Goal: Transaction & Acquisition: Complete application form

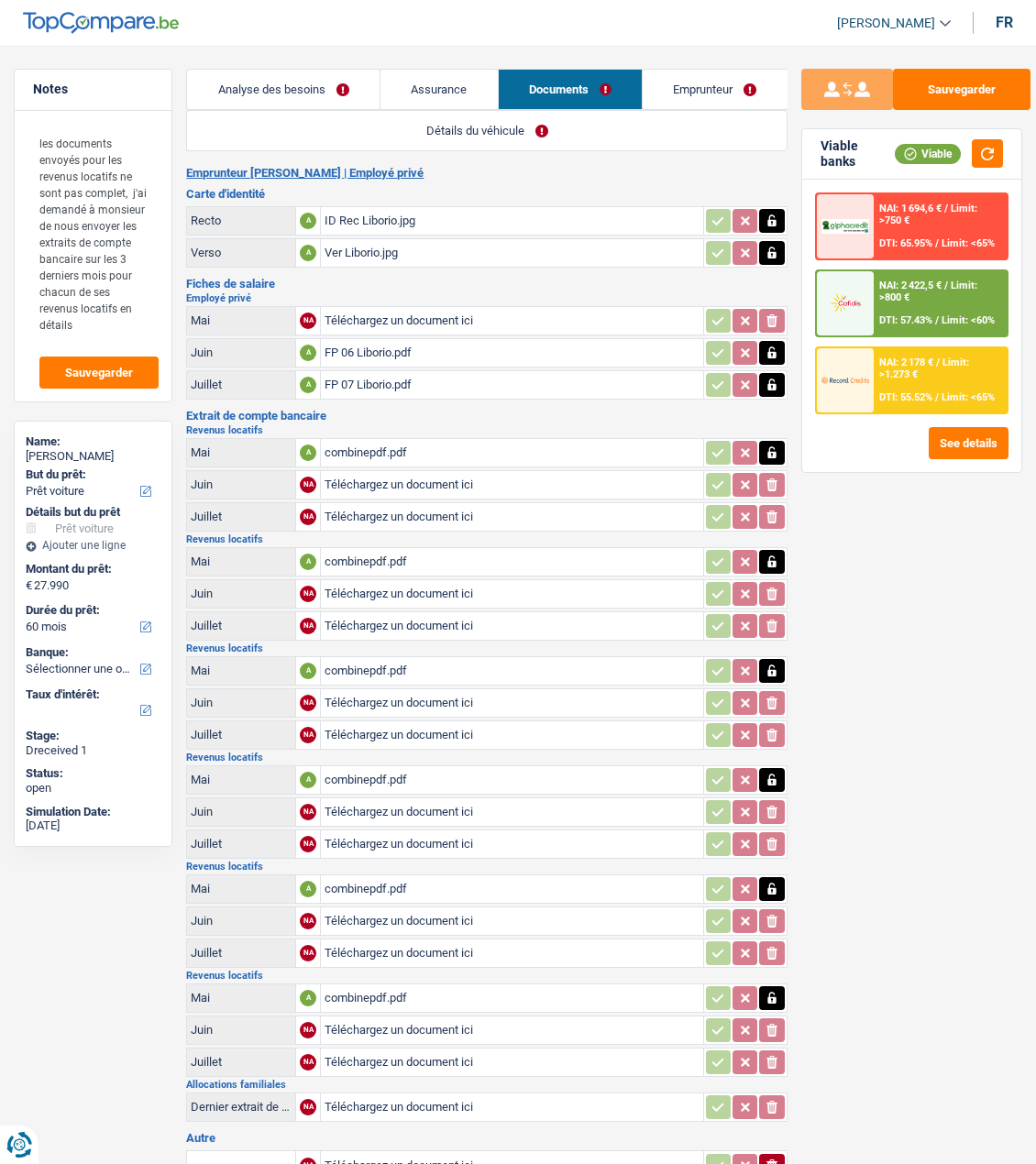
select select "car"
select select "60"
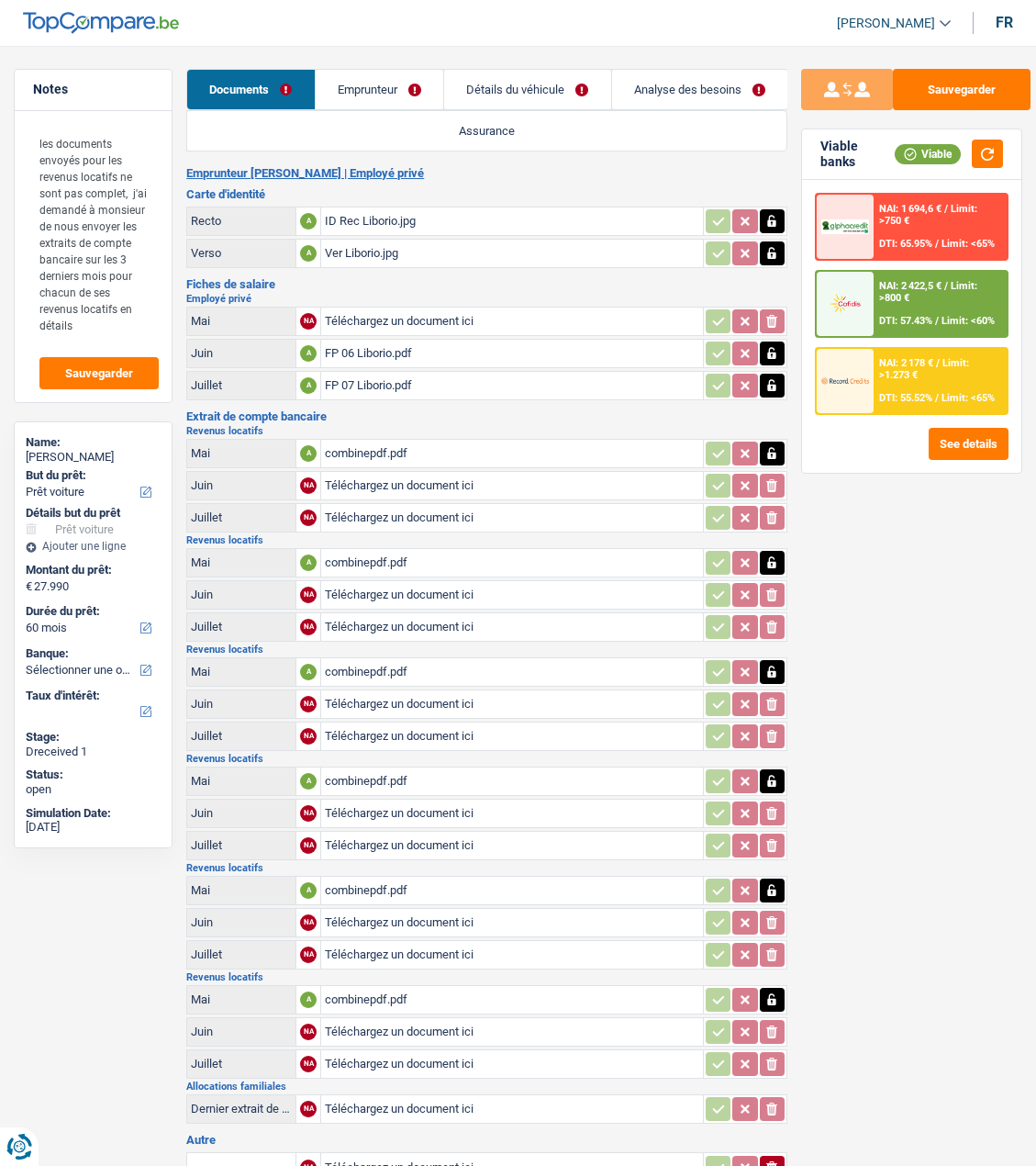
click at [408, 92] on link "Emprunteur" at bounding box center [380, 89] width 128 height 39
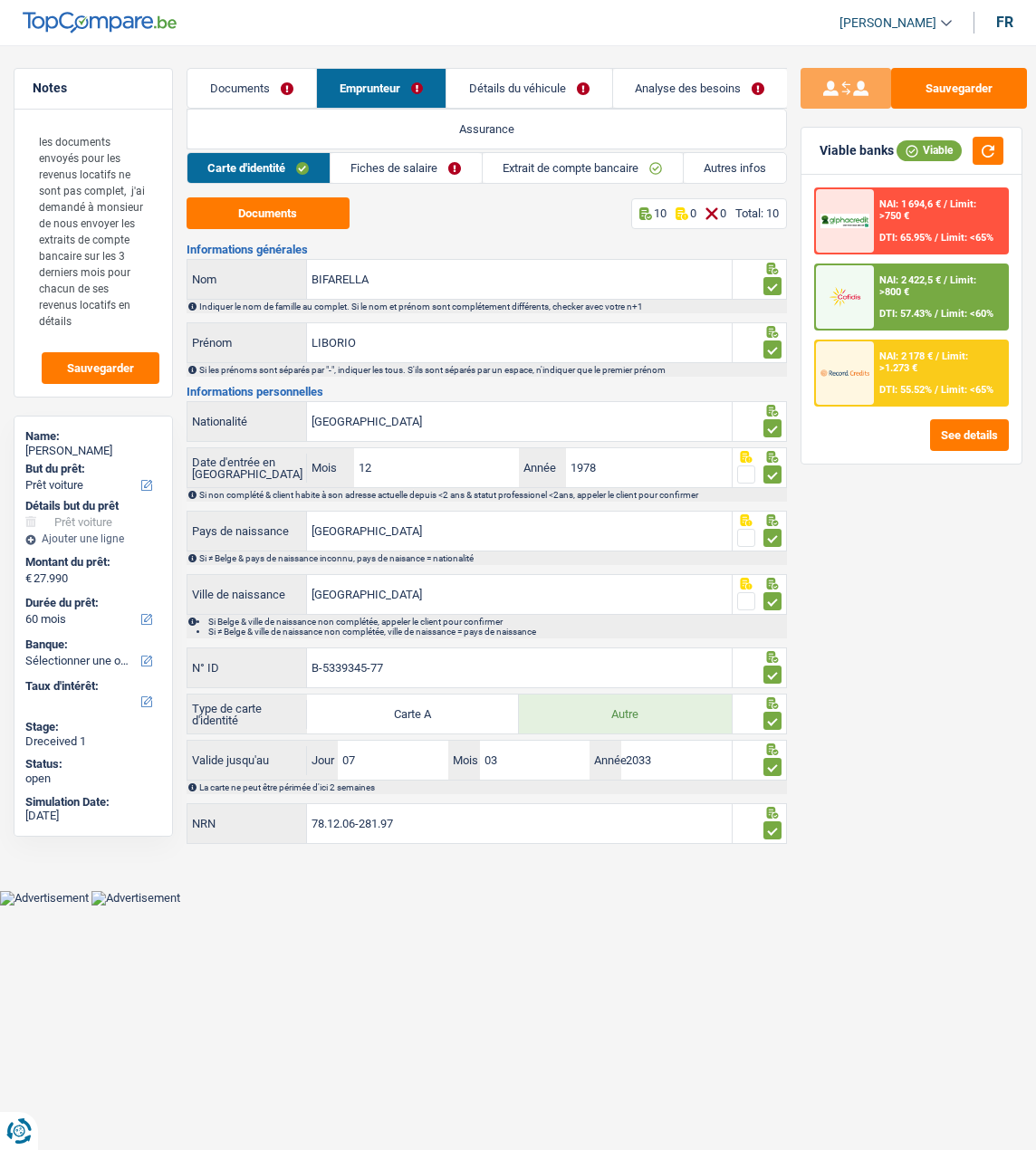
click at [550, 95] on link "Détails du véhicule" at bounding box center [529, 88] width 166 height 39
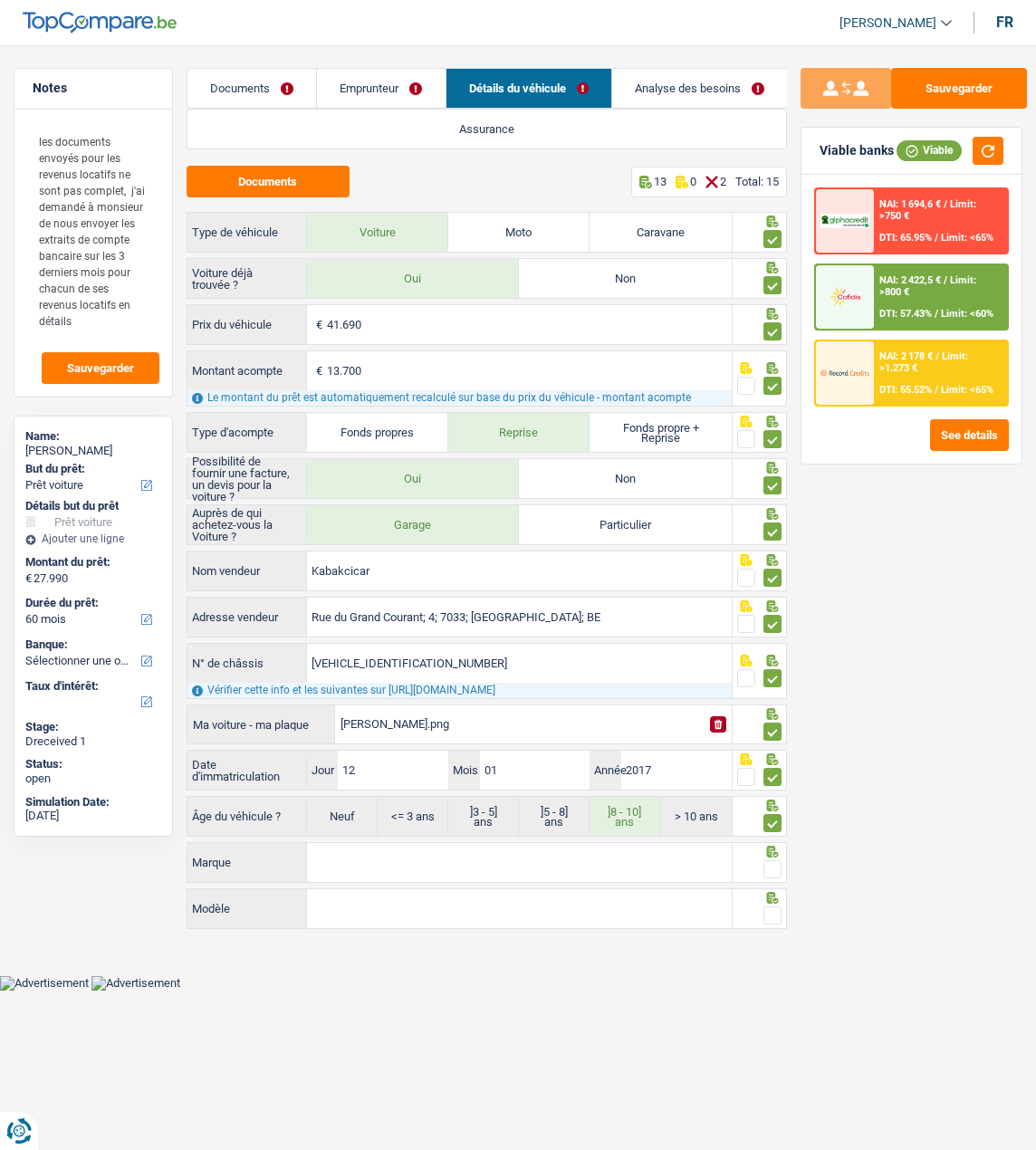
click at [426, 877] on input "Marque" at bounding box center [519, 862] width 425 height 39
click at [284, 190] on button "Documents" at bounding box center [268, 181] width 163 height 32
click at [415, 868] on input "Marque" at bounding box center [519, 862] width 425 height 39
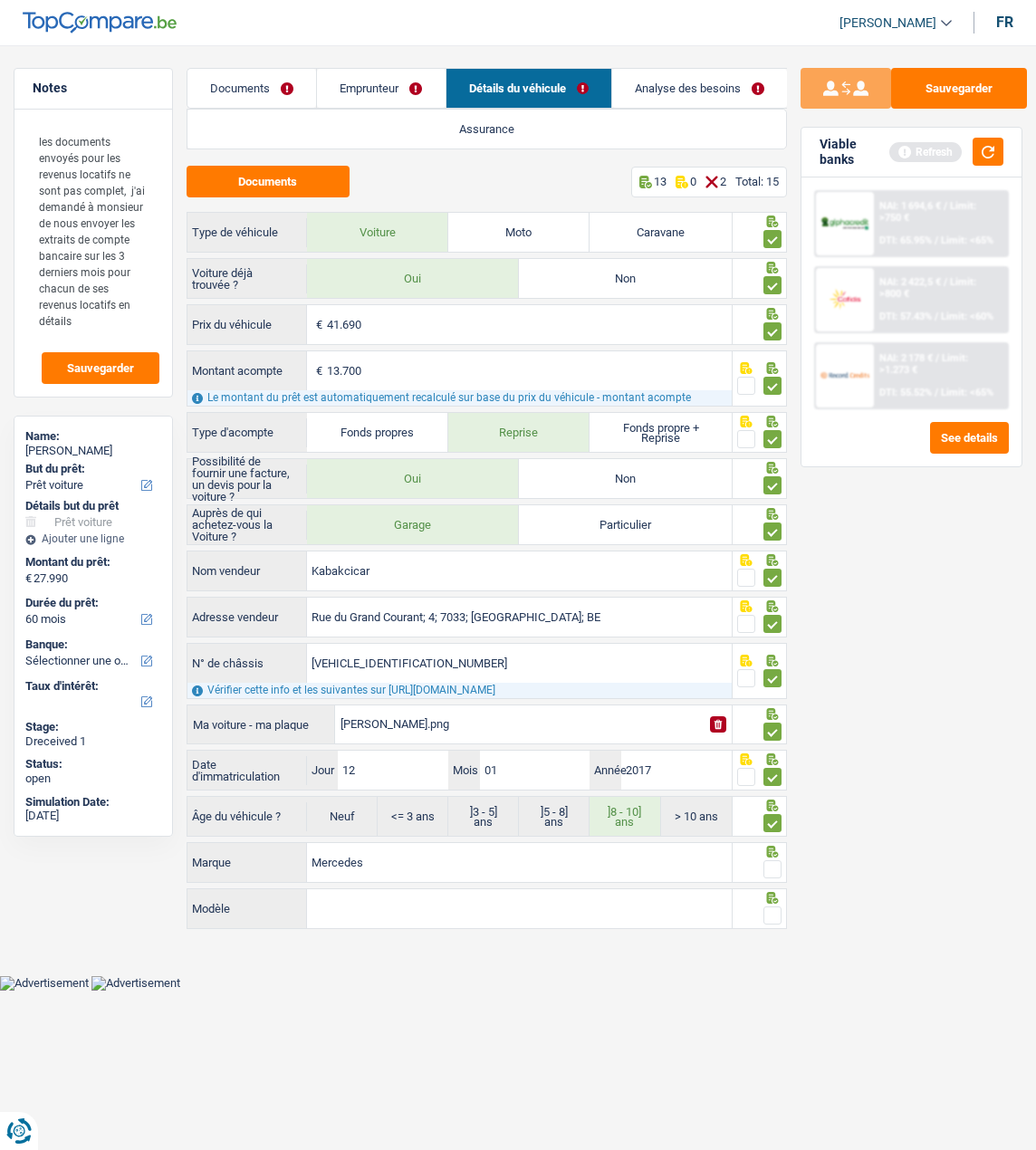
type input "Mercedes"
click at [766, 864] on span at bounding box center [773, 869] width 18 height 18
click at [0, 0] on input "radio" at bounding box center [0, 0] width 0 height 0
click at [398, 907] on input "Modèle" at bounding box center [519, 909] width 425 height 39
type input "CLA 180"
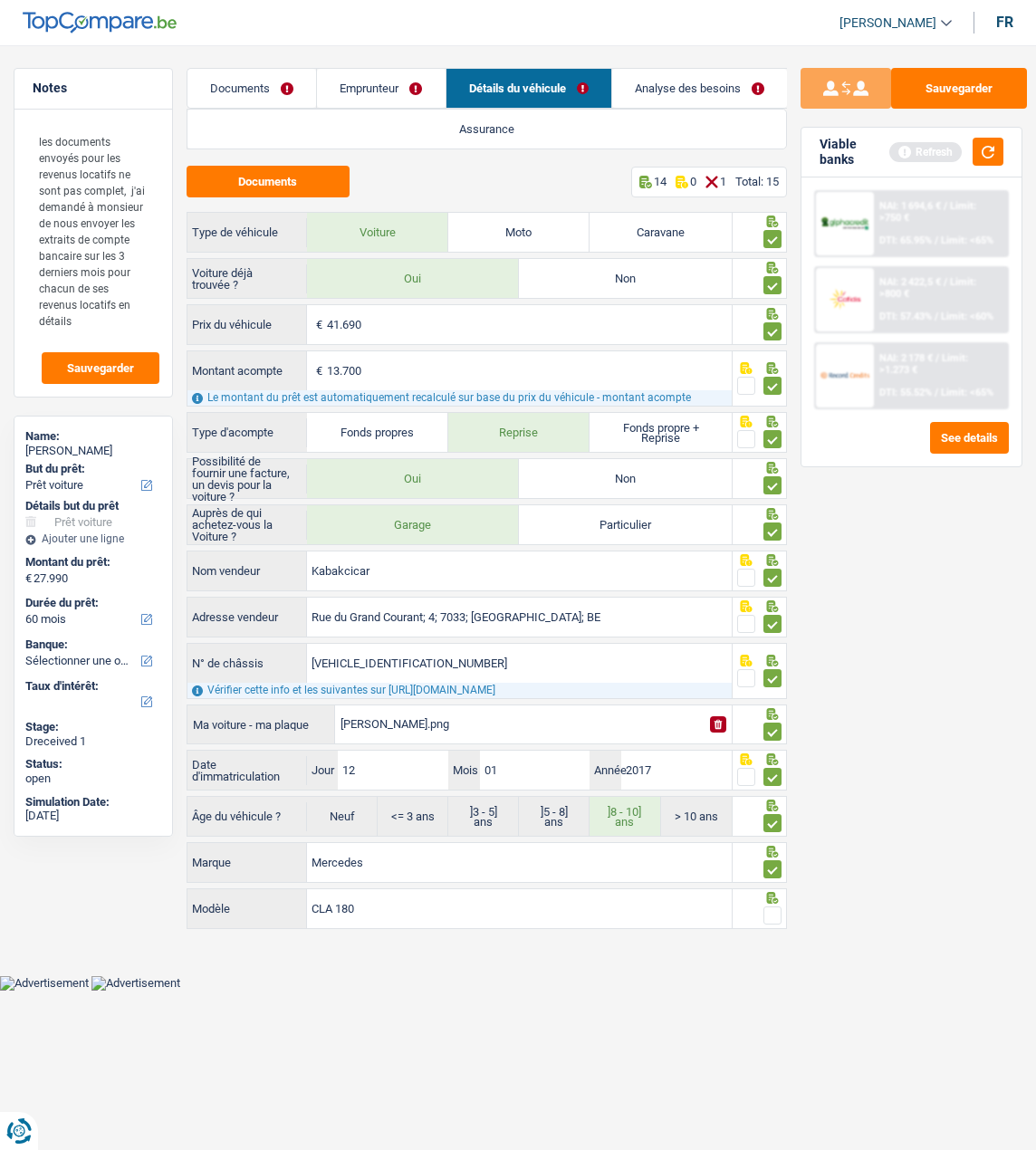
click at [774, 910] on span at bounding box center [773, 916] width 18 height 18
click at [0, 0] on input "radio" at bounding box center [0, 0] width 0 height 0
click at [992, 157] on button "button" at bounding box center [989, 151] width 31 height 28
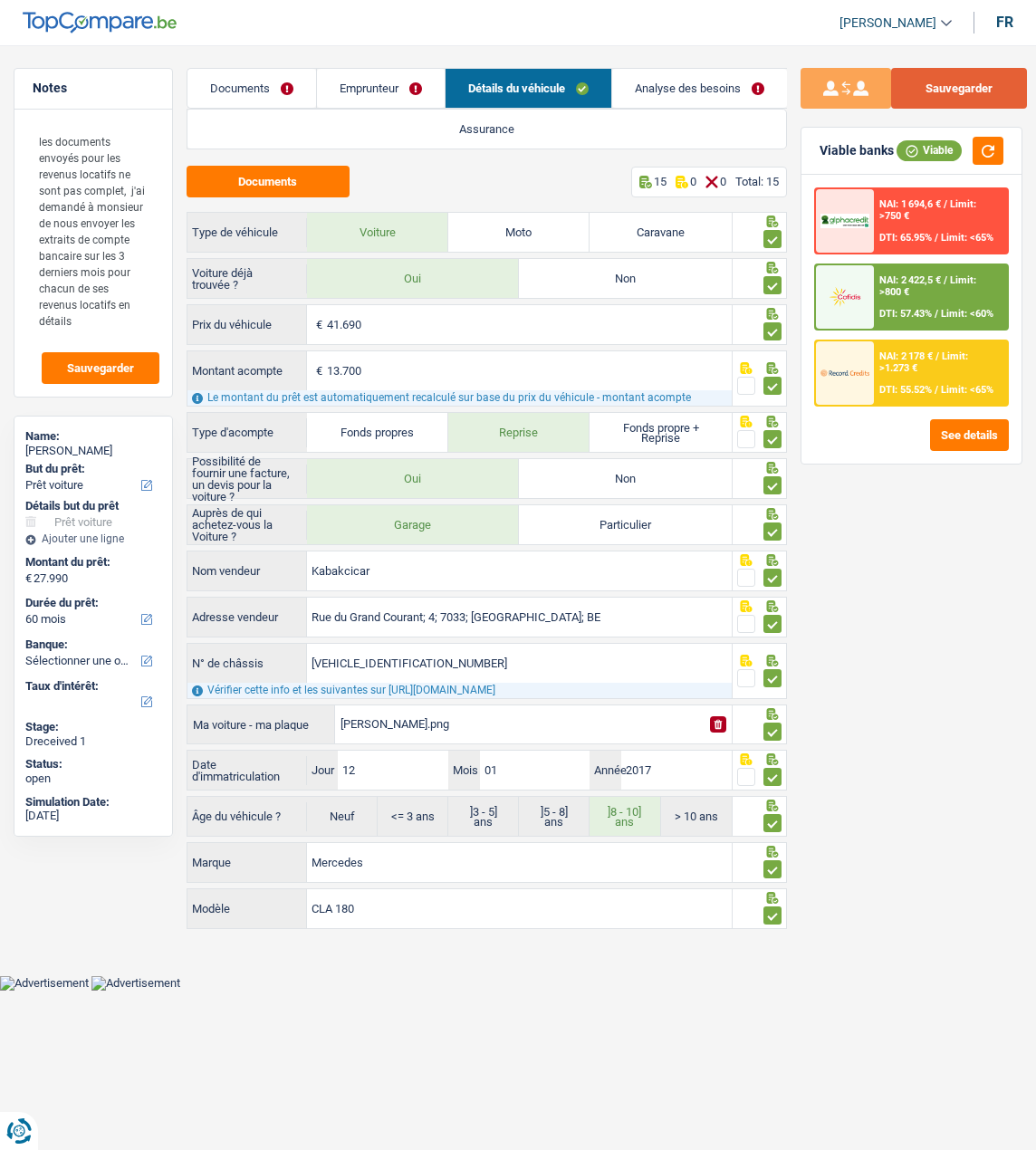
click at [961, 75] on button "Sauvegarder" at bounding box center [960, 88] width 136 height 41
click at [921, 302] on div "NAI: 2 422,5 € / Limit: >800 € DTI: 57.43% / Limit: <60%" at bounding box center [941, 296] width 134 height 63
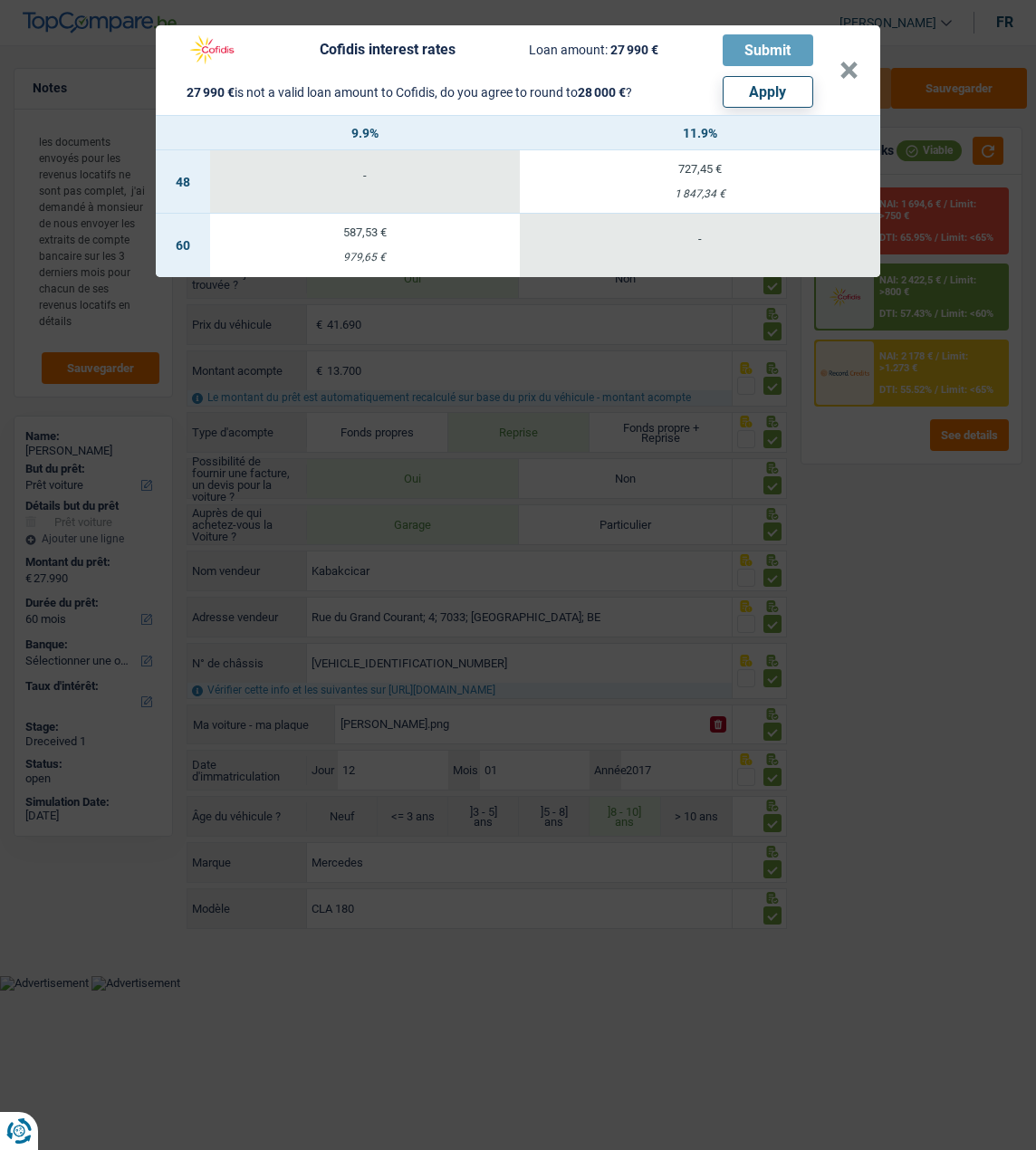
click at [799, 88] on button "Apply" at bounding box center [769, 92] width 91 height 32
type input "28.000"
select select "other"
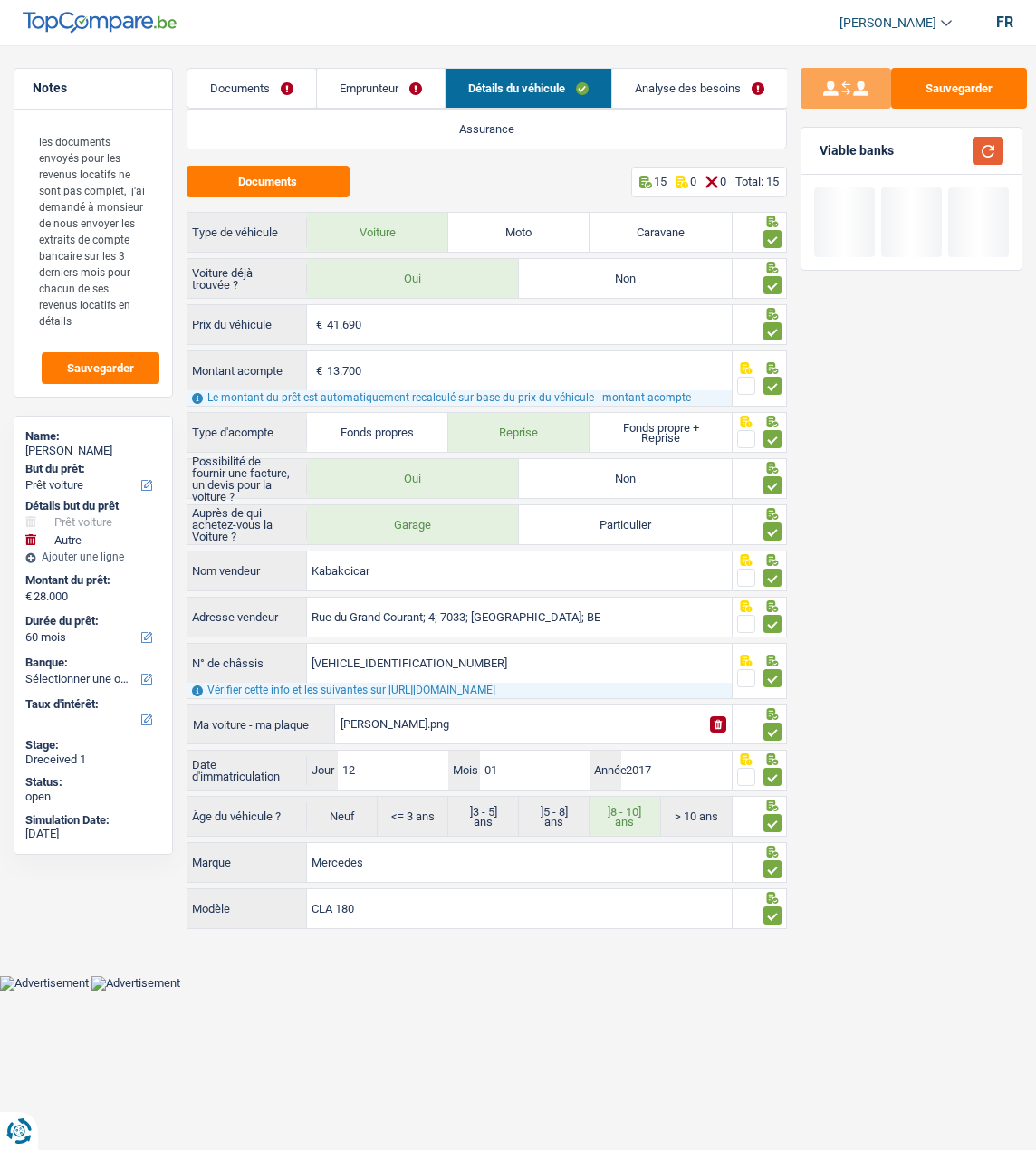
click at [991, 154] on button "button" at bounding box center [989, 150] width 31 height 28
click at [696, 84] on link "Analyse des besoins" at bounding box center [699, 88] width 175 height 39
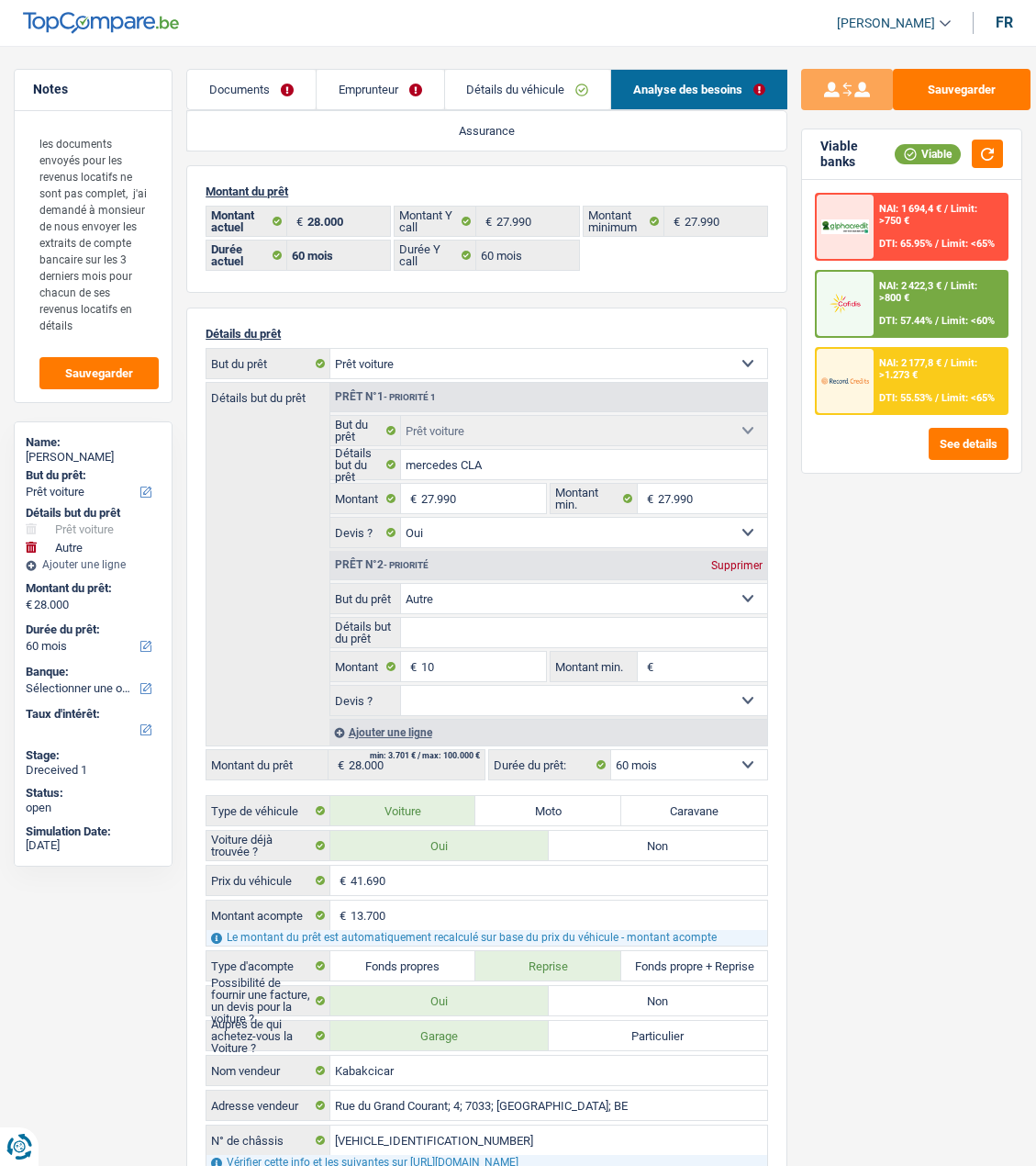
click at [916, 302] on div "NAI: 2 422,3 € / Limit: >800 € DTI: 57.44% / Limit: <60%" at bounding box center [941, 303] width 133 height 64
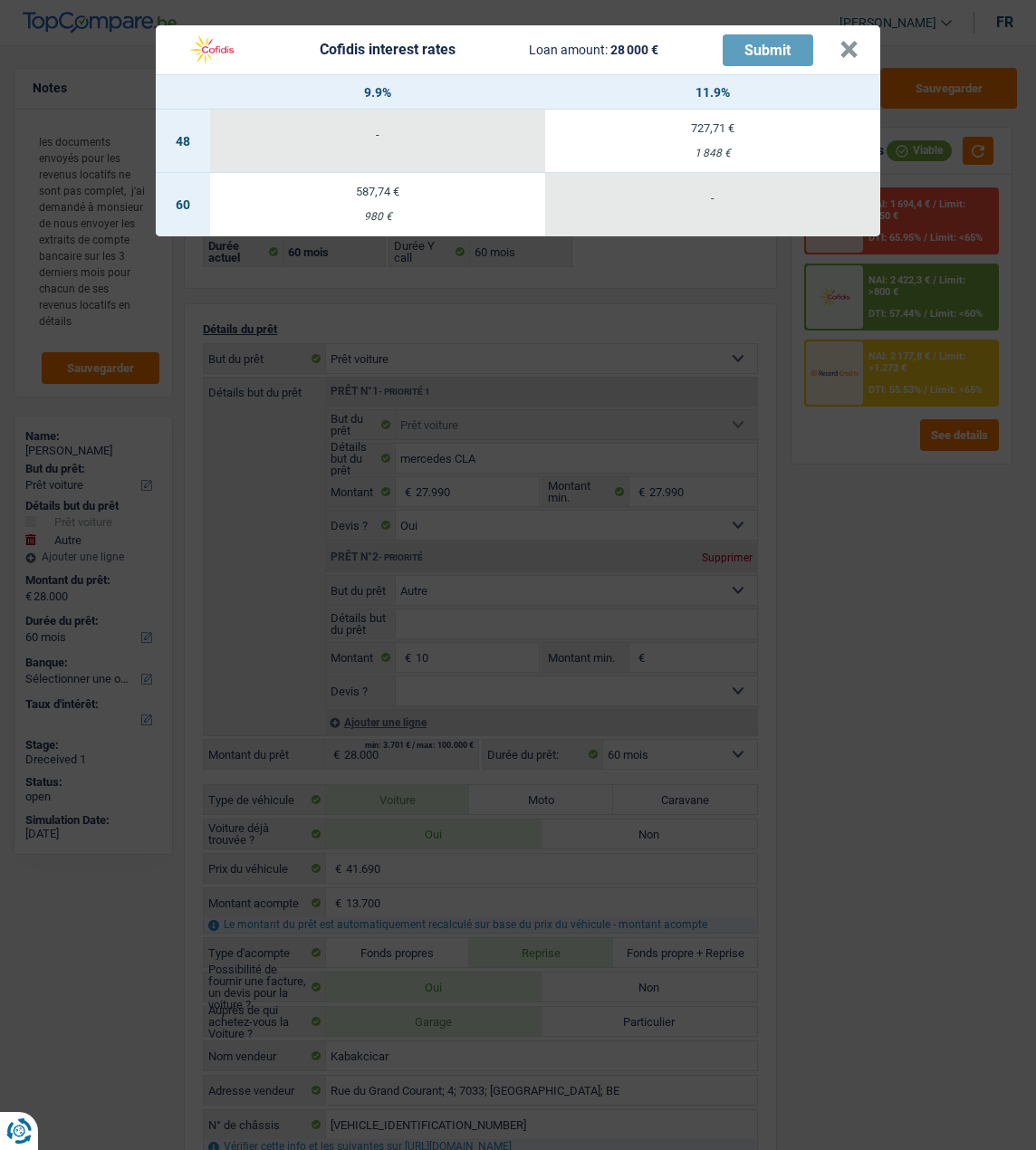
click at [401, 190] on td "587,74 € 980 €" at bounding box center [378, 204] width 335 height 63
select select "cofidis"
type input "9,90"
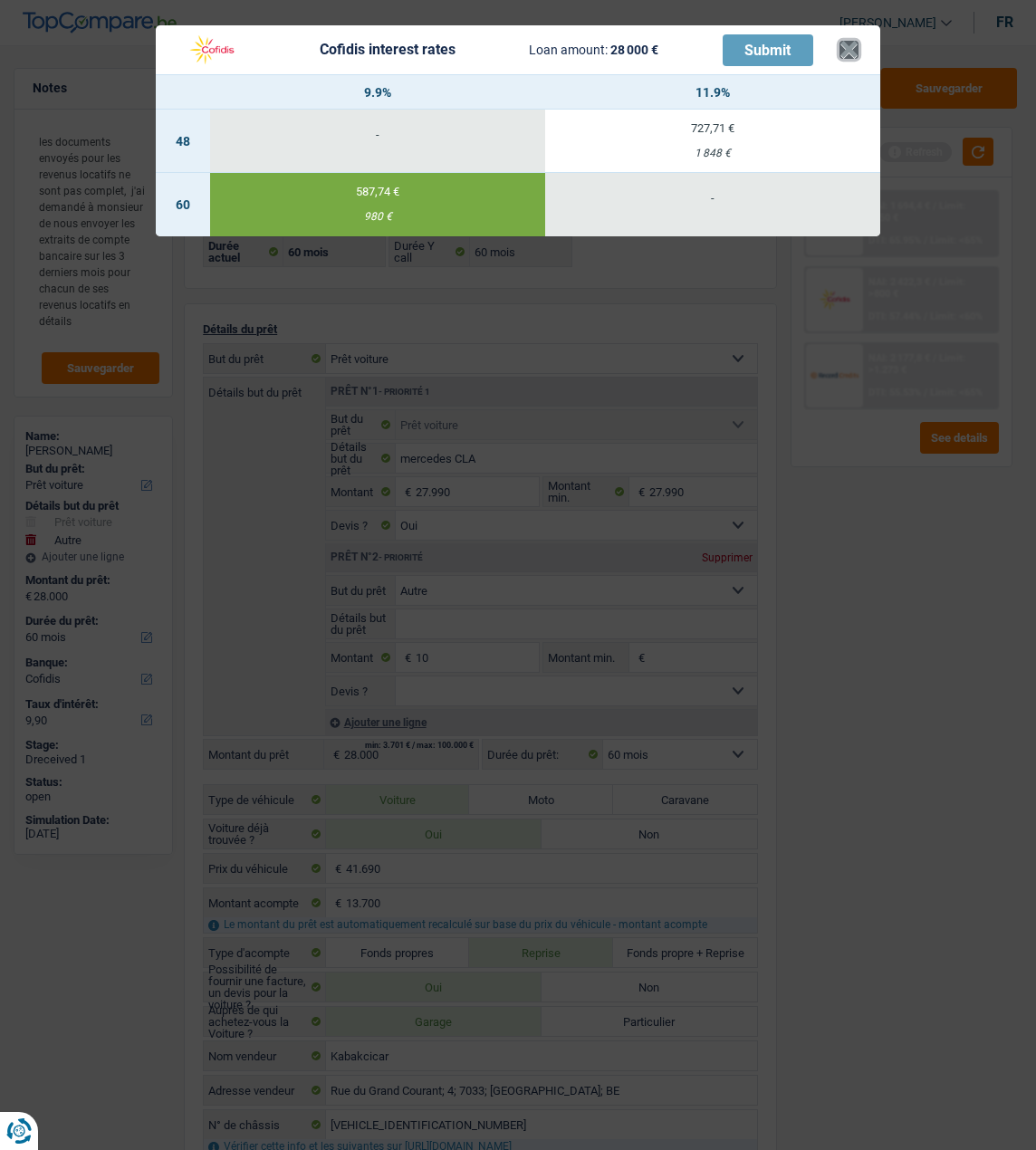
click at [856, 41] on button "×" at bounding box center [849, 49] width 19 height 18
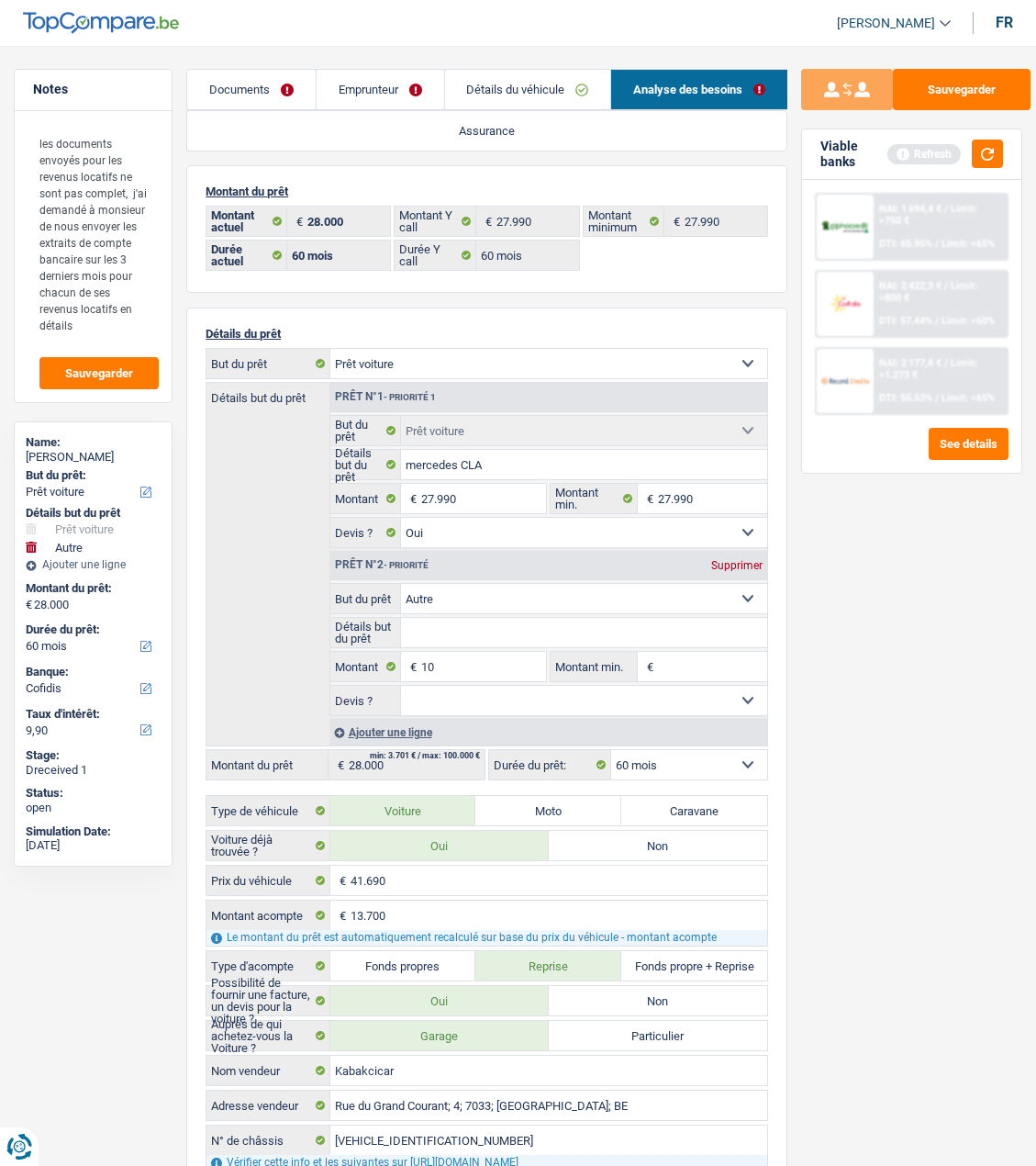
click at [400, 95] on link "Emprunteur" at bounding box center [381, 89] width 128 height 39
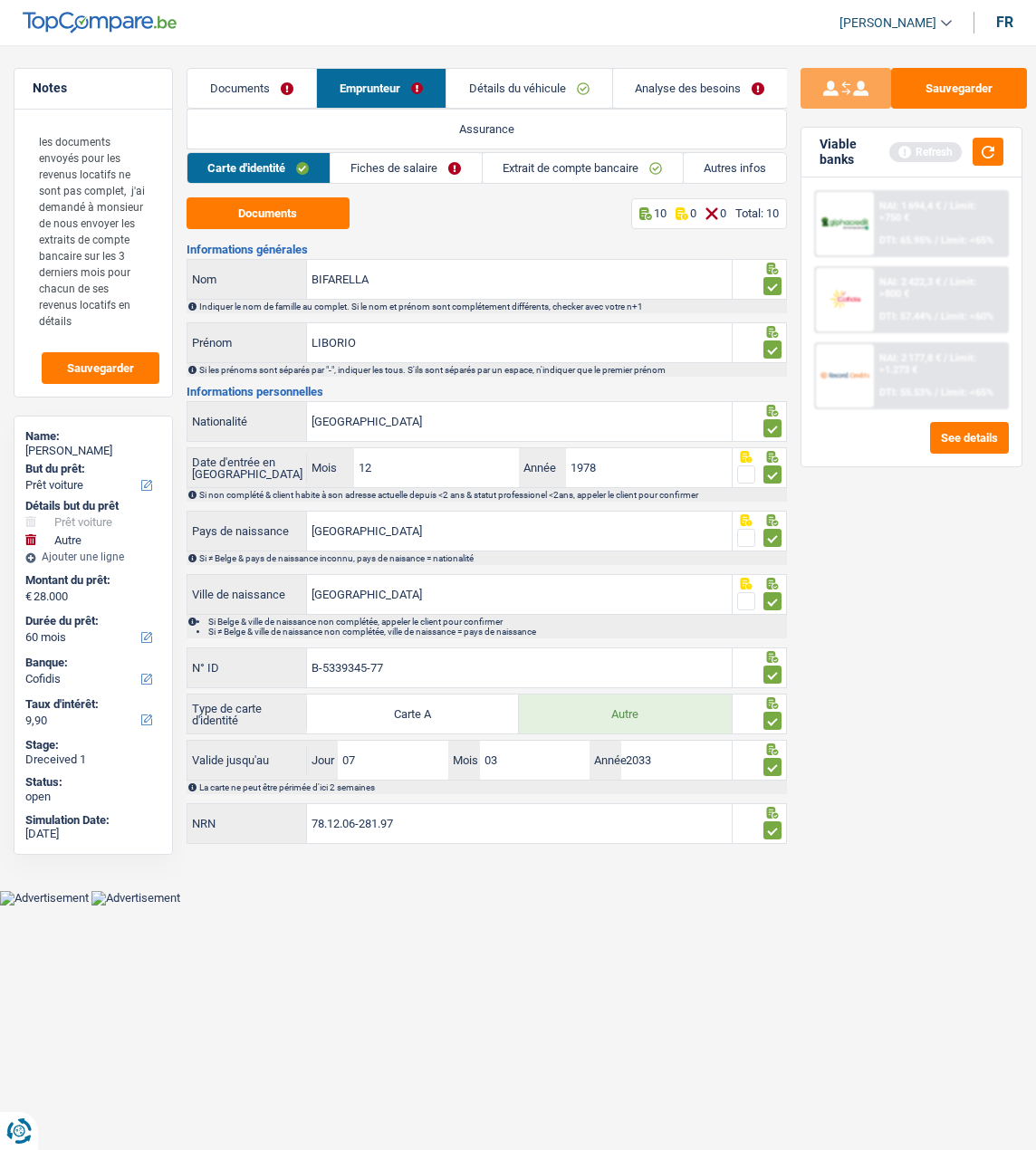
click at [433, 162] on link "Fiches de salaire" at bounding box center [406, 167] width 151 height 30
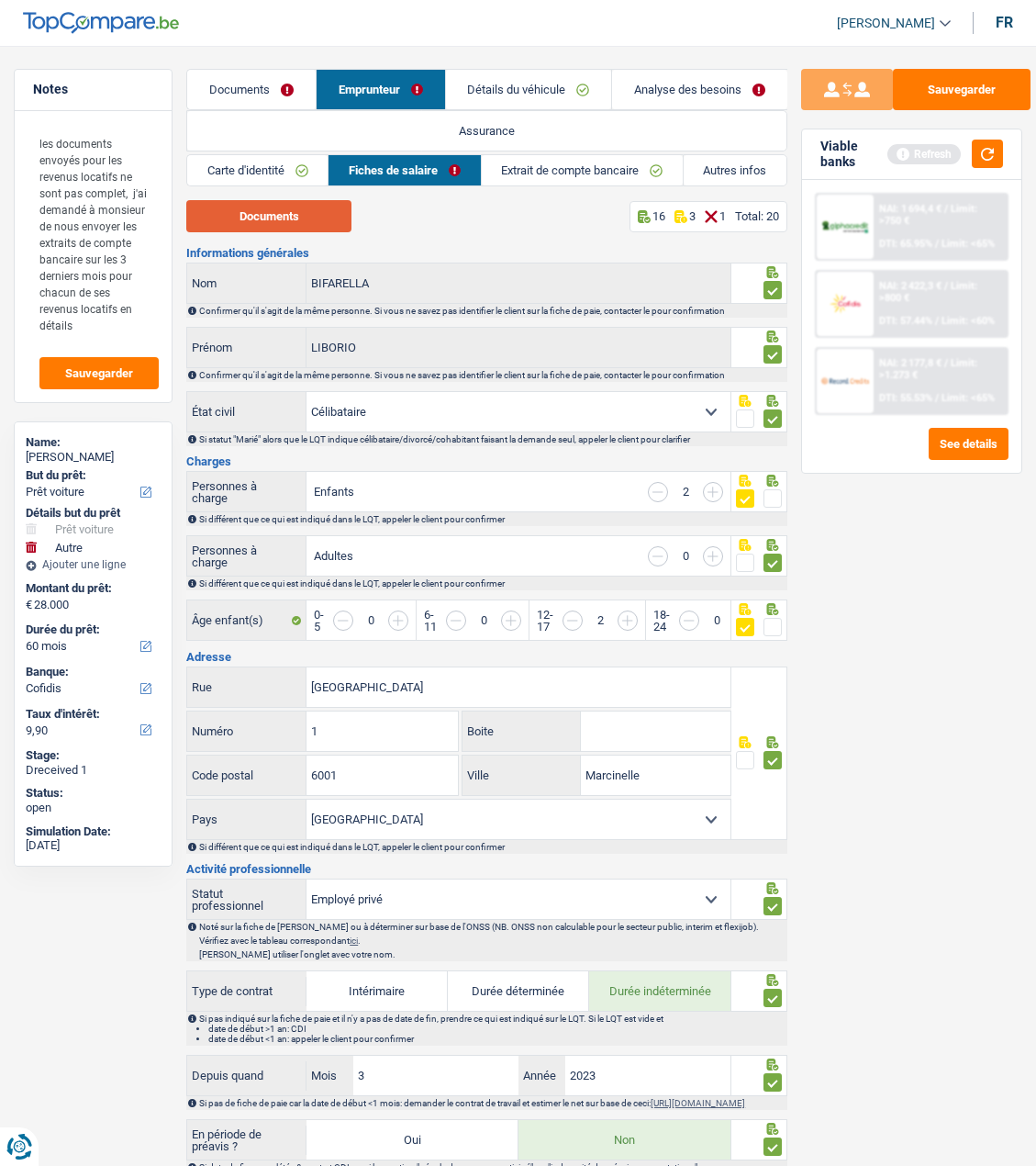
click at [292, 219] on button "Documents" at bounding box center [269, 216] width 165 height 32
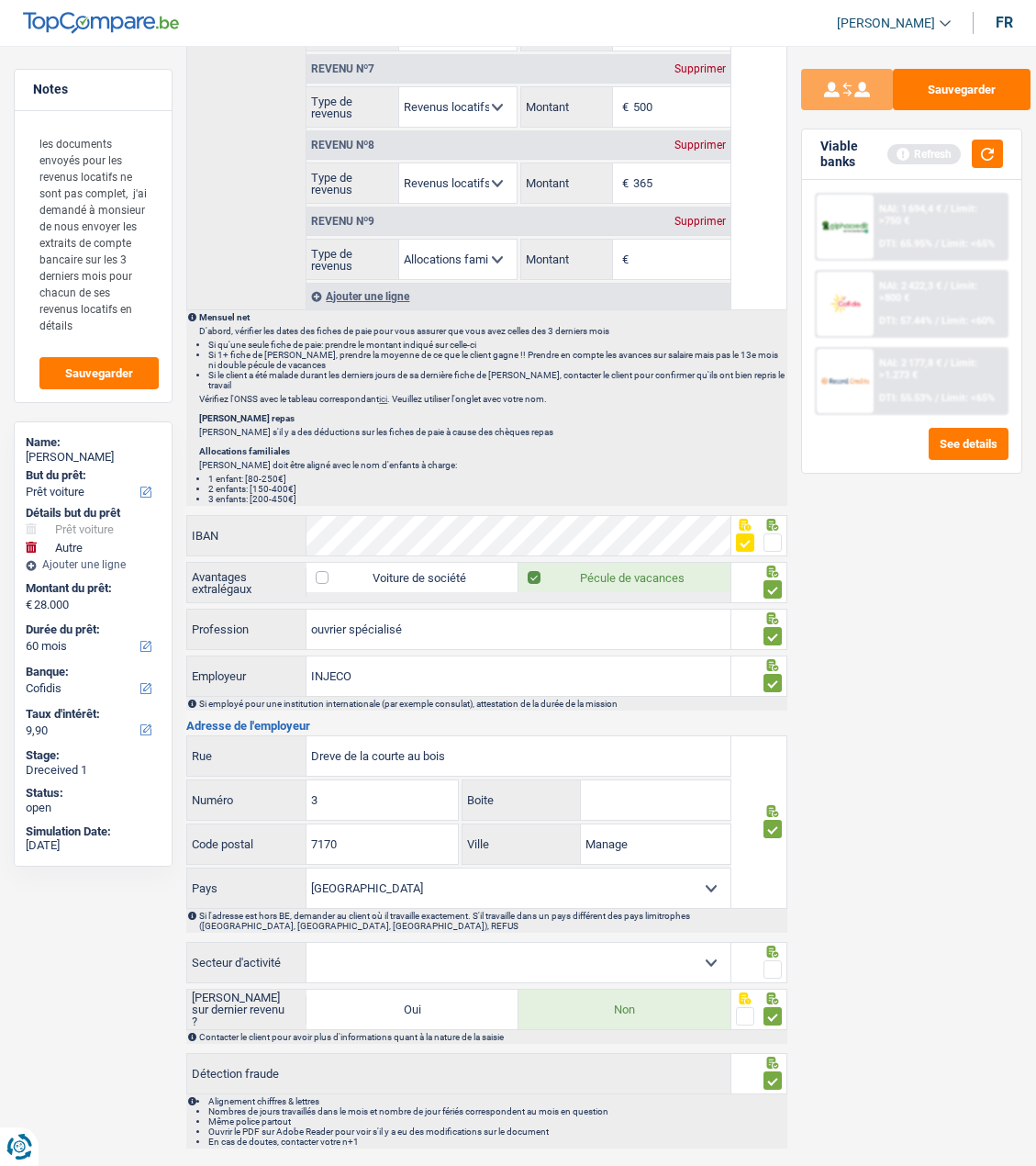
scroll to position [1629, 0]
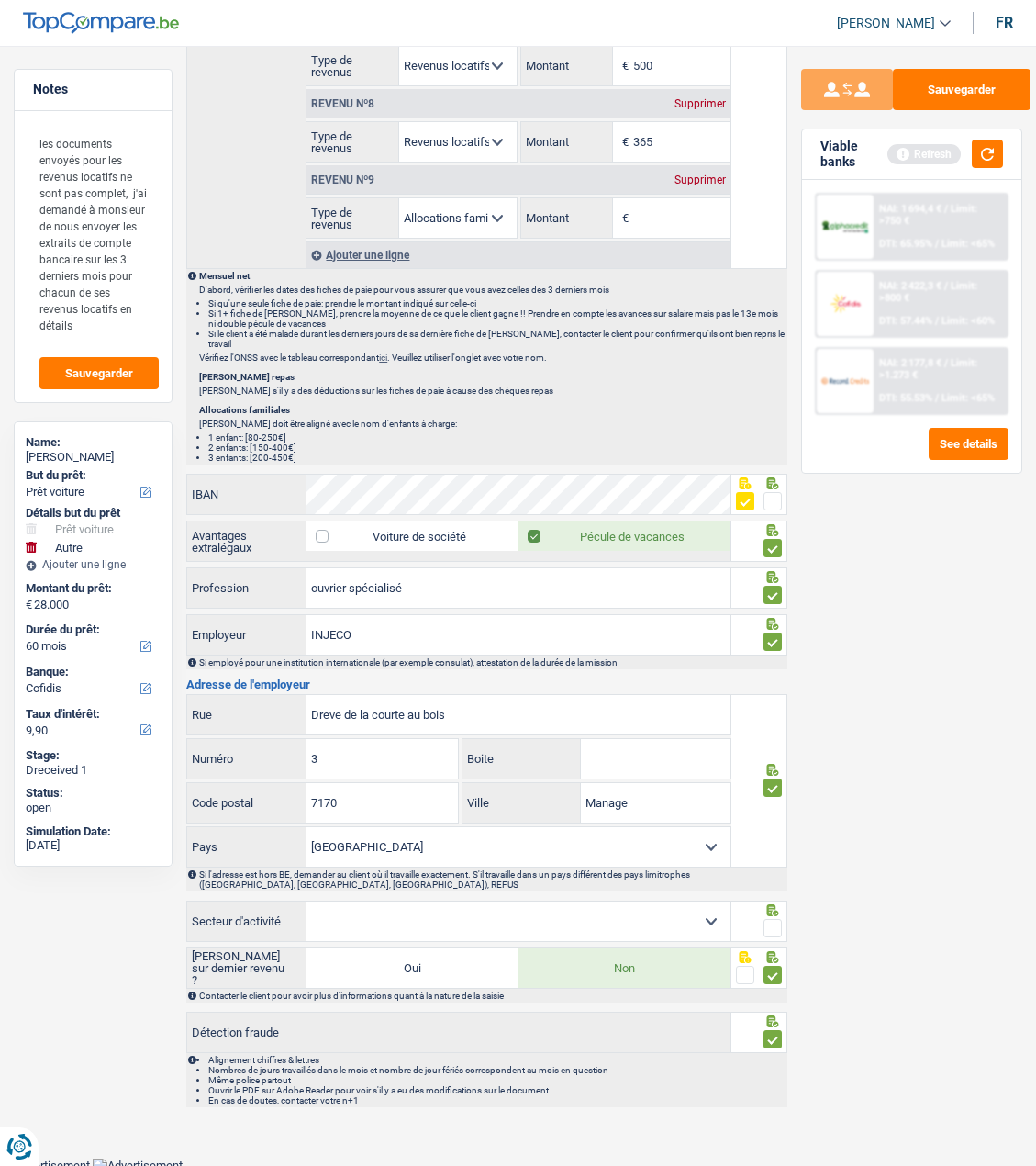
click at [683, 924] on select "Agriculture/Pêche Industrie Horeca Courier/Fitness/Taxi Construction Banques/As…" at bounding box center [518, 922] width 424 height 39
select select "bigCompanies"
click at [306, 902] on select "Agriculture/Pêche Industrie Horeca Courier/Fitness/Taxi Construction Banques/As…" at bounding box center [518, 922] width 424 height 39
click at [771, 925] on span at bounding box center [772, 928] width 19 height 19
click at [0, 0] on input "radio" at bounding box center [0, 0] width 0 height 0
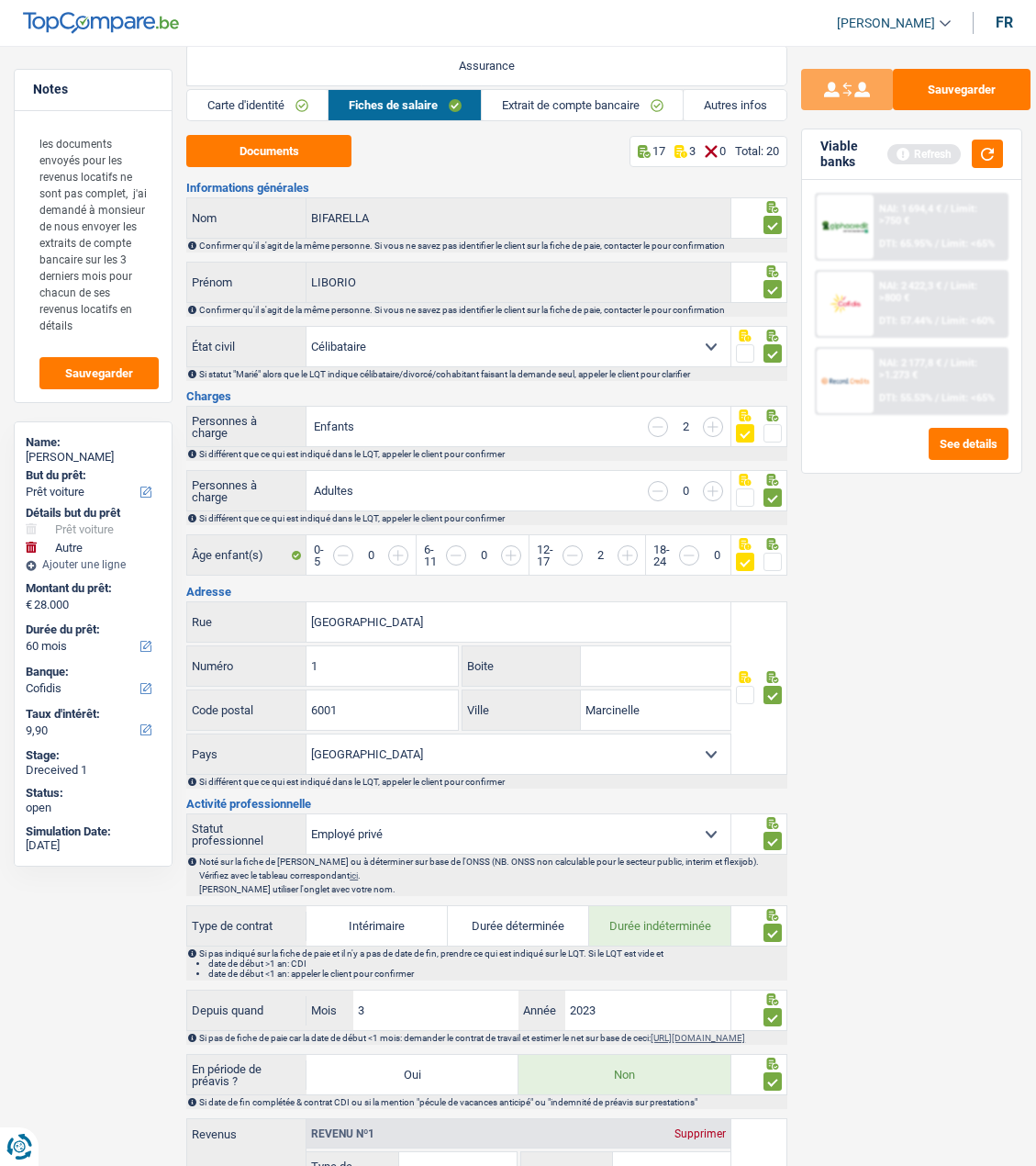
scroll to position [0, 0]
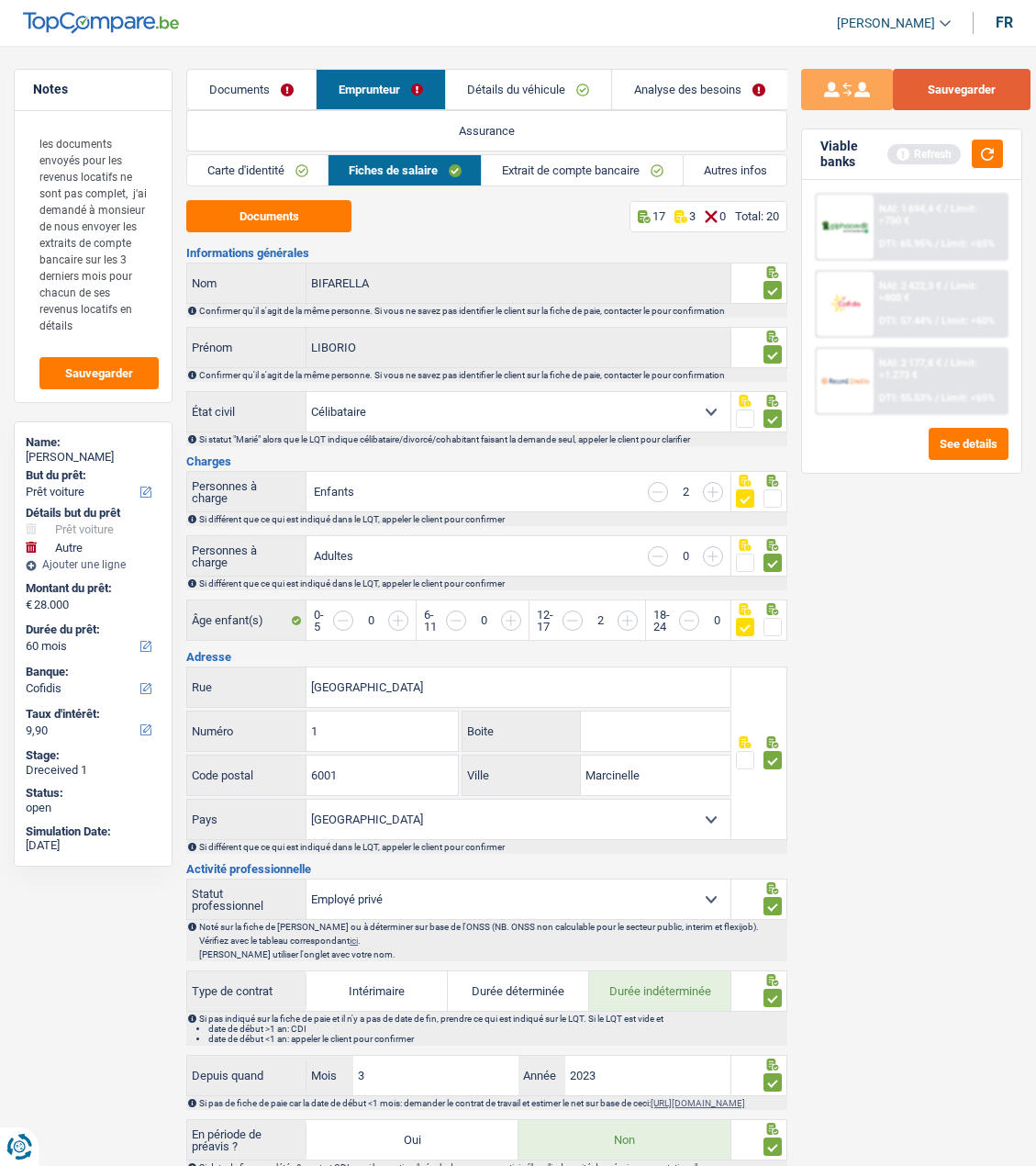
click at [974, 83] on button "Sauvegarder" at bounding box center [961, 89] width 137 height 41
click at [736, 94] on link "Analyse des besoins" at bounding box center [699, 89] width 176 height 39
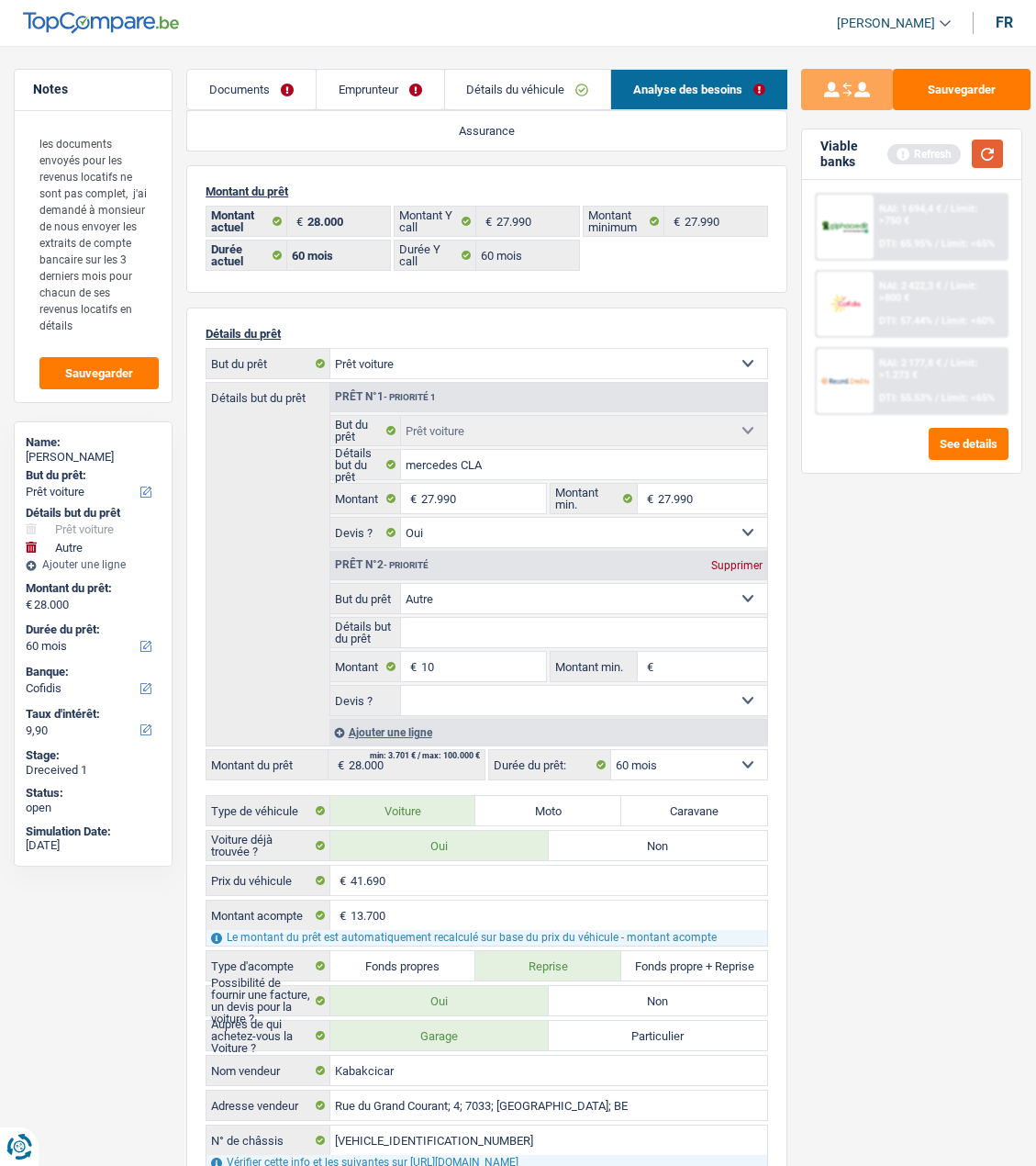
click at [1001, 147] on button "button" at bounding box center [988, 153] width 31 height 28
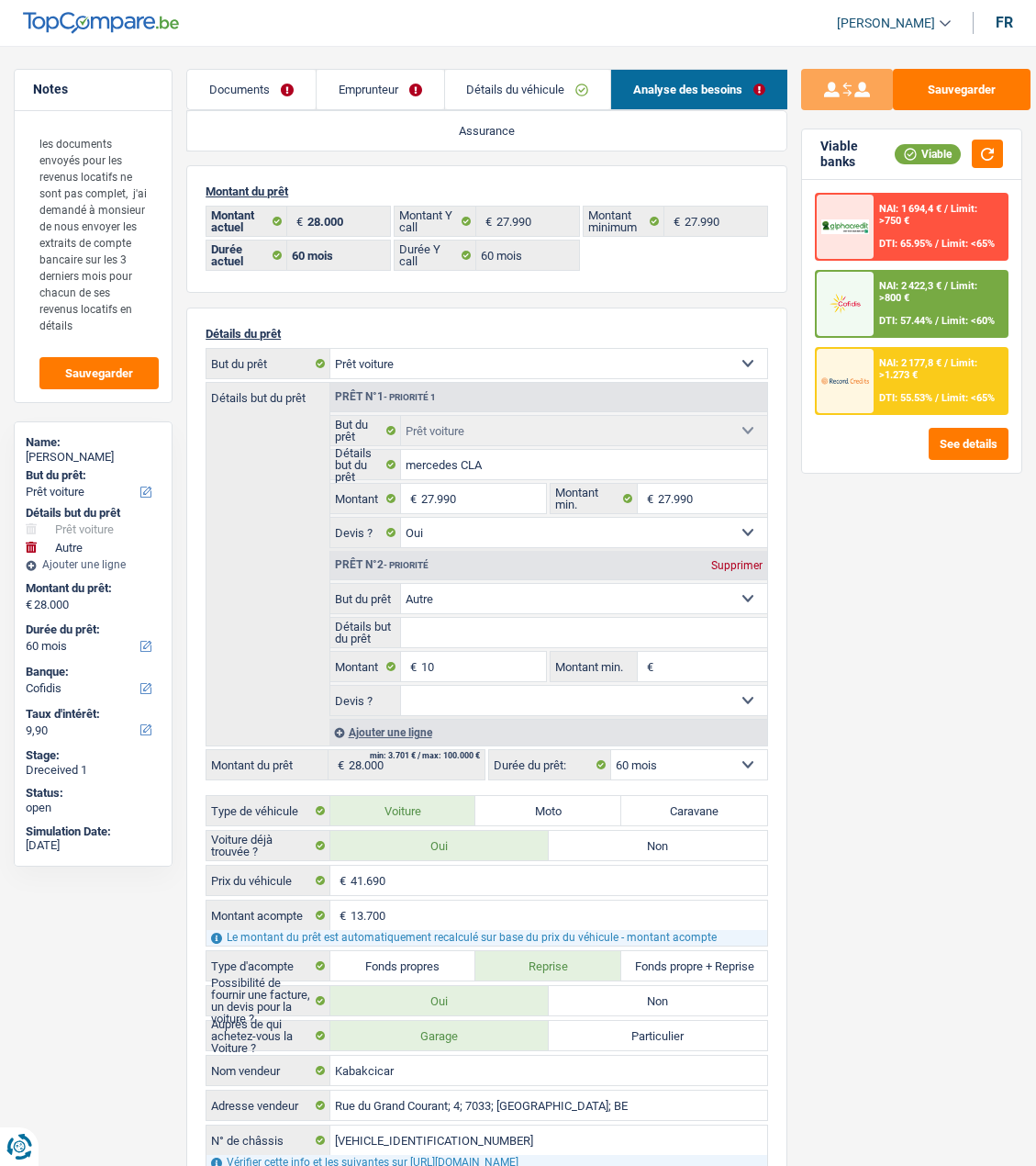
click at [899, 309] on div "NAI: 2 422,3 € / Limit: >800 € DTI: 57.44% / Limit: <60%" at bounding box center [941, 303] width 133 height 64
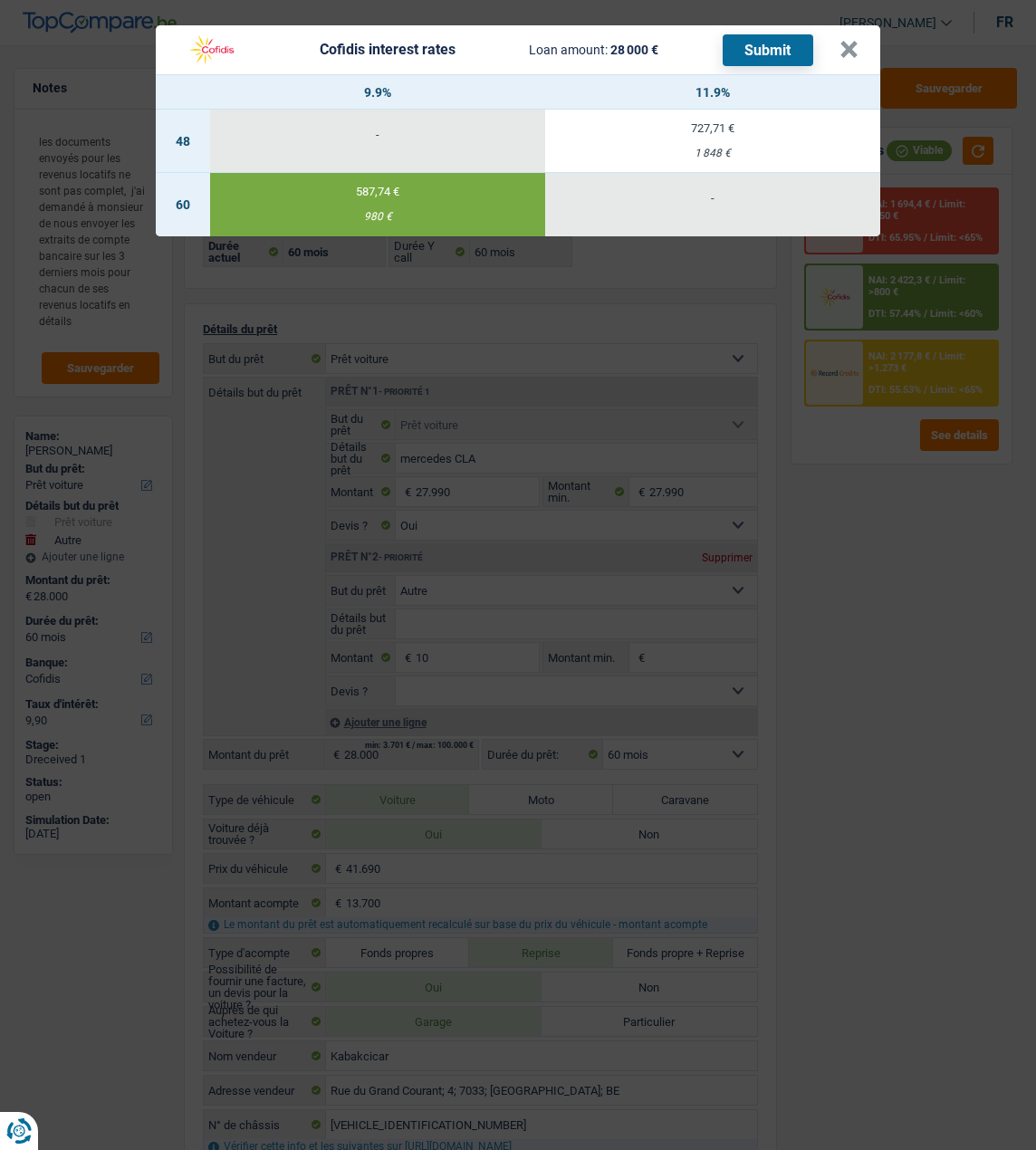
click at [772, 41] on button "Submit" at bounding box center [769, 50] width 91 height 32
click at [415, 110] on td "-" at bounding box center [378, 140] width 335 height 63
click at [854, 41] on button "×" at bounding box center [849, 49] width 19 height 18
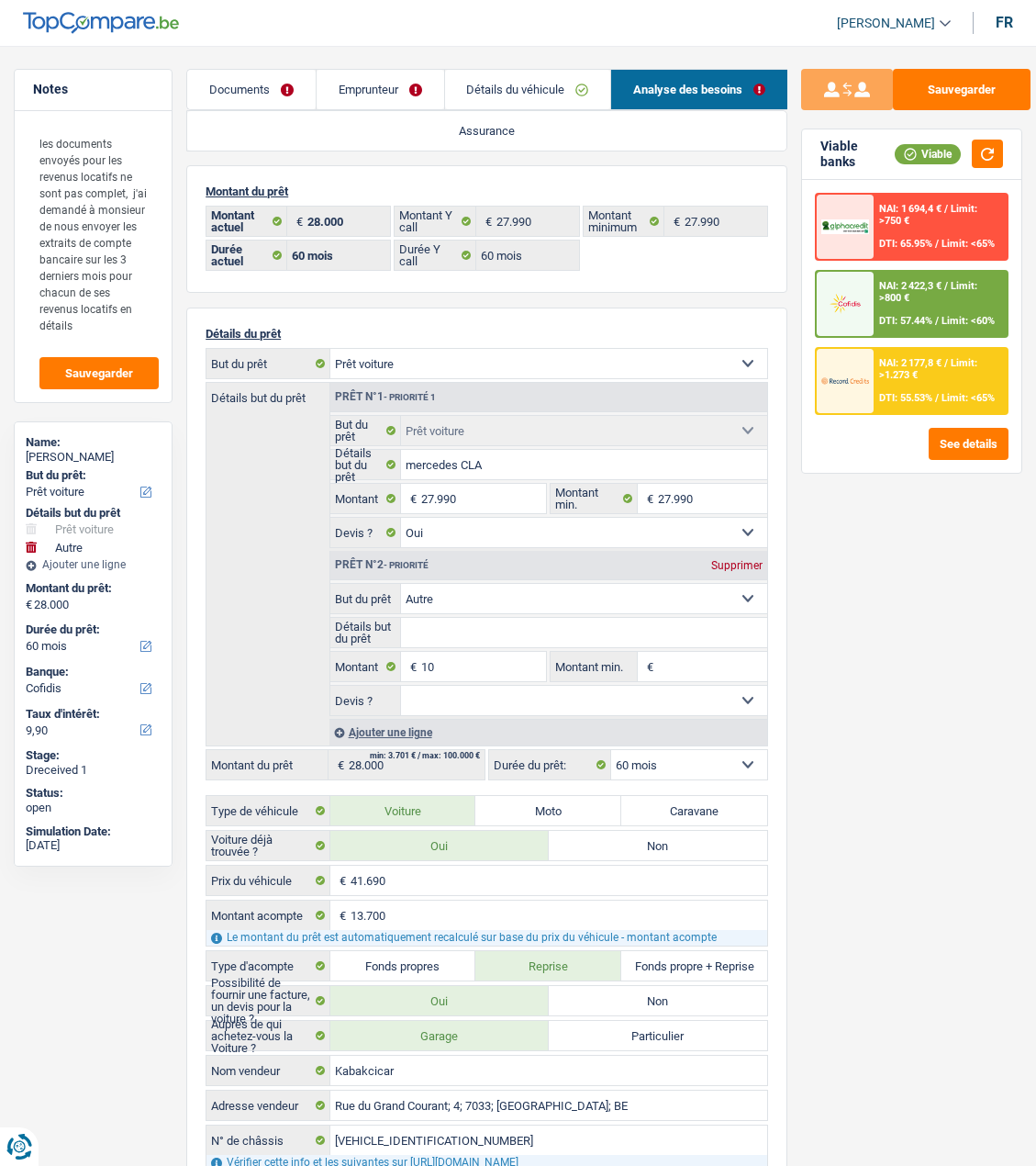
click at [274, 97] on link "Documents" at bounding box center [251, 89] width 129 height 39
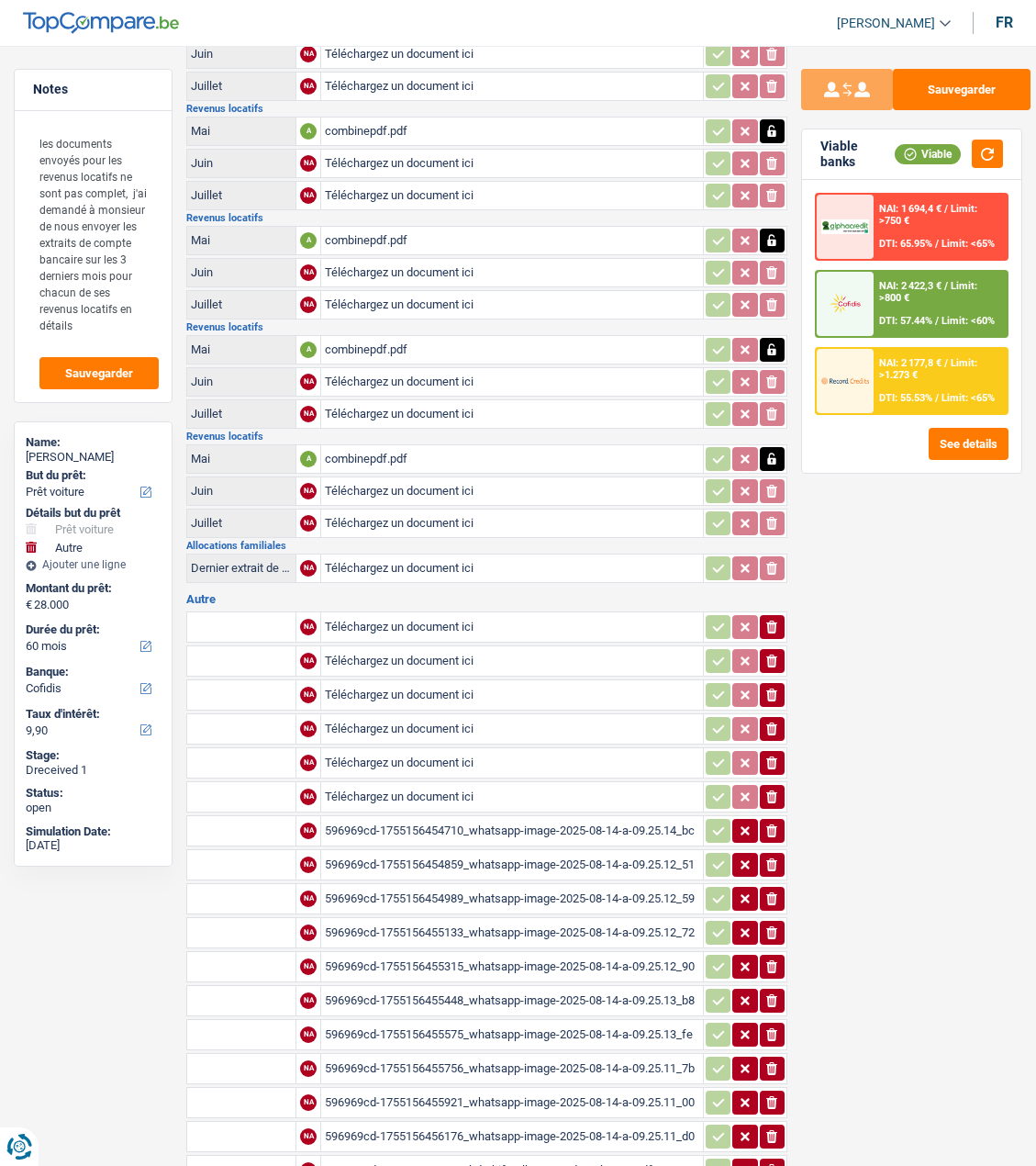
scroll to position [734, 0]
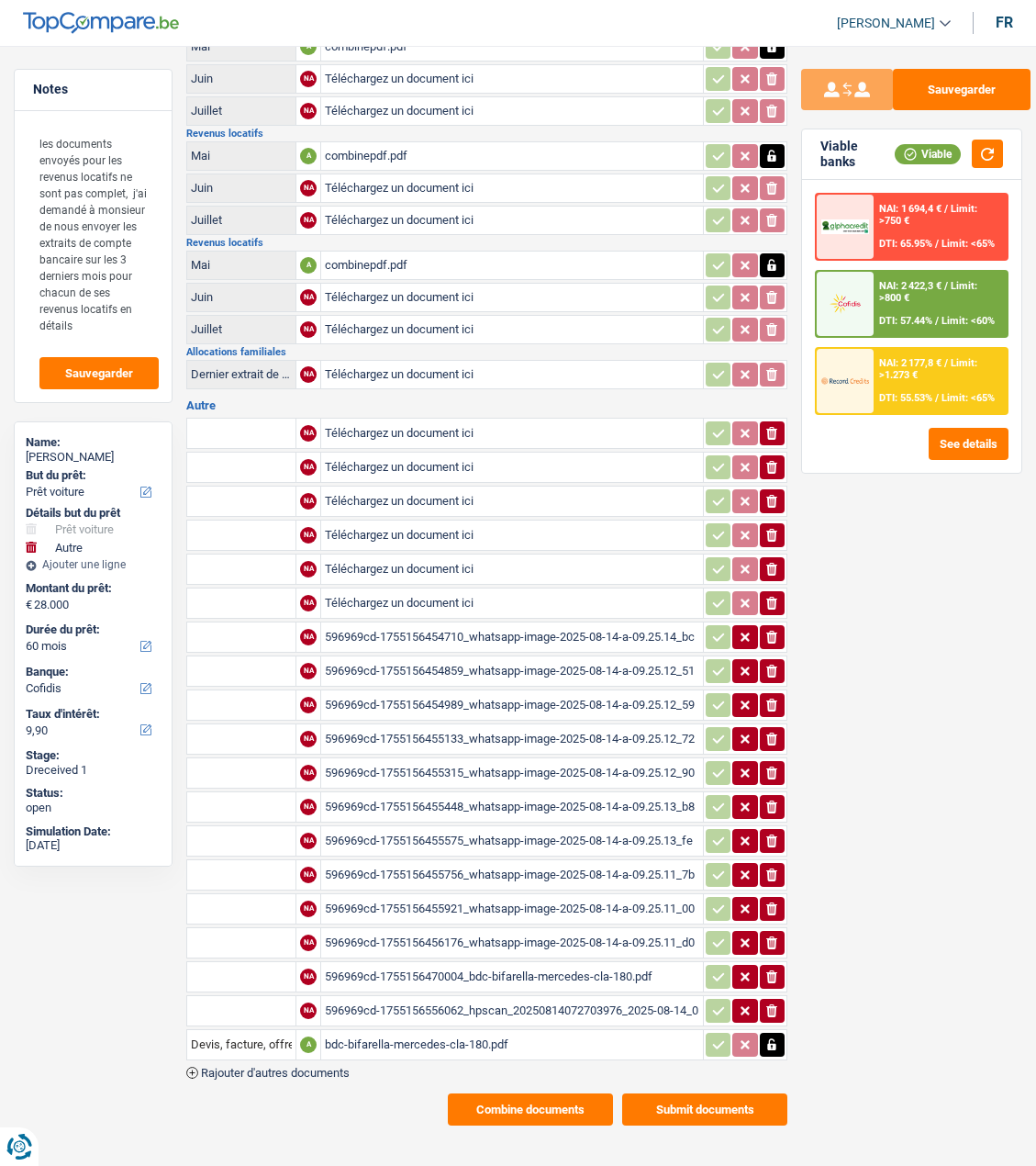
click at [686, 1093] on button "Submit documents" at bounding box center [704, 1109] width 165 height 32
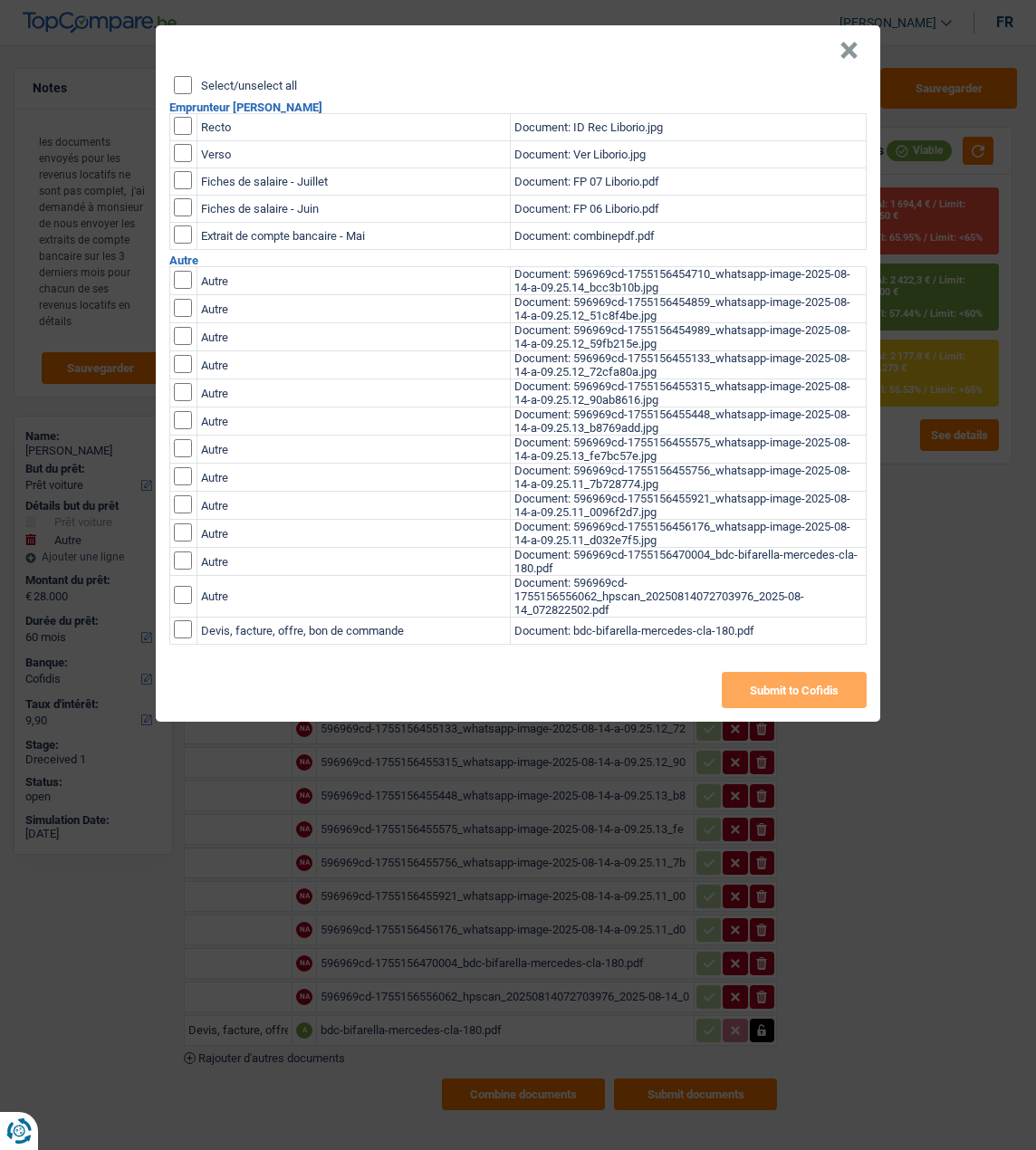
click at [184, 76] on input "Select/unselect all" at bounding box center [183, 85] width 18 height 18
checkbox input "true"
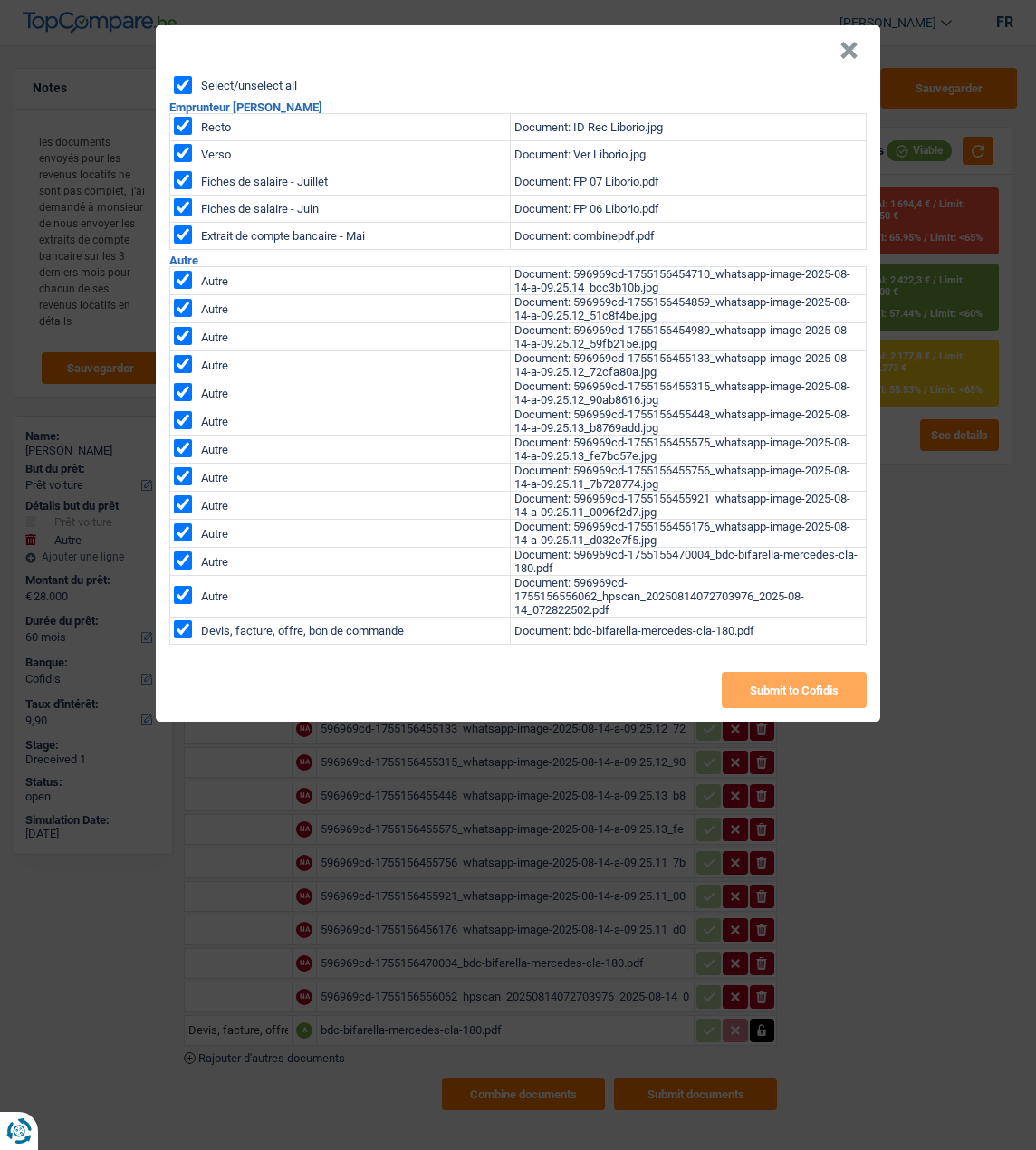
checkbox input "true"
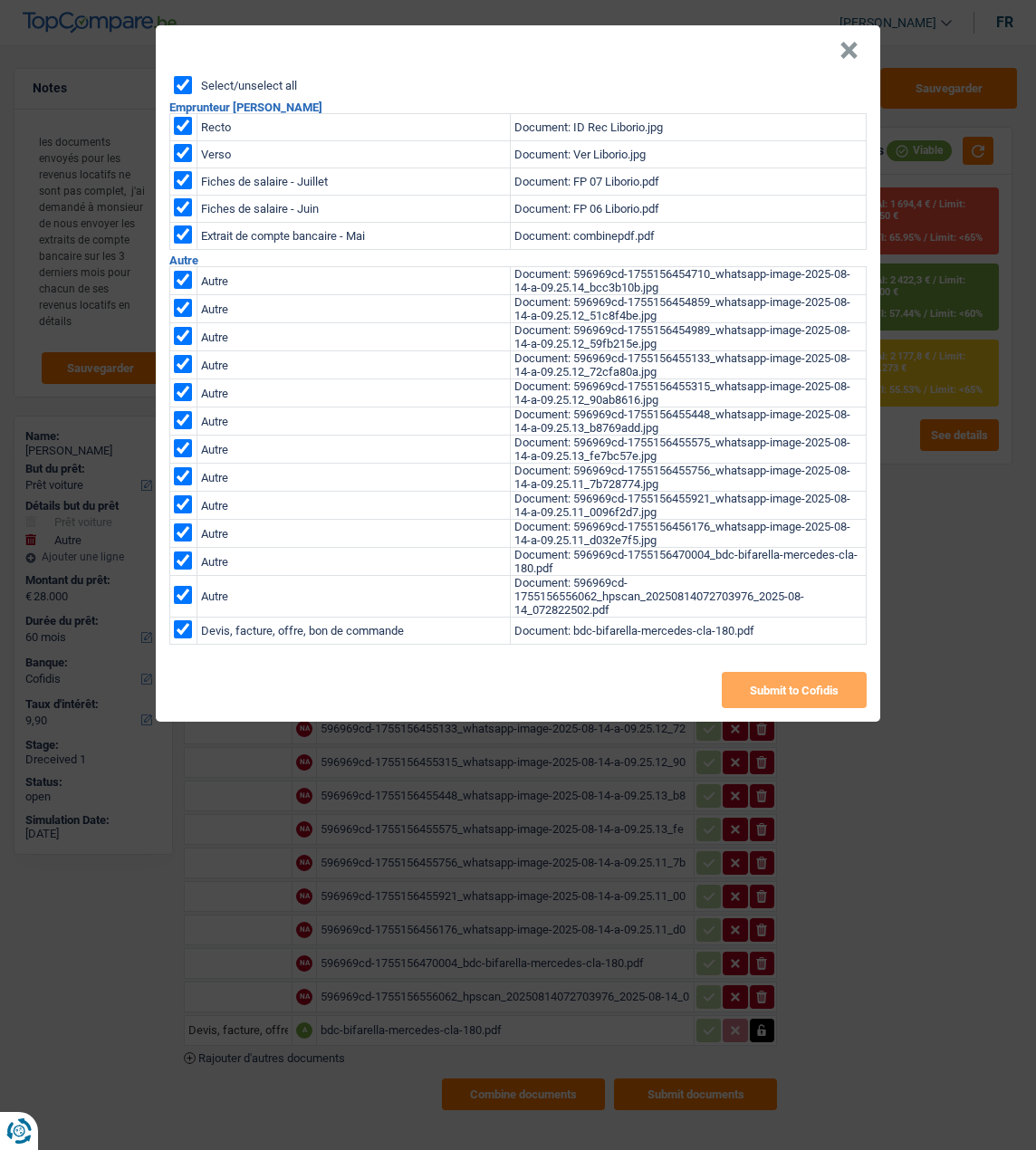
checkbox input "true"
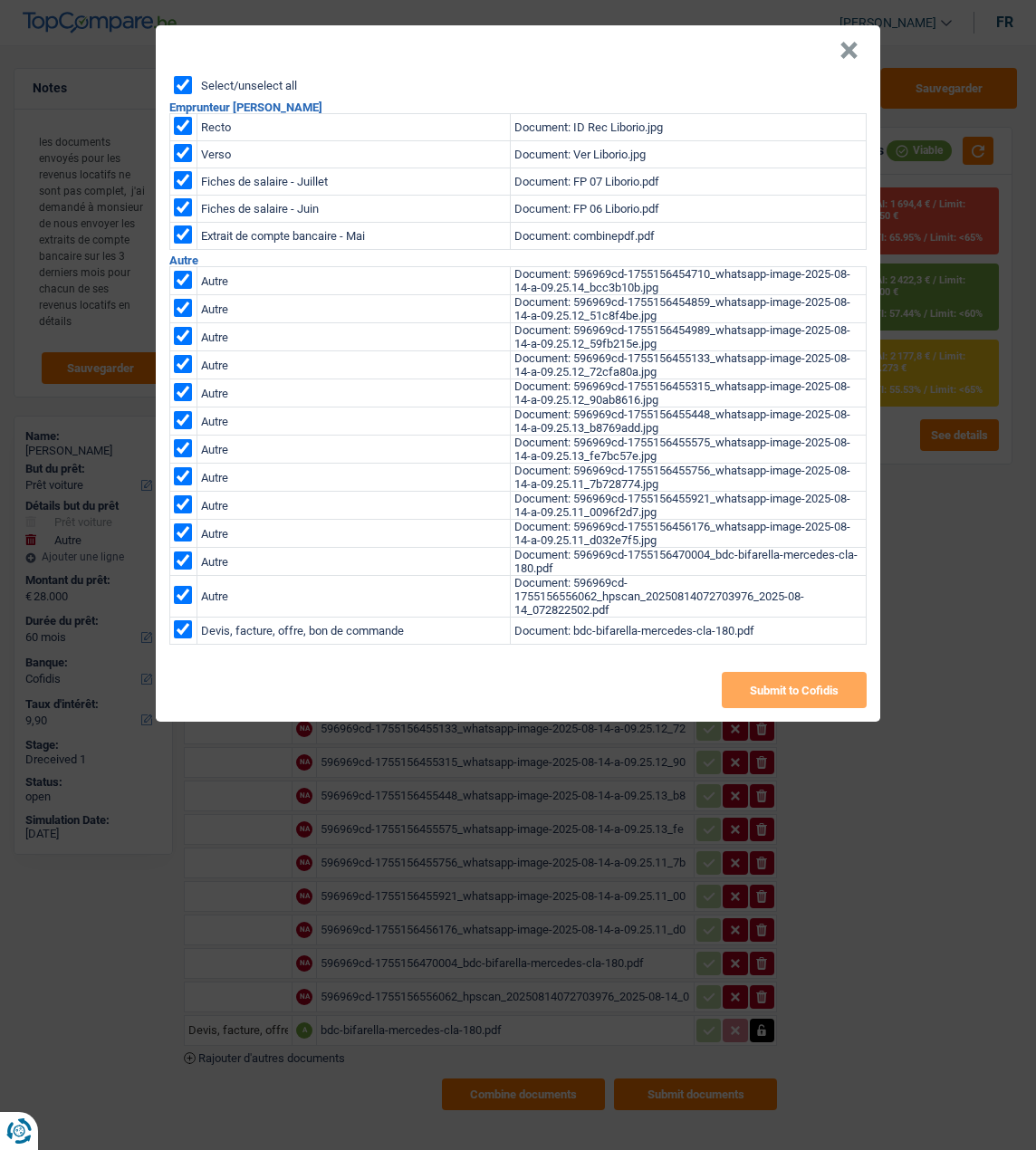
checkbox input "true"
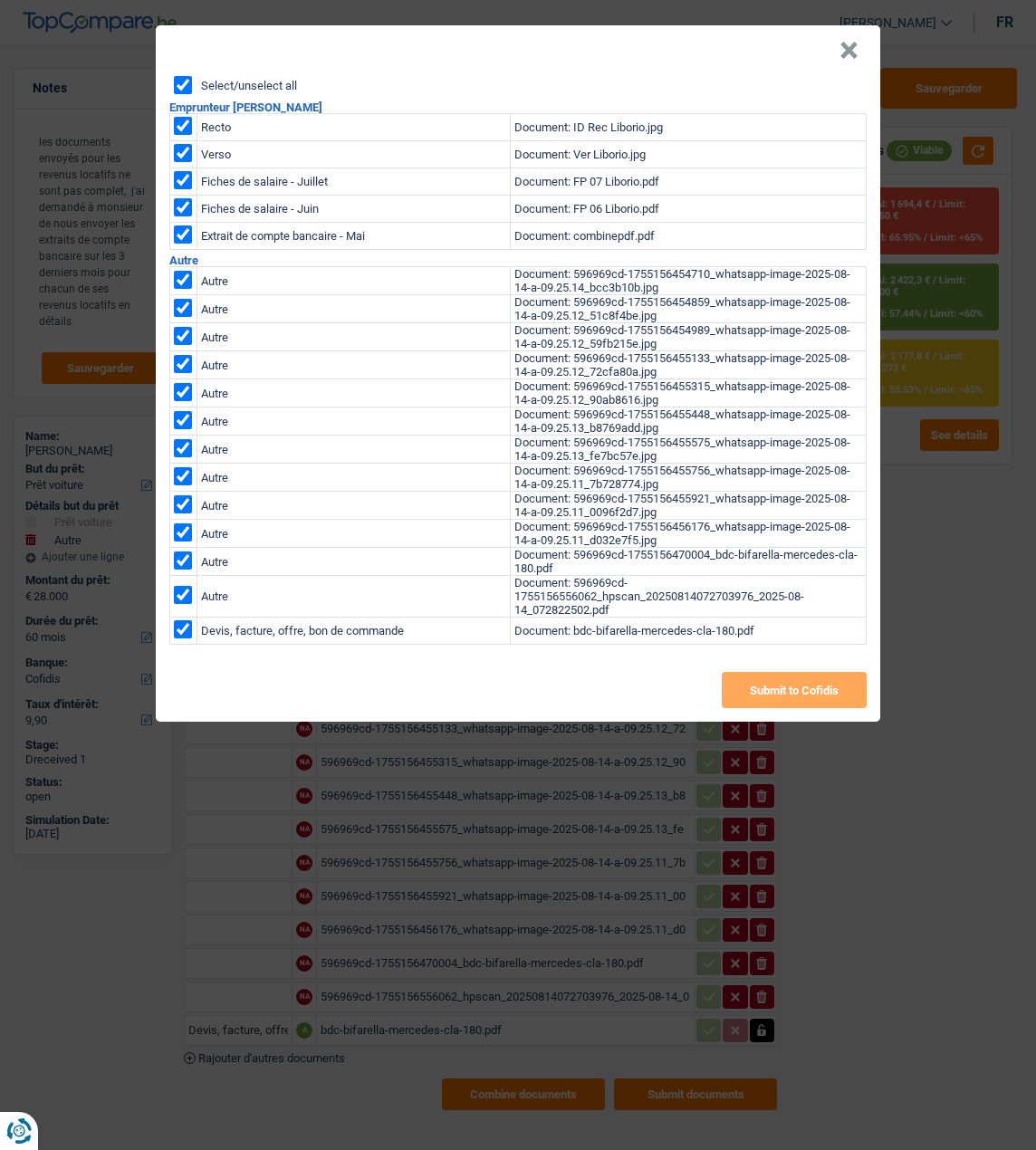
checkbox input "true"
click at [788, 690] on button "Submit to Cofidis" at bounding box center [795, 689] width 145 height 36
click at [854, 42] on button "×" at bounding box center [849, 50] width 19 height 18
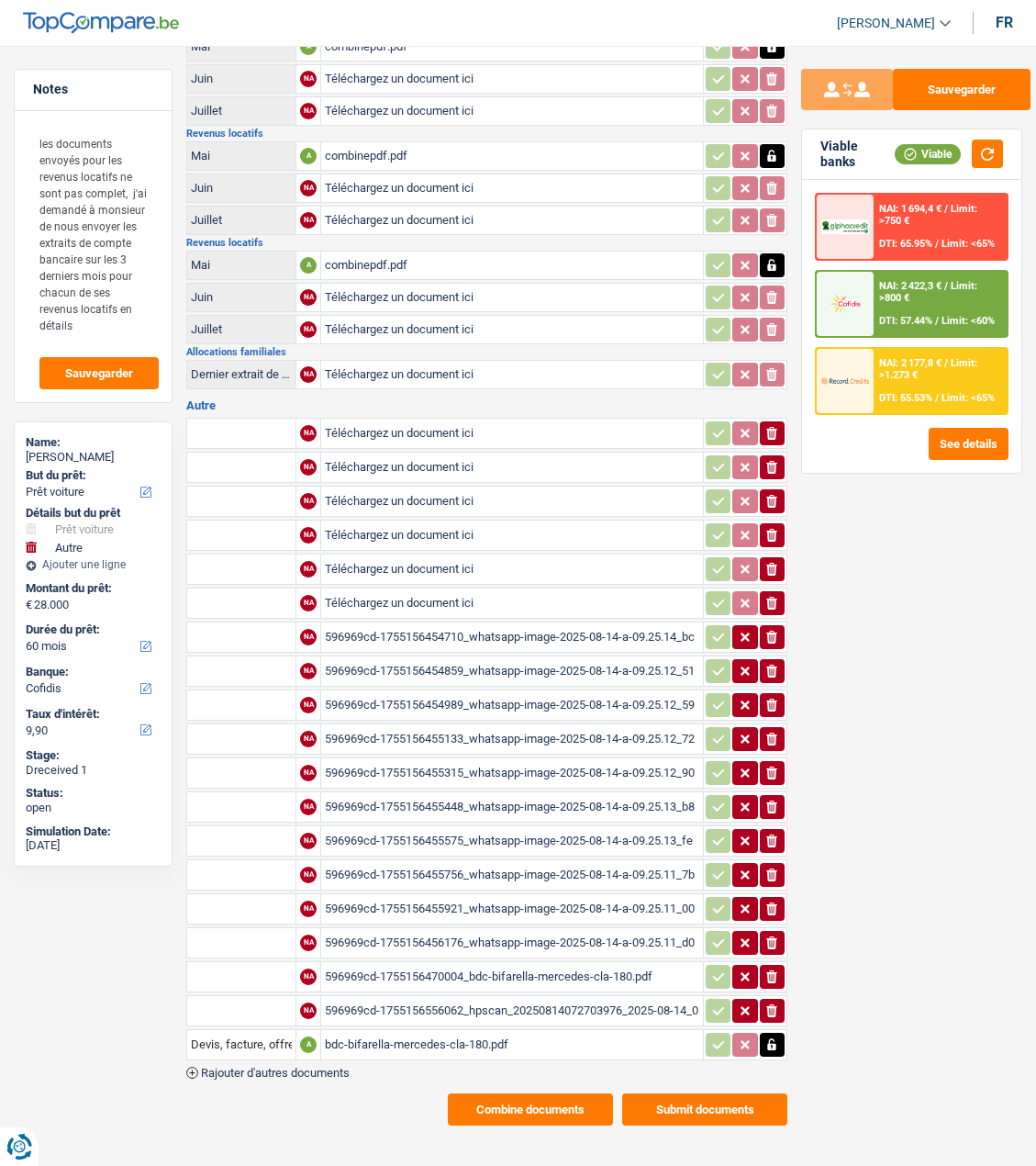
click at [511, 1093] on button "Combine documents" at bounding box center [531, 1109] width 165 height 32
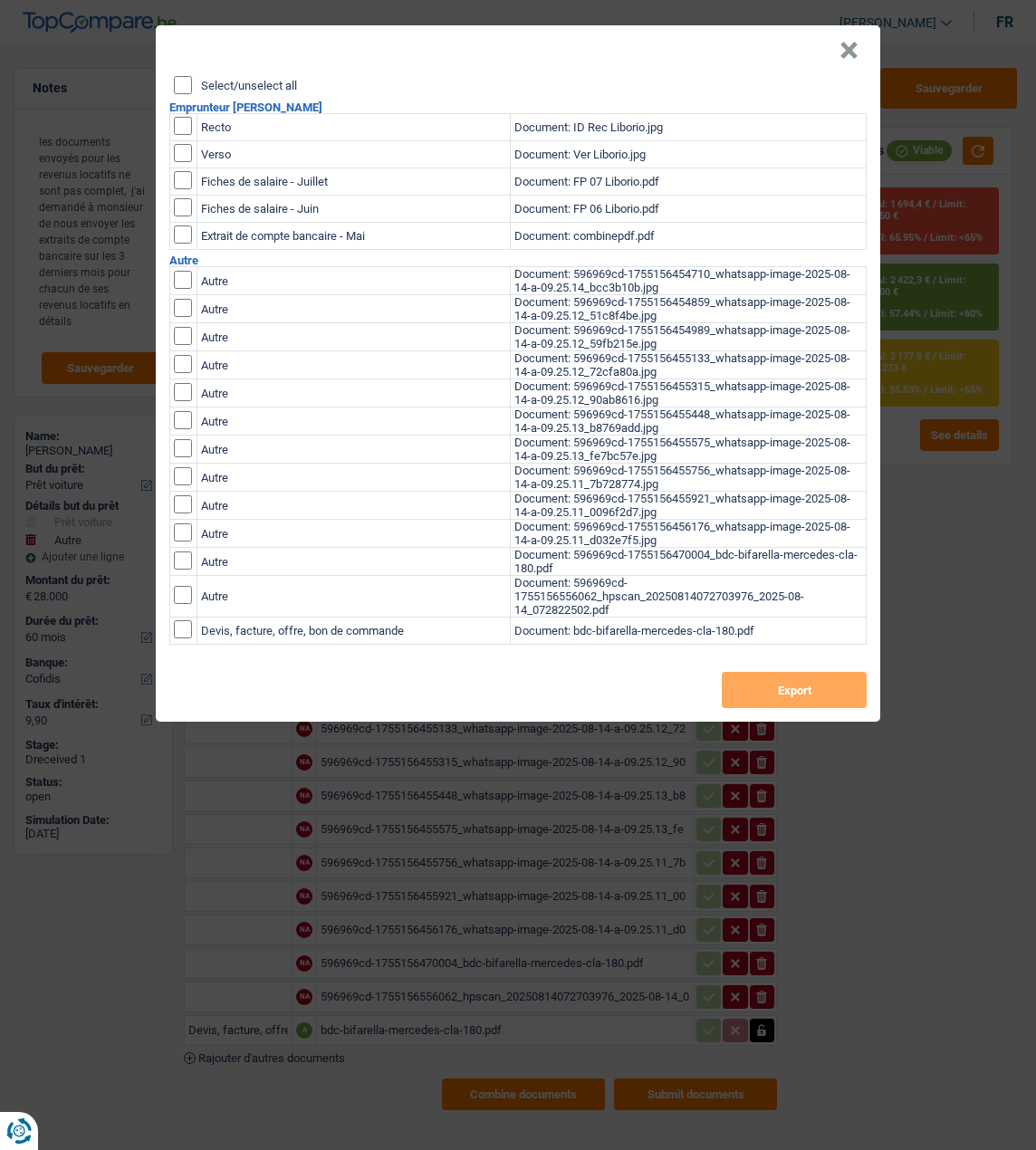
click at [181, 76] on input "Select/unselect all" at bounding box center [183, 85] width 18 height 18
checkbox input "true"
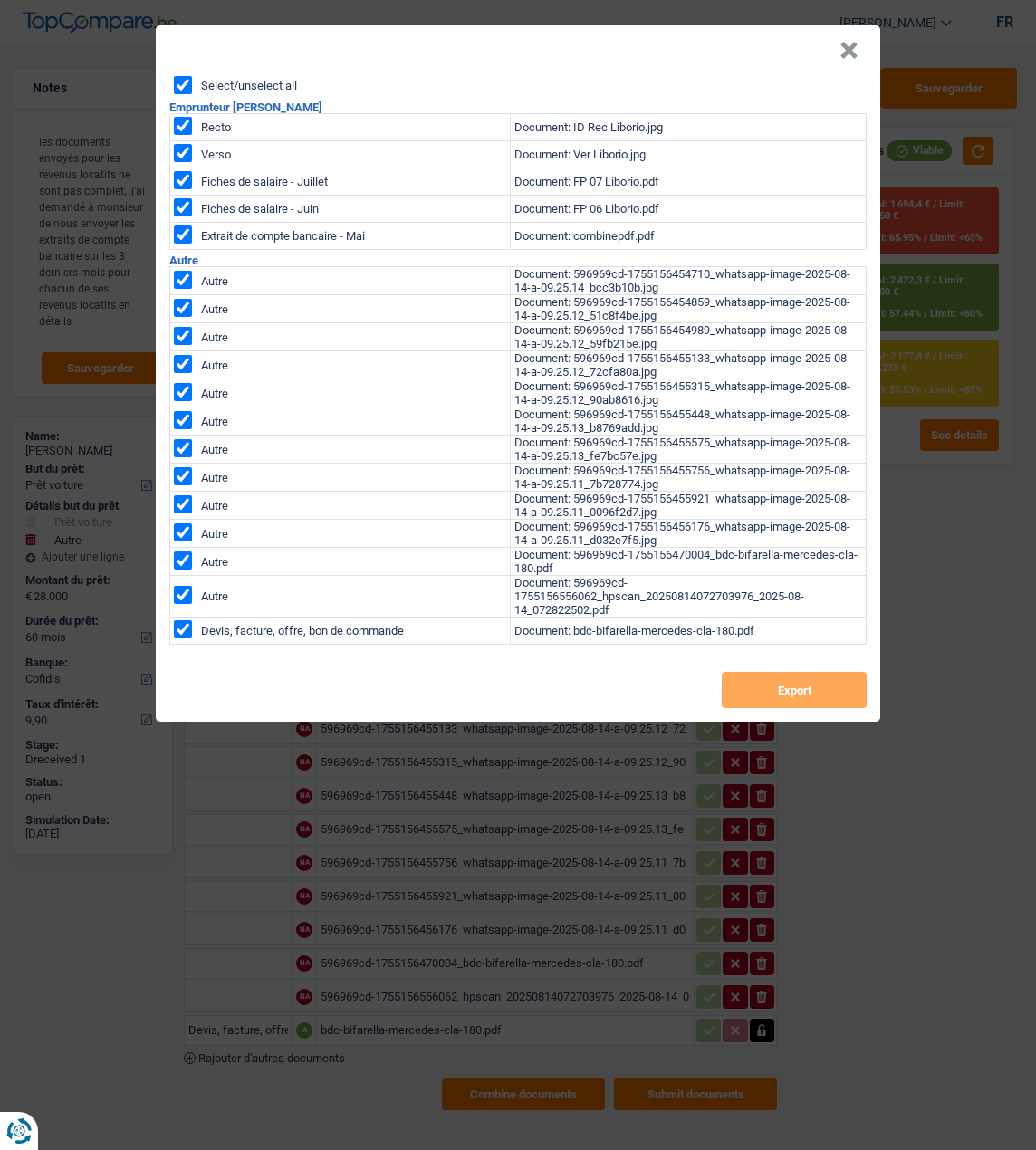
checkbox input "true"
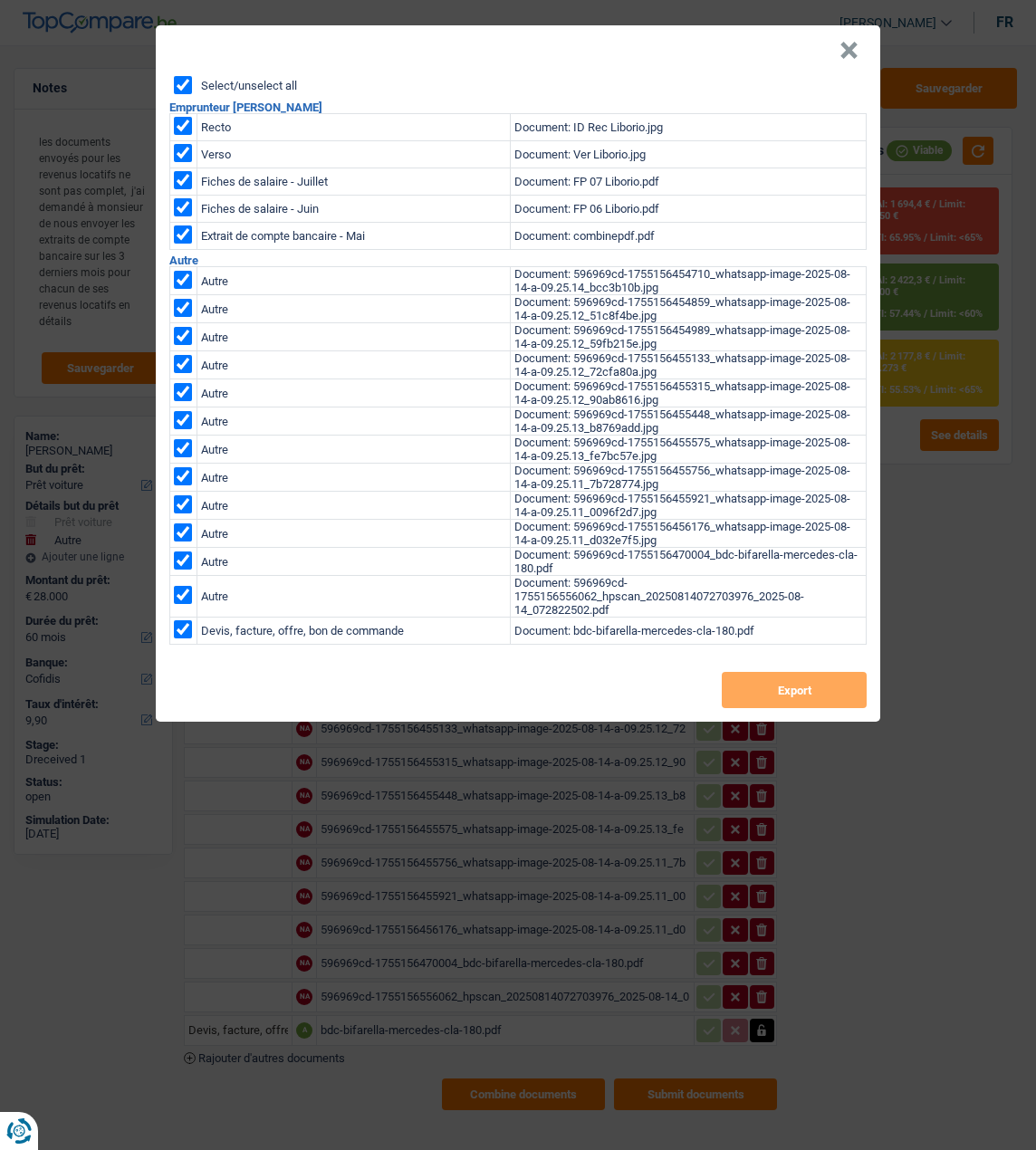
checkbox input "true"
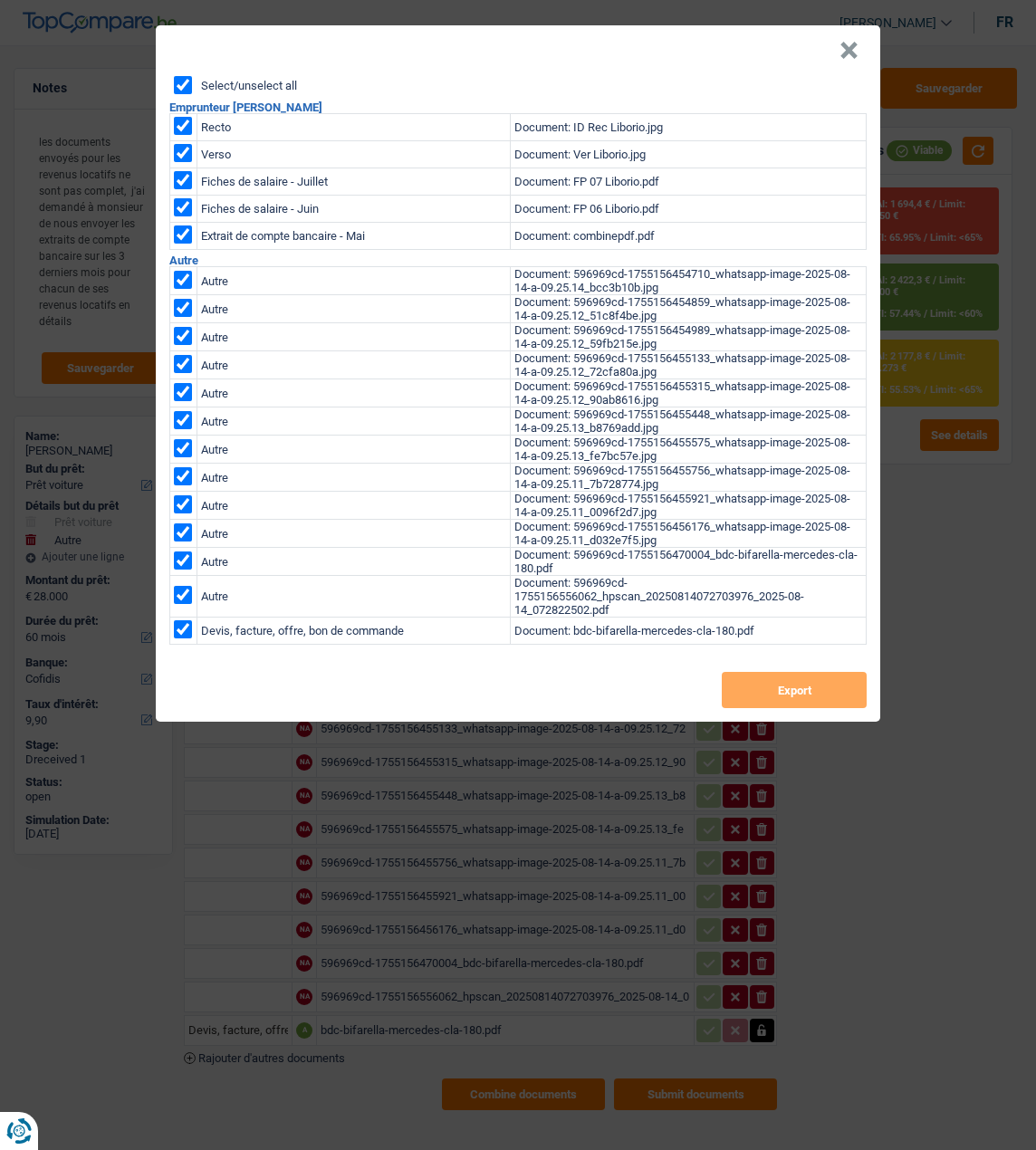
checkbox input "true"
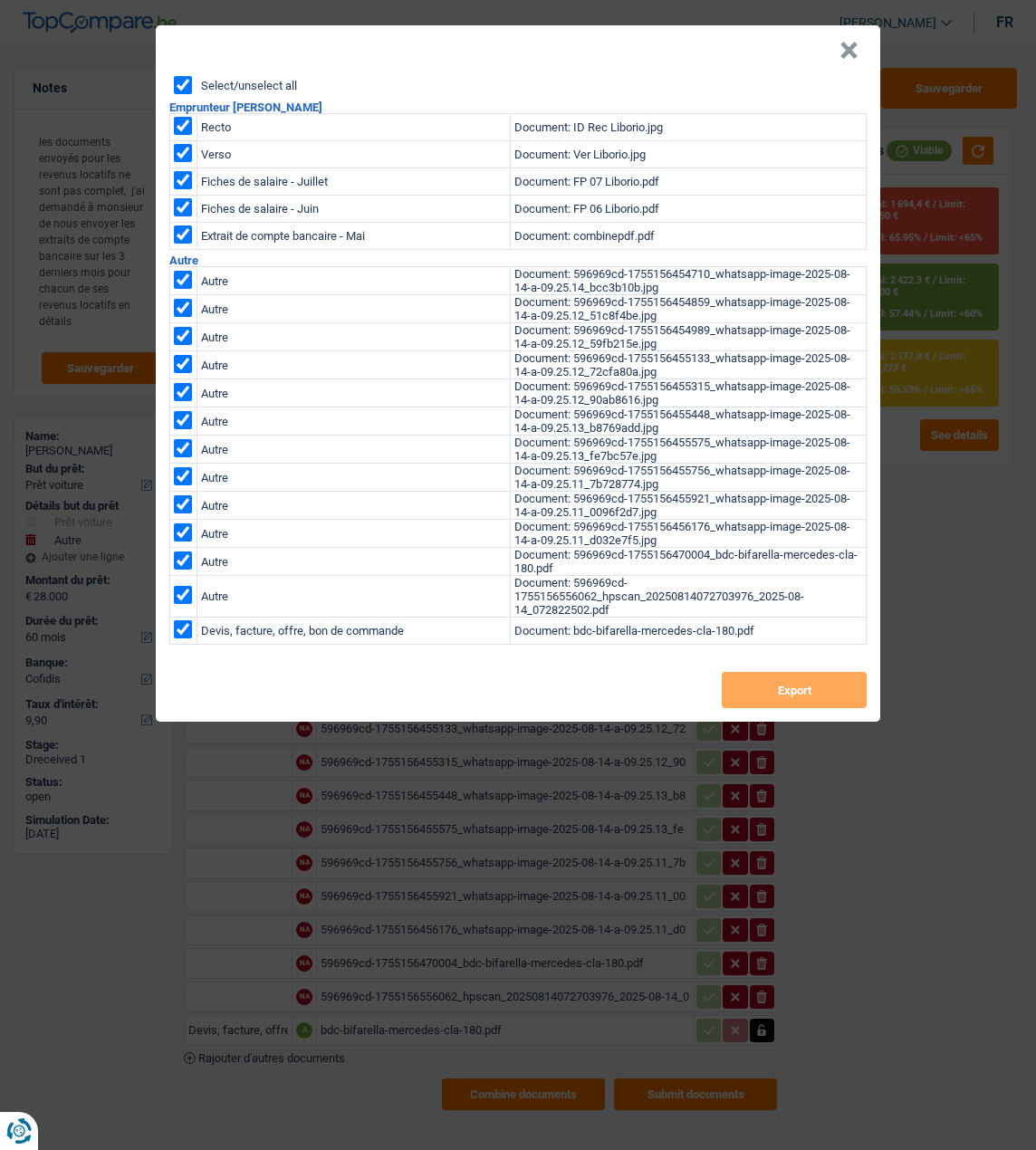
checkbox input "true"
click at [773, 687] on button "Export" at bounding box center [795, 689] width 145 height 36
click at [854, 42] on button "×" at bounding box center [849, 50] width 19 height 18
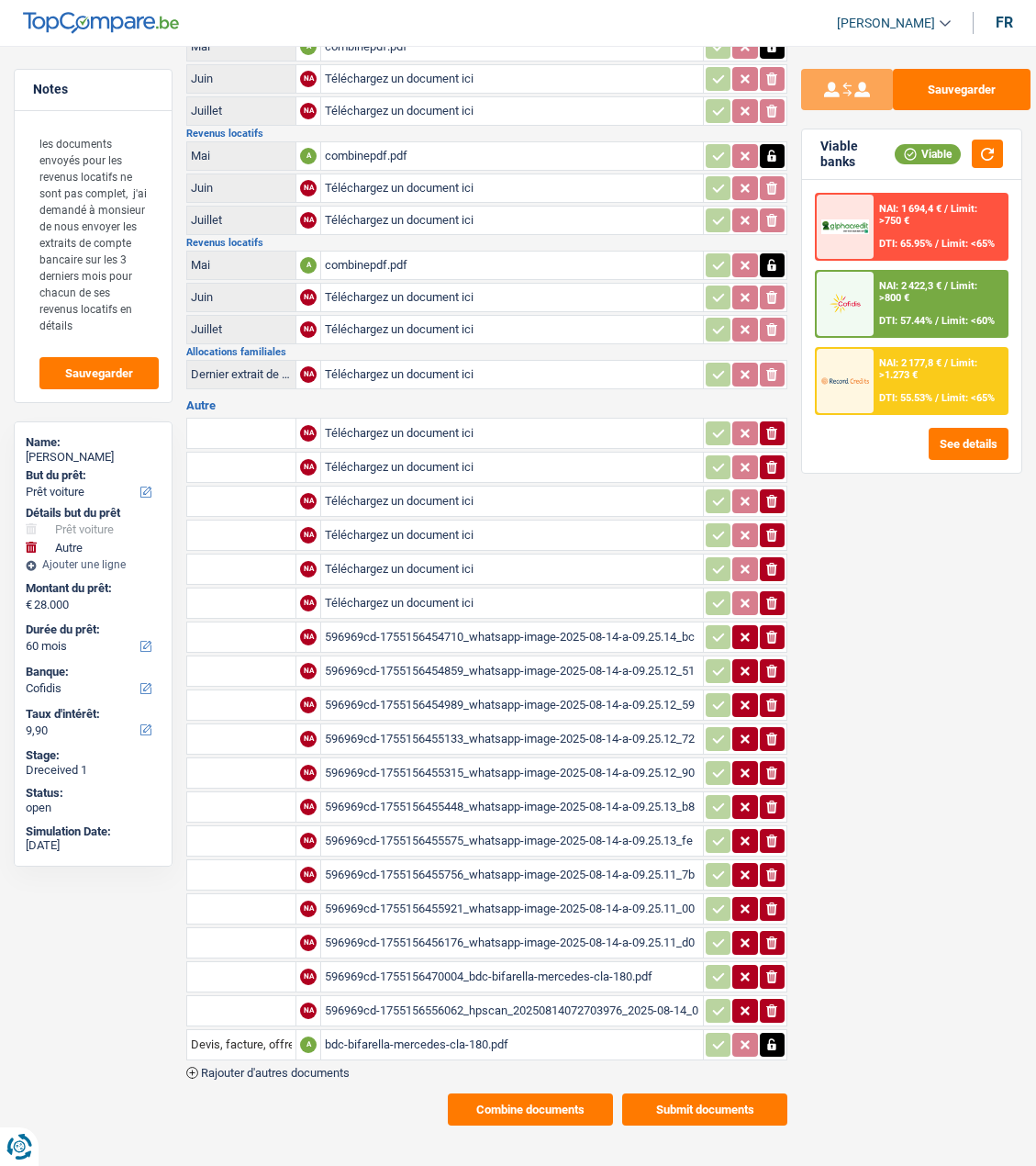
click at [181, 378] on div "Notes les documents envoyés pour les revenus locatifs ne sont pas complet, j'ai…" at bounding box center [93, 600] width 186 height 1063
click at [575, 1095] on button "Combine documents" at bounding box center [531, 1109] width 165 height 32
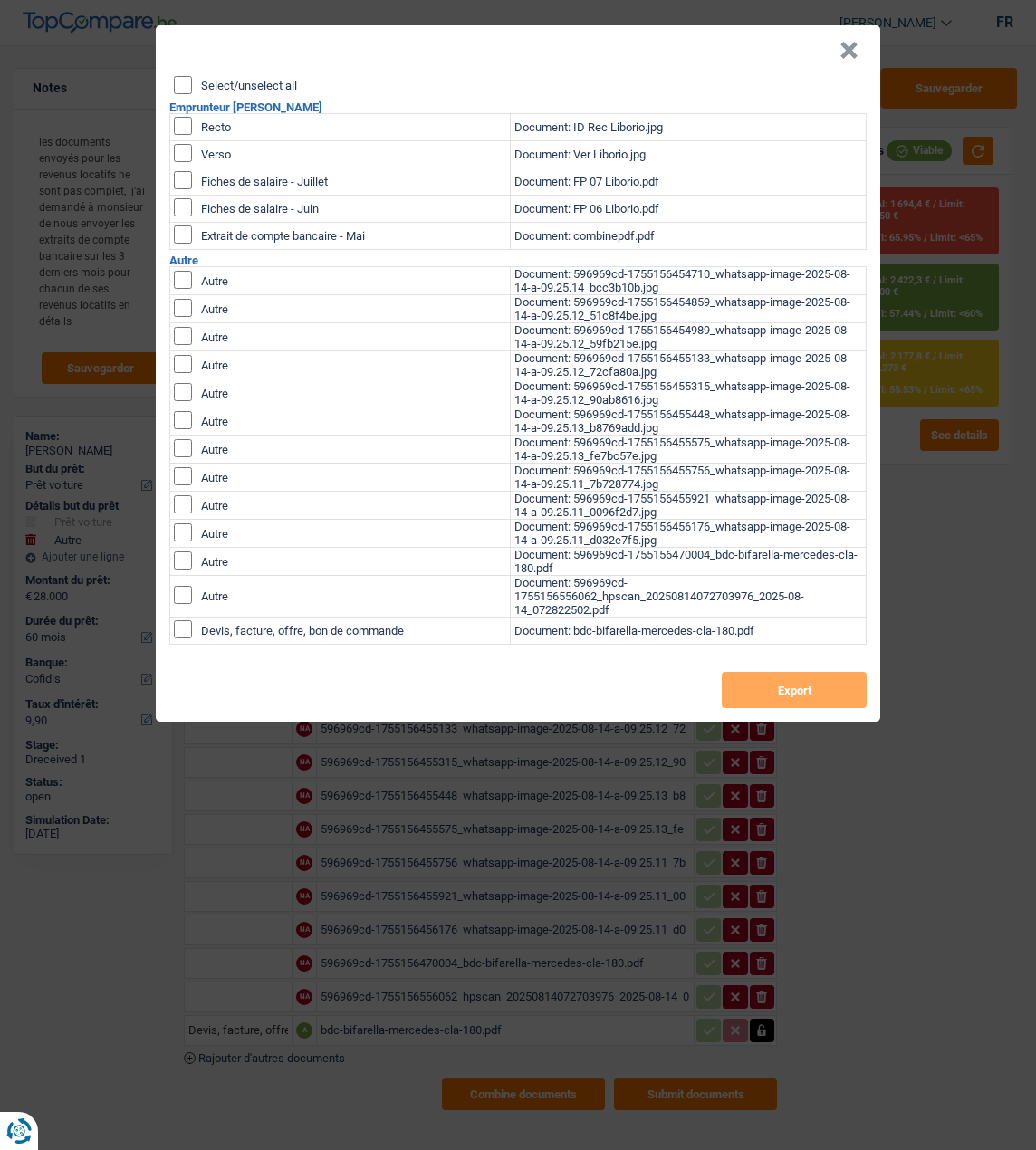
click at [859, 43] on button "×" at bounding box center [849, 50] width 19 height 18
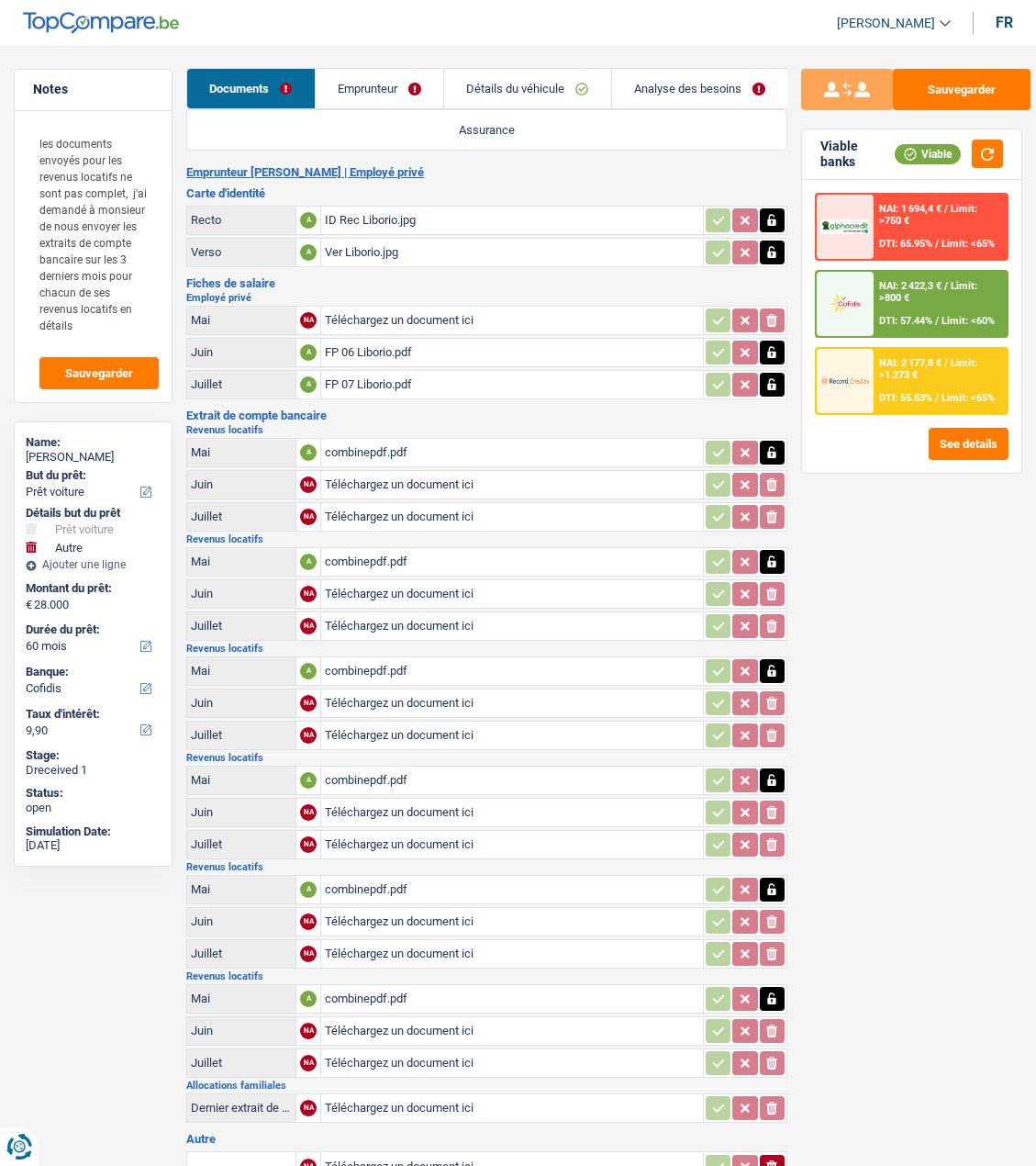
scroll to position [0, 0]
click at [384, 79] on link "Emprunteur" at bounding box center [380, 89] width 128 height 39
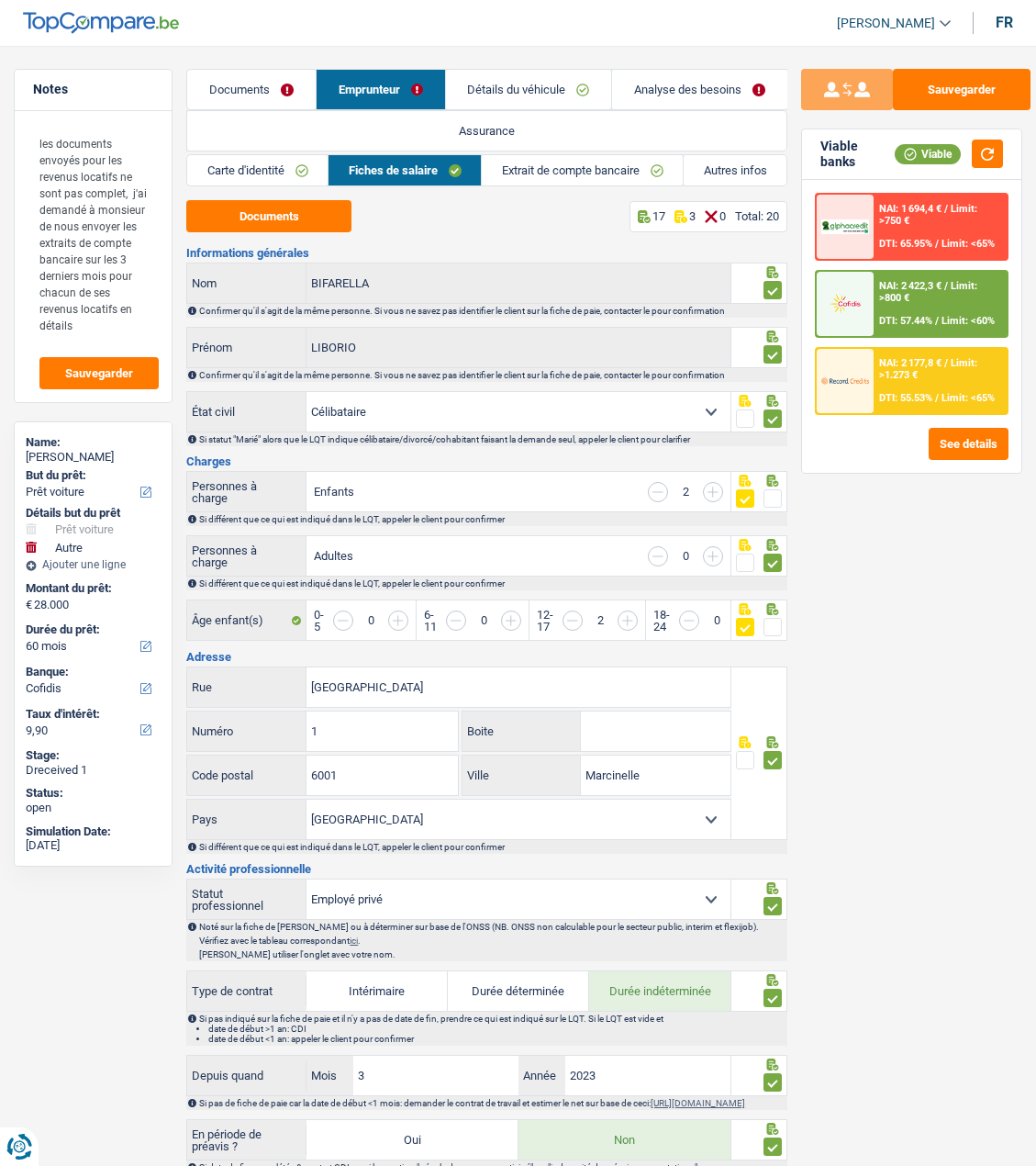
click at [278, 168] on link "Carte d'identité" at bounding box center [257, 170] width 140 height 30
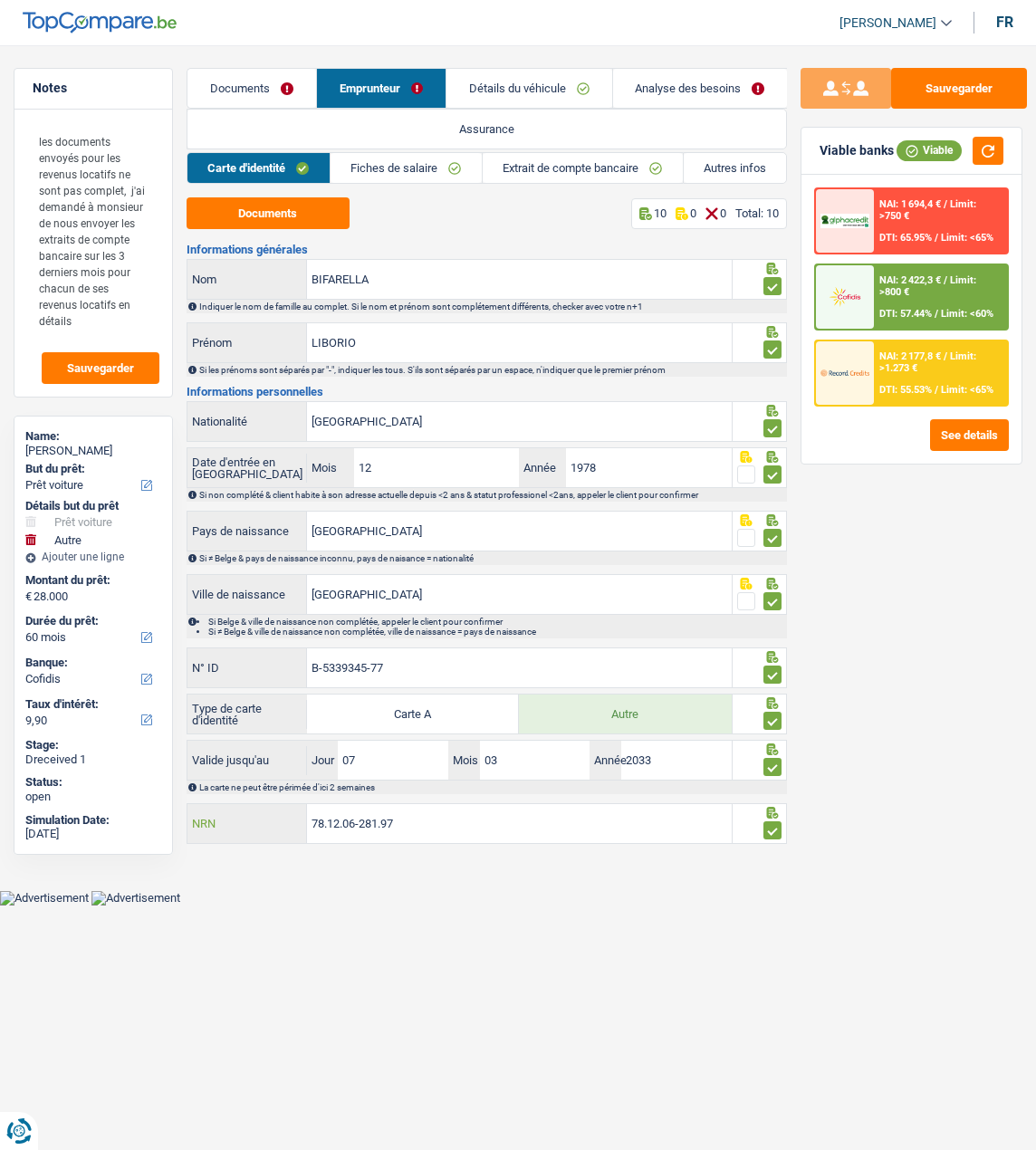
click at [439, 827] on input "78.12.06-281.97" at bounding box center [519, 824] width 425 height 39
click at [313, 213] on button "Documents" at bounding box center [268, 213] width 163 height 32
click at [916, 378] on div "NAI: 2 177,8 € / Limit: >1.273 € DTI: 55.53% / Limit: <65%" at bounding box center [941, 373] width 134 height 63
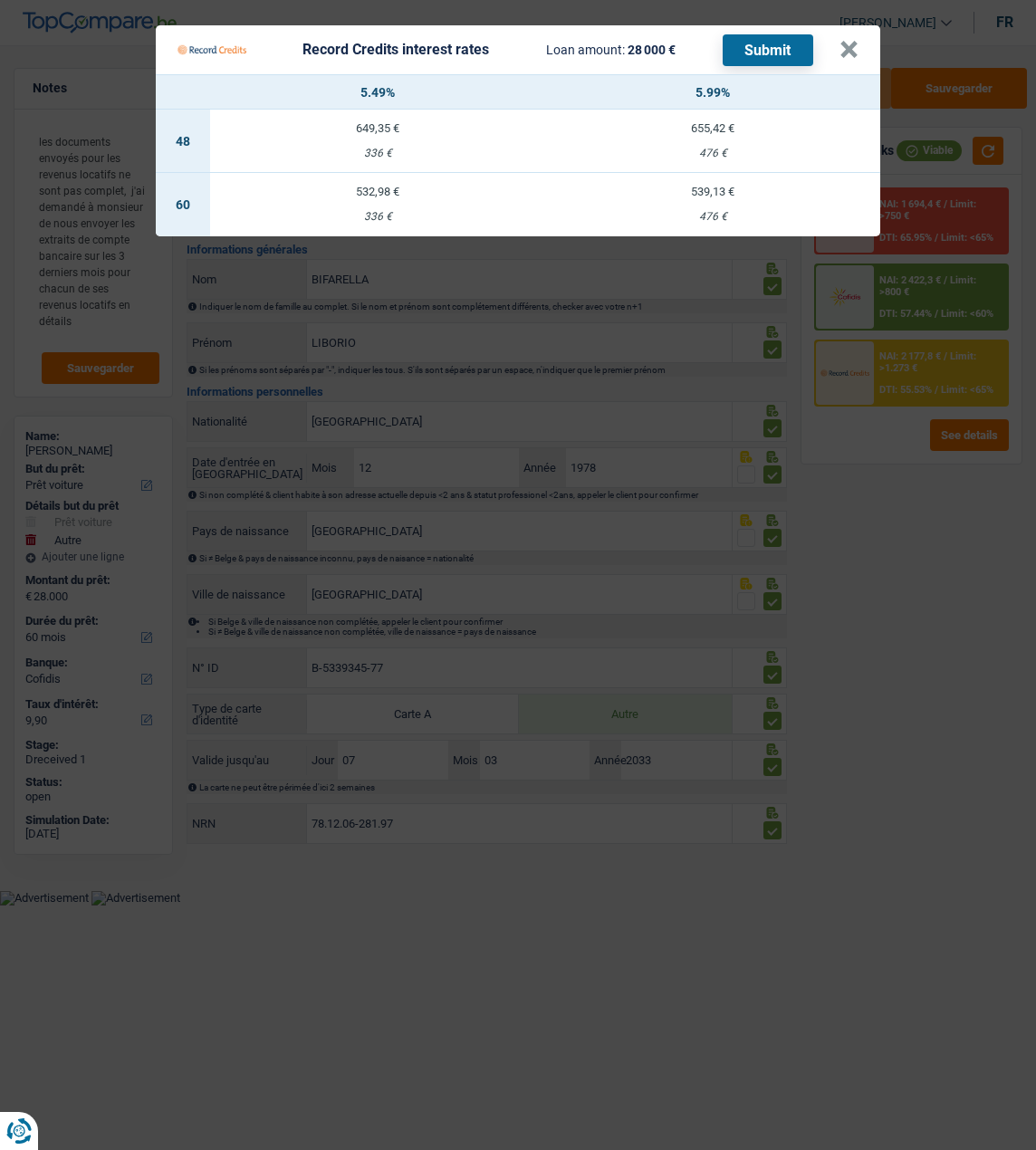
click at [865, 48] on Credits___BV_modal_header_ "Record Credits interest rates Loan amount: 28 000 € Submit ×" at bounding box center [518, 49] width 724 height 49
click at [854, 45] on button "×" at bounding box center [849, 49] width 19 height 18
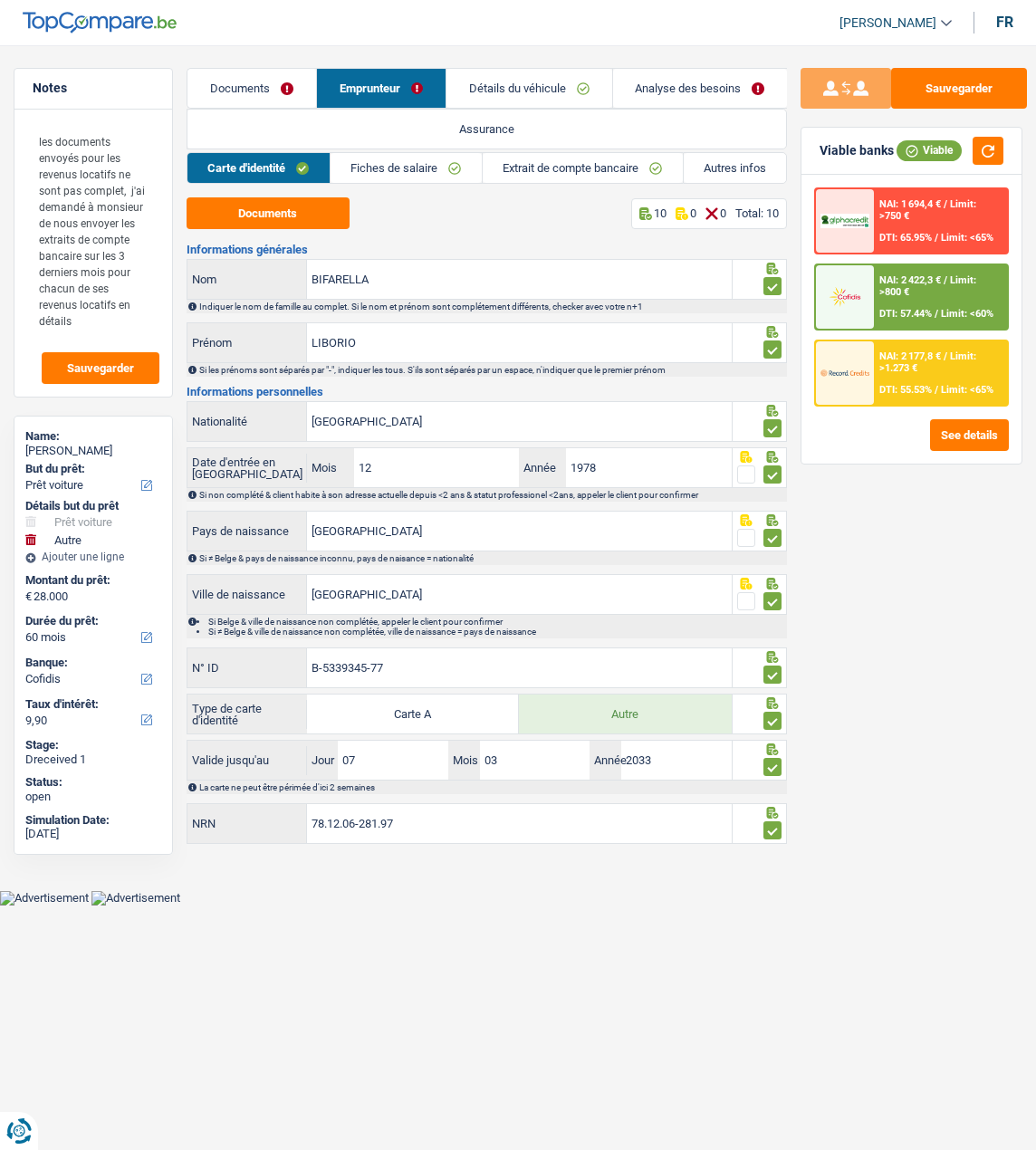
click at [711, 76] on link "Analyse des besoins" at bounding box center [700, 88] width 175 height 39
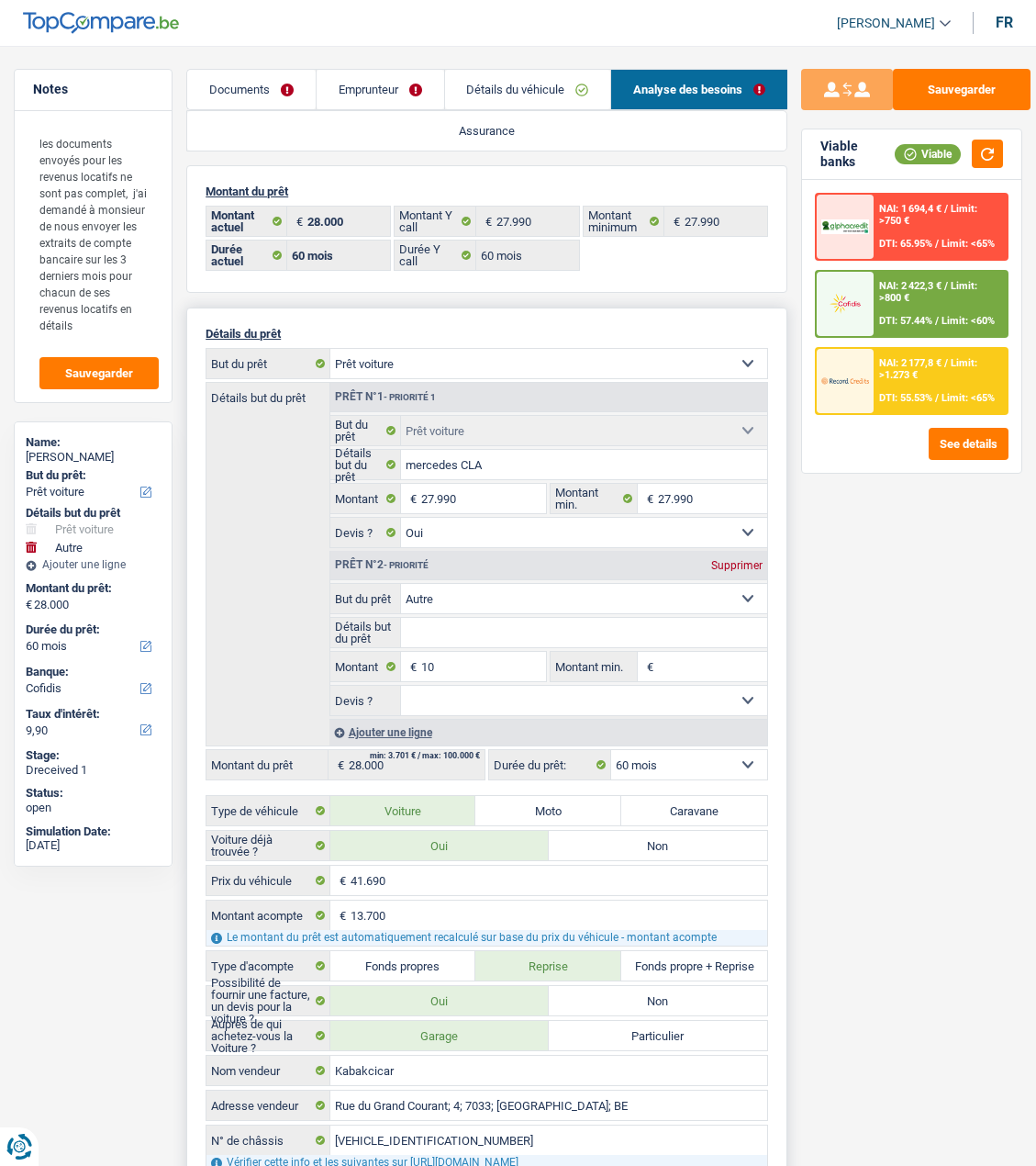
click at [744, 565] on div "Supprimer" at bounding box center [737, 565] width 61 height 11
type input "27.990"
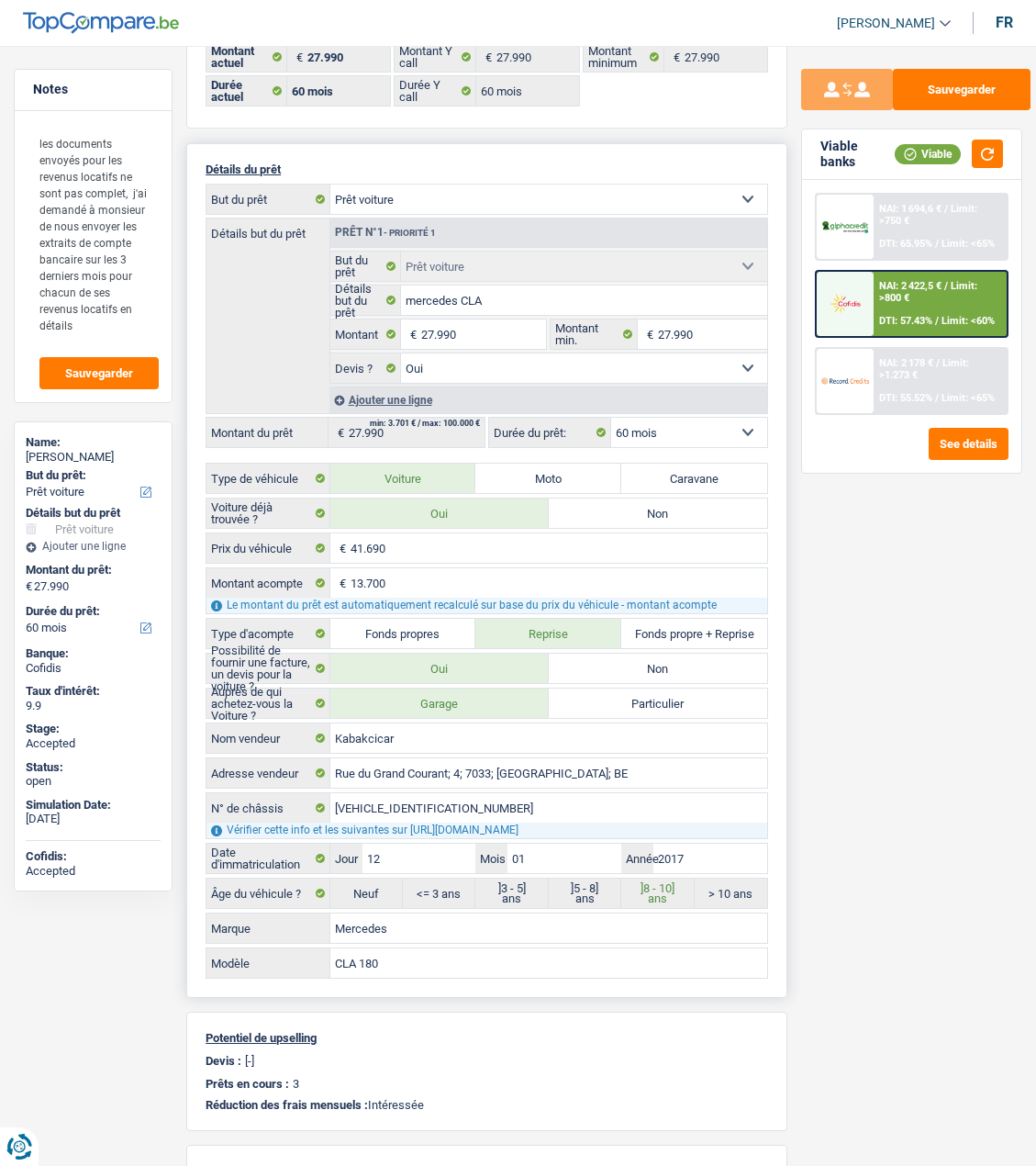
scroll to position [92, 0]
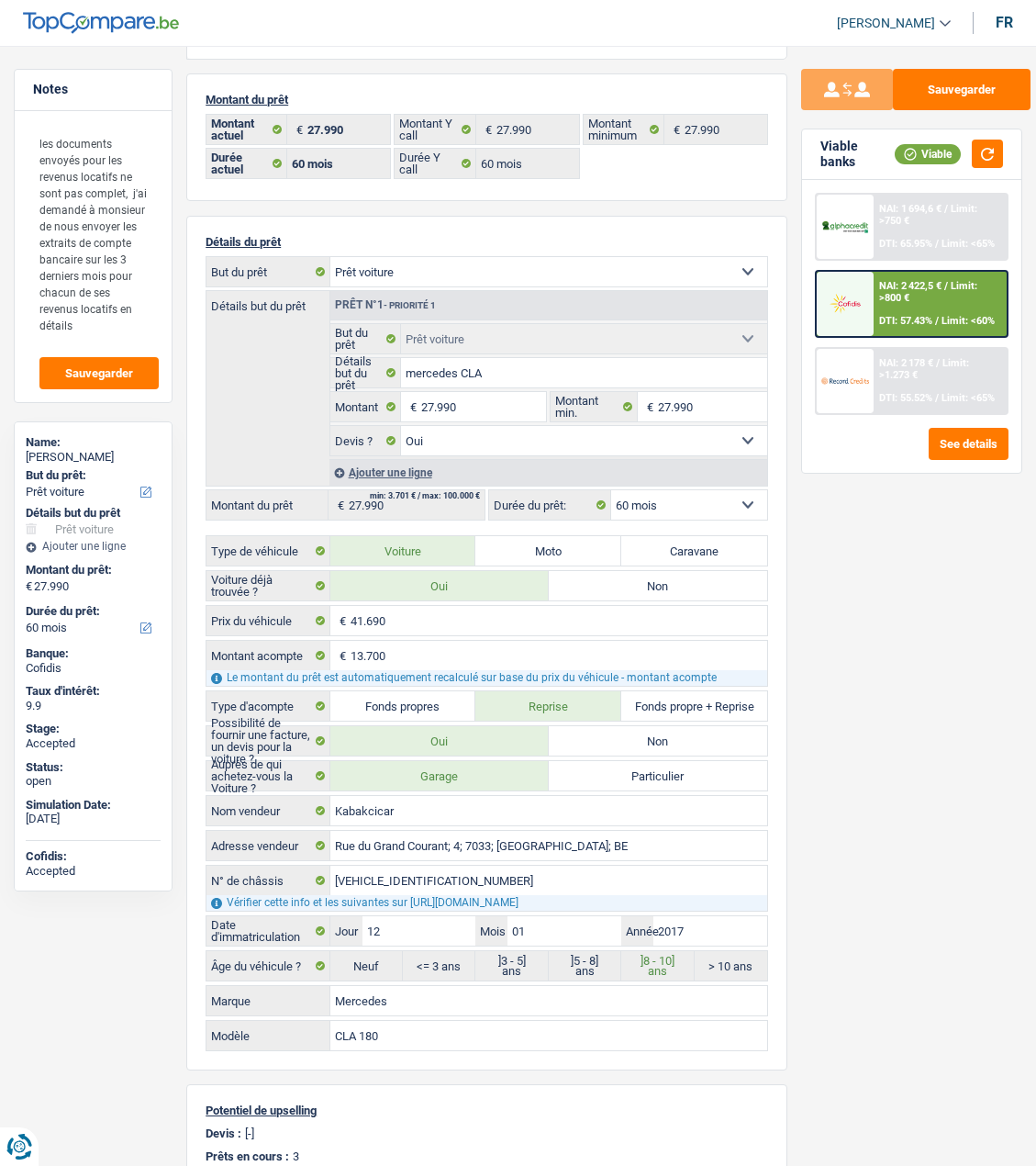
click at [914, 367] on span "NAI: 2 178 €" at bounding box center [906, 363] width 54 height 12
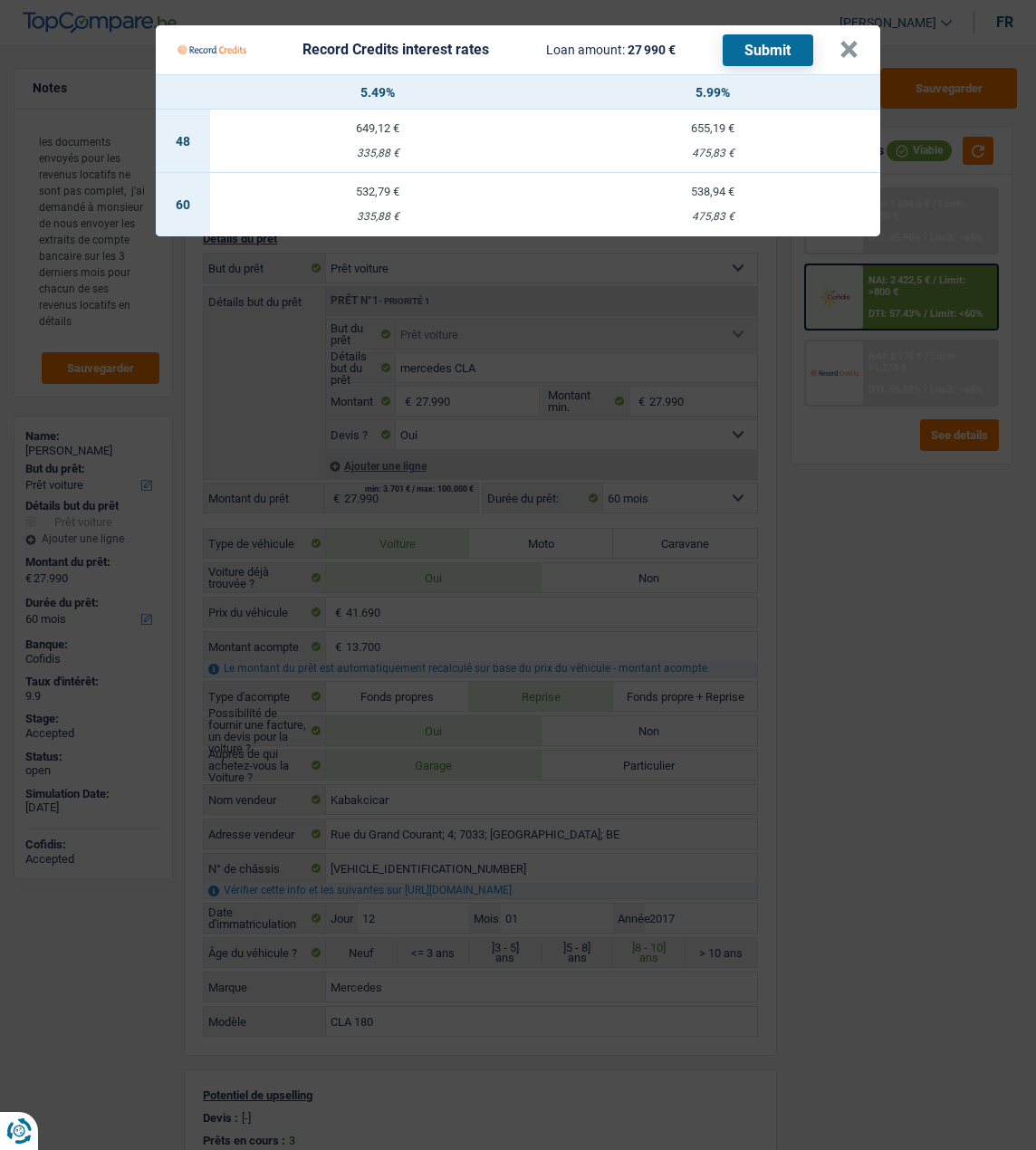
click at [740, 190] on td "538,94 € 475,83 €" at bounding box center [713, 204] width 335 height 63
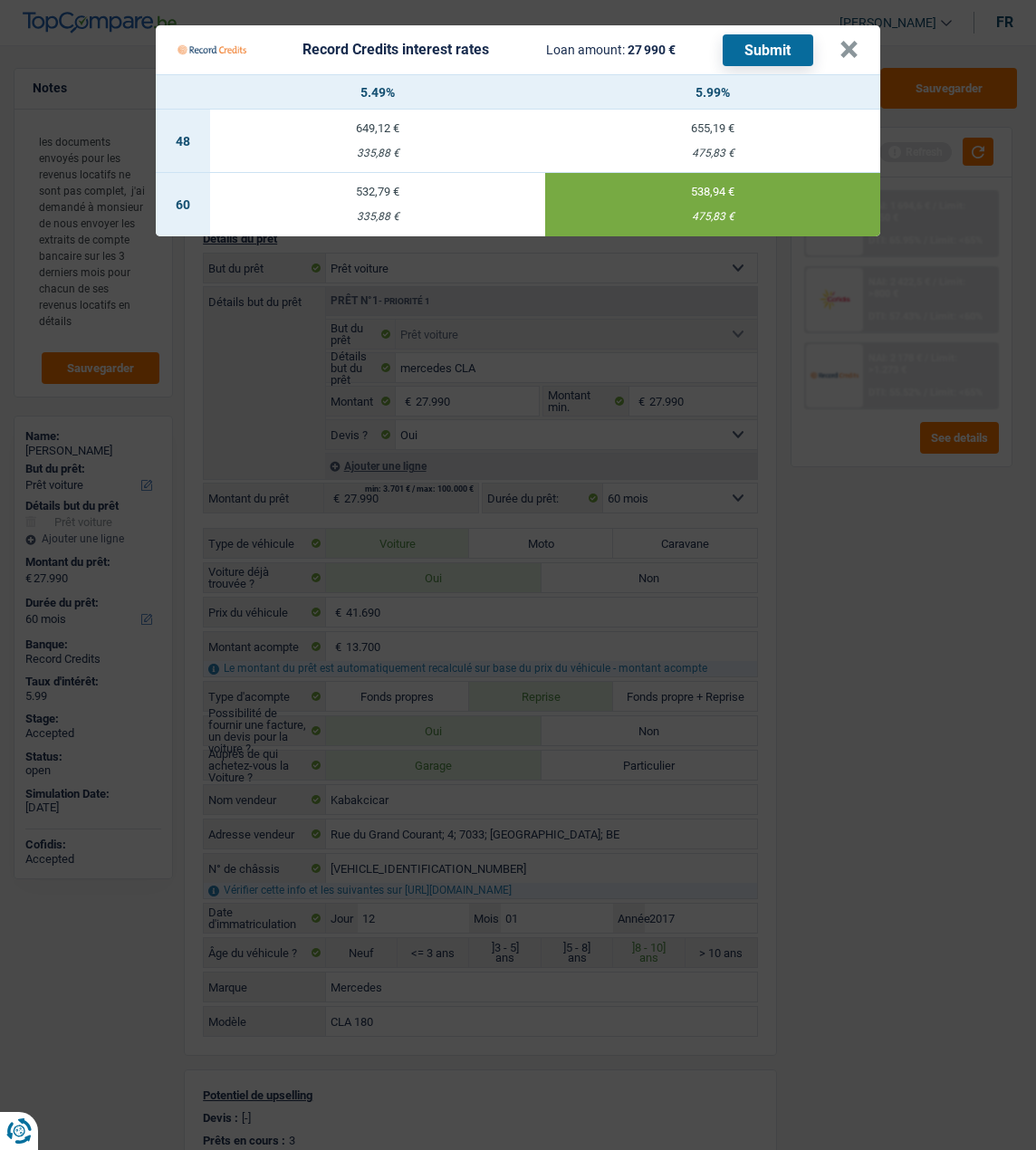
click at [781, 35] on button "Submit" at bounding box center [769, 50] width 91 height 32
click at [858, 41] on button "×" at bounding box center [849, 49] width 19 height 18
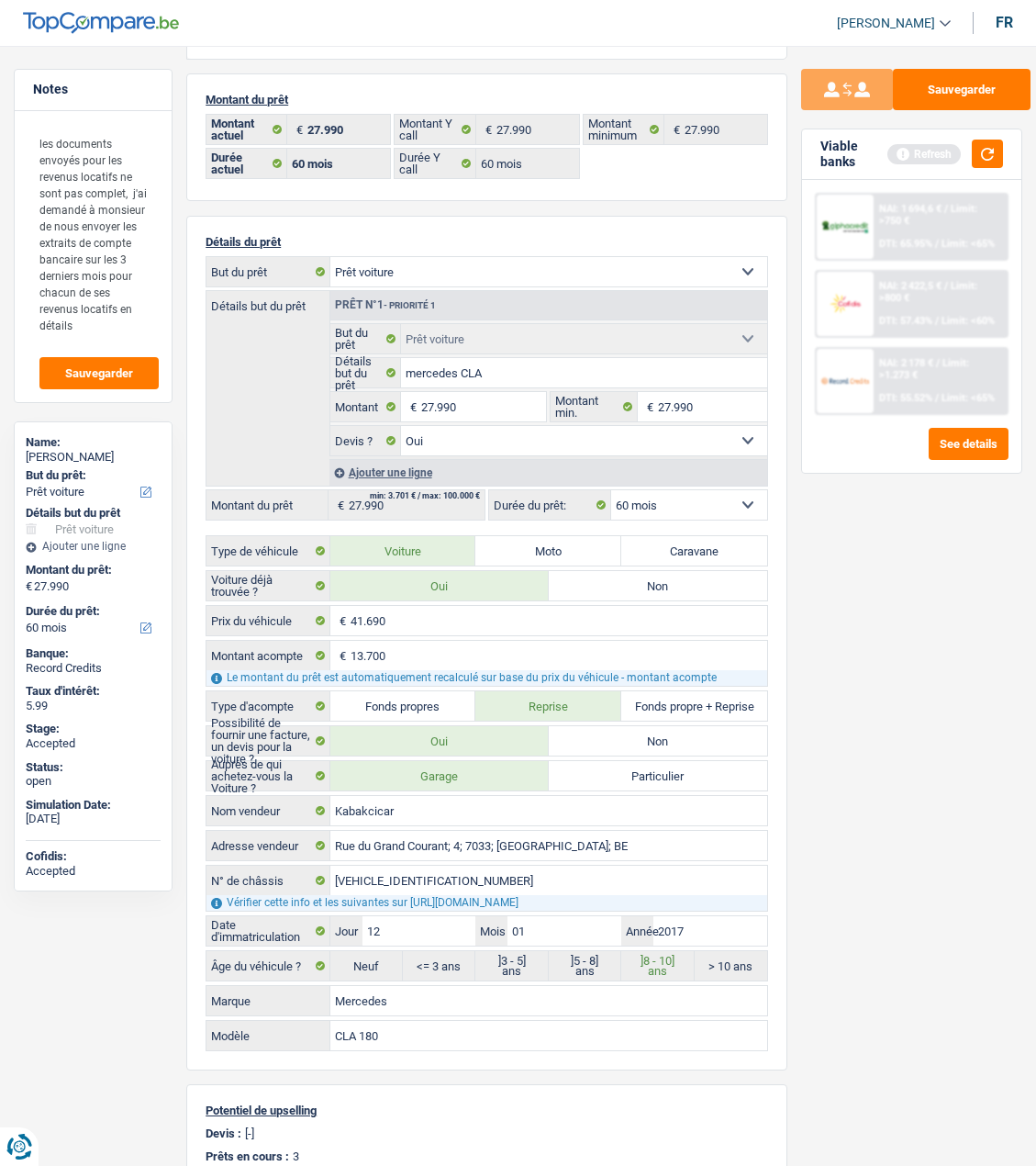
click at [897, 385] on div "NAI: 2 178 € / Limit: >1.273 € DTI: 55.52% / Limit: <65%" at bounding box center [941, 381] width 133 height 64
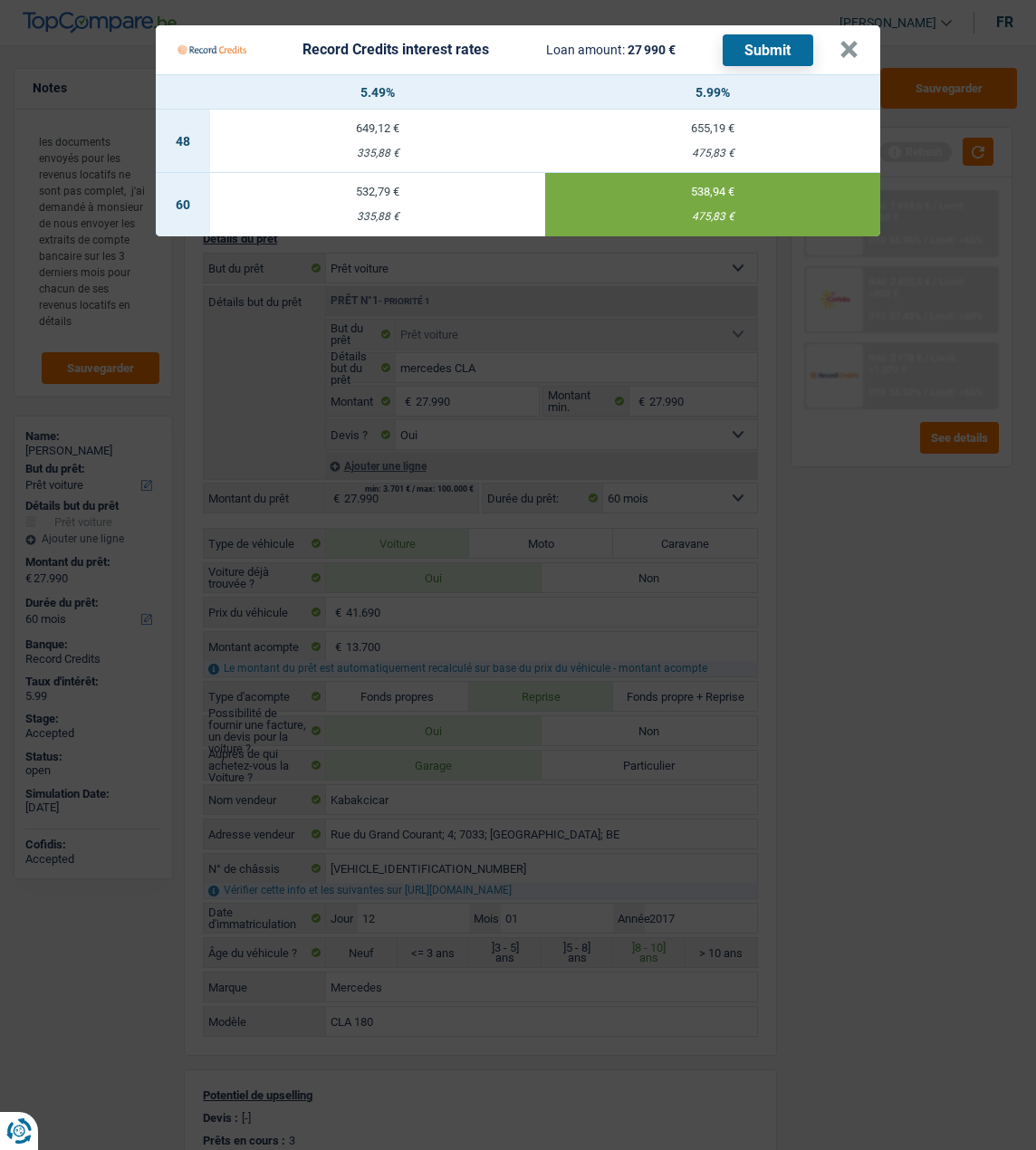
click at [870, 491] on Credits "Record Credits interest rates Loan amount: 27 990 € Submit × 5.49% 5.99% 48 649…" at bounding box center [518, 575] width 1036 height 1150
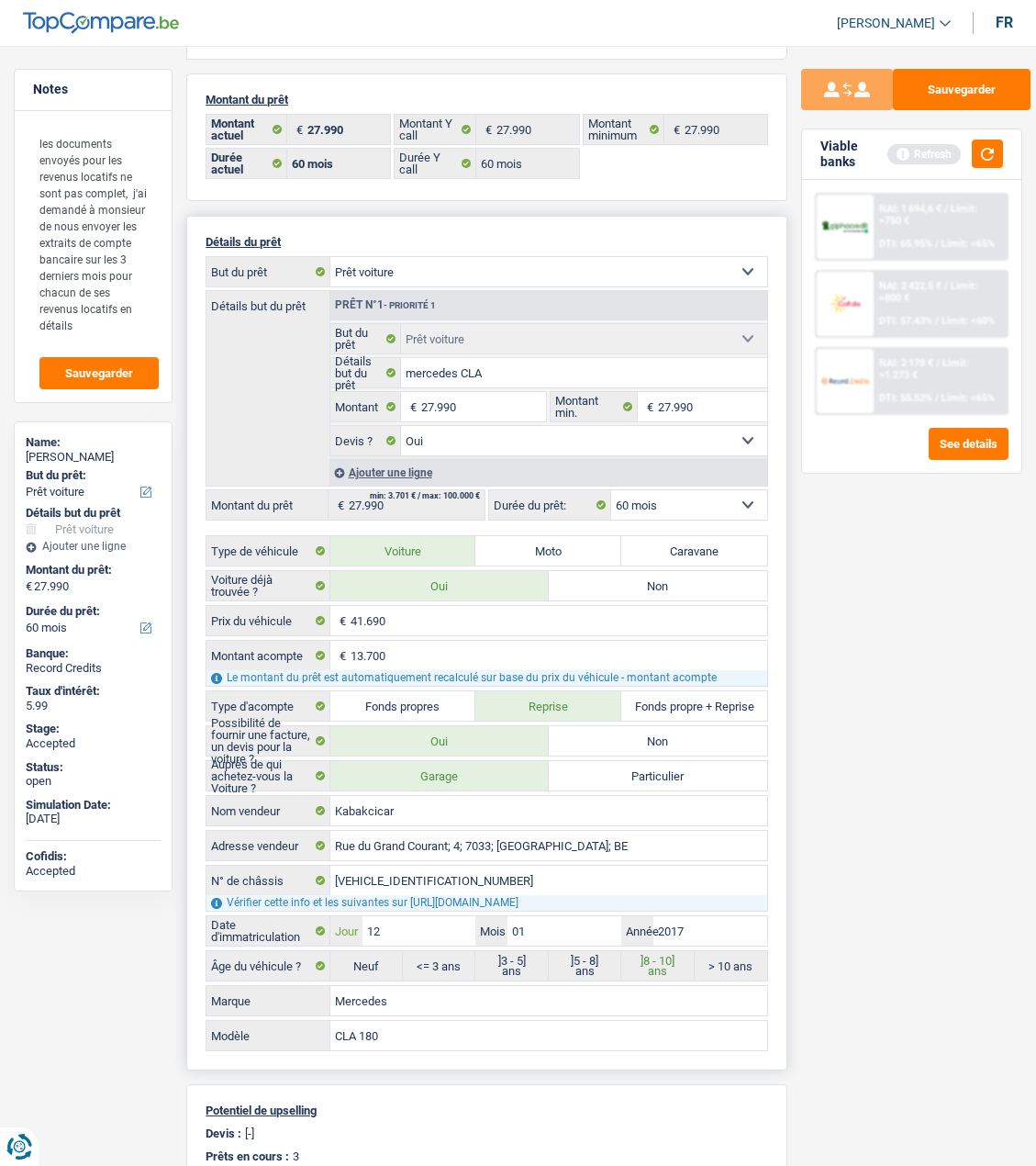
click at [430, 925] on input "12" at bounding box center [420, 931] width 114 height 29
type input "1"
type input "31"
type input "01"
type input "2021"
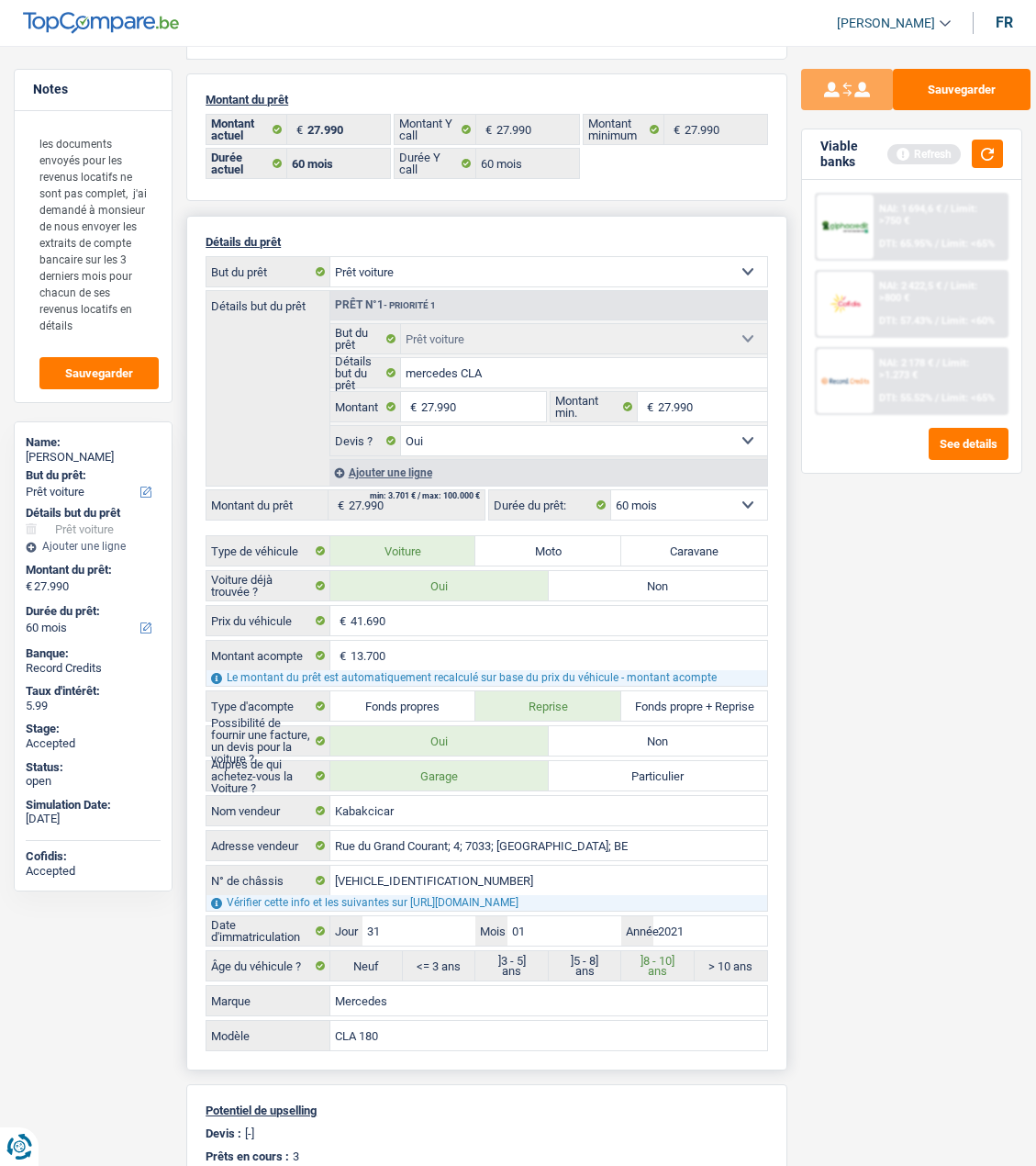
radio input "false"
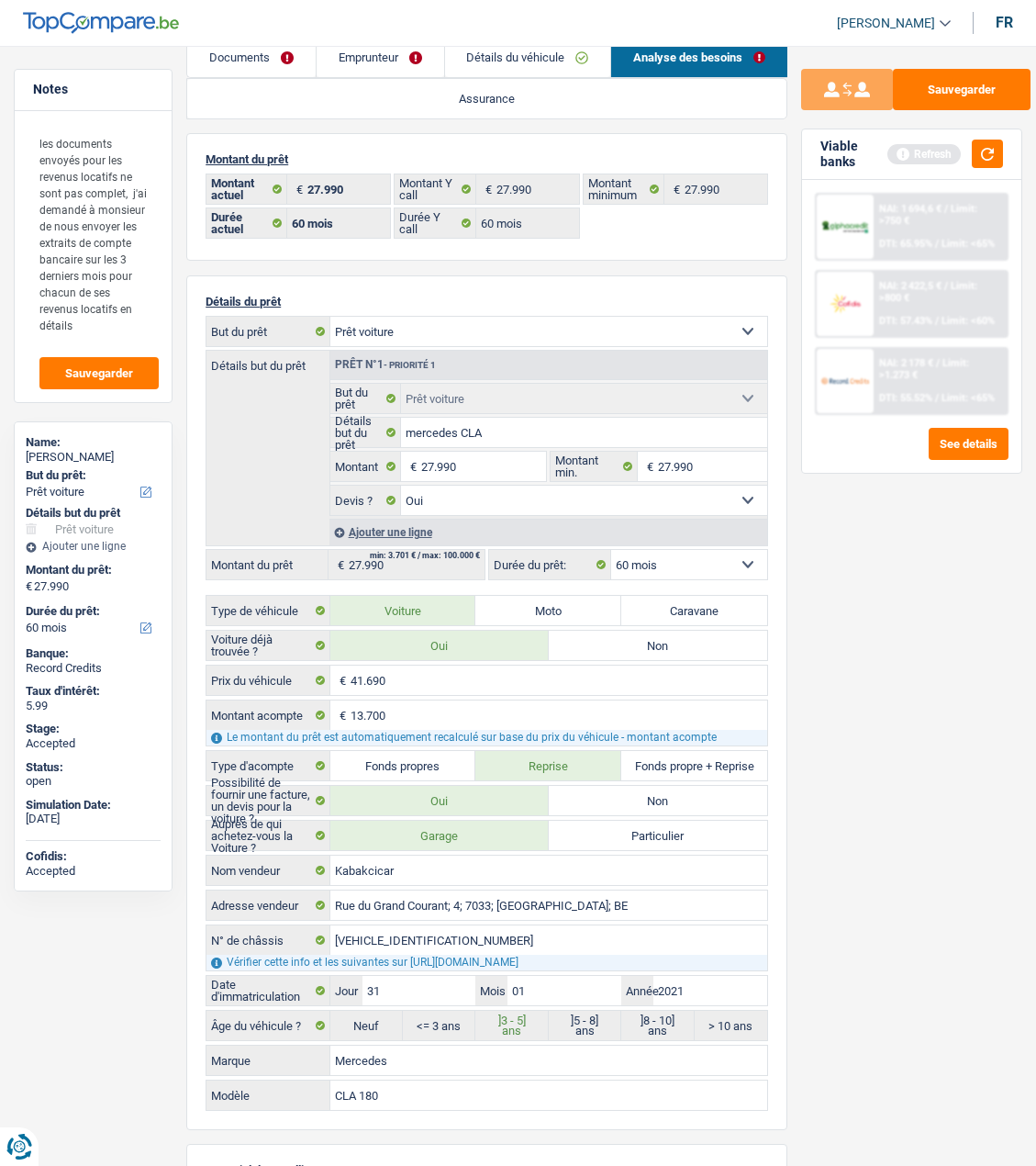
scroll to position [0, 0]
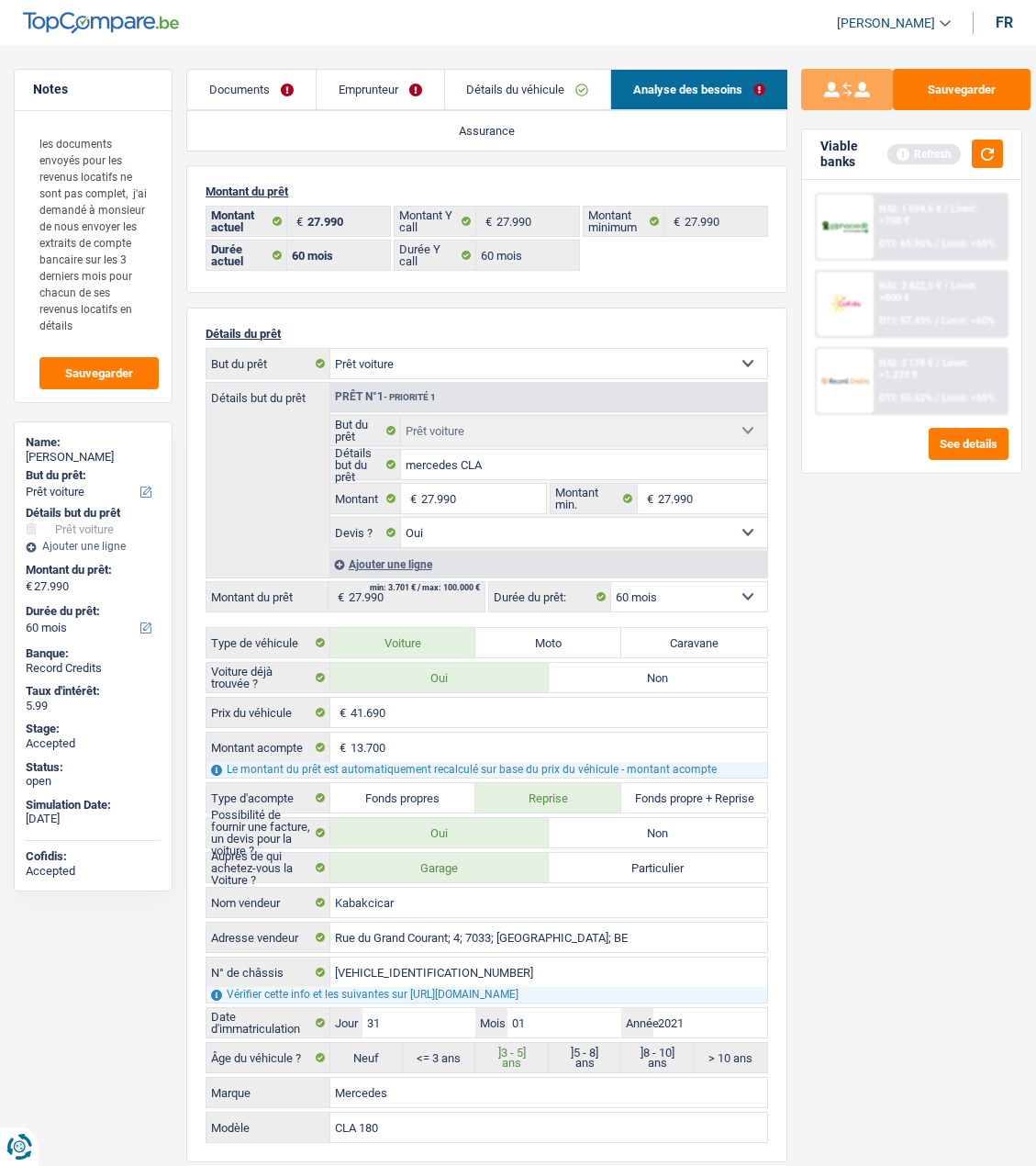
click at [380, 102] on link "Emprunteur" at bounding box center [381, 89] width 128 height 39
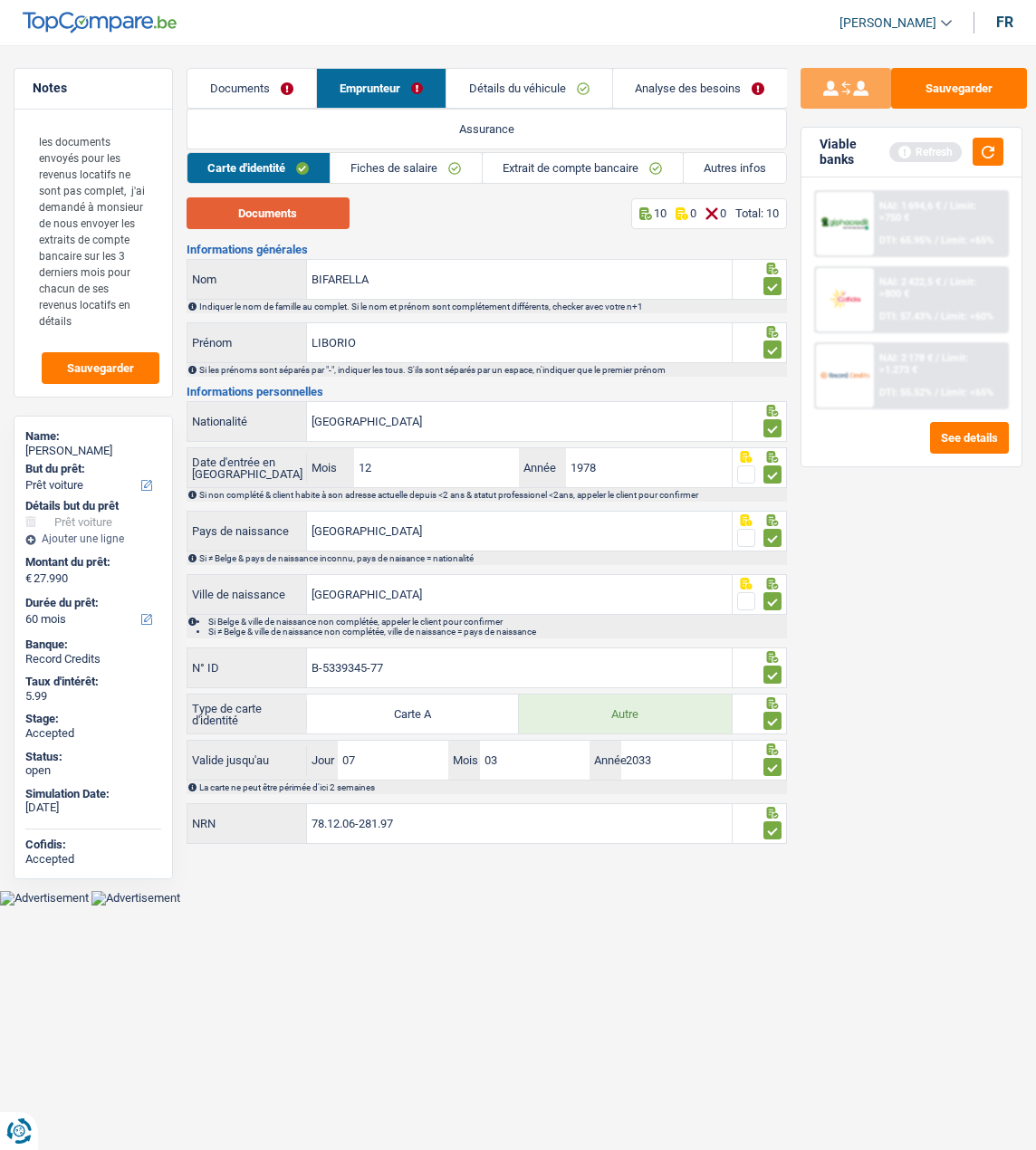
click at [251, 213] on button "Documents" at bounding box center [268, 213] width 163 height 32
click at [732, 173] on link "Autres infos" at bounding box center [735, 167] width 104 height 30
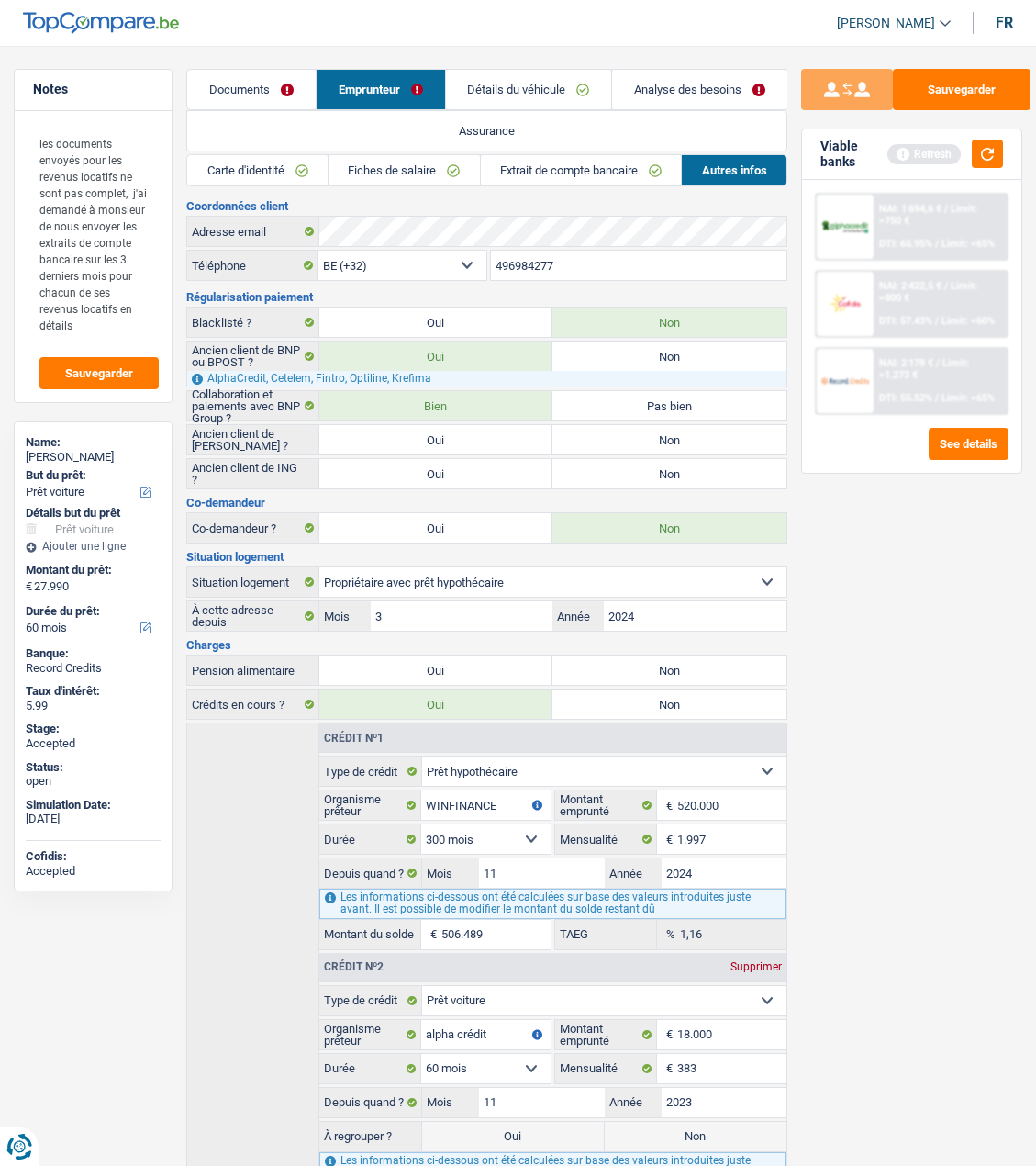
click at [536, 163] on link "Extrait de compte bancaire" at bounding box center [581, 170] width 201 height 30
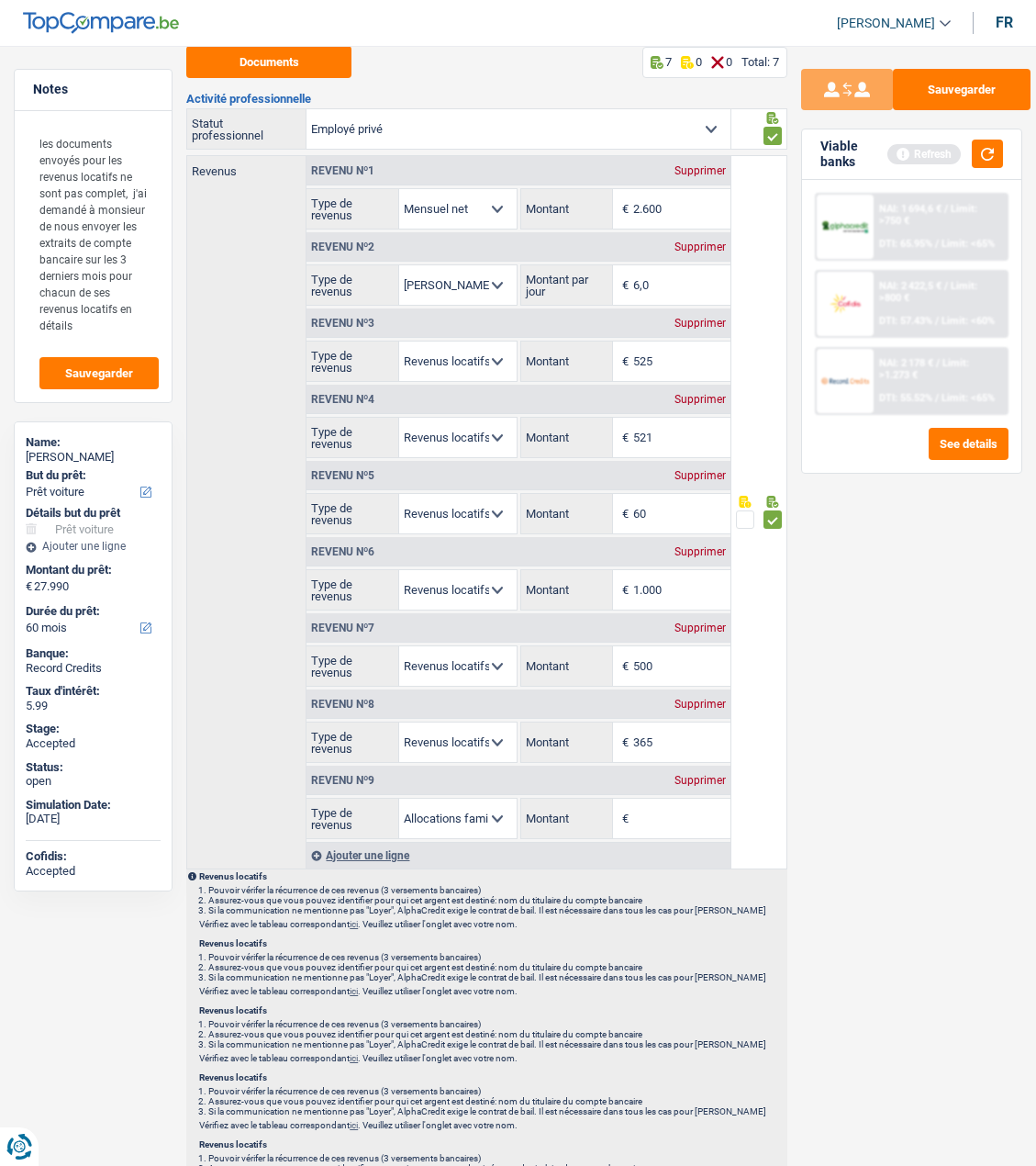
scroll to position [184, 0]
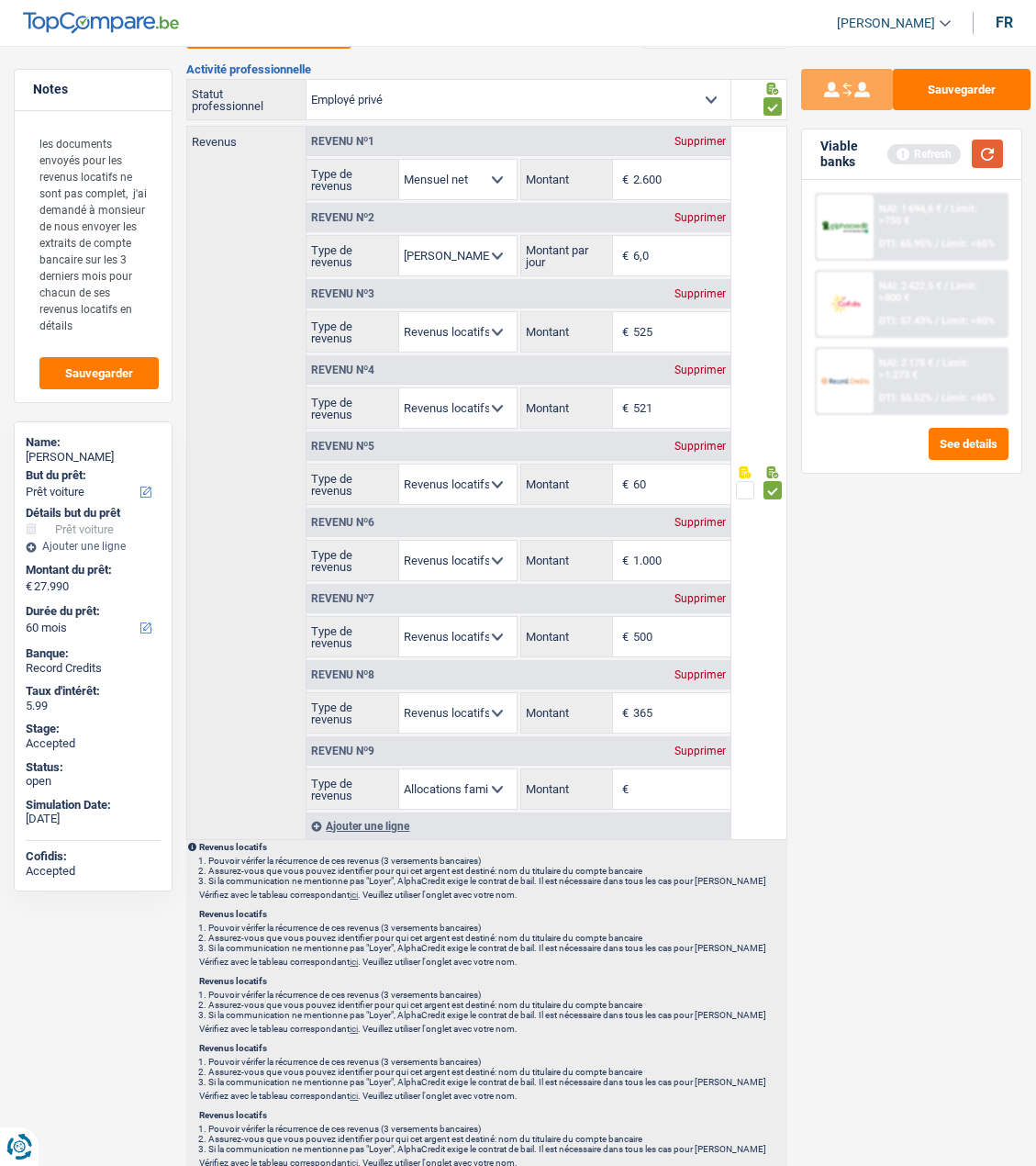
click at [989, 152] on button "button" at bounding box center [988, 153] width 31 height 28
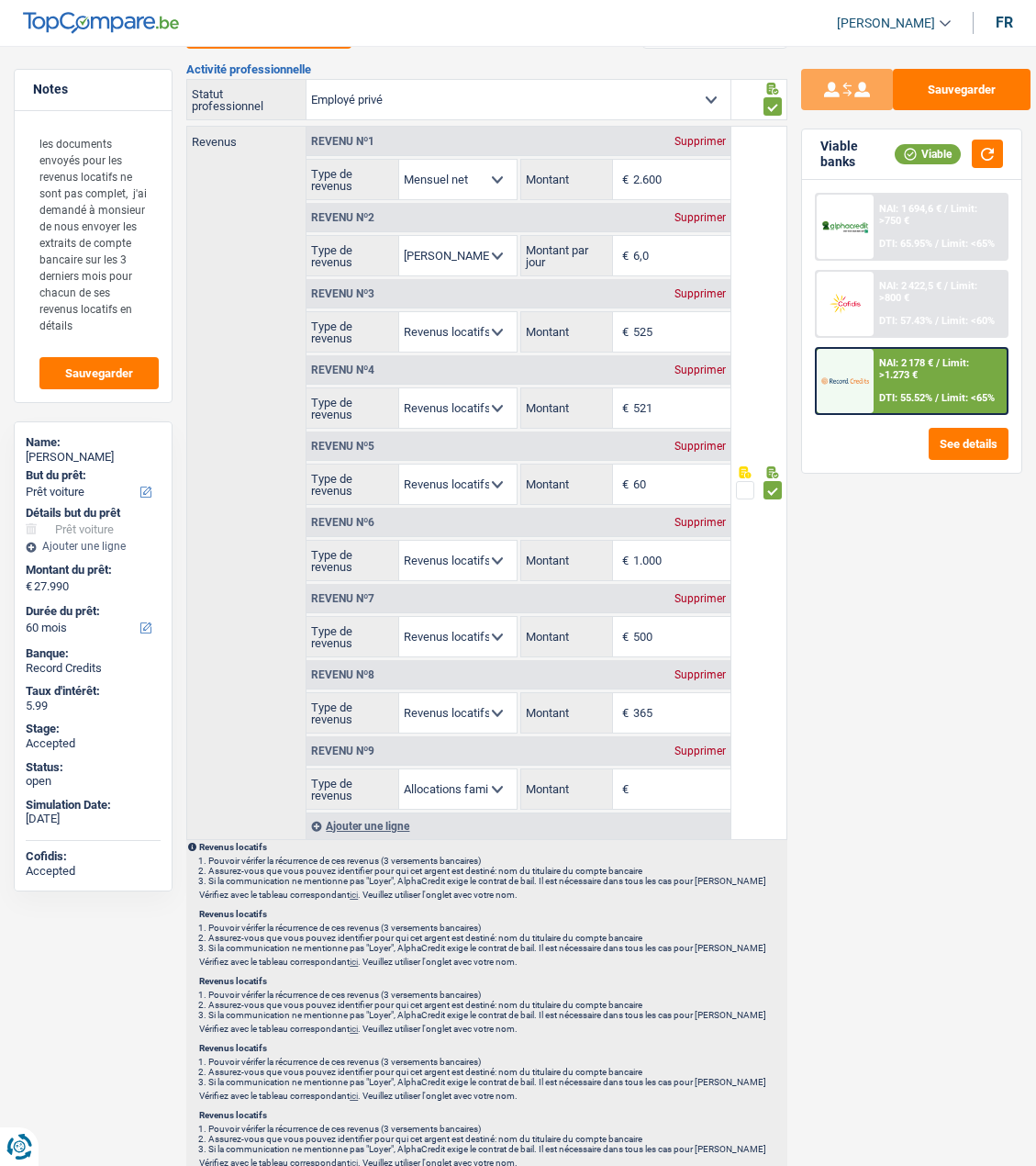
click at [936, 207] on span "Limit: >750 €" at bounding box center [928, 215] width 98 height 24
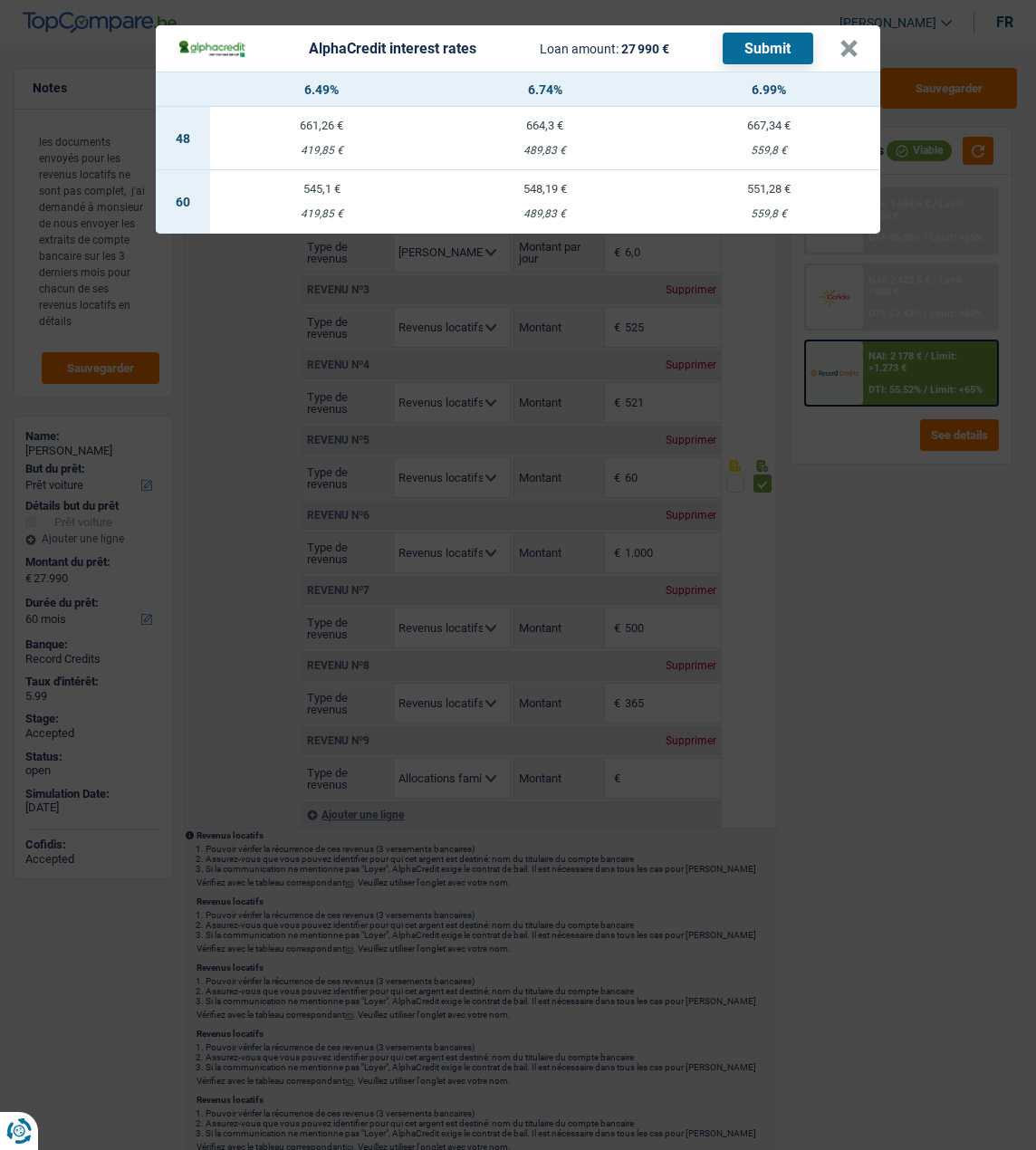
click at [868, 39] on header "AlphaCredit interest rates Loan amount: 27 990 € Submit ×" at bounding box center [518, 48] width 724 height 46
click at [858, 40] on button "×" at bounding box center [849, 48] width 19 height 18
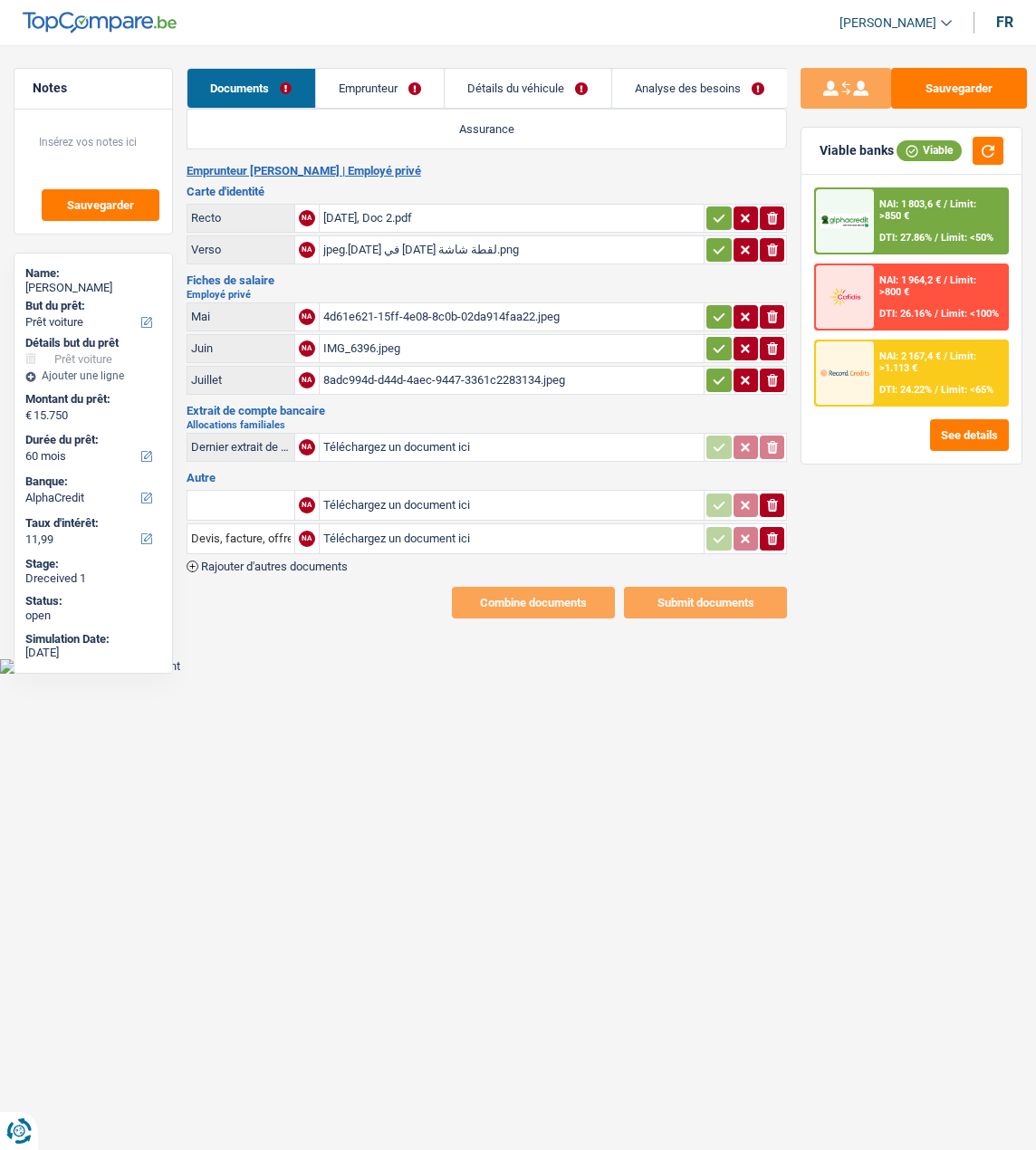
select select "car"
select select "60"
select select "alphacredit"
click at [358, 76] on link "Emprunteur" at bounding box center [381, 88] width 129 height 39
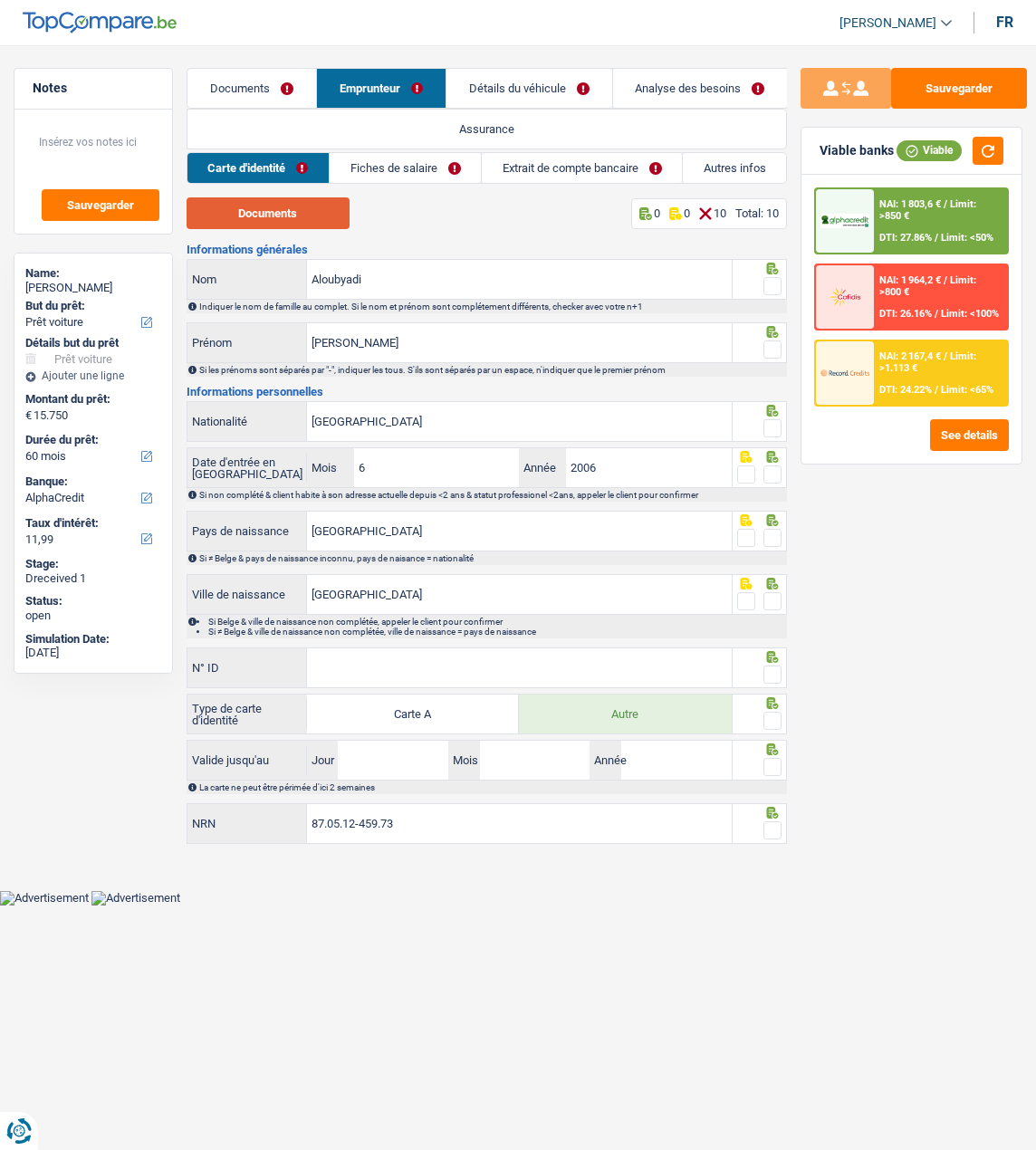
click at [280, 211] on button "Documents" at bounding box center [268, 213] width 163 height 32
click at [389, 281] on input "Aloubyadi" at bounding box center [519, 280] width 425 height 39
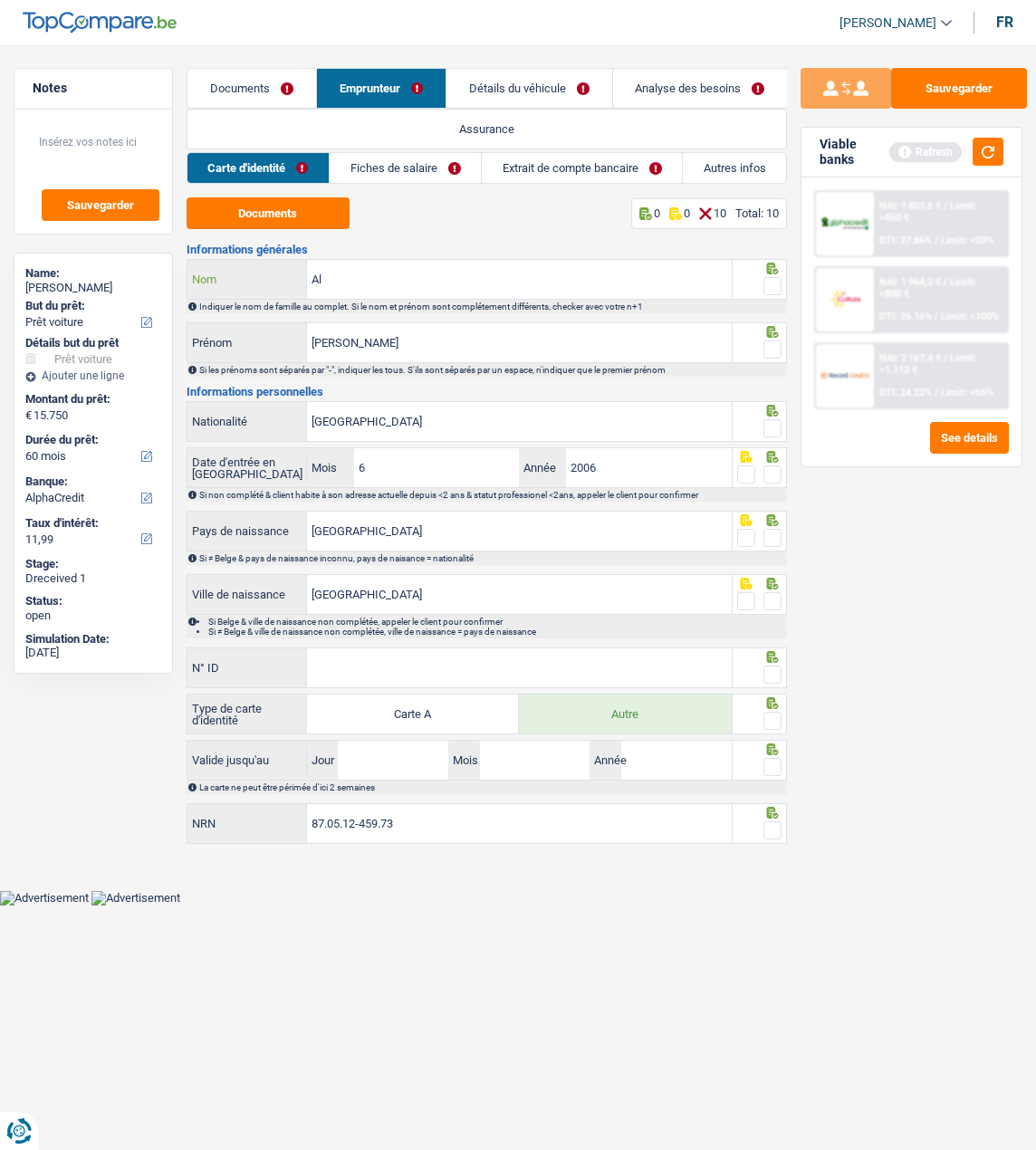
type input "A"
type input "AL oubaydi"
click at [384, 356] on input "Ali" at bounding box center [519, 343] width 425 height 39
click at [774, 283] on span at bounding box center [773, 286] width 18 height 18
click at [0, 0] on input "radio" at bounding box center [0, 0] width 0 height 0
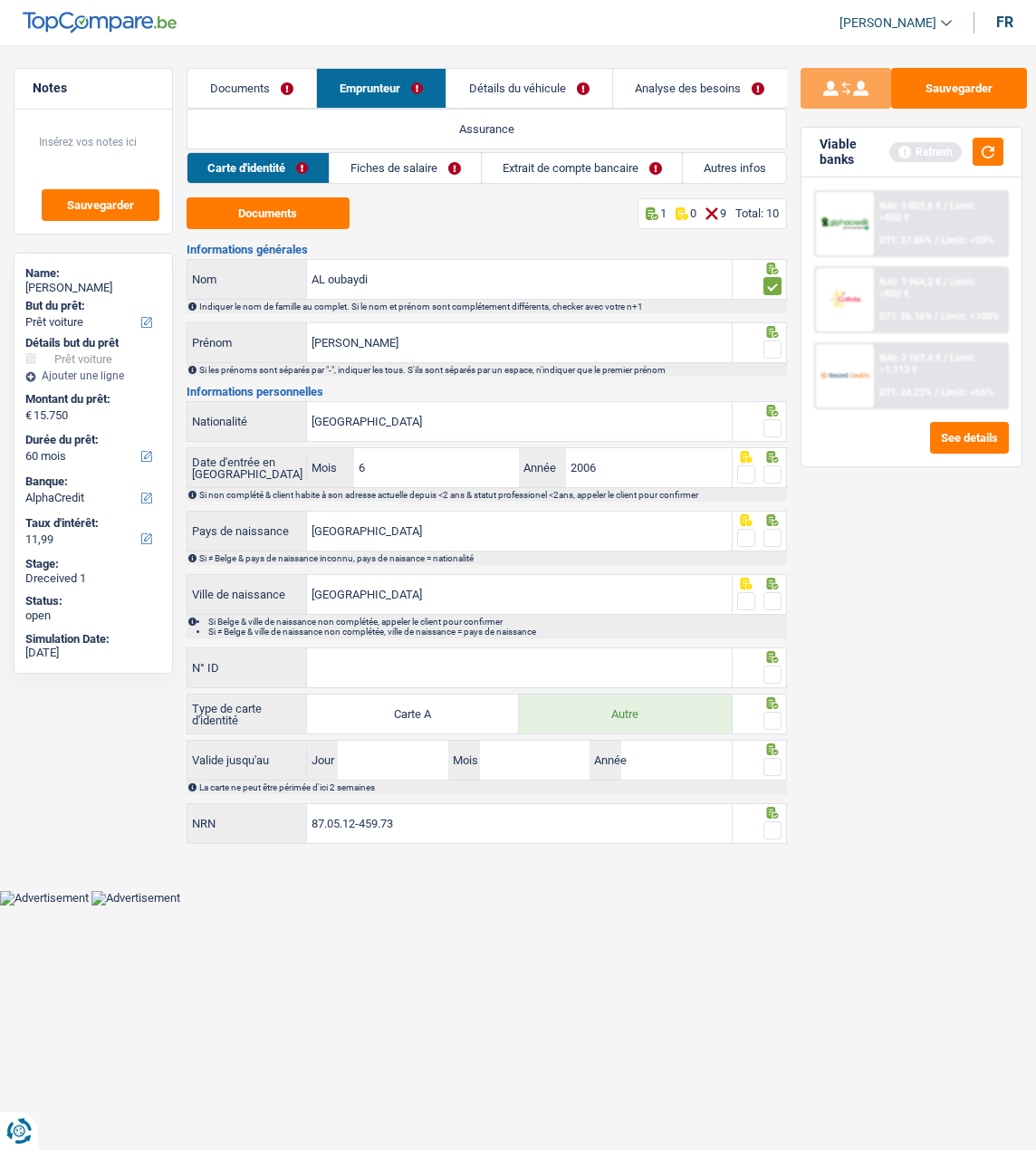
click at [781, 341] on span at bounding box center [773, 349] width 18 height 18
click at [0, 0] on input "radio" at bounding box center [0, 0] width 0 height 0
click at [772, 419] on span at bounding box center [773, 428] width 18 height 18
click at [0, 0] on input "radio" at bounding box center [0, 0] width 0 height 0
click at [772, 468] on span at bounding box center [773, 474] width 18 height 18
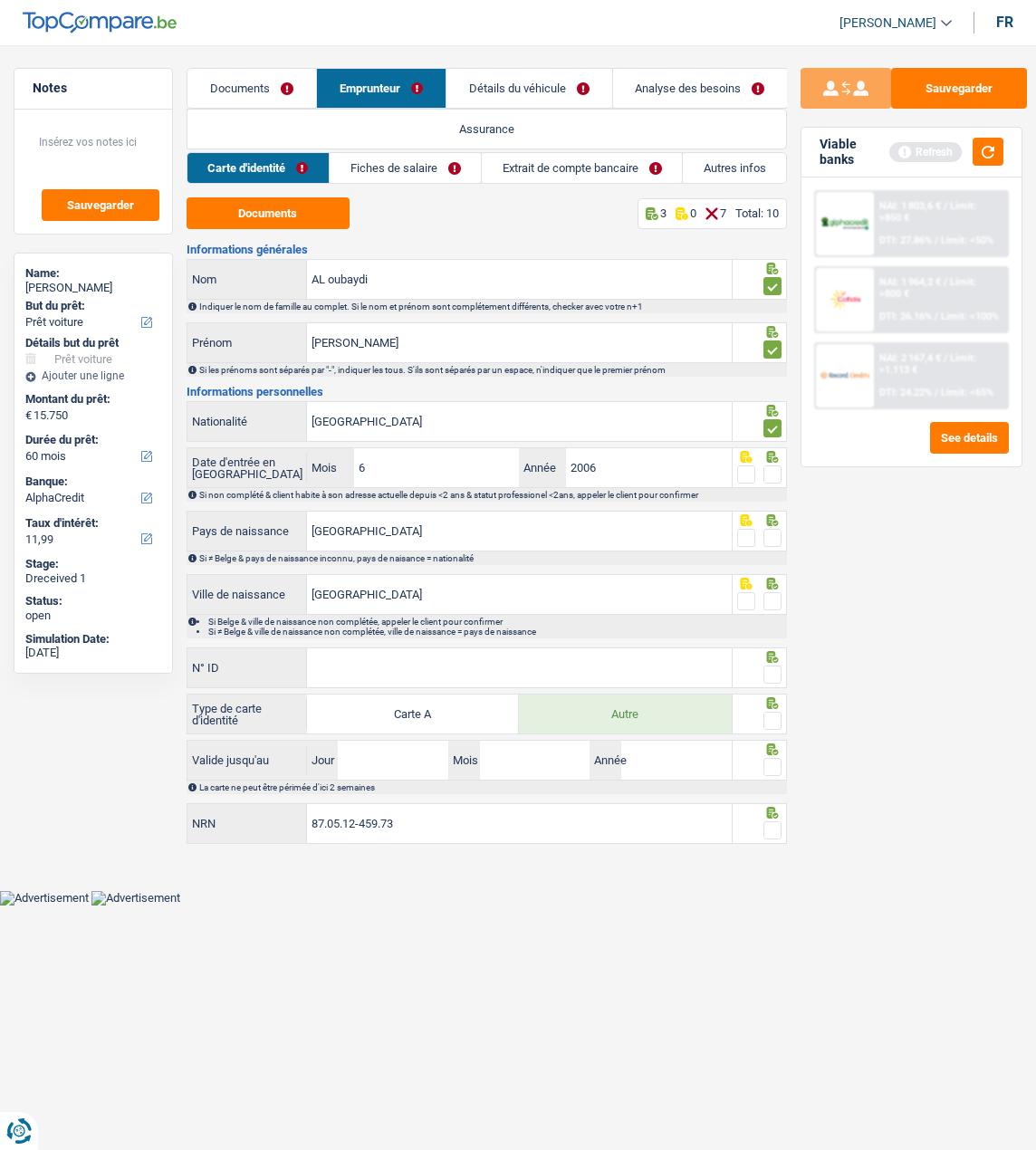
click at [0, 0] on input "radio" at bounding box center [0, 0] width 0 height 0
click at [763, 534] on fieldset at bounding box center [760, 538] width 46 height 22
click at [767, 530] on span at bounding box center [773, 537] width 18 height 18
click at [0, 0] on input "radio" at bounding box center [0, 0] width 0 height 0
click at [771, 602] on span at bounding box center [773, 601] width 18 height 18
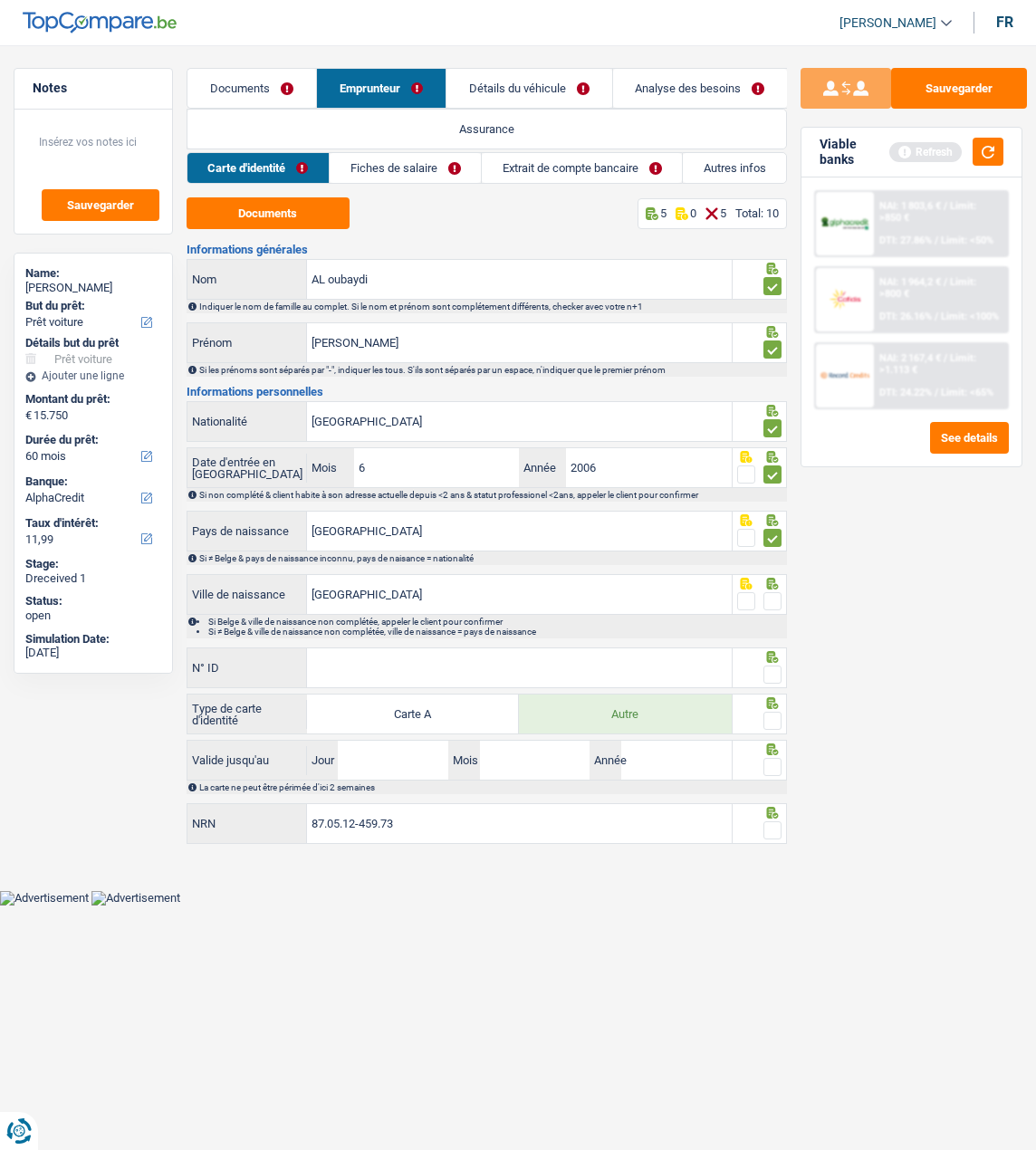
click at [0, 0] on input "radio" at bounding box center [0, 0] width 0 height 0
click at [619, 666] on input "N° ID" at bounding box center [519, 668] width 425 height 39
type input "B-5050645-49"
click at [768, 672] on span at bounding box center [773, 675] width 18 height 18
click at [0, 0] on input "radio" at bounding box center [0, 0] width 0 height 0
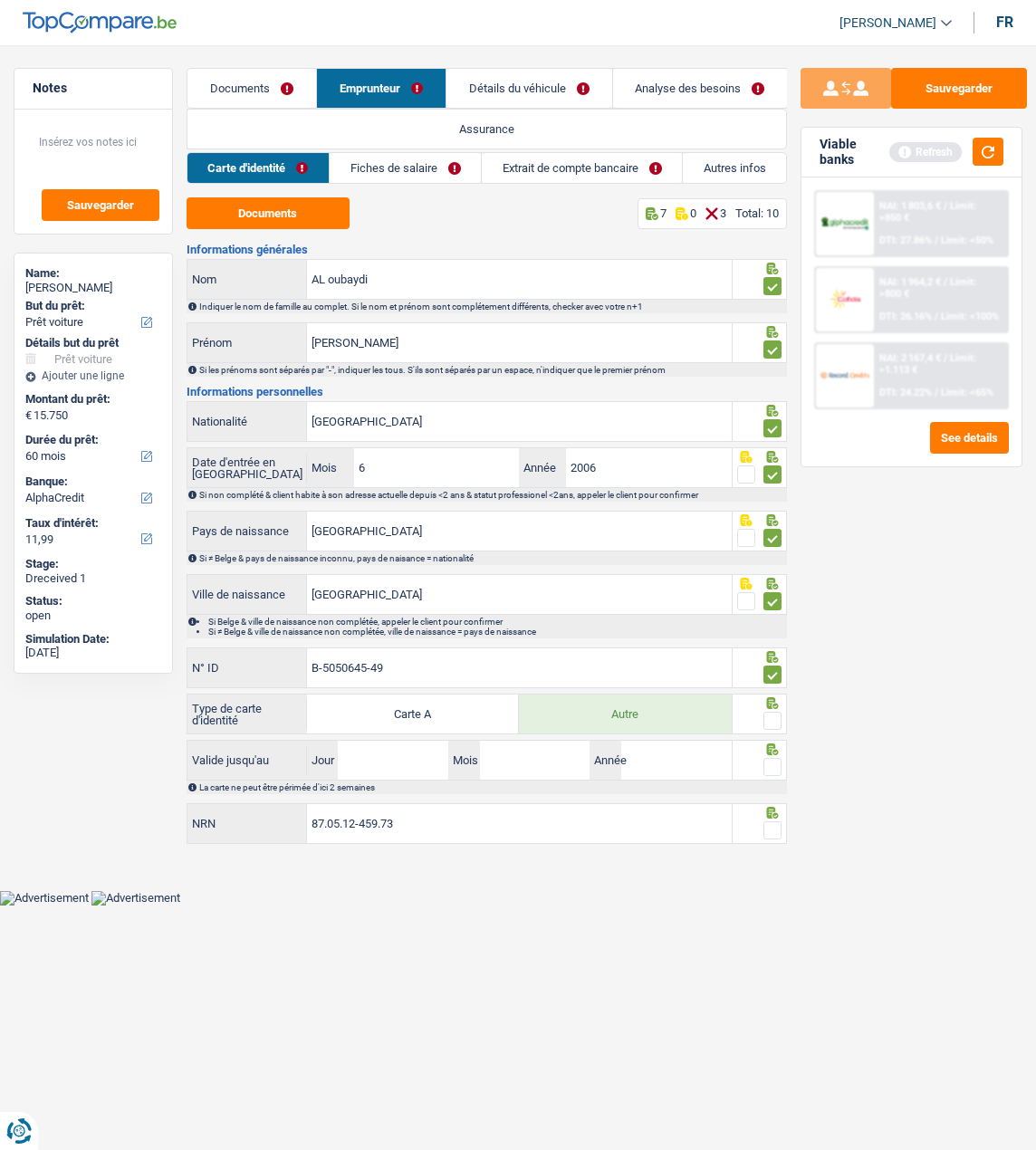
click at [772, 722] on span at bounding box center [773, 720] width 18 height 18
click at [0, 0] on input "radio" at bounding box center [0, 0] width 0 height 0
click at [393, 760] on input "Jour" at bounding box center [393, 760] width 110 height 39
type input "03"
type input "08"
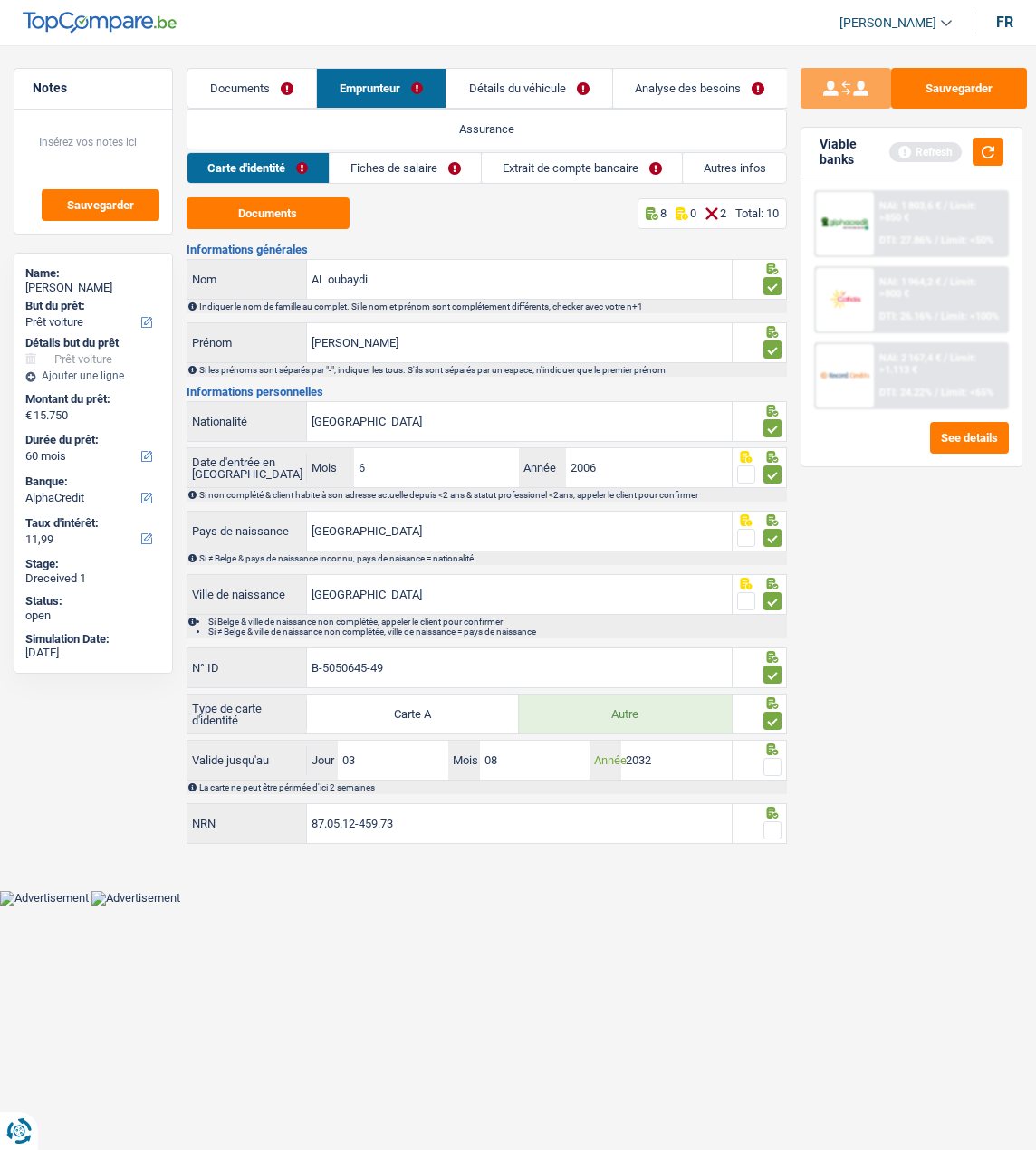
type input "2032"
click at [776, 758] on span at bounding box center [773, 767] width 18 height 18
click at [0, 0] on input "radio" at bounding box center [0, 0] width 0 height 0
click at [780, 827] on span at bounding box center [773, 831] width 18 height 18
click at [0, 0] on input "radio" at bounding box center [0, 0] width 0 height 0
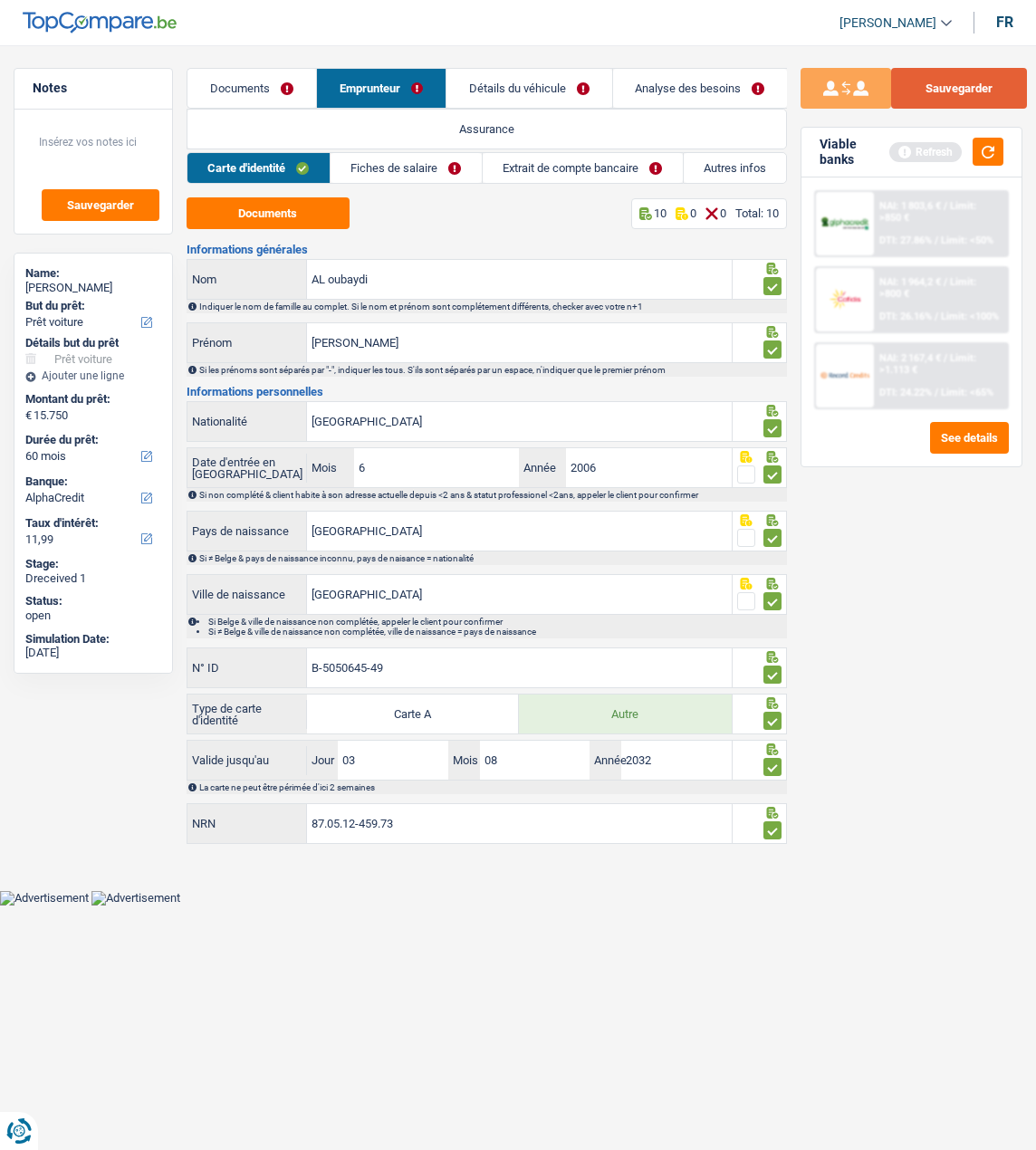
click at [961, 95] on button "Sauvegarder" at bounding box center [960, 88] width 136 height 41
click at [386, 167] on link "Fiches de salaire" at bounding box center [406, 167] width 151 height 30
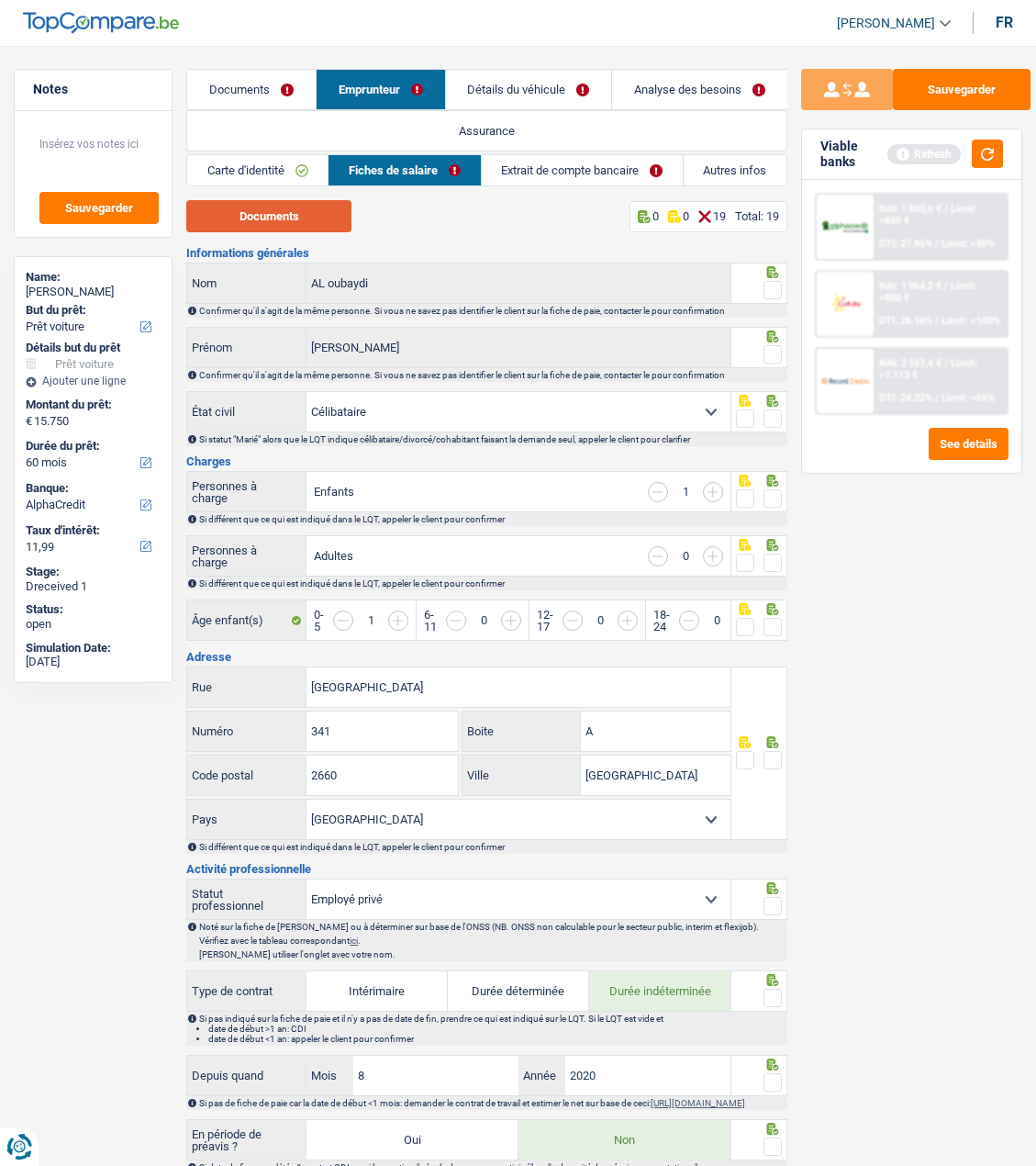
click at [296, 212] on button "Documents" at bounding box center [269, 216] width 165 height 32
click at [767, 283] on span at bounding box center [772, 290] width 19 height 19
click at [0, 0] on input "radio" at bounding box center [0, 0] width 0 height 0
click at [765, 347] on span at bounding box center [772, 354] width 19 height 19
click at [0, 0] on input "radio" at bounding box center [0, 0] width 0 height 0
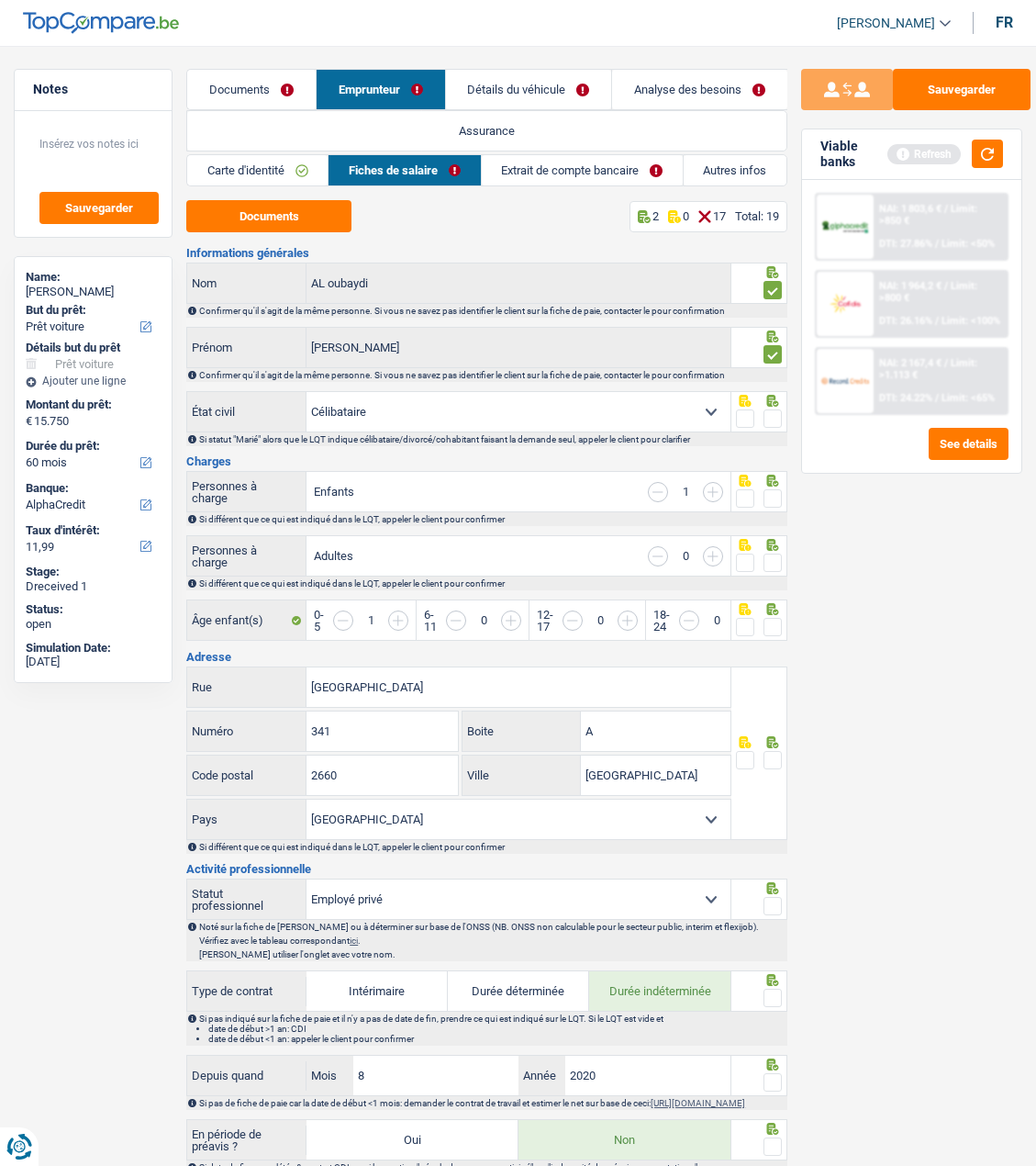
click at [768, 409] on span at bounding box center [772, 418] width 19 height 19
click at [0, 0] on input "radio" at bounding box center [0, 0] width 0 height 0
click at [770, 503] on span at bounding box center [772, 499] width 19 height 19
click at [0, 0] on input "radio" at bounding box center [0, 0] width 0 height 0
click at [769, 555] on span at bounding box center [772, 562] width 19 height 19
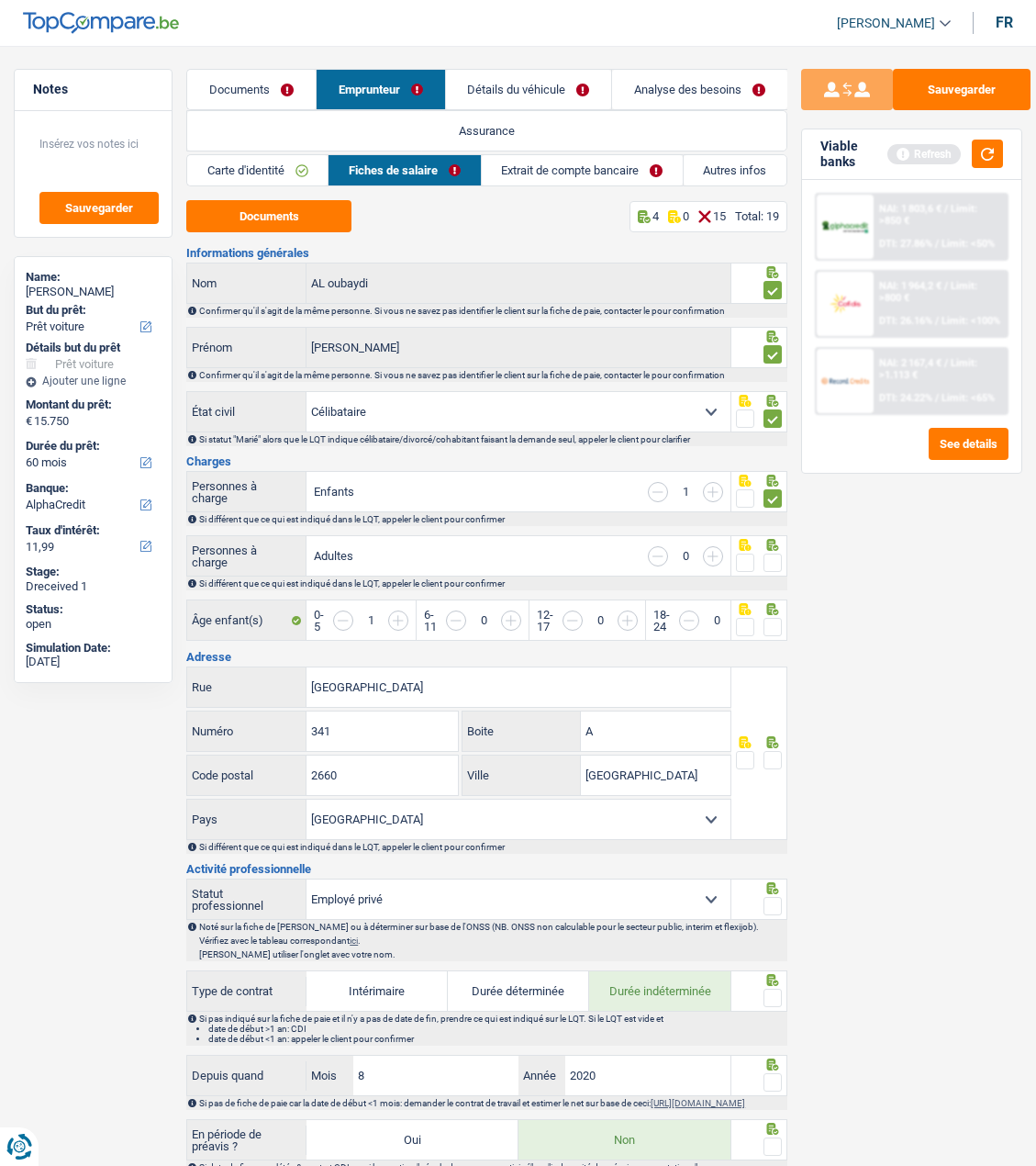
click at [0, 0] on input "radio" at bounding box center [0, 0] width 0 height 0
click at [770, 620] on span at bounding box center [772, 627] width 19 height 19
click at [0, 0] on input "radio" at bounding box center [0, 0] width 0 height 0
click at [775, 762] on span at bounding box center [772, 760] width 19 height 19
click at [0, 0] on input "radio" at bounding box center [0, 0] width 0 height 0
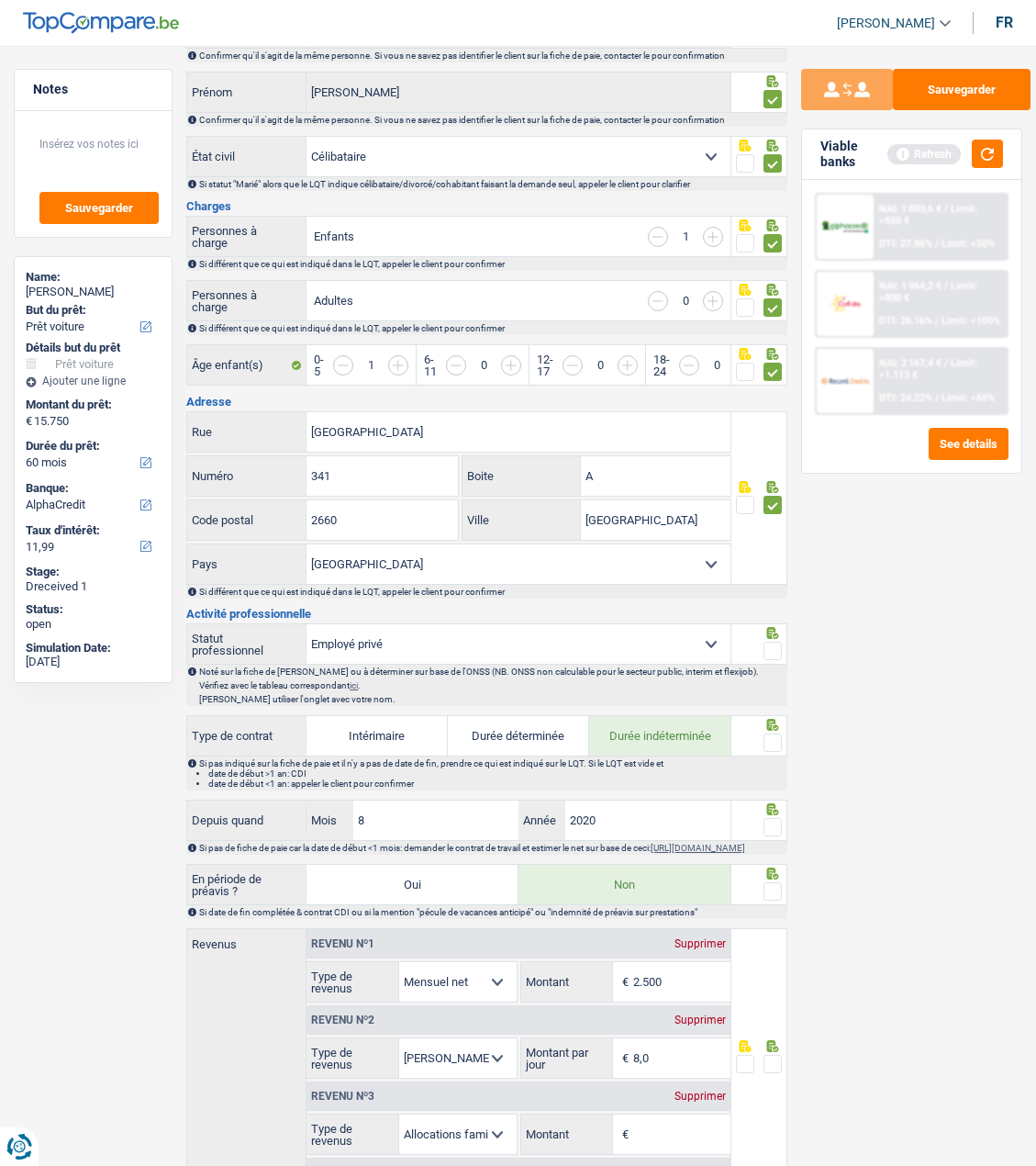
scroll to position [276, 0]
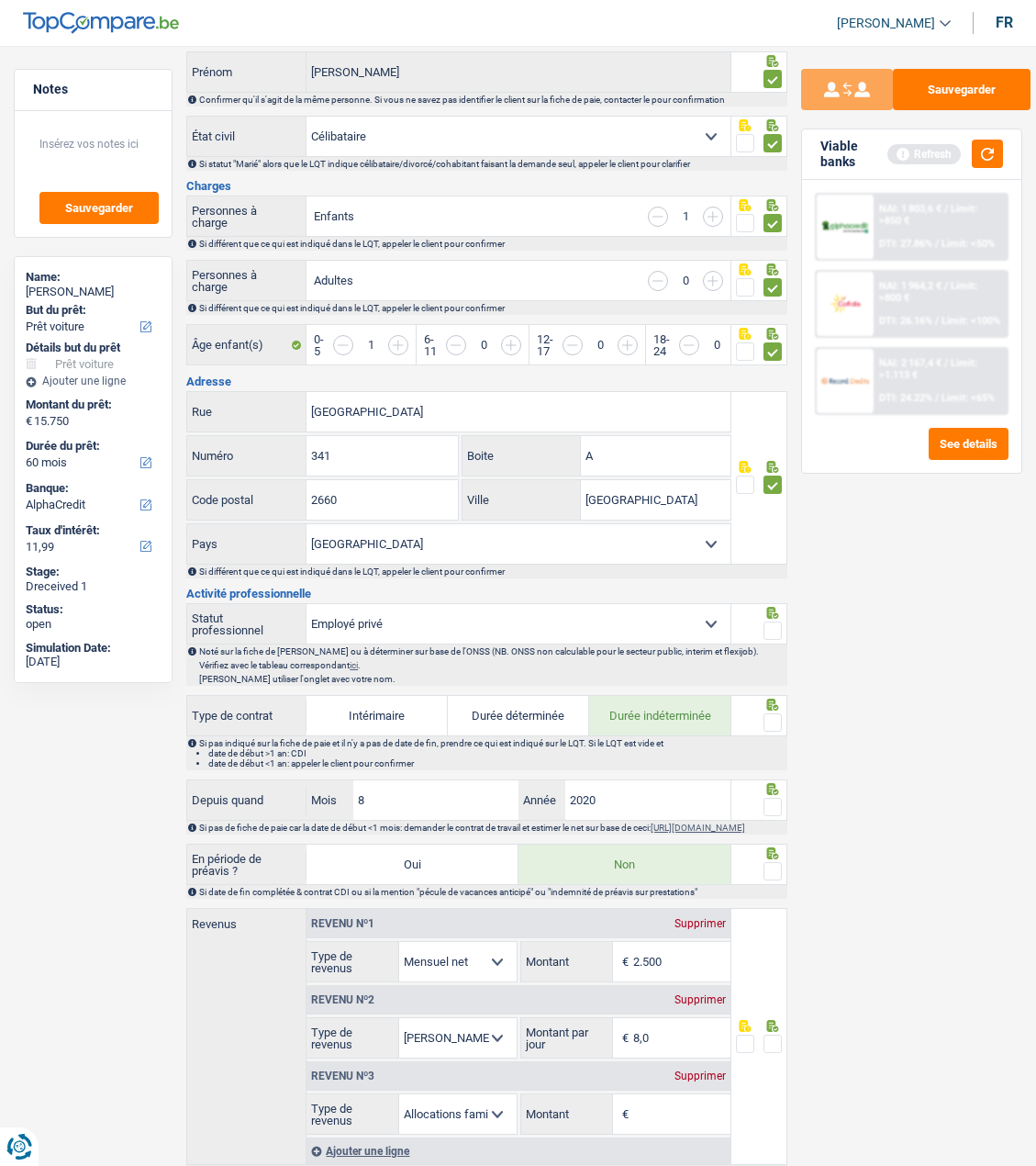
drag, startPoint x: 772, startPoint y: 621, endPoint x: 762, endPoint y: 682, distance: 61.8
click at [772, 624] on span at bounding box center [772, 630] width 19 height 19
click at [0, 0] on input "radio" at bounding box center [0, 0] width 0 height 0
click at [777, 718] on span at bounding box center [772, 722] width 19 height 19
click at [0, 0] on input "radio" at bounding box center [0, 0] width 0 height 0
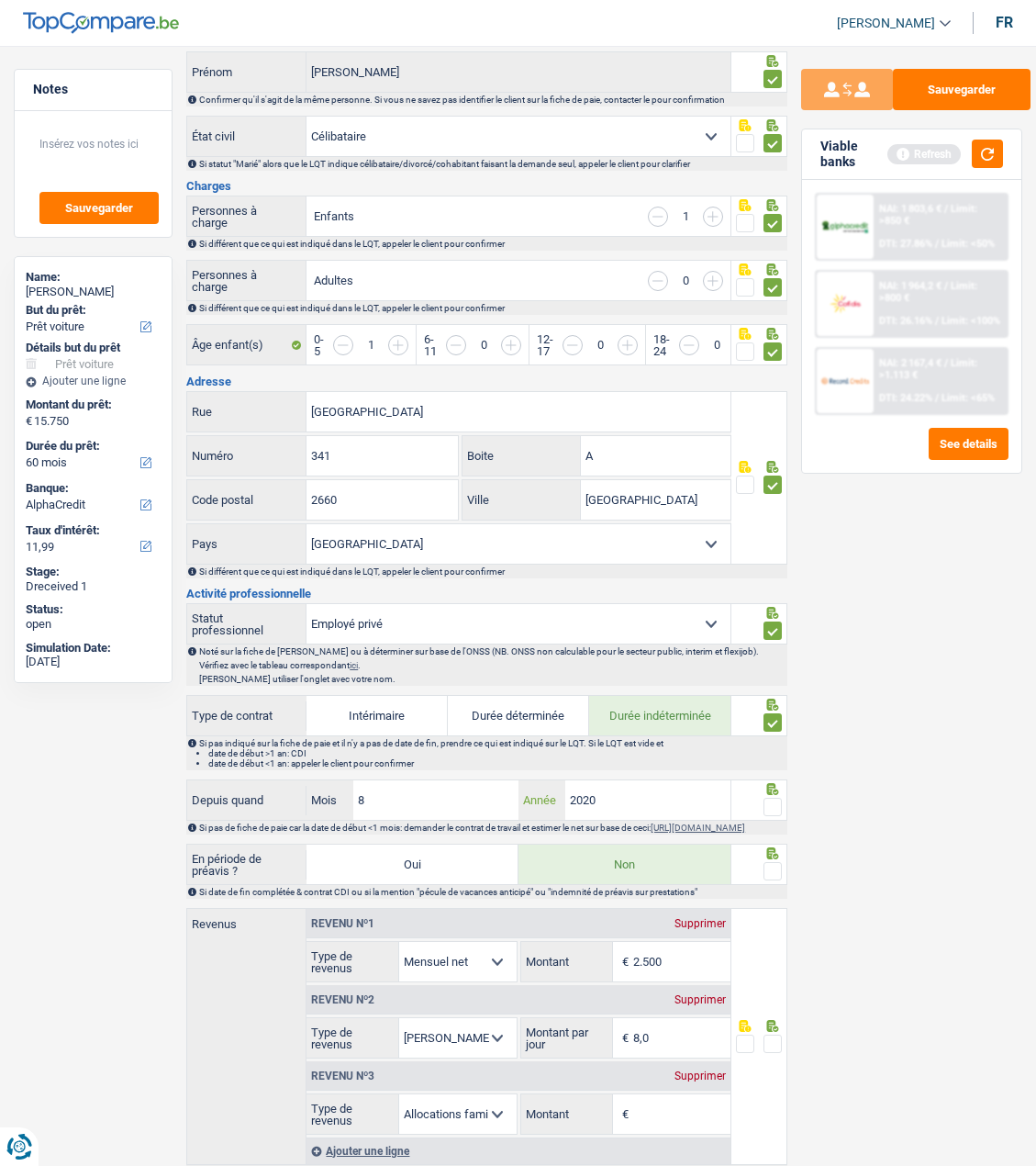
click at [698, 791] on input "2020" at bounding box center [648, 800] width 165 height 39
type input "2023"
click at [377, 800] on input "8" at bounding box center [436, 800] width 165 height 39
type input "11"
click at [766, 798] on span at bounding box center [772, 807] width 19 height 19
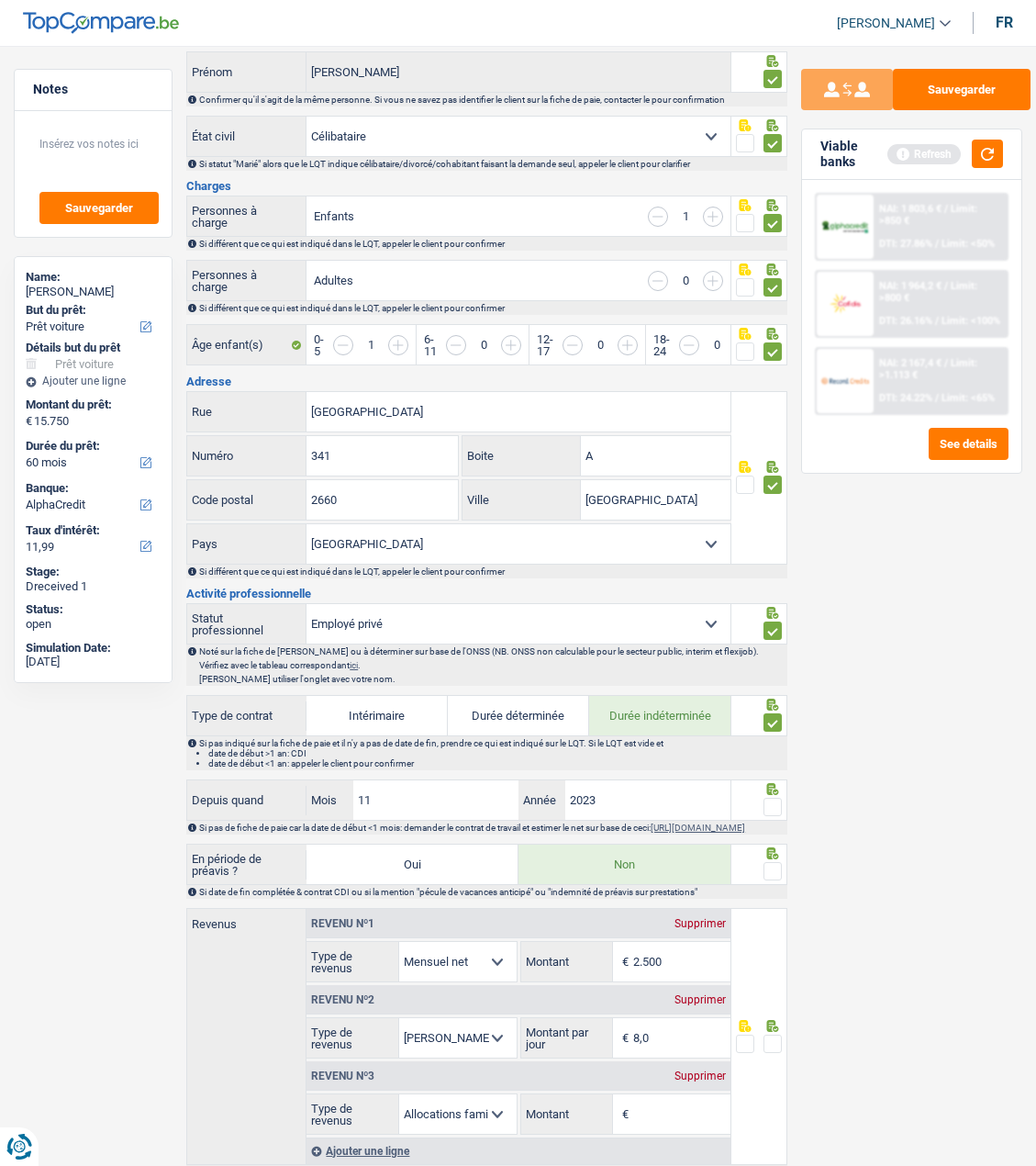
click at [0, 0] on input "radio" at bounding box center [0, 0] width 0 height 0
click at [773, 870] on span at bounding box center [772, 872] width 19 height 19
click at [0, 0] on input "radio" at bounding box center [0, 0] width 0 height 0
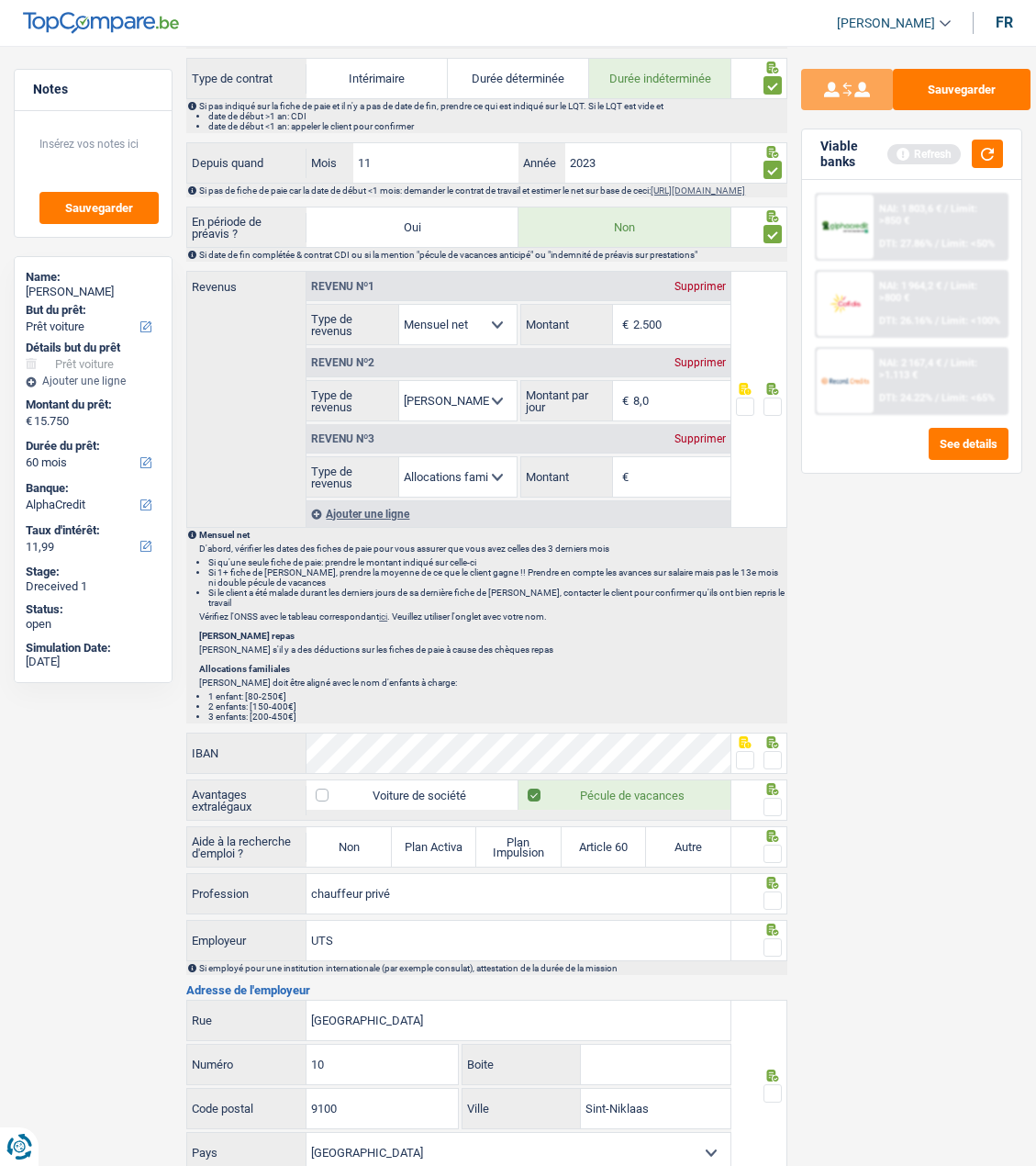
scroll to position [919, 0]
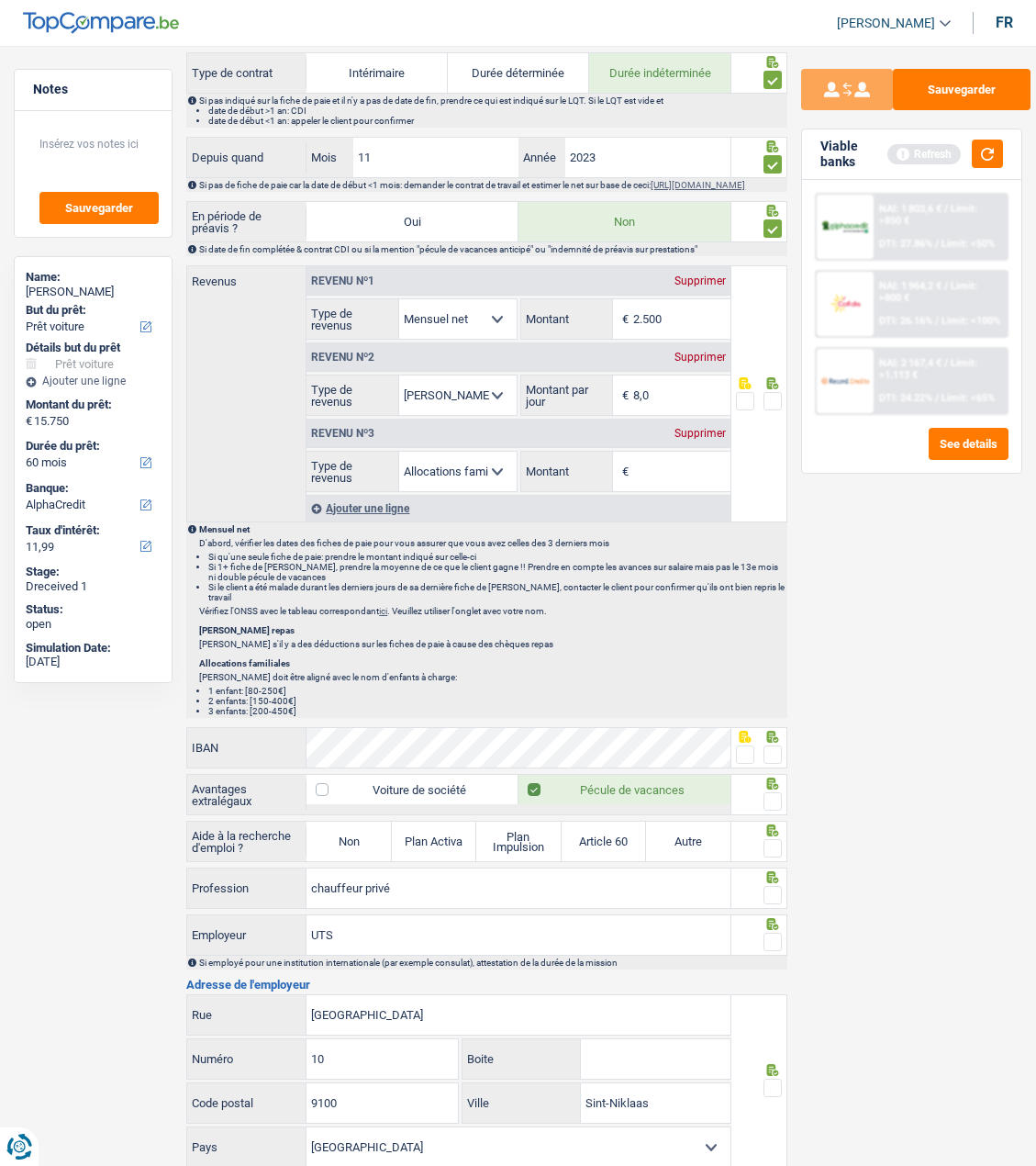
click at [777, 749] on span at bounding box center [772, 755] width 19 height 19
click at [0, 0] on input "radio" at bounding box center [0, 0] width 0 height 0
drag, startPoint x: 771, startPoint y: 786, endPoint x: 768, endPoint y: 799, distance: 13.3
click at [768, 799] on div at bounding box center [772, 802] width 19 height 23
click at [768, 800] on span at bounding box center [772, 801] width 19 height 19
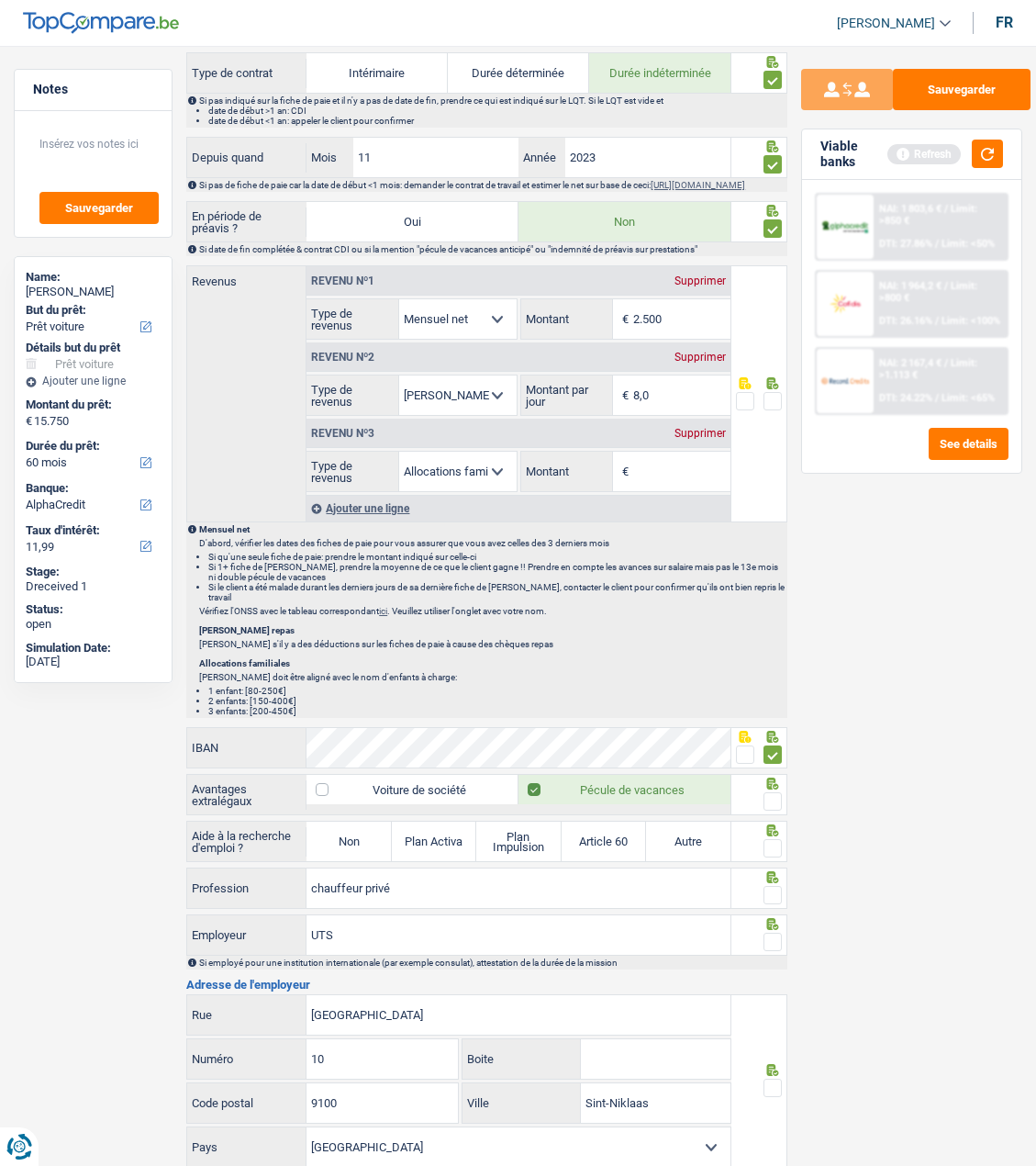
click at [0, 0] on input "radio" at bounding box center [0, 0] width 0 height 0
click at [367, 823] on label "Non" at bounding box center [348, 841] width 84 height 39
click at [367, 823] on input "Non" at bounding box center [348, 841] width 84 height 39
radio input "true"
click at [775, 842] on span at bounding box center [772, 848] width 19 height 19
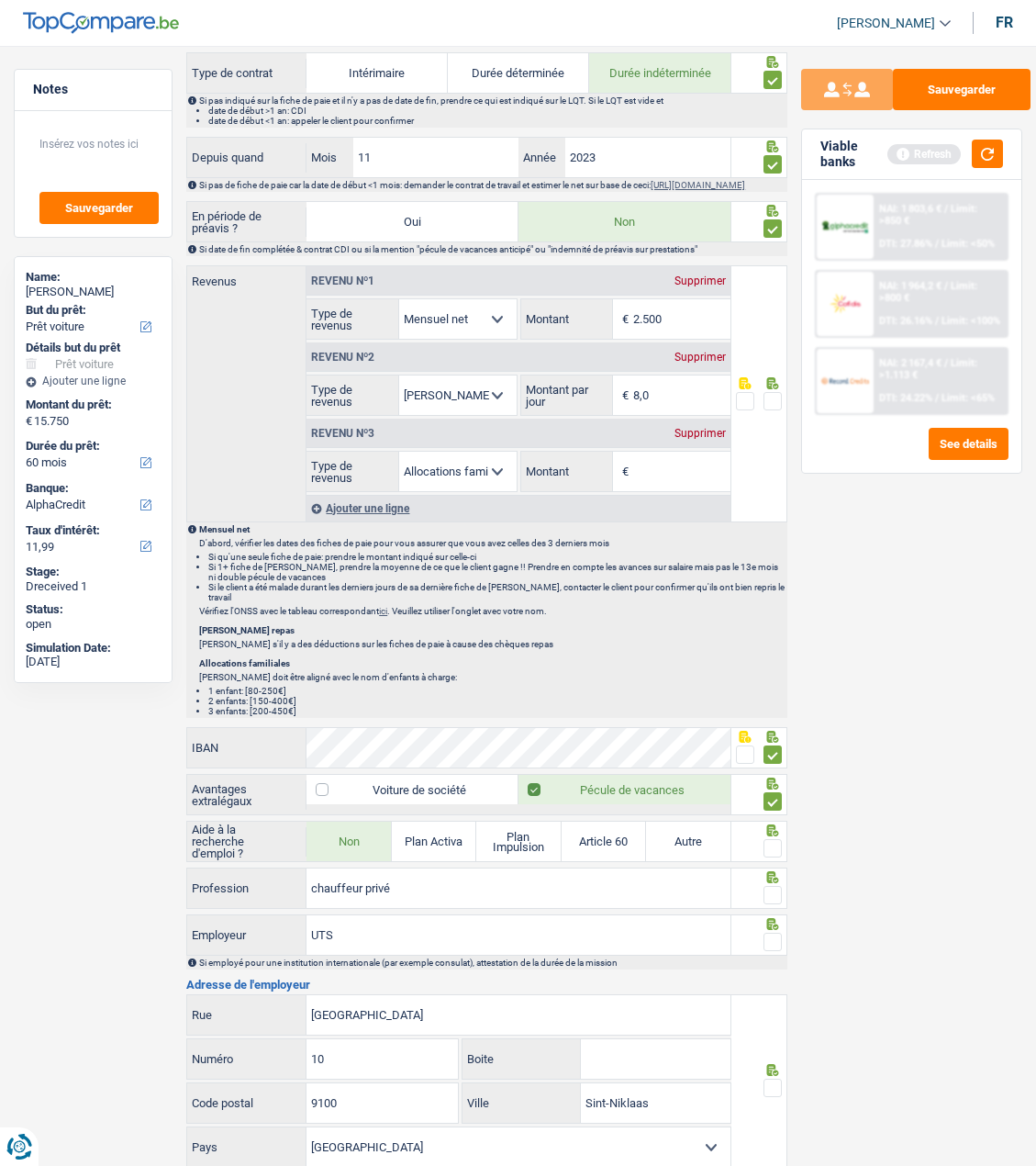
click at [0, 0] on input "radio" at bounding box center [0, 0] width 0 height 0
click at [780, 887] on span at bounding box center [772, 895] width 19 height 19
click at [0, 0] on input "radio" at bounding box center [0, 0] width 0 height 0
click at [774, 933] on span at bounding box center [772, 942] width 19 height 19
click at [0, 0] on input "radio" at bounding box center [0, 0] width 0 height 0
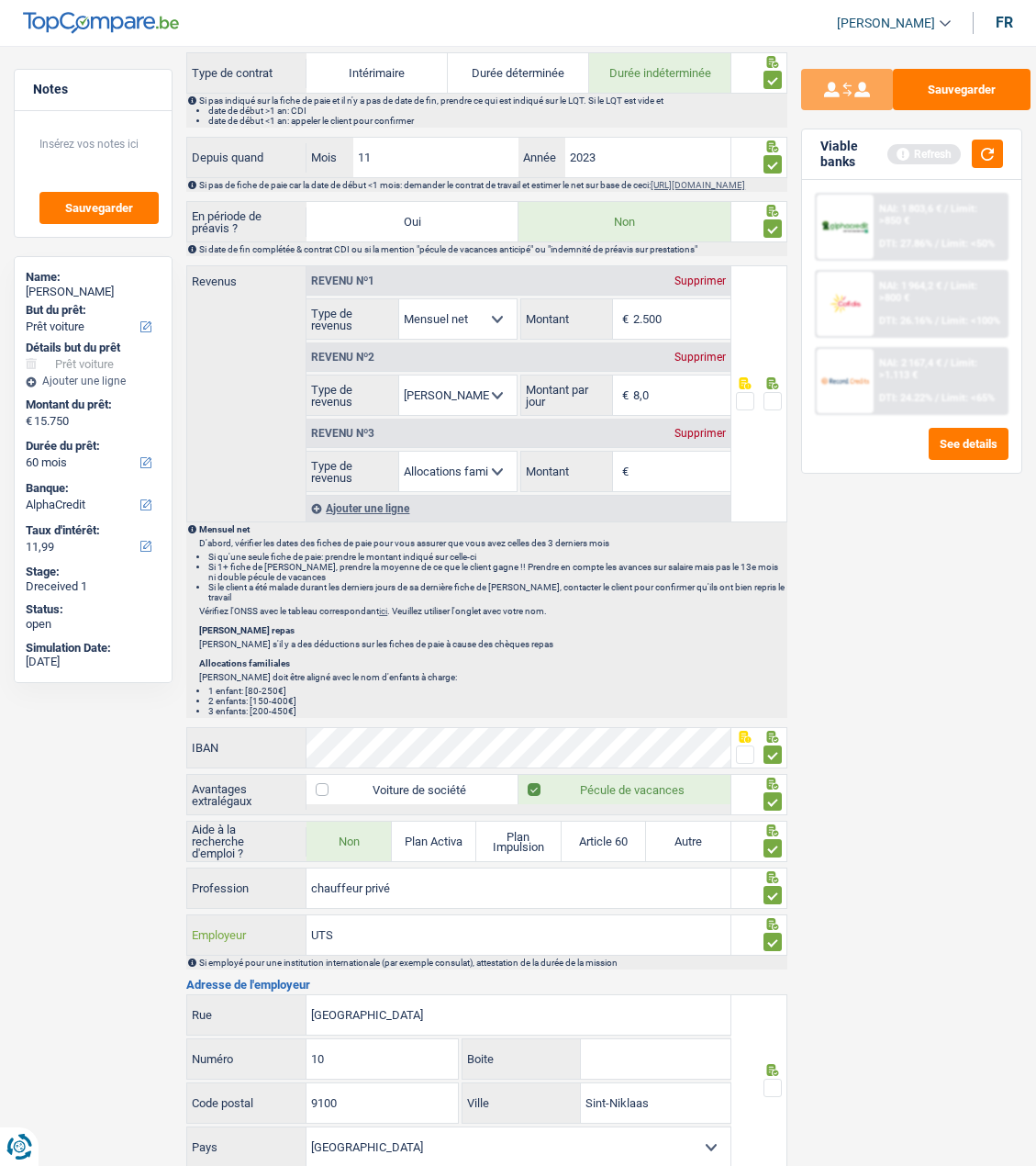
drag, startPoint x: 350, startPoint y: 933, endPoint x: 140, endPoint y: 928, distance: 210.1
click at [140, 928] on div "Notes Sauvegarder Name: Ali AL oubaydi But du prêt: Confort maison: meubles, te…" at bounding box center [518, 260] width 1036 height 2219
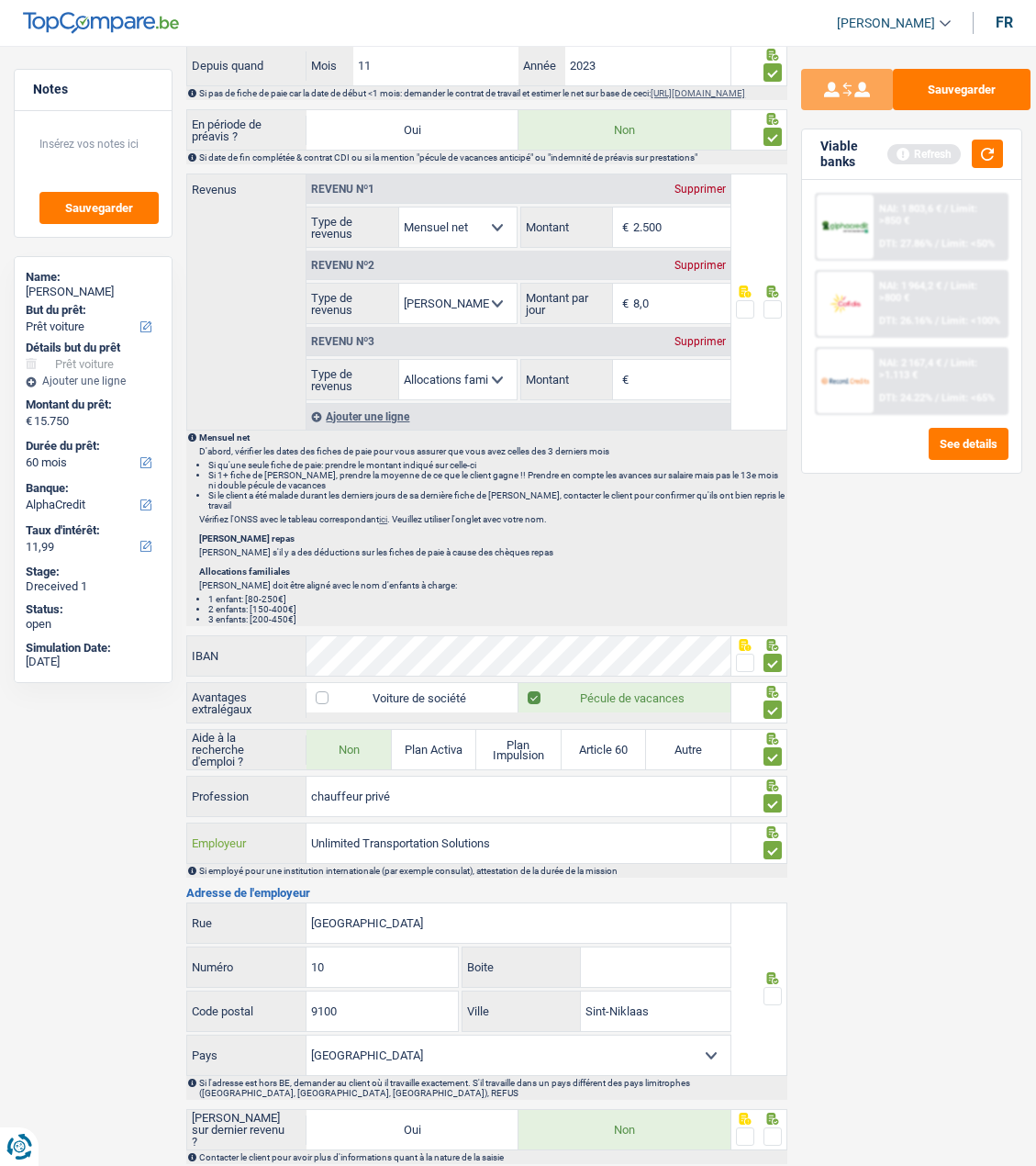
type input "Unlimited Transportation Solutions"
click at [607, 960] on input "Boite" at bounding box center [655, 968] width 150 height 39
type input "201"
click at [768, 991] on span at bounding box center [772, 996] width 19 height 19
click at [0, 0] on input "radio" at bounding box center [0, 0] width 0 height 0
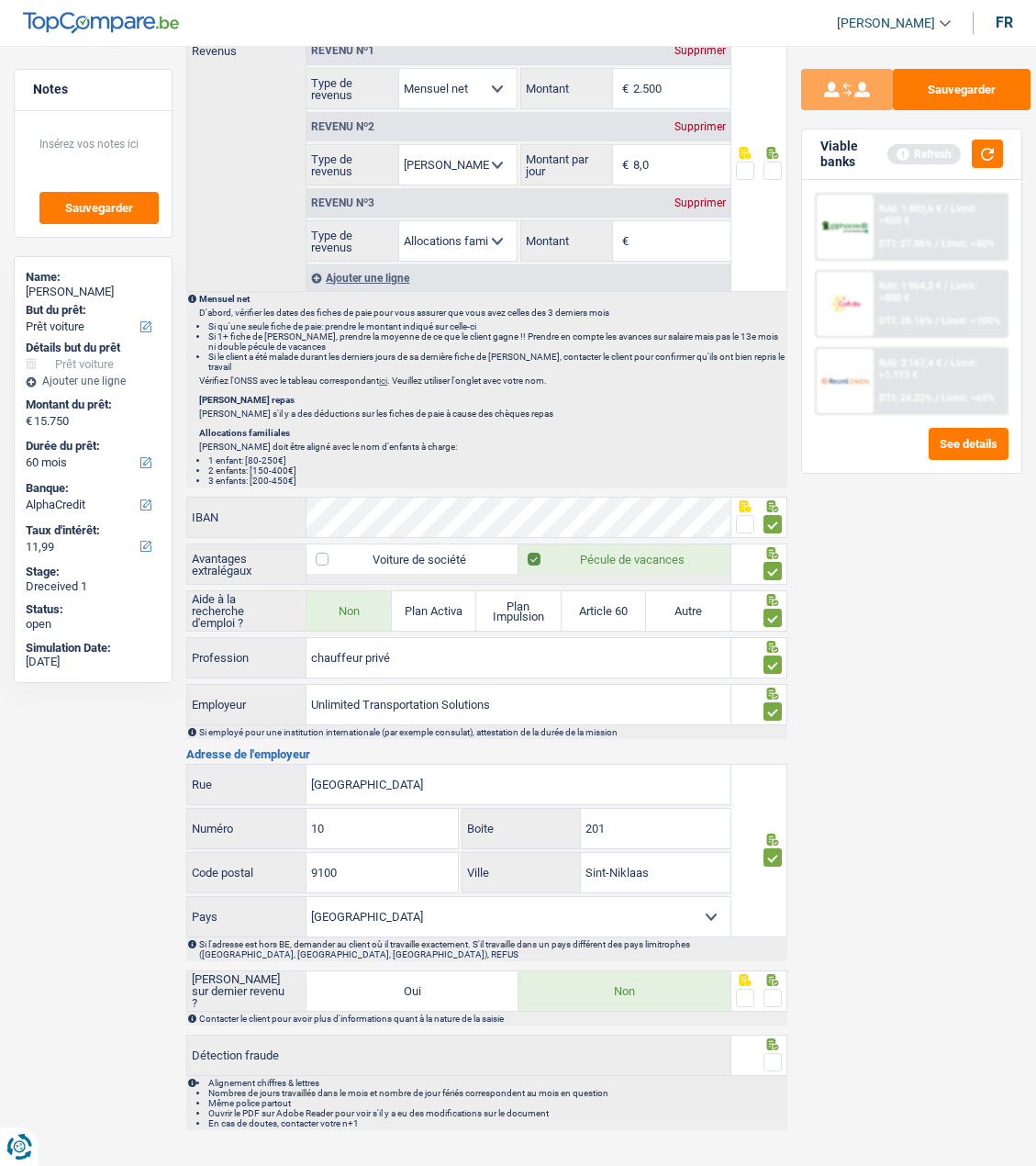
scroll to position [1172, 0]
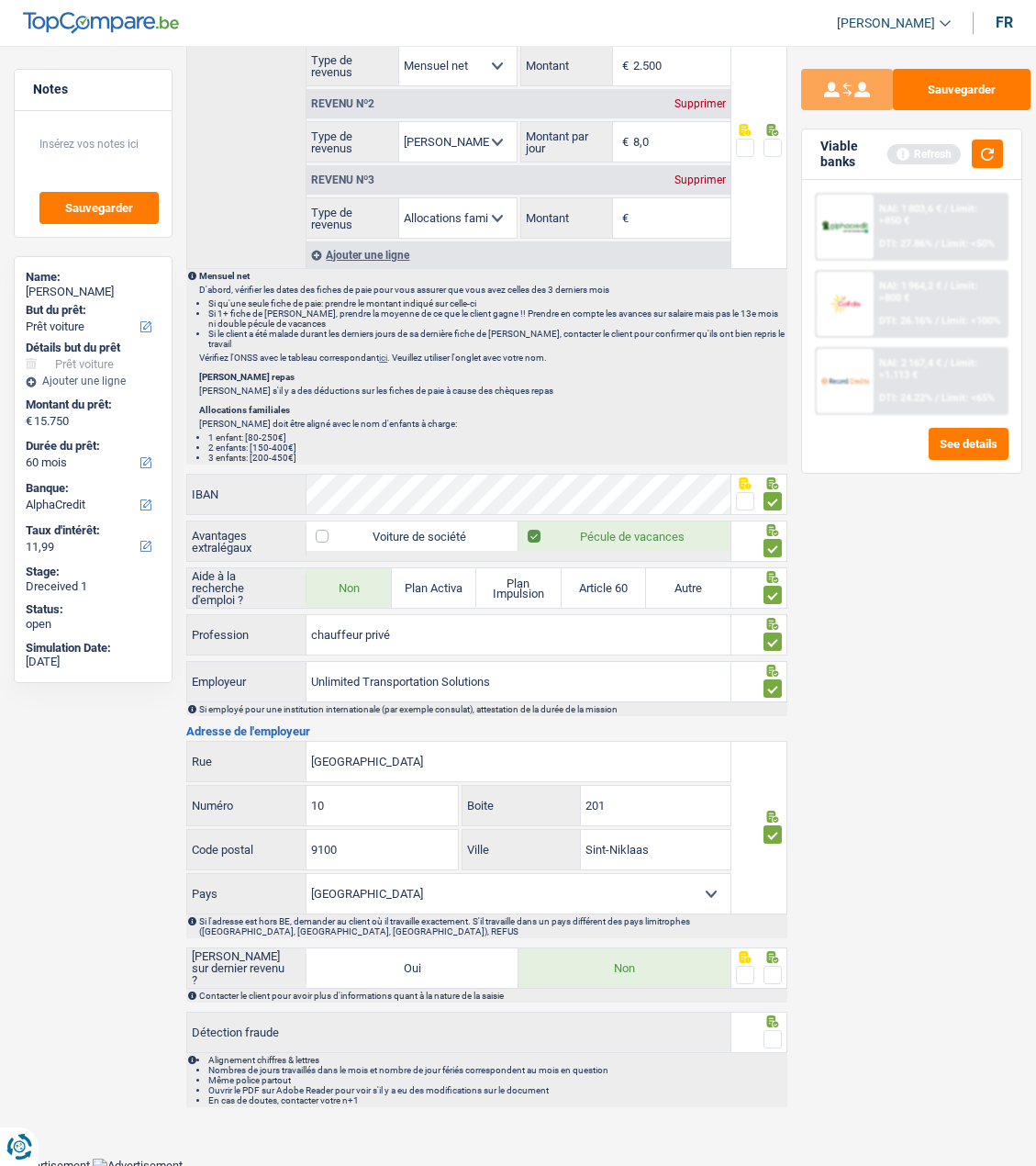
click at [782, 974] on span at bounding box center [772, 975] width 19 height 19
click at [0, 0] on input "radio" at bounding box center [0, 0] width 0 height 0
click at [761, 1033] on fieldset at bounding box center [758, 1039] width 46 height 23
click at [778, 1033] on span at bounding box center [772, 1039] width 19 height 19
click at [0, 0] on input "radio" at bounding box center [0, 0] width 0 height 0
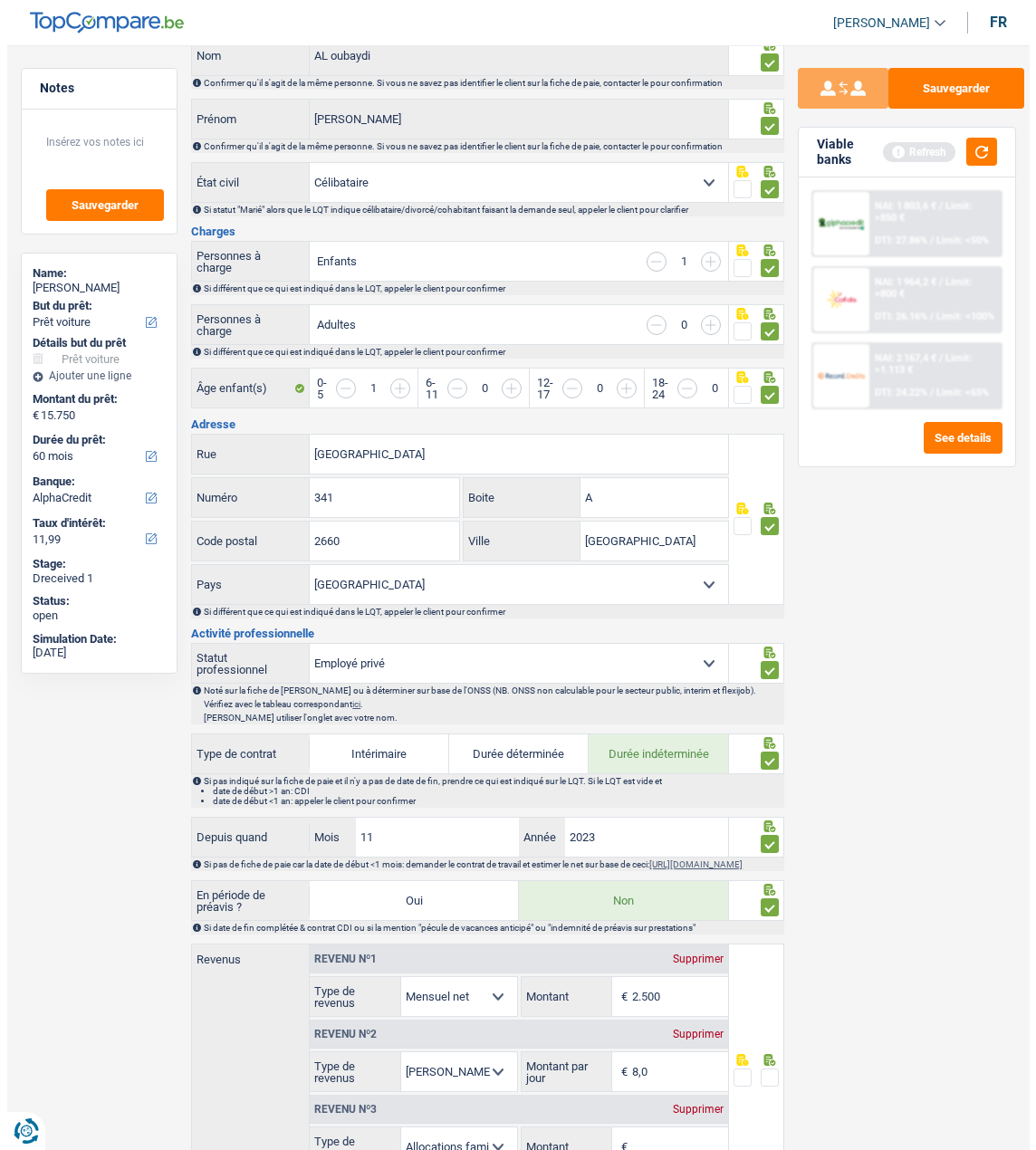
scroll to position [0, 0]
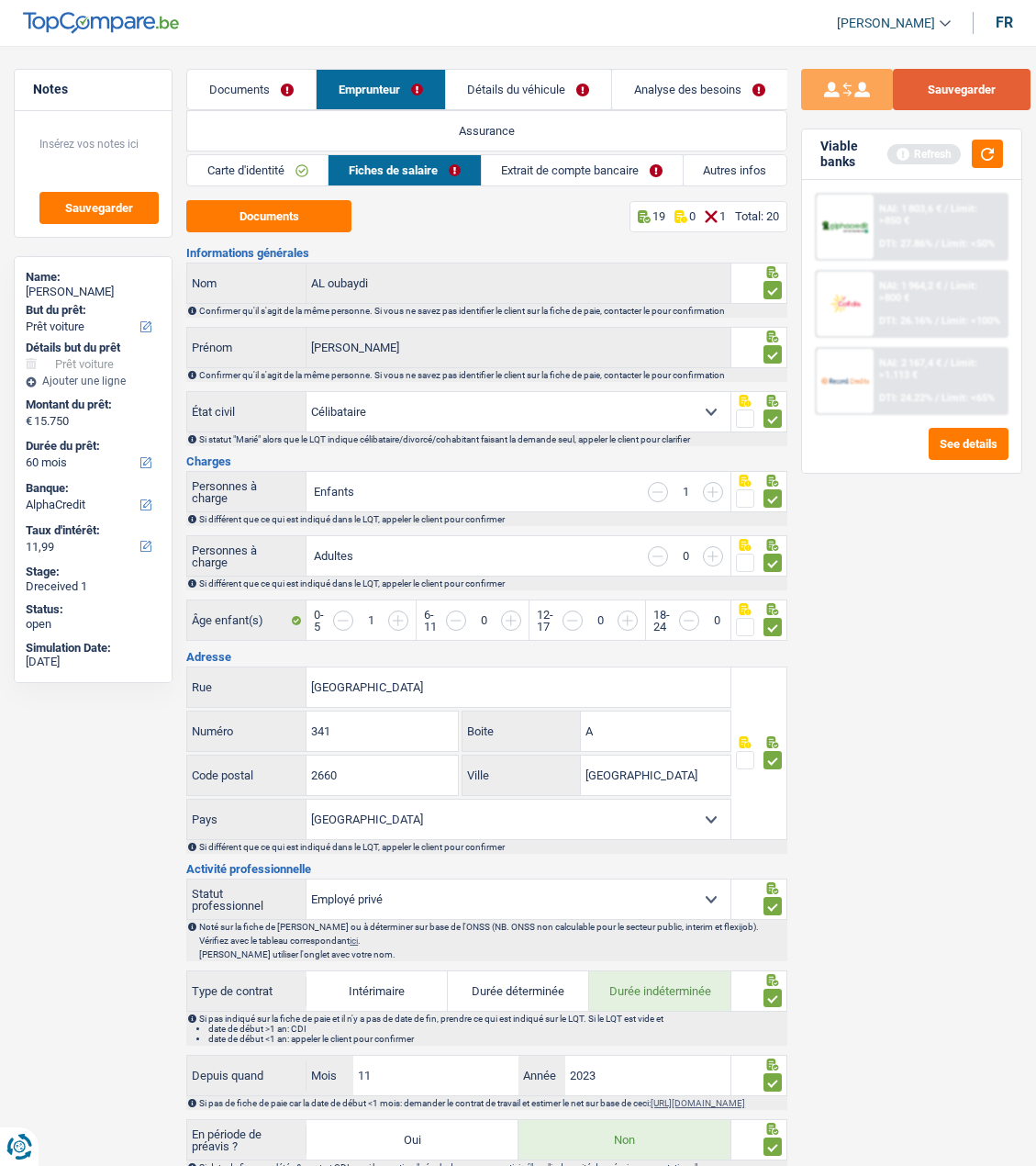
click at [957, 92] on button "Sauvegarder" at bounding box center [961, 89] width 137 height 41
click at [614, 178] on link "Extrait de compte bancaire" at bounding box center [582, 170] width 201 height 30
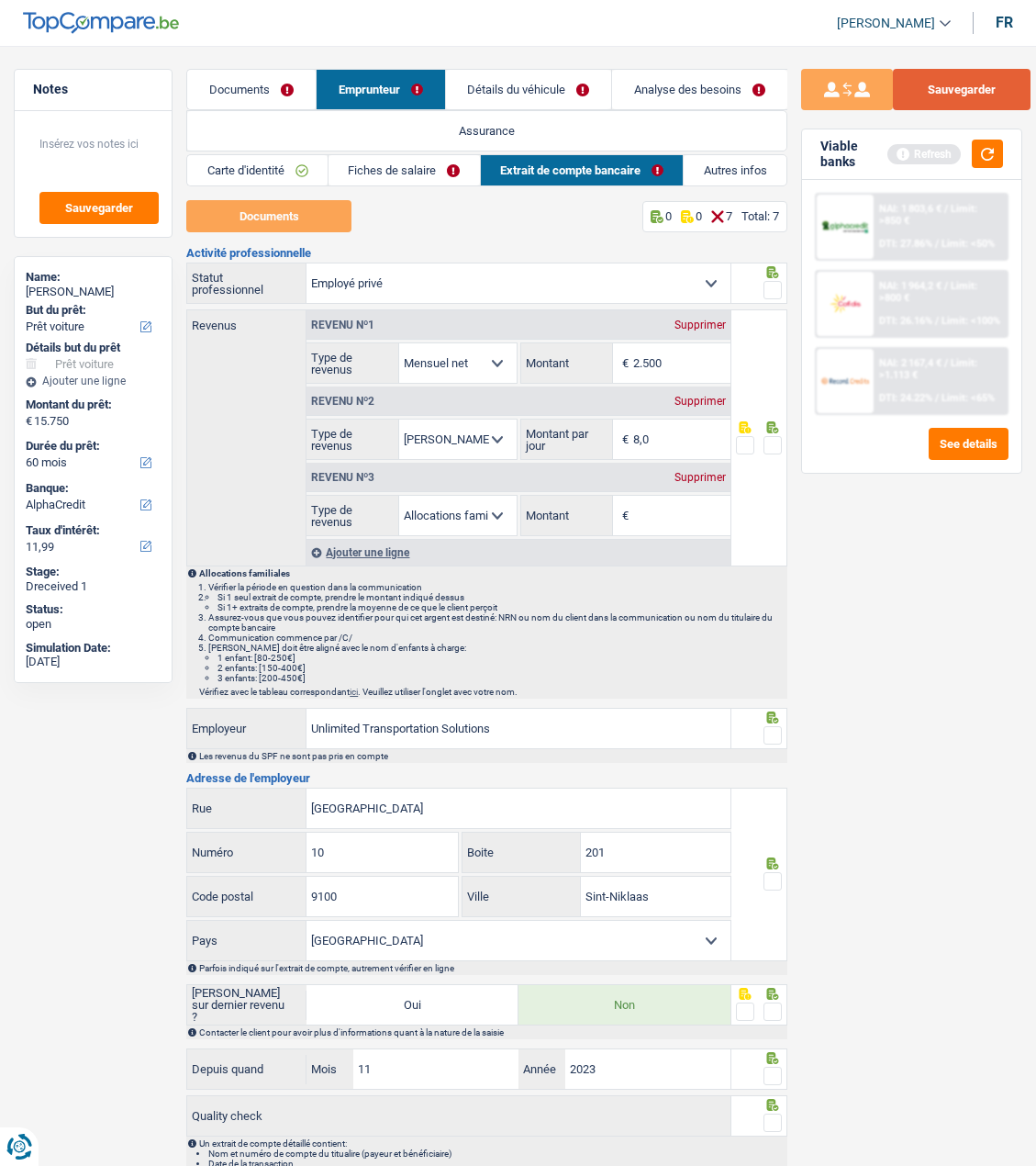
click at [956, 80] on button "Sauvegarder" at bounding box center [961, 89] width 137 height 41
click at [562, 83] on link "Détails du véhicule" at bounding box center [529, 89] width 166 height 39
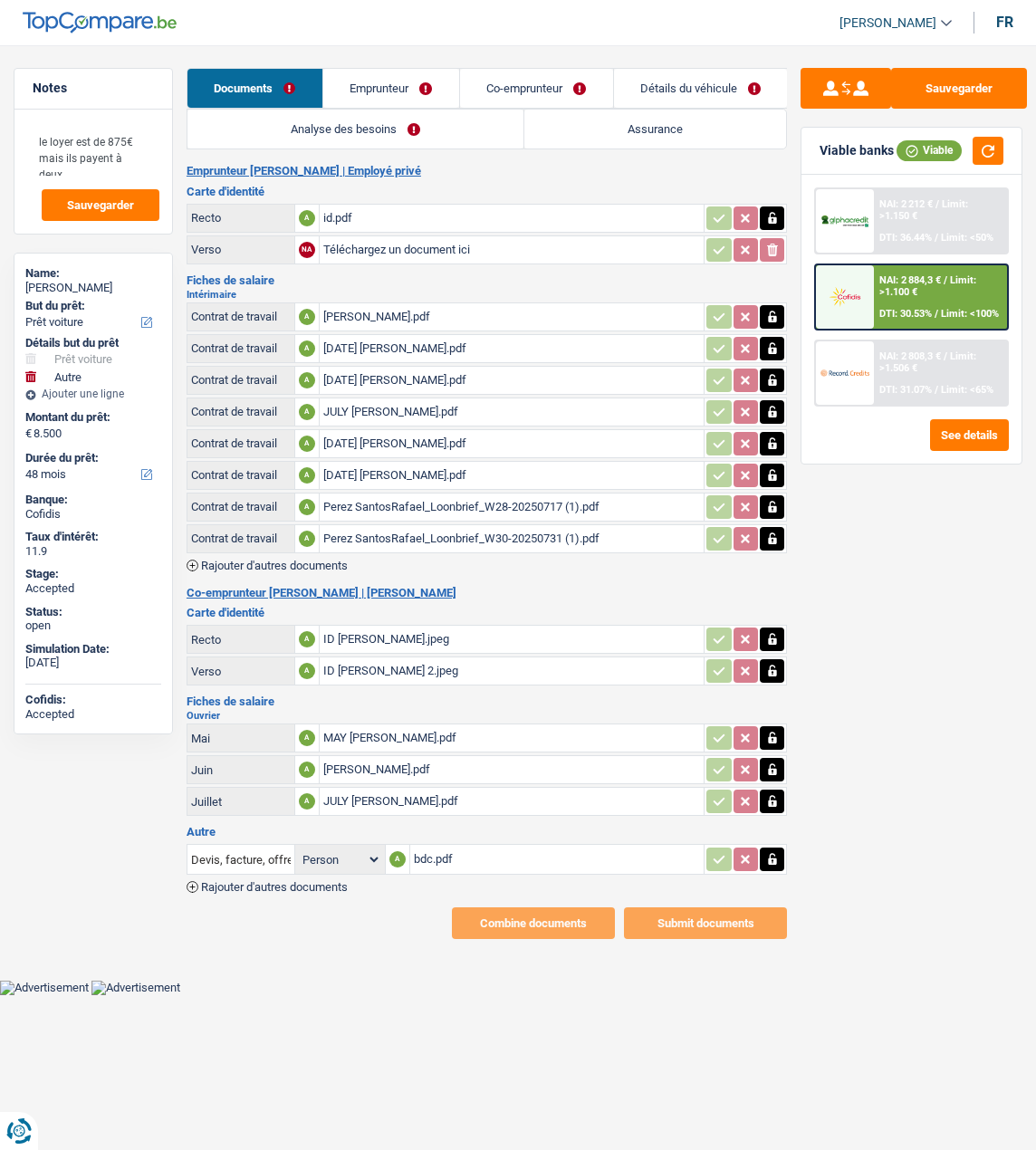
select select "car"
select select "other"
select select "48"
click at [372, 86] on link "Emprunteur" at bounding box center [391, 88] width 136 height 39
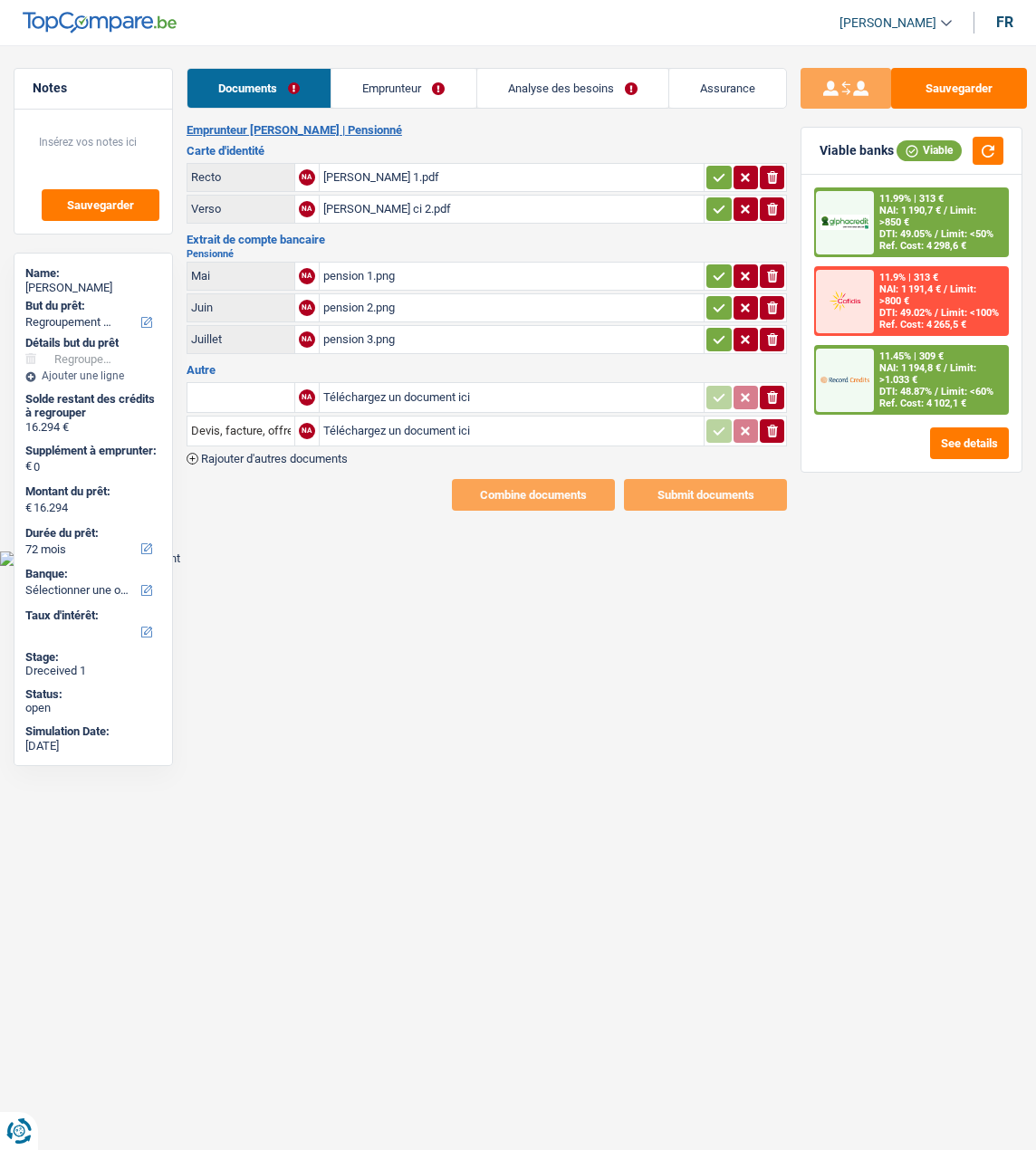
select select "refinancing"
select select "72"
click at [366, 86] on link "Emprunteur" at bounding box center [403, 88] width 144 height 39
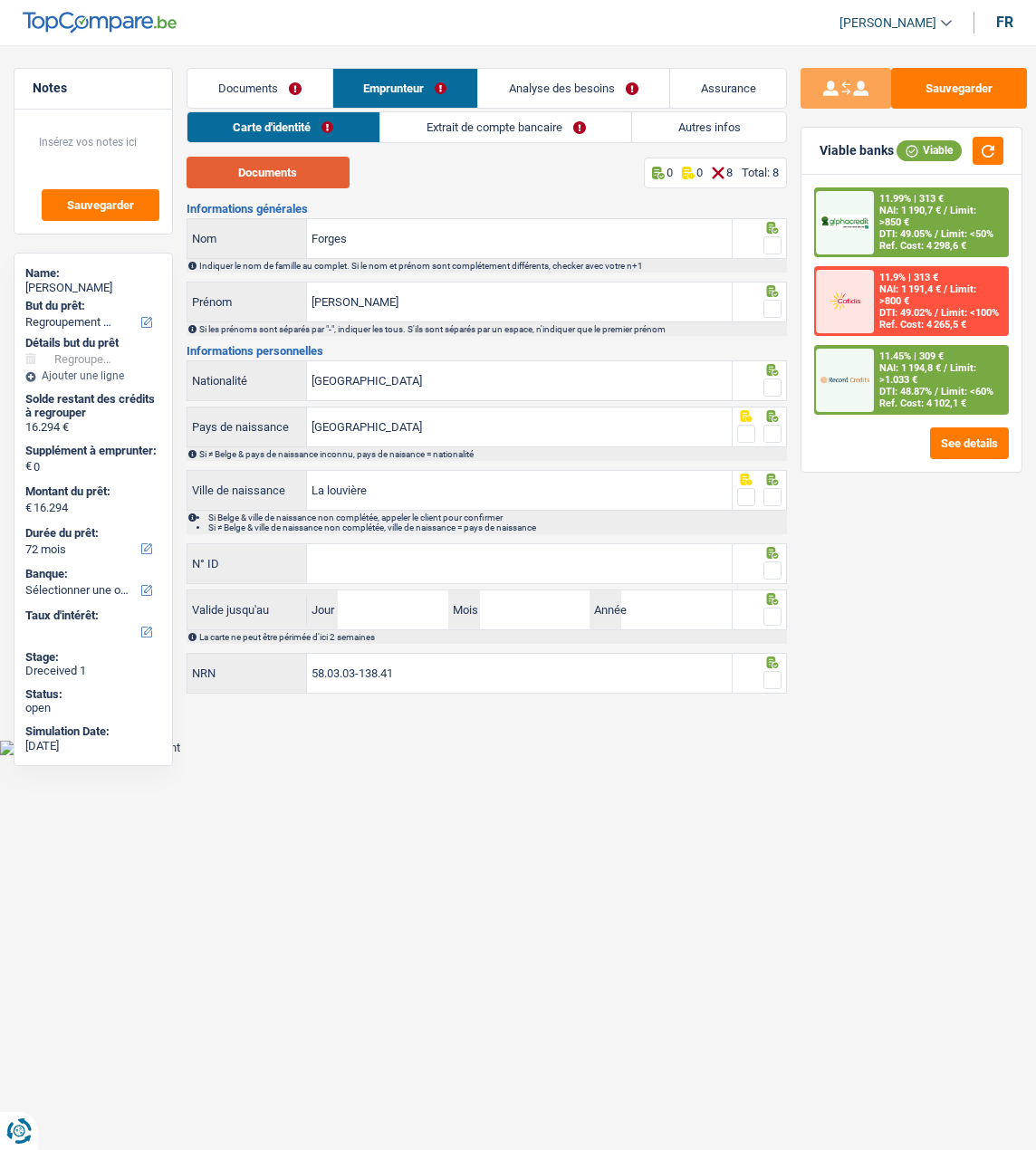
click at [306, 175] on button "Documents" at bounding box center [268, 172] width 163 height 32
click at [773, 247] on span at bounding box center [773, 245] width 18 height 18
click at [0, 0] on input "radio" at bounding box center [0, 0] width 0 height 0
click at [766, 300] on span at bounding box center [773, 309] width 18 height 18
click at [0, 0] on input "radio" at bounding box center [0, 0] width 0 height 0
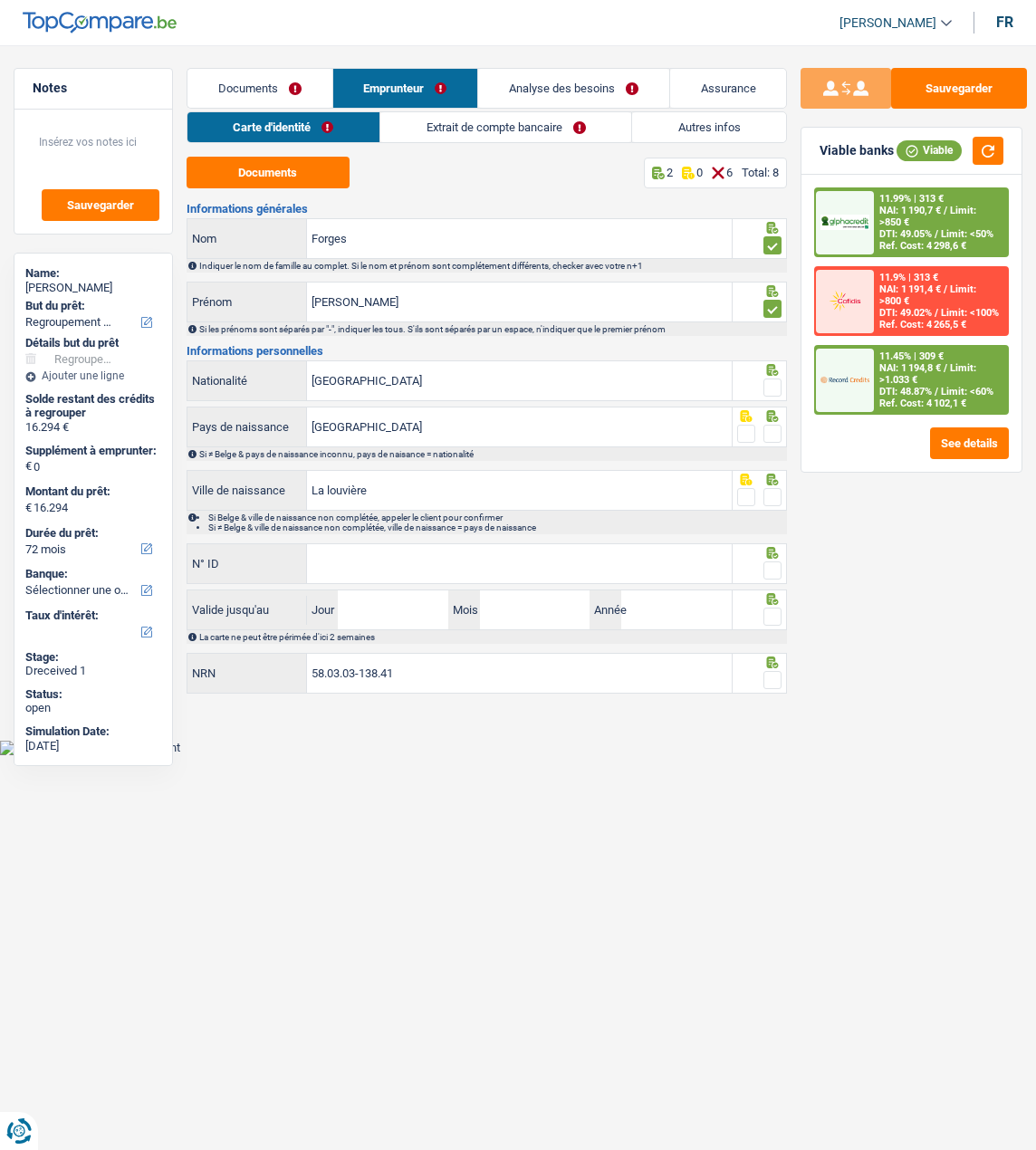
click at [768, 382] on span at bounding box center [773, 387] width 18 height 18
click at [0, 0] on input "radio" at bounding box center [0, 0] width 0 height 0
click at [775, 429] on span at bounding box center [773, 434] width 18 height 18
click at [0, 0] on input "radio" at bounding box center [0, 0] width 0 height 0
drag, startPoint x: 455, startPoint y: 486, endPoint x: 248, endPoint y: 504, distance: 207.8
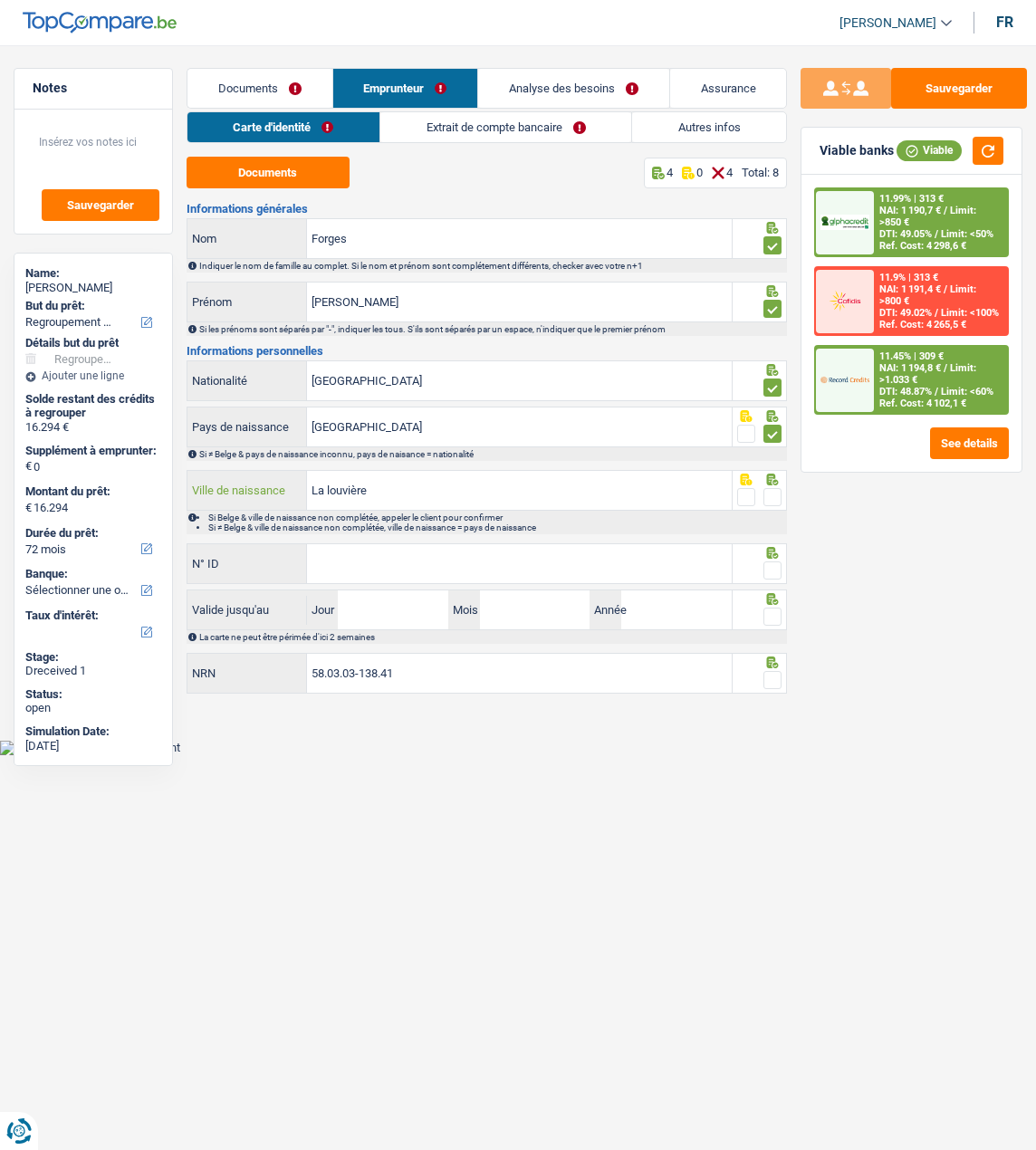
click at [248, 504] on div "La louvière Ville de naissance" at bounding box center [460, 491] width 544 height 39
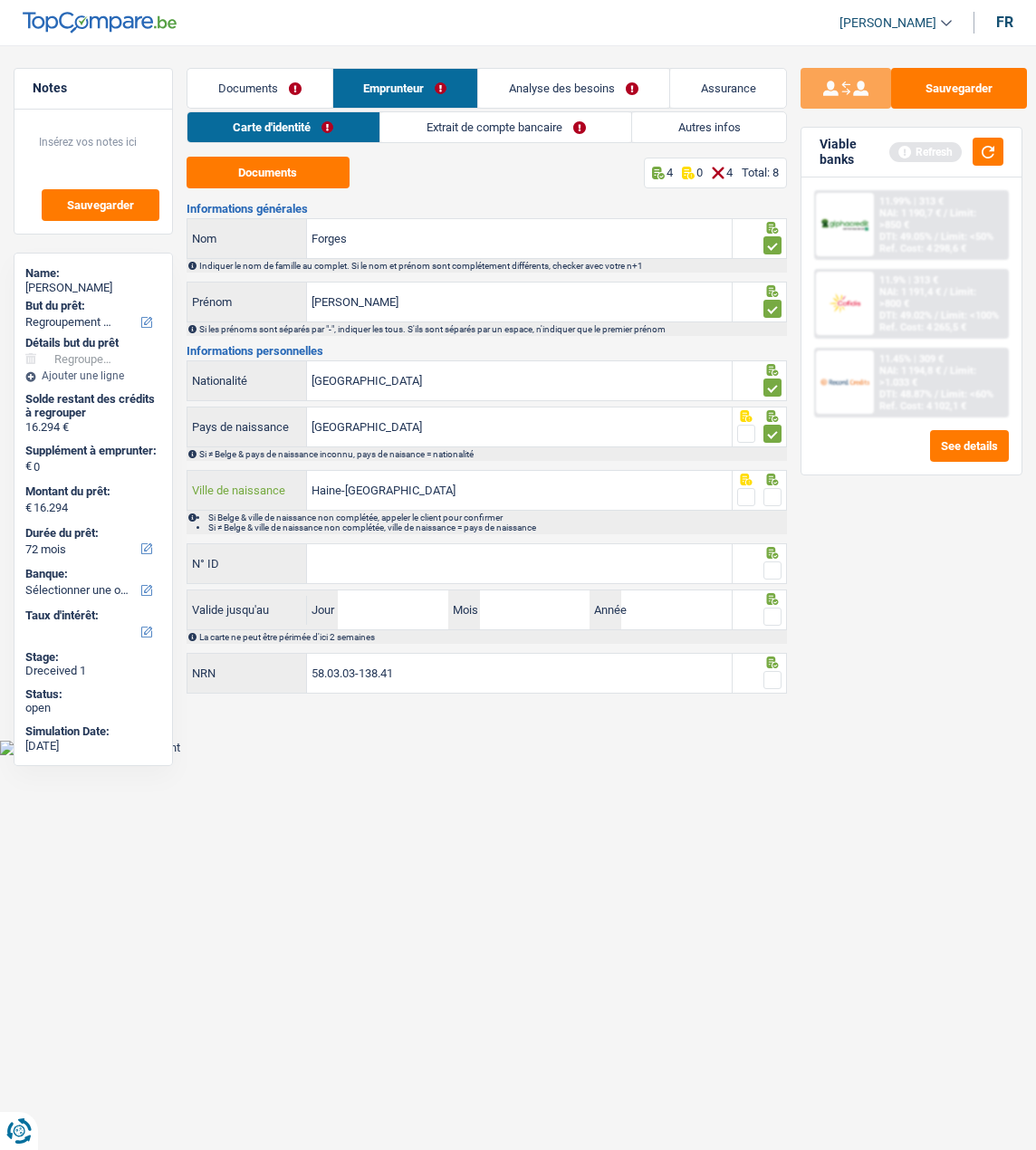
type input "Haine-Saint-Paul"
click at [768, 488] on span at bounding box center [773, 497] width 18 height 18
click at [0, 0] on input "radio" at bounding box center [0, 0] width 0 height 0
click at [642, 552] on input "N° ID" at bounding box center [519, 563] width 425 height 39
type input "592-7248595-60"
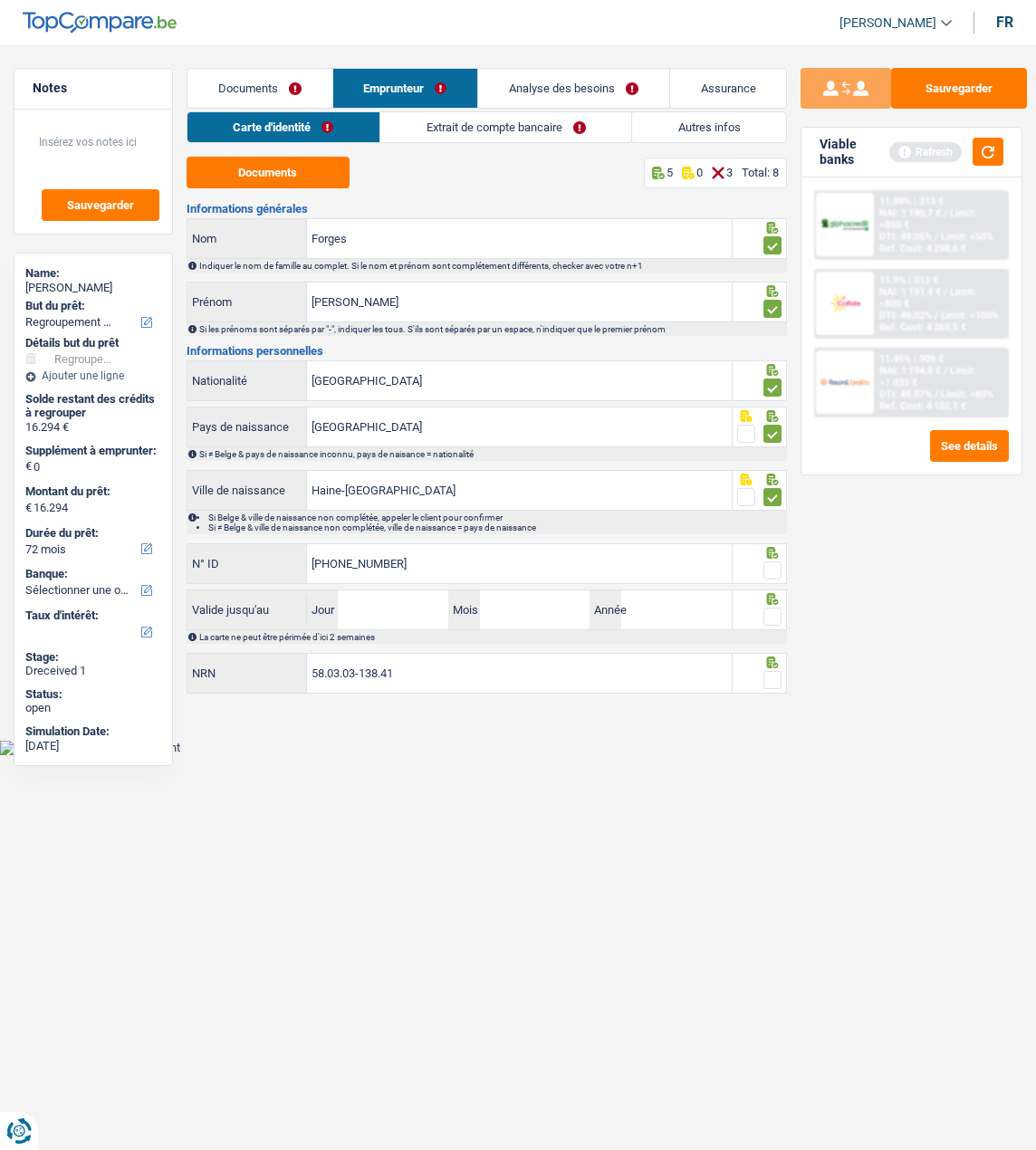
click at [769, 561] on span at bounding box center [773, 570] width 18 height 18
click at [0, 0] on input "radio" at bounding box center [0, 0] width 0 height 0
click at [385, 613] on input "Jour" at bounding box center [393, 610] width 110 height 39
type input "03"
type input "01"
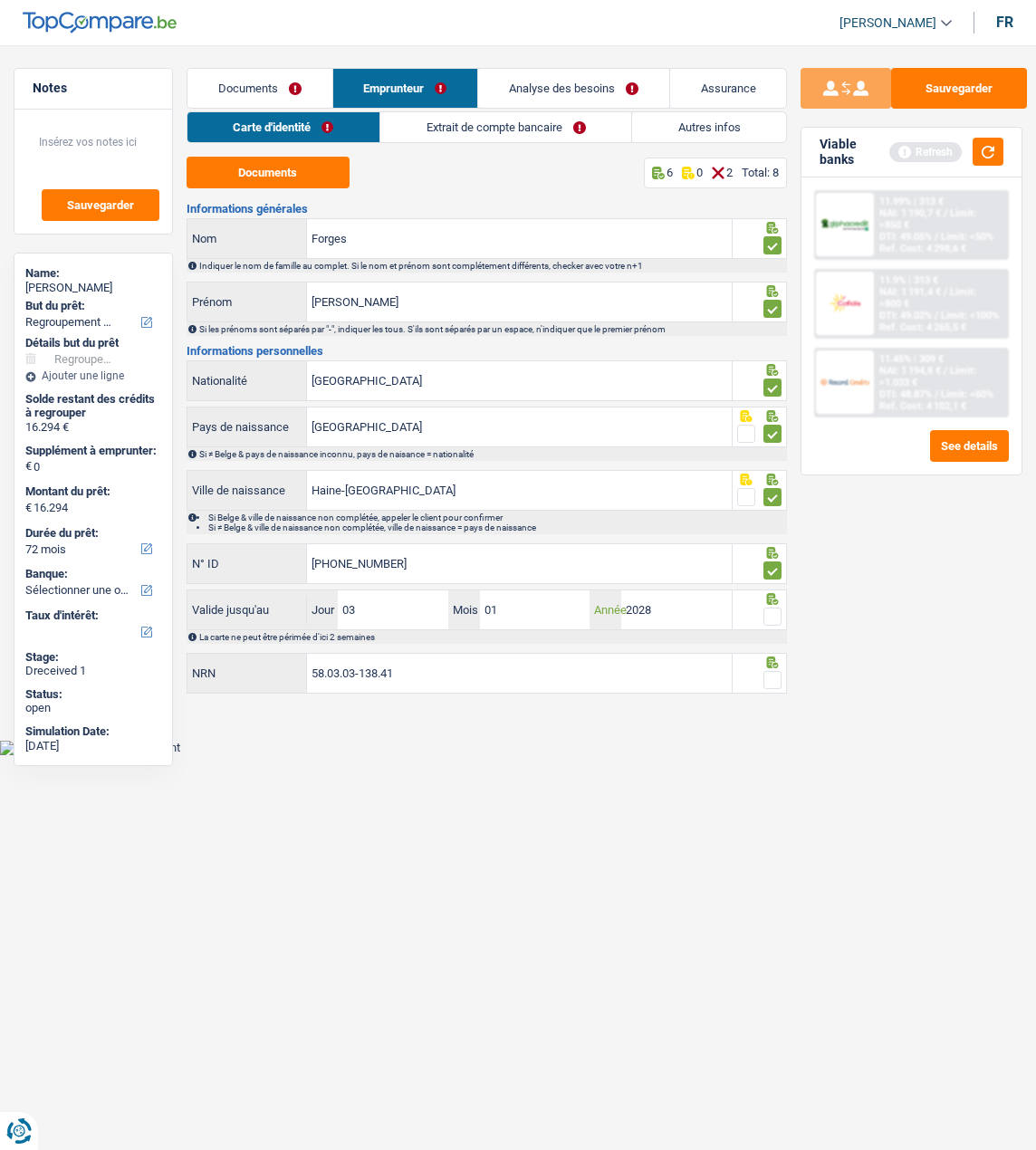
type input "2028"
click at [777, 611] on span at bounding box center [773, 617] width 18 height 18
click at [0, 0] on input "radio" at bounding box center [0, 0] width 0 height 0
click at [771, 671] on span at bounding box center [773, 680] width 18 height 18
click at [0, 0] on input "radio" at bounding box center [0, 0] width 0 height 0
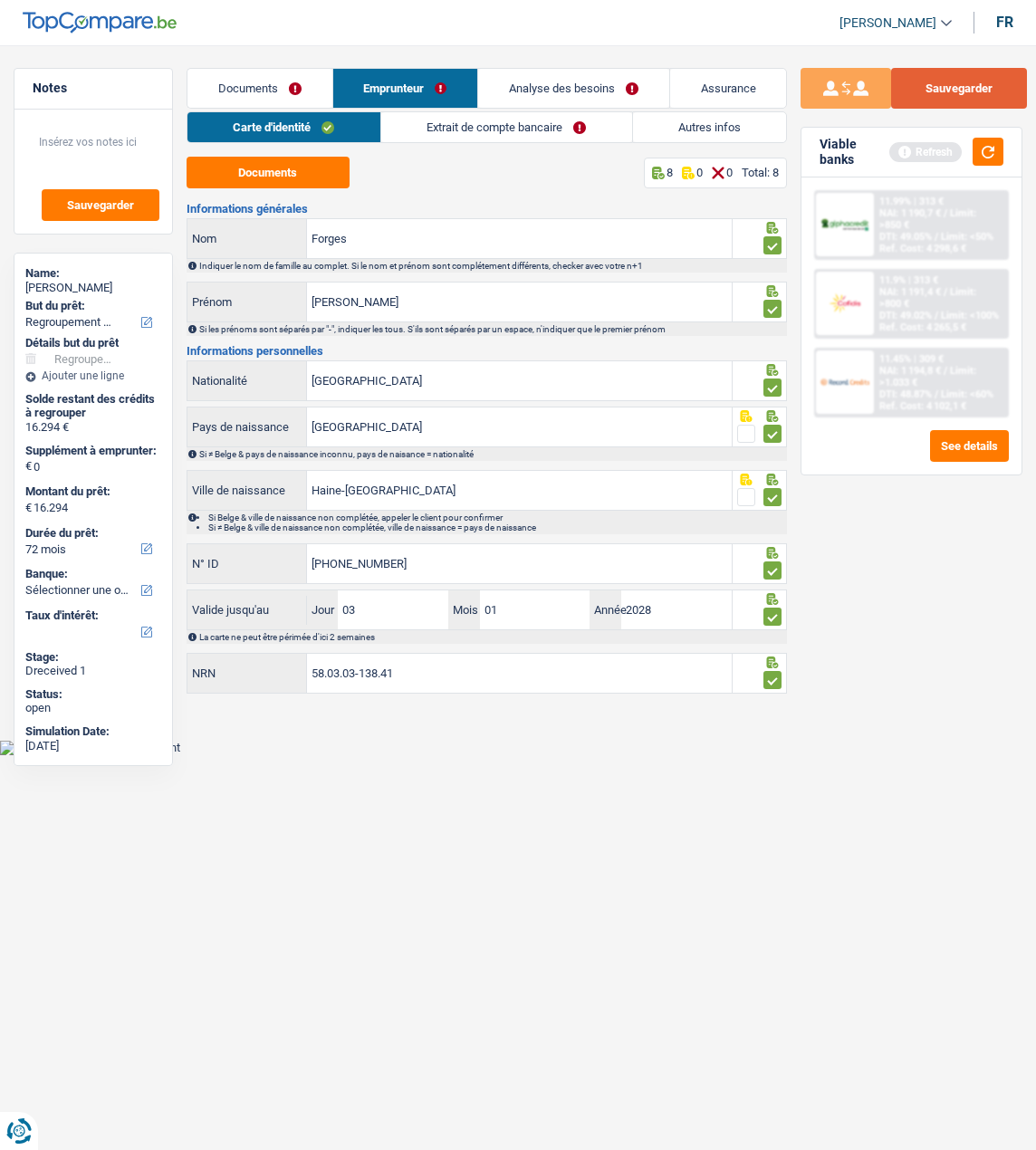
click at [981, 76] on button "Sauvegarder" at bounding box center [960, 88] width 136 height 41
click at [534, 124] on link "Extrait de compte bancaire" at bounding box center [506, 127] width 251 height 30
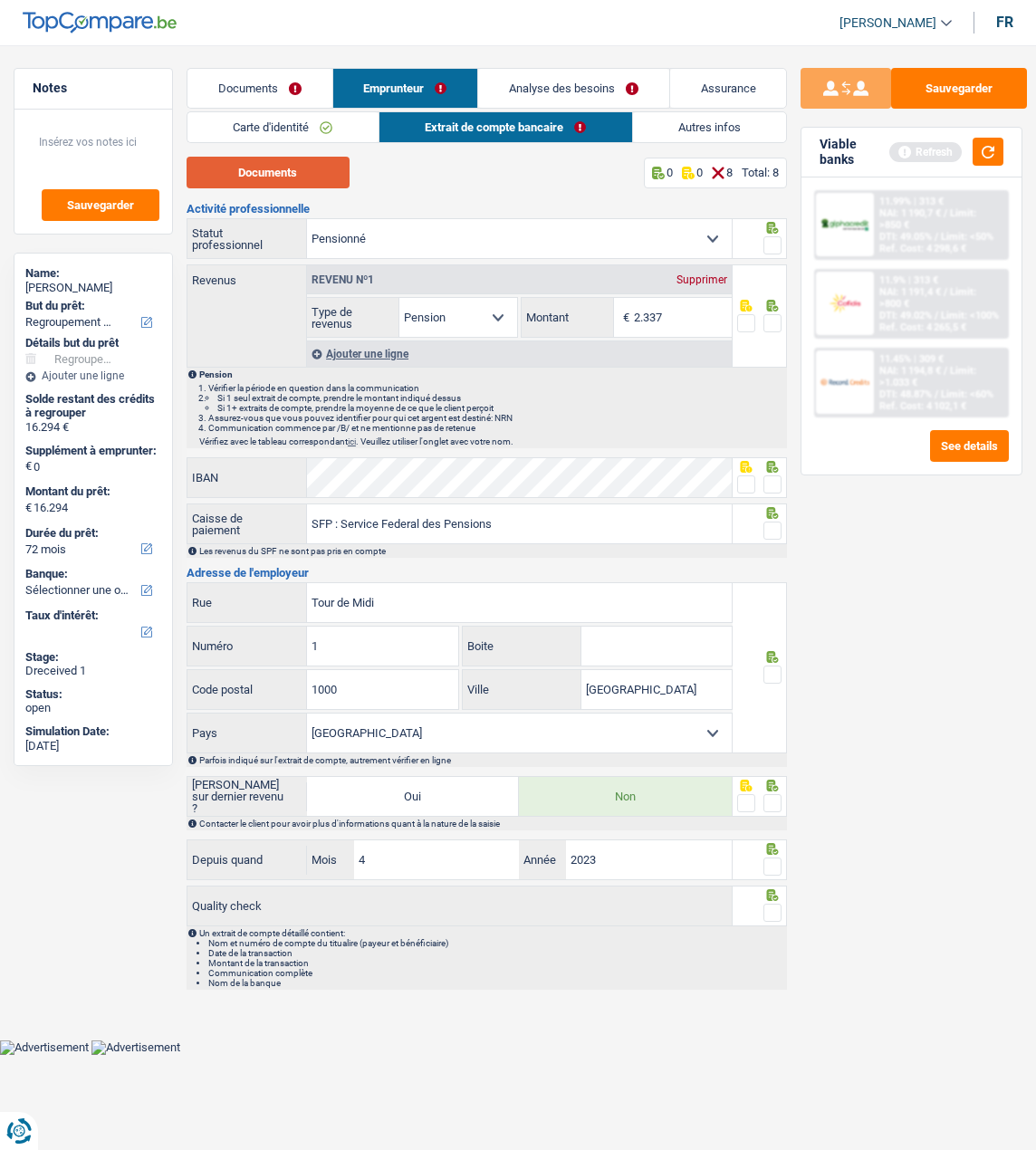
click at [308, 165] on button "Documents" at bounding box center [268, 172] width 163 height 32
click at [669, 313] on input "2.337" at bounding box center [683, 318] width 98 height 39
type input "2.328"
click at [767, 243] on span at bounding box center [773, 245] width 18 height 18
click at [0, 0] on input "radio" at bounding box center [0, 0] width 0 height 0
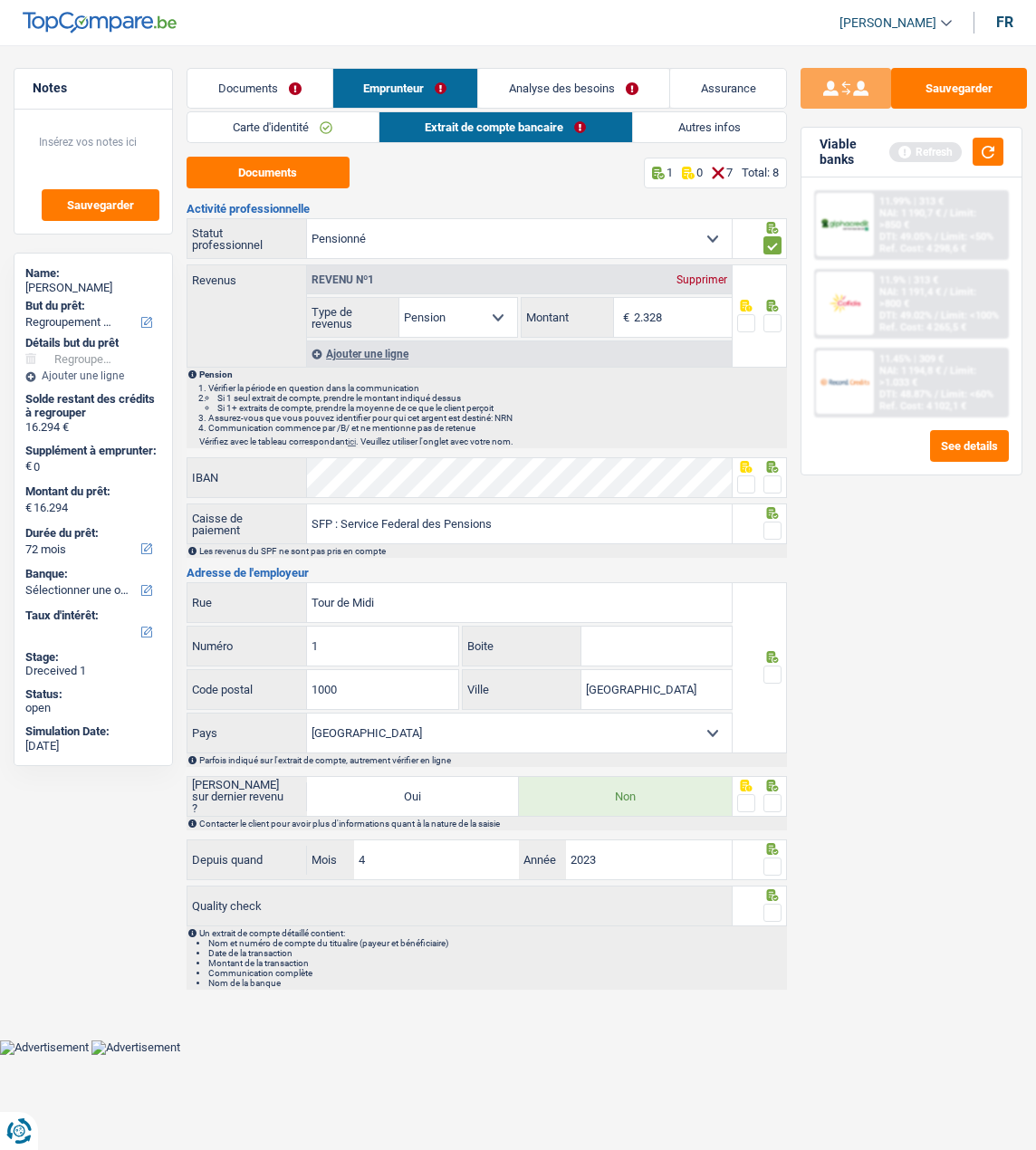
click at [771, 319] on span at bounding box center [773, 323] width 18 height 18
click at [0, 0] on input "radio" at bounding box center [0, 0] width 0 height 0
click at [769, 478] on span at bounding box center [773, 484] width 18 height 18
click at [0, 0] on input "radio" at bounding box center [0, 0] width 0 height 0
click at [777, 522] on span at bounding box center [773, 530] width 18 height 18
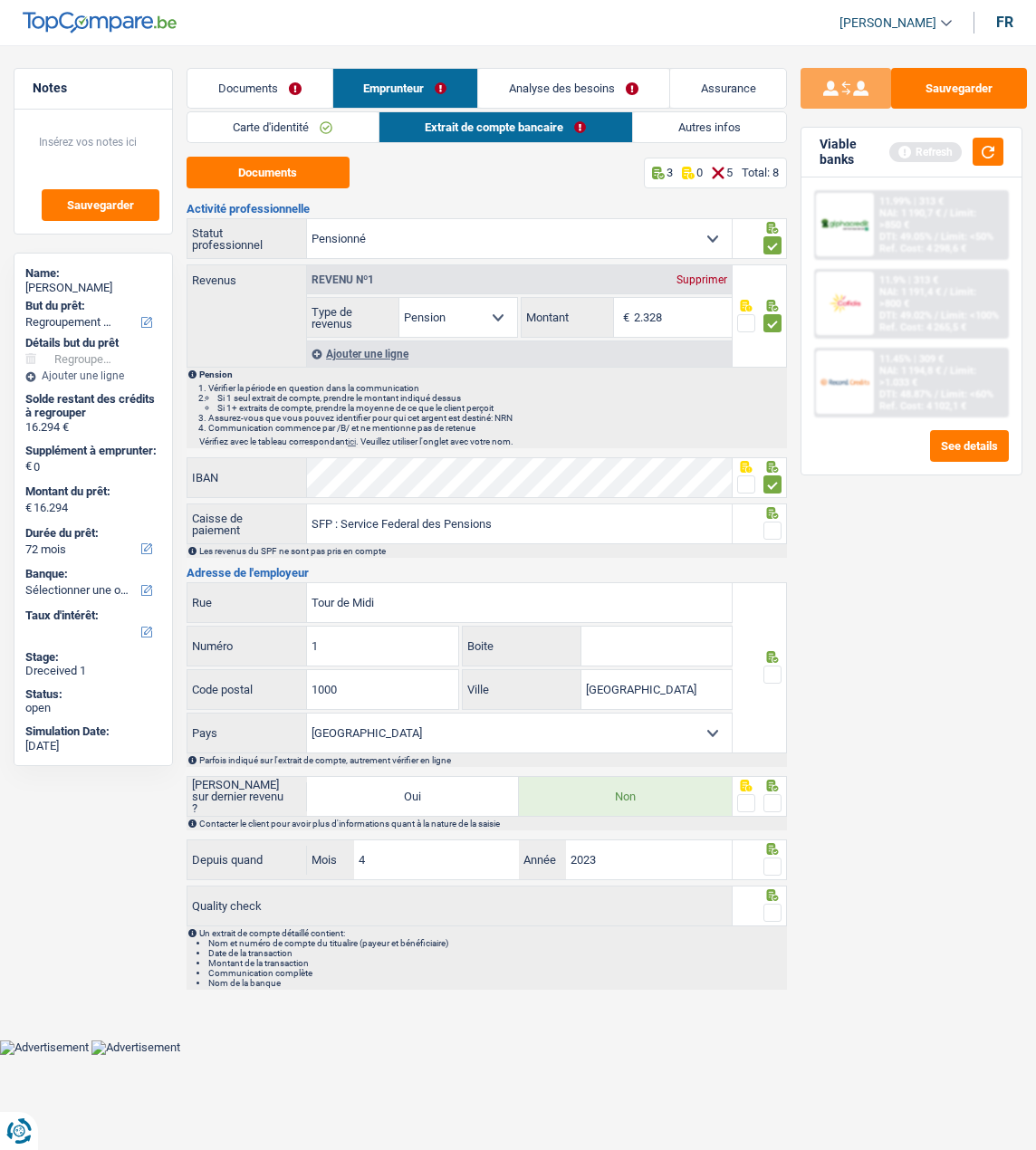
click at [0, 0] on input "radio" at bounding box center [0, 0] width 0 height 0
click at [778, 670] on span at bounding box center [773, 675] width 18 height 18
click at [0, 0] on input "radio" at bounding box center [0, 0] width 0 height 0
click at [773, 787] on icon at bounding box center [773, 786] width 18 height 12
click at [772, 795] on span at bounding box center [773, 803] width 18 height 18
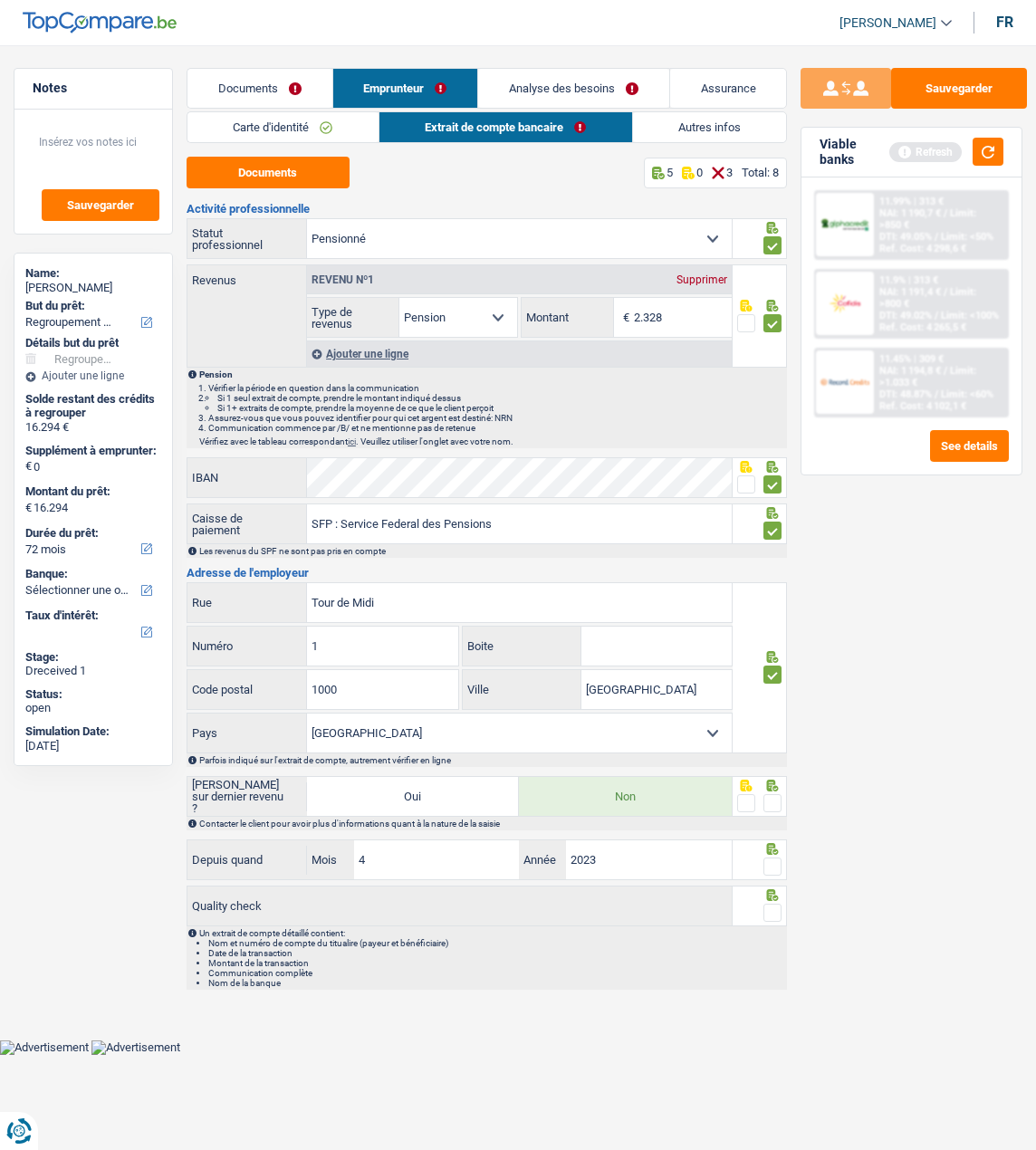
click at [0, 0] on input "radio" at bounding box center [0, 0] width 0 height 0
click at [771, 862] on span at bounding box center [773, 866] width 18 height 18
click at [0, 0] on input "radio" at bounding box center [0, 0] width 0 height 0
click at [773, 907] on span at bounding box center [773, 913] width 18 height 18
click at [0, 0] on input "radio" at bounding box center [0, 0] width 0 height 0
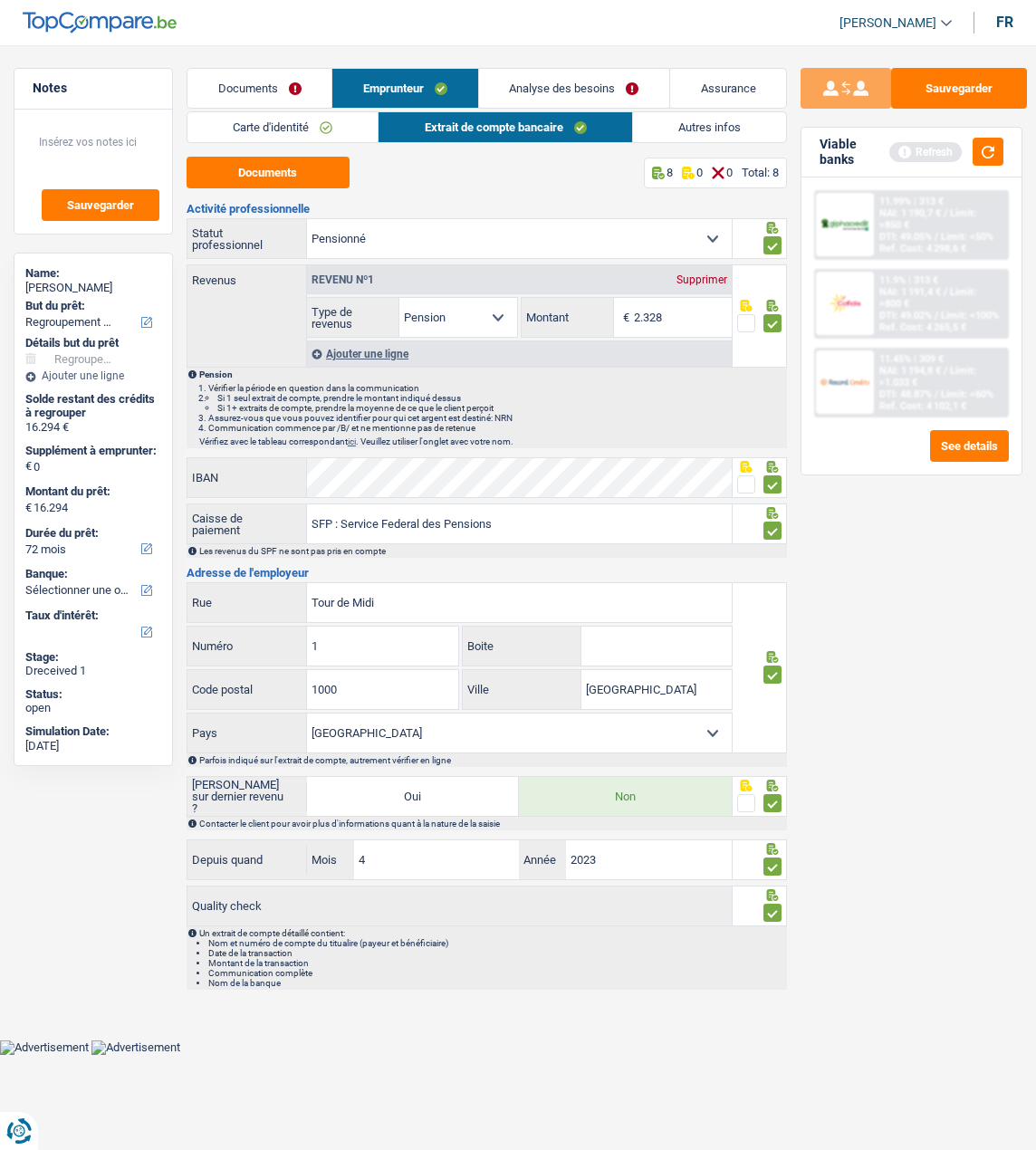
click at [701, 132] on link "Autres infos" at bounding box center [710, 127] width 154 height 30
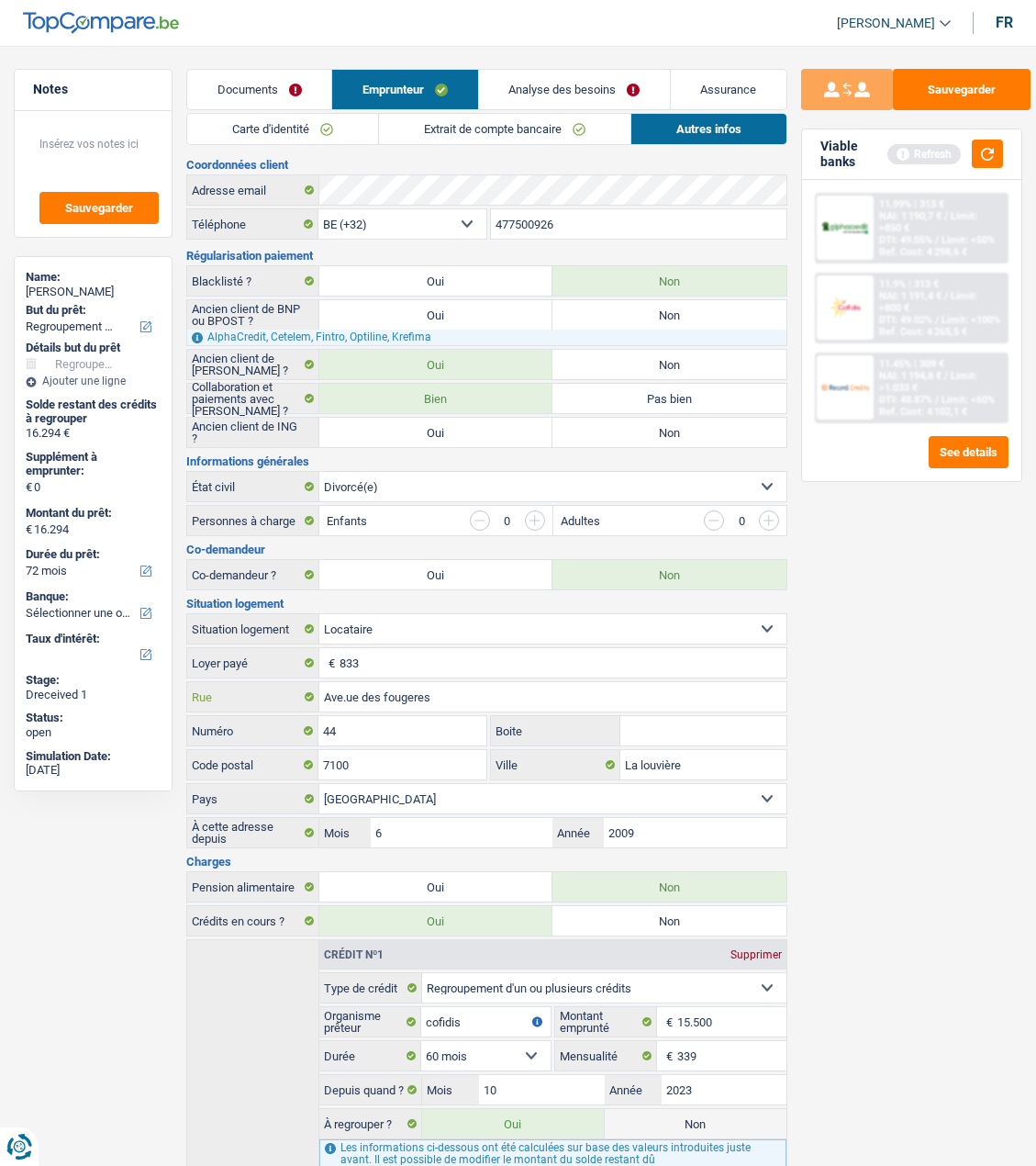
click at [349, 696] on input "Ave.ue des fougeres" at bounding box center [553, 697] width 467 height 29
type input "Avenue des fougeres"
click at [565, 79] on link "Analyse des besoins" at bounding box center [574, 89] width 191 height 39
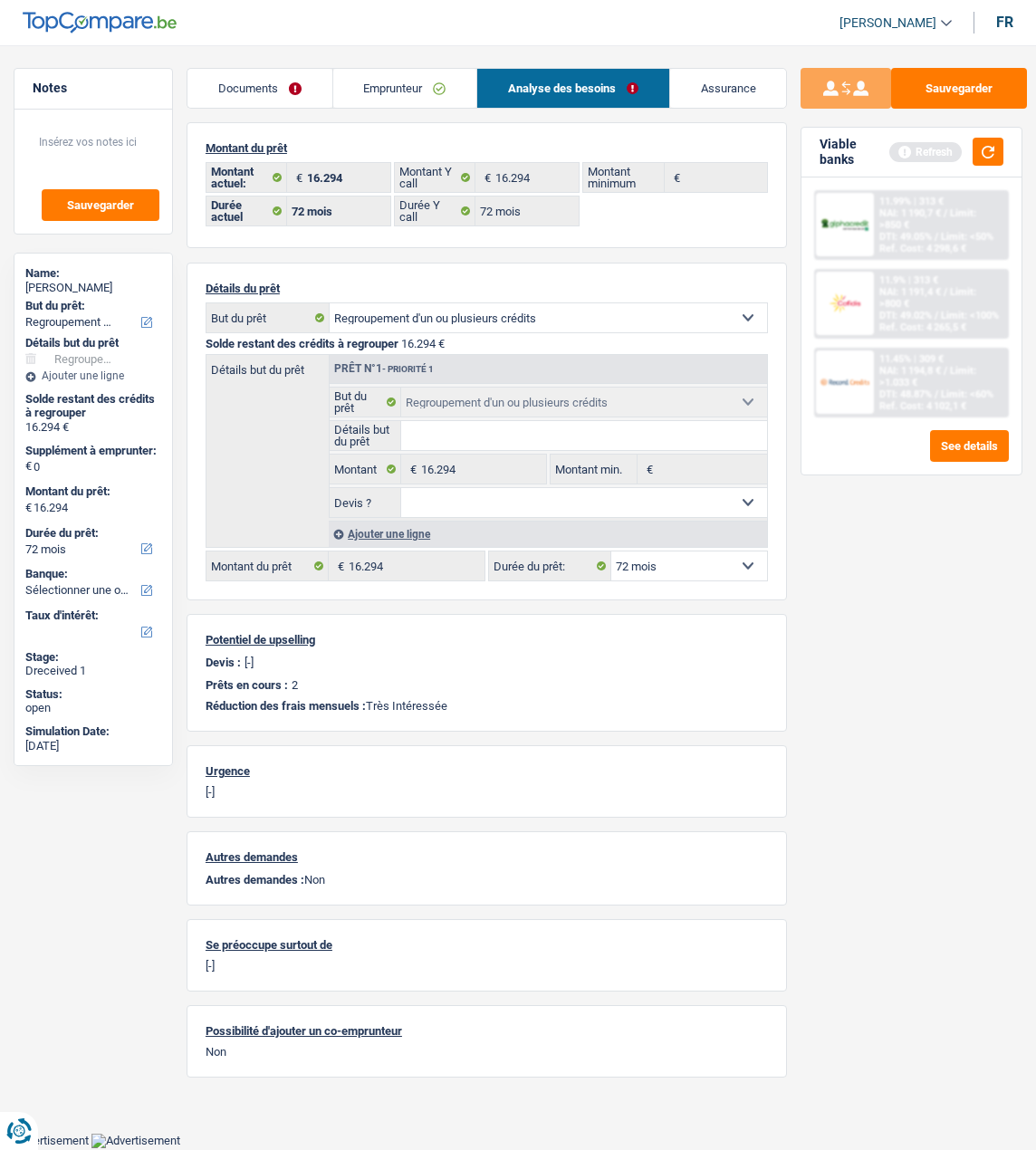
click at [286, 78] on link "Documents" at bounding box center [260, 88] width 145 height 39
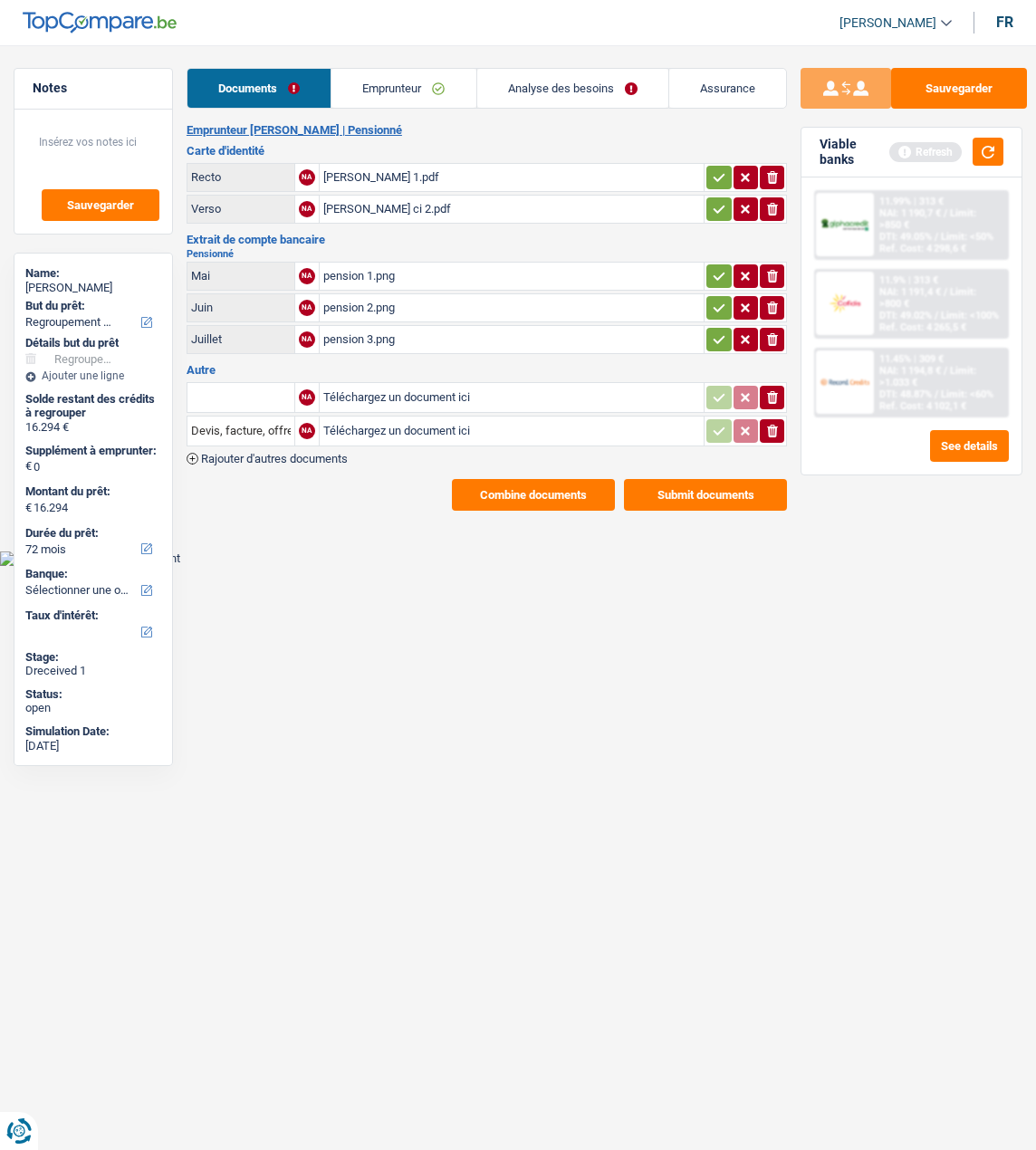
click at [719, 168] on icon "button" at bounding box center [718, 177] width 15 height 18
click at [712, 200] on icon "button" at bounding box center [718, 209] width 15 height 18
click at [712, 267] on icon "button" at bounding box center [718, 276] width 15 height 18
drag, startPoint x: 717, startPoint y: 301, endPoint x: 716, endPoint y: 314, distance: 13.0
click at [717, 302] on icon "button" at bounding box center [718, 308] width 15 height 18
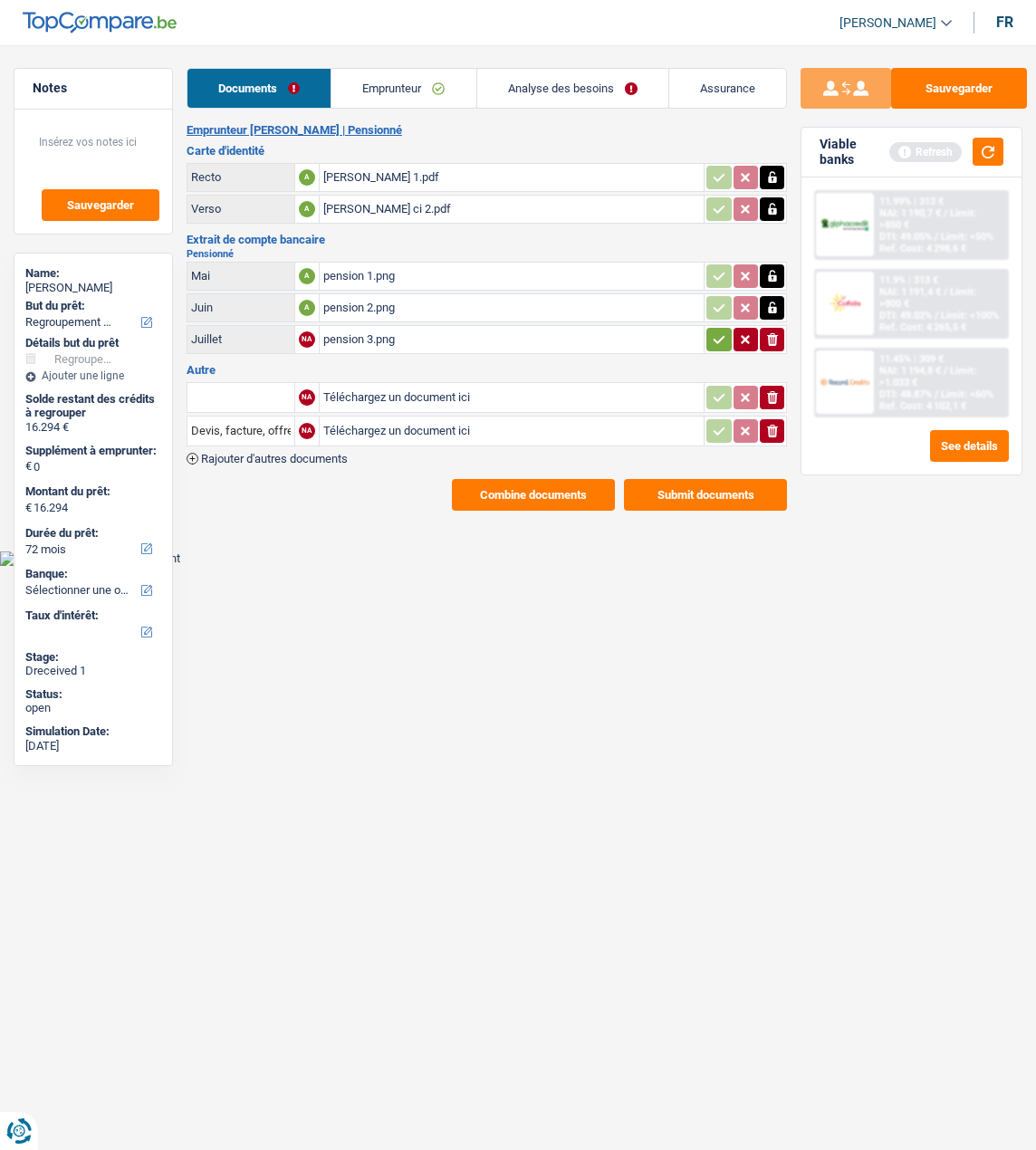
click at [712, 335] on icon "button" at bounding box center [718, 339] width 15 height 18
click at [771, 392] on icon "button" at bounding box center [772, 397] width 11 height 13
click at [776, 425] on icon "button" at bounding box center [772, 431] width 11 height 13
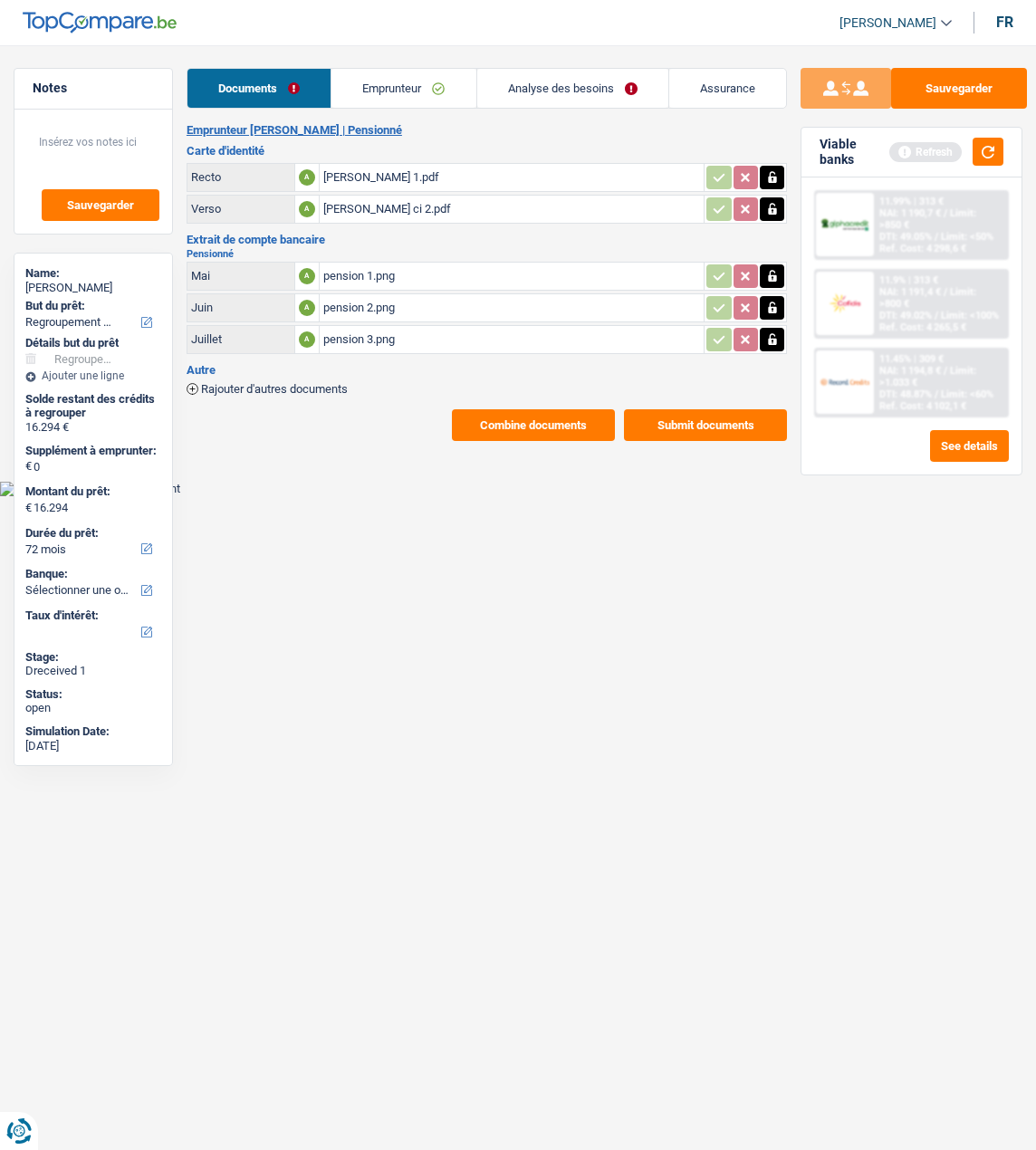
click at [594, 85] on link "Analyse des besoins" at bounding box center [572, 88] width 191 height 39
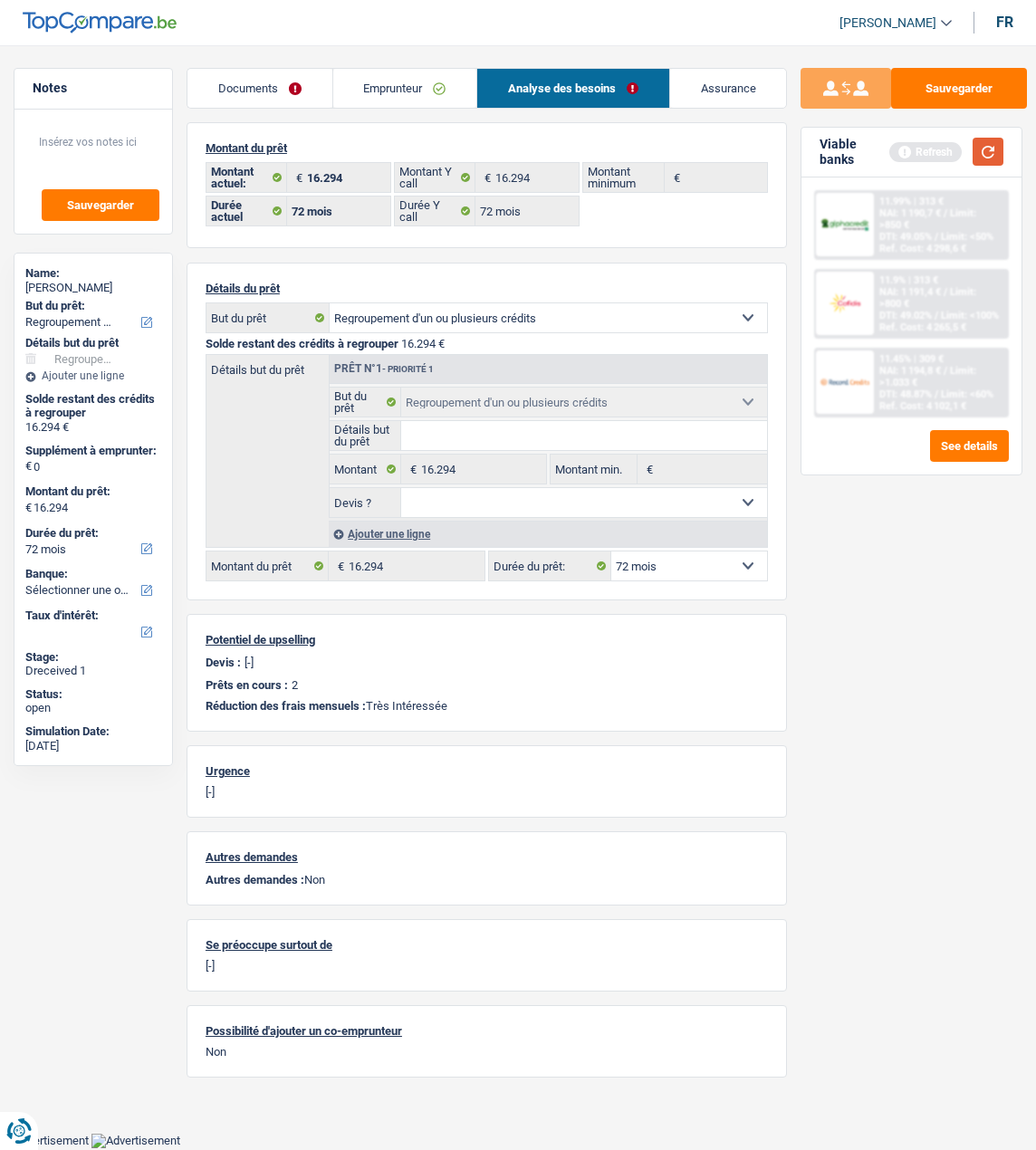
click at [991, 151] on button "button" at bounding box center [989, 151] width 31 height 28
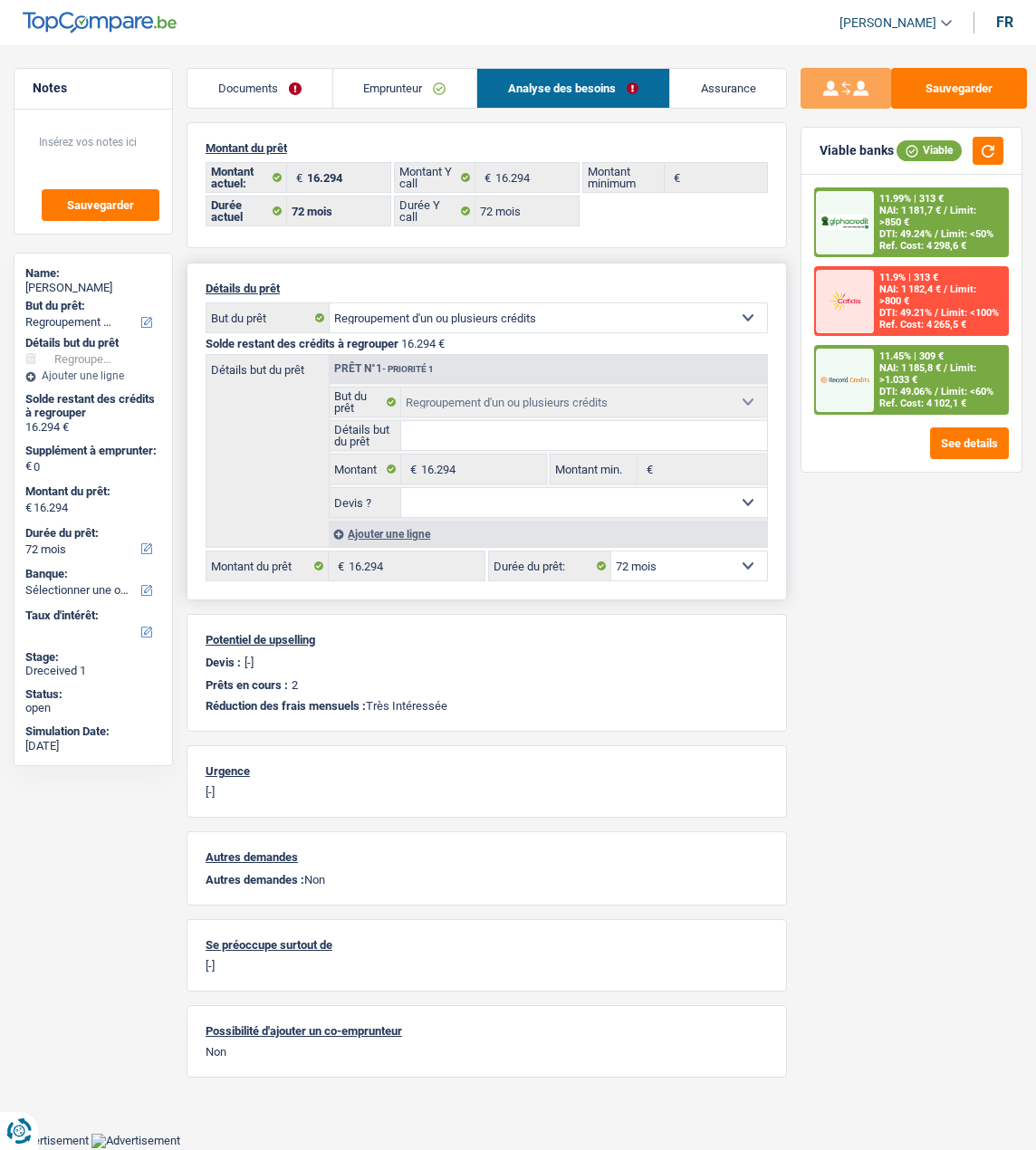
click at [712, 562] on select "12 mois 18 mois 24 mois 30 mois 36 mois 42 mois 48 mois 60 mois 72 mois 84 mois…" at bounding box center [689, 566] width 156 height 29
click at [919, 206] on div "11.99% | 313 € NAI: 1 181,7 € / Limit: >850 € DTI: 49.24% / Limit: <50% Ref. Co…" at bounding box center [941, 223] width 134 height 66
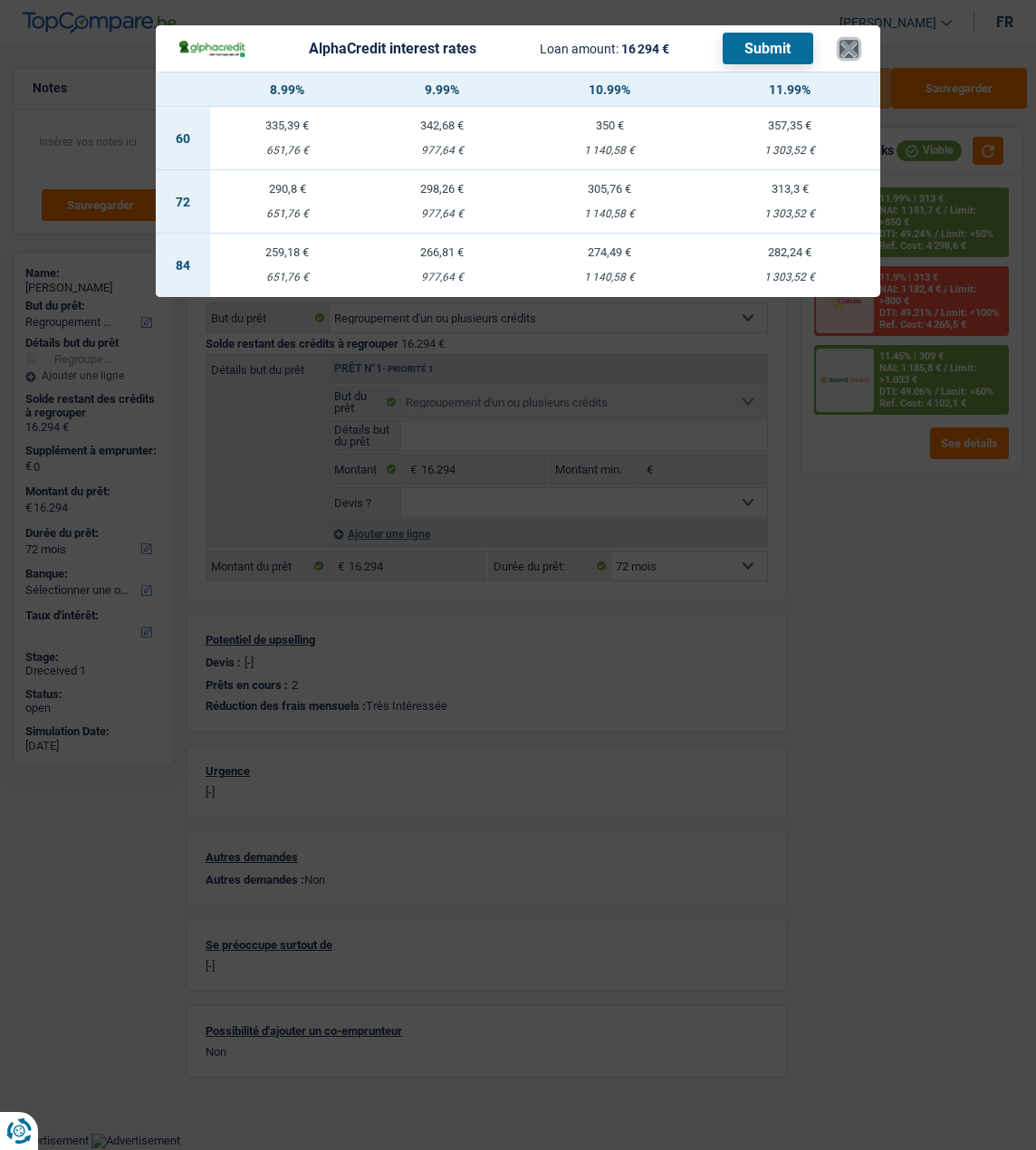
click at [848, 44] on button "×" at bounding box center [849, 48] width 19 height 18
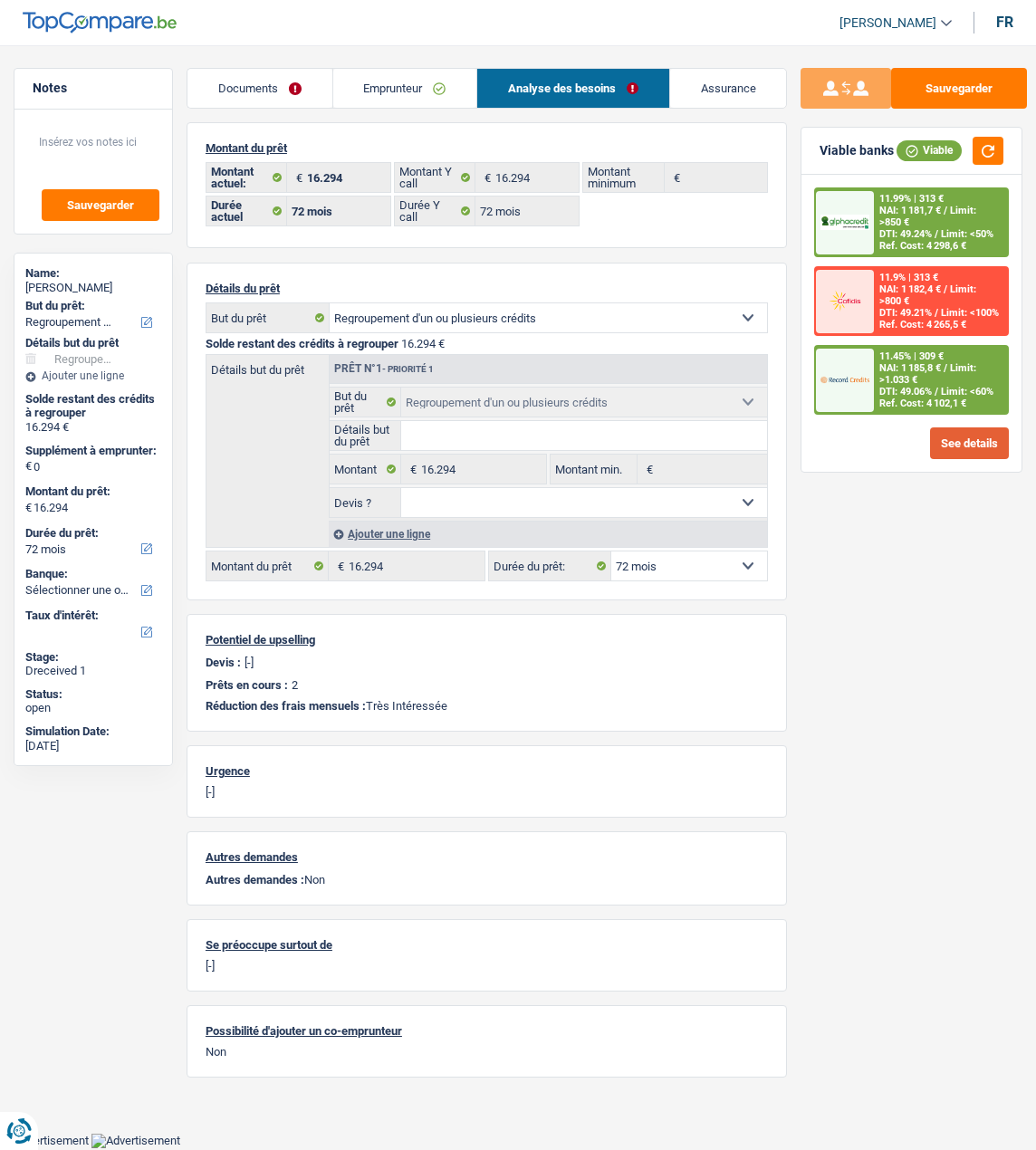
click at [976, 429] on button "See details" at bounding box center [969, 443] width 78 height 32
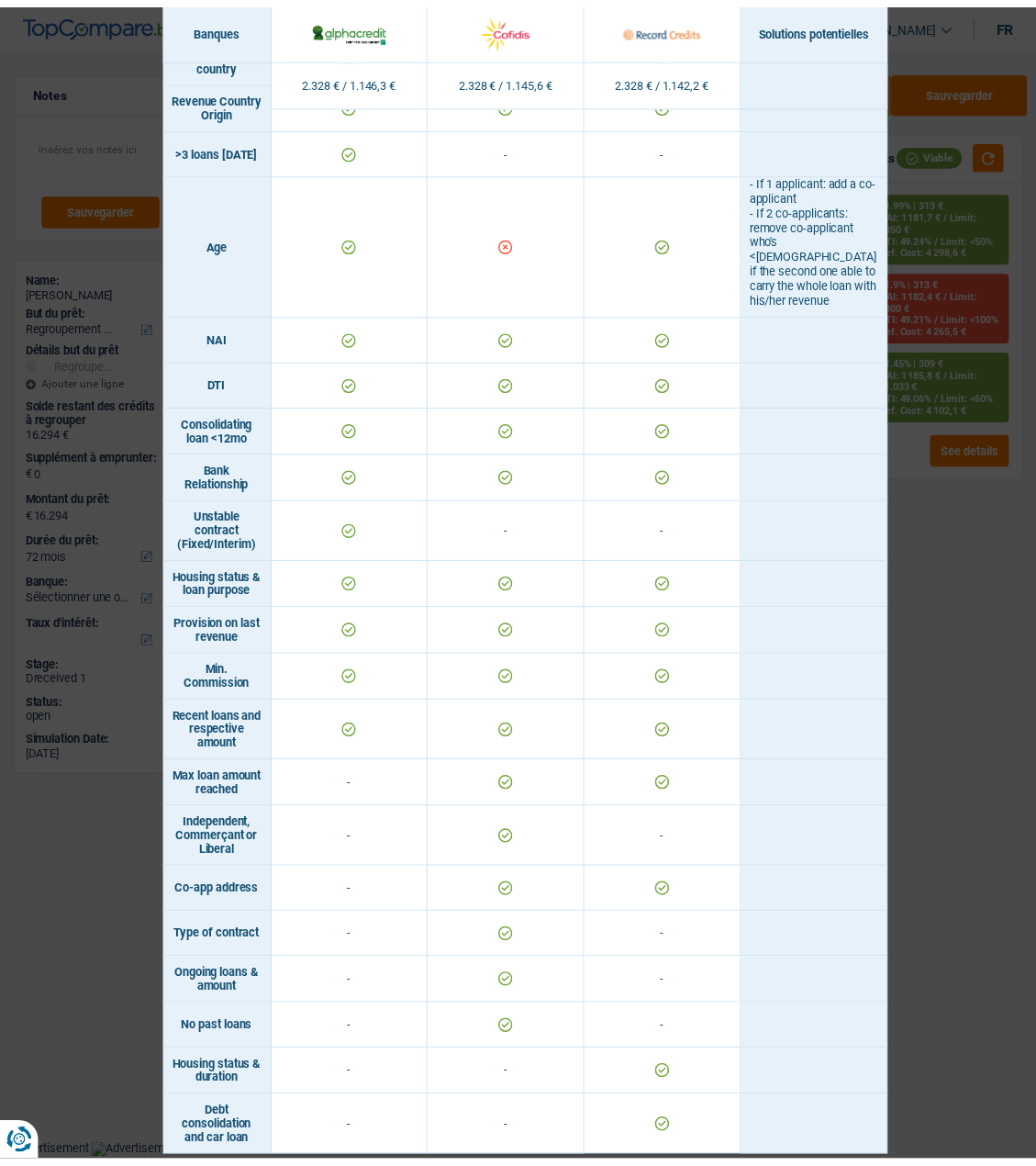
scroll to position [577, 0]
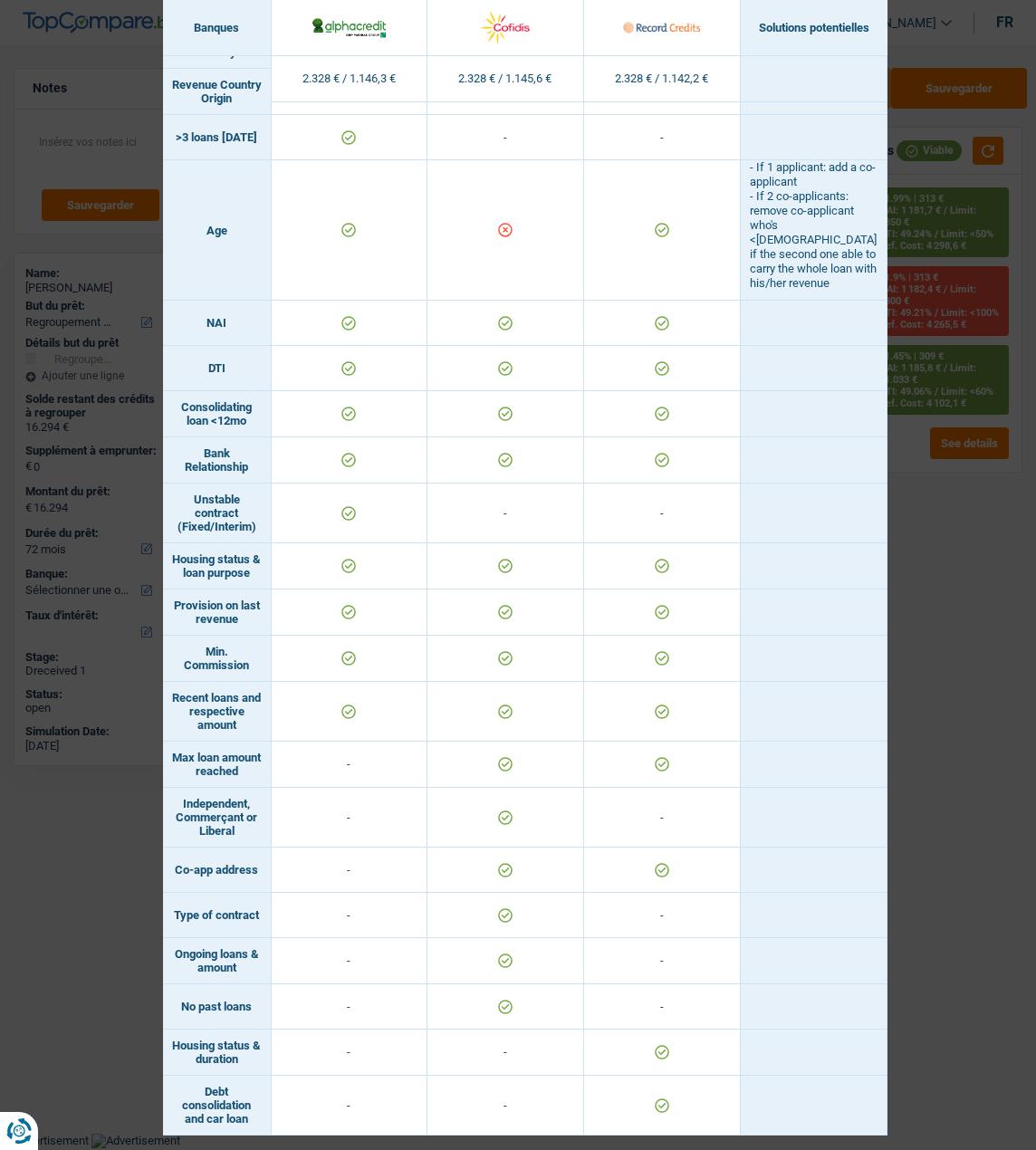
click at [966, 113] on div "Banks conditions × Banques Solutions potentielles Revenus / Charges 2.328 € / 1…" at bounding box center [518, 575] width 1036 height 1150
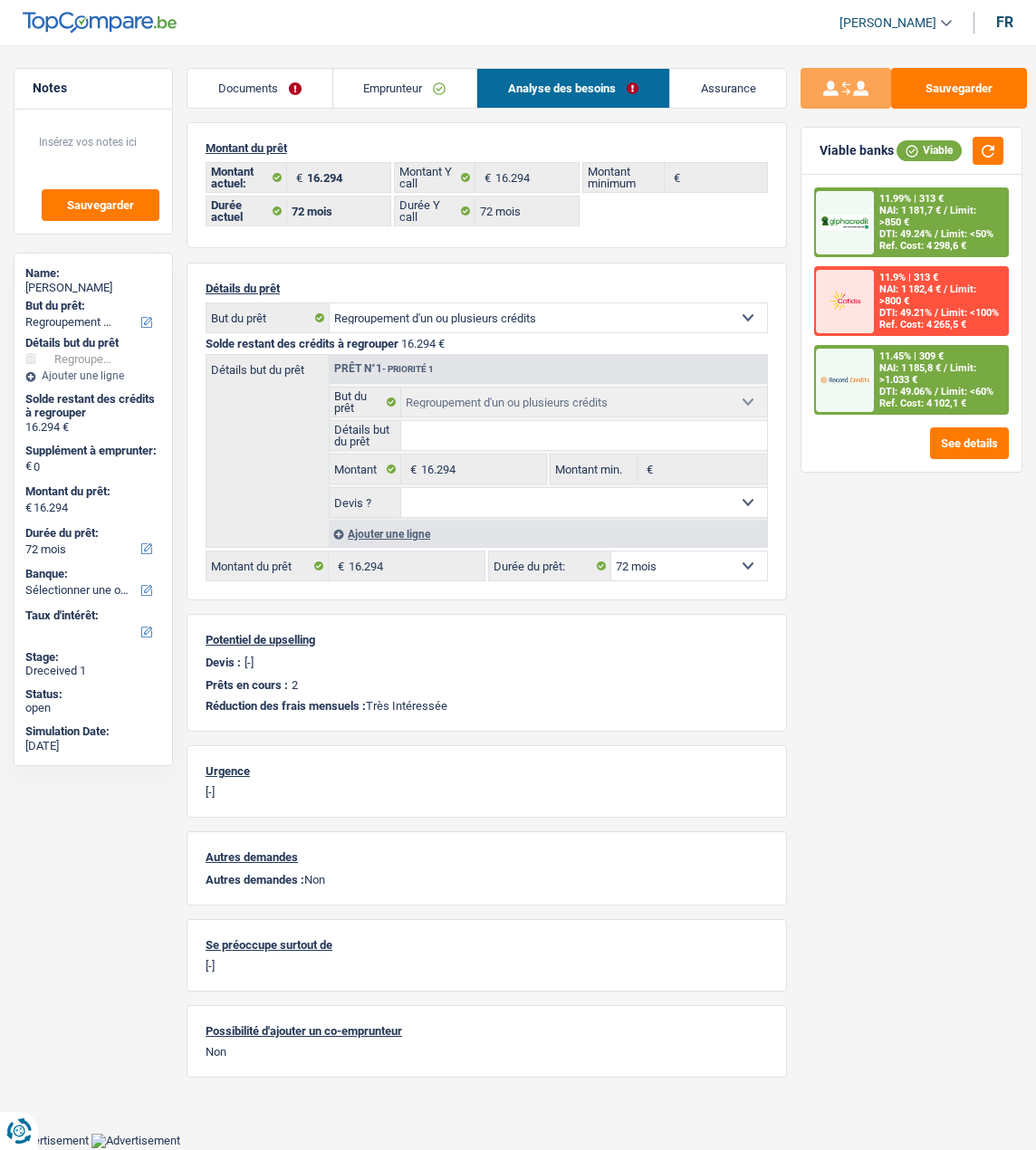
click at [926, 358] on div "11.45% | 309 € NAI: 1 185,8 € / Limit: >1.033 € DTI: 49.06% / Limit: <60% Ref. …" at bounding box center [941, 379] width 134 height 66
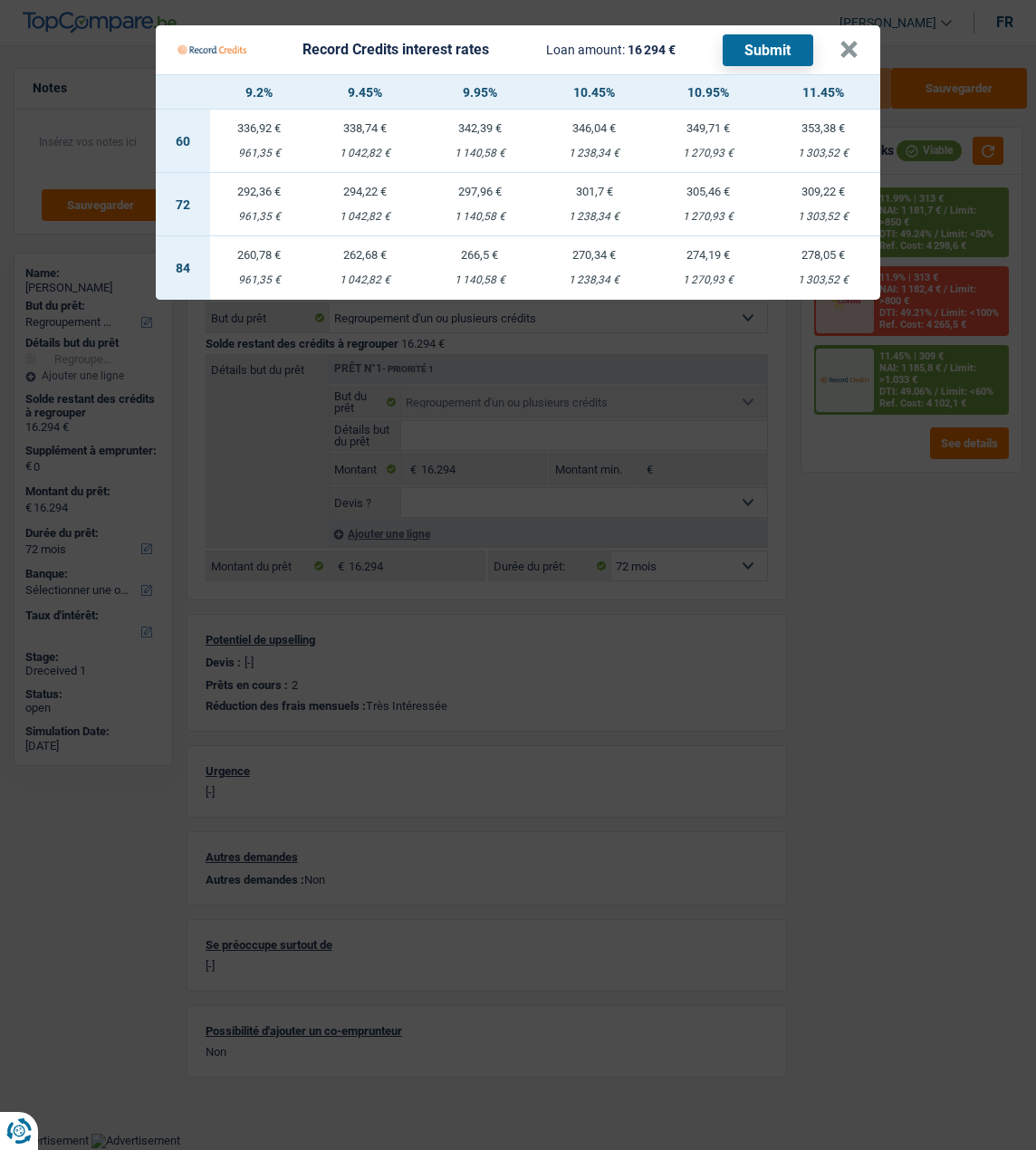
click at [385, 194] on td "294,22 € 1 042,82 €" at bounding box center [365, 204] width 114 height 63
select select "record credits"
type input "9,45"
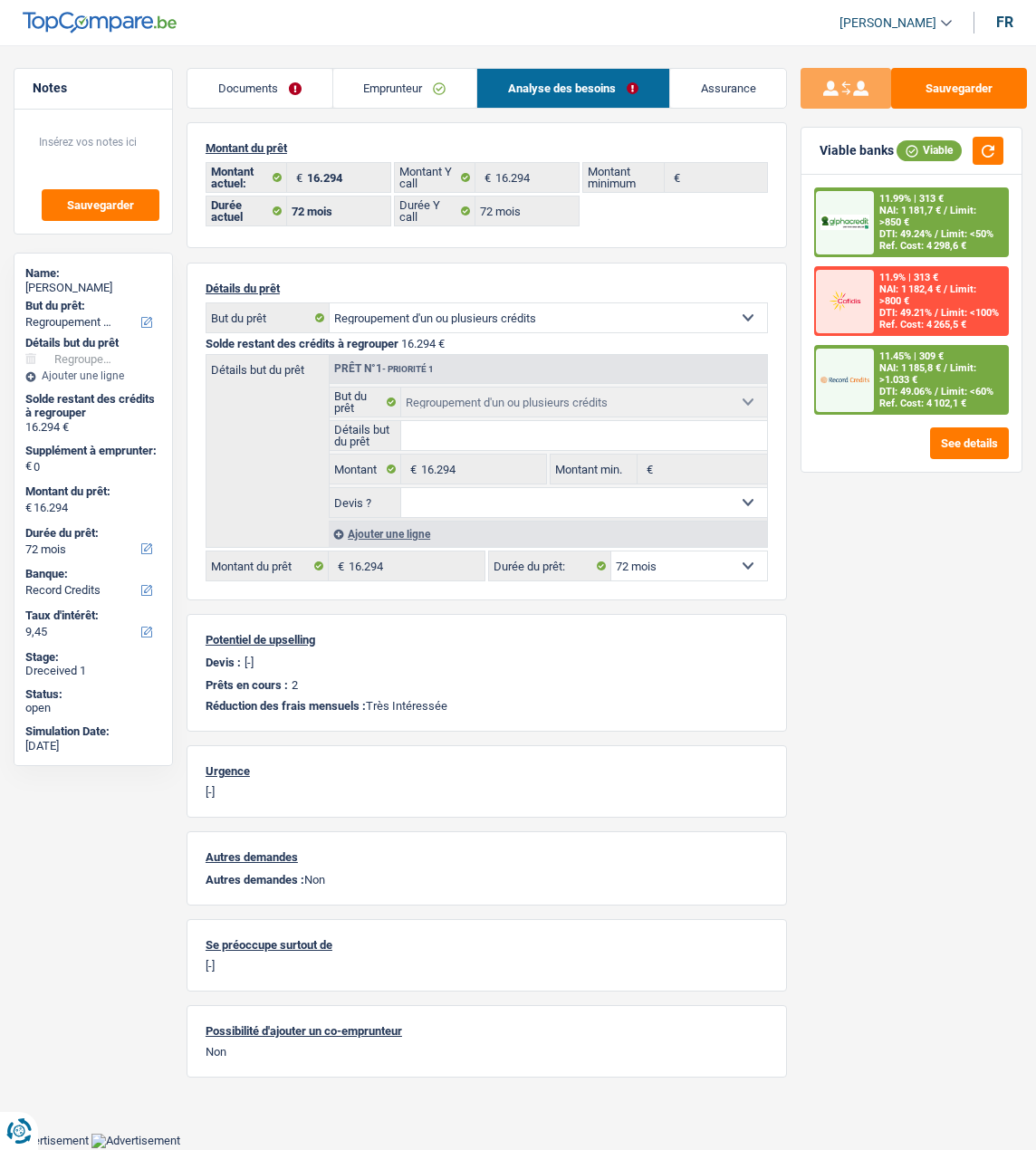
click at [937, 373] on div "11.45% | 309 € NAI: 1 185,8 € / Limit: >1.033 € DTI: 49.06% / Limit: <60% Ref. …" at bounding box center [941, 379] width 134 height 66
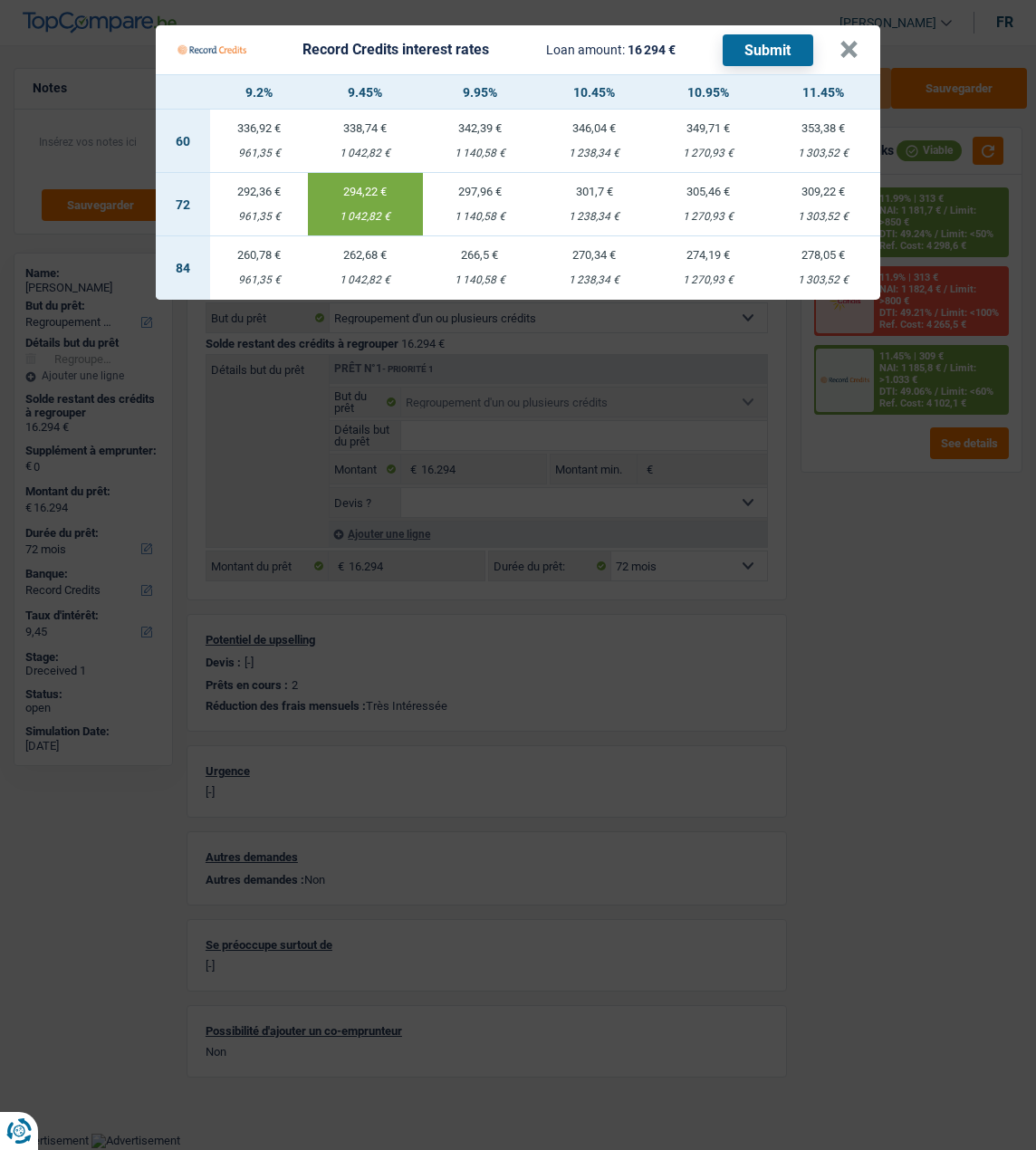
click at [795, 42] on button "Submit" at bounding box center [769, 50] width 91 height 32
click at [859, 41] on button "×" at bounding box center [849, 49] width 19 height 18
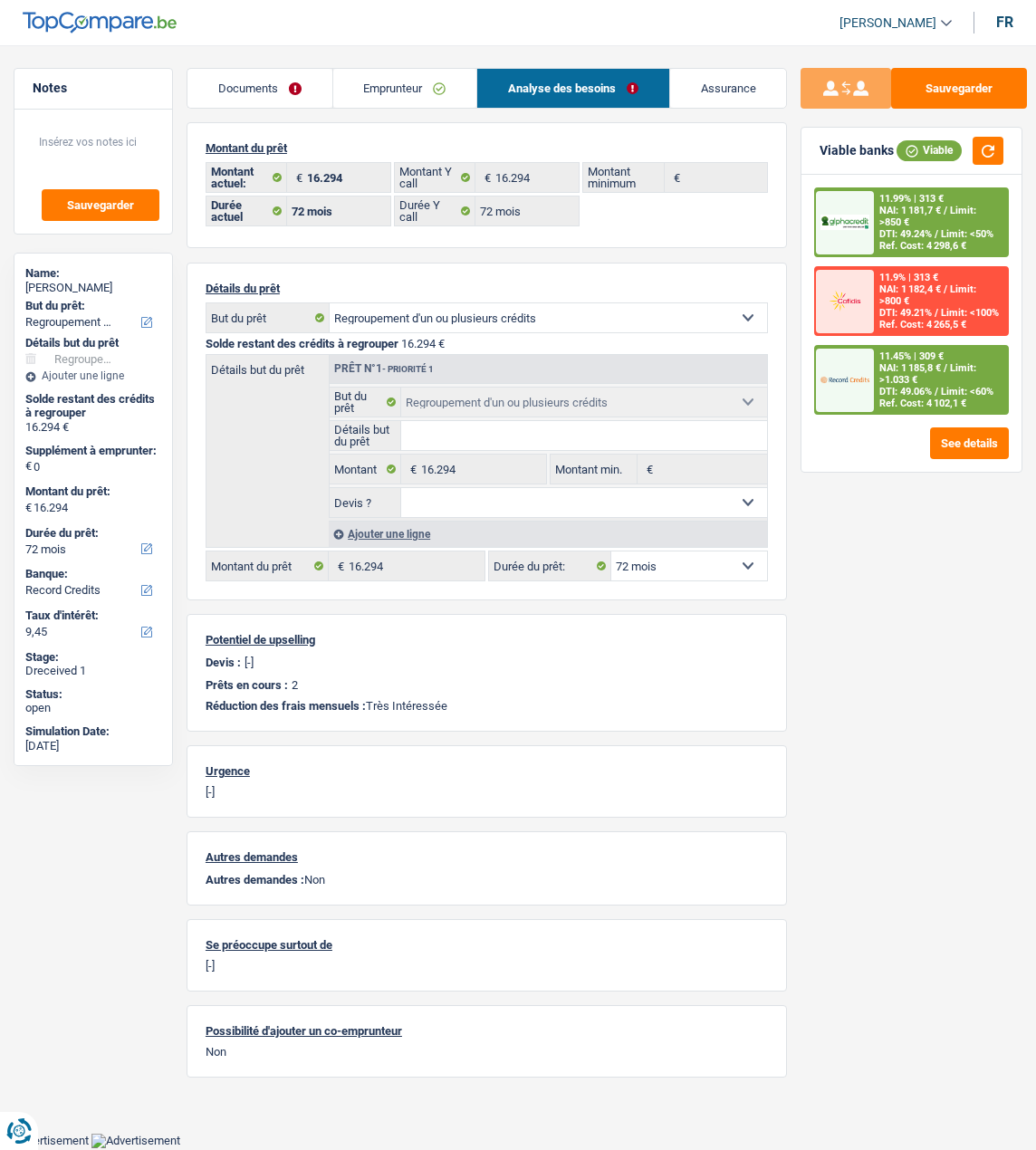
click at [935, 231] on span "/" at bounding box center [937, 234] width 4 height 12
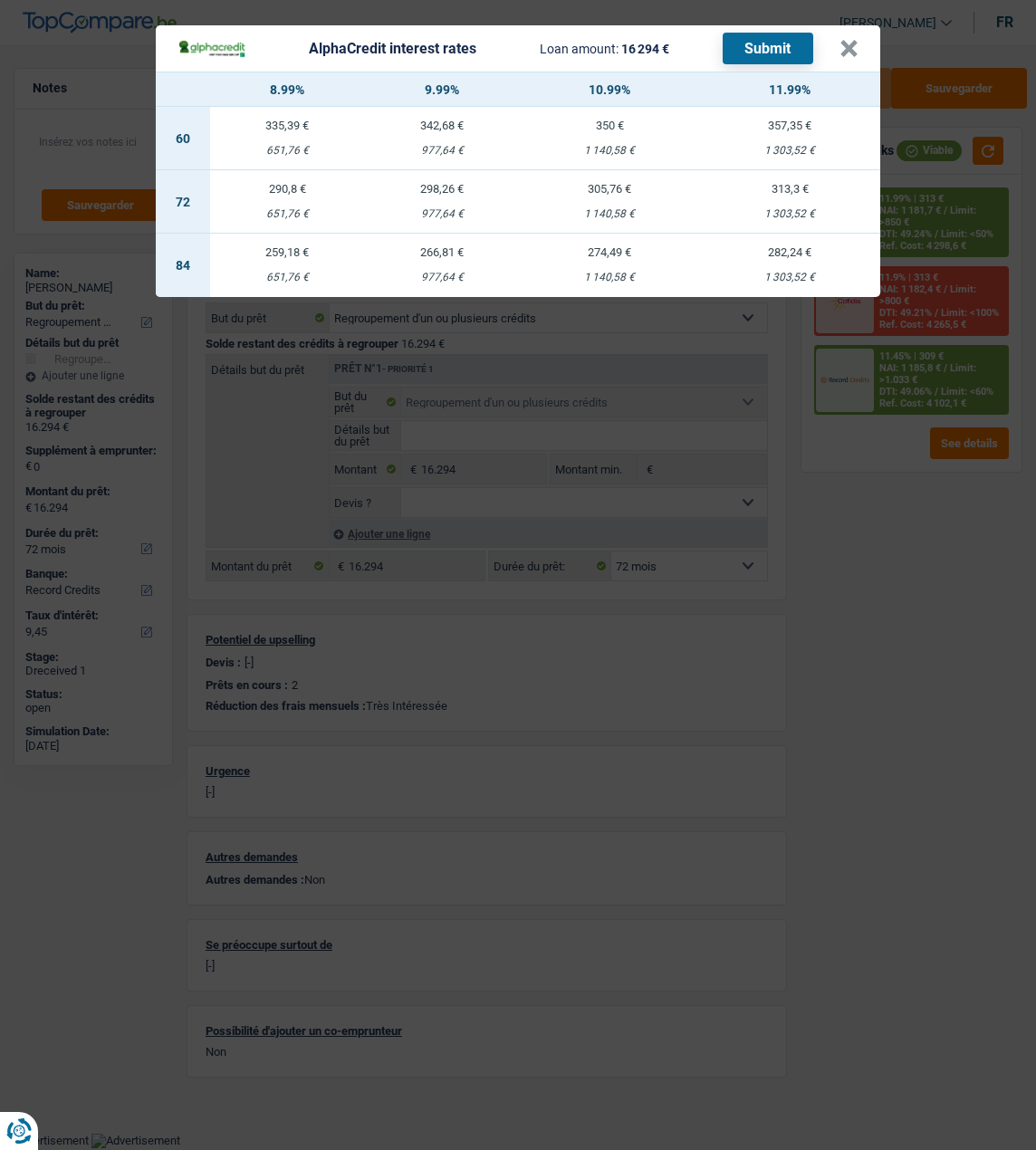
click at [468, 197] on td "298,26 € 977,64 €" at bounding box center [442, 201] width 155 height 63
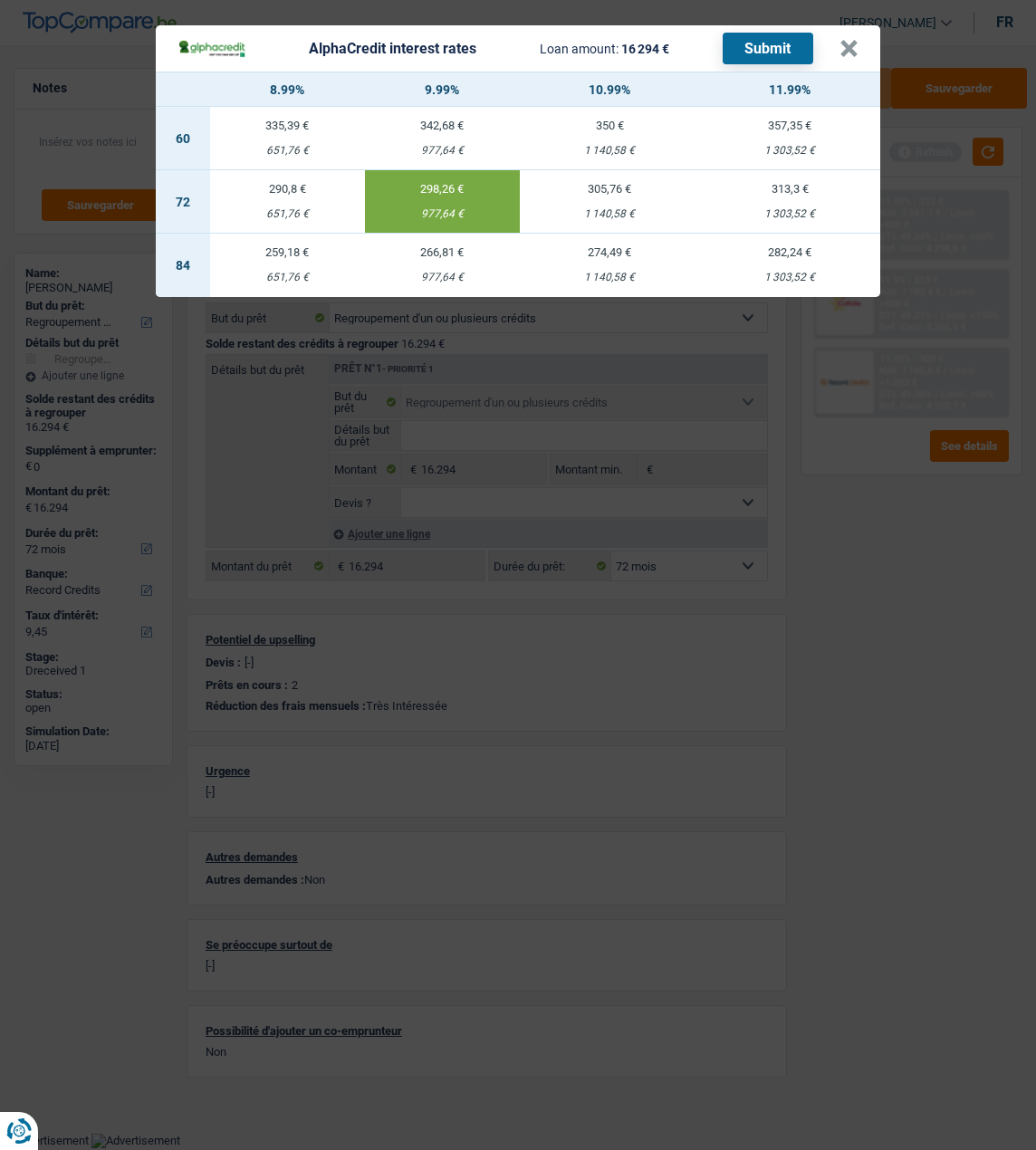
select select "alphacredit"
type input "9,99"
click at [808, 33] on button "Submit" at bounding box center [769, 48] width 91 height 32
click at [852, 45] on button "×" at bounding box center [849, 48] width 19 height 18
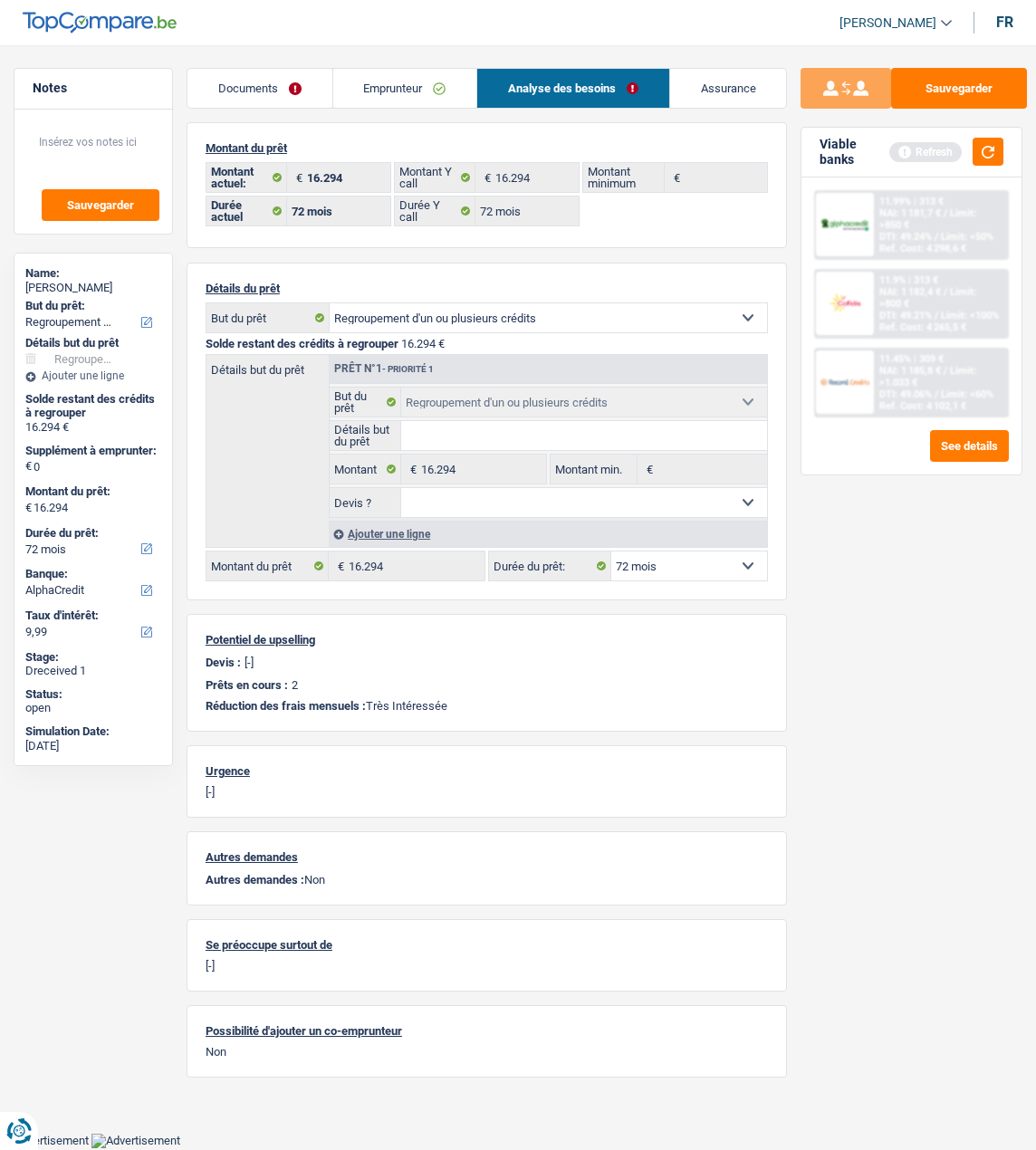
click at [420, 98] on link "Emprunteur" at bounding box center [405, 88] width 144 height 39
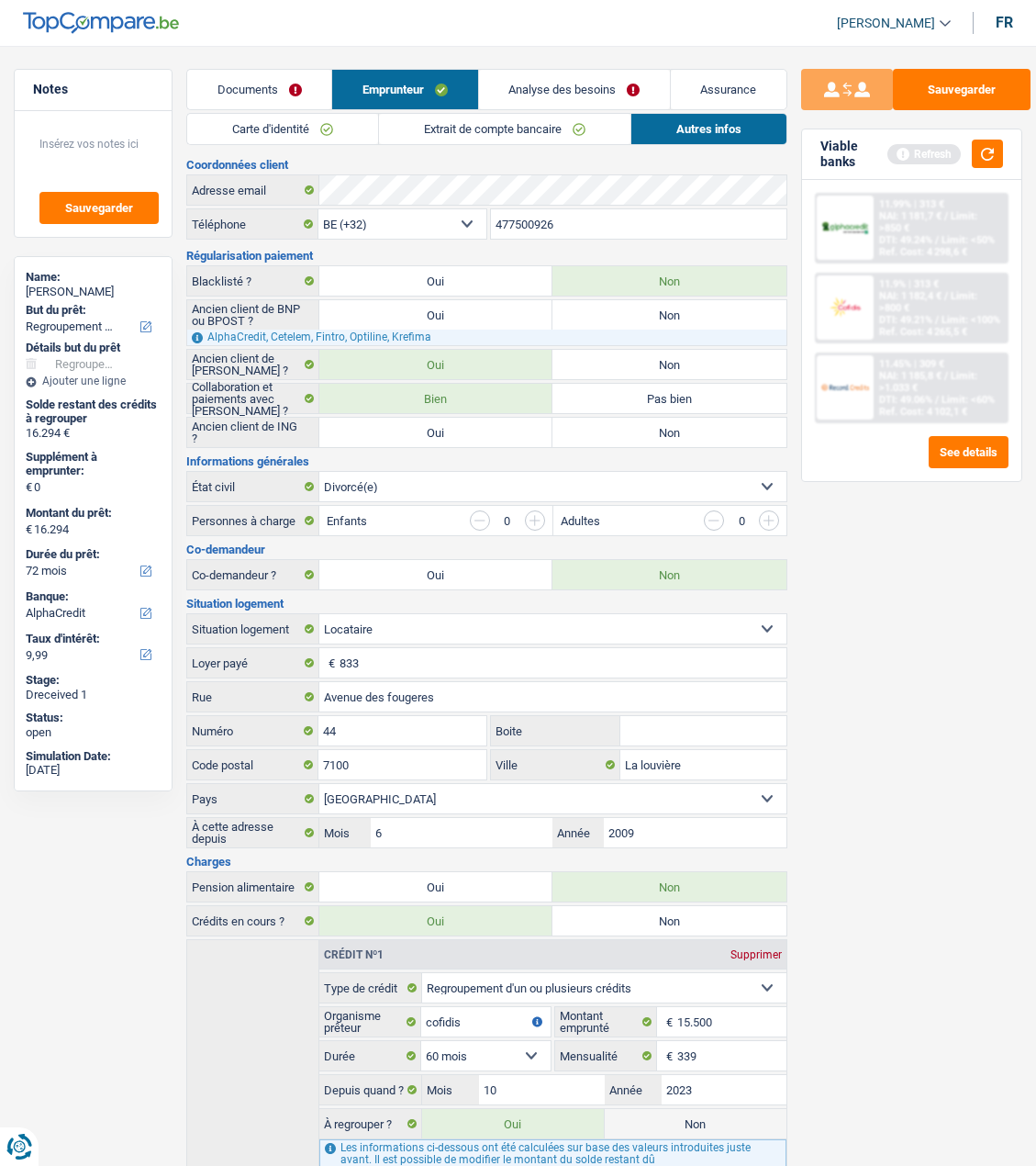
click at [1005, 142] on div "Viable banks Refresh" at bounding box center [912, 154] width 220 height 50
click at [990, 150] on button "button" at bounding box center [988, 153] width 31 height 28
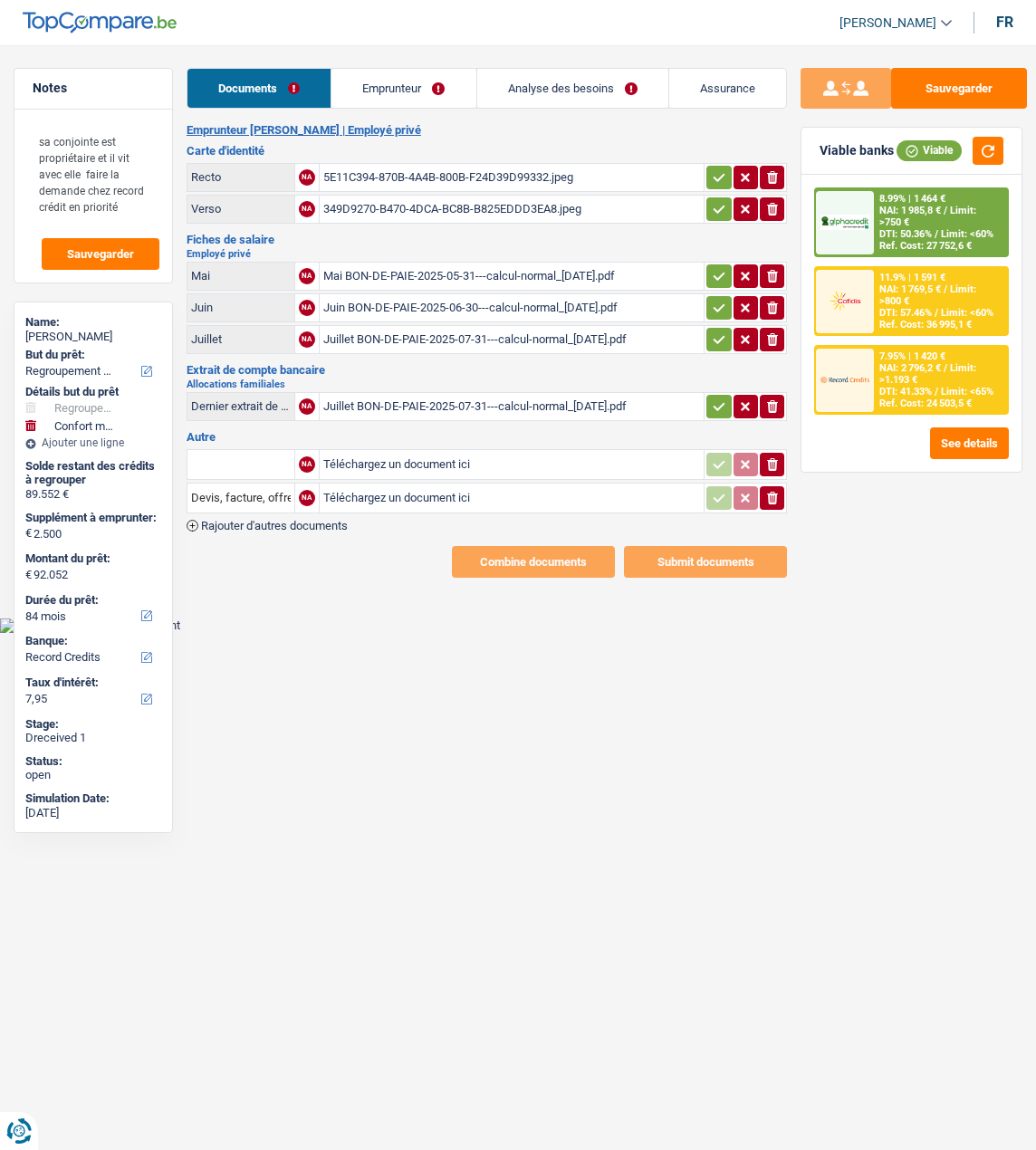
select select "refinancing"
select select "household"
select select "84"
select select "record credits"
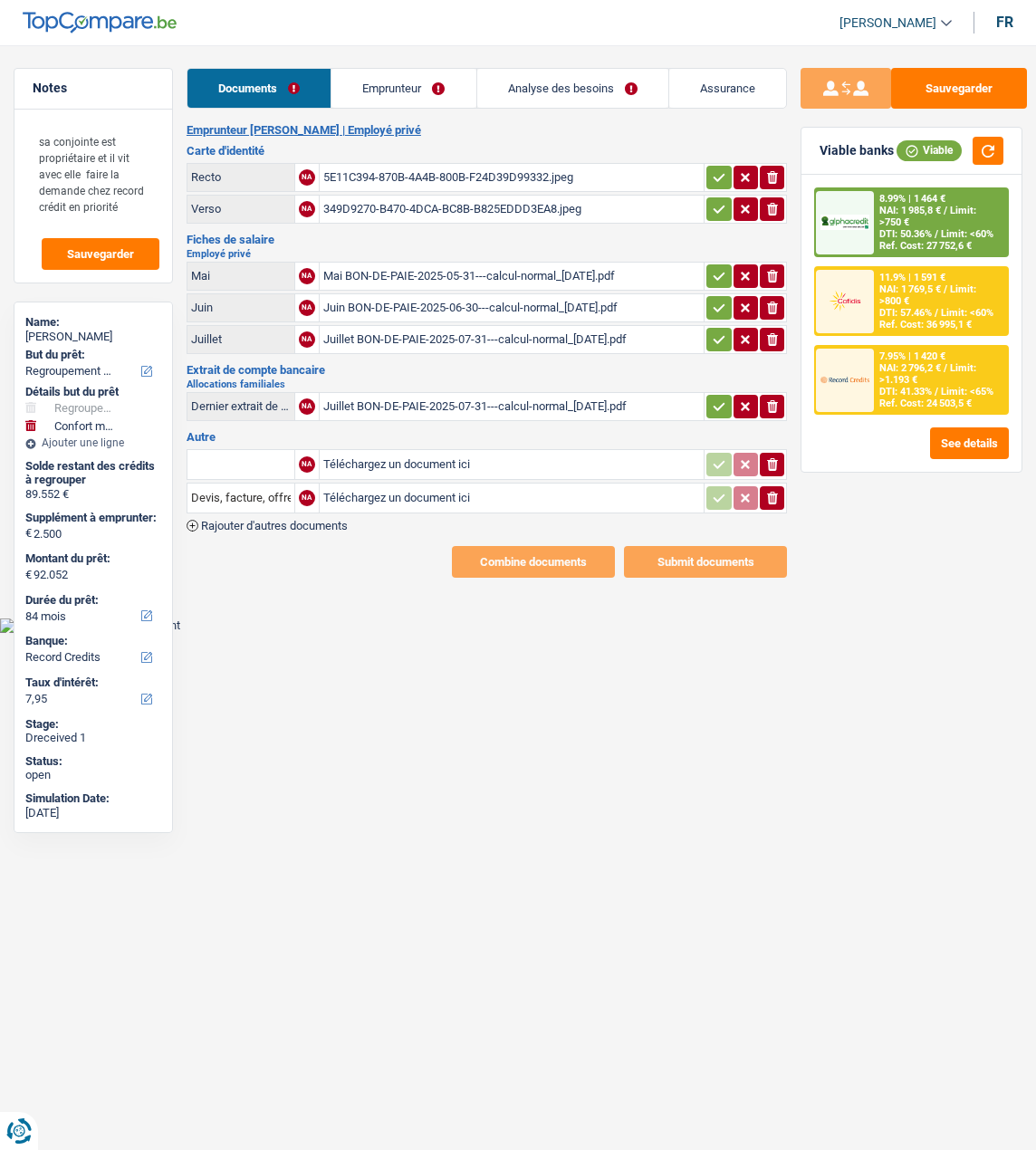
click at [441, 88] on link "Emprunteur" at bounding box center [403, 88] width 144 height 39
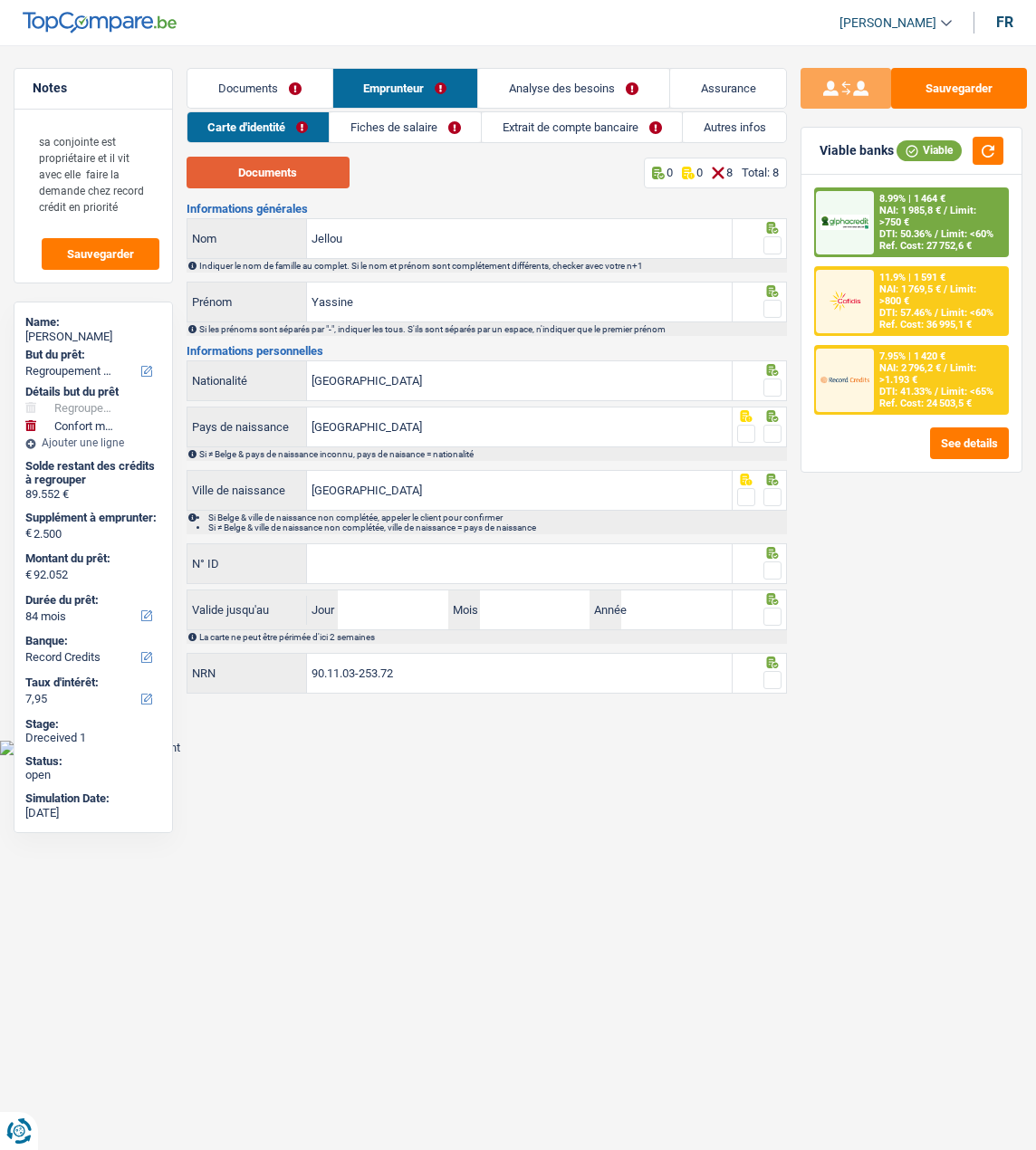
click at [300, 166] on button "Documents" at bounding box center [268, 172] width 163 height 32
click at [777, 236] on span at bounding box center [773, 245] width 18 height 18
click at [0, 0] on input "radio" at bounding box center [0, 0] width 0 height 0
click at [773, 305] on span at bounding box center [773, 309] width 18 height 18
click at [0, 0] on input "radio" at bounding box center [0, 0] width 0 height 0
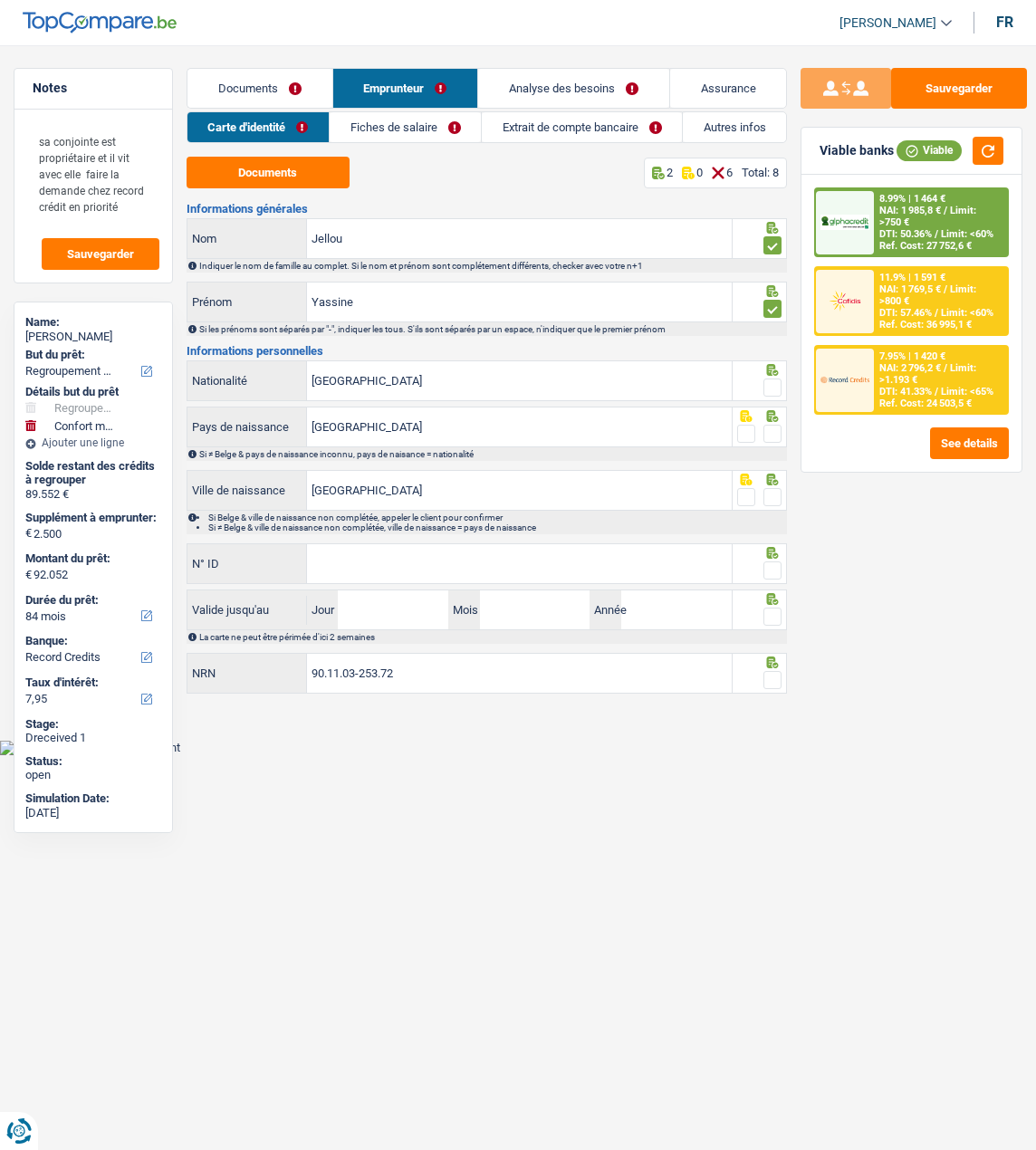
click at [774, 381] on span at bounding box center [773, 387] width 18 height 18
click at [0, 0] on input "radio" at bounding box center [0, 0] width 0 height 0
click at [779, 430] on span at bounding box center [773, 434] width 18 height 18
click at [0, 0] on input "radio" at bounding box center [0, 0] width 0 height 0
click at [770, 495] on span at bounding box center [773, 497] width 18 height 18
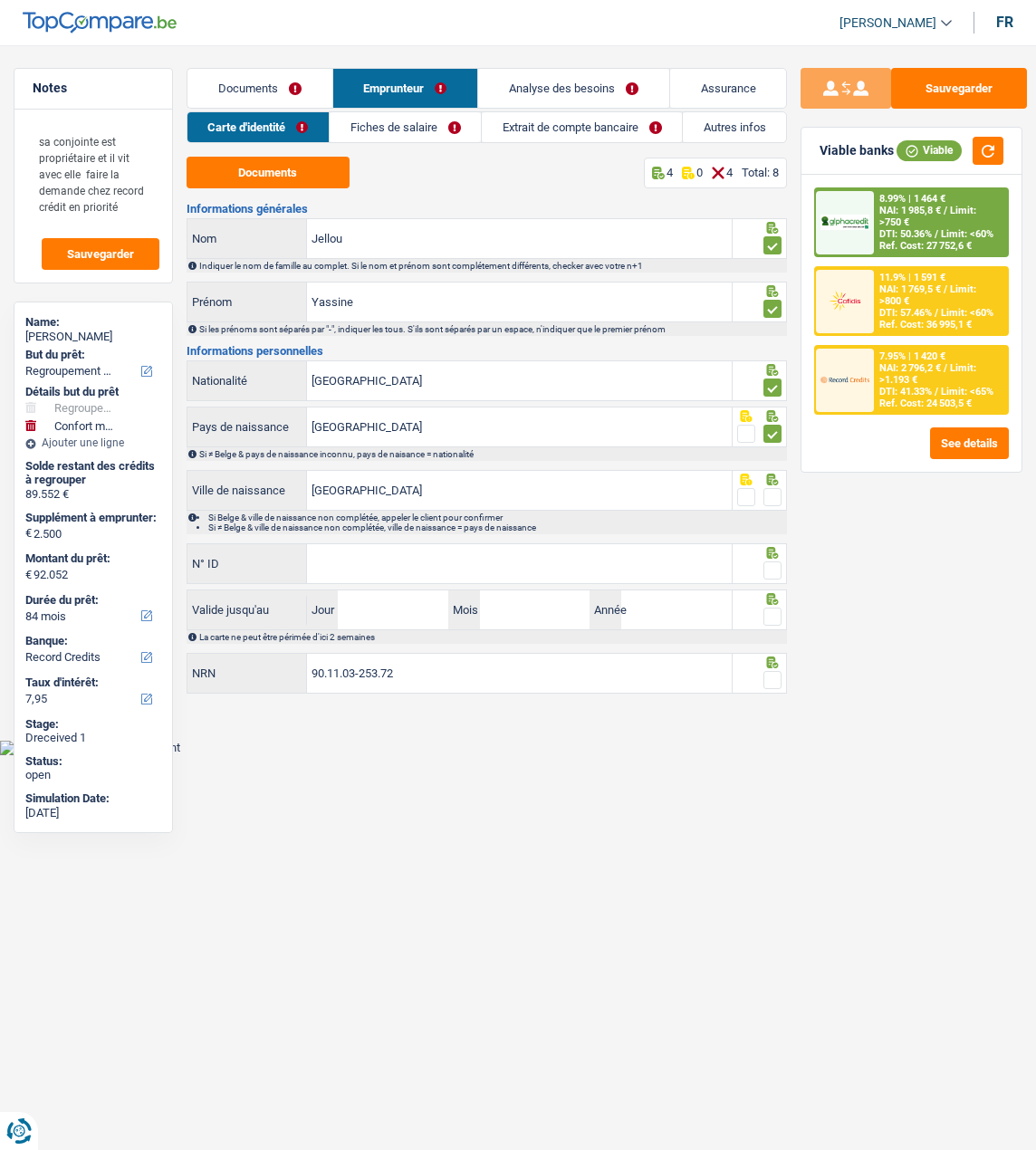
click at [0, 0] on input "radio" at bounding box center [0, 0] width 0 height 0
click at [687, 571] on input "N° ID" at bounding box center [519, 563] width 425 height 39
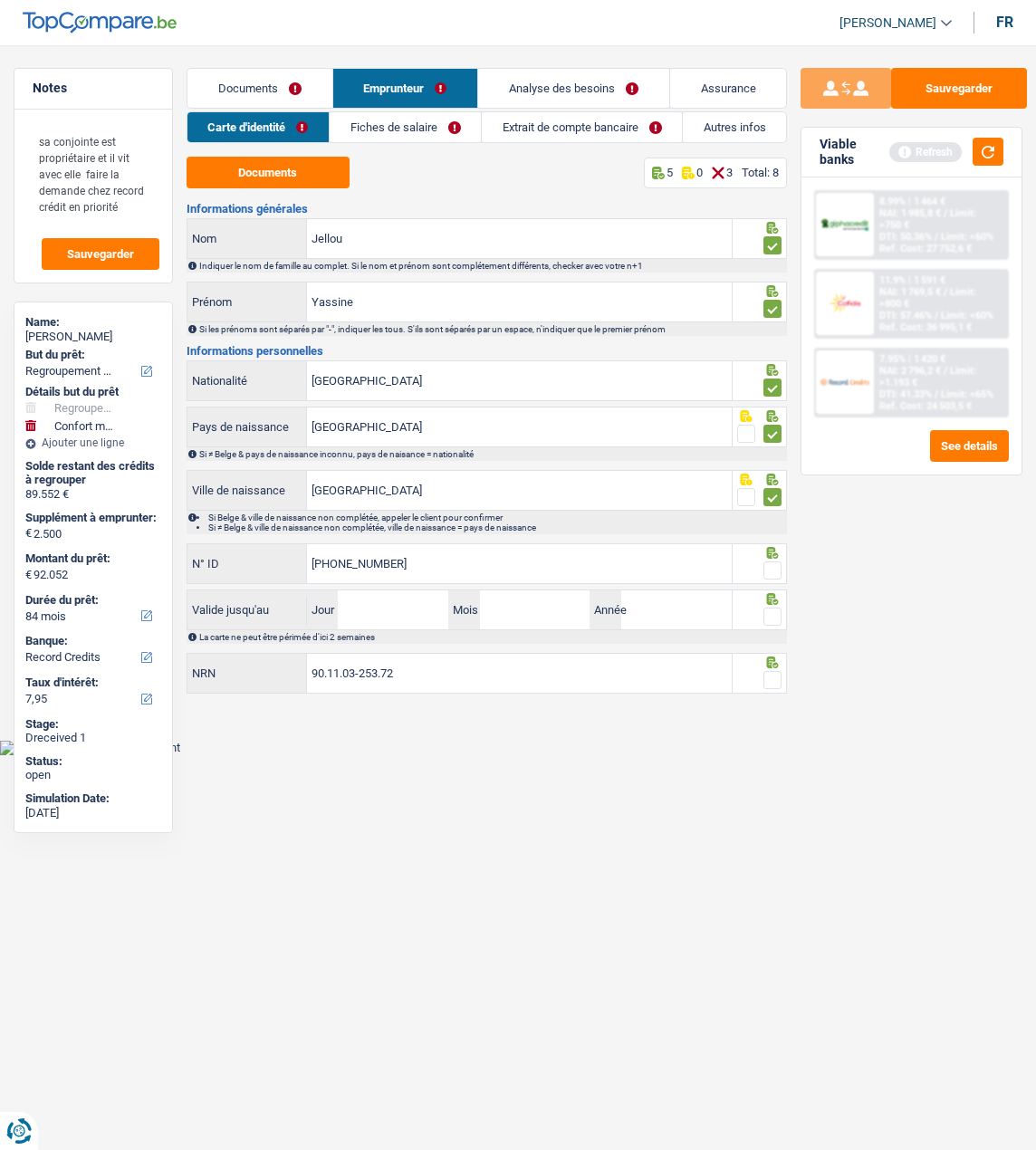
type input "[PHONE_NUMBER]"
click at [769, 567] on span at bounding box center [773, 570] width 18 height 18
click at [0, 0] on input "radio" at bounding box center [0, 0] width 0 height 0
click at [426, 611] on input "Jour" at bounding box center [393, 610] width 110 height 39
type input "16"
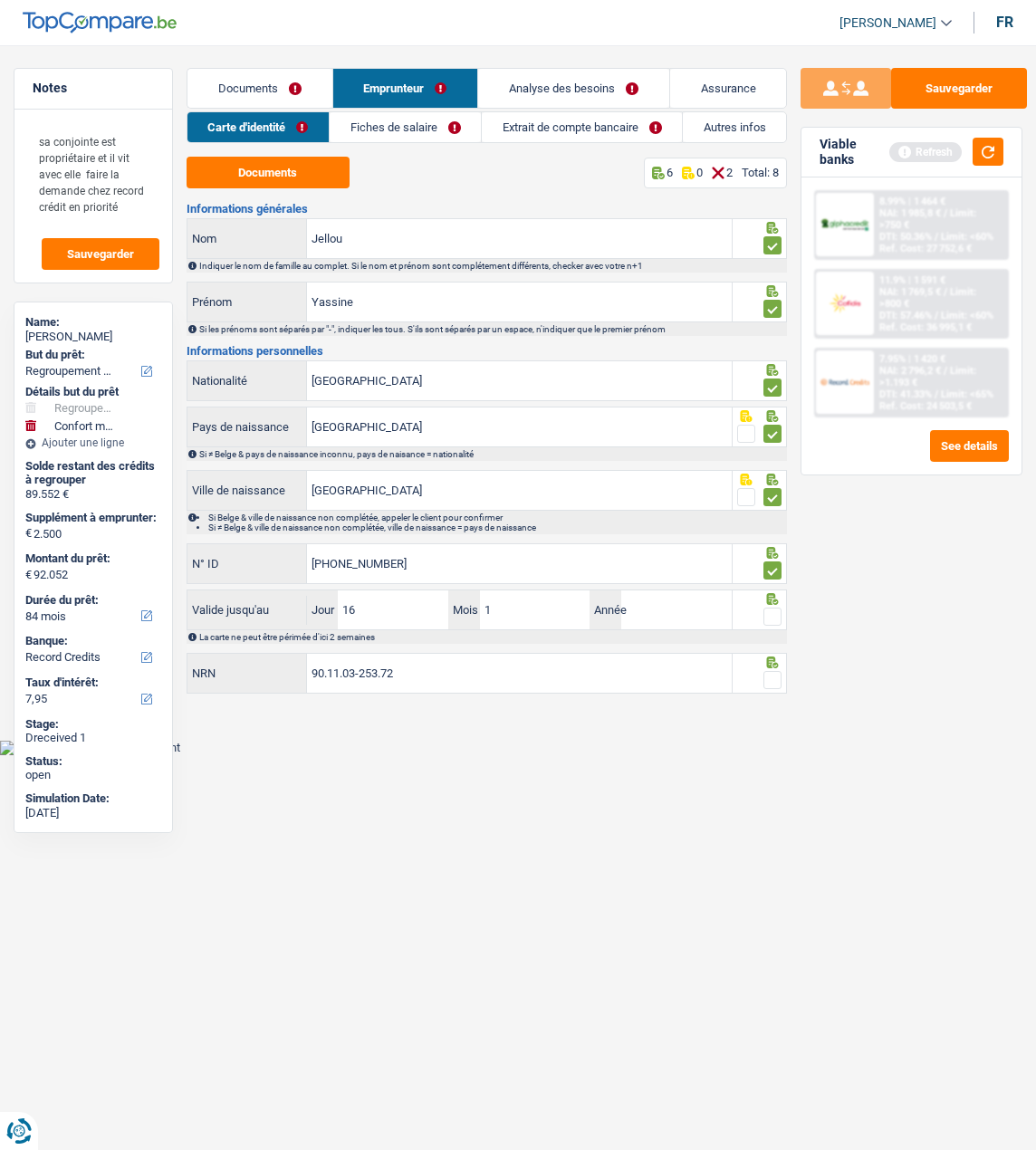
type input "12"
type input "2030"
click at [765, 612] on span at bounding box center [773, 617] width 18 height 18
click at [0, 0] on input "radio" at bounding box center [0, 0] width 0 height 0
click at [767, 675] on span at bounding box center [773, 680] width 18 height 18
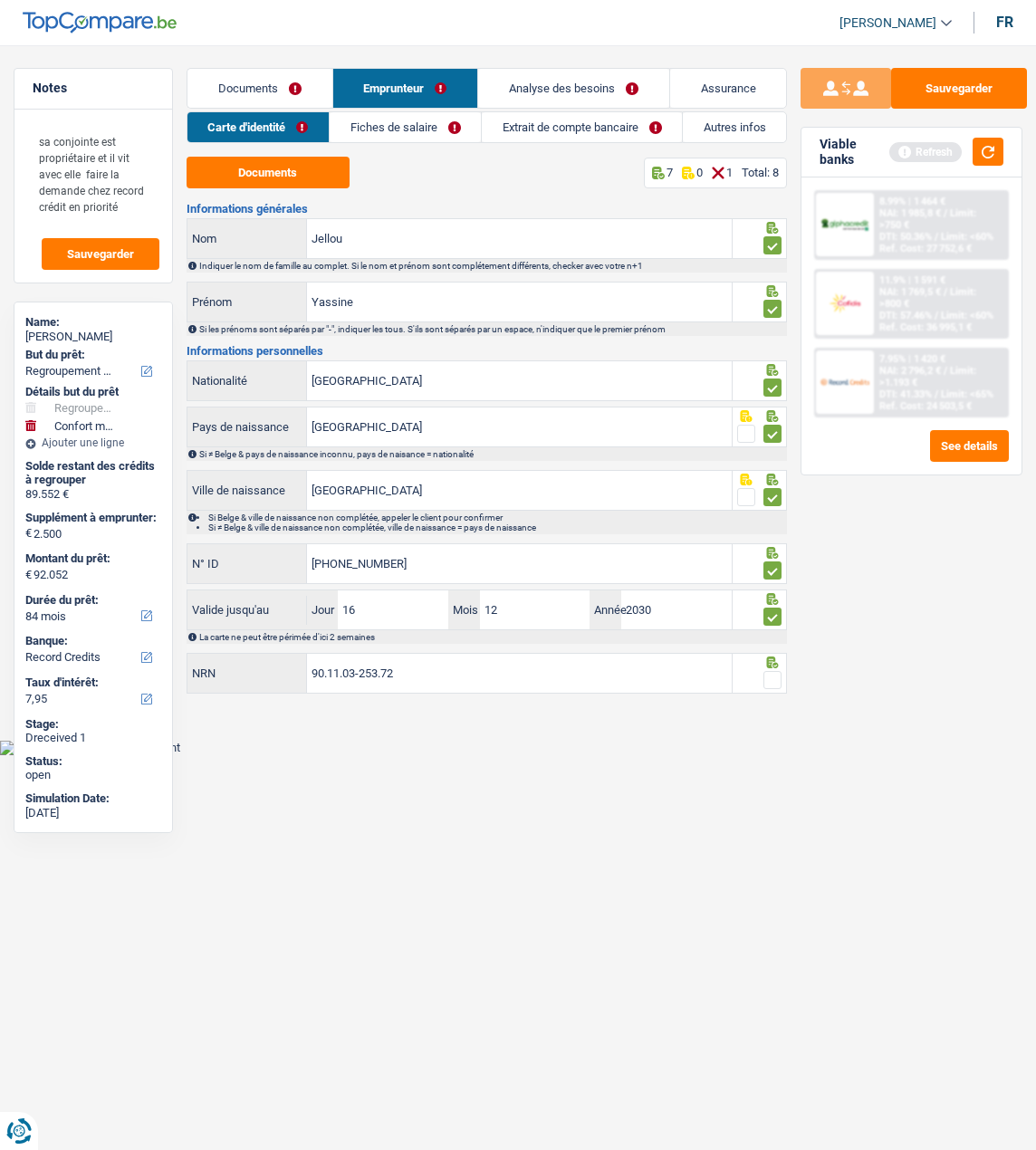
click at [0, 0] on input "radio" at bounding box center [0, 0] width 0 height 0
click at [393, 134] on link "Fiches de salaire" at bounding box center [406, 127] width 151 height 30
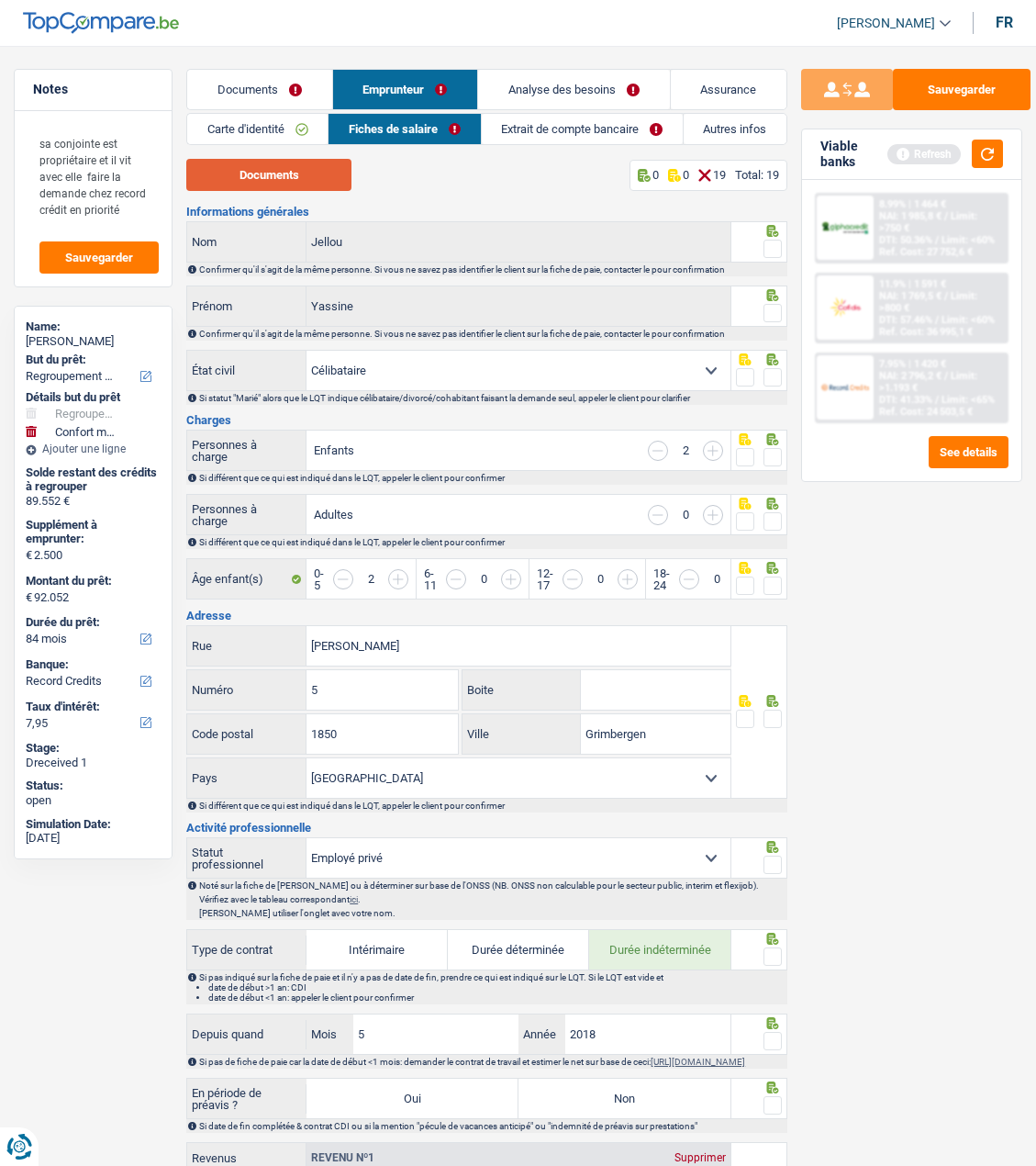
click at [310, 171] on button "Documents" at bounding box center [269, 175] width 165 height 32
click at [762, 238] on fieldset at bounding box center [758, 248] width 46 height 23
click at [775, 297] on icon at bounding box center [772, 295] width 19 height 12
click at [774, 310] on span at bounding box center [772, 313] width 19 height 19
click at [0, 0] on input "radio" at bounding box center [0, 0] width 0 height 0
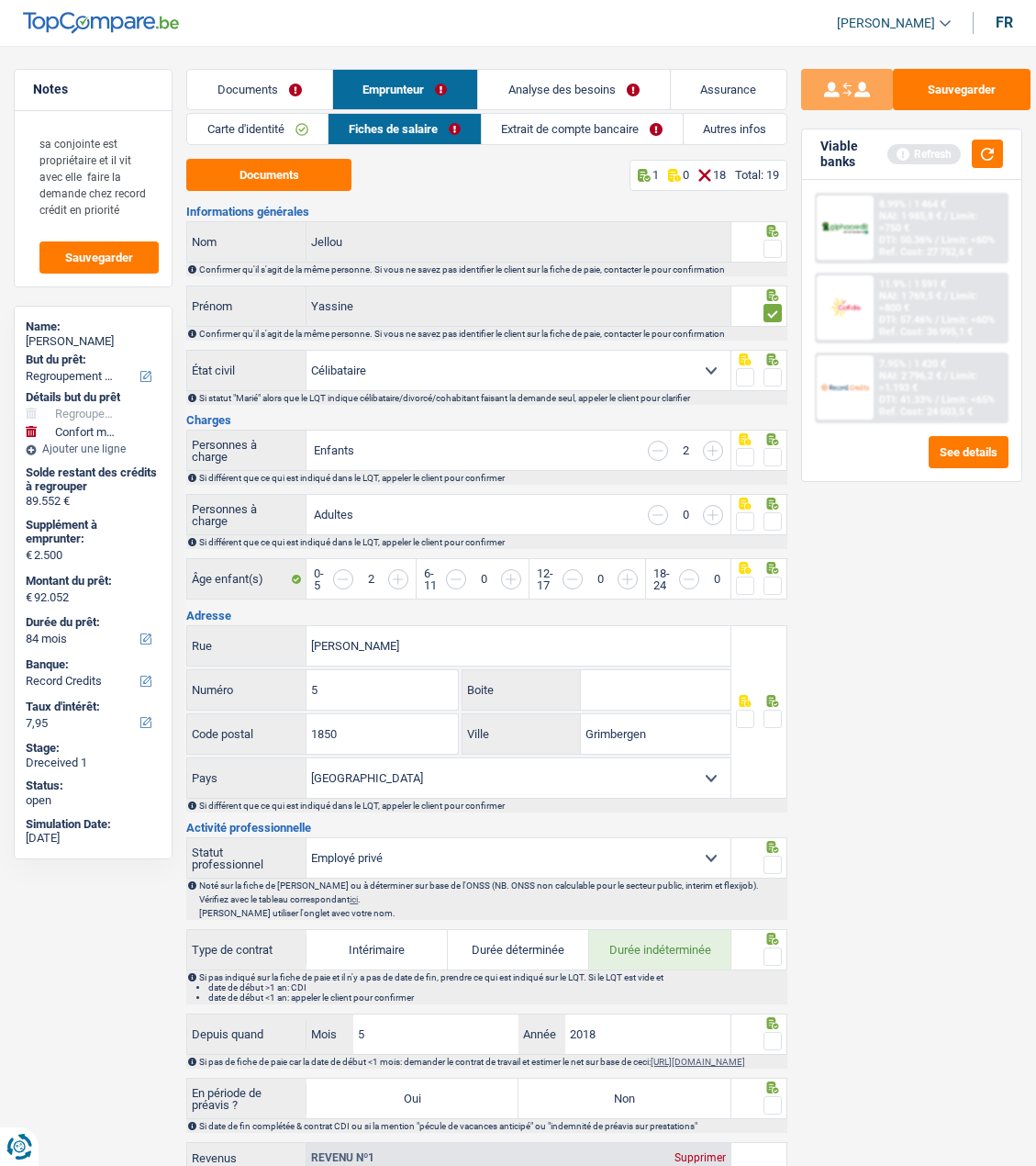
click at [773, 239] on span at bounding box center [772, 248] width 19 height 19
click at [0, 0] on input "radio" at bounding box center [0, 0] width 0 height 0
click at [771, 375] on span at bounding box center [772, 377] width 19 height 19
click at [0, 0] on input "radio" at bounding box center [0, 0] width 0 height 0
click at [777, 452] on span at bounding box center [772, 457] width 19 height 19
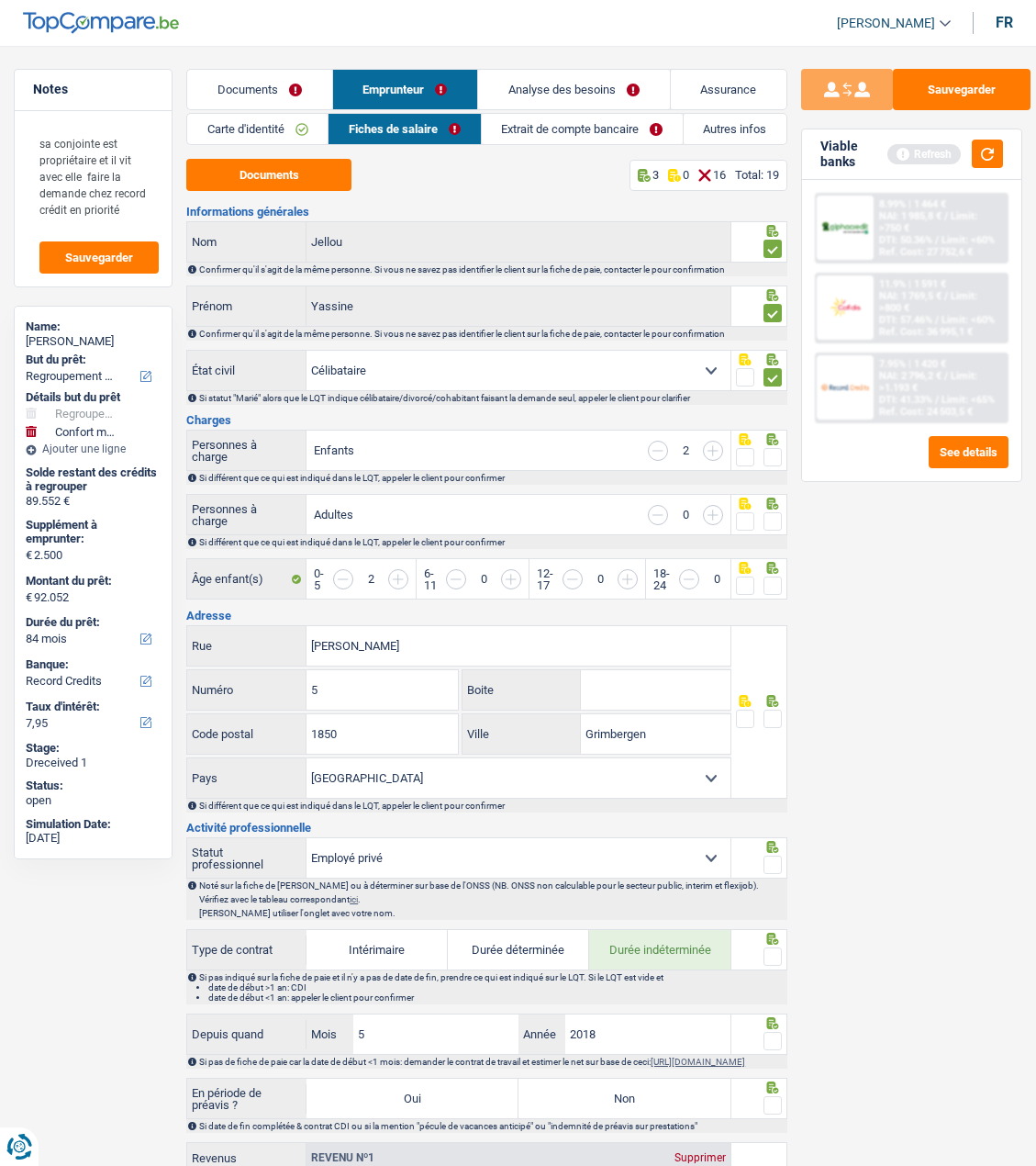
click at [0, 0] on input "radio" at bounding box center [0, 0] width 0 height 0
click at [771, 518] on span at bounding box center [772, 521] width 19 height 19
click at [0, 0] on input "radio" at bounding box center [0, 0] width 0 height 0
click at [766, 579] on span at bounding box center [772, 586] width 19 height 19
click at [0, 0] on input "radio" at bounding box center [0, 0] width 0 height 0
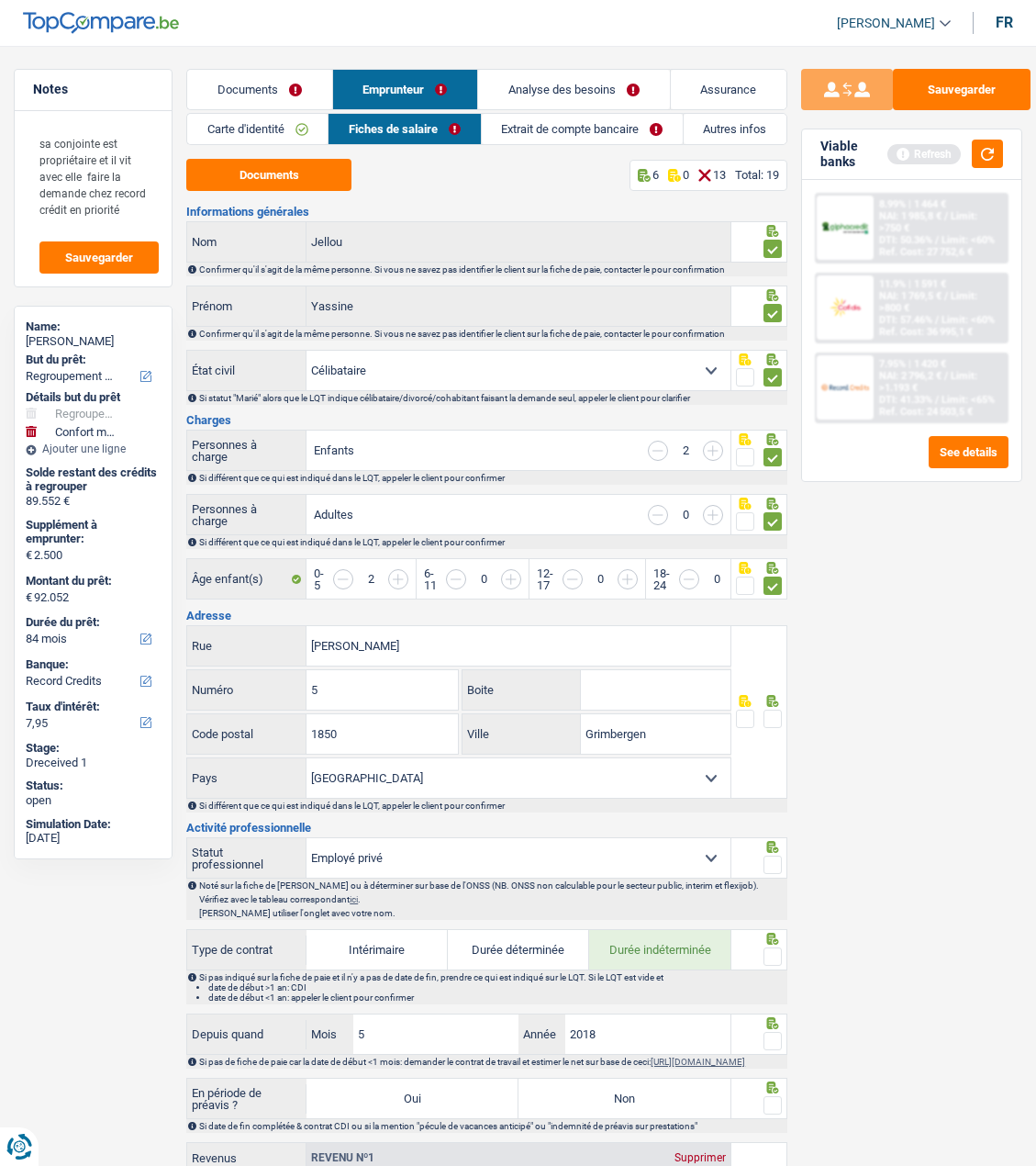
click at [768, 710] on span at bounding box center [772, 718] width 19 height 19
click at [0, 0] on input "radio" at bounding box center [0, 0] width 0 height 0
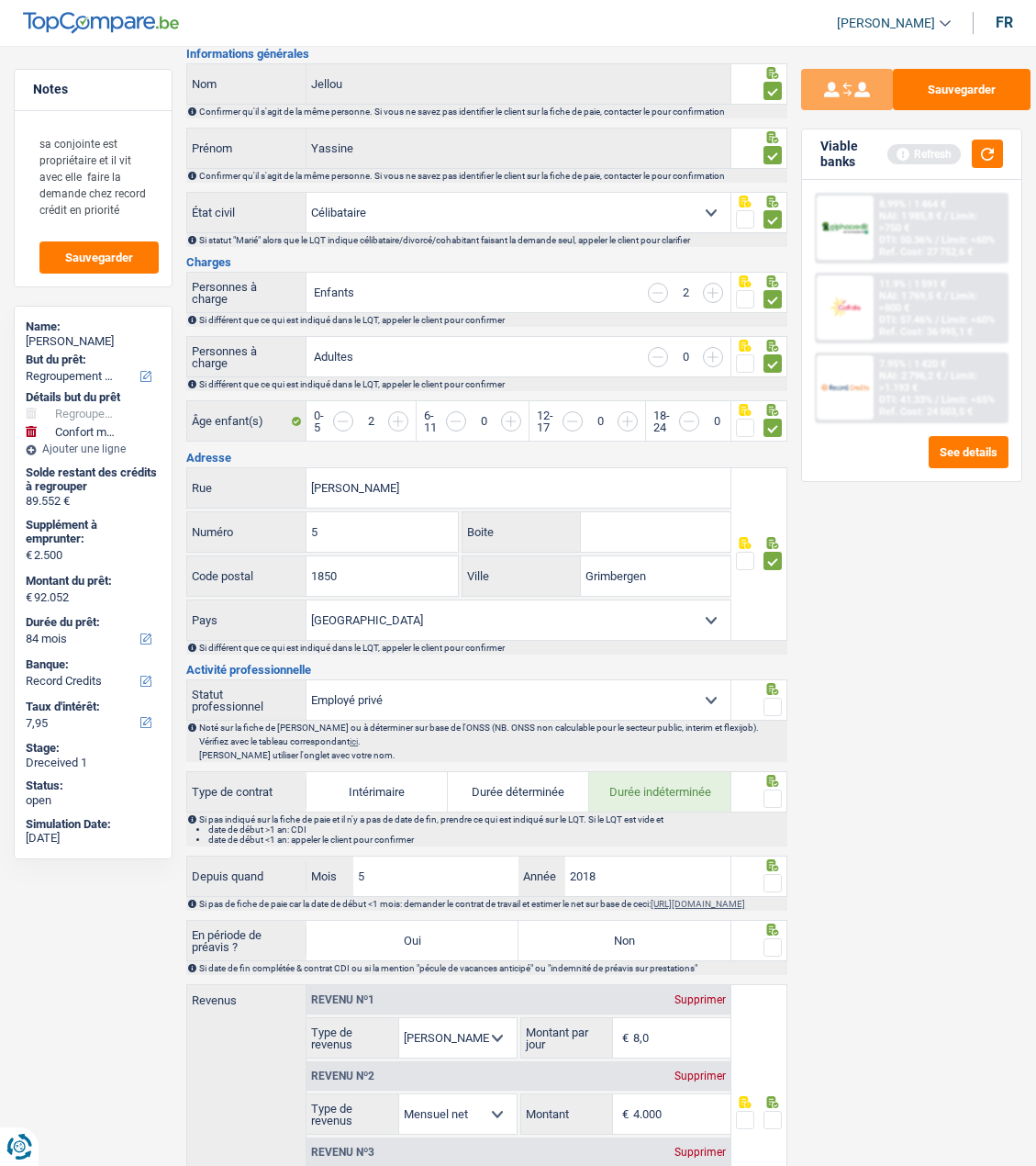
scroll to position [184, 0]
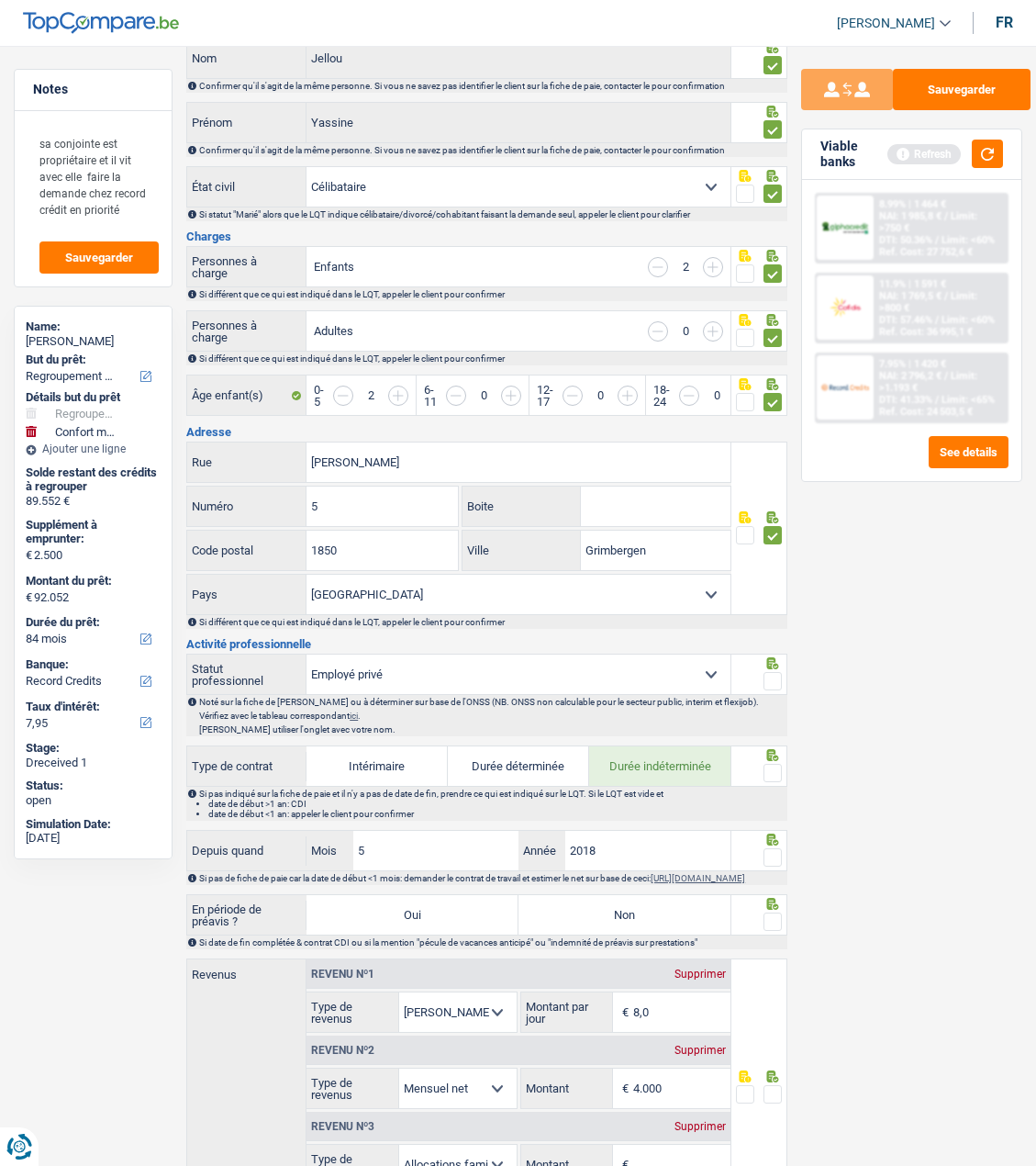
click at [777, 670] on div at bounding box center [772, 681] width 19 height 23
click at [777, 672] on span at bounding box center [772, 681] width 19 height 19
click at [0, 0] on input "radio" at bounding box center [0, 0] width 0 height 0
click at [765, 764] on span at bounding box center [772, 772] width 19 height 19
click at [0, 0] on input "radio" at bounding box center [0, 0] width 0 height 0
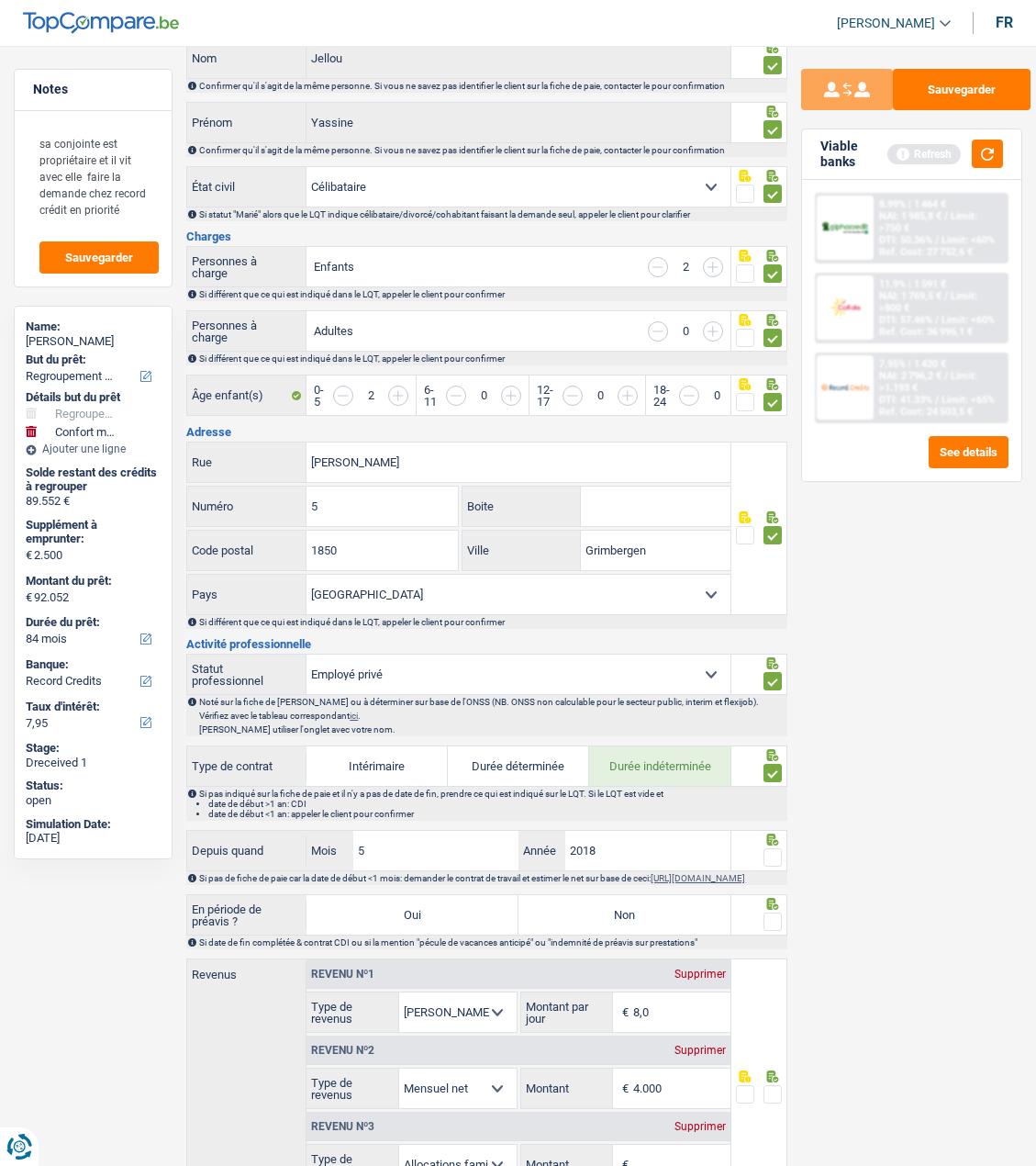
click at [772, 853] on span at bounding box center [772, 857] width 19 height 19
click at [0, 0] on input "radio" at bounding box center [0, 0] width 0 height 0
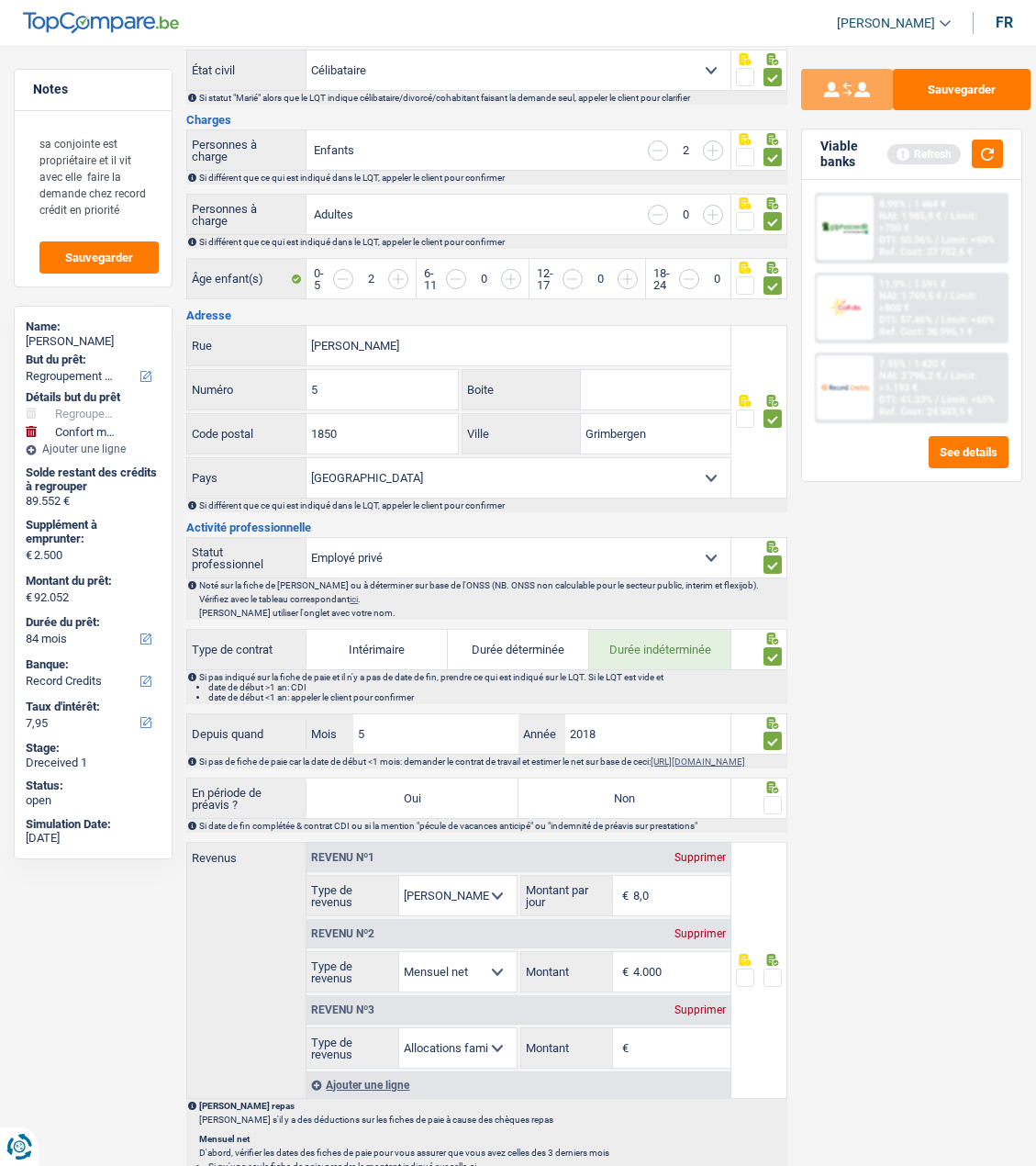
scroll to position [367, 0]
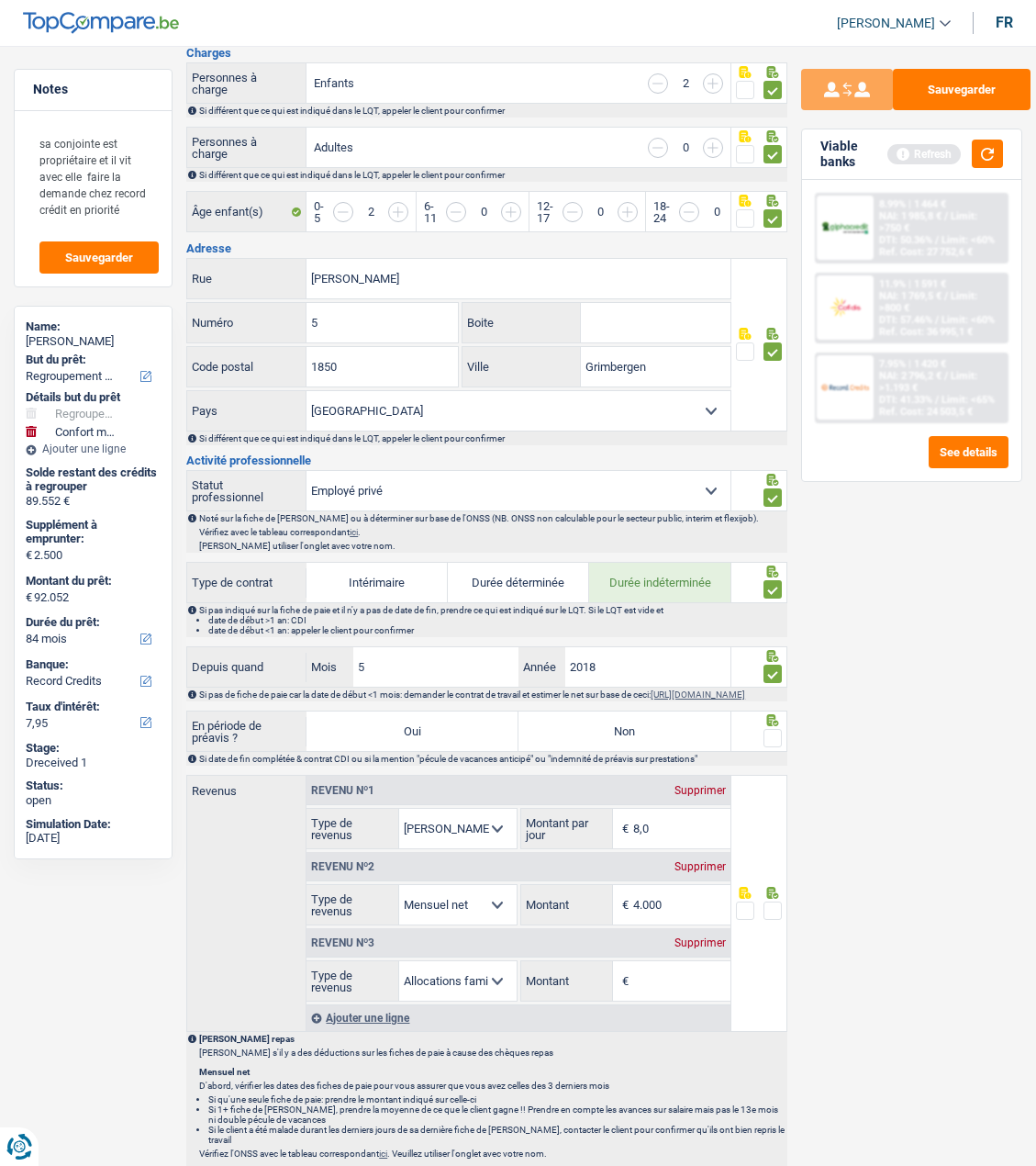
drag, startPoint x: 609, startPoint y: 738, endPoint x: 681, endPoint y: 742, distance: 72.1
click at [610, 738] on label "Non" at bounding box center [625, 731] width 212 height 39
click at [610, 738] on input "Non" at bounding box center [625, 731] width 212 height 39
radio input "true"
click at [775, 748] on span at bounding box center [772, 738] width 19 height 19
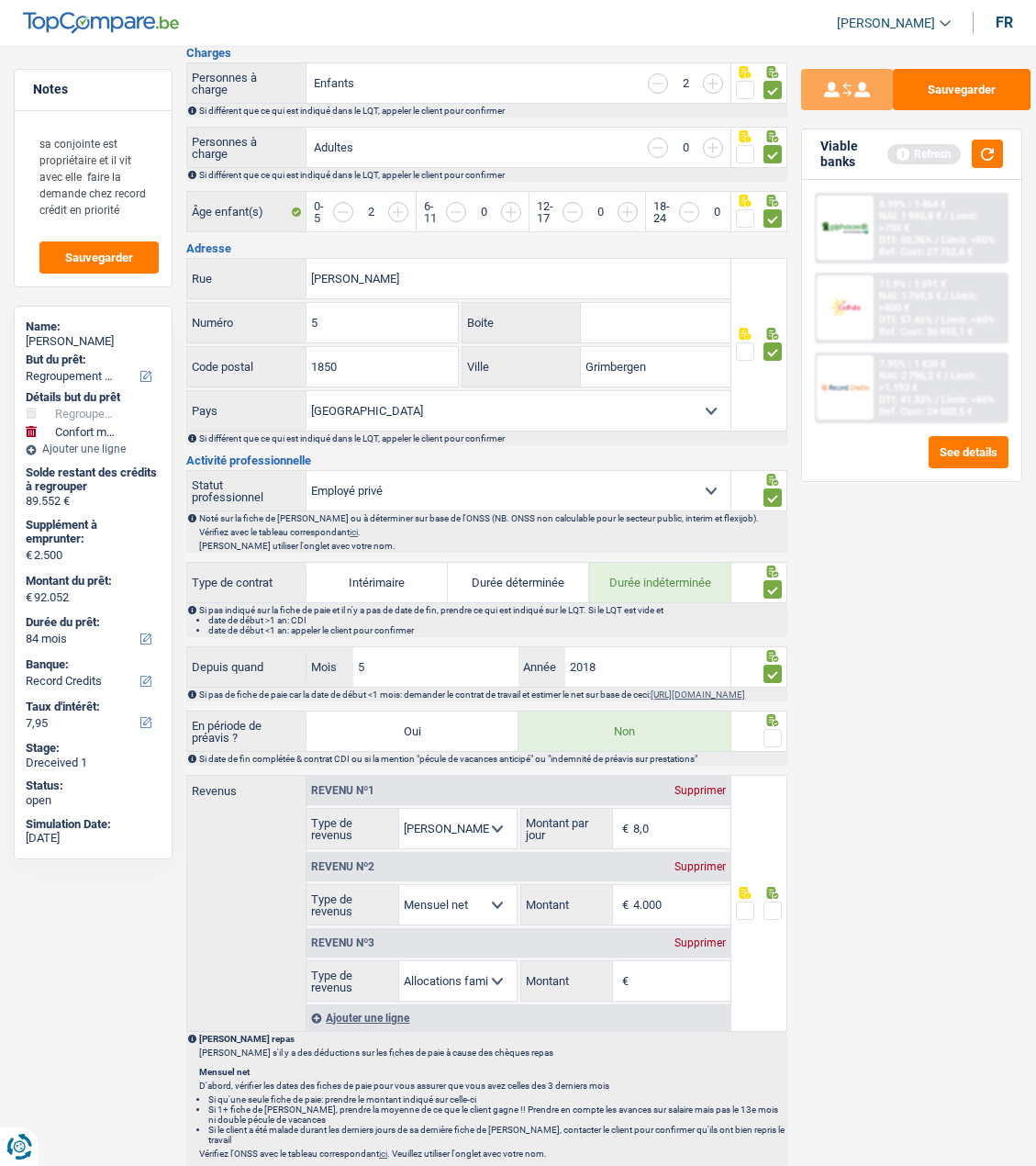
click at [0, 0] on input "radio" at bounding box center [0, 0] width 0 height 0
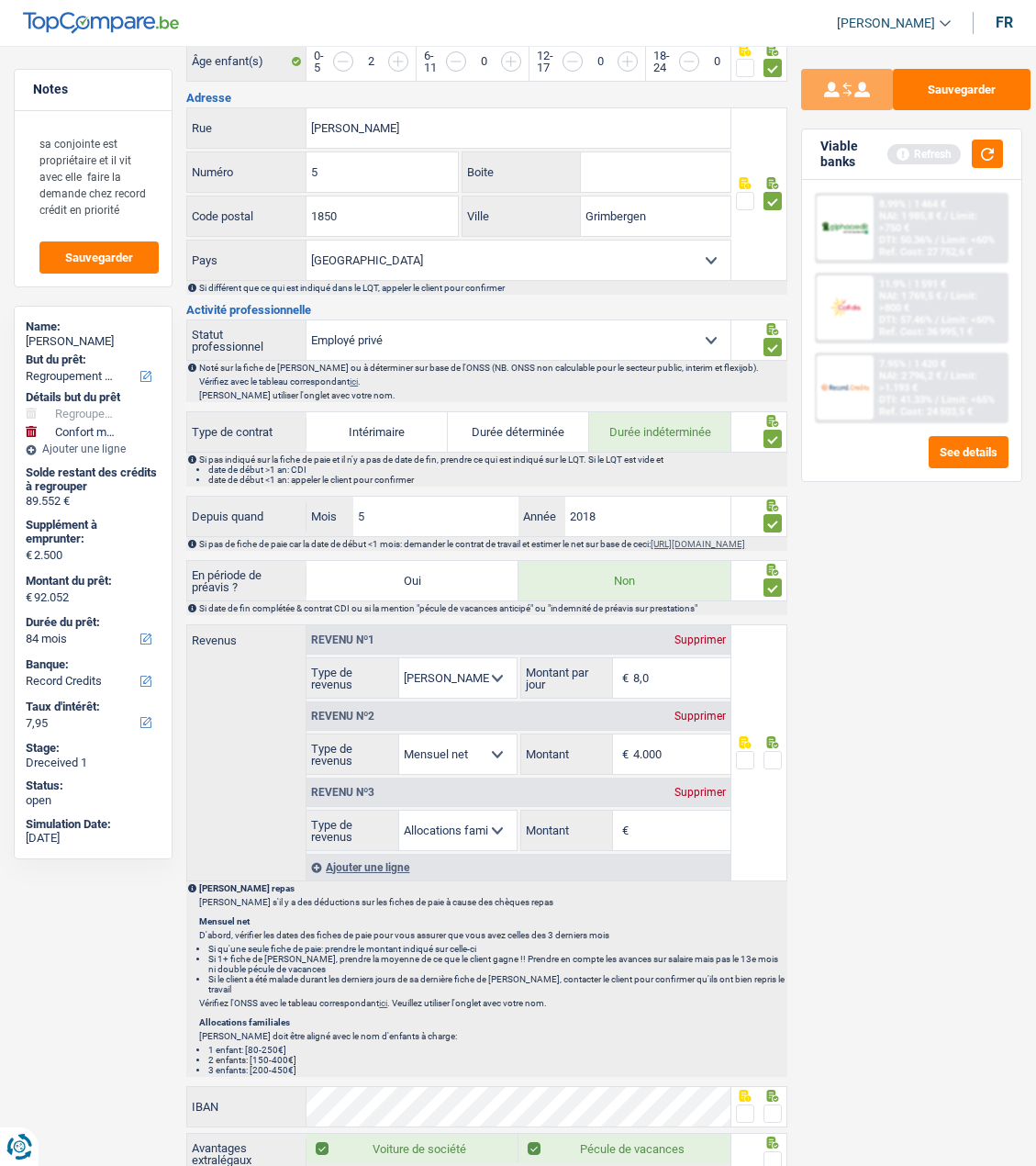
scroll to position [551, 0]
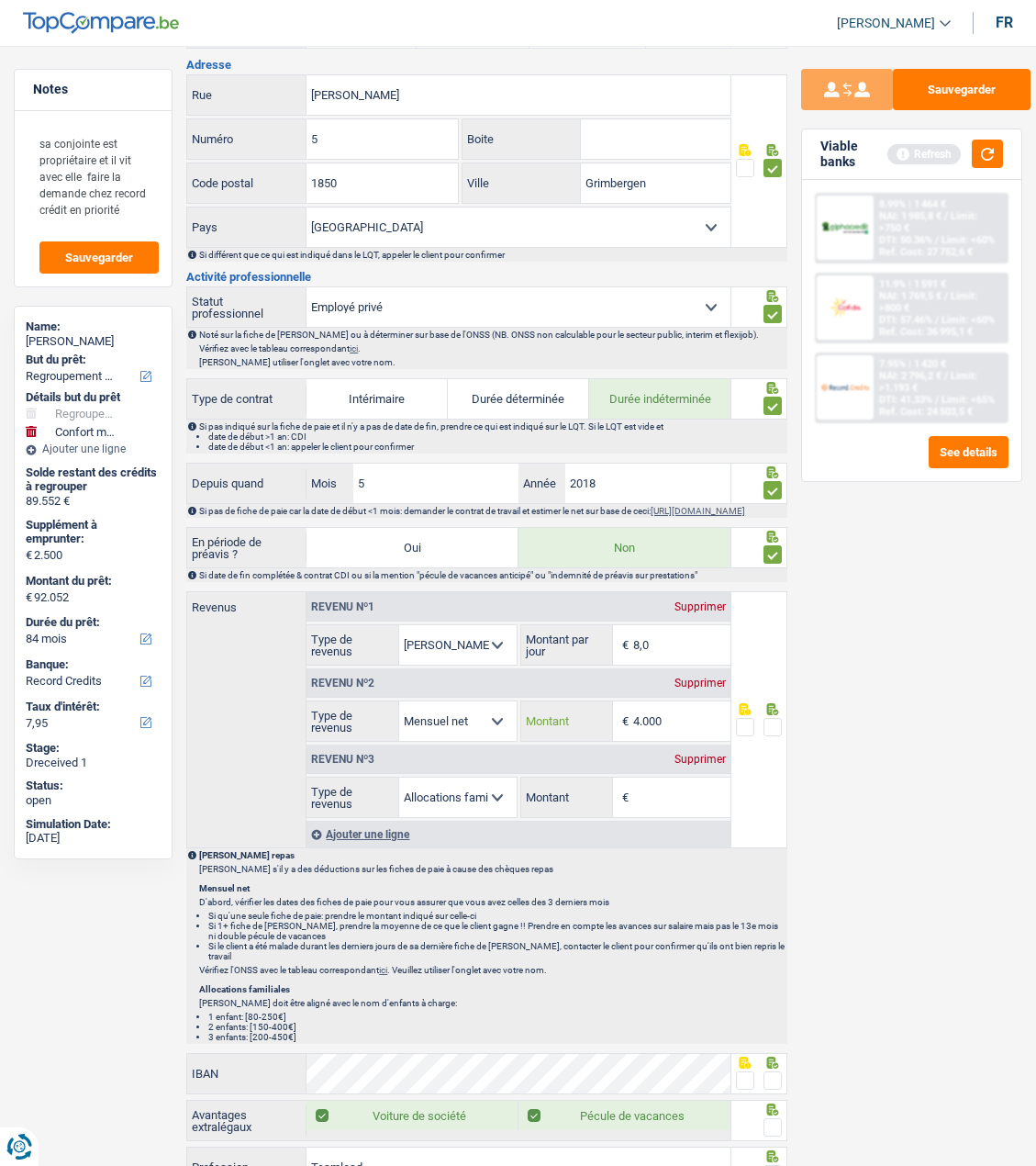
drag, startPoint x: 683, startPoint y: 726, endPoint x: 615, endPoint y: 726, distance: 68.0
click at [615, 726] on div "4.000 € Montant" at bounding box center [625, 721] width 209 height 39
type input "3.922"
click at [772, 734] on span at bounding box center [772, 727] width 19 height 19
click at [0, 0] on input "radio" at bounding box center [0, 0] width 0 height 0
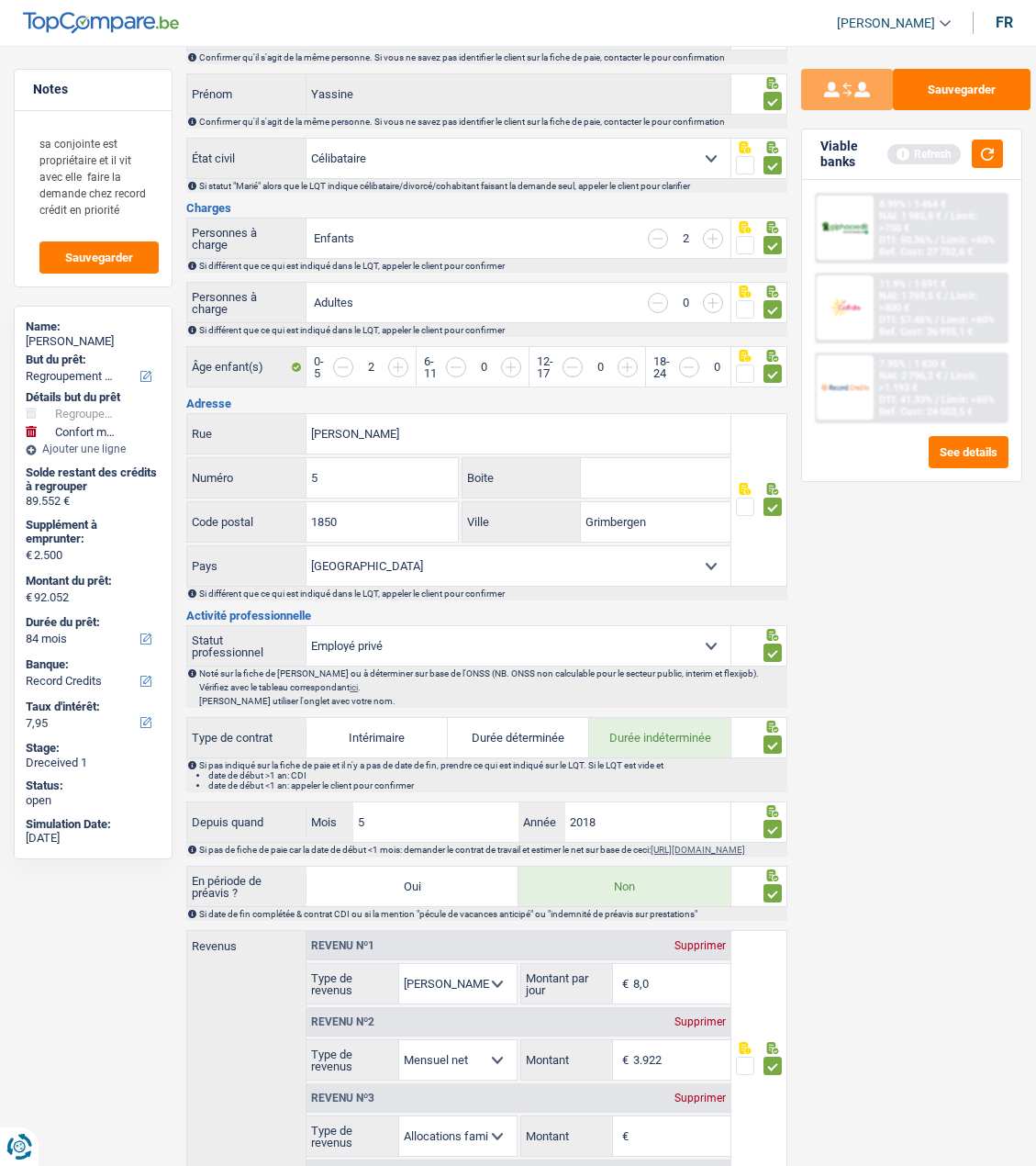
scroll to position [0, 0]
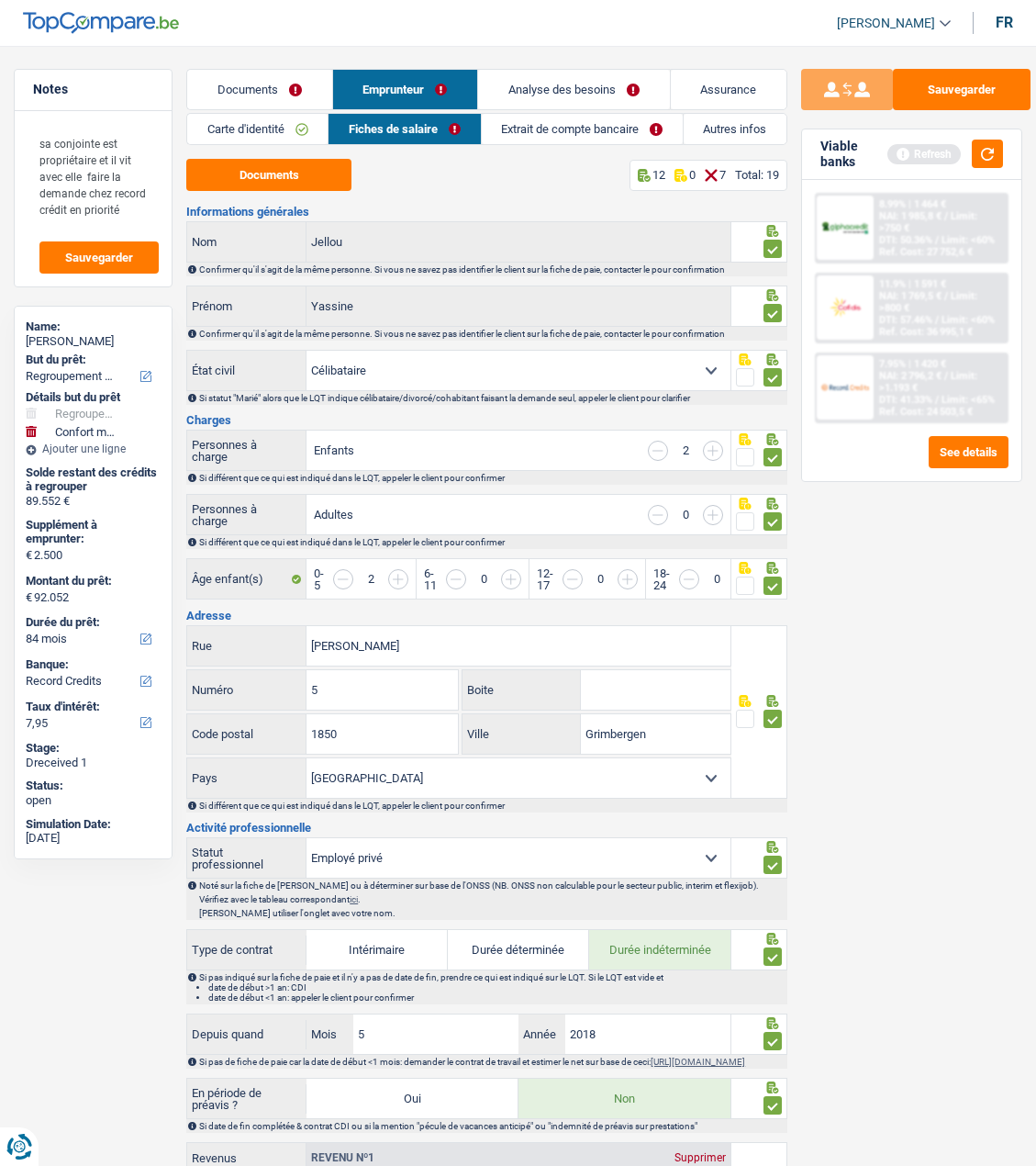
click at [578, 125] on link "Extrait de compte bancaire" at bounding box center [582, 129] width 201 height 30
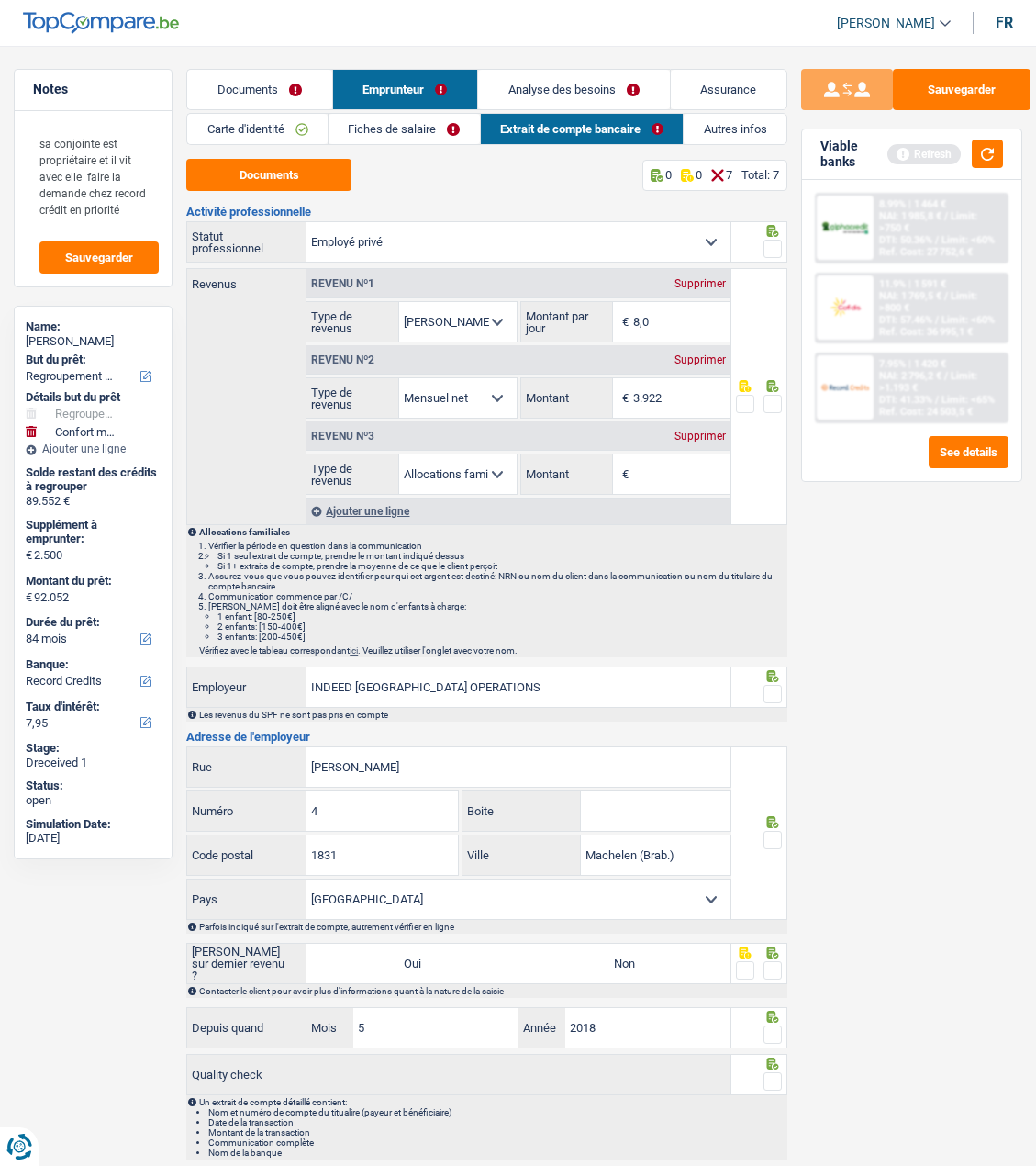
click at [416, 128] on link "Fiches de salaire" at bounding box center [404, 129] width 151 height 30
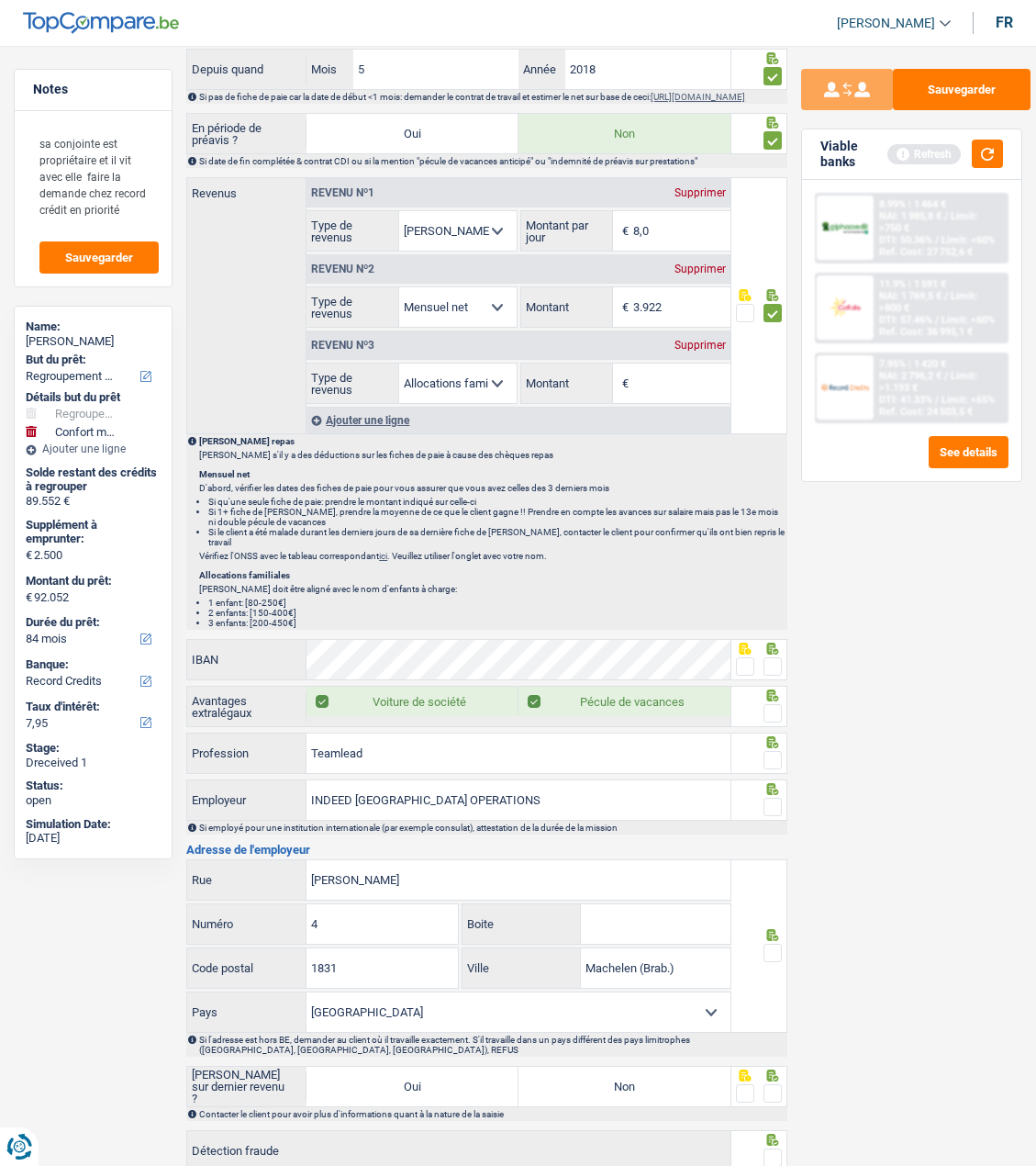
scroll to position [1010, 0]
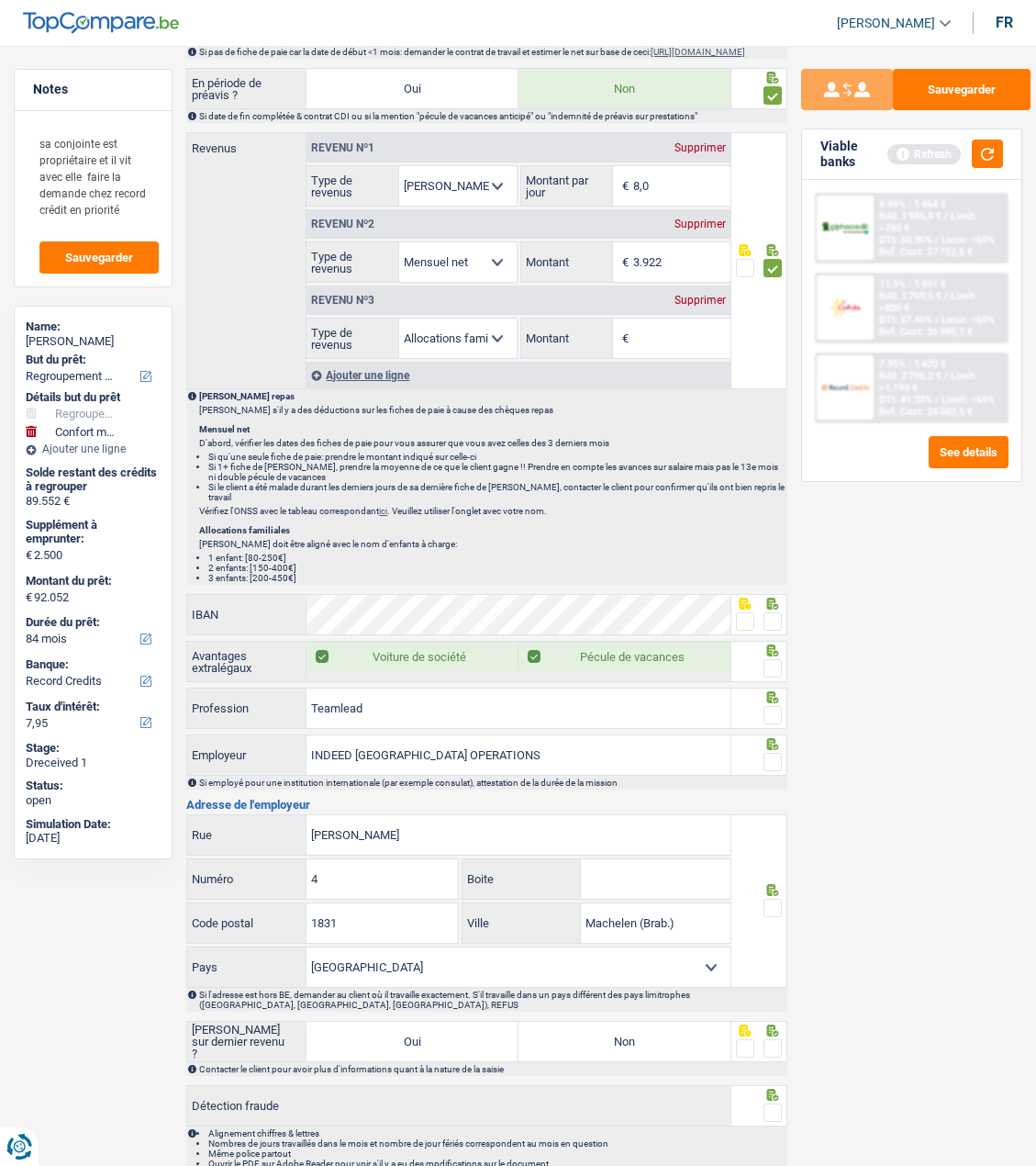
click at [748, 617] on span at bounding box center [745, 621] width 19 height 19
click at [0, 0] on input "radio" at bounding box center [0, 0] width 0 height 0
click at [772, 662] on span at bounding box center [772, 668] width 19 height 19
click at [0, 0] on input "radio" at bounding box center [0, 0] width 0 height 0
click at [773, 706] on span at bounding box center [772, 715] width 19 height 19
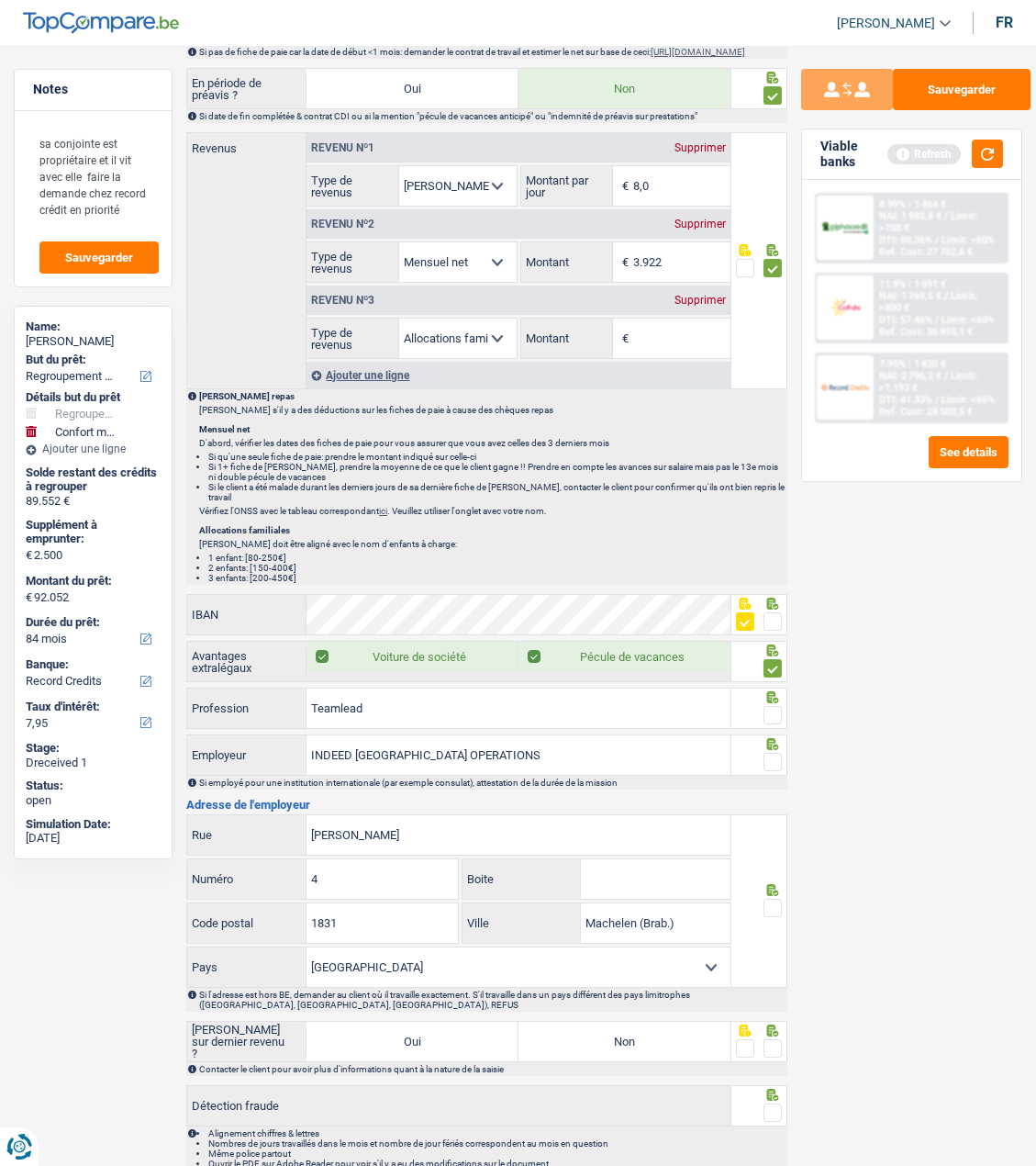
click at [0, 0] on input "radio" at bounding box center [0, 0] width 0 height 0
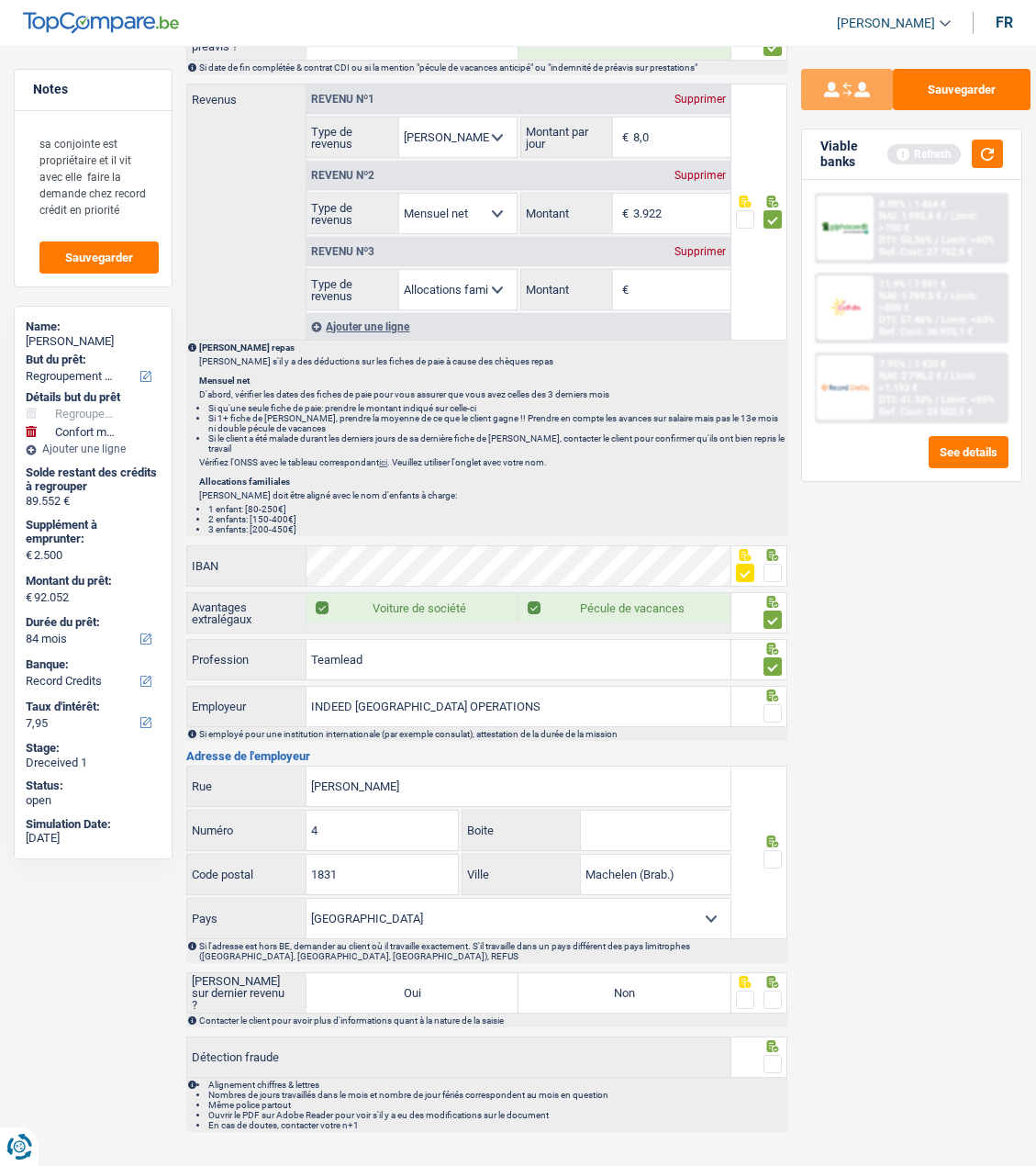
scroll to position [1084, 0]
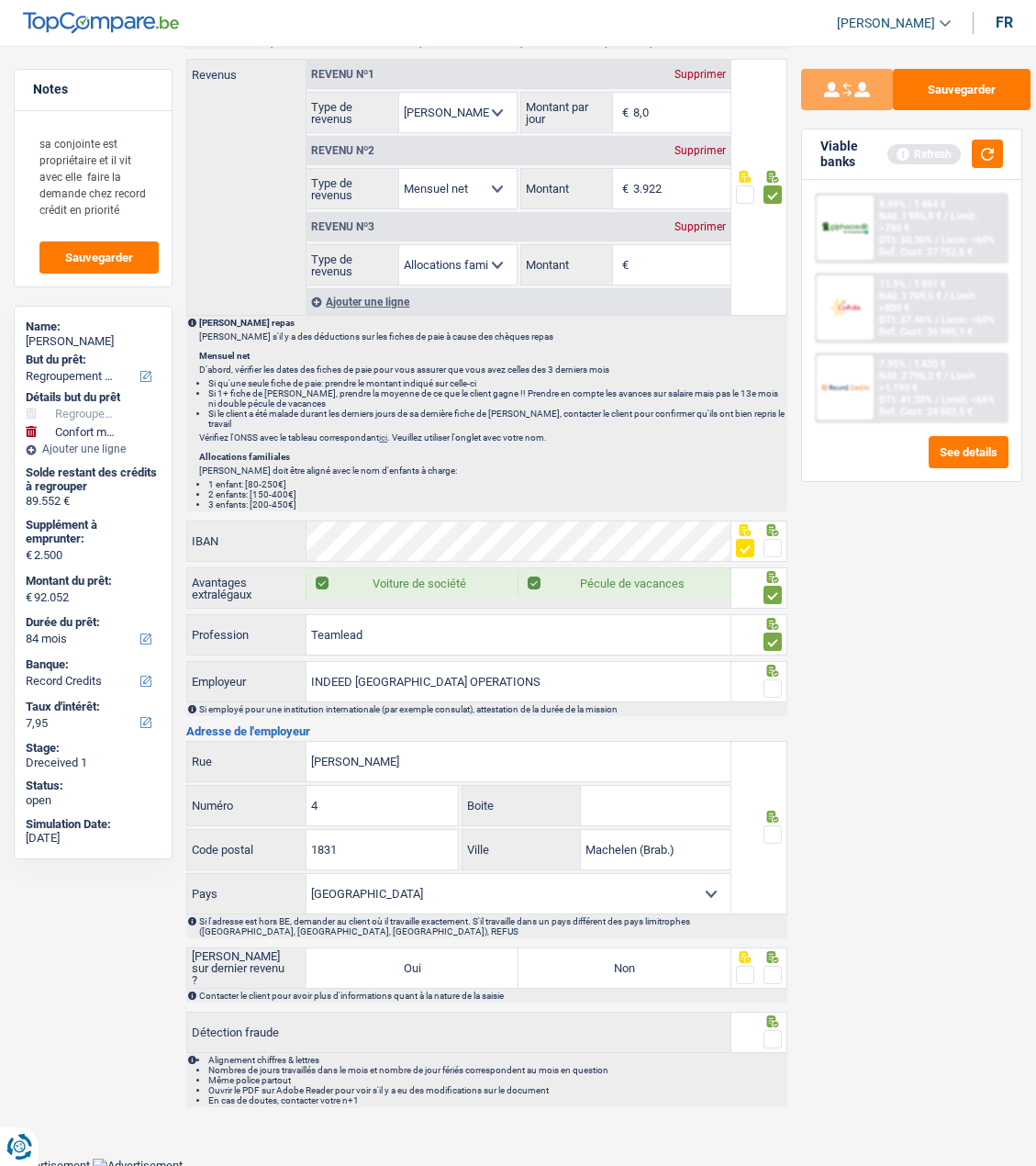
click at [771, 677] on div at bounding box center [772, 688] width 19 height 23
click at [773, 686] on span at bounding box center [772, 688] width 19 height 19
click at [0, 0] on input "radio" at bounding box center [0, 0] width 0 height 0
click at [772, 826] on span at bounding box center [772, 834] width 19 height 19
click at [0, 0] on input "radio" at bounding box center [0, 0] width 0 height 0
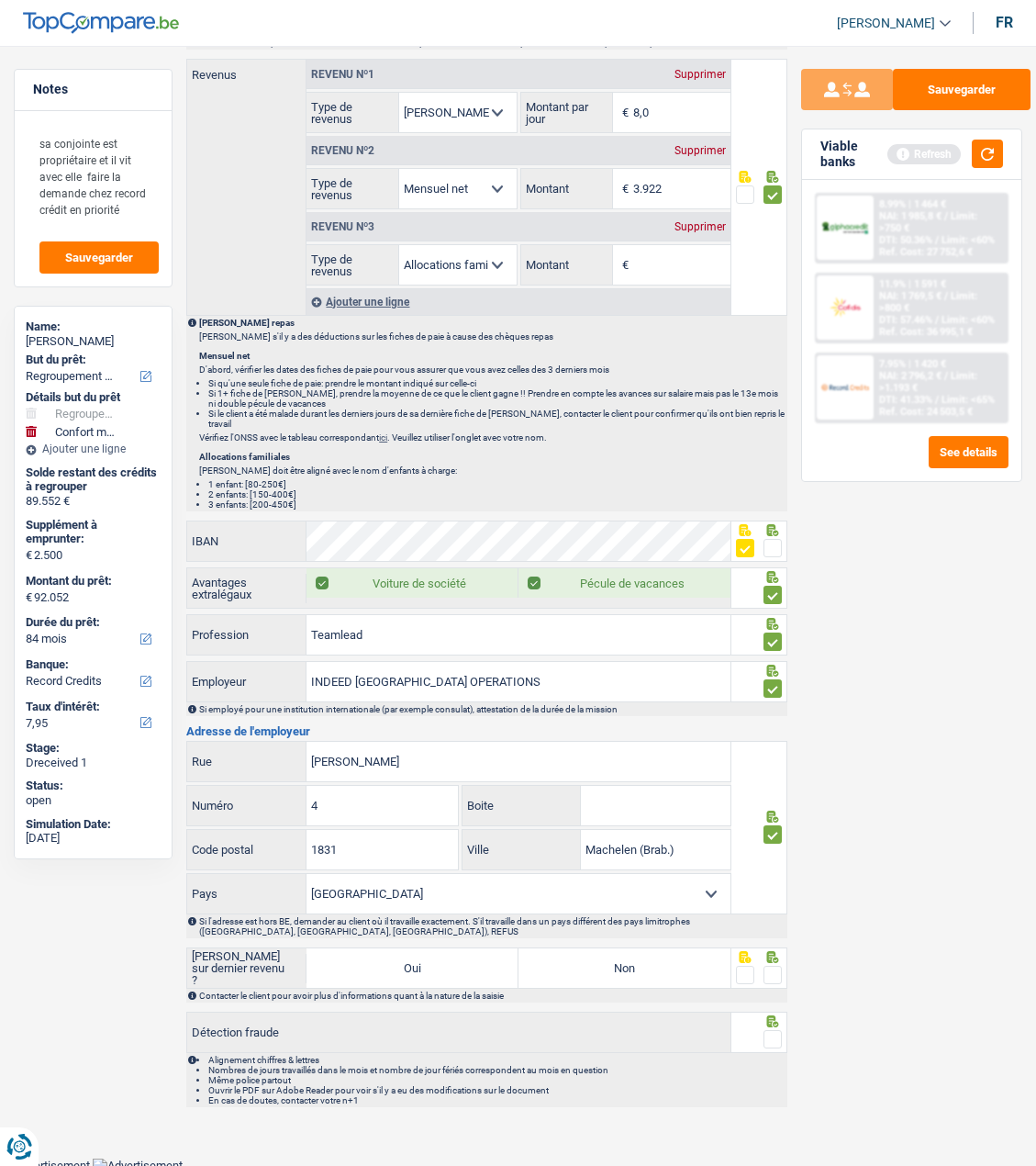
click at [677, 966] on label "Non" at bounding box center [625, 968] width 212 height 39
click at [677, 966] on input "Non" at bounding box center [625, 968] width 212 height 39
radio input "true"
click at [768, 973] on span at bounding box center [772, 975] width 19 height 19
click at [0, 0] on input "radio" at bounding box center [0, 0] width 0 height 0
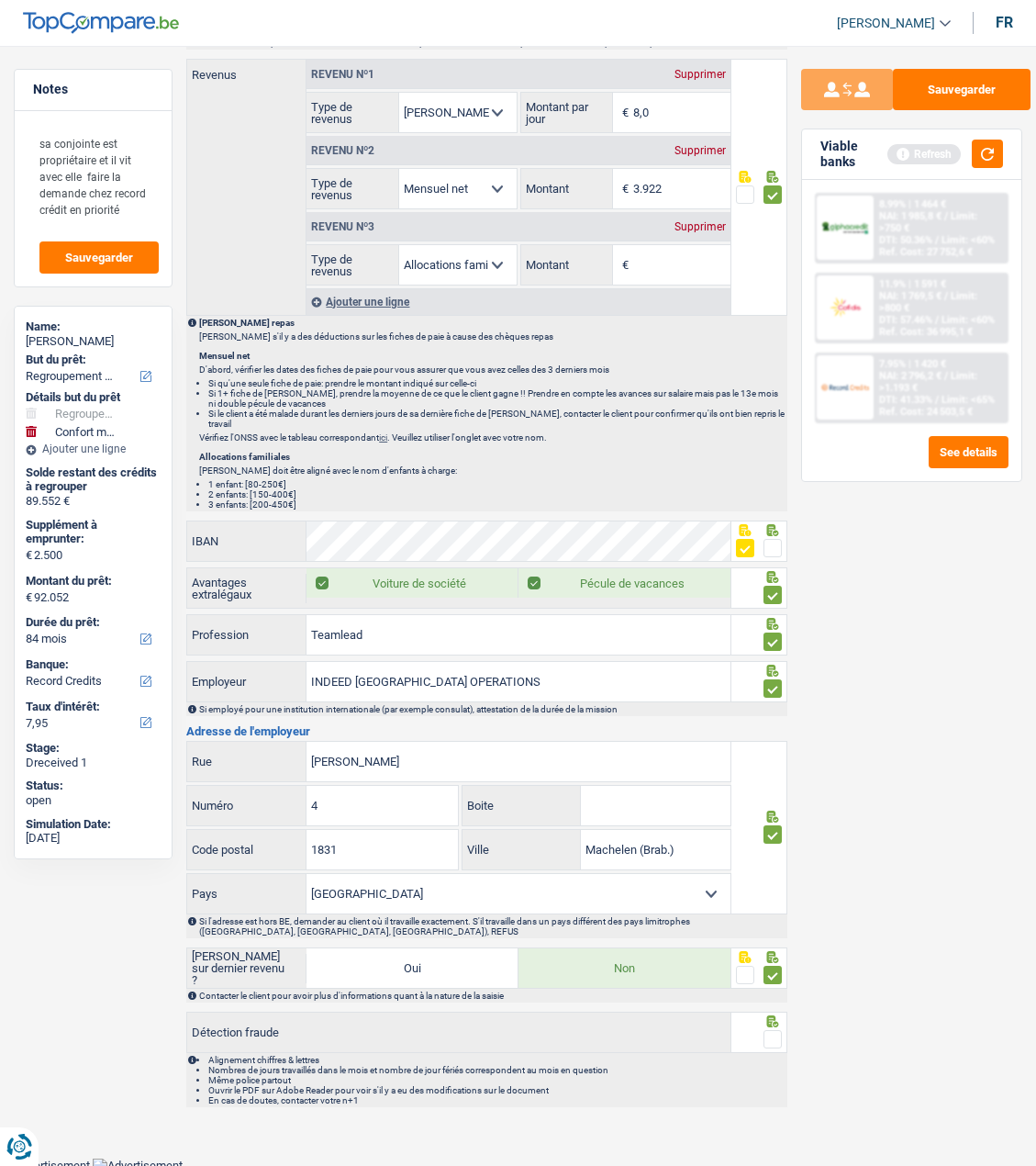
click at [774, 1040] on span at bounding box center [772, 1039] width 19 height 19
click at [0, 0] on input "radio" at bounding box center [0, 0] width 0 height 0
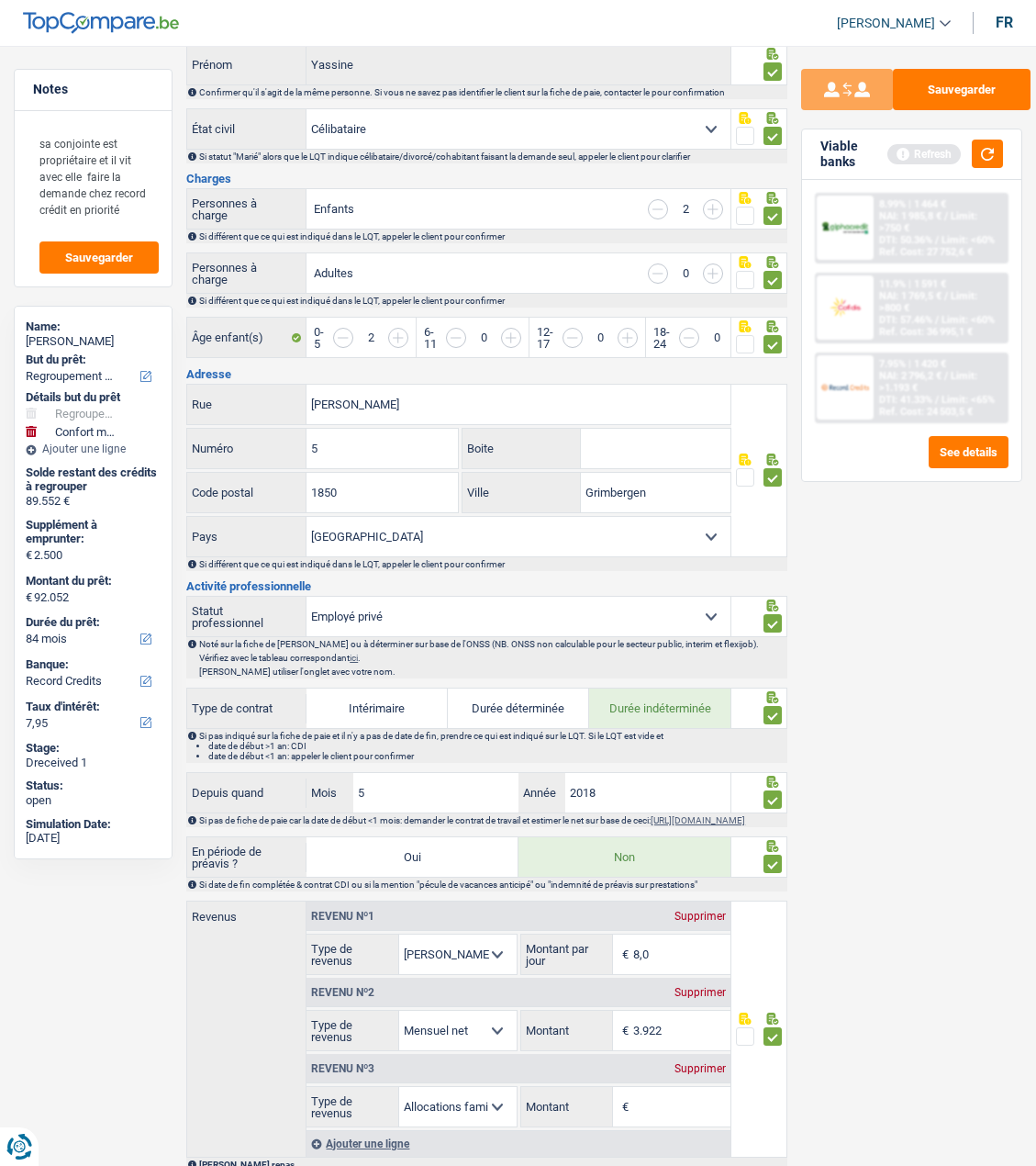
scroll to position [0, 0]
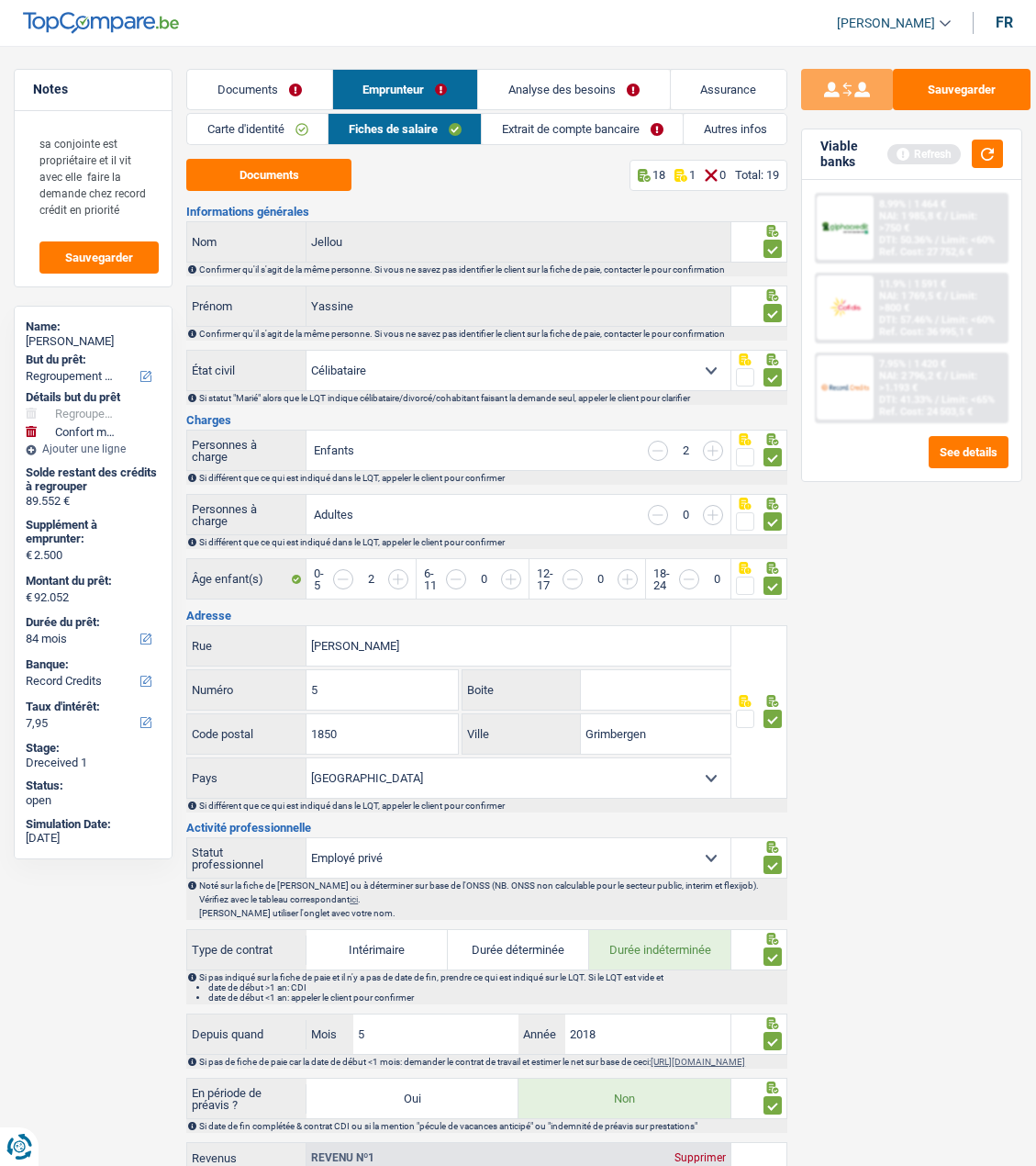
click at [638, 119] on link "Extrait de compte bancaire" at bounding box center [582, 129] width 201 height 30
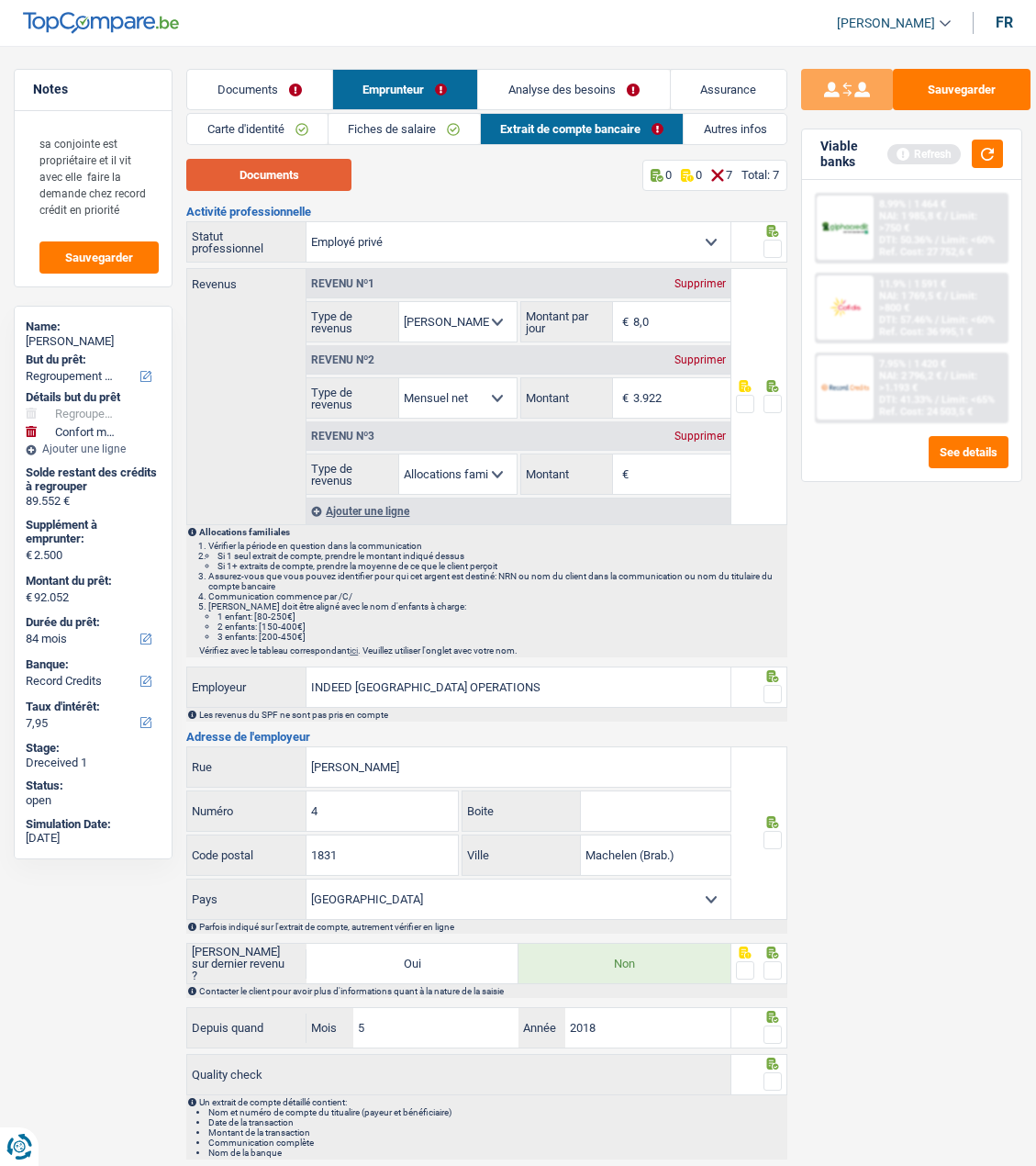
click at [316, 176] on button "Documents" at bounding box center [269, 175] width 165 height 32
click at [699, 431] on div "Supprimer" at bounding box center [700, 436] width 61 height 11
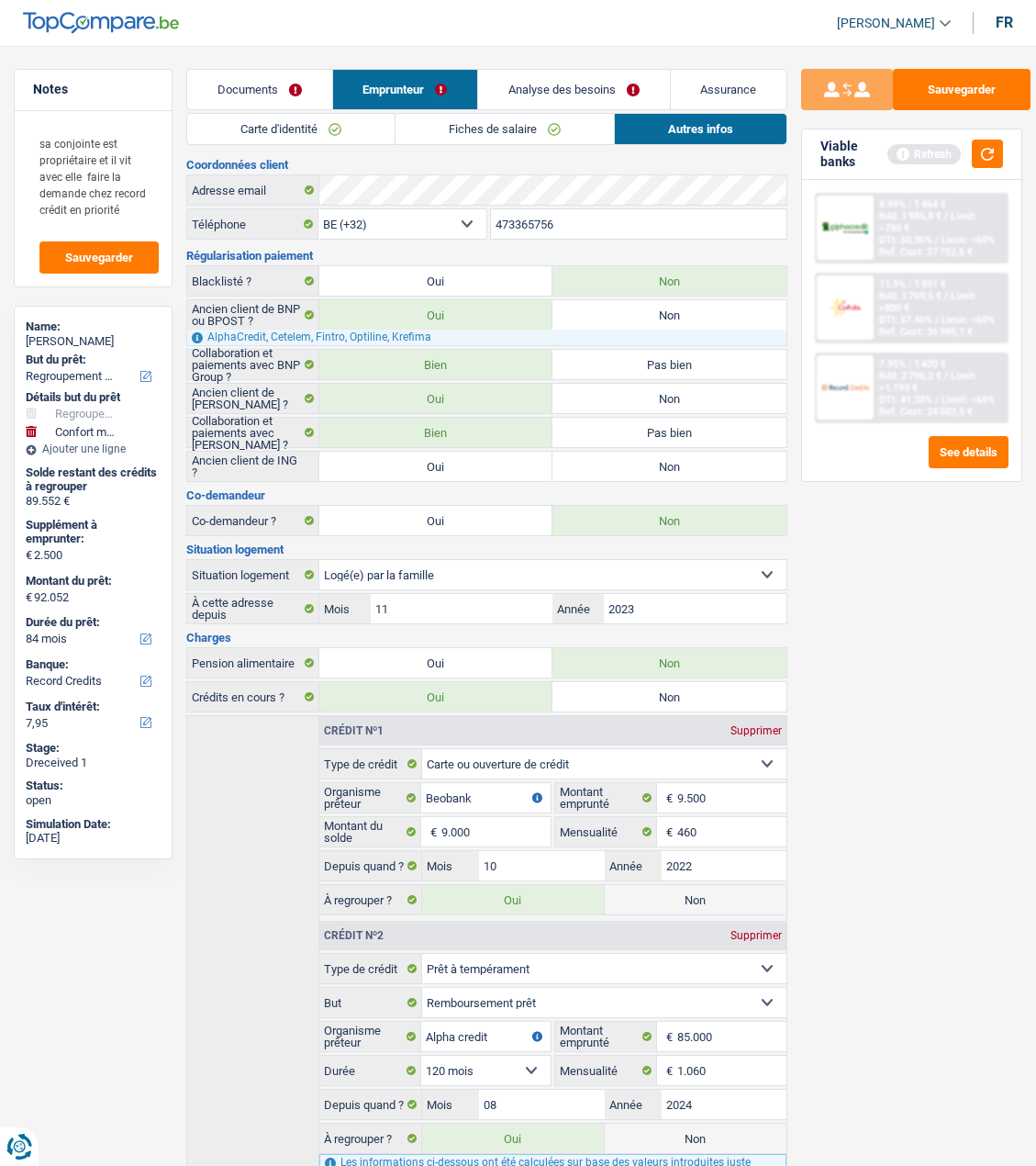
click at [560, 91] on link "Analyse des besoins" at bounding box center [573, 89] width 191 height 39
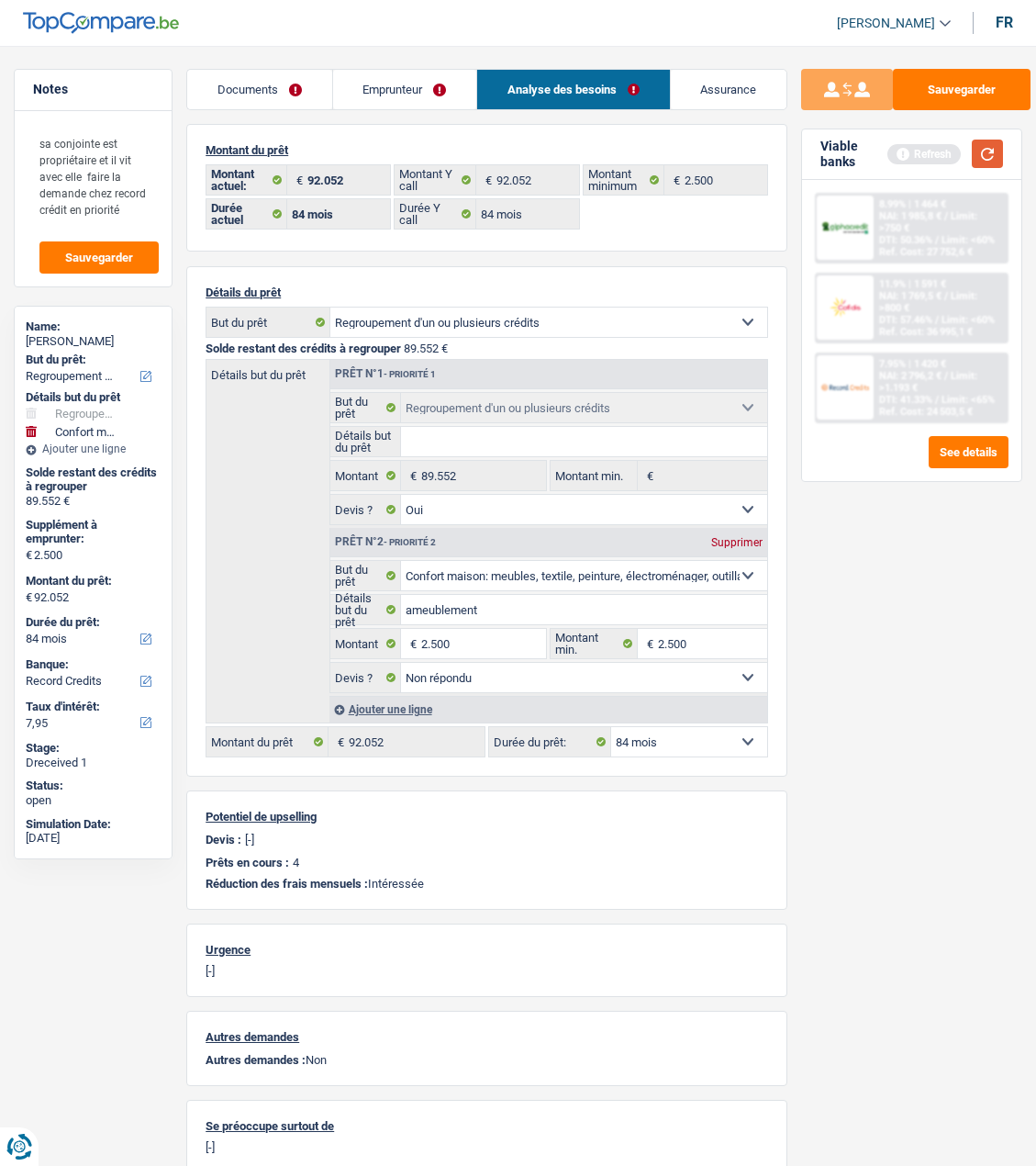
click at [997, 150] on button "button" at bounding box center [988, 153] width 31 height 28
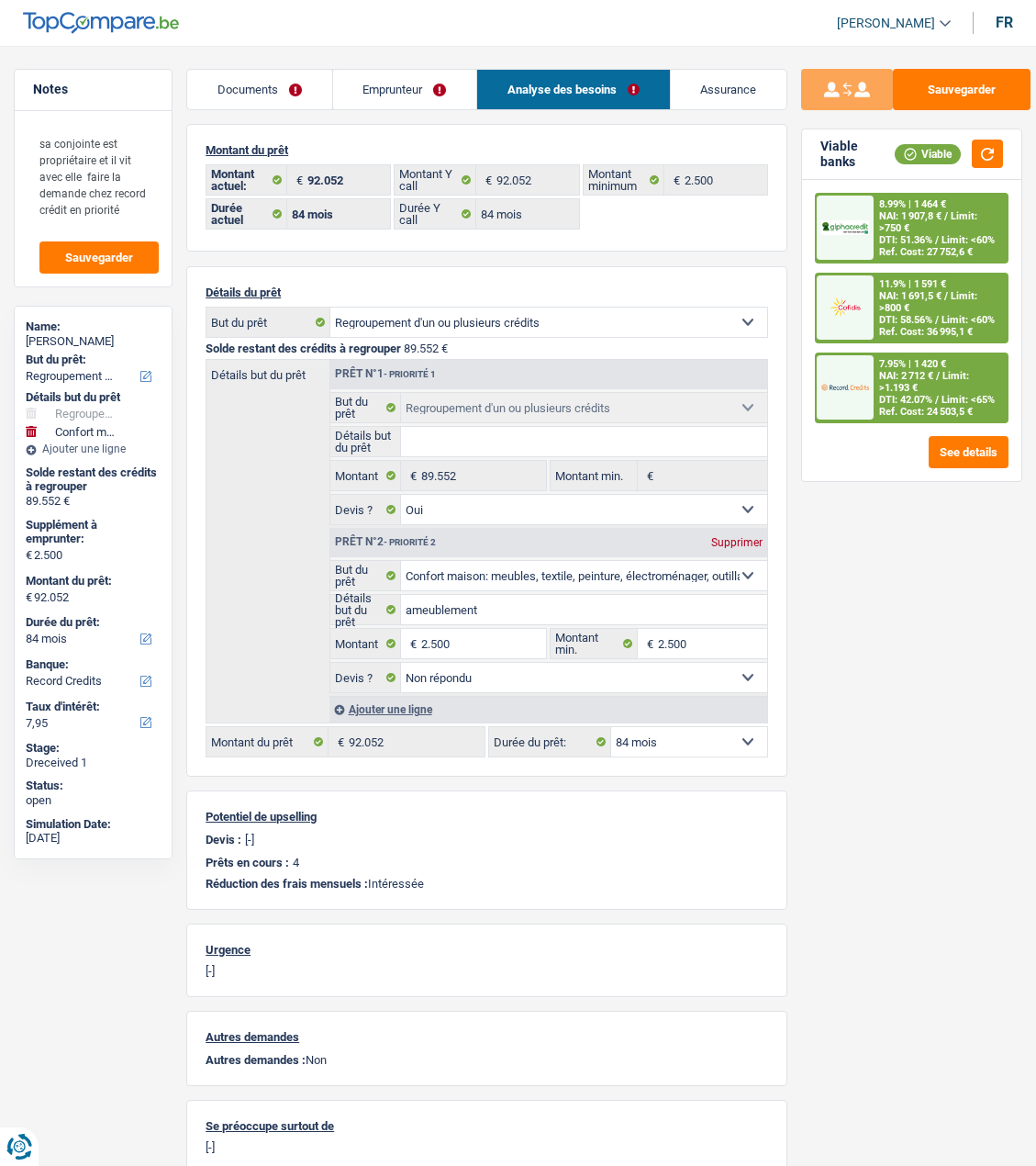
click at [860, 323] on div at bounding box center [846, 307] width 57 height 64
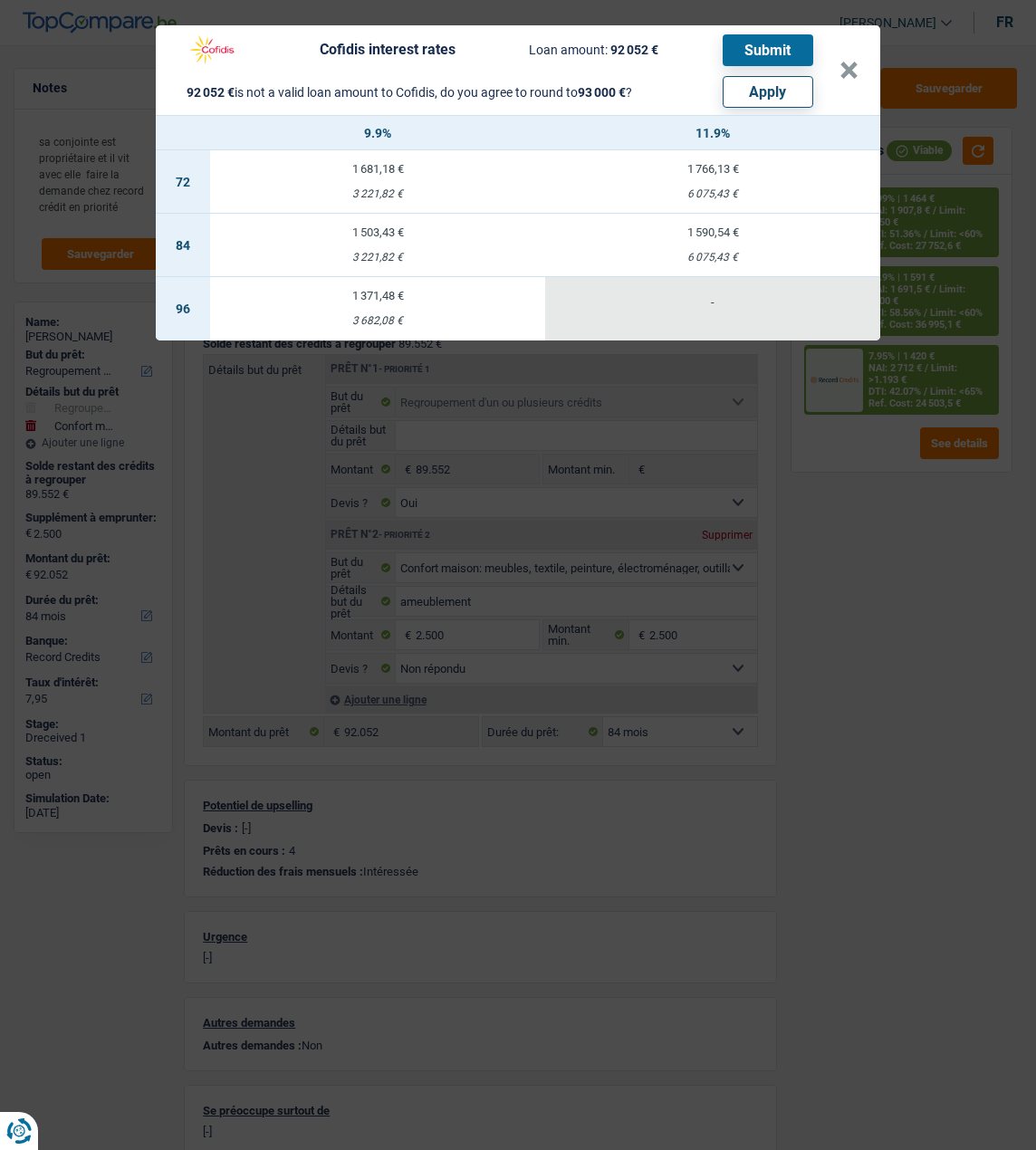
click at [780, 83] on button "Apply" at bounding box center [769, 92] width 91 height 32
type input "3.448"
type input "93.000"
select select "144"
type input "93.000"
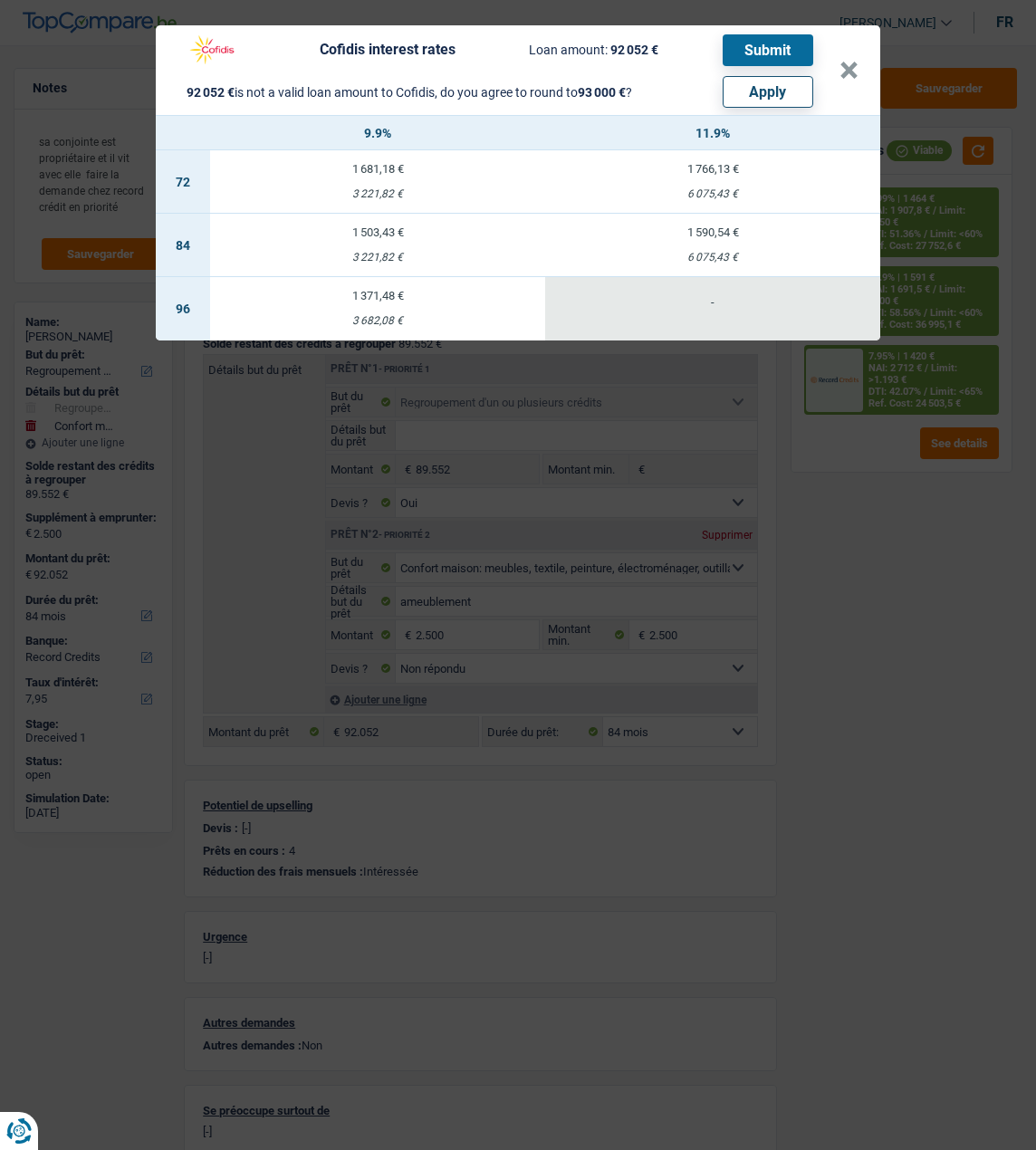
select select "144"
type input "93.000"
select select "144"
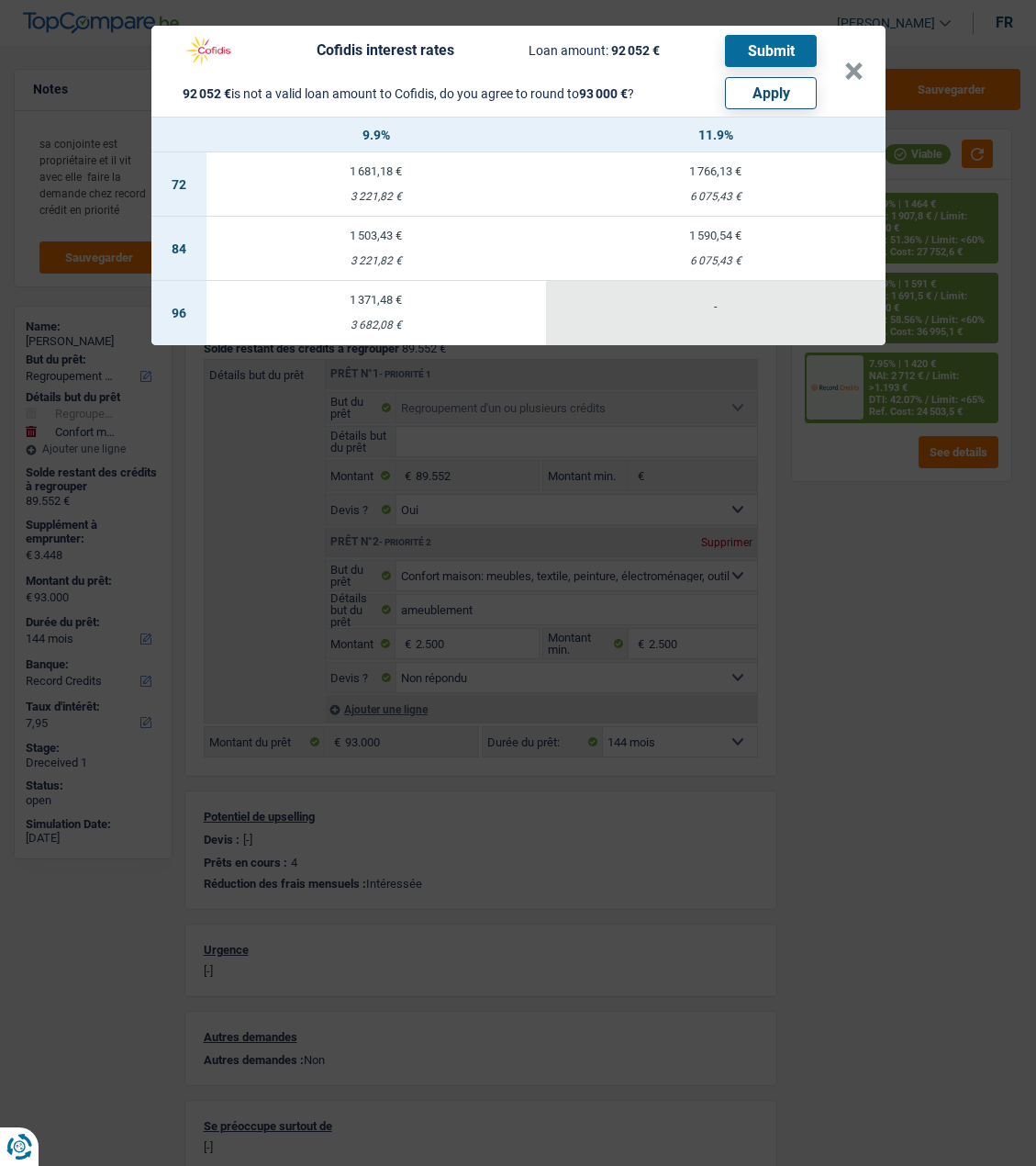
select select "other"
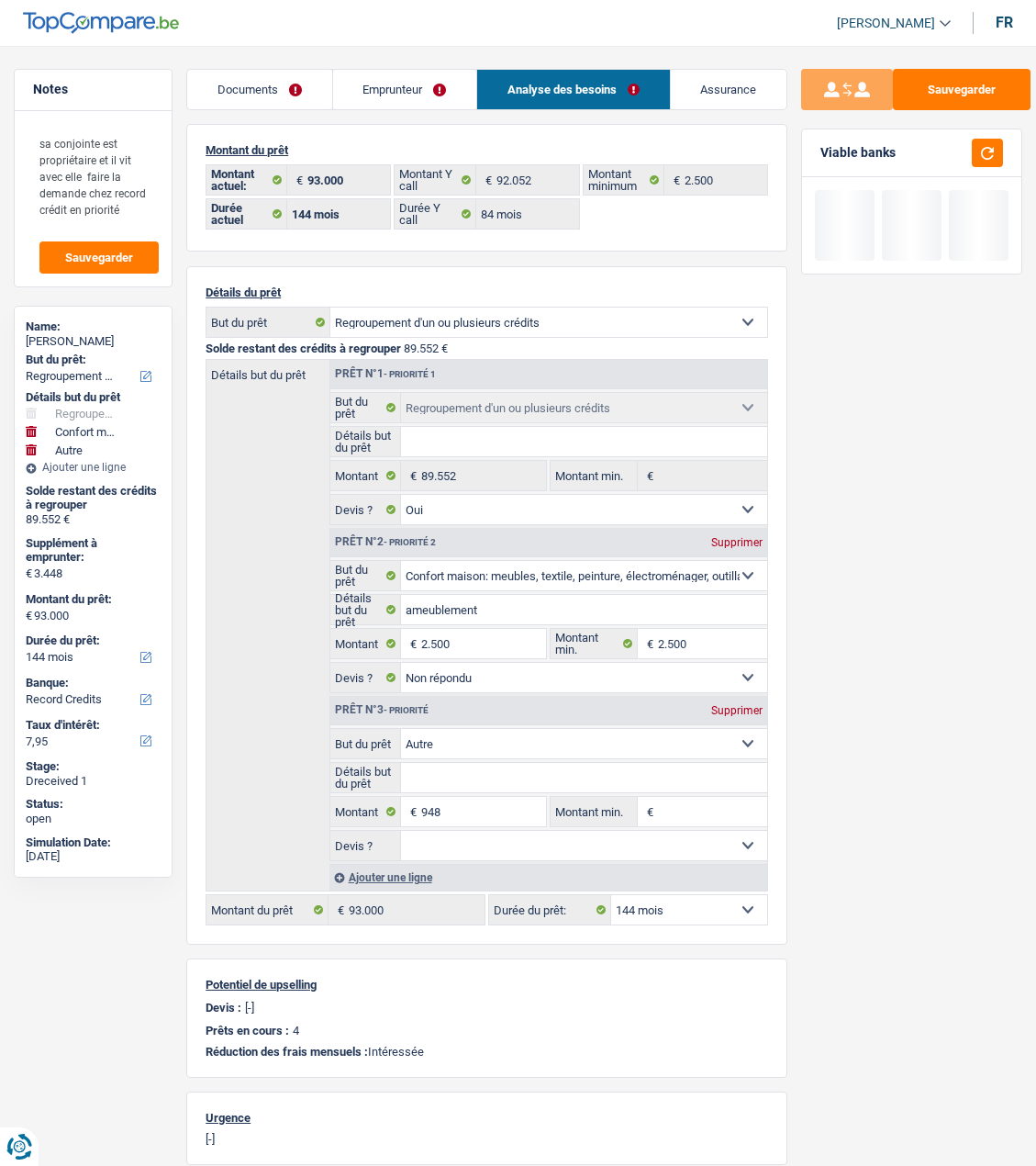
click at [407, 81] on link "Emprunteur" at bounding box center [405, 89] width 143 height 39
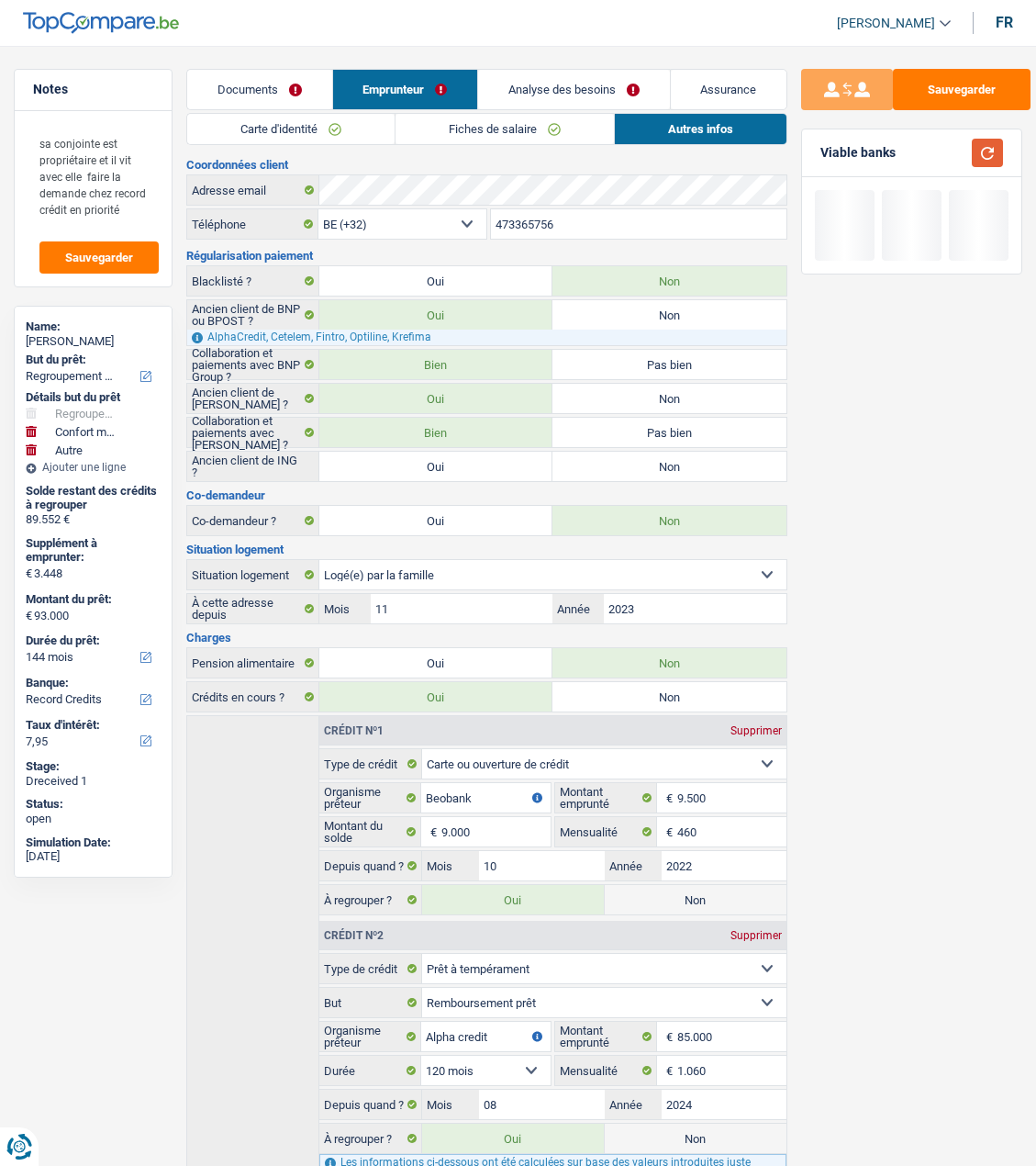
click at [985, 156] on button "button" at bounding box center [988, 152] width 31 height 28
click at [606, 80] on link "Analyse des besoins" at bounding box center [573, 89] width 191 height 39
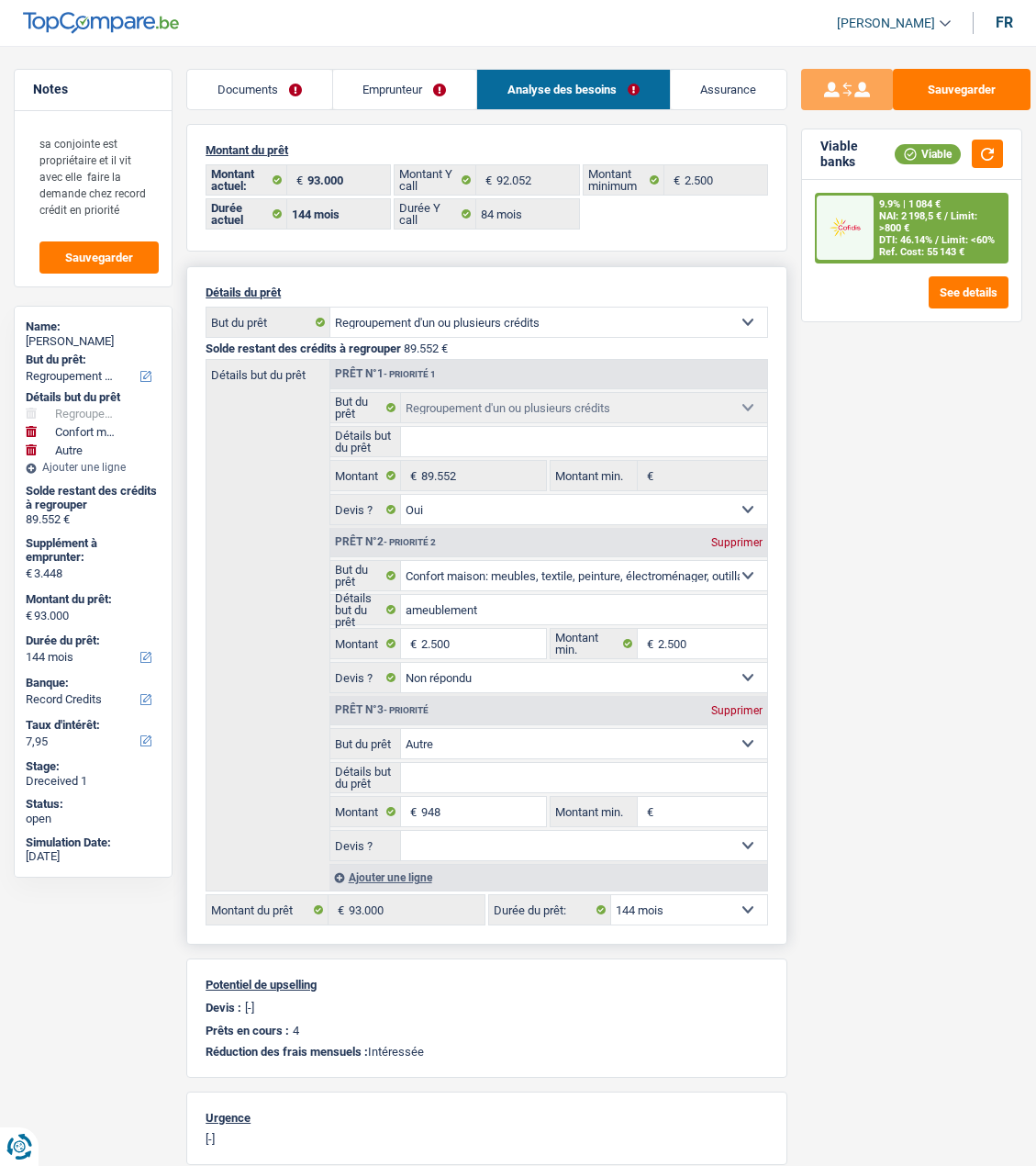
click at [722, 904] on select "12 mois 18 mois 24 mois 30 mois 36 mois 42 mois 48 mois 60 mois 72 mois 84 mois…" at bounding box center [689, 910] width 156 height 29
select select "84"
click at [611, 895] on select "12 mois 18 mois 24 mois 30 mois 36 mois 42 mois 48 mois 60 mois 72 mois 84 mois…" at bounding box center [689, 910] width 156 height 29
select select "84"
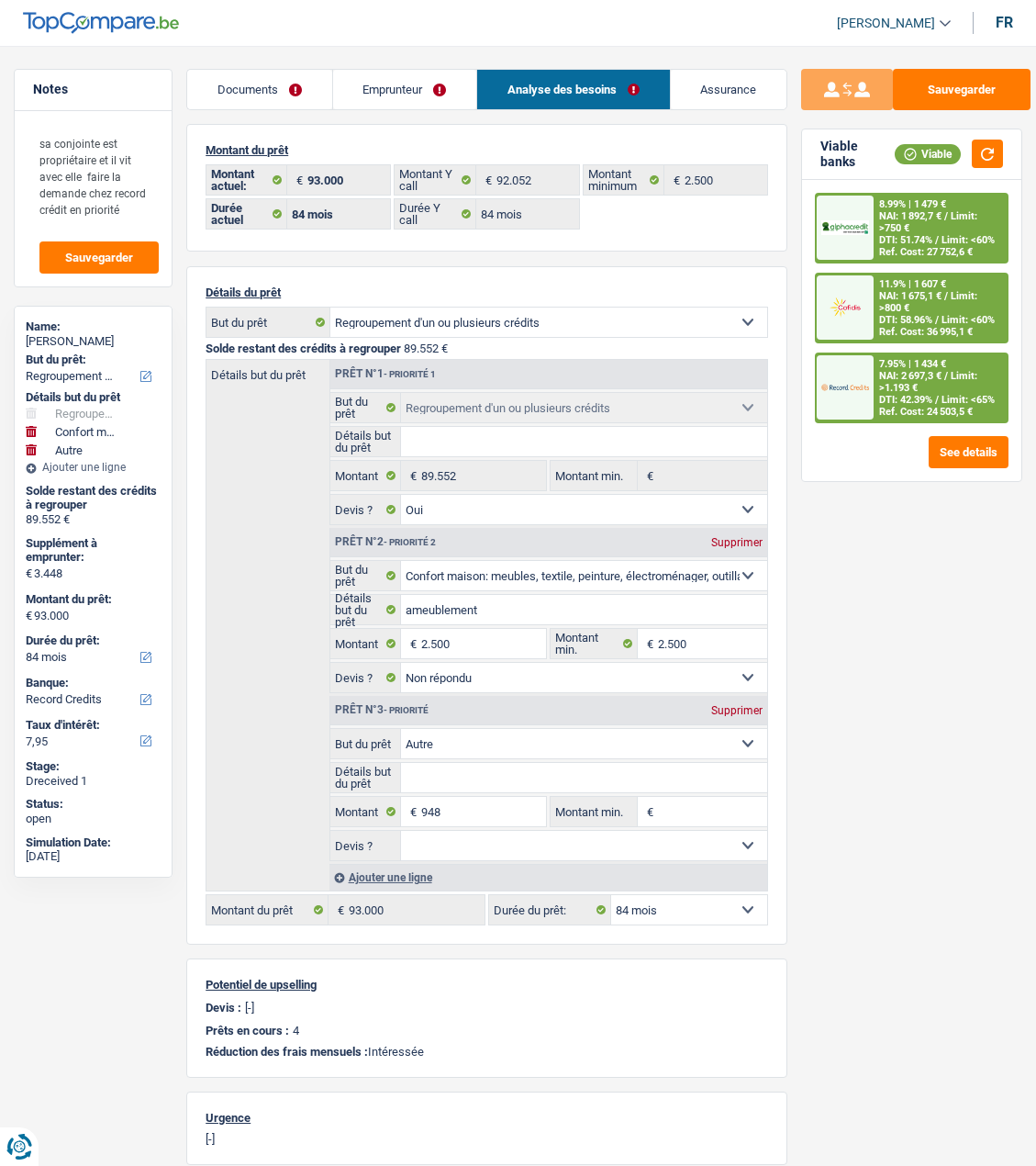
click at [945, 295] on span "/" at bounding box center [947, 296] width 4 height 12
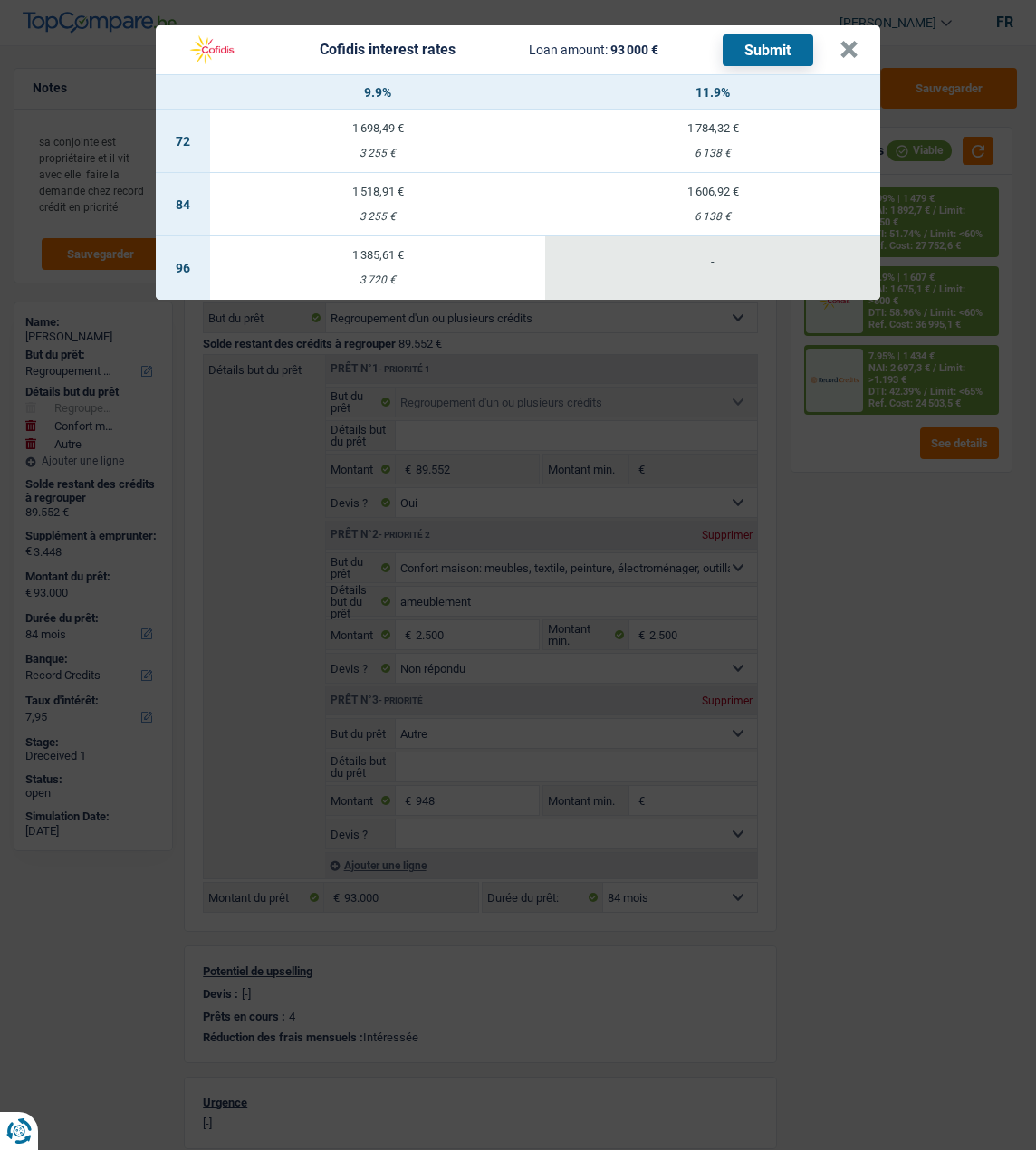
click at [373, 190] on td "1 518,91 € 3 255 €" at bounding box center [378, 204] width 335 height 63
select select "cofidis"
type input "9,90"
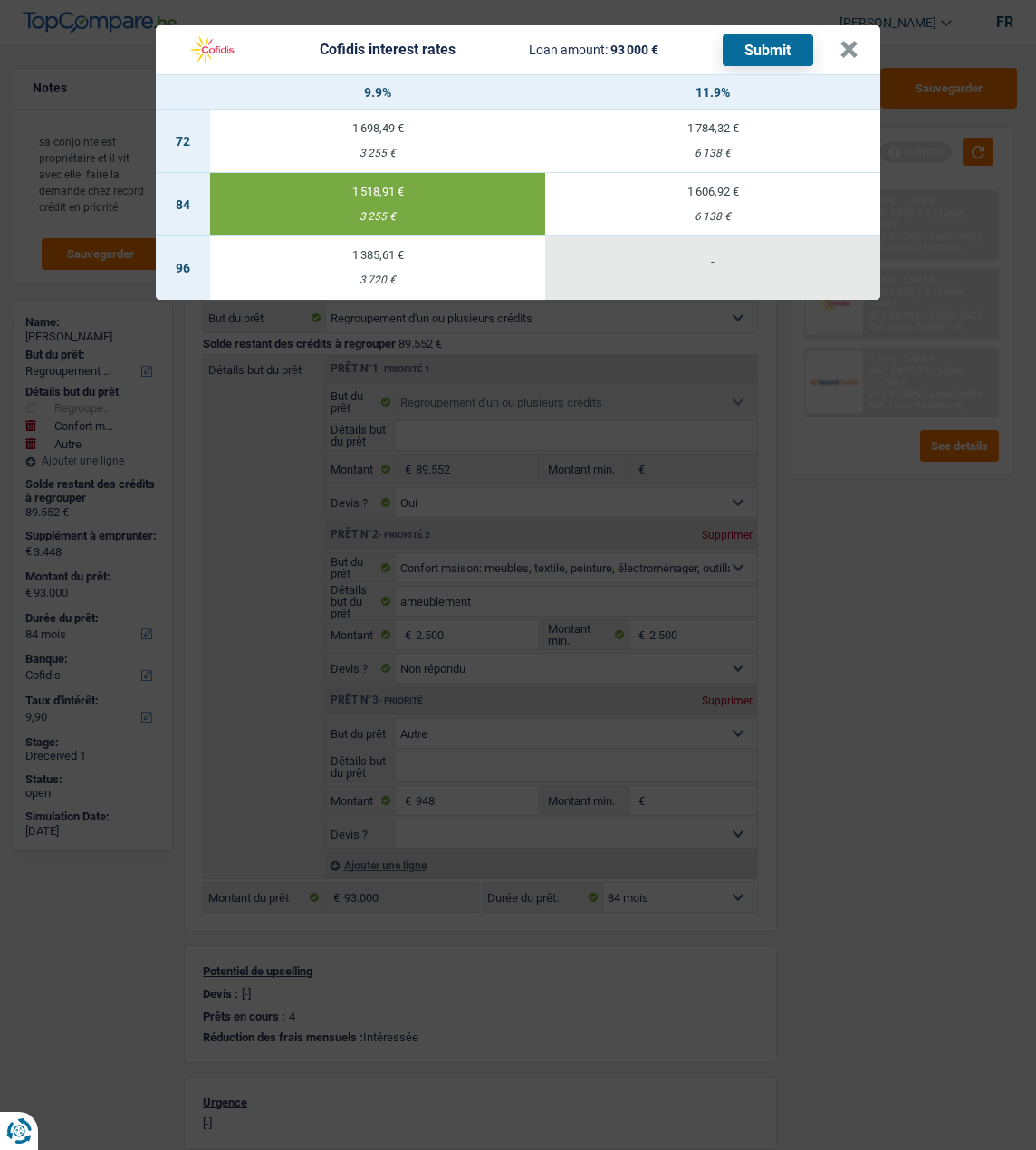
click at [763, 36] on button "Submit" at bounding box center [769, 50] width 91 height 32
click at [854, 46] on button "×" at bounding box center [849, 49] width 19 height 18
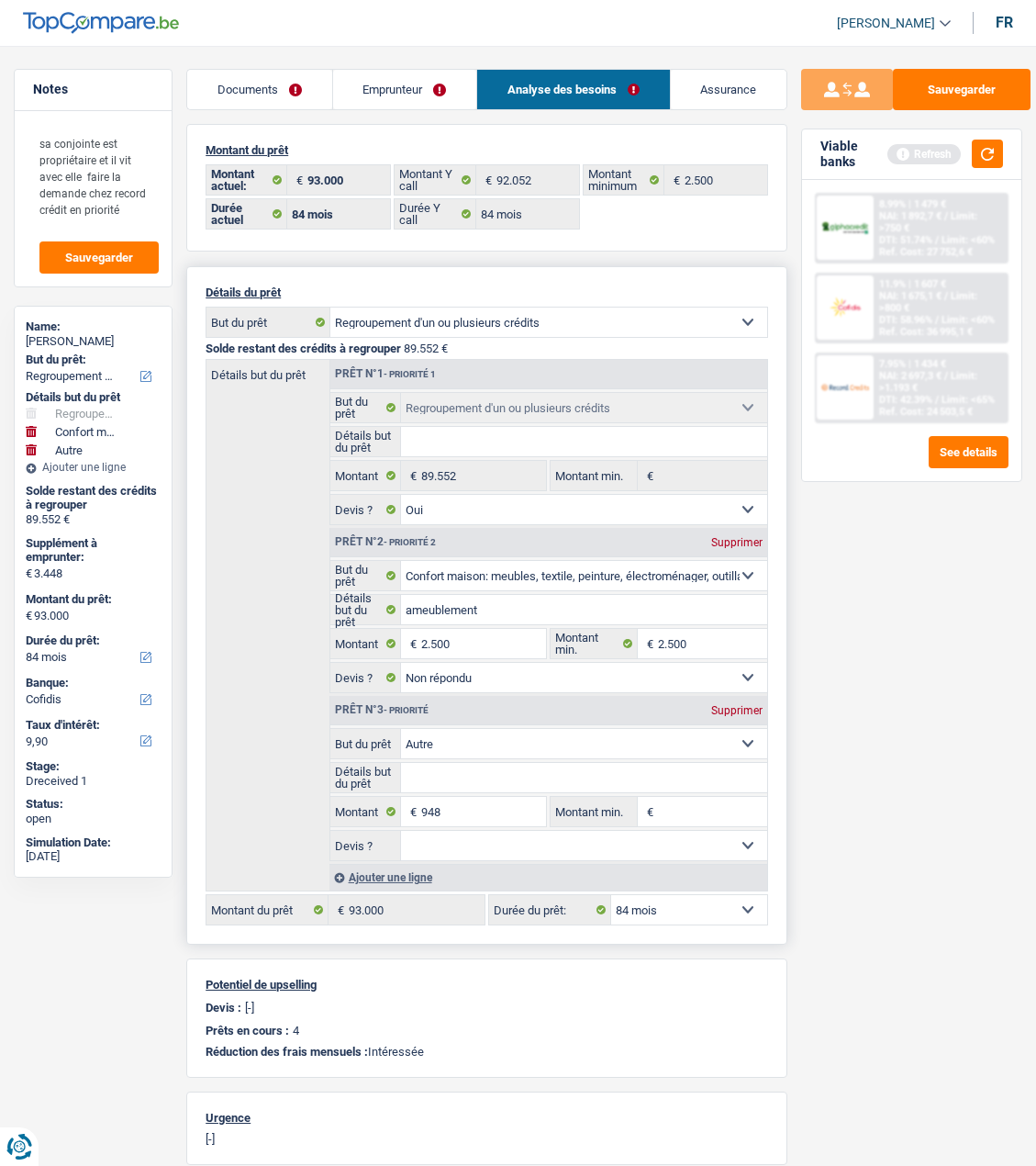
click at [744, 696] on div "Prêt n°3 - Priorité Supprimer" at bounding box center [548, 711] width 437 height 29
click at [739, 706] on div "Supprimer" at bounding box center [737, 711] width 61 height 11
type input "2.500"
type input "92.052"
select select "144"
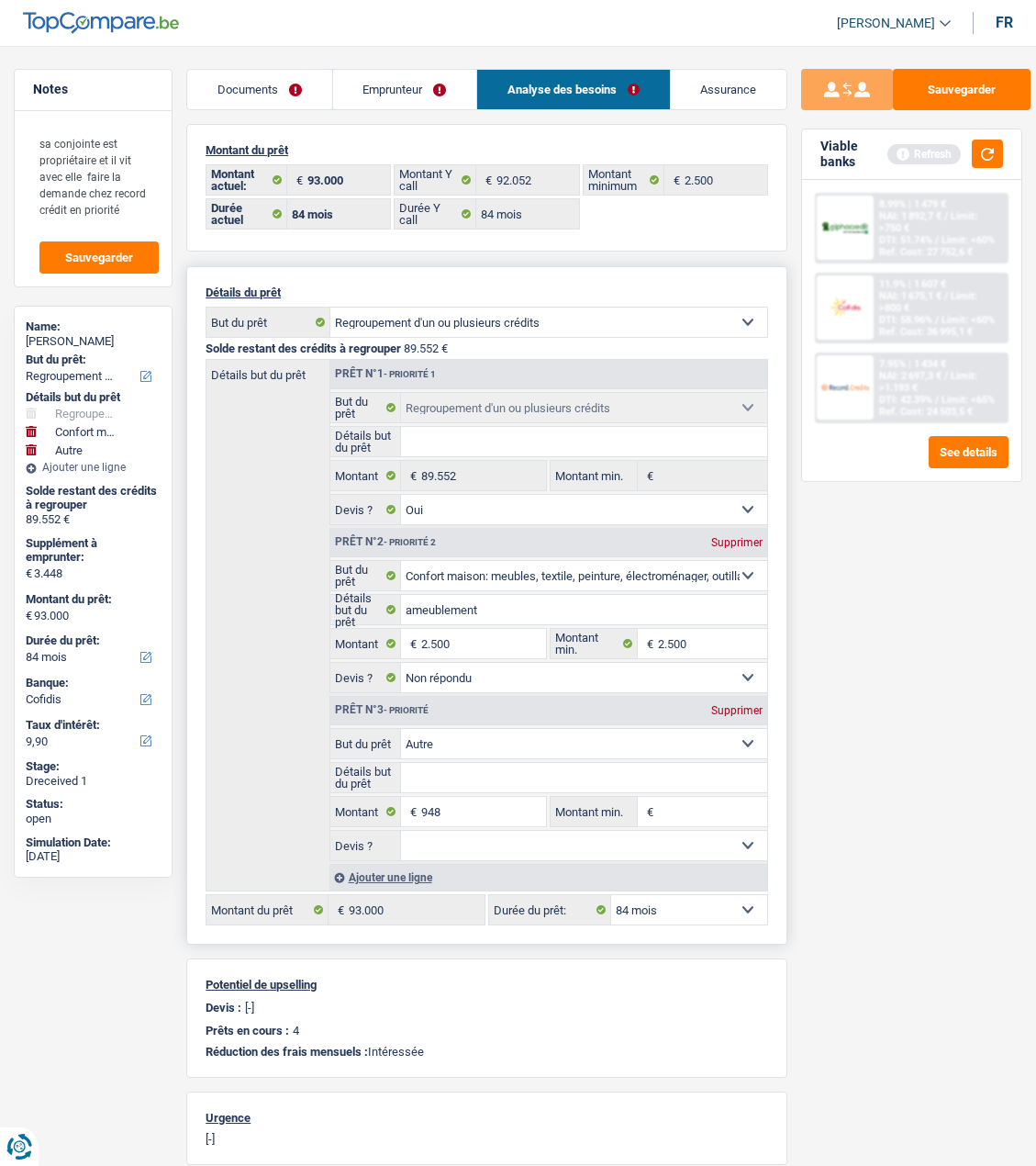
type input "92.052"
select select "144"
type input "92.052"
select select "144"
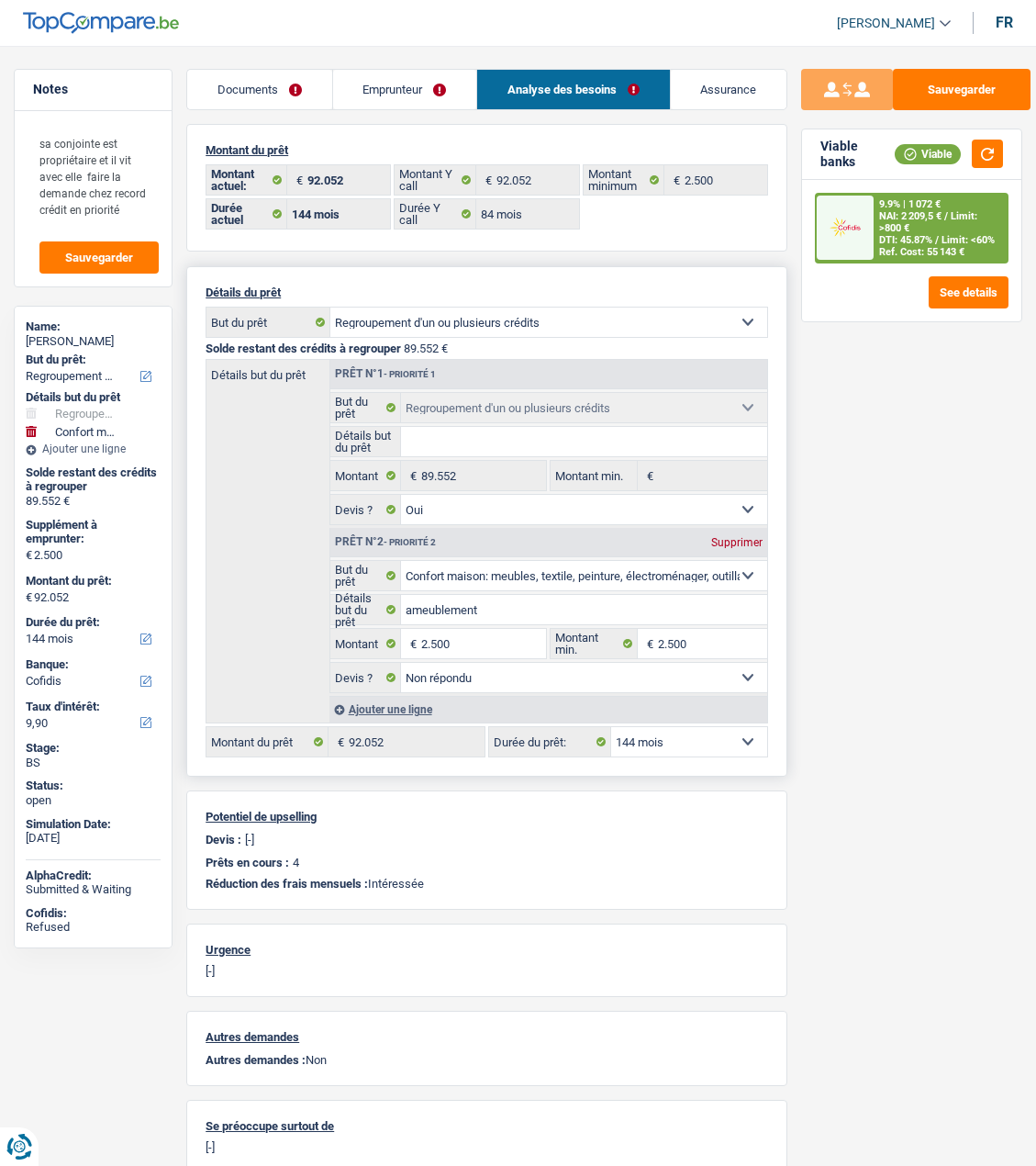
click at [733, 537] on div "Supprimer" at bounding box center [737, 542] width 61 height 11
type input "0"
type input "89.552"
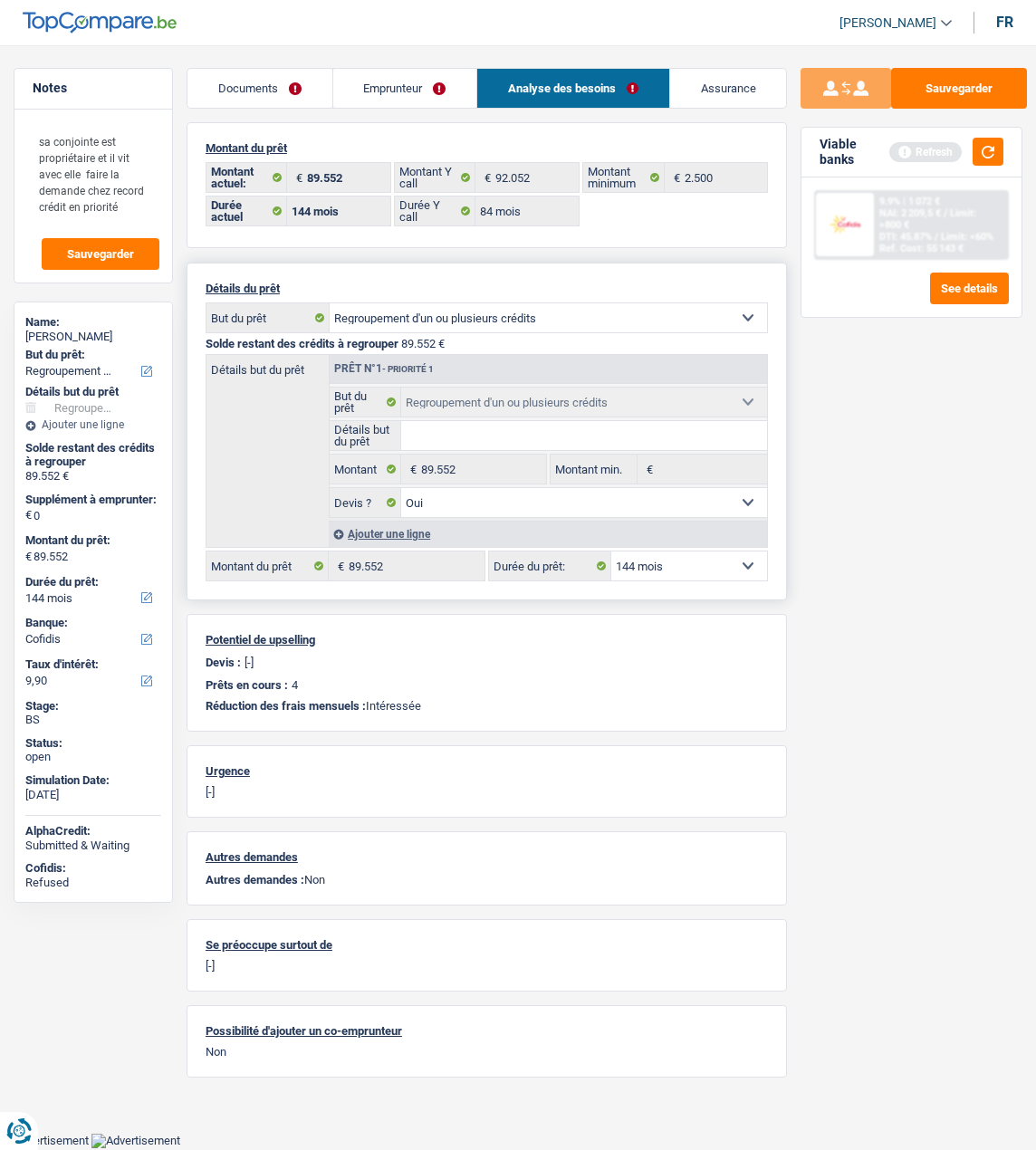
click at [726, 563] on select "12 mois 18 mois 24 mois 30 mois 36 mois 42 mois 48 mois 60 mois 72 mois 84 mois…" at bounding box center [689, 566] width 156 height 29
select select "84"
click at [612, 552] on select "12 mois 18 mois 24 mois 30 mois 36 mois 42 mois 48 mois 60 mois 72 mois 84 mois…" at bounding box center [689, 566] width 156 height 29
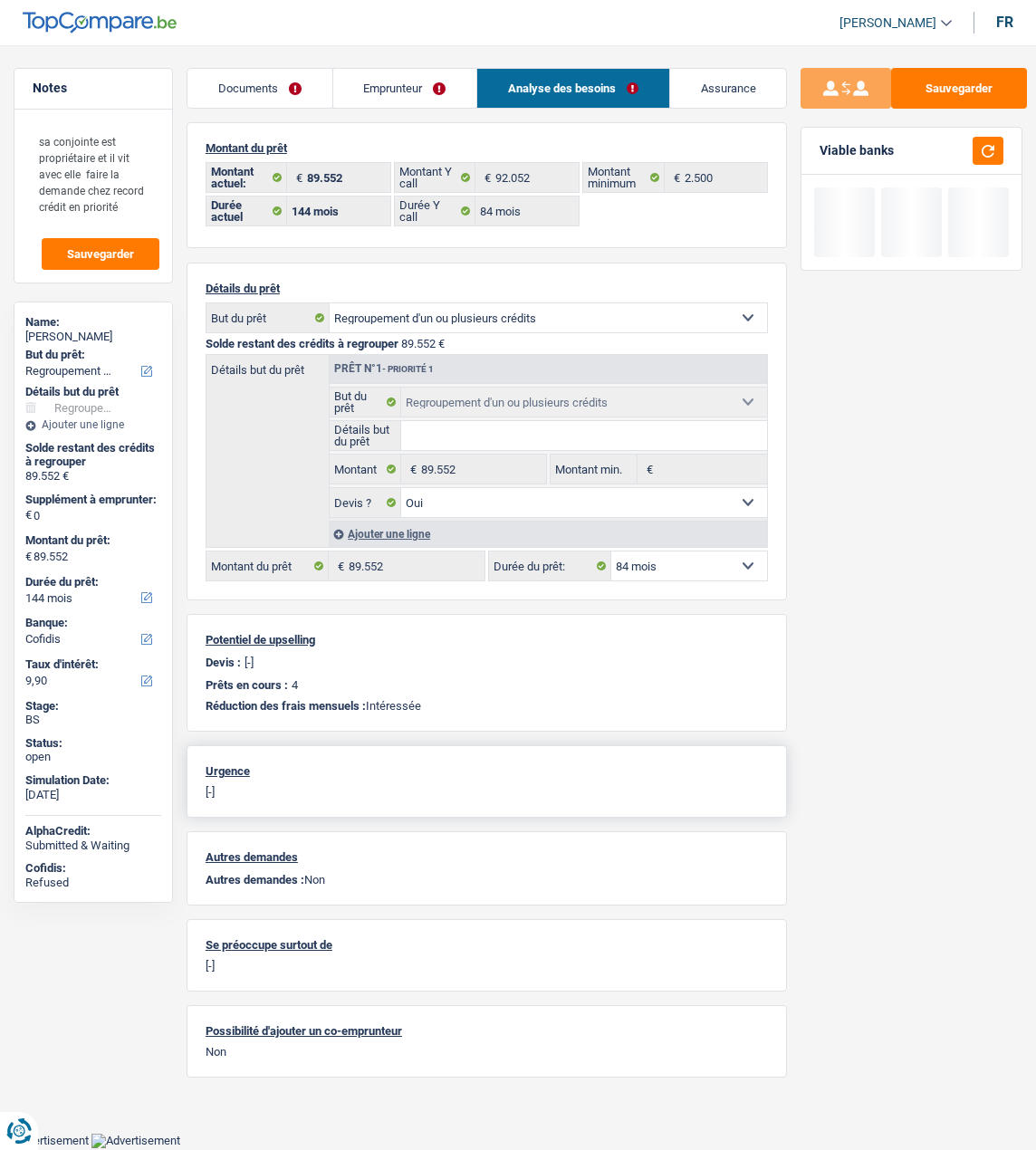
select select "84"
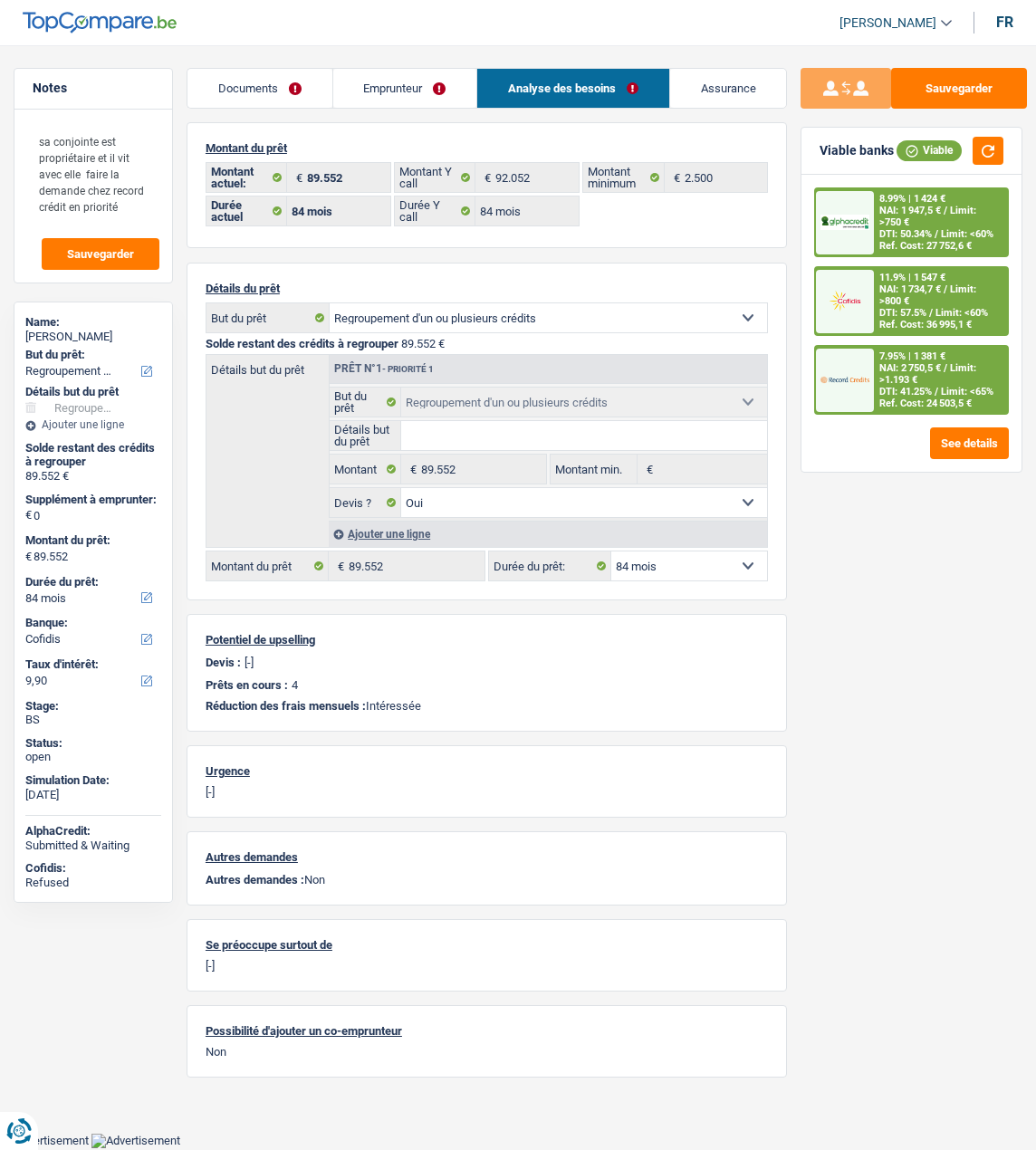
click at [434, 87] on link "Emprunteur" at bounding box center [405, 88] width 144 height 39
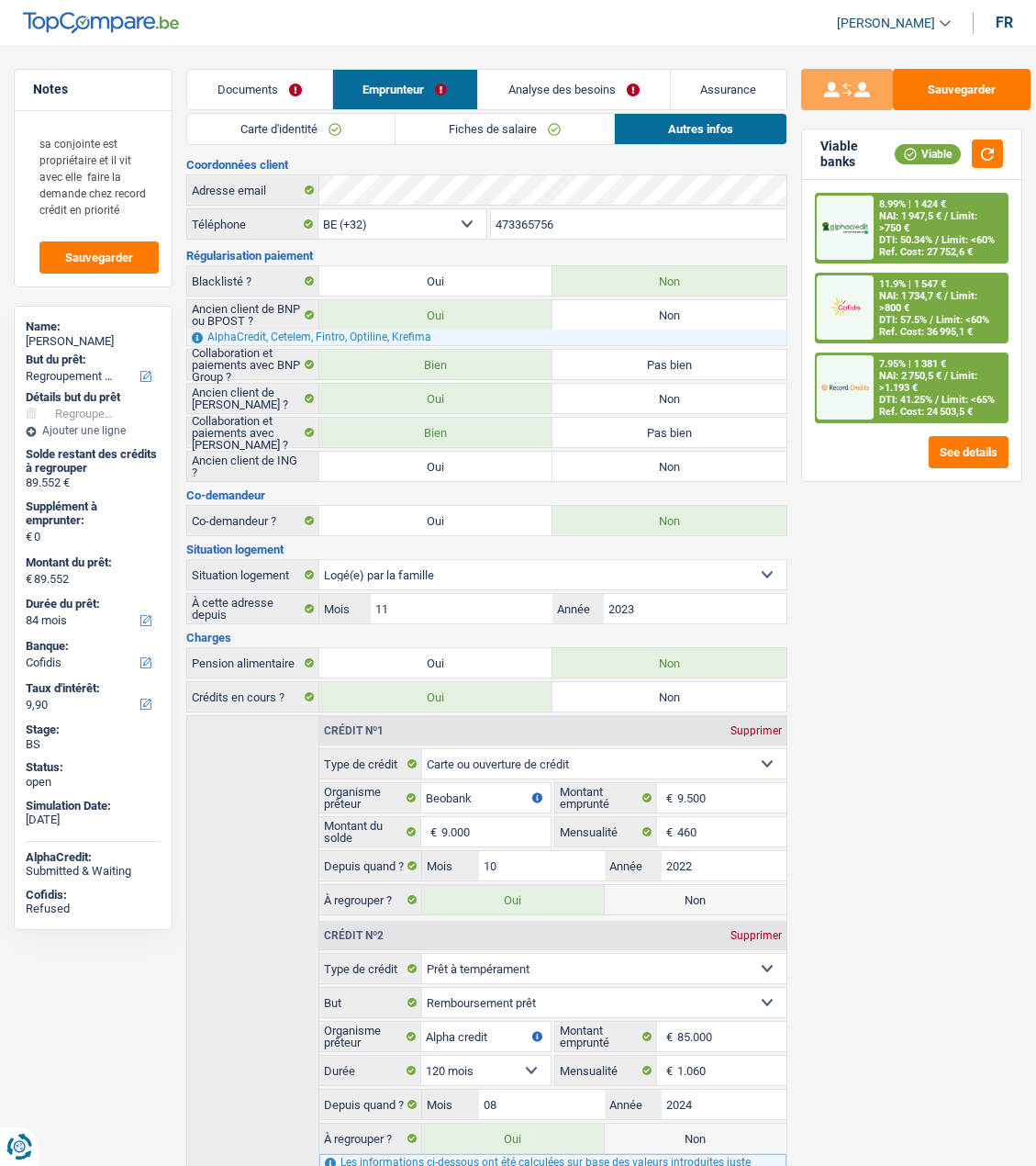
click at [520, 132] on link "Fiches de salaire" at bounding box center [504, 129] width 219 height 30
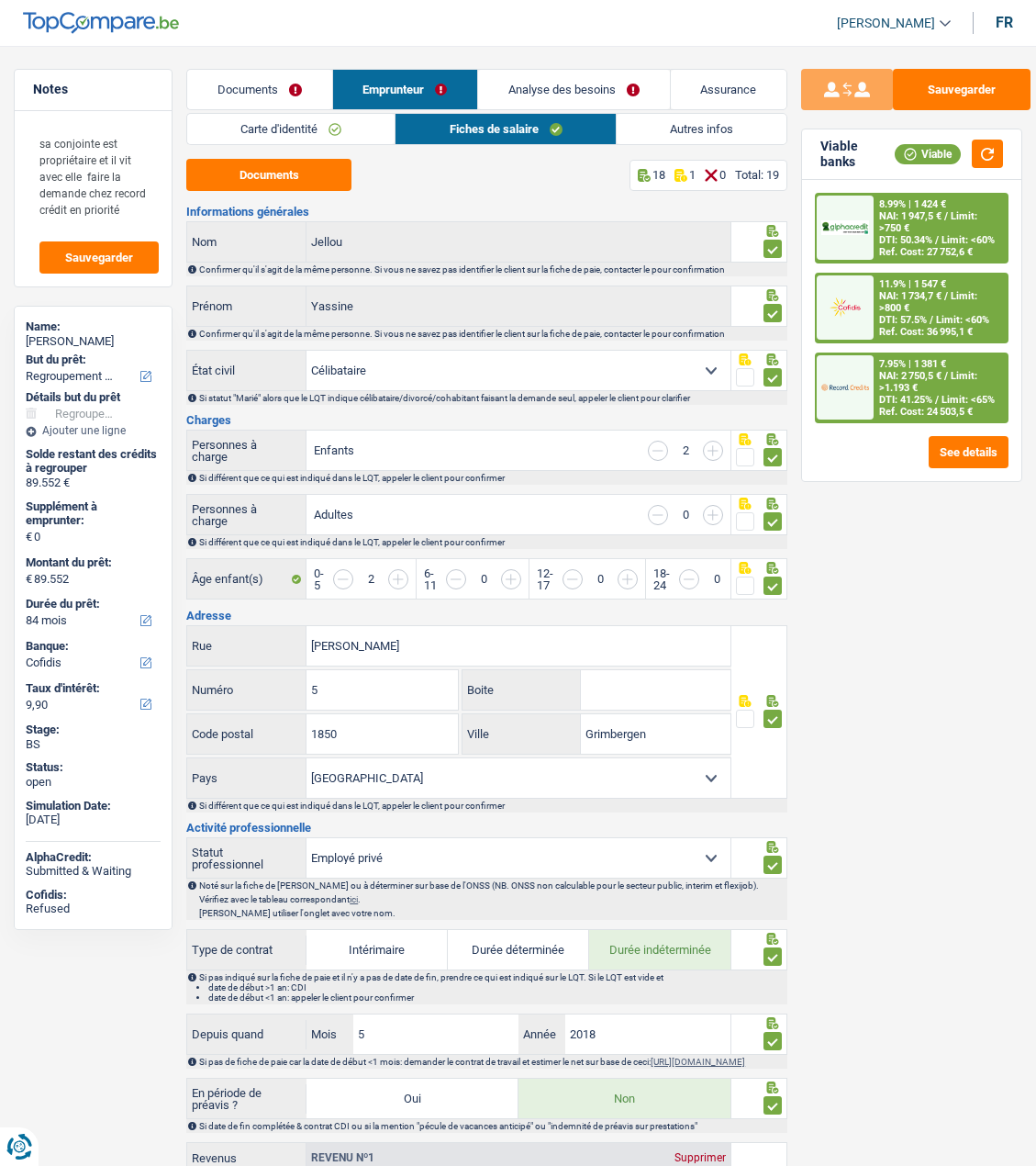
click at [714, 122] on link "Autres infos" at bounding box center [701, 129] width 170 height 30
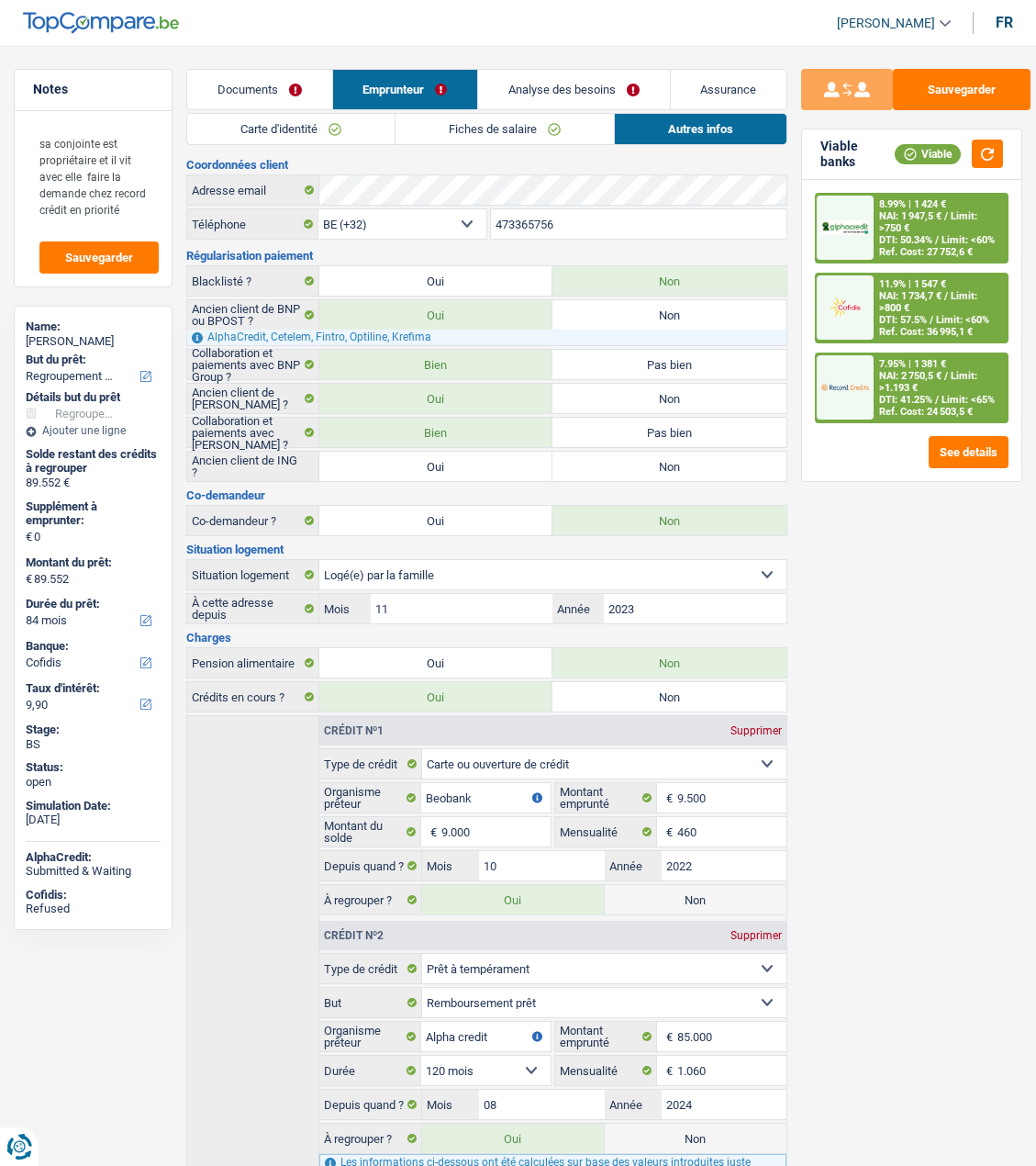
click at [596, 94] on link "Analyse des besoins" at bounding box center [573, 89] width 191 height 39
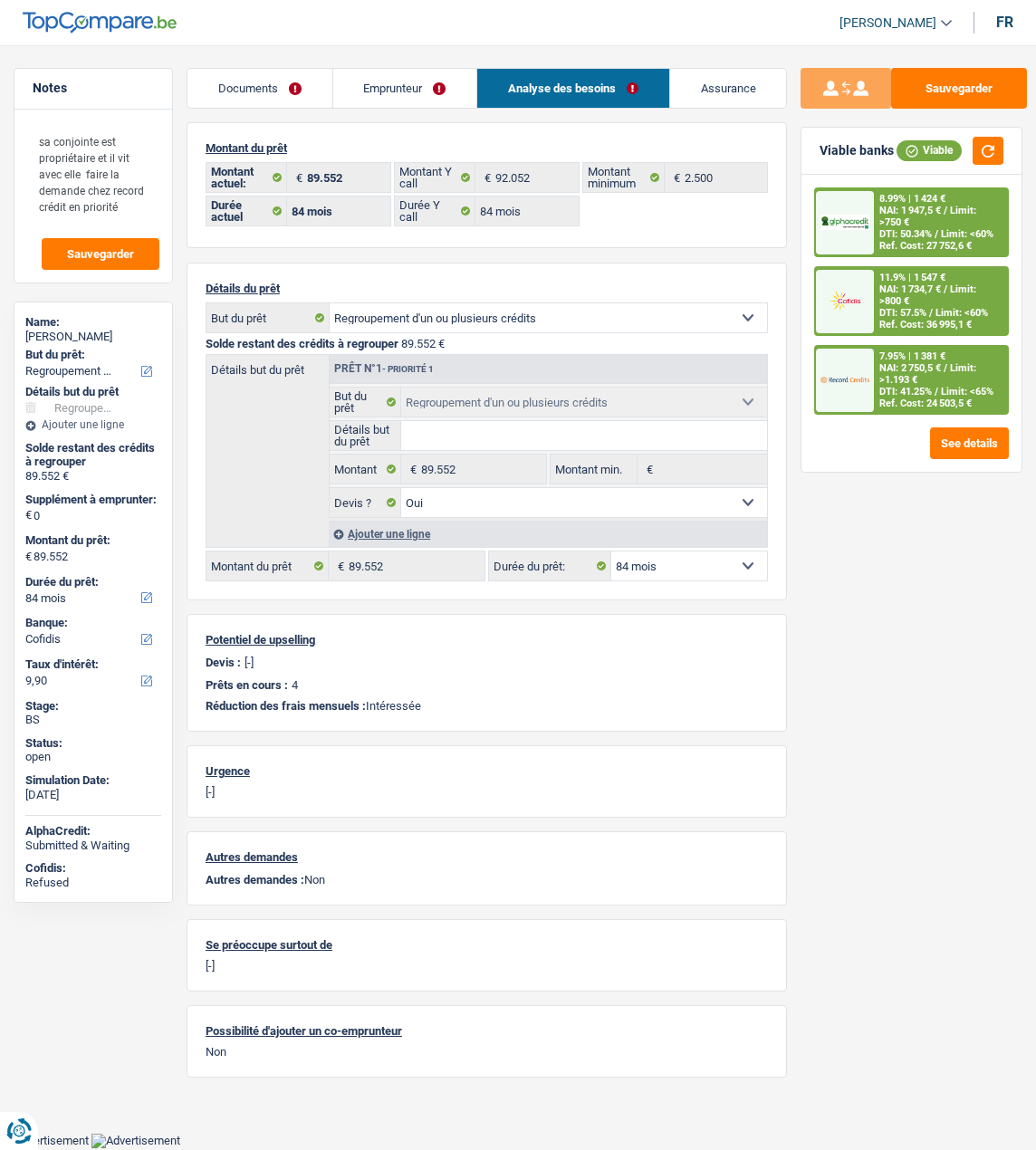
click at [865, 400] on div at bounding box center [844, 379] width 57 height 63
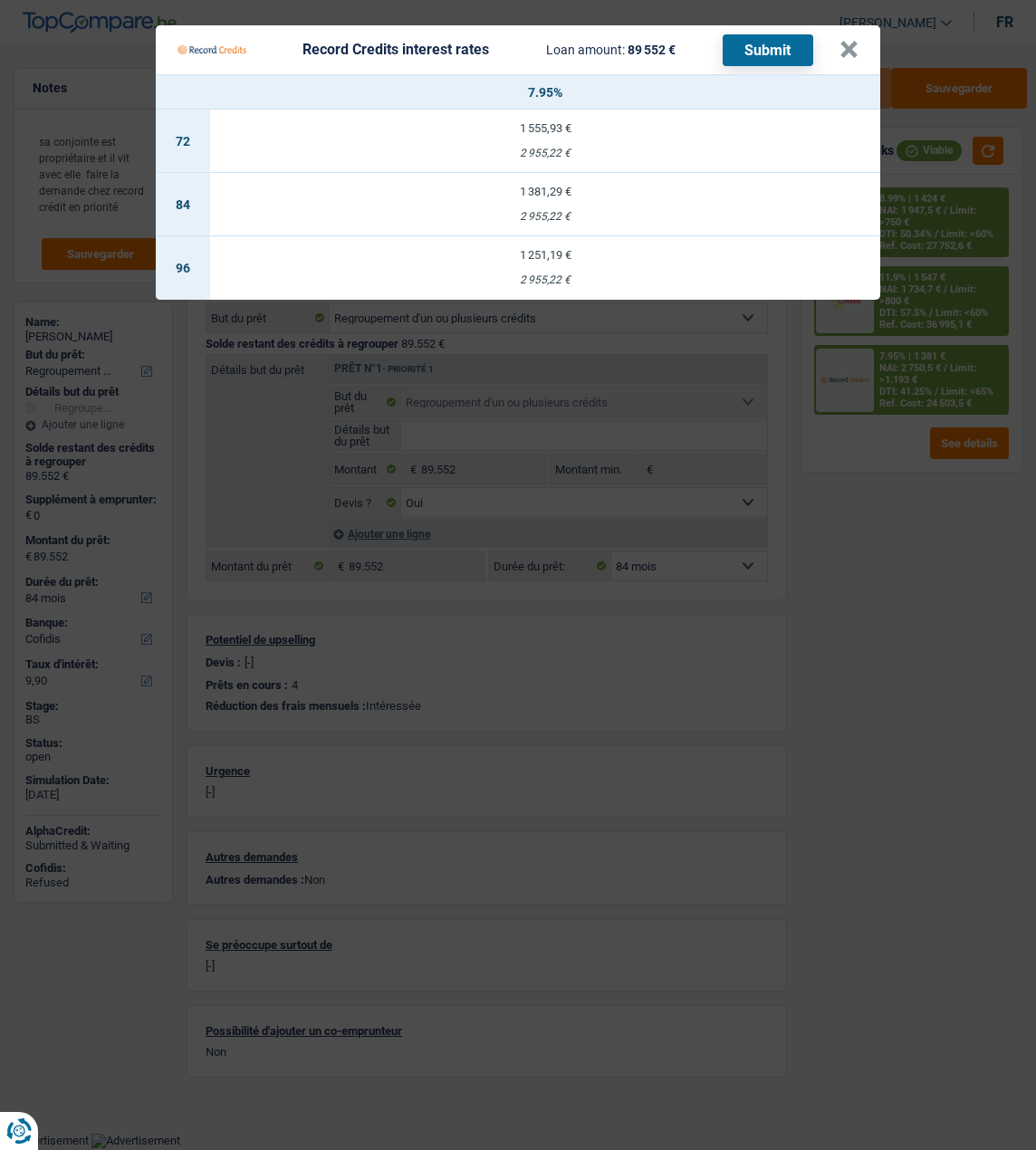
click at [600, 199] on td "1 381,29 € 2 955,22 €" at bounding box center [545, 204] width 670 height 63
select select "record credits"
type input "7,95"
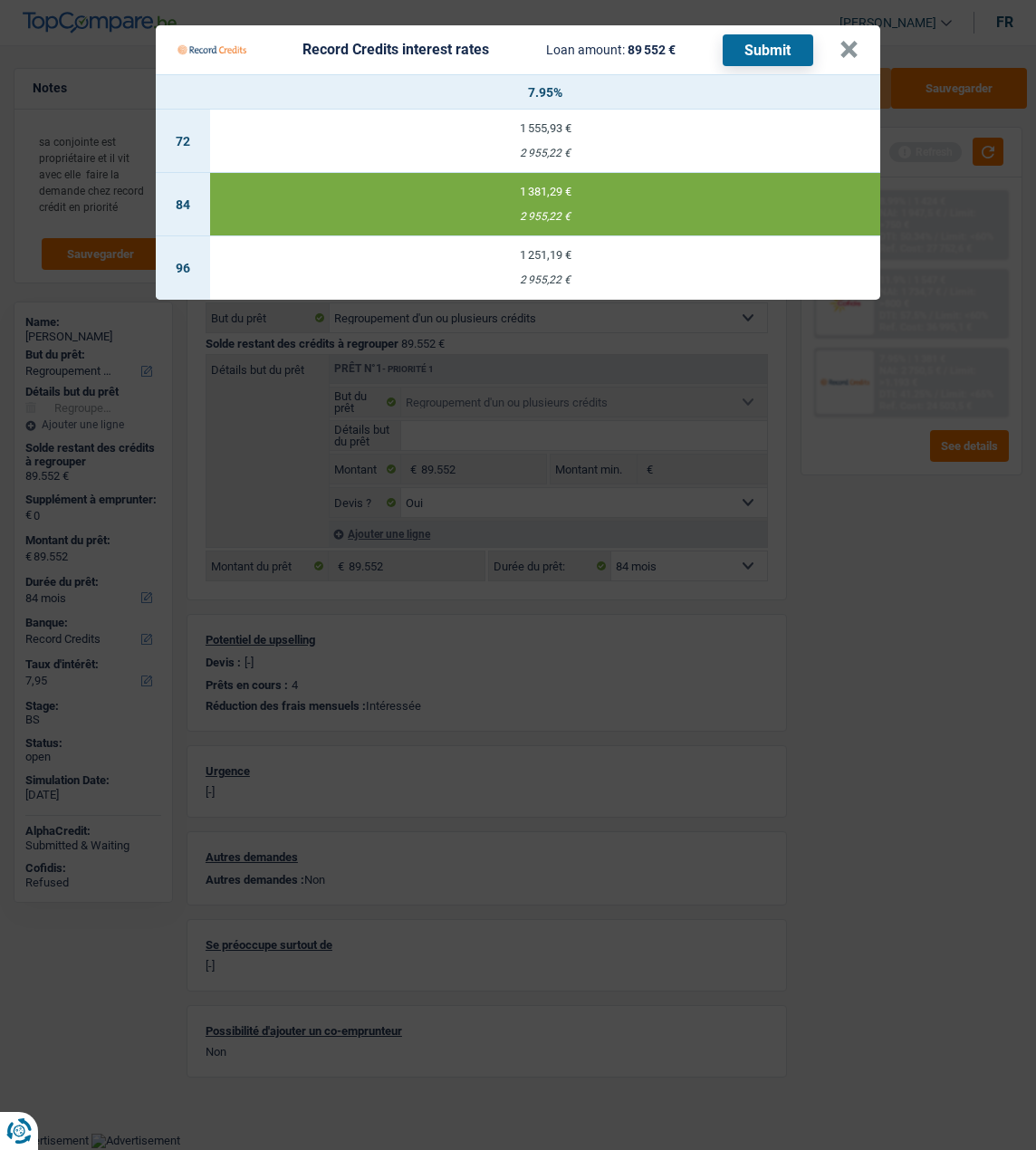
click at [785, 39] on button "Submit" at bounding box center [769, 50] width 91 height 32
click at [865, 45] on Credits___BV_modal_header_ "Record Credits interest rates Loan amount: 89 552 € Submit ×" at bounding box center [518, 49] width 724 height 49
click at [856, 43] on button "×" at bounding box center [849, 49] width 19 height 18
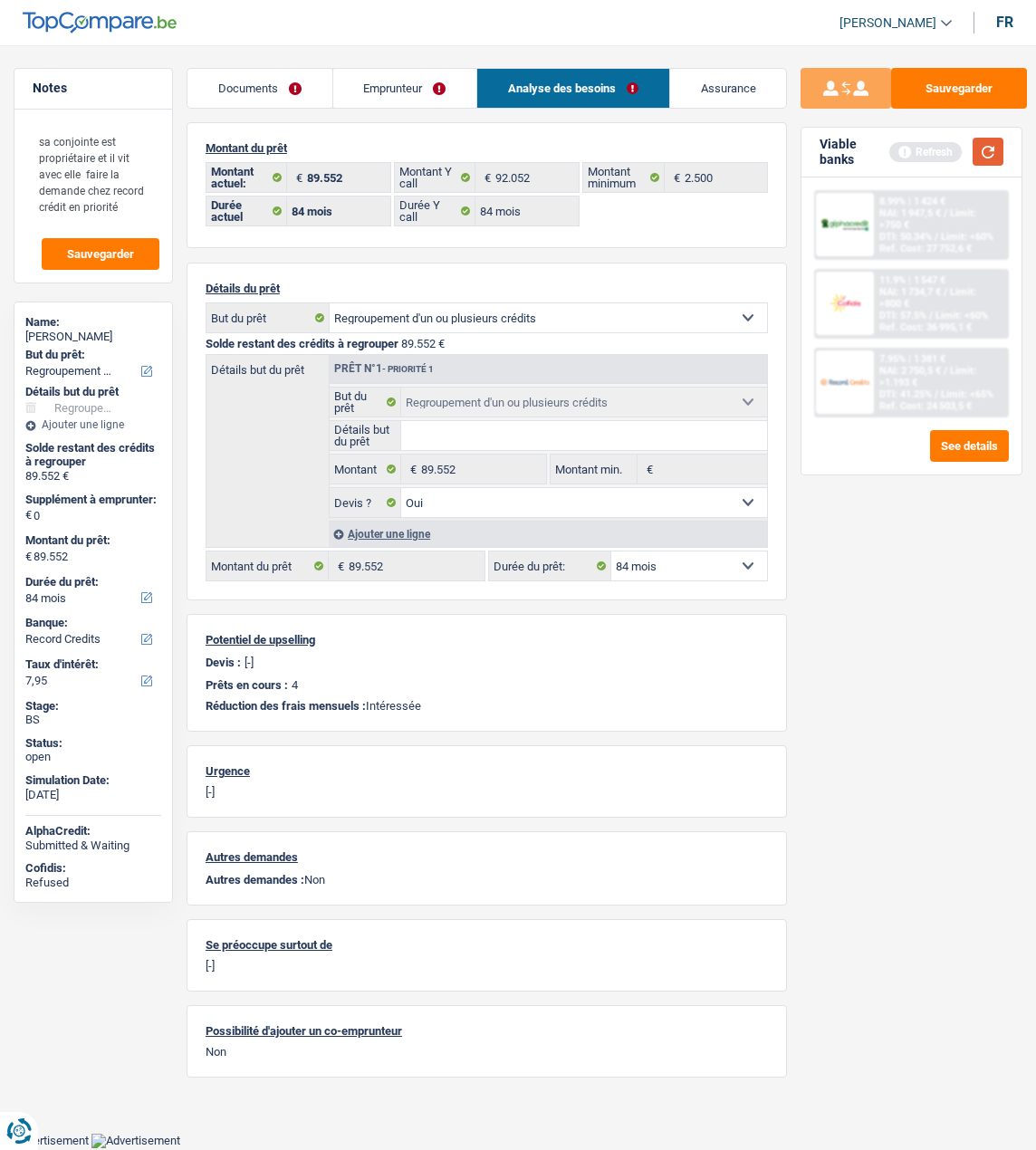
click at [990, 160] on button "button" at bounding box center [989, 151] width 31 height 28
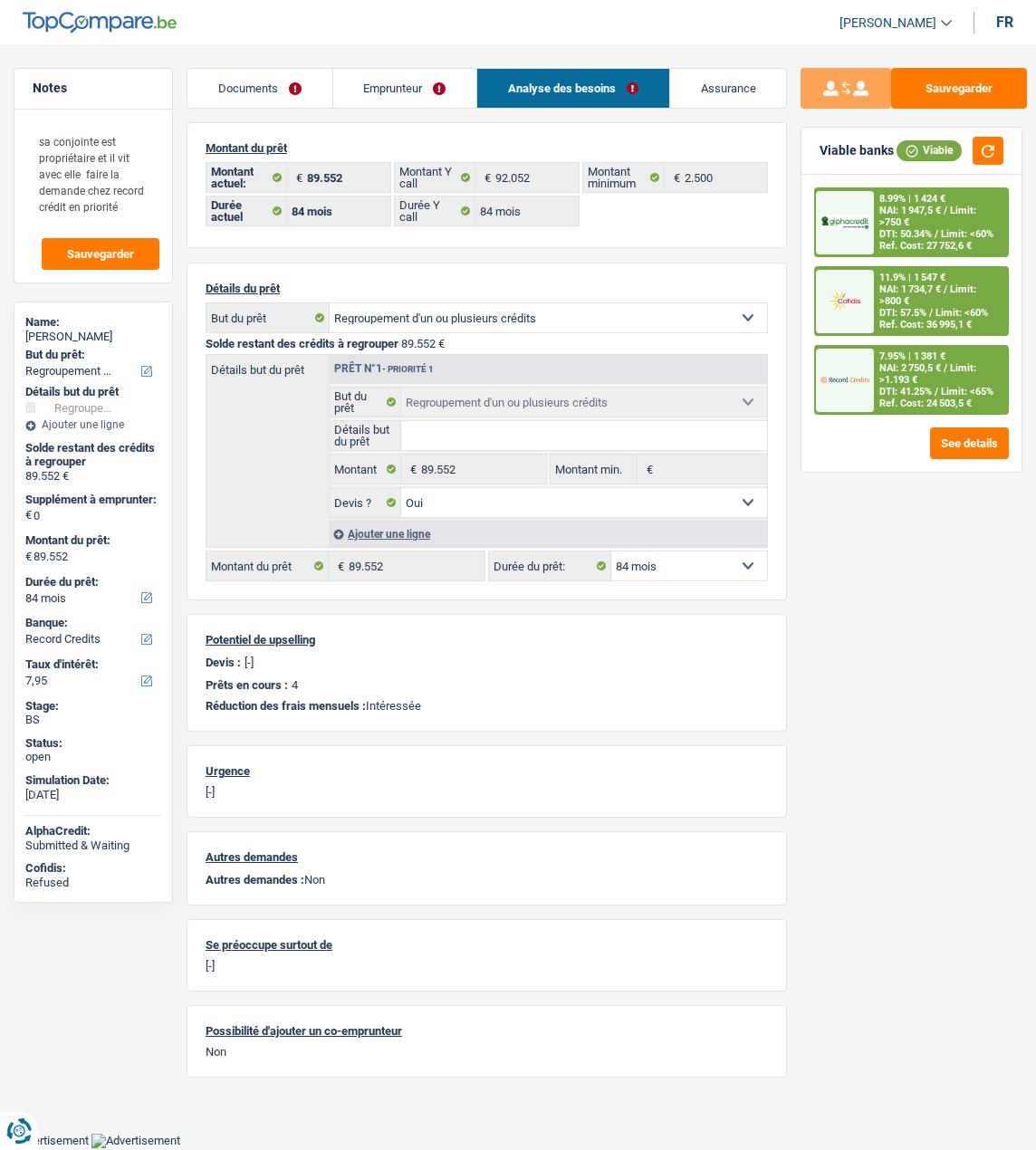
click at [573, 85] on link "Analyse des besoins" at bounding box center [573, 88] width 192 height 39
click at [409, 85] on link "Emprunteur" at bounding box center [405, 88] width 144 height 39
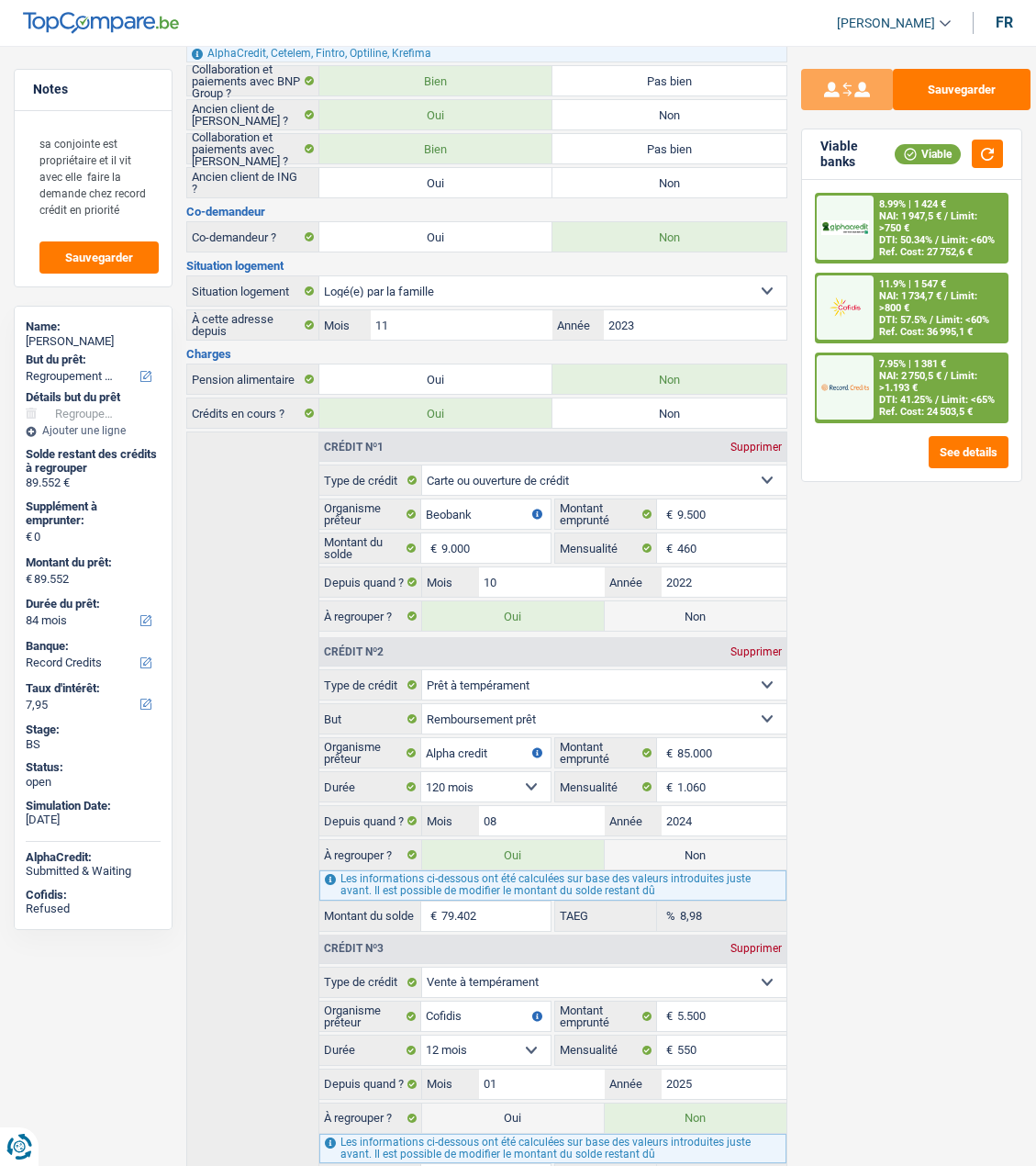
scroll to position [367, 0]
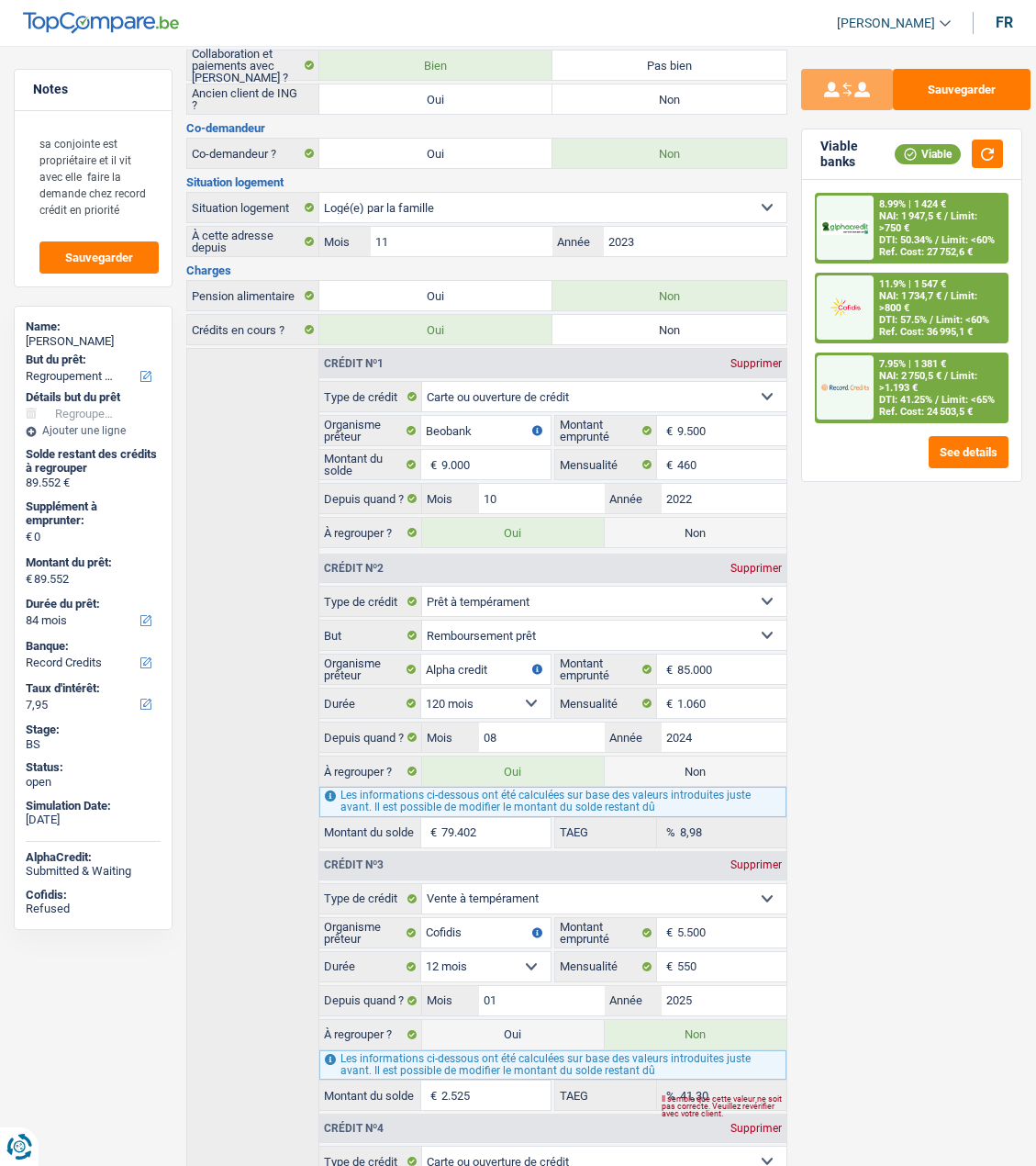
click at [716, 759] on label "Non" at bounding box center [696, 771] width 181 height 29
click at [716, 759] on input "Non" at bounding box center [696, 771] width 181 height 29
radio input "true"
type input "10.150"
select select "60"
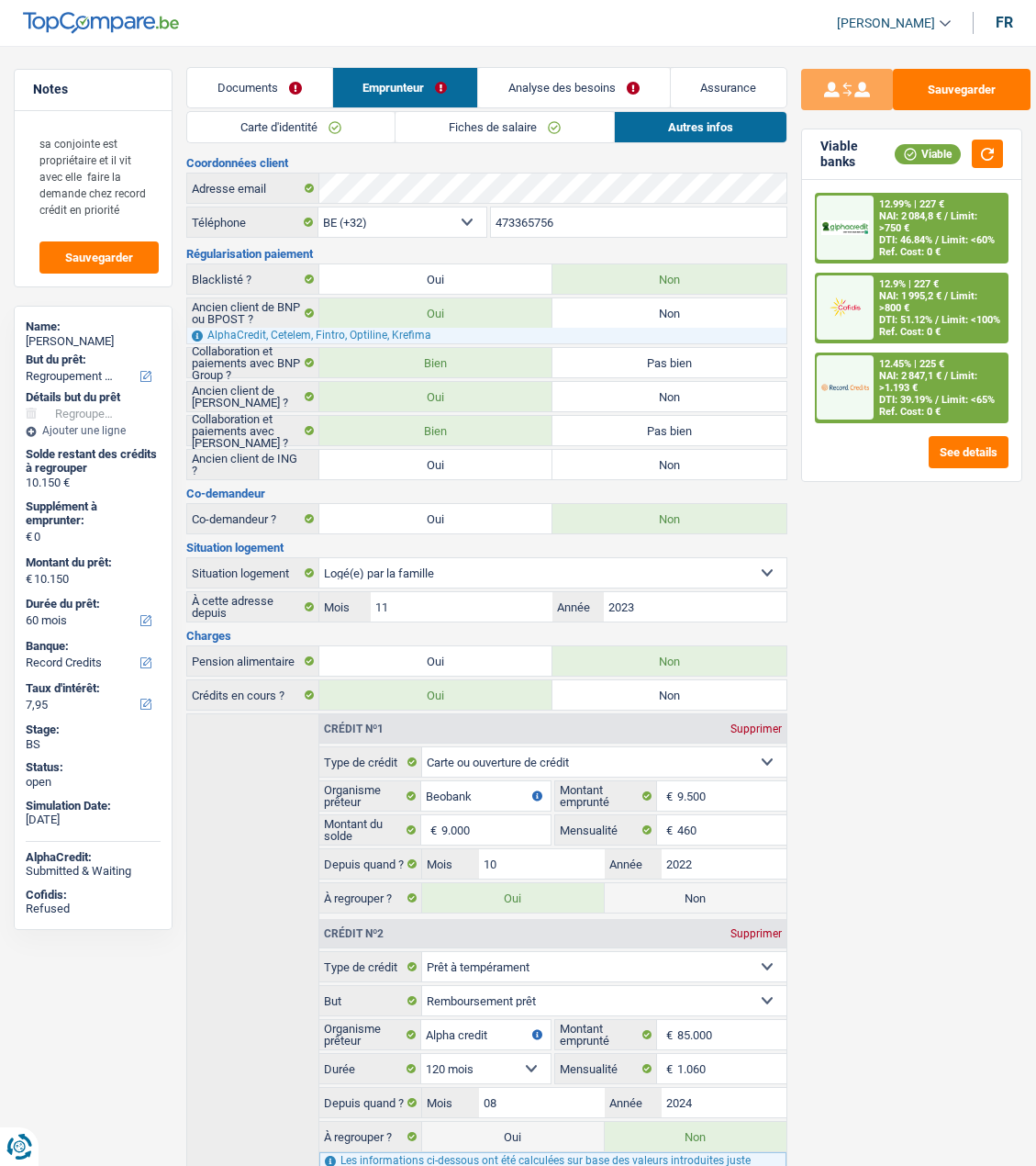
scroll to position [0, 0]
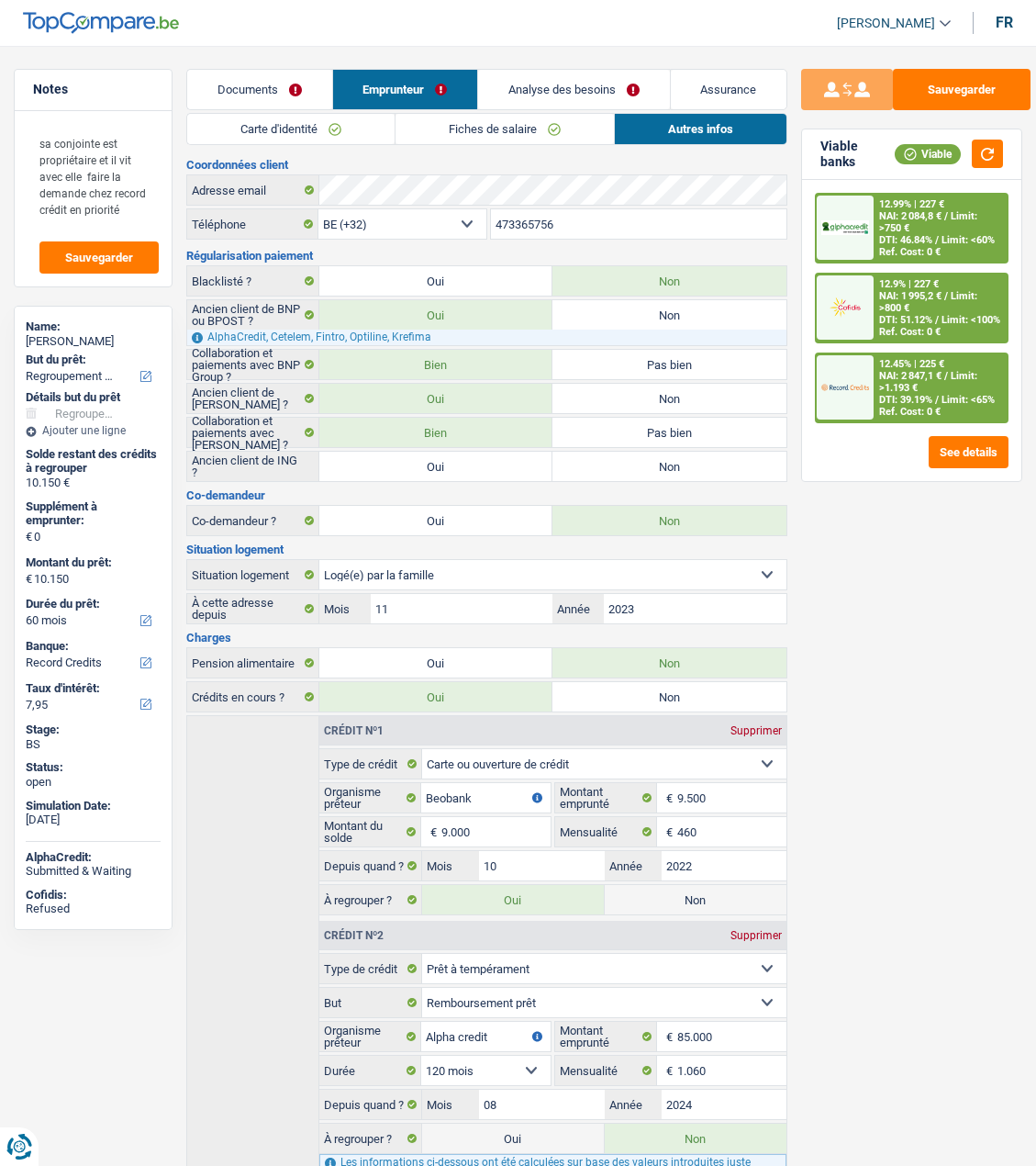
click at [612, 92] on link "Analyse des besoins" at bounding box center [573, 89] width 191 height 39
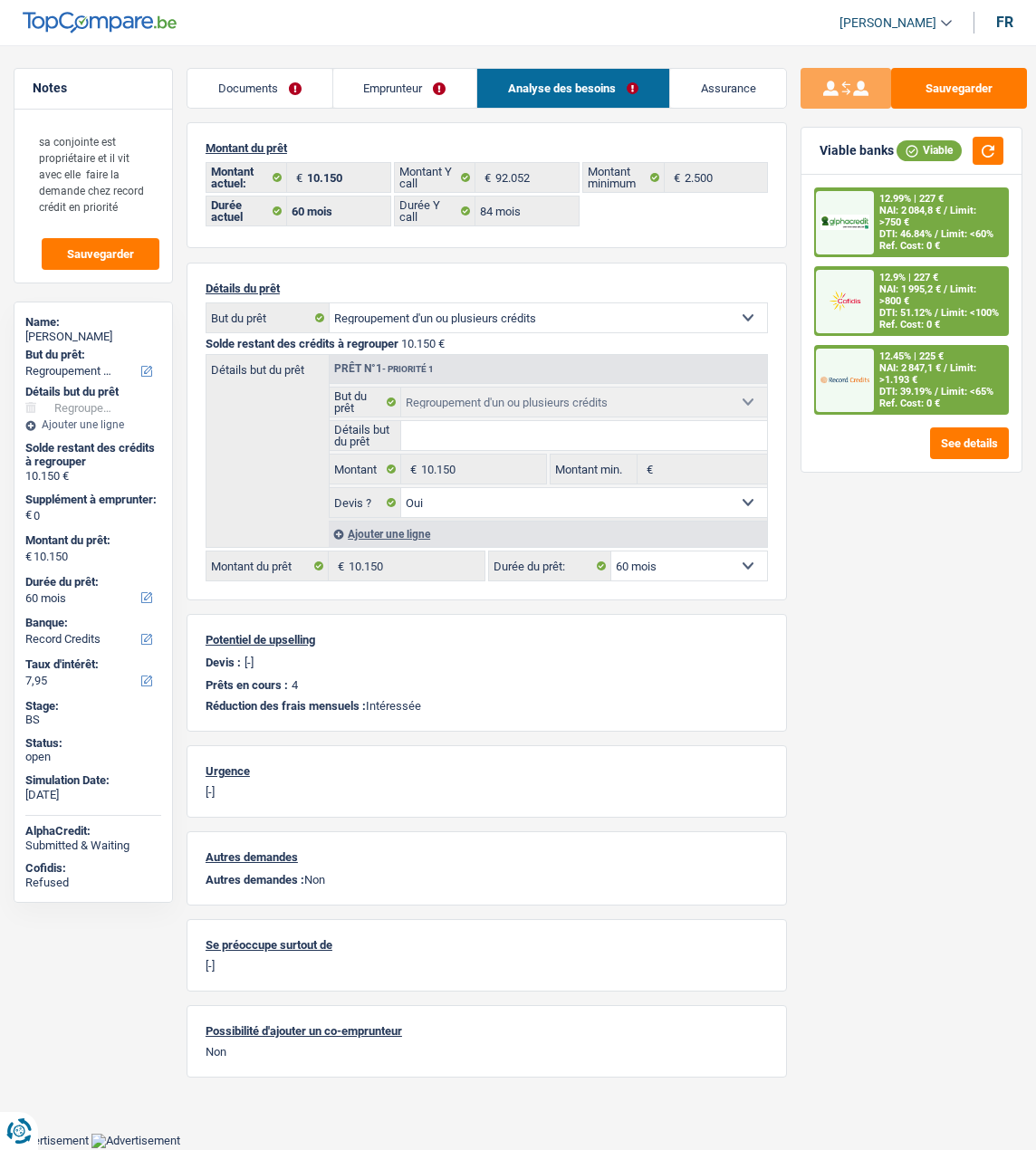
click at [429, 82] on link "Emprunteur" at bounding box center [405, 88] width 144 height 39
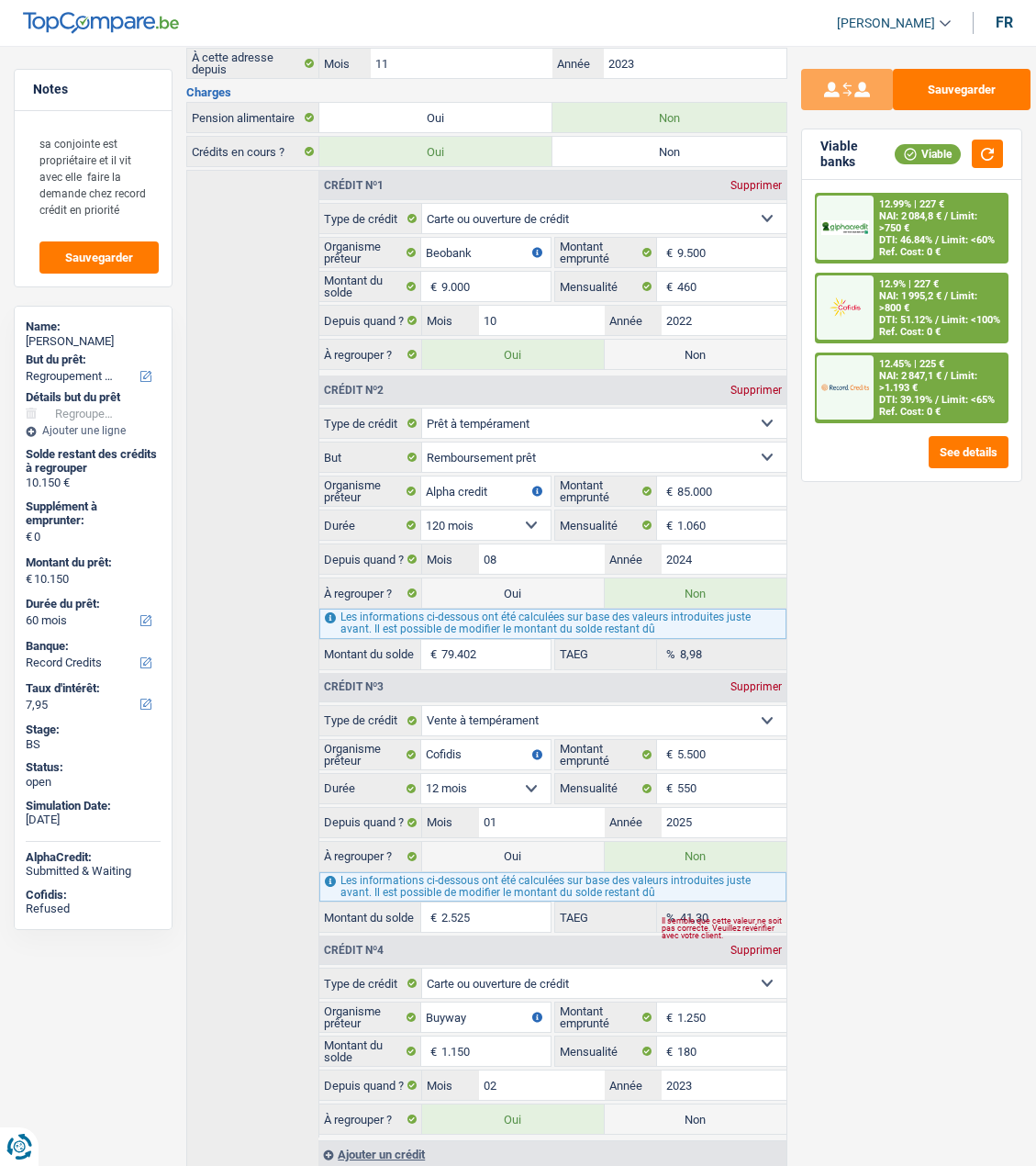
scroll to position [551, 0]
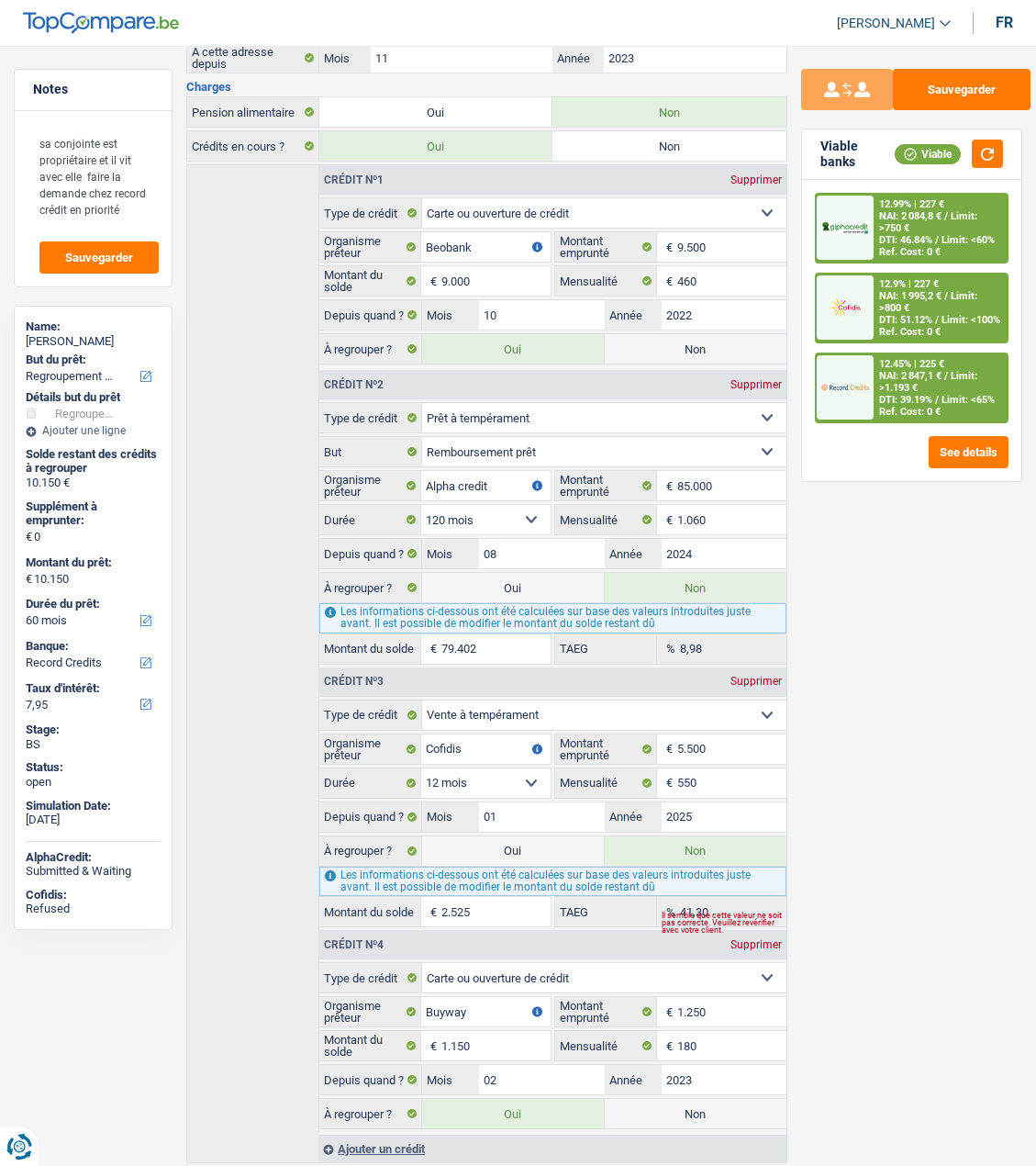
click at [560, 577] on label "Oui" at bounding box center [512, 588] width 181 height 29
click at [560, 577] on input "Oui" at bounding box center [512, 588] width 181 height 29
radio input "true"
type input "89.552"
radio input "false"
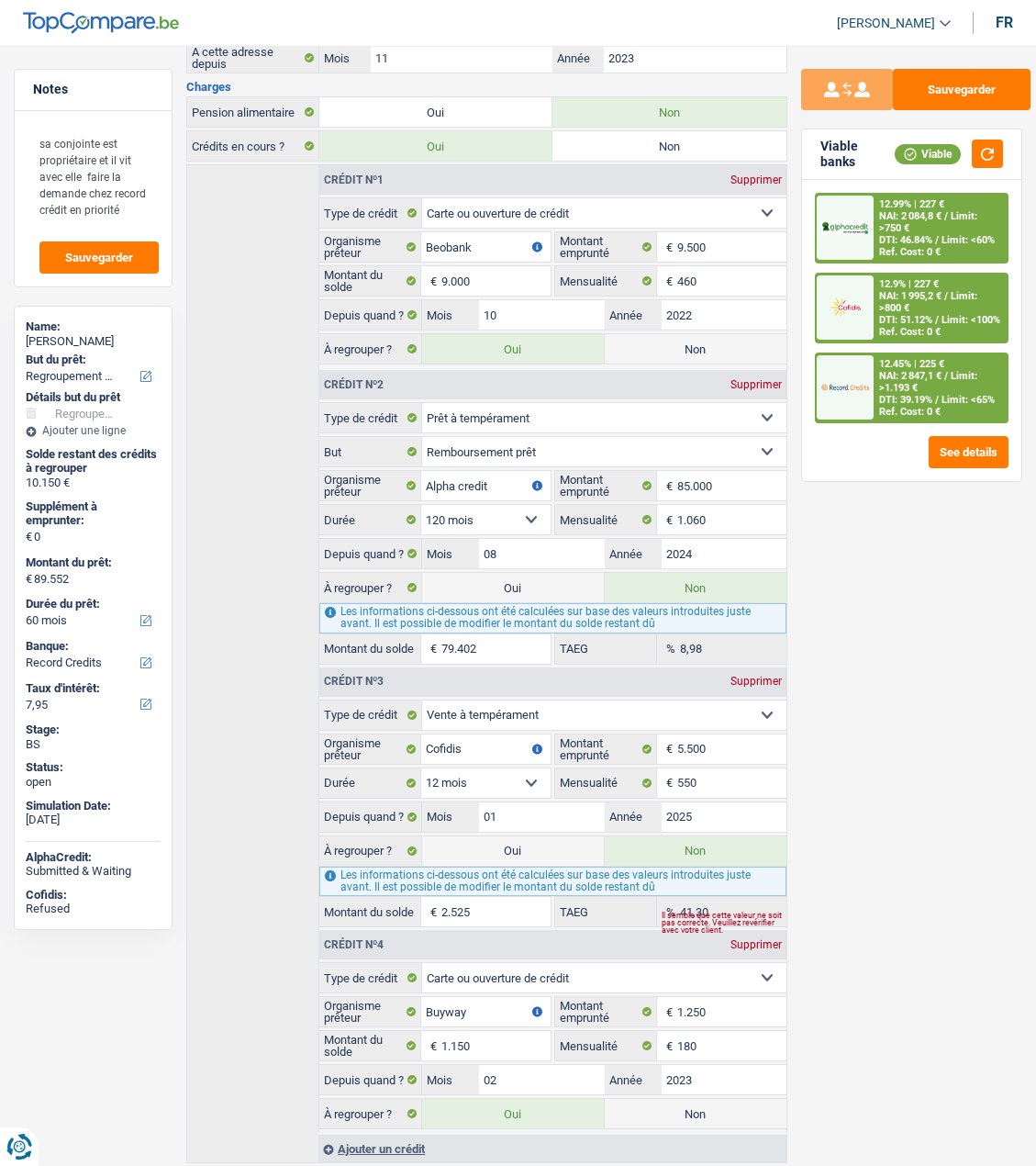
select select "144"
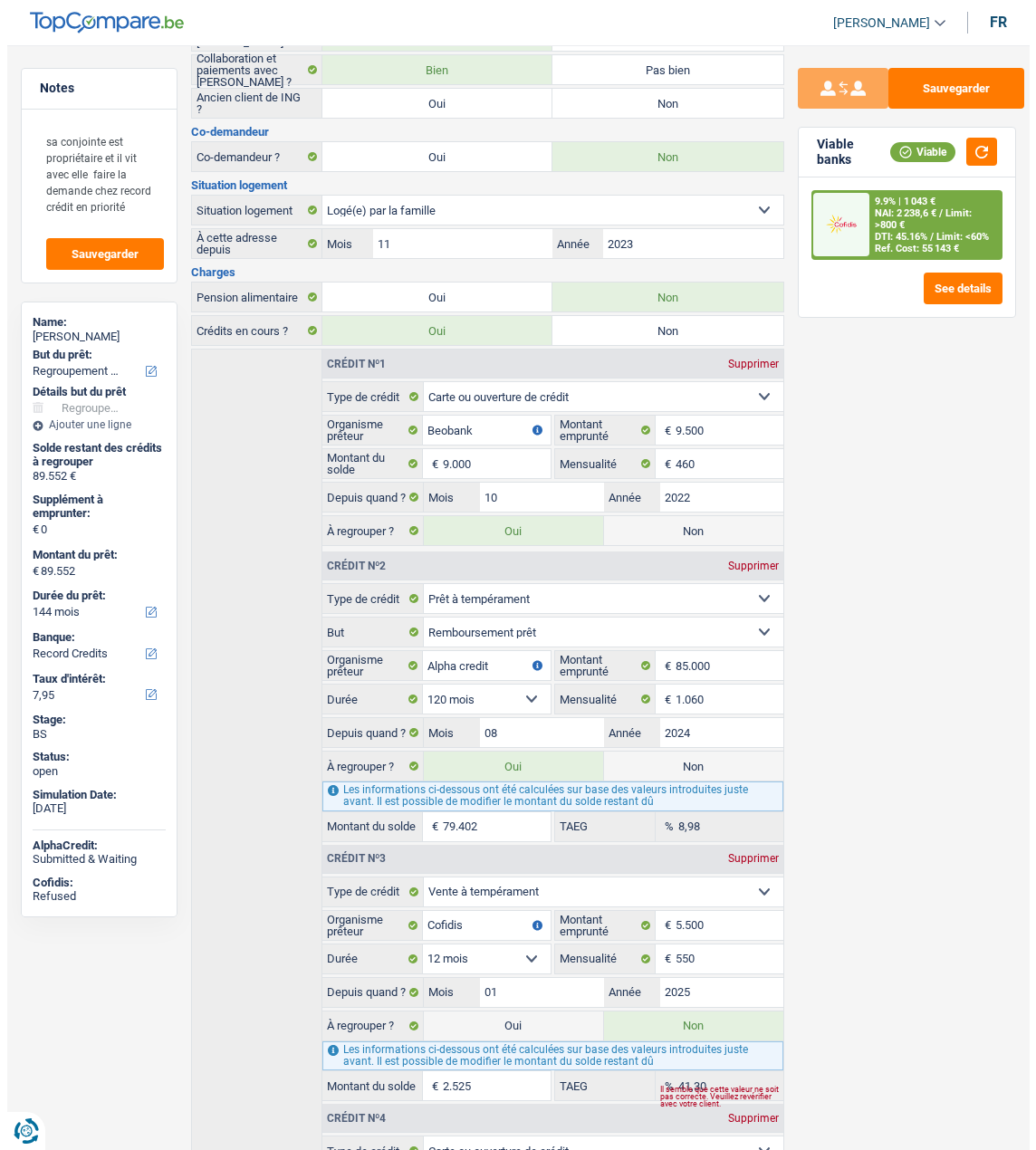
scroll to position [0, 0]
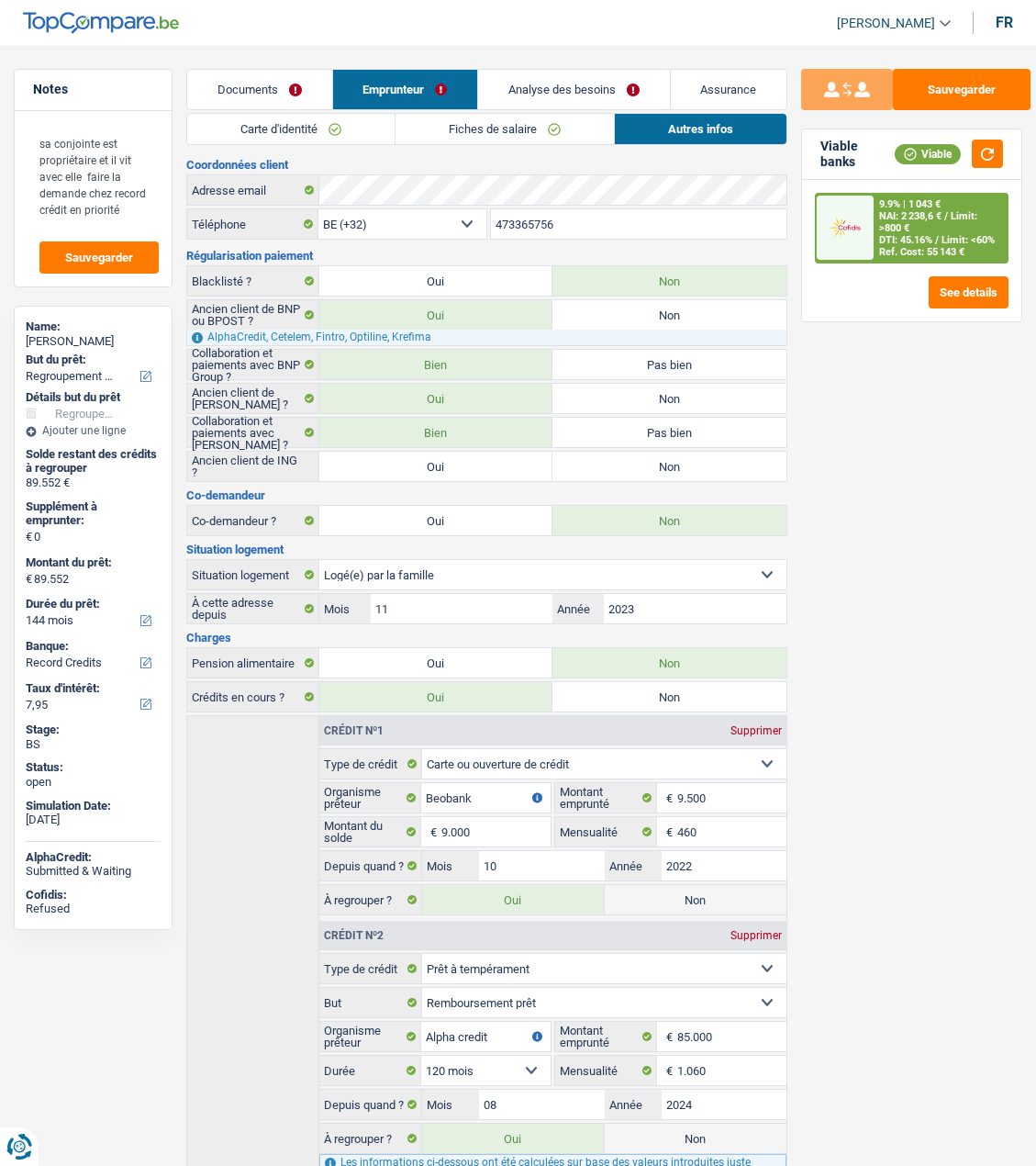
click at [613, 88] on link "Analyse des besoins" at bounding box center [573, 89] width 191 height 39
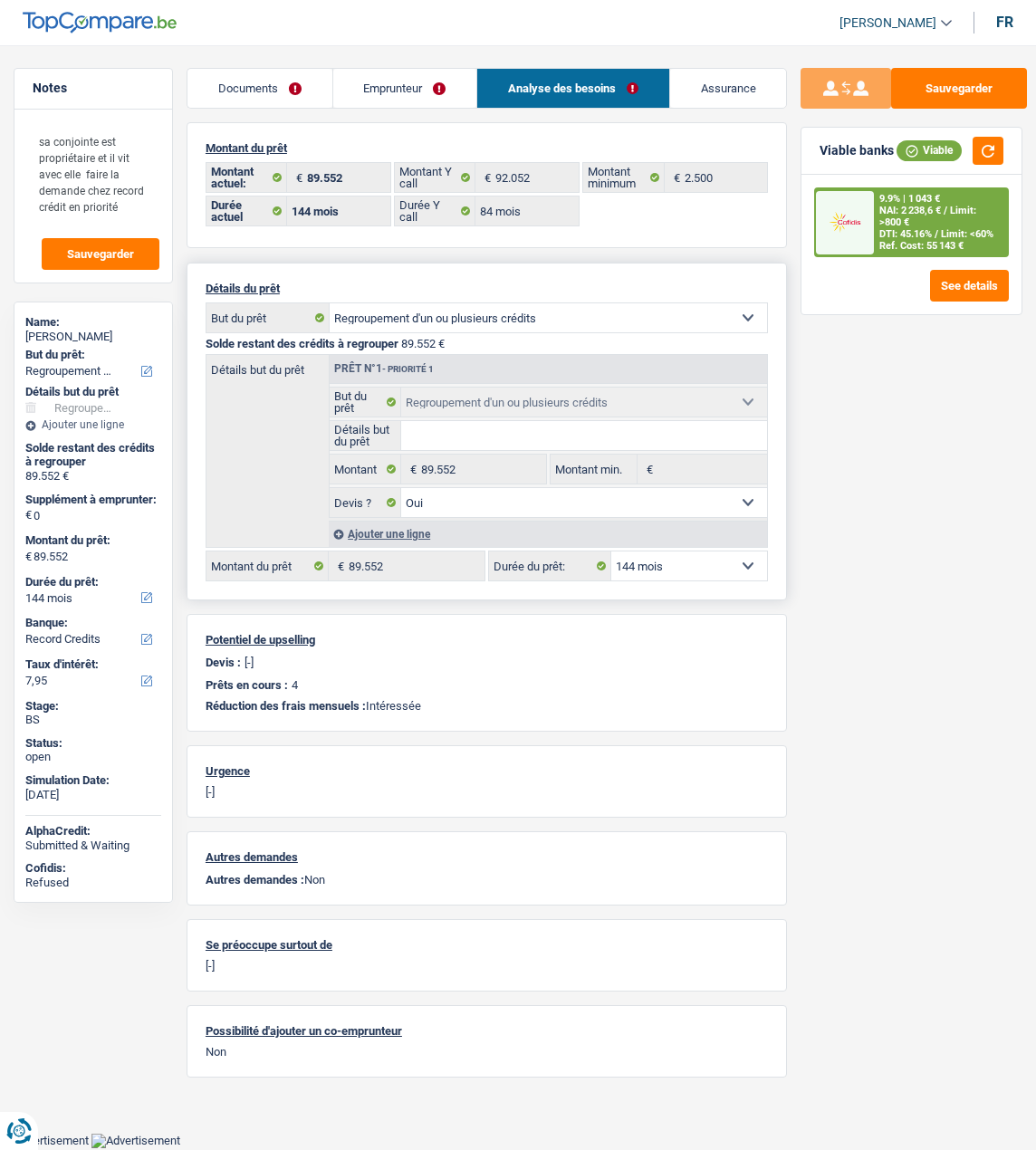
click at [691, 559] on select "12 mois 18 mois 24 mois 30 mois 36 mois 42 mois 48 mois 60 mois 72 mois 84 mois…" at bounding box center [689, 566] width 156 height 29
select select "120"
click at [612, 552] on select "12 mois 18 mois 24 mois 30 mois 36 mois 42 mois 48 mois 60 mois 72 mois 84 mois…" at bounding box center [689, 566] width 156 height 29
select select "120"
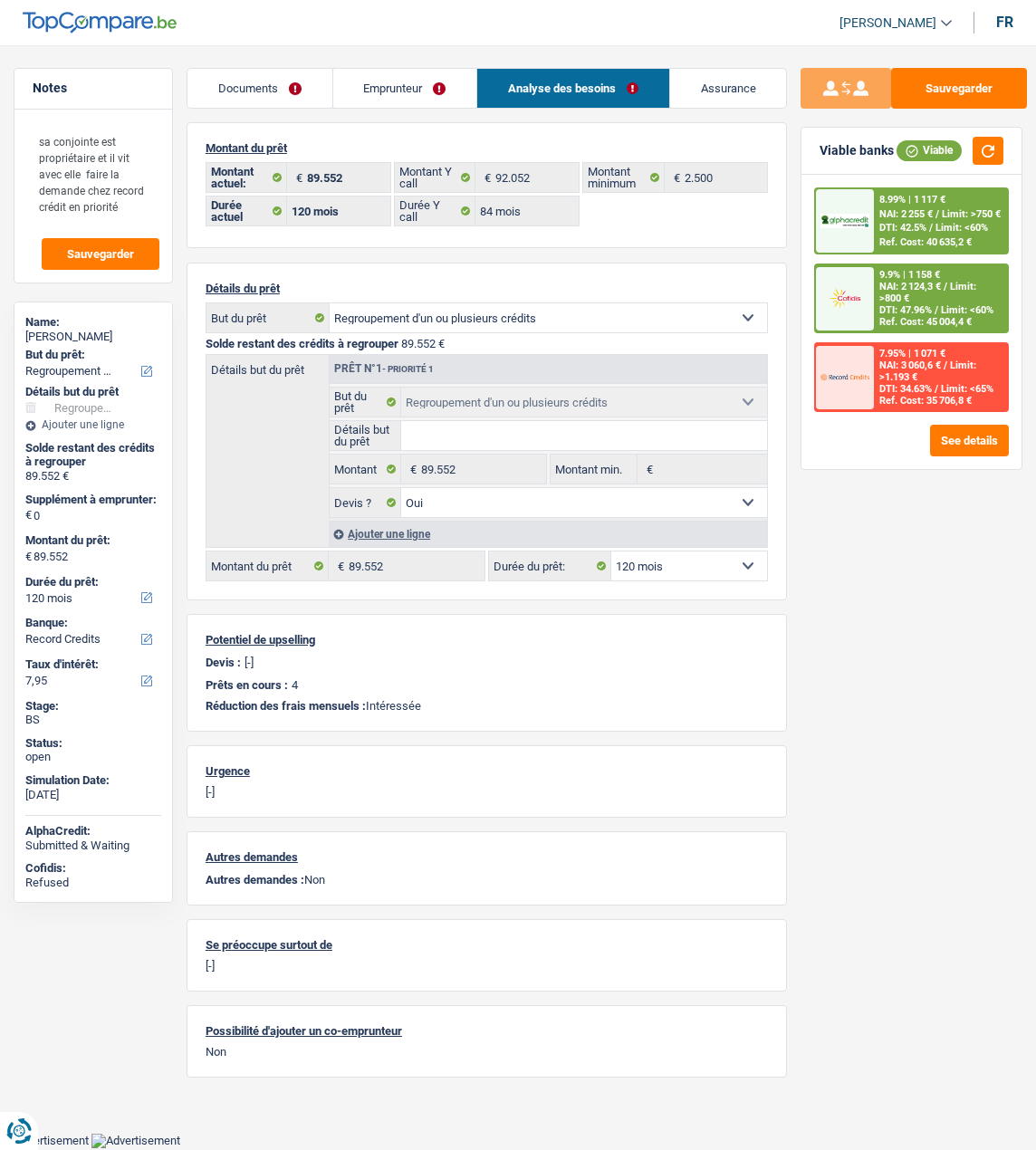
click at [919, 217] on span "NAI: 2 255 €" at bounding box center [905, 214] width 53 height 12
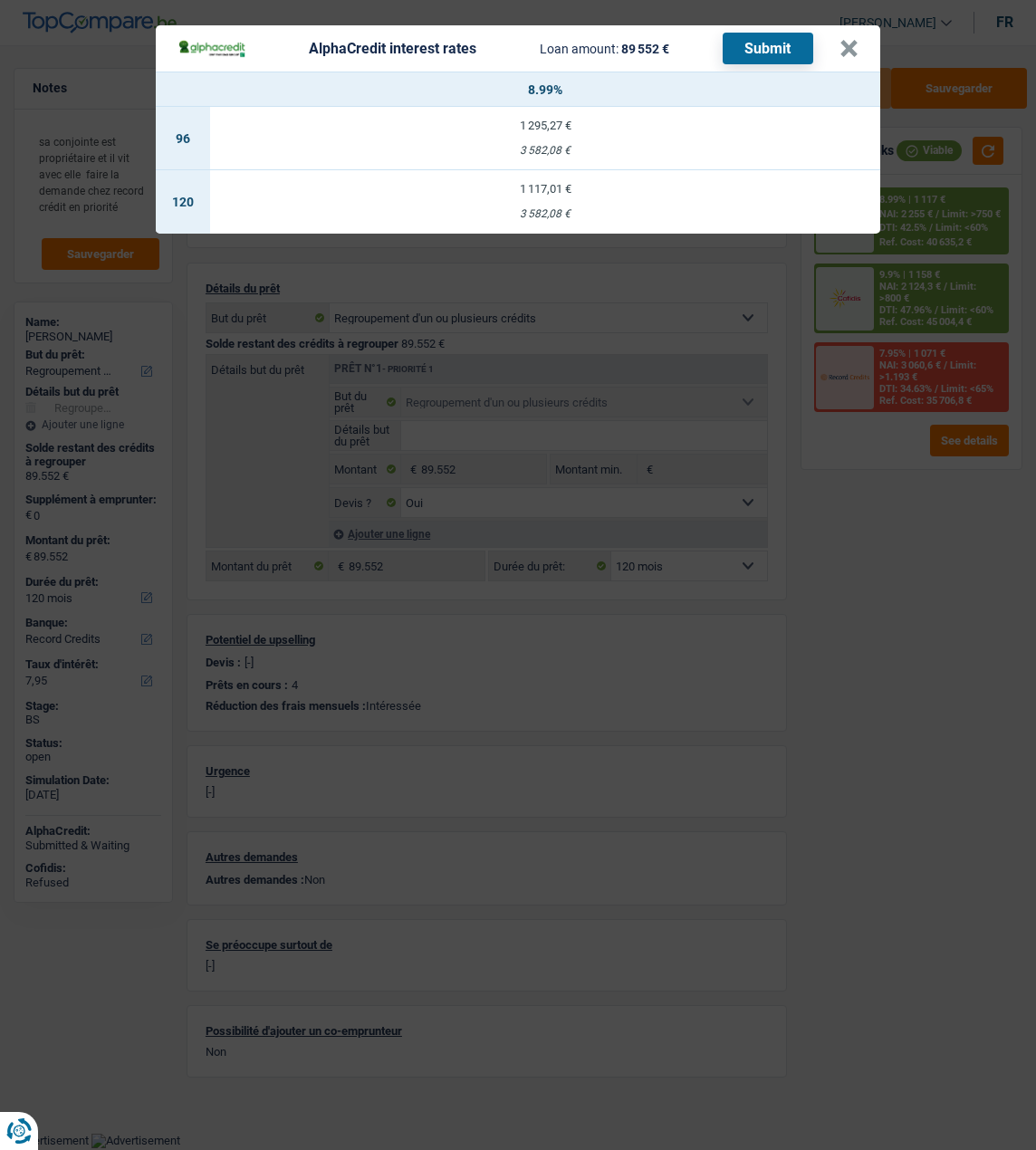
click at [559, 192] on td "1 117,01 € 3 582,08 €" at bounding box center [545, 201] width 670 height 63
select select "alphacredit"
type input "8,99"
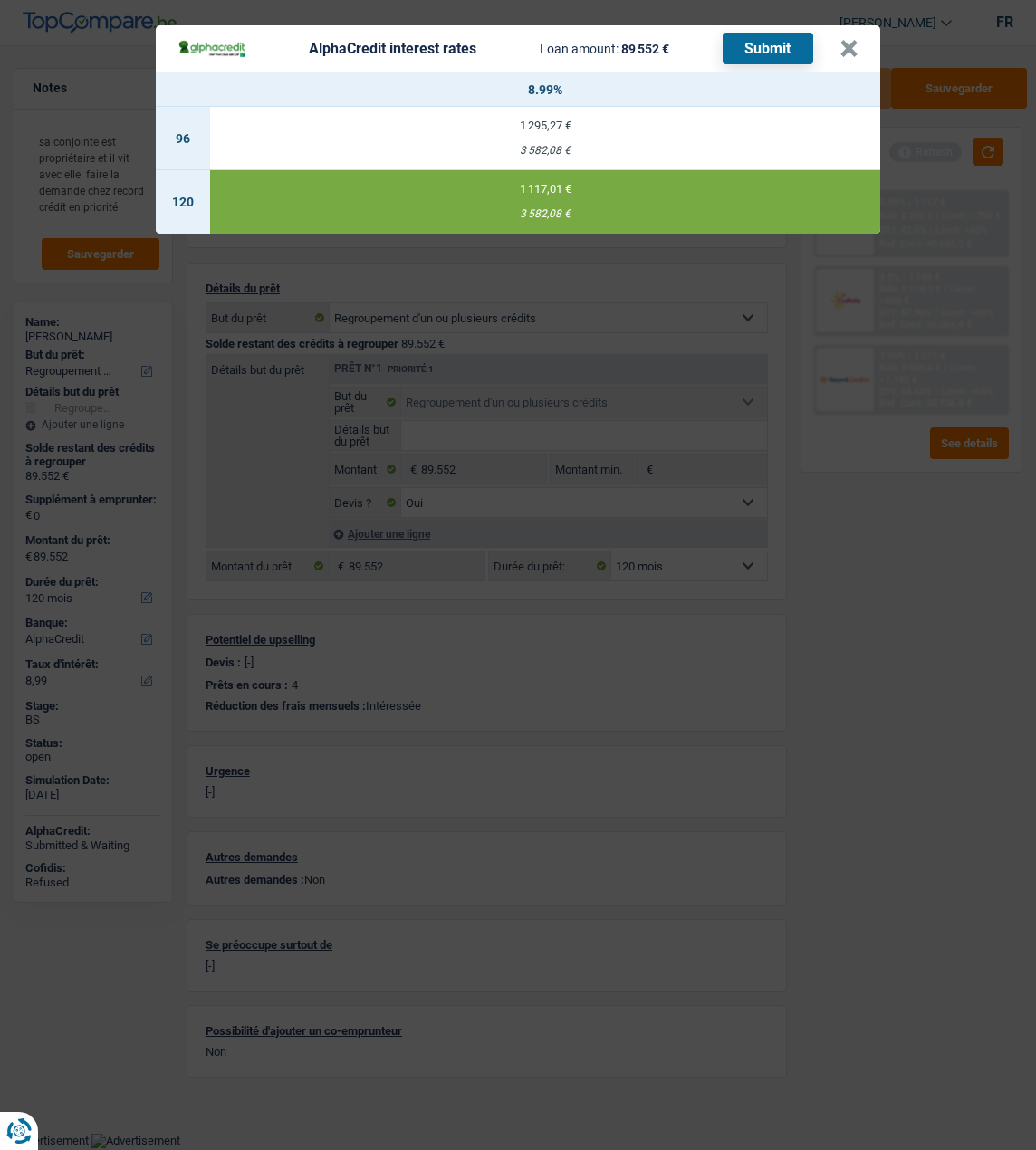
click at [787, 43] on button "Submit" at bounding box center [769, 48] width 91 height 32
click at [859, 45] on button "×" at bounding box center [849, 48] width 19 height 18
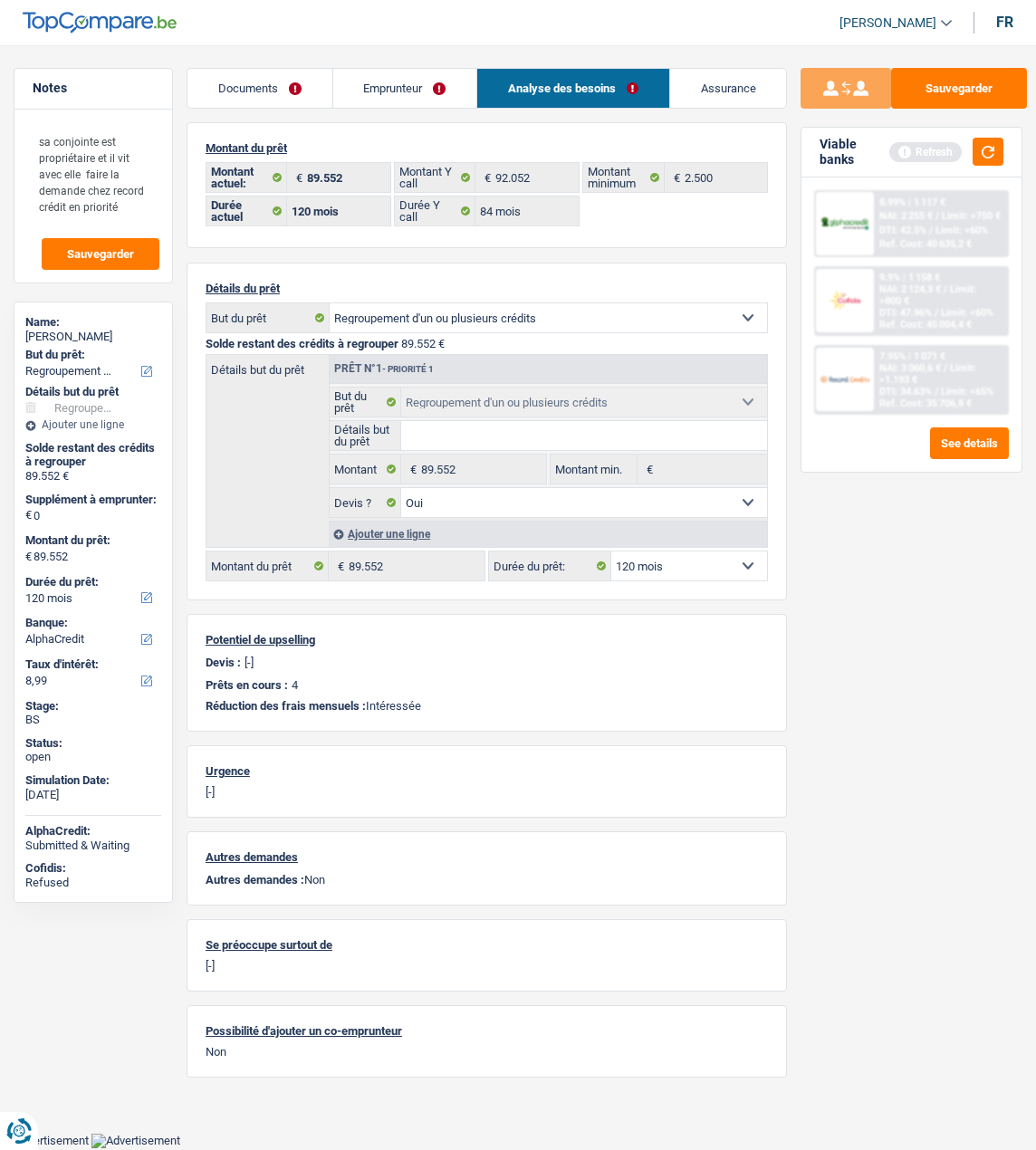
click at [917, 235] on div "8.99% | 1 117 € NAI: 2 255 € / Limit: >750 € DTI: 42.5% / Limit: <60% Ref. Cost…" at bounding box center [941, 223] width 134 height 63
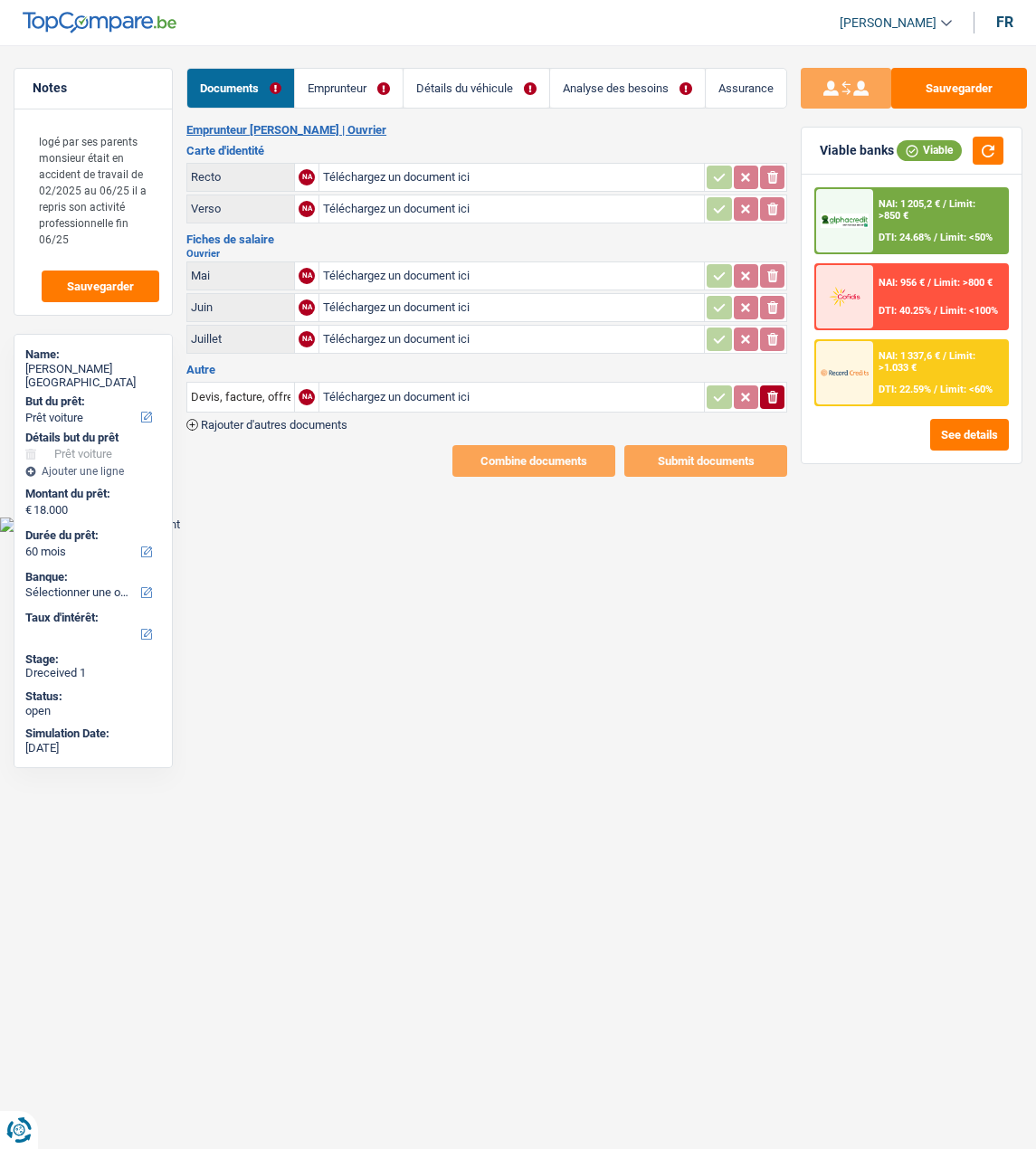
select select "car"
select select "60"
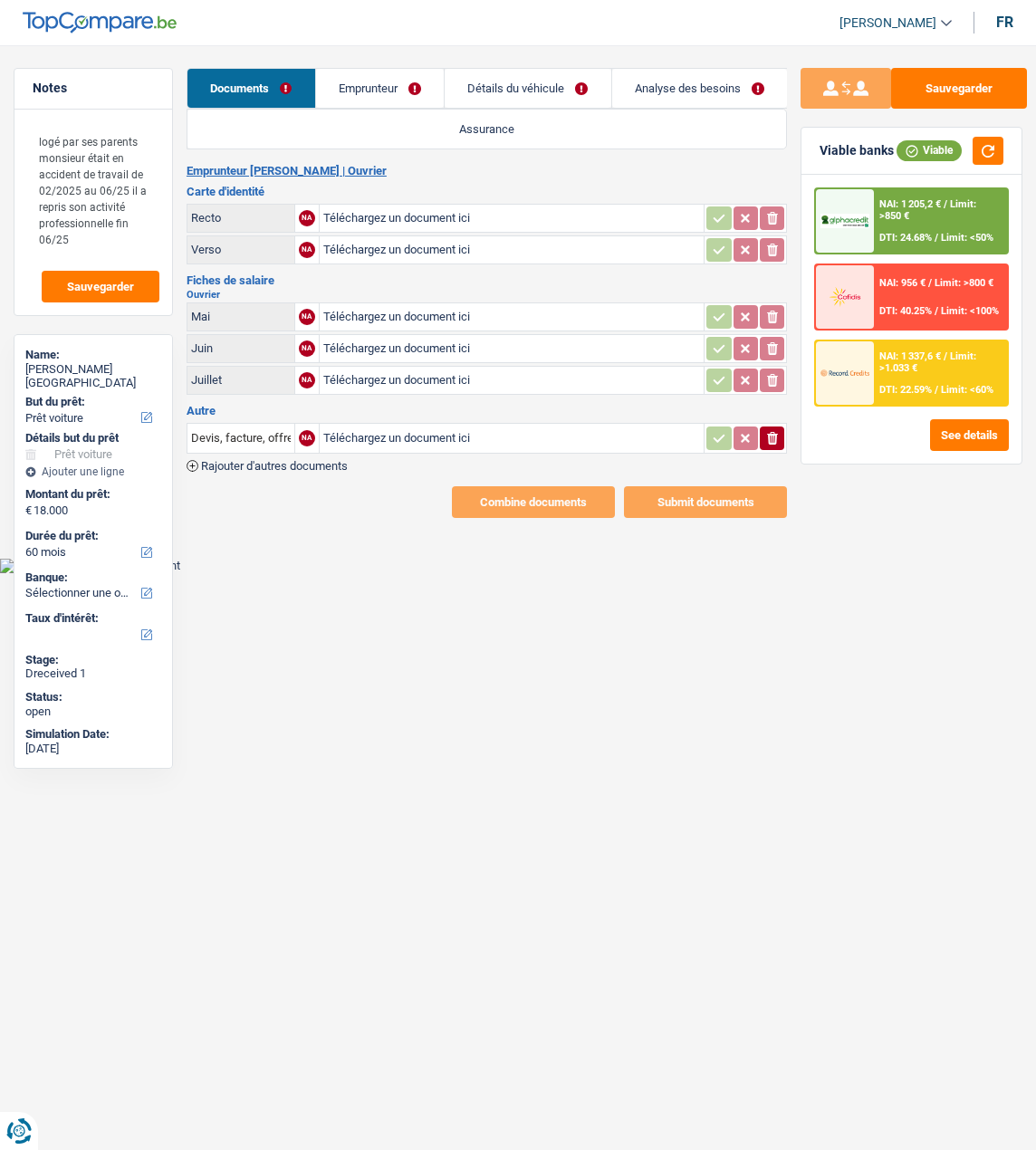
click at [511, 212] on input "Téléchargez un document ici" at bounding box center [512, 218] width 378 height 27
type input "C:\fakepath\ID REC Messina.jpg"
click at [367, 240] on input "Téléchargez un document ici" at bounding box center [512, 250] width 378 height 27
type input "C:\fakepath\ID Ver Messina.jpg"
click at [365, 305] on input "Téléchargez un document ici" at bounding box center [512, 317] width 378 height 27
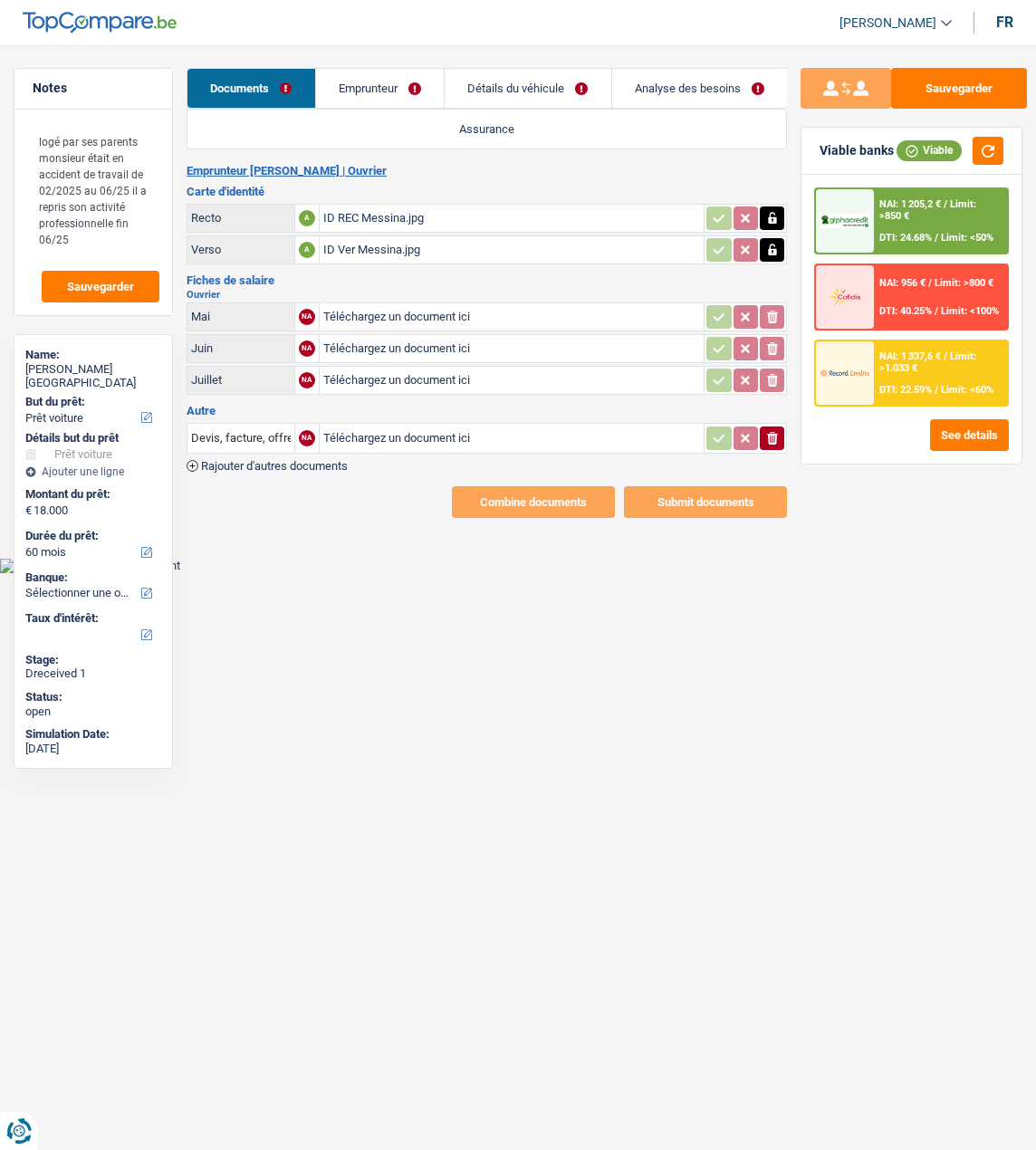
click at [427, 368] on input "Téléchargez un document ici" at bounding box center [512, 380] width 378 height 27
type input "C:\fakepath\FP07.jpg"
click at [388, 305] on input "Téléchargez un document ici" at bounding box center [512, 317] width 378 height 27
type input "C:\fakepath\Indemn 05.jpg"
click at [561, 92] on link "Détails du véhicule" at bounding box center [528, 88] width 166 height 39
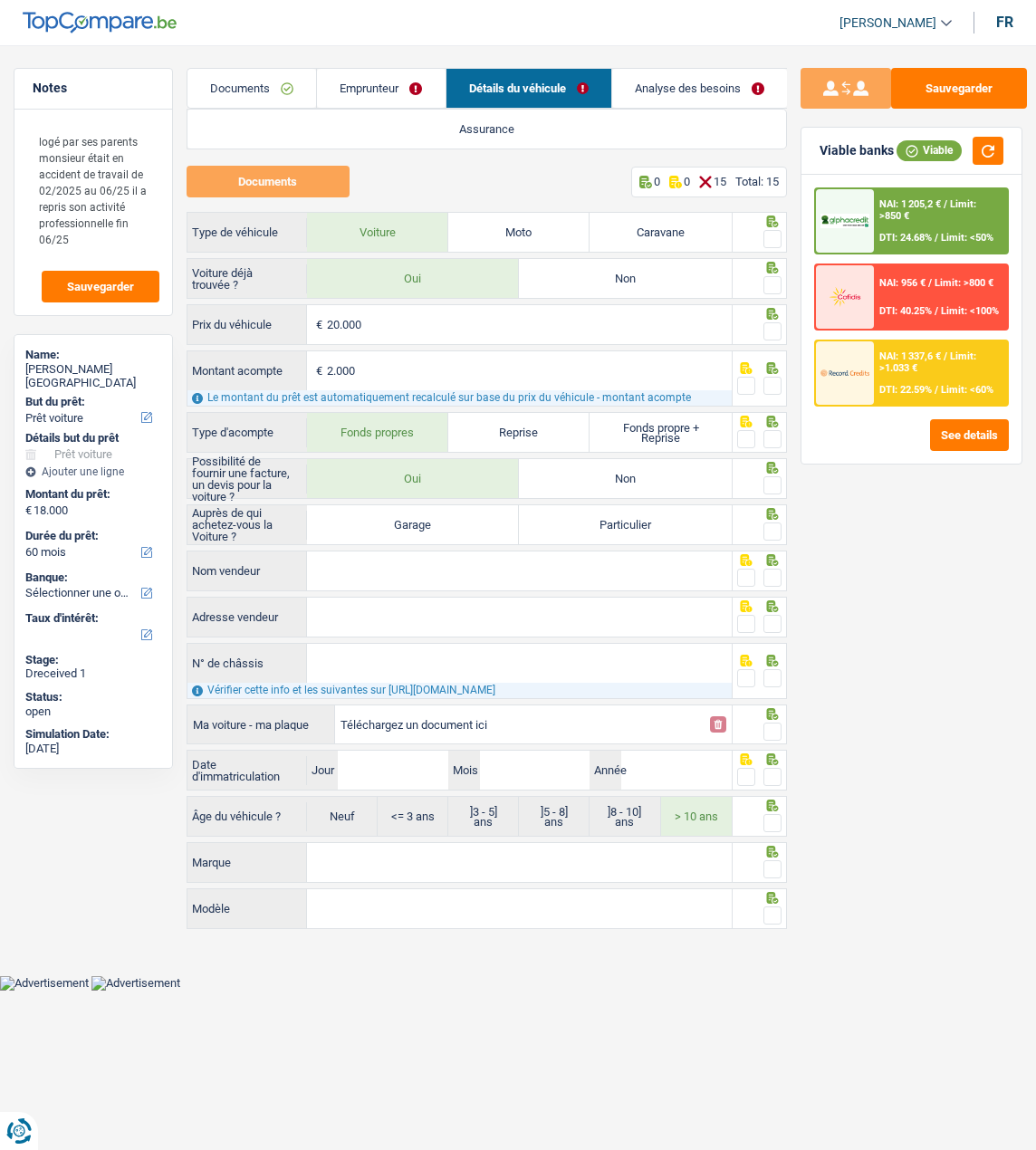
click at [376, 80] on link "Emprunteur" at bounding box center [381, 88] width 128 height 39
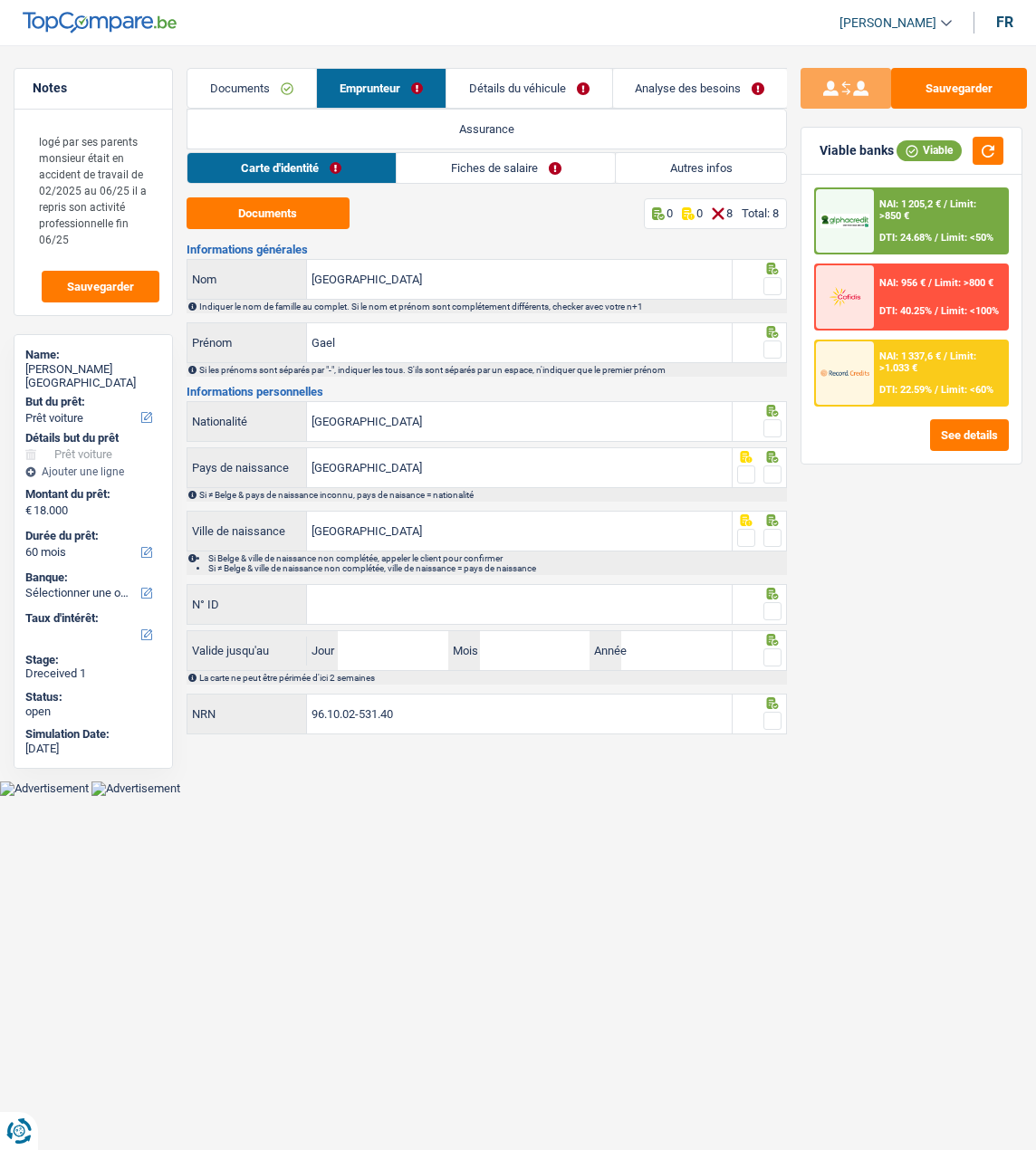
click at [454, 165] on link "Fiches de salaire" at bounding box center [505, 167] width 218 height 30
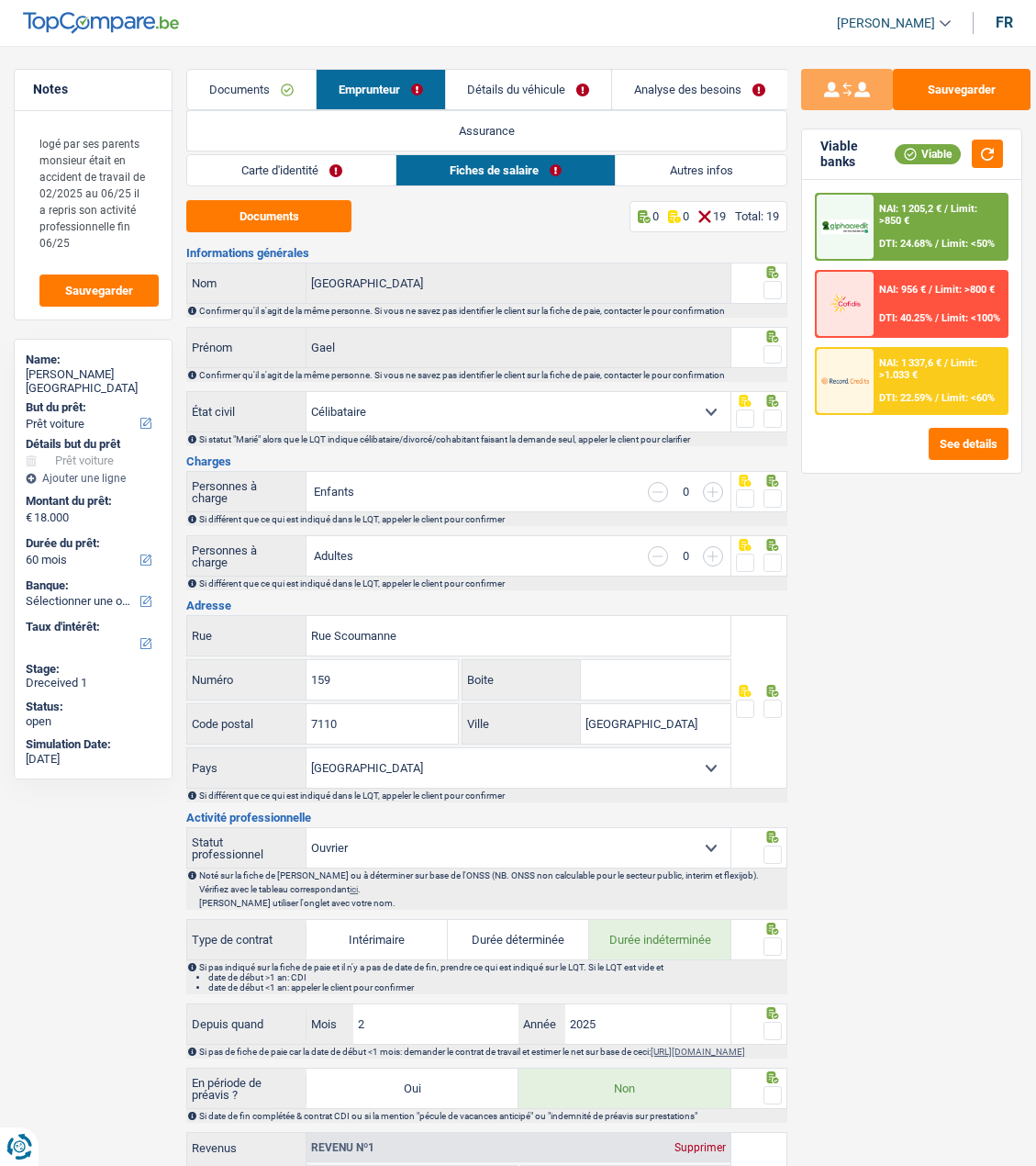
click at [463, 172] on link "Fiches de salaire" at bounding box center [506, 170] width 220 height 30
click at [272, 78] on link "Documents" at bounding box center [251, 89] width 129 height 39
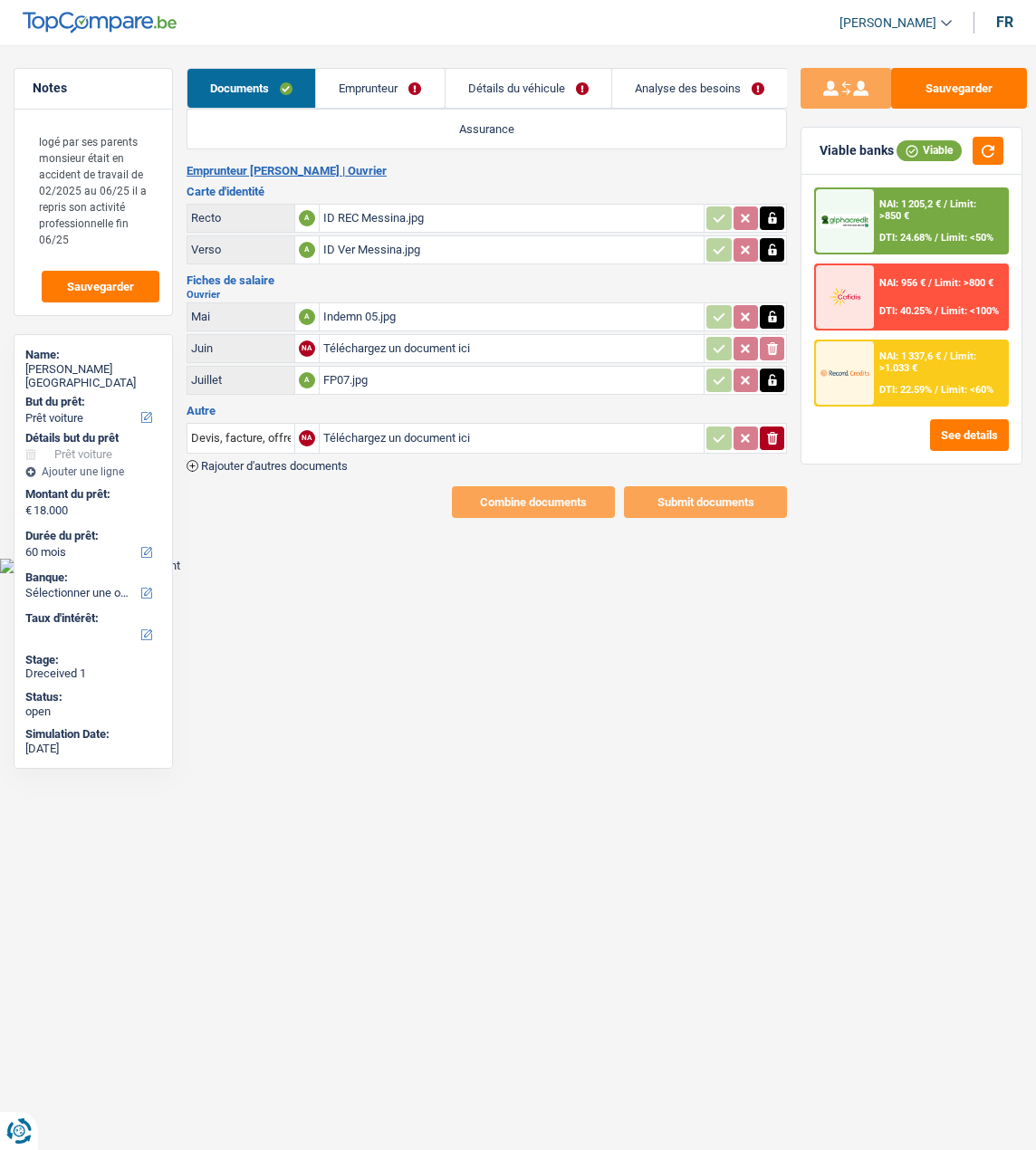
click at [355, 303] on div "Indemn 05.jpg" at bounding box center [512, 317] width 378 height 27
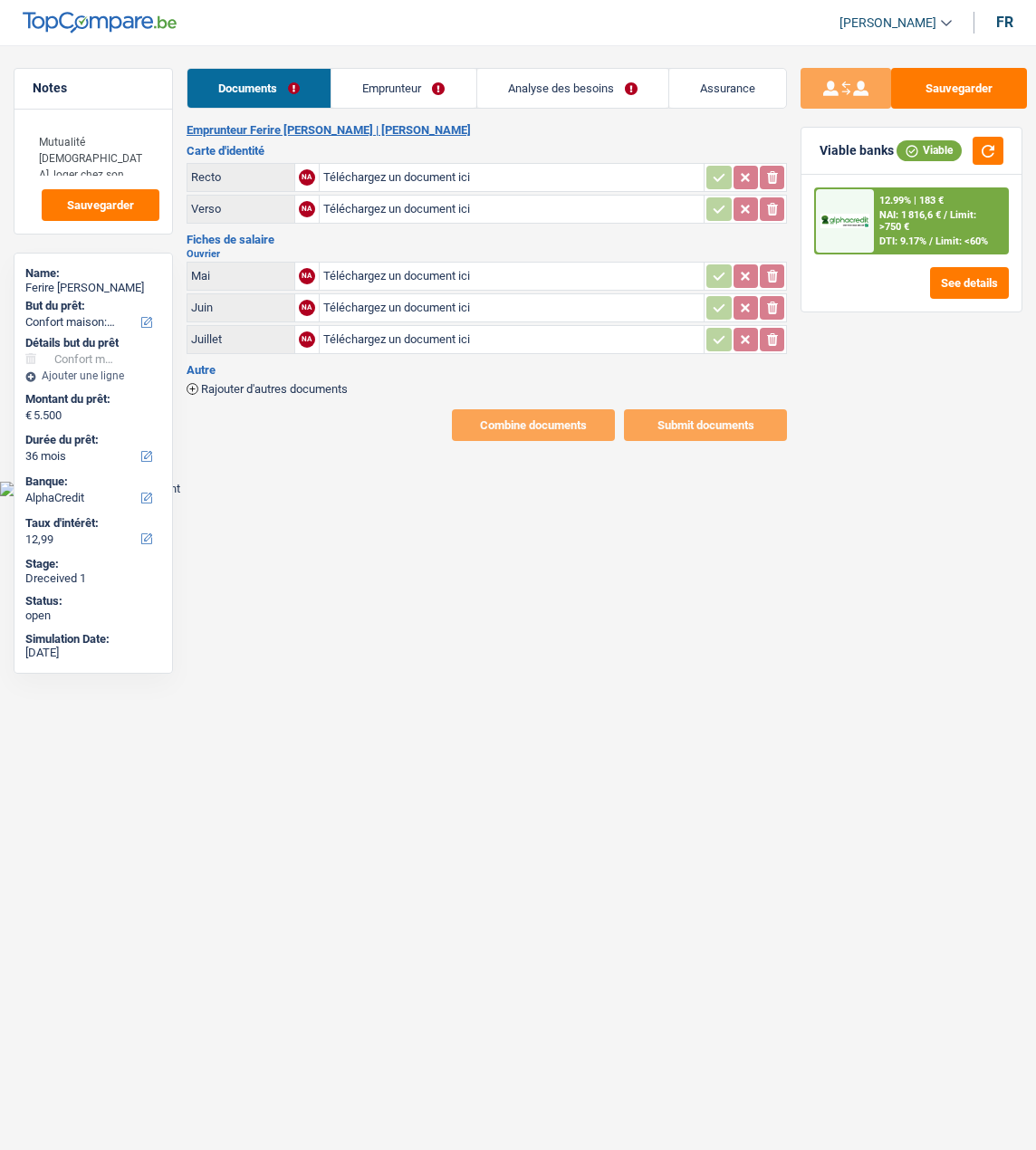
select select "household"
select select "36"
select select "alphacredit"
click at [430, 271] on input "Téléchargez un document ici" at bounding box center [512, 276] width 378 height 27
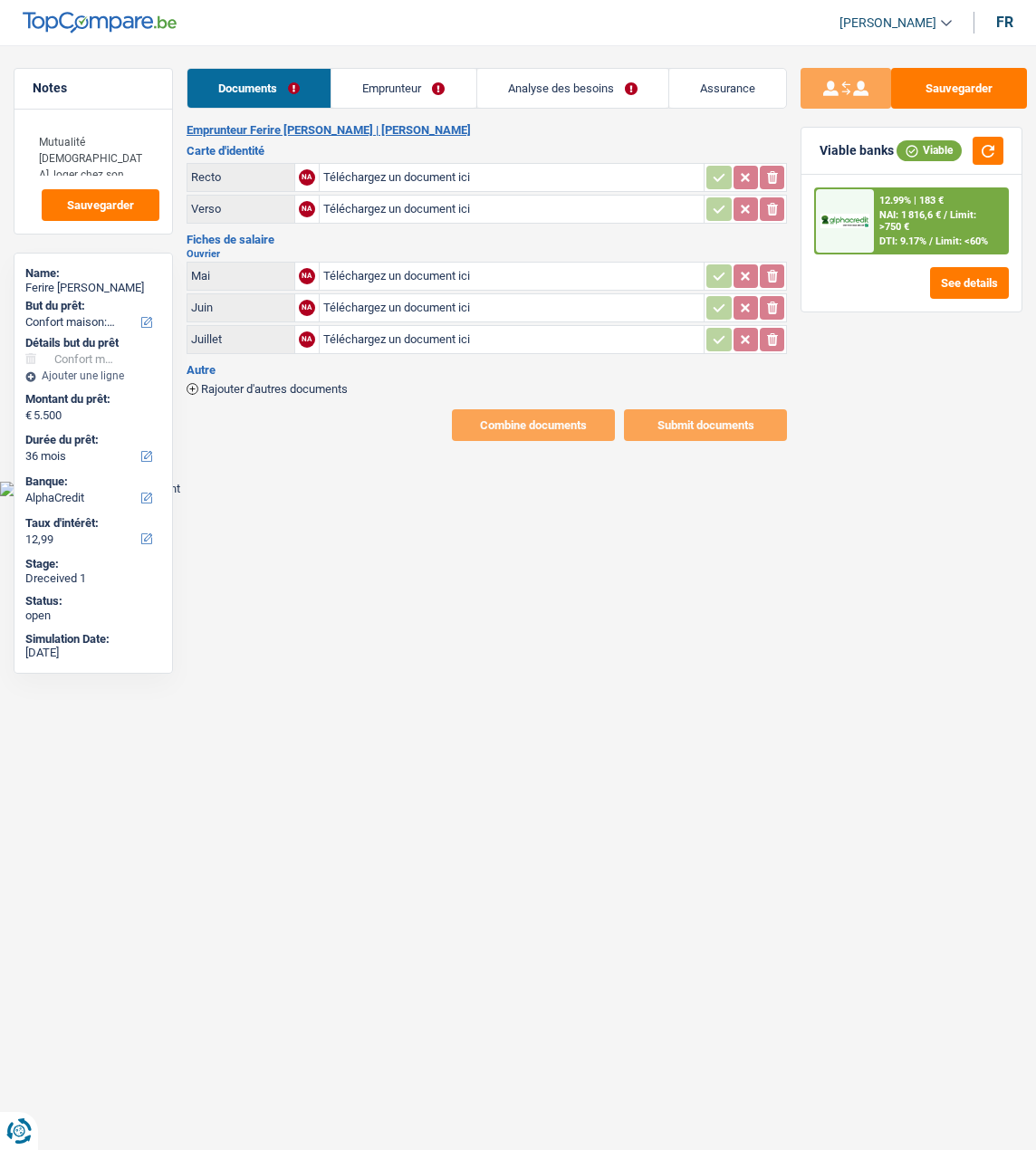
type input "C:\fakepath\nouveau document [DATE] 16.40.01.pdf"
click at [384, 305] on input "Téléchargez un document ici" at bounding box center [512, 308] width 378 height 27
type input "C:\fakepath\nouveau document [DATE] 16.40.01.pdf"
click at [393, 173] on input "Téléchargez un document ici" at bounding box center [512, 177] width 378 height 27
type input "C:\fakepath\nouveau document [DATE] 18.26.18.pdf"
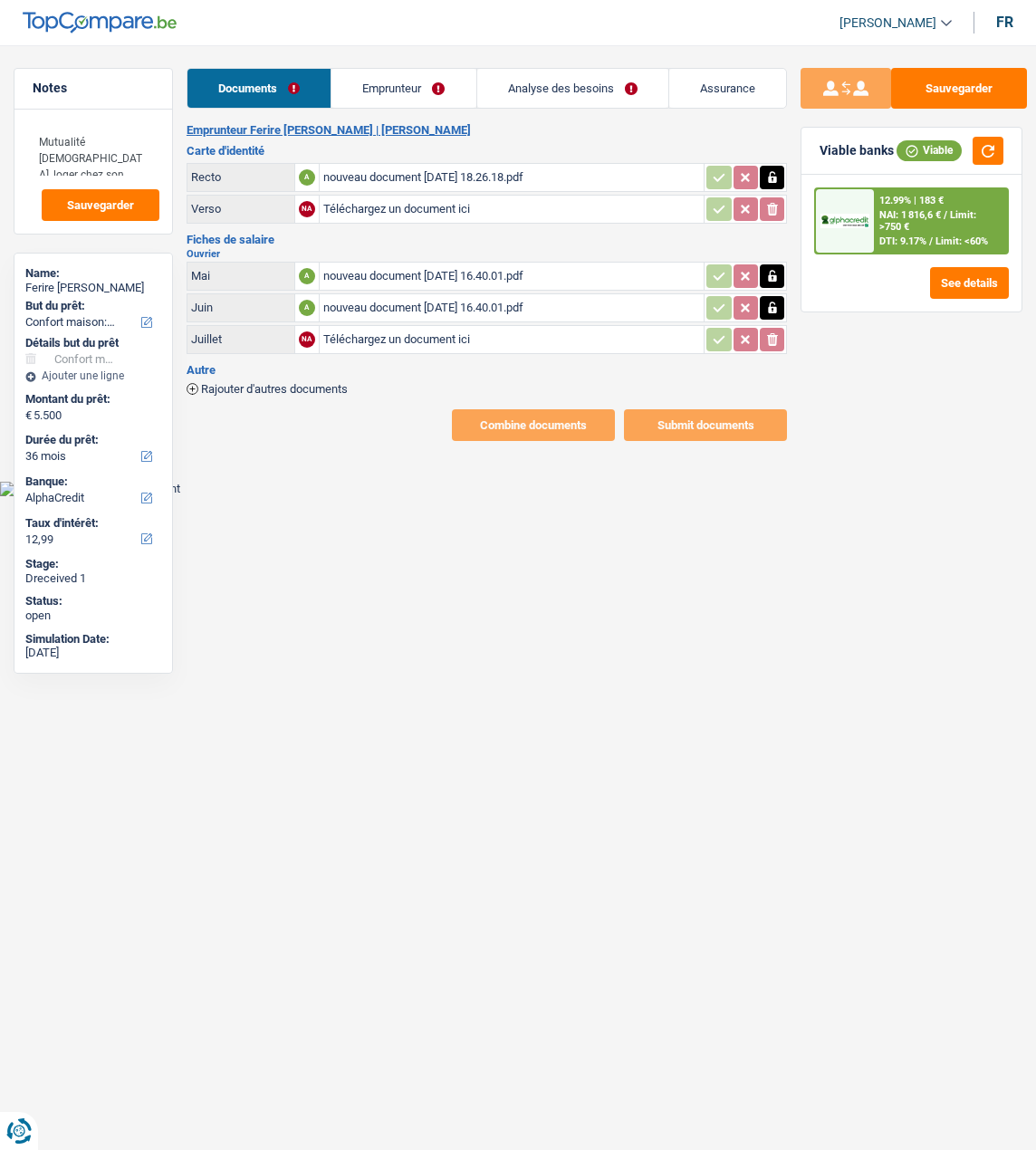
click at [391, 204] on input "Téléchargez un document ici" at bounding box center [512, 209] width 378 height 27
type input "C:\fakepath\nouveau document [DATE] 18.26.18.pdf"
click at [425, 267] on div "nouveau document [DATE] 16.40.01.pdf" at bounding box center [512, 276] width 378 height 27
click at [376, 79] on link "Emprunteur" at bounding box center [404, 88] width 144 height 39
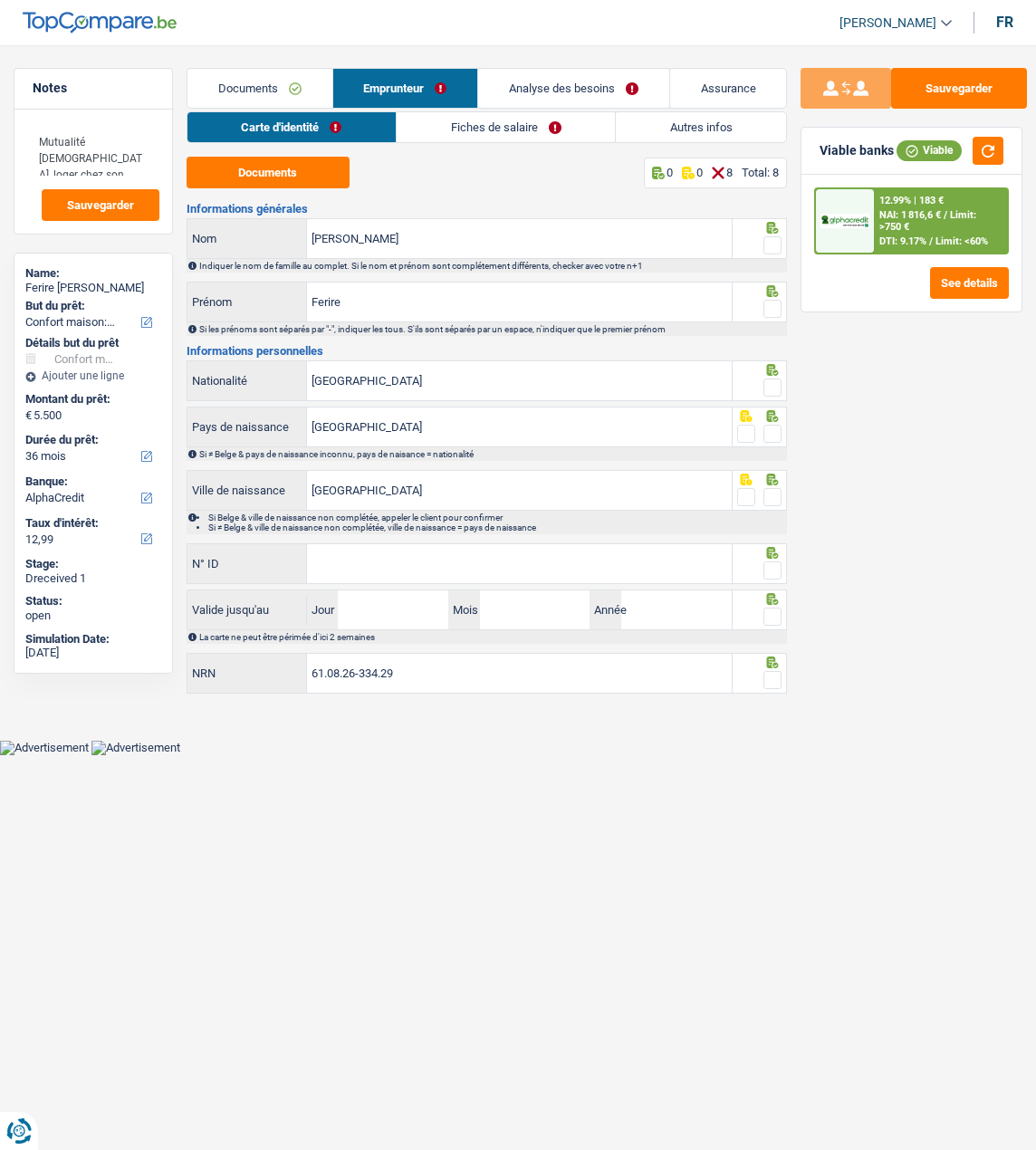
click at [549, 134] on link "Fiches de salaire" at bounding box center [505, 127] width 218 height 30
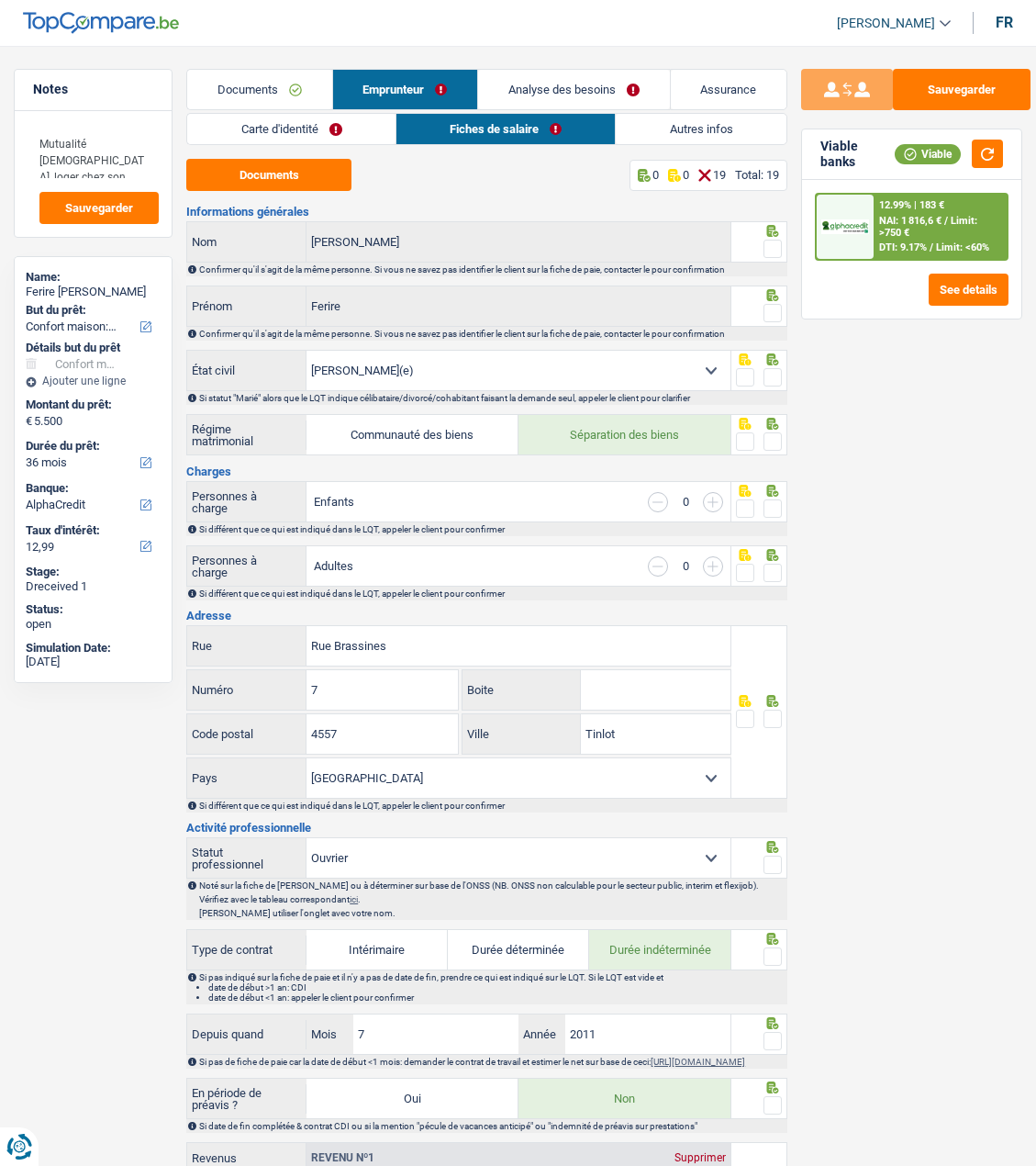
click at [321, 128] on link "Carte d'identité" at bounding box center [291, 129] width 208 height 30
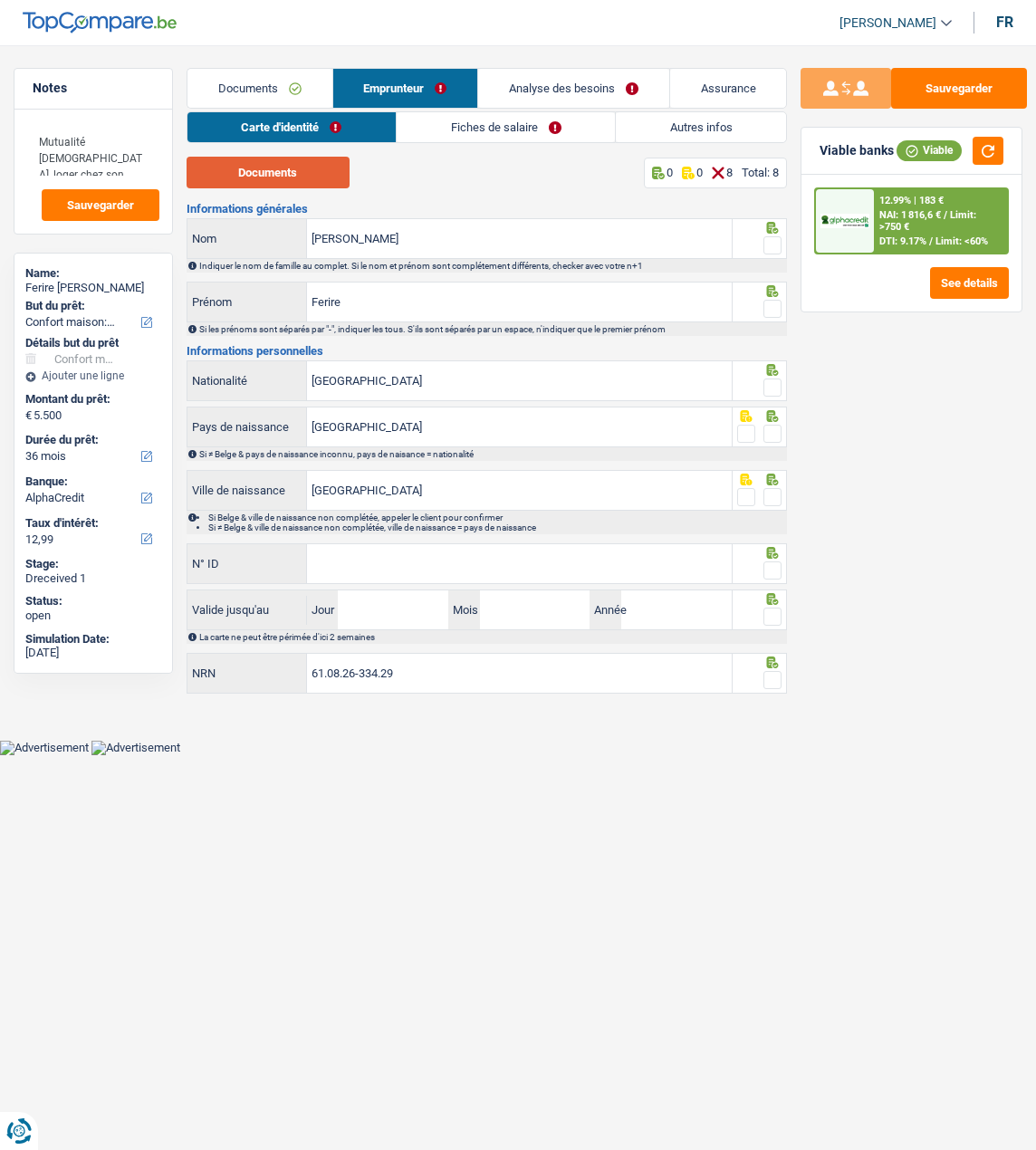
click at [320, 174] on button "Documents" at bounding box center [268, 172] width 163 height 32
click at [448, 246] on input "Christine" at bounding box center [519, 238] width 425 height 39
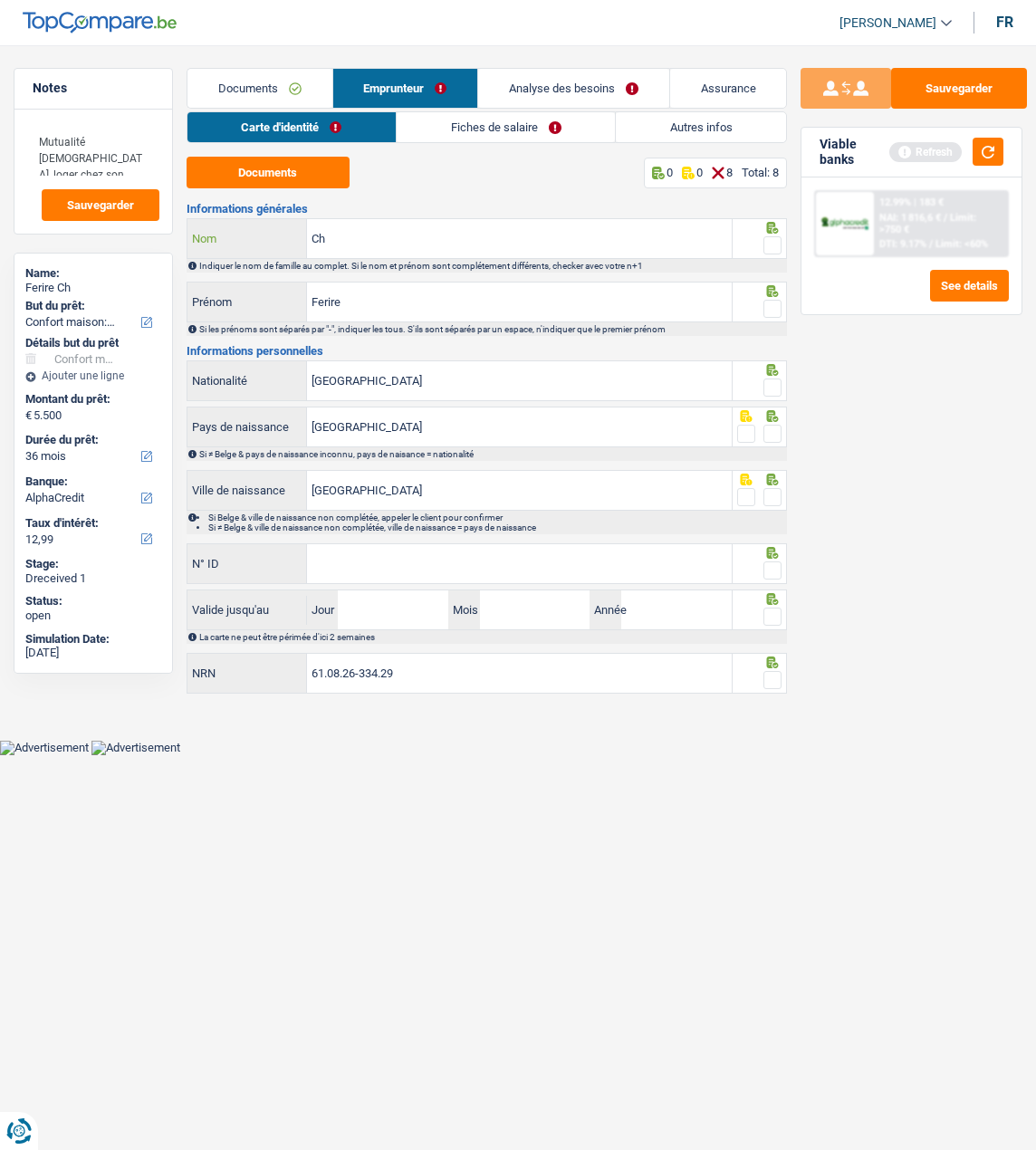
type input "C"
type input "Ferire"
type input "Christine"
click at [759, 237] on fieldset at bounding box center [760, 245] width 46 height 22
drag, startPoint x: 765, startPoint y: 235, endPoint x: 753, endPoint y: 283, distance: 49.5
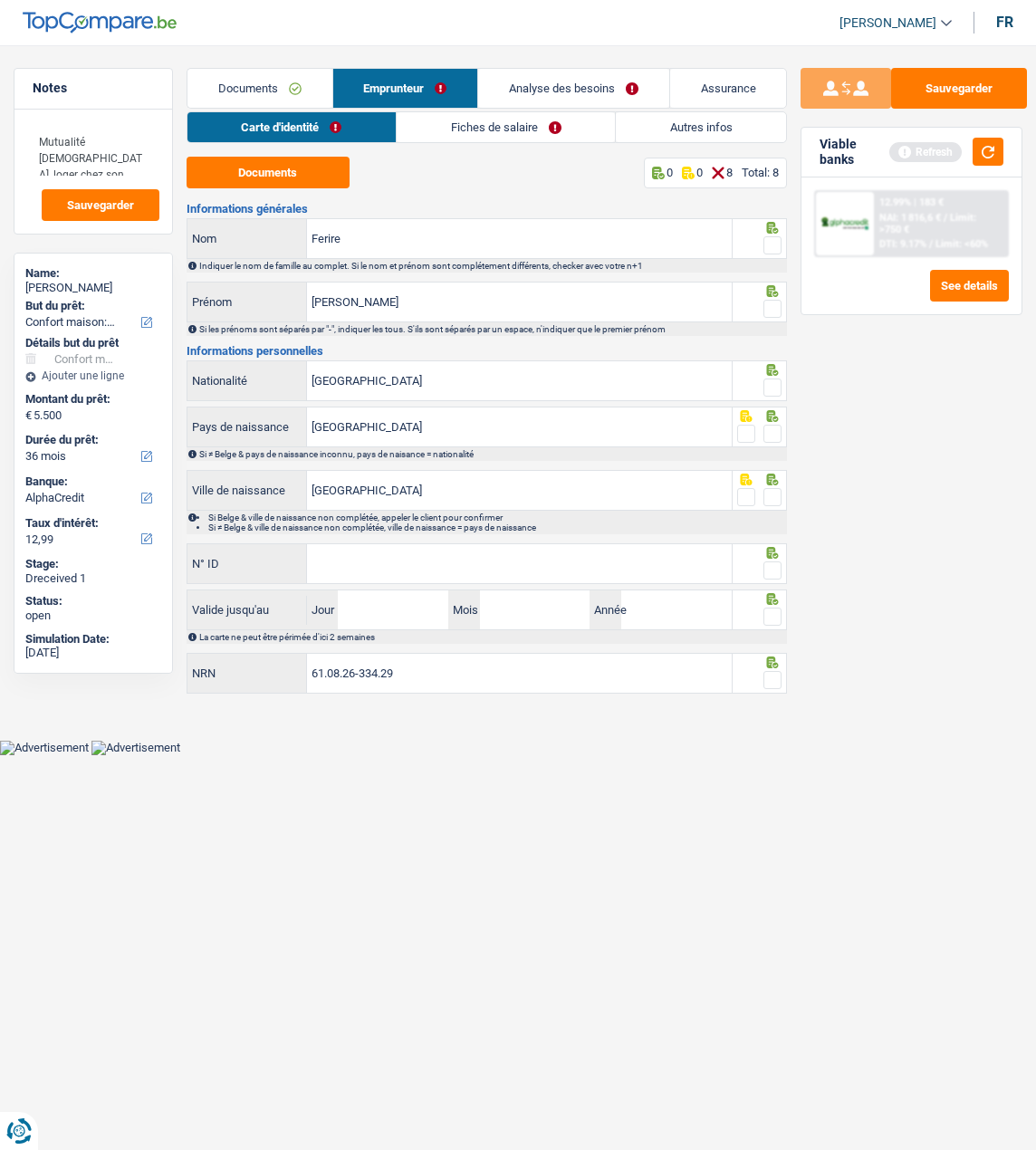
click at [765, 236] on span at bounding box center [773, 245] width 18 height 18
click at [0, 0] on input "radio" at bounding box center [0, 0] width 0 height 0
click at [777, 302] on span at bounding box center [773, 309] width 18 height 18
click at [0, 0] on input "radio" at bounding box center [0, 0] width 0 height 0
drag, startPoint x: 768, startPoint y: 382, endPoint x: 783, endPoint y: 447, distance: 66.7
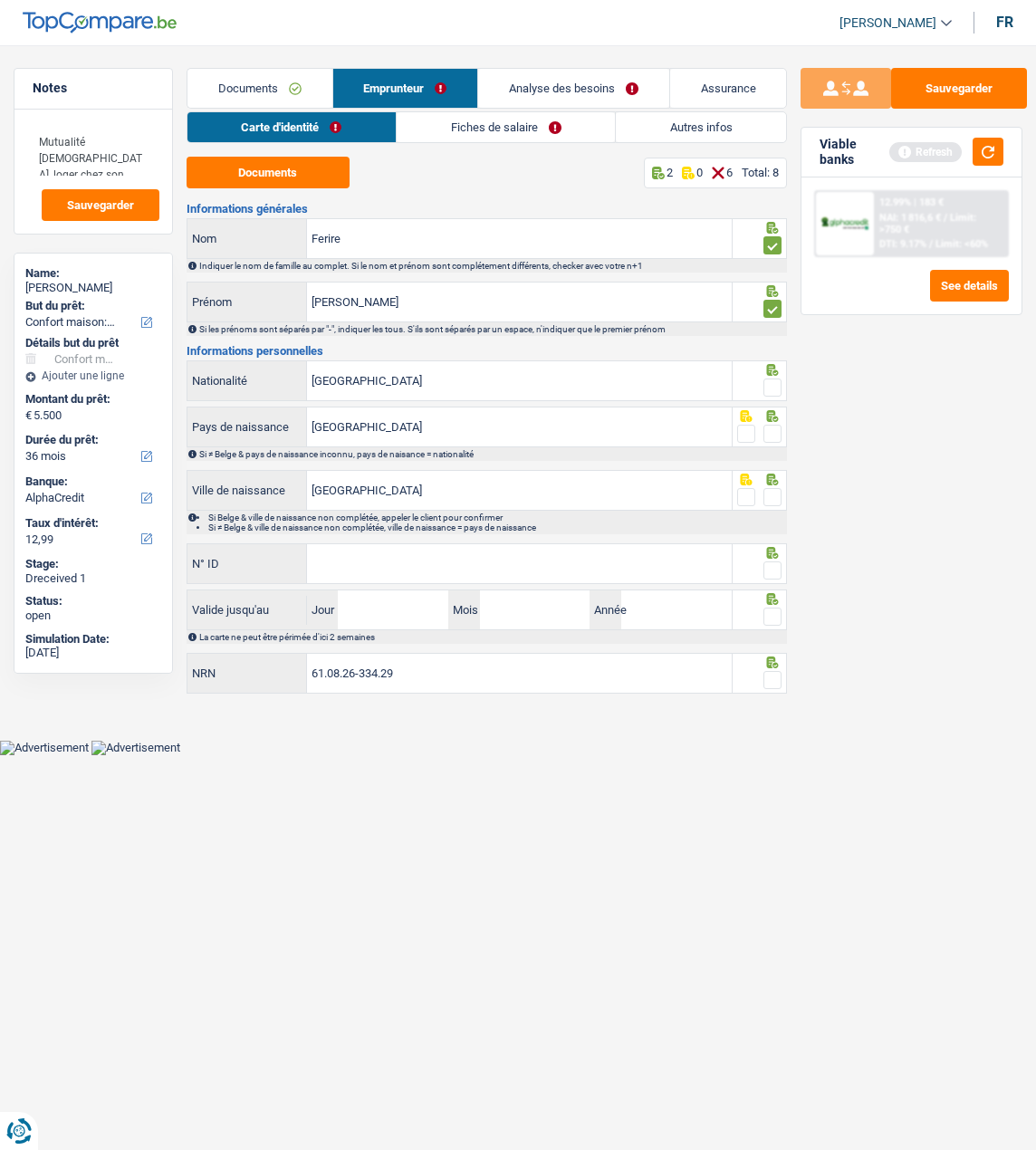
click at [765, 391] on span at bounding box center [773, 387] width 18 height 18
click at [0, 0] on input "radio" at bounding box center [0, 0] width 0 height 0
click at [768, 425] on span at bounding box center [773, 434] width 18 height 18
click at [0, 0] on input "radio" at bounding box center [0, 0] width 0 height 0
click at [550, 499] on input "Liège" at bounding box center [519, 491] width 425 height 39
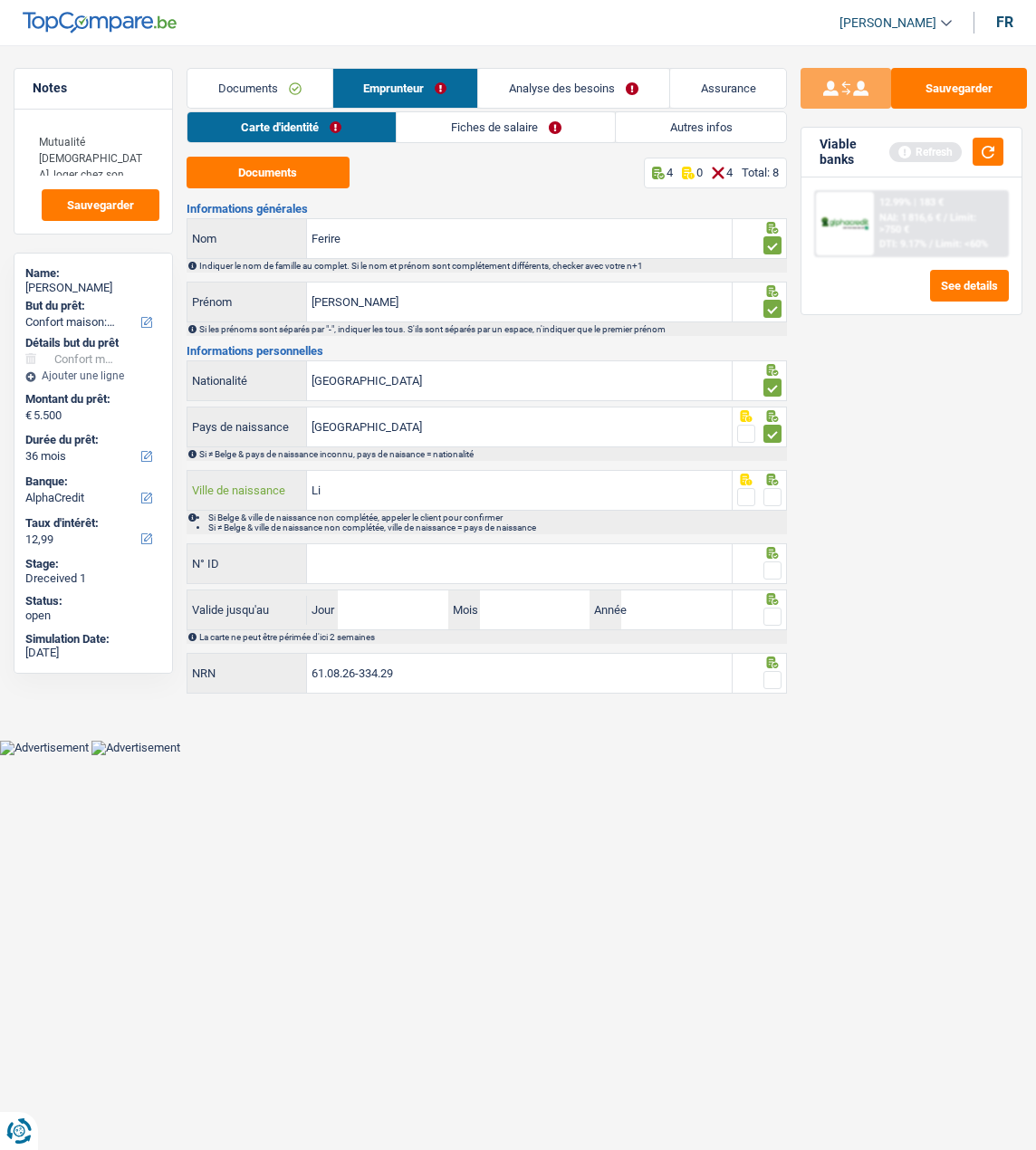
type input "L"
type input "Grivegnée"
click at [767, 490] on span at bounding box center [773, 497] width 18 height 18
click at [0, 0] on input "radio" at bounding box center [0, 0] width 0 height 0
click at [636, 567] on input "N° ID" at bounding box center [519, 563] width 425 height 39
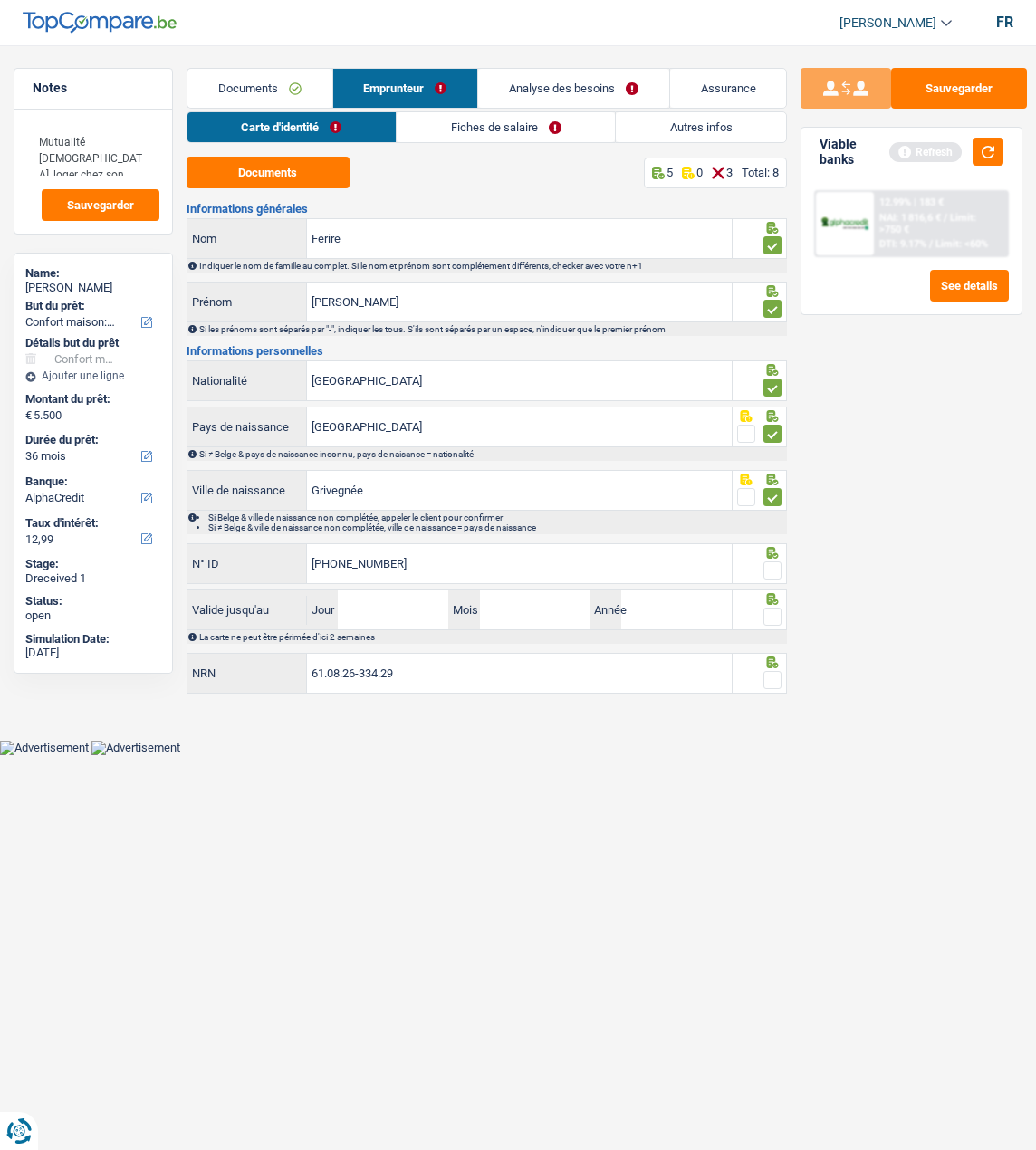
type input "592-5822996-15"
click at [774, 569] on span at bounding box center [773, 570] width 18 height 18
click at [0, 0] on input "radio" at bounding box center [0, 0] width 0 height 0
drag, startPoint x: 379, startPoint y: 605, endPoint x: 411, endPoint y: 586, distance: 37.2
click at [379, 605] on input "Jour" at bounding box center [393, 610] width 110 height 39
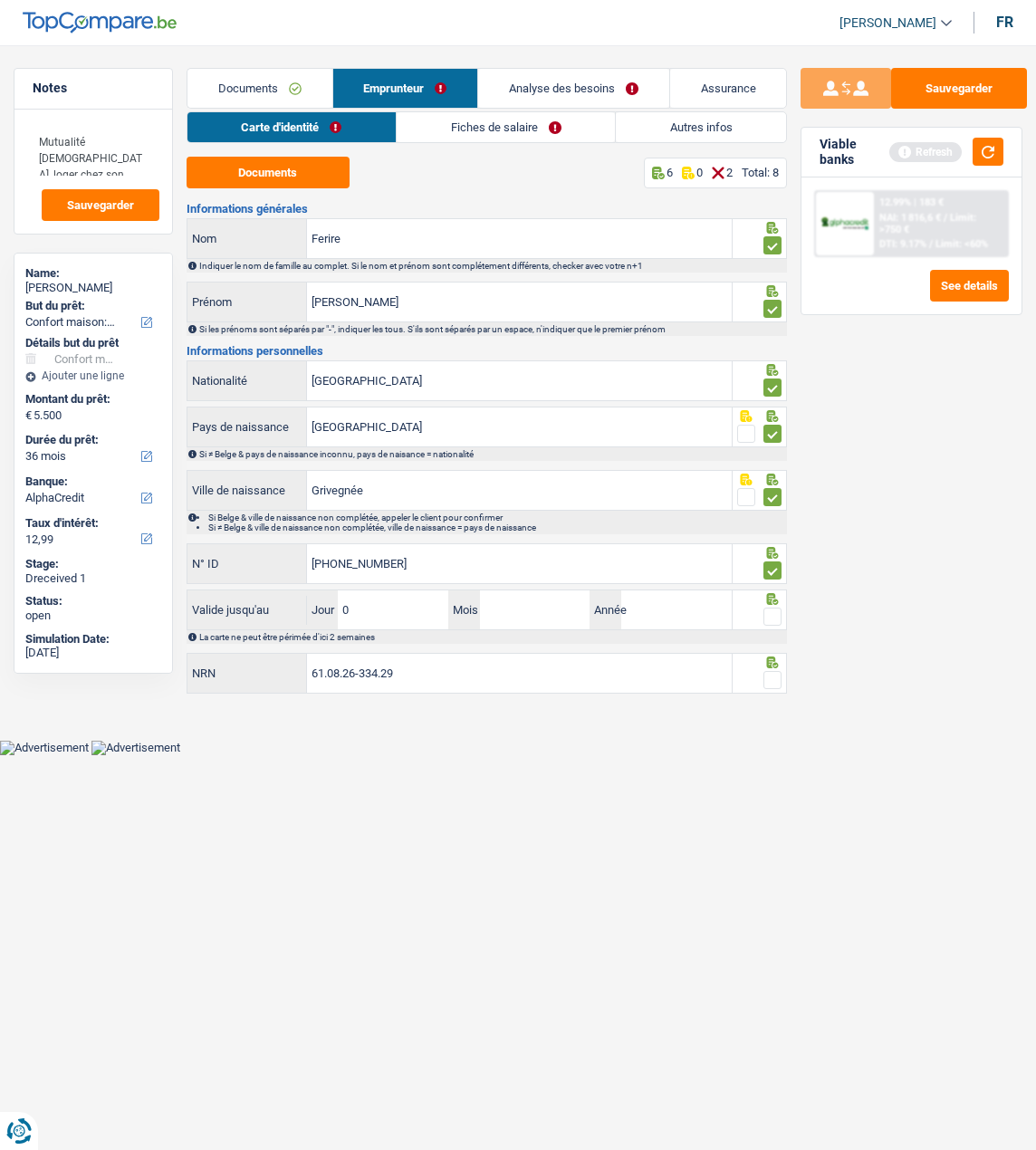
type input "03"
type input "05"
type input "2027"
click at [771, 612] on span at bounding box center [773, 617] width 18 height 18
click at [0, 0] on input "radio" at bounding box center [0, 0] width 0 height 0
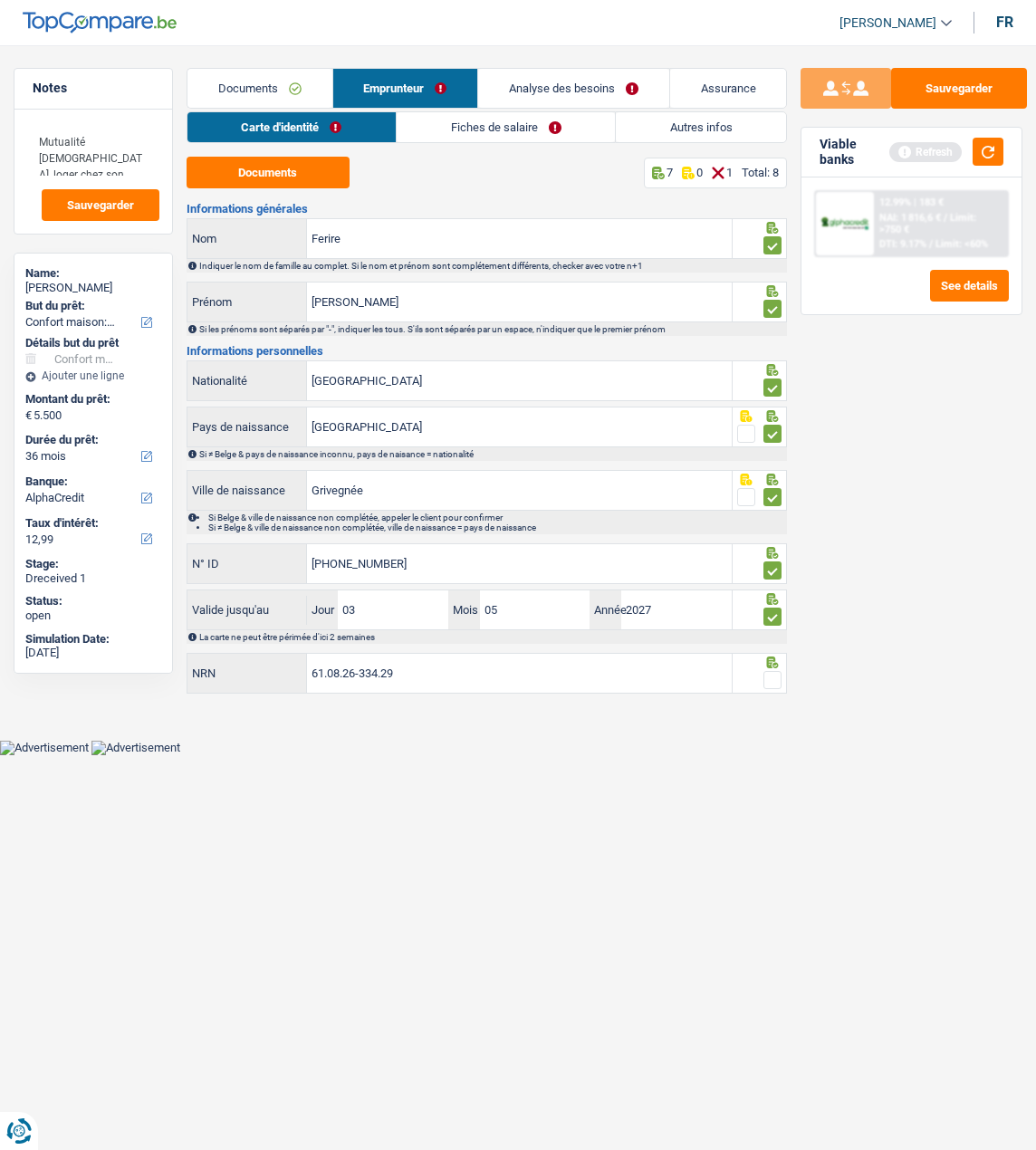
click at [777, 679] on span at bounding box center [773, 680] width 18 height 18
click at [0, 0] on input "radio" at bounding box center [0, 0] width 0 height 0
click at [415, 556] on input "592-5822996-15" at bounding box center [519, 563] width 425 height 39
type input "592-5822996-51"
drag, startPoint x: 510, startPoint y: 118, endPoint x: 499, endPoint y: 120, distance: 11.2
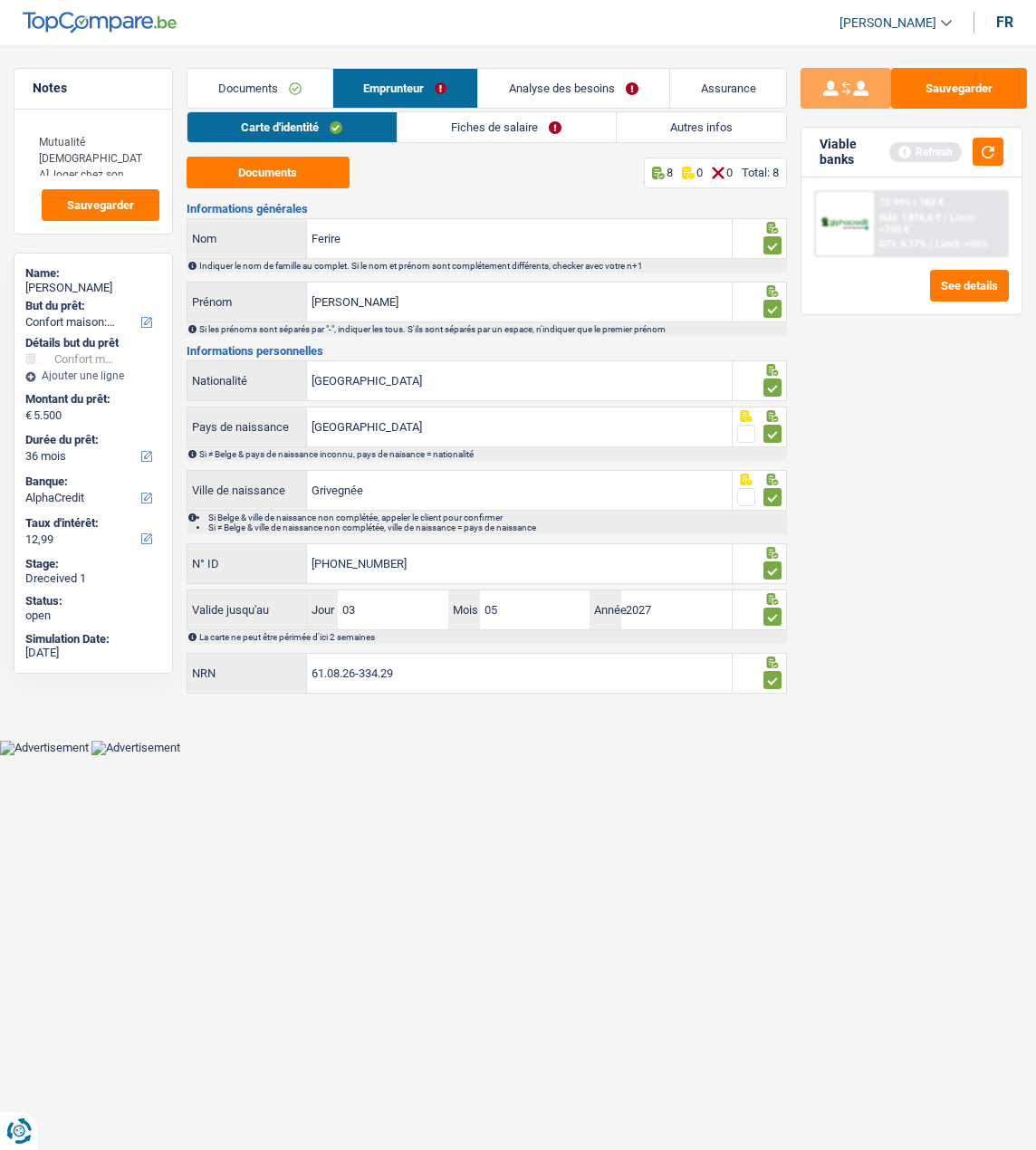
click at [510, 118] on link "Fiches de salaire" at bounding box center [506, 127] width 218 height 30
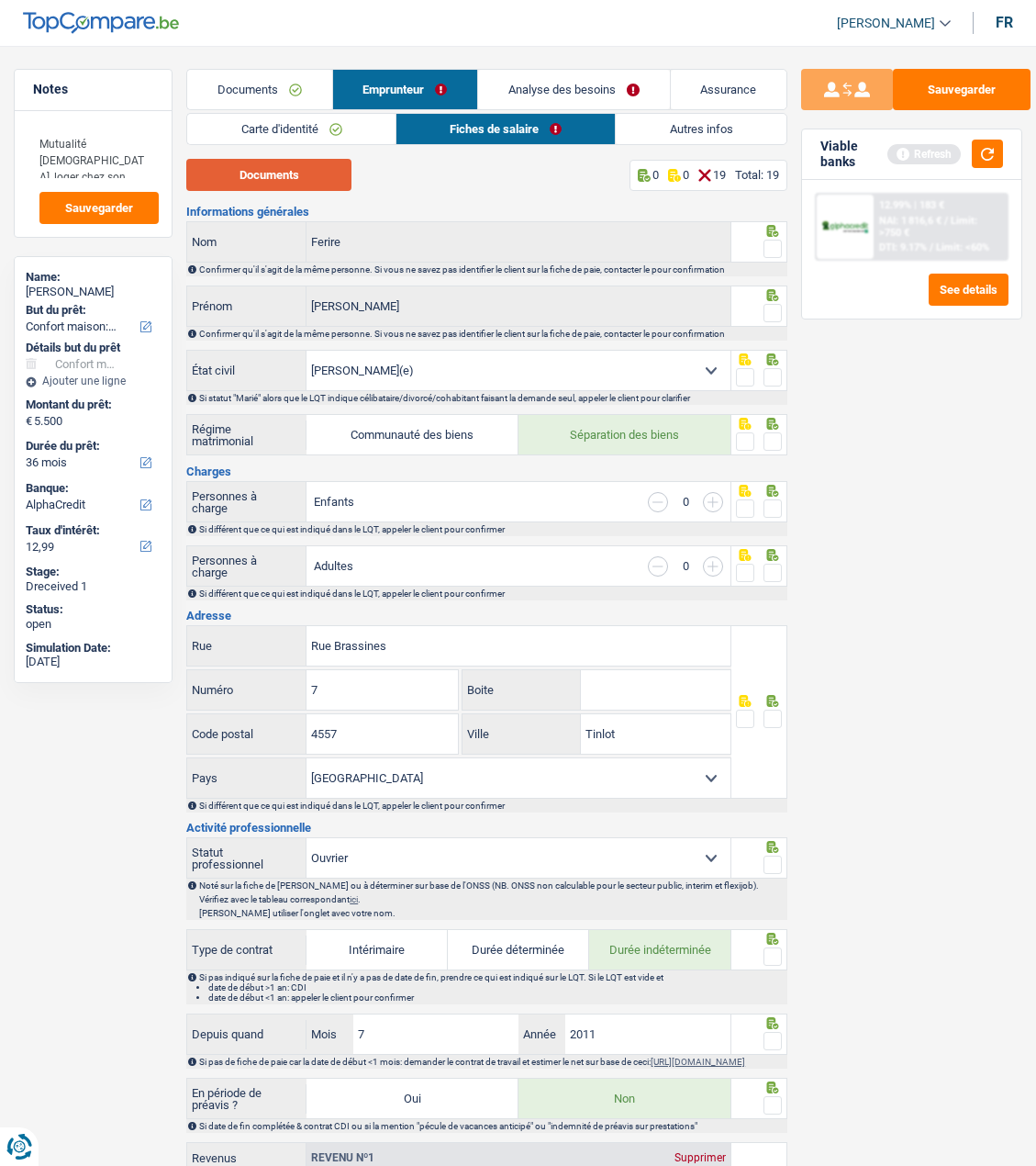
click at [284, 181] on button "Documents" at bounding box center [269, 175] width 165 height 32
click at [777, 247] on span at bounding box center [772, 248] width 19 height 19
click at [0, 0] on input "radio" at bounding box center [0, 0] width 0 height 0
click at [771, 315] on span at bounding box center [772, 313] width 19 height 19
click at [0, 0] on input "radio" at bounding box center [0, 0] width 0 height 0
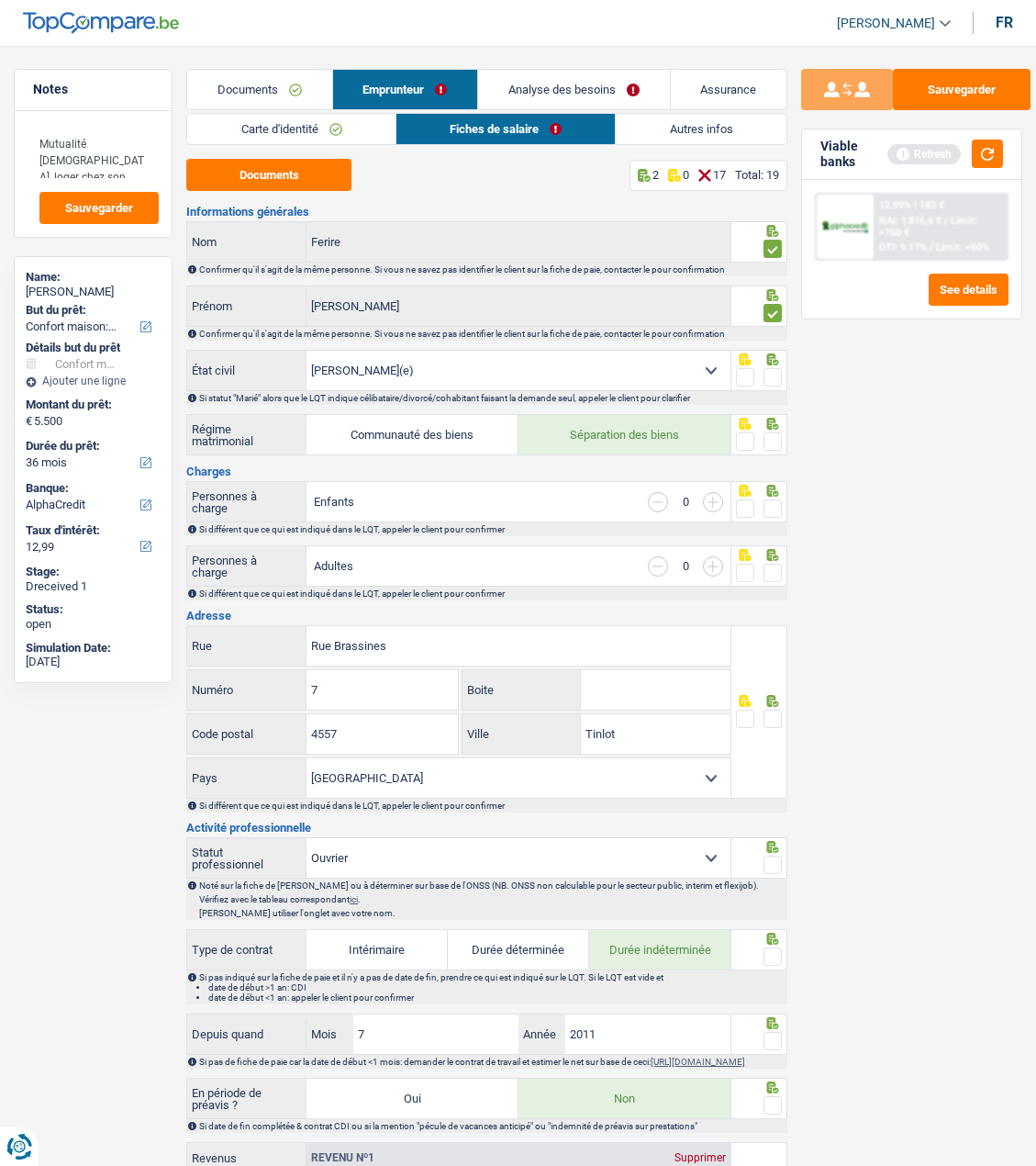
click at [771, 368] on span at bounding box center [772, 377] width 19 height 19
click at [0, 0] on input "radio" at bounding box center [0, 0] width 0 height 0
click at [774, 435] on span at bounding box center [772, 442] width 19 height 19
click at [0, 0] on input "radio" at bounding box center [0, 0] width 0 height 0
click at [773, 505] on span at bounding box center [772, 508] width 19 height 19
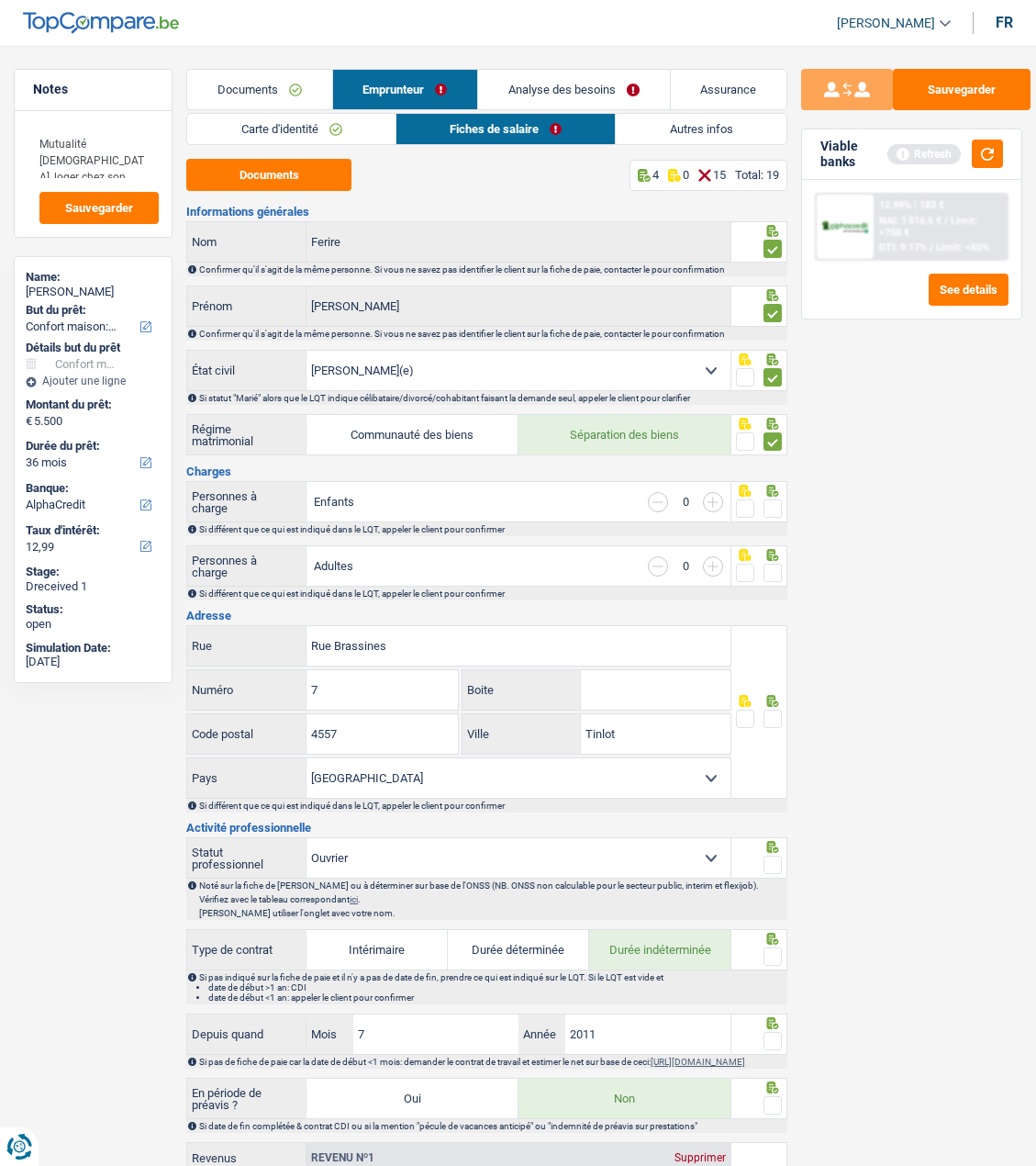
click at [0, 0] on input "radio" at bounding box center [0, 0] width 0 height 0
click at [761, 562] on fieldset at bounding box center [758, 573] width 46 height 23
click at [769, 568] on span at bounding box center [772, 572] width 19 height 19
click at [0, 0] on input "radio" at bounding box center [0, 0] width 0 height 0
click at [769, 710] on span at bounding box center [772, 718] width 19 height 19
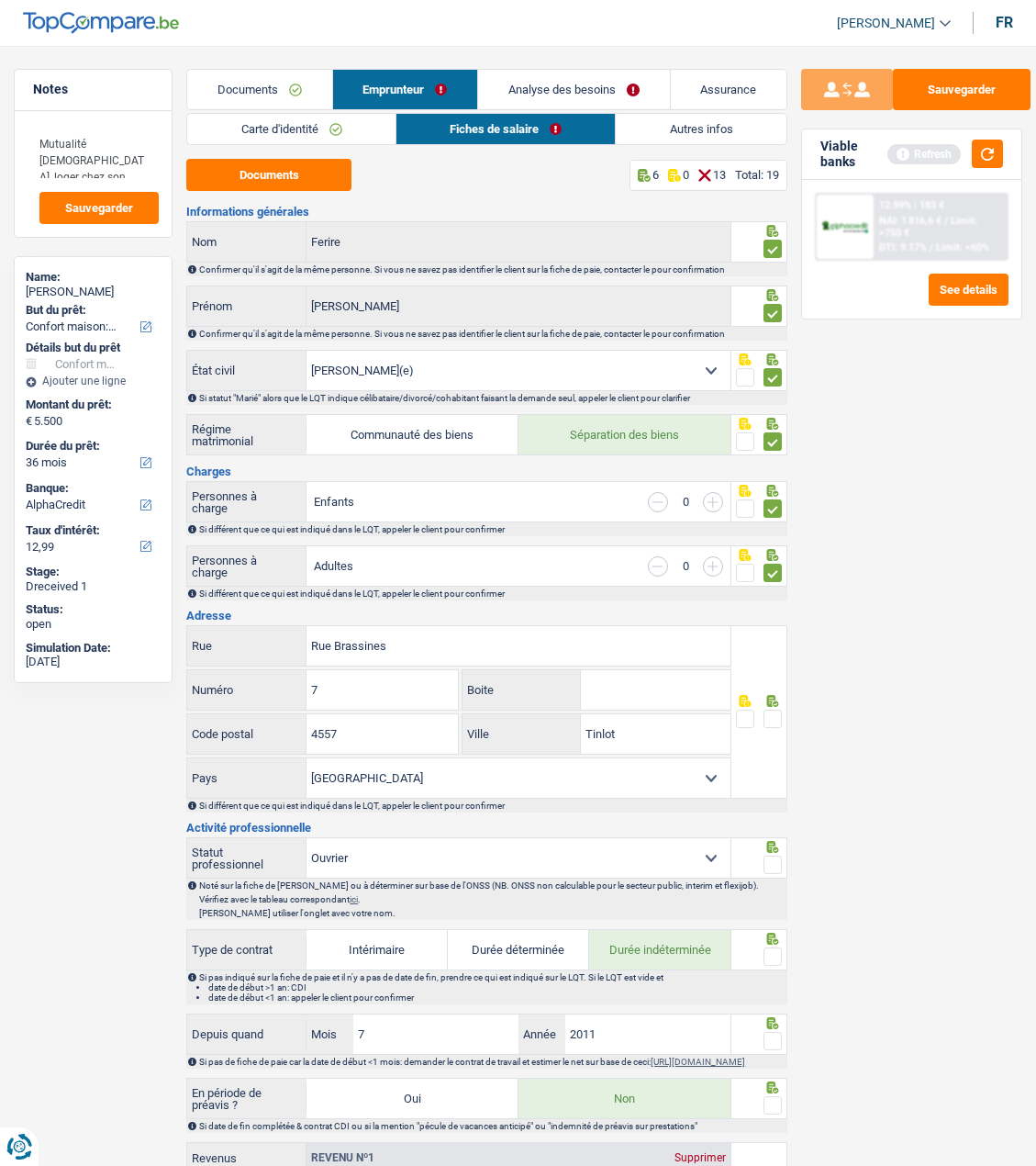
click at [0, 0] on input "radio" at bounding box center [0, 0] width 0 height 0
click at [704, 736] on input "Tinlot" at bounding box center [655, 734] width 150 height 39
click at [698, 738] on input "Tinlot" at bounding box center [655, 734] width 150 height 39
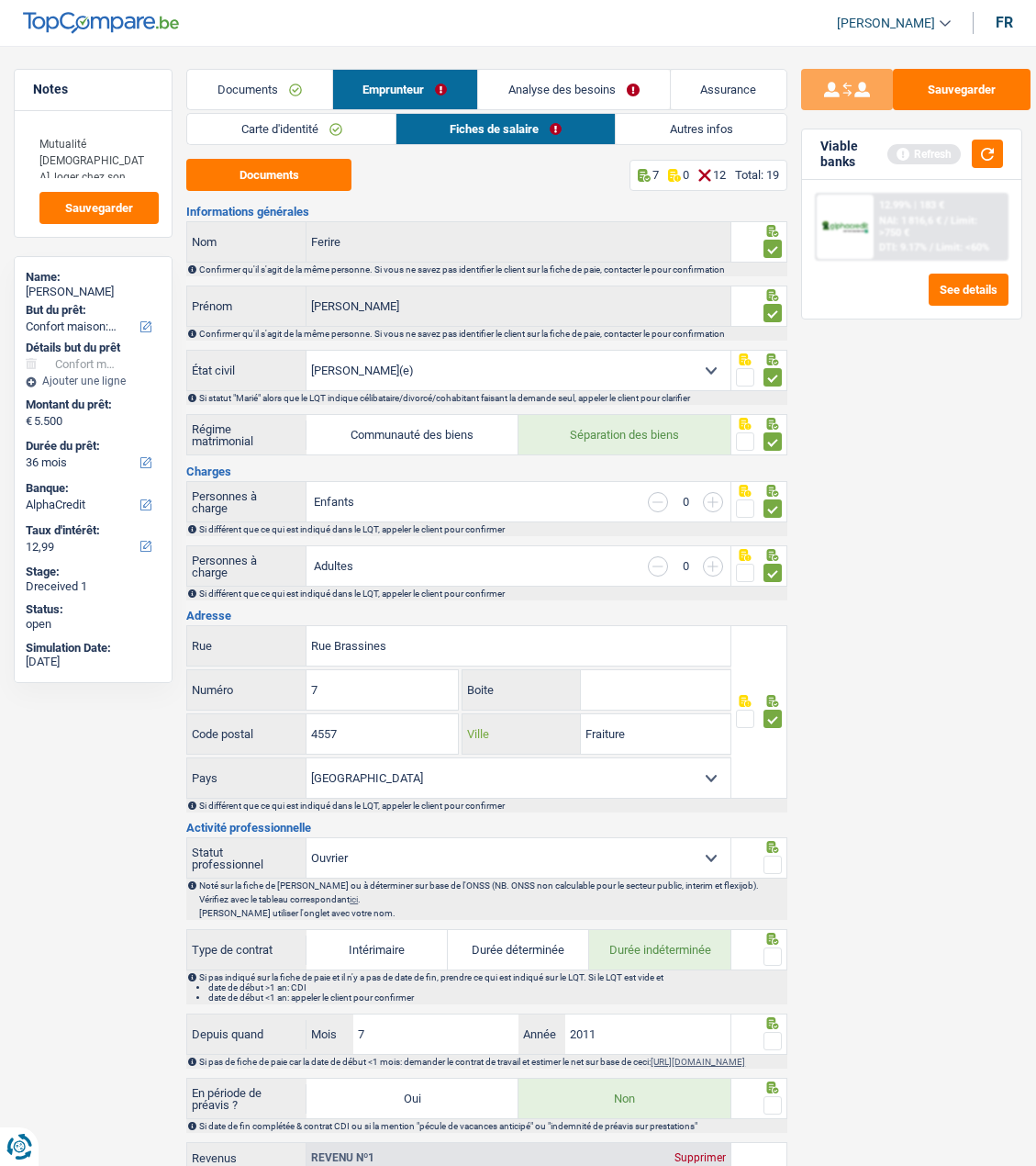
type input "Fraiture"
click at [778, 863] on span at bounding box center [772, 865] width 19 height 19
click at [0, 0] on input "radio" at bounding box center [0, 0] width 0 height 0
click at [777, 948] on span at bounding box center [772, 957] width 19 height 19
click at [0, 0] on input "radio" at bounding box center [0, 0] width 0 height 0
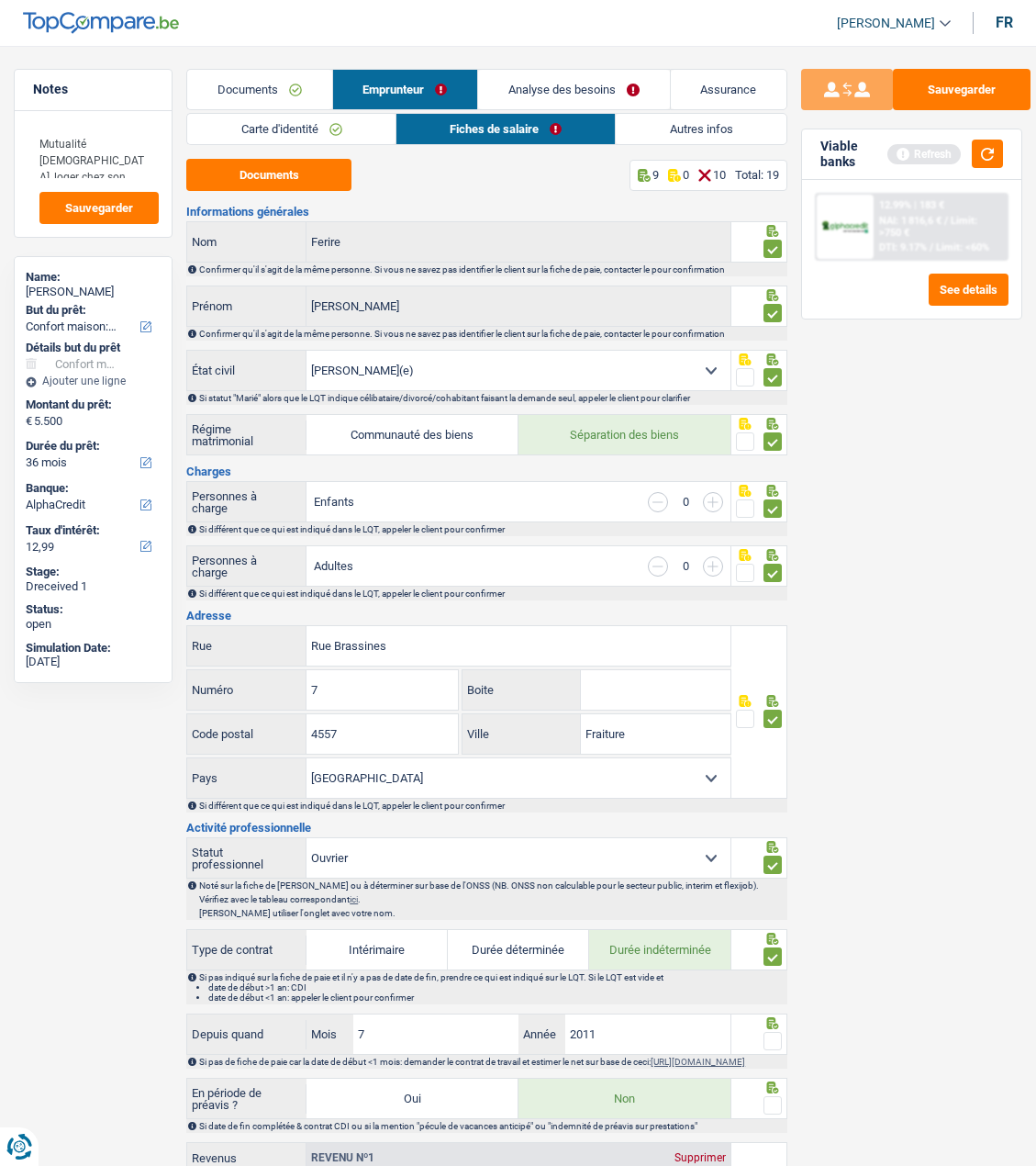
scroll to position [184, 0]
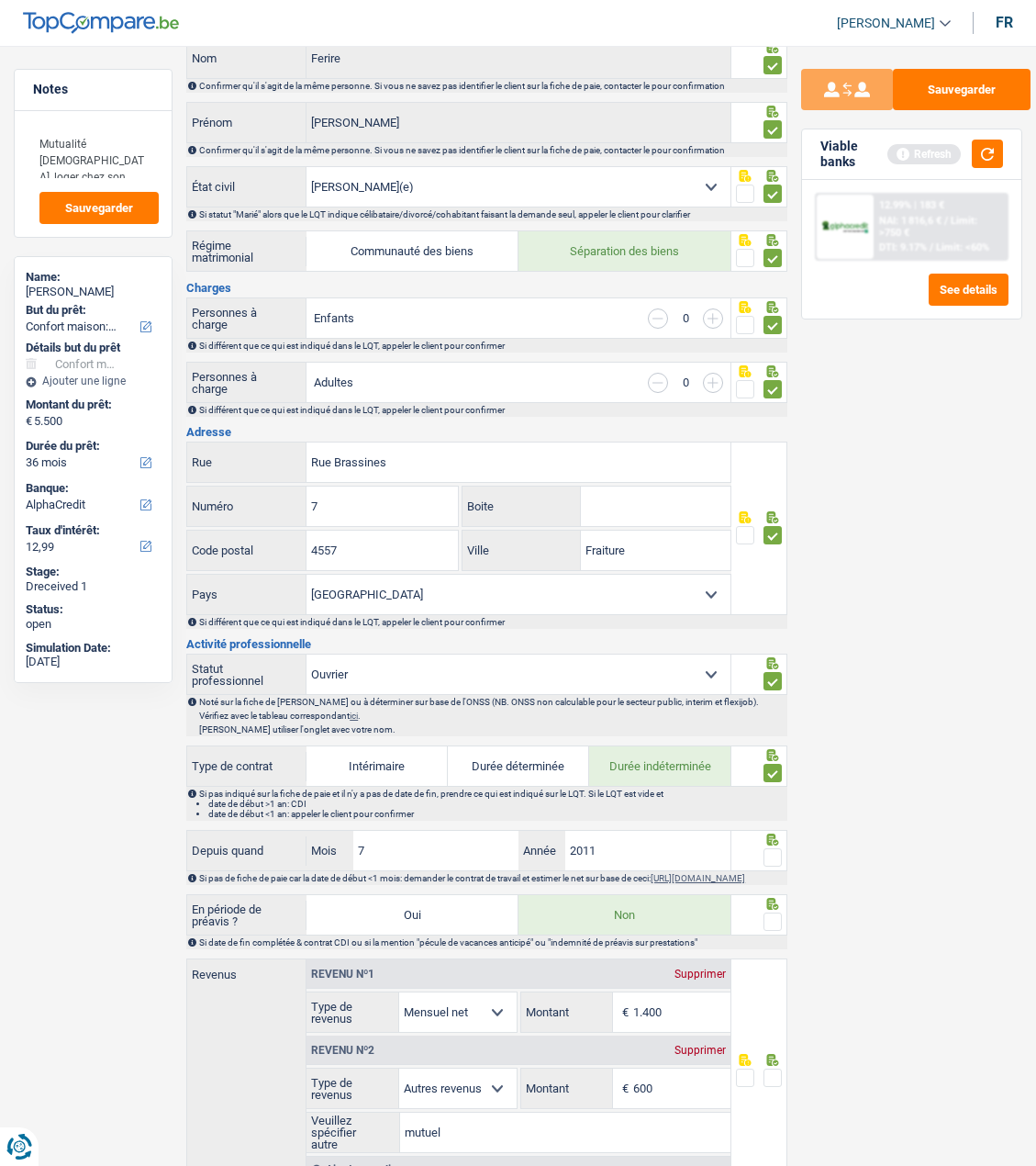
click at [771, 848] on span at bounding box center [772, 857] width 19 height 19
click at [0, 0] on input "radio" at bounding box center [0, 0] width 0 height 0
click at [776, 927] on span at bounding box center [772, 922] width 19 height 19
click at [0, 0] on input "radio" at bounding box center [0, 0] width 0 height 0
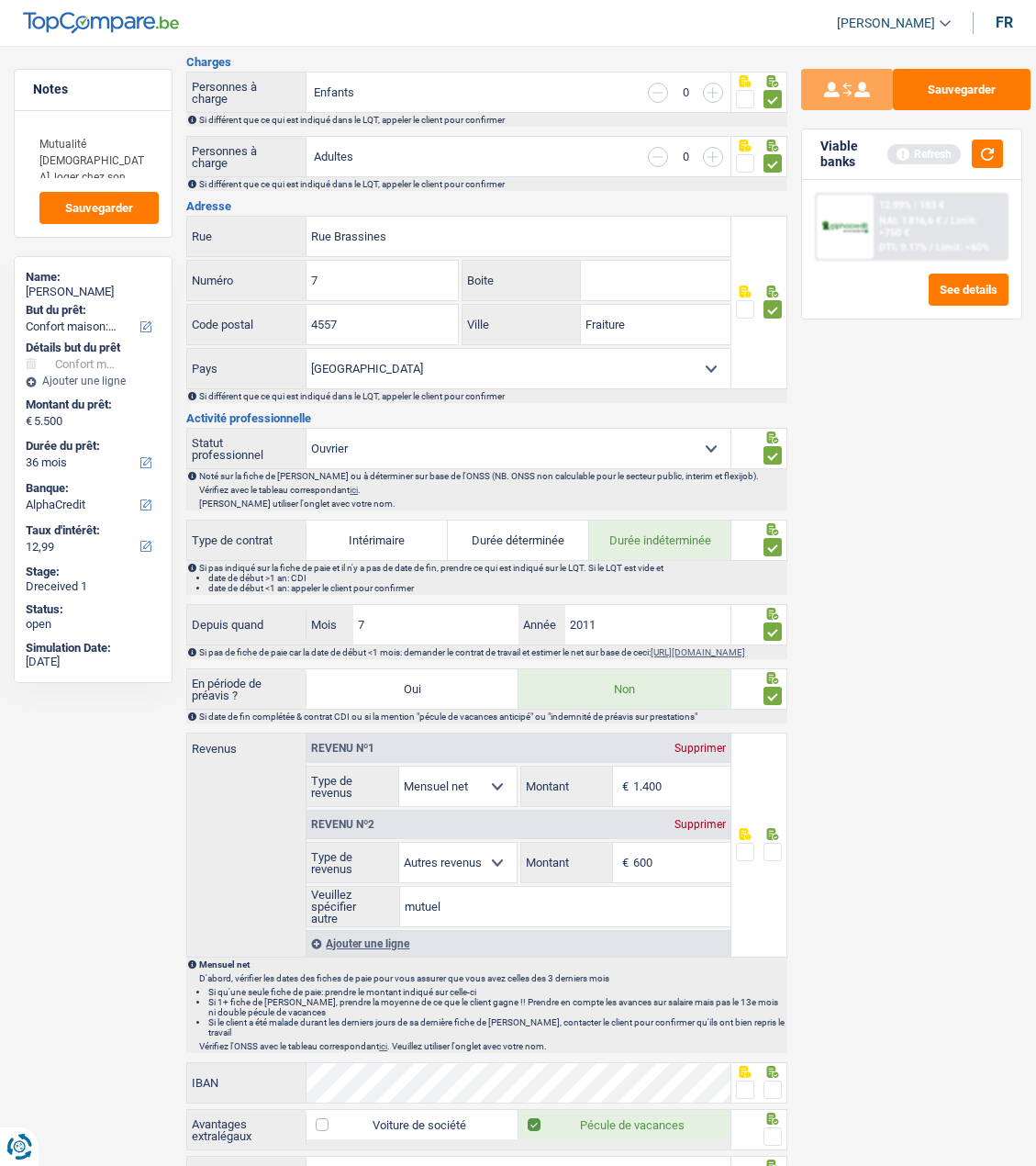
scroll to position [459, 0]
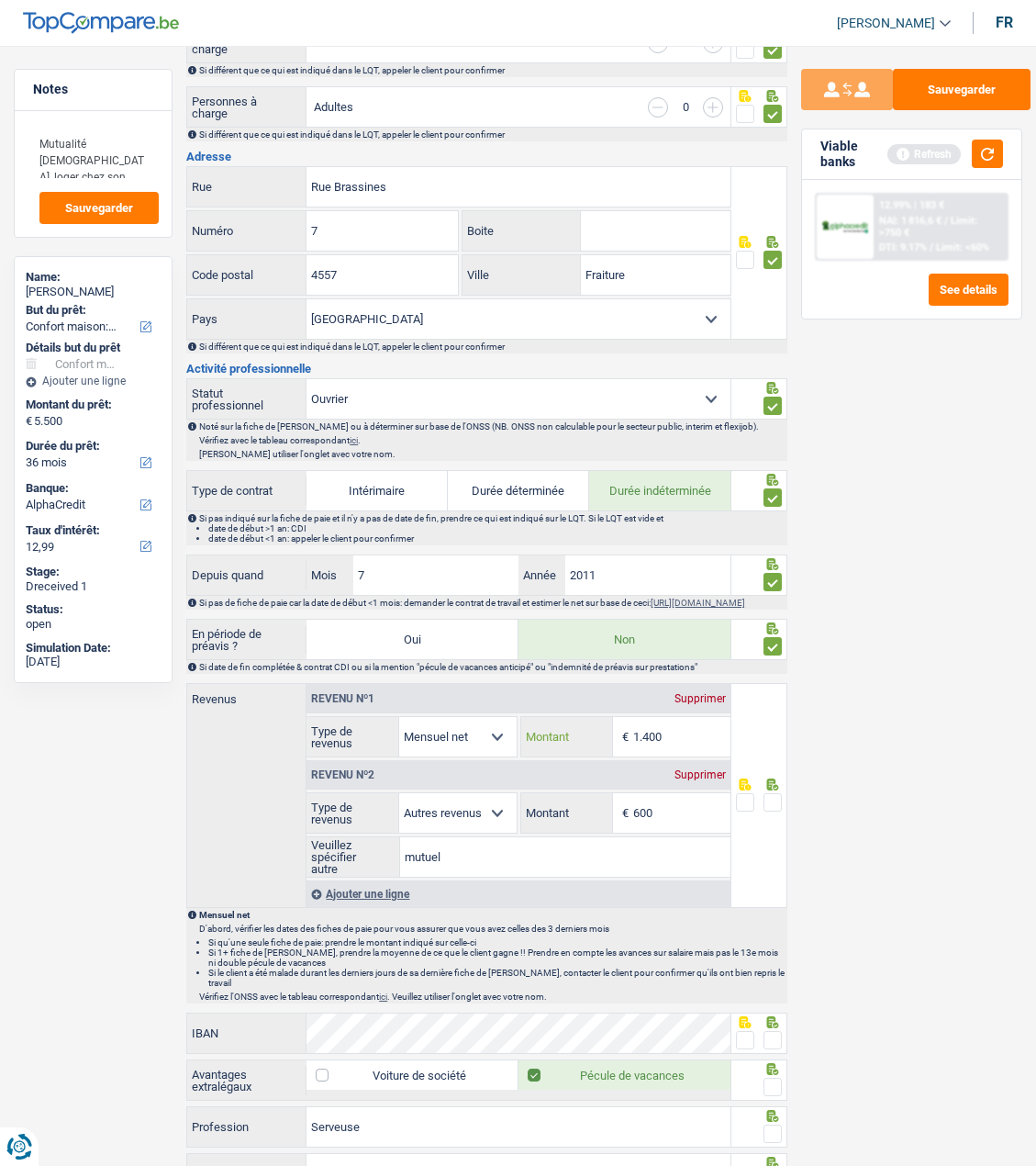
click at [684, 734] on input "1.400" at bounding box center [682, 737] width 97 height 39
type input "1.229"
click at [779, 809] on span at bounding box center [772, 802] width 19 height 19
click at [0, 0] on input "radio" at bounding box center [0, 0] width 0 height 0
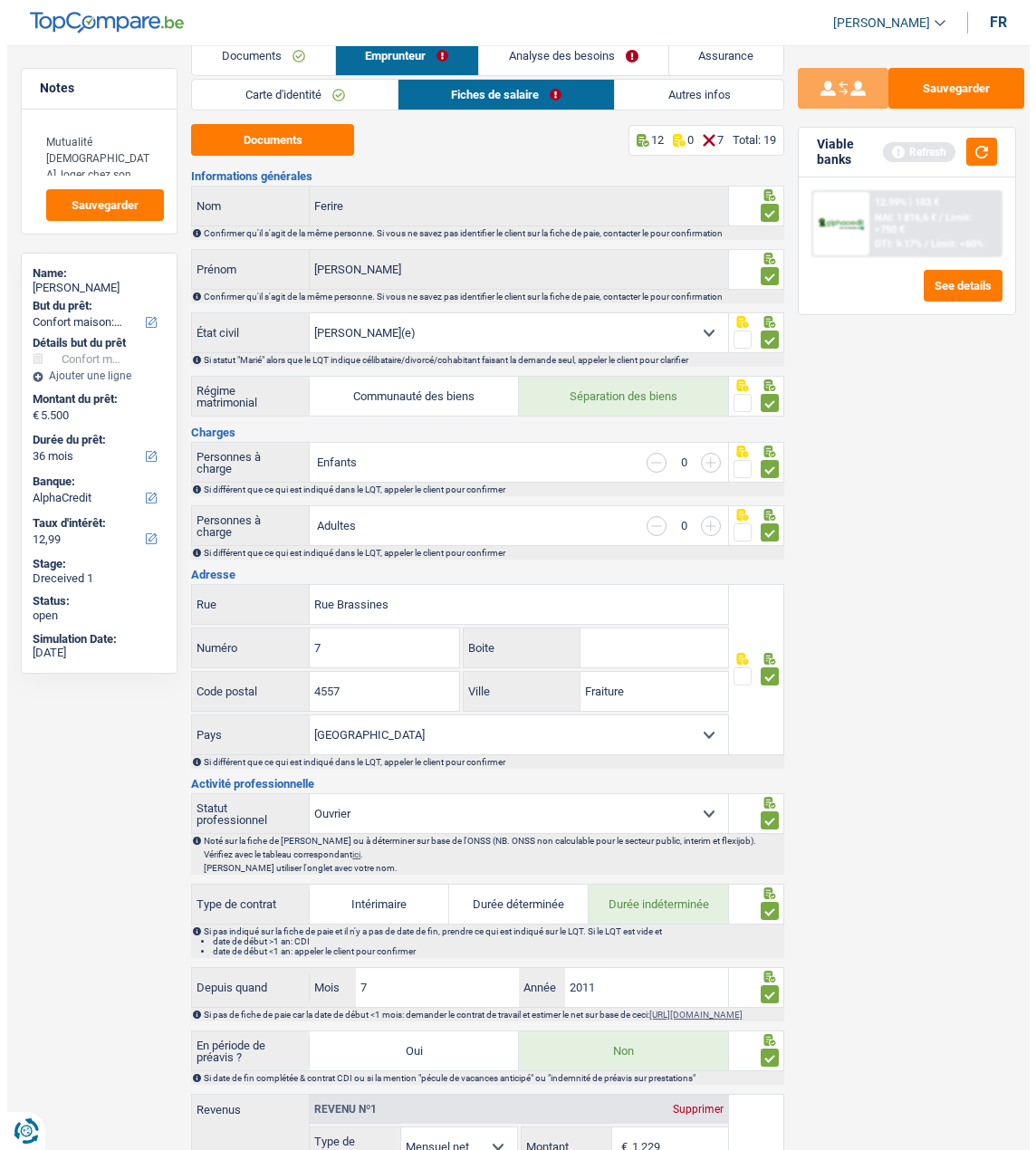
scroll to position [0, 0]
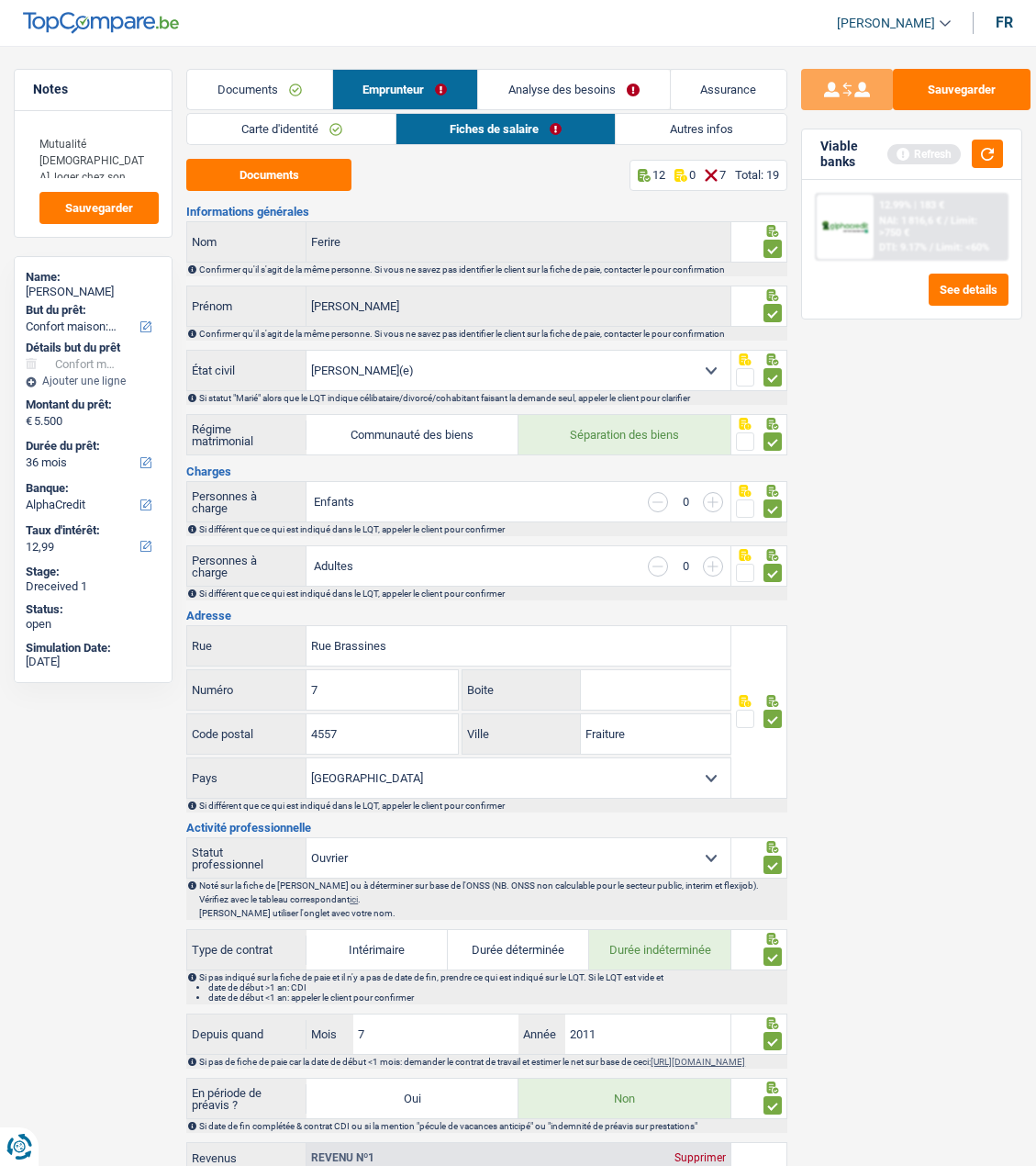
click at [244, 90] on link "Documents" at bounding box center [259, 89] width 144 height 39
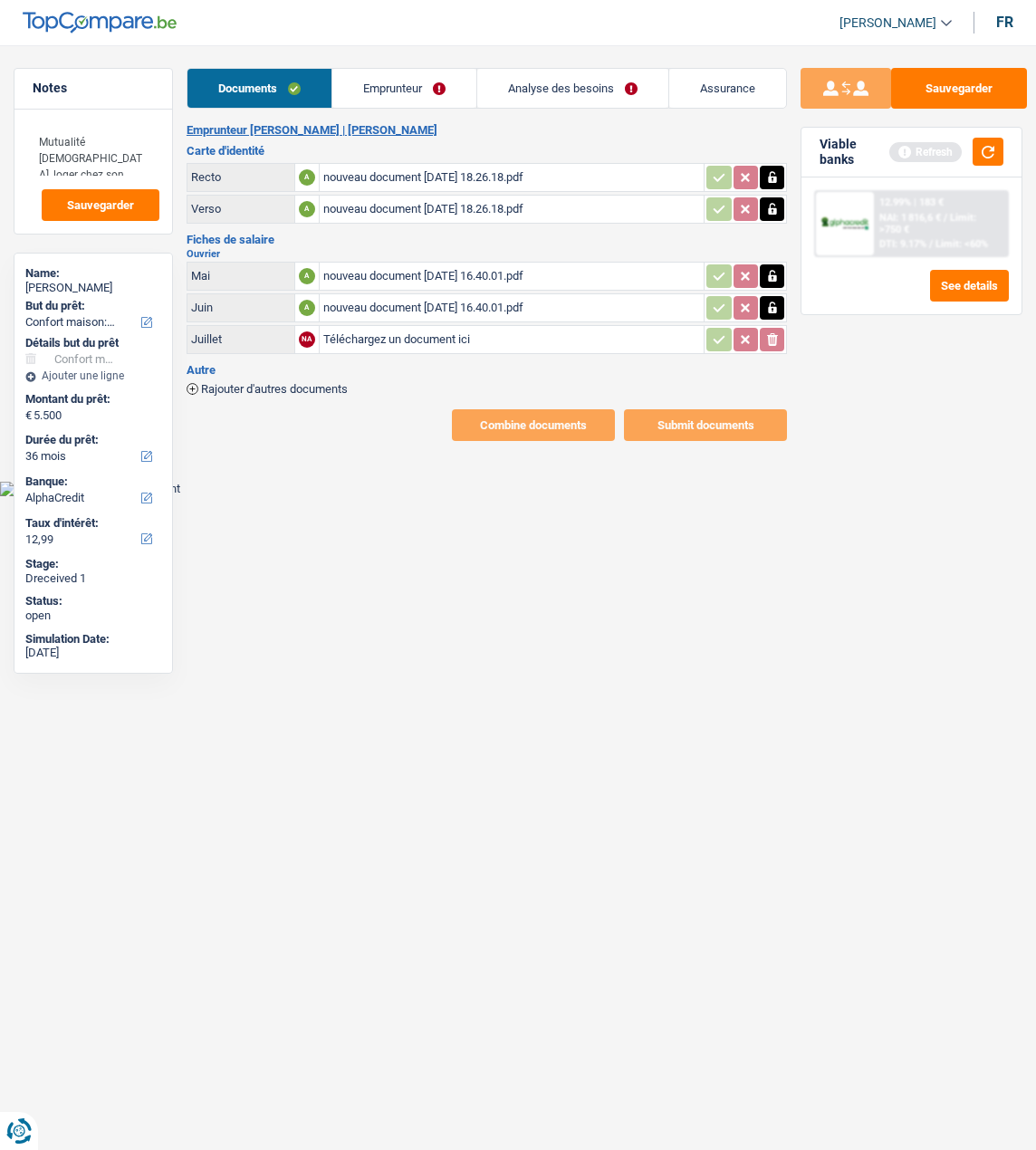
click at [201, 383] on span "Rajouter d'autres documents" at bounding box center [275, 389] width 147 height 12
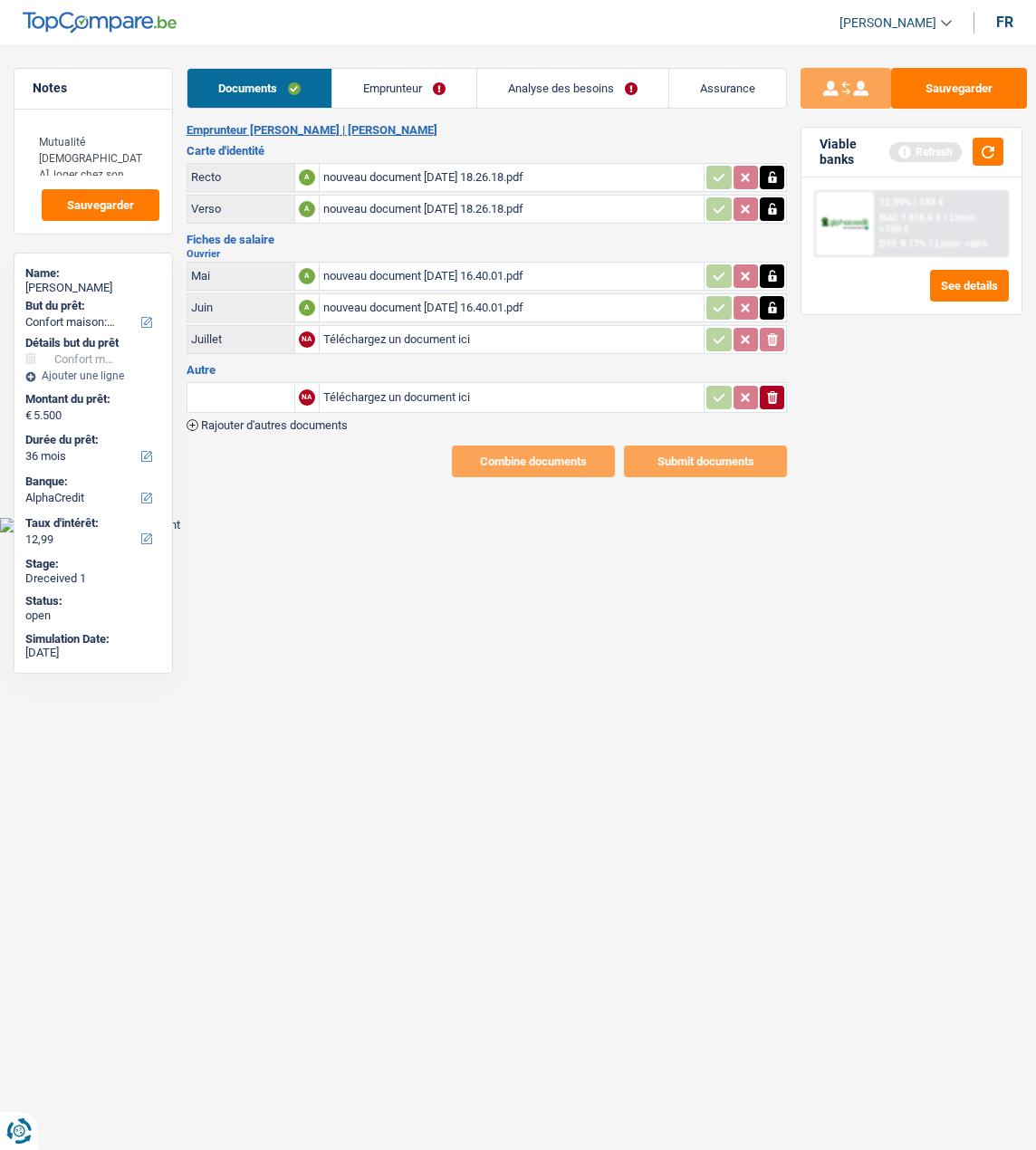
click at [251, 419] on span "Rajouter d'autres documents" at bounding box center [275, 425] width 147 height 12
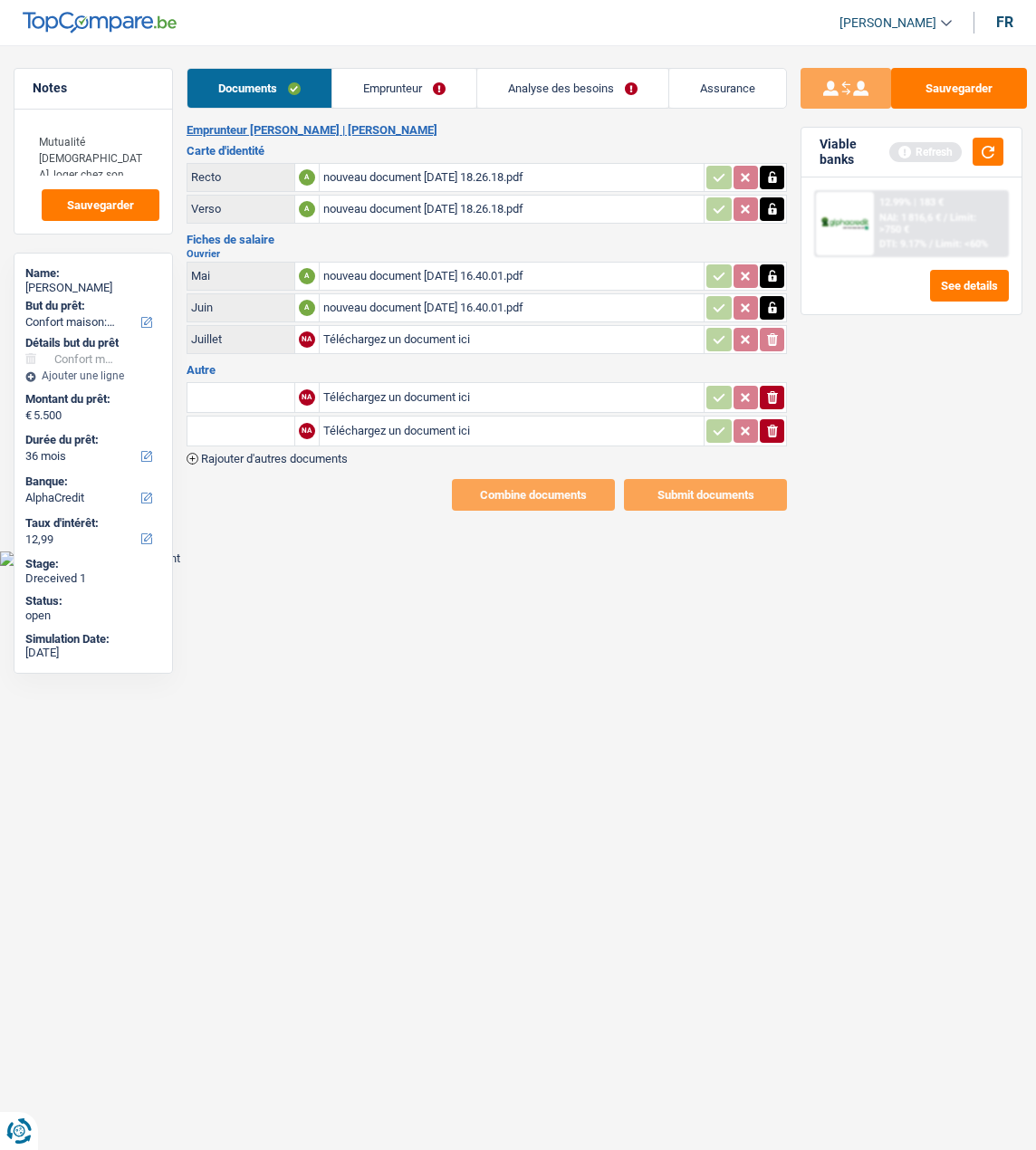
click at [240, 391] on input "text" at bounding box center [240, 398] width 100 height 29
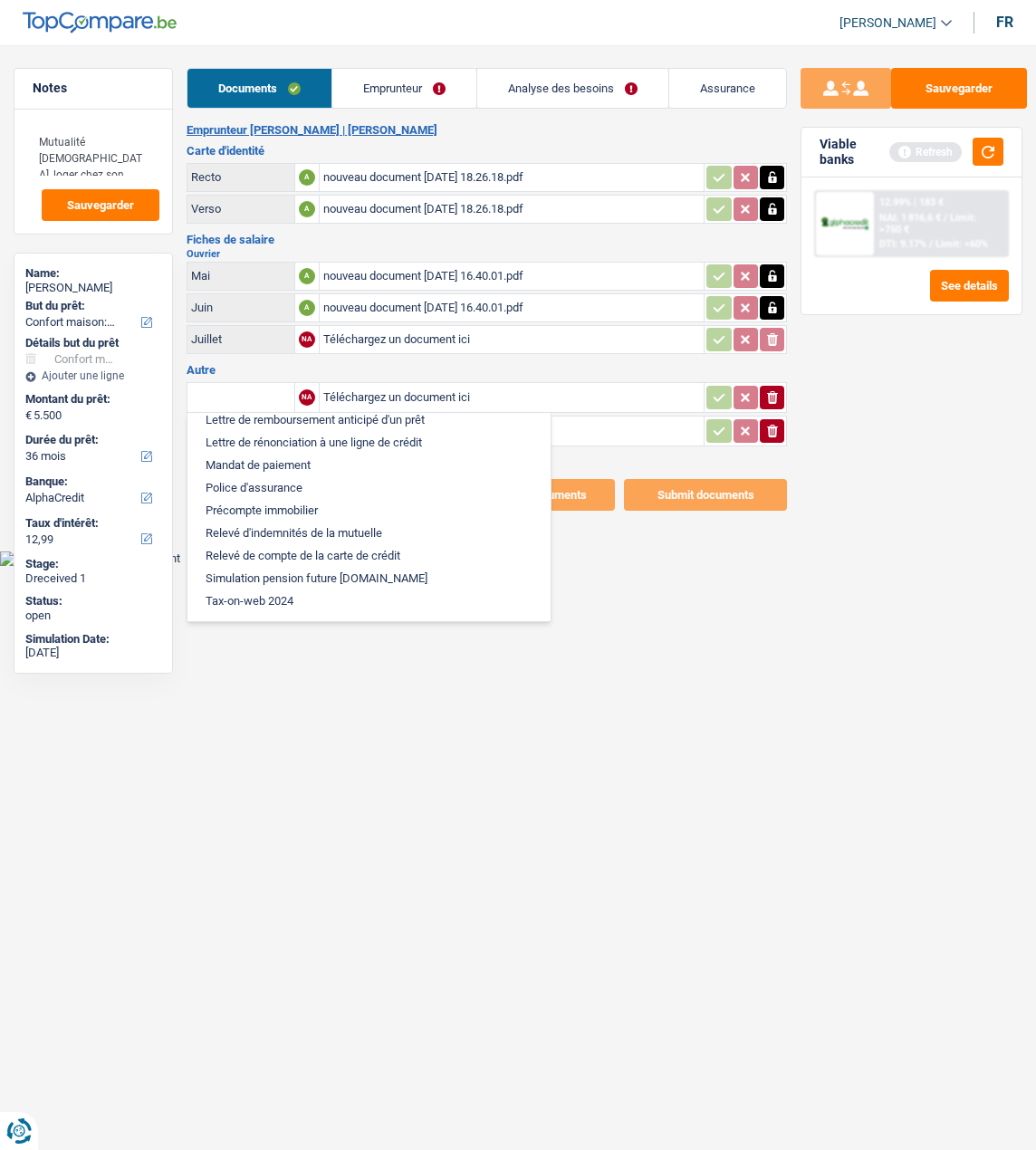
scroll to position [1175, 0]
click at [410, 522] on li "Relevé d'indemnités de la mutuelle" at bounding box center [369, 532] width 345 height 22
type input "Relevé d'indemnités de la mutuelle"
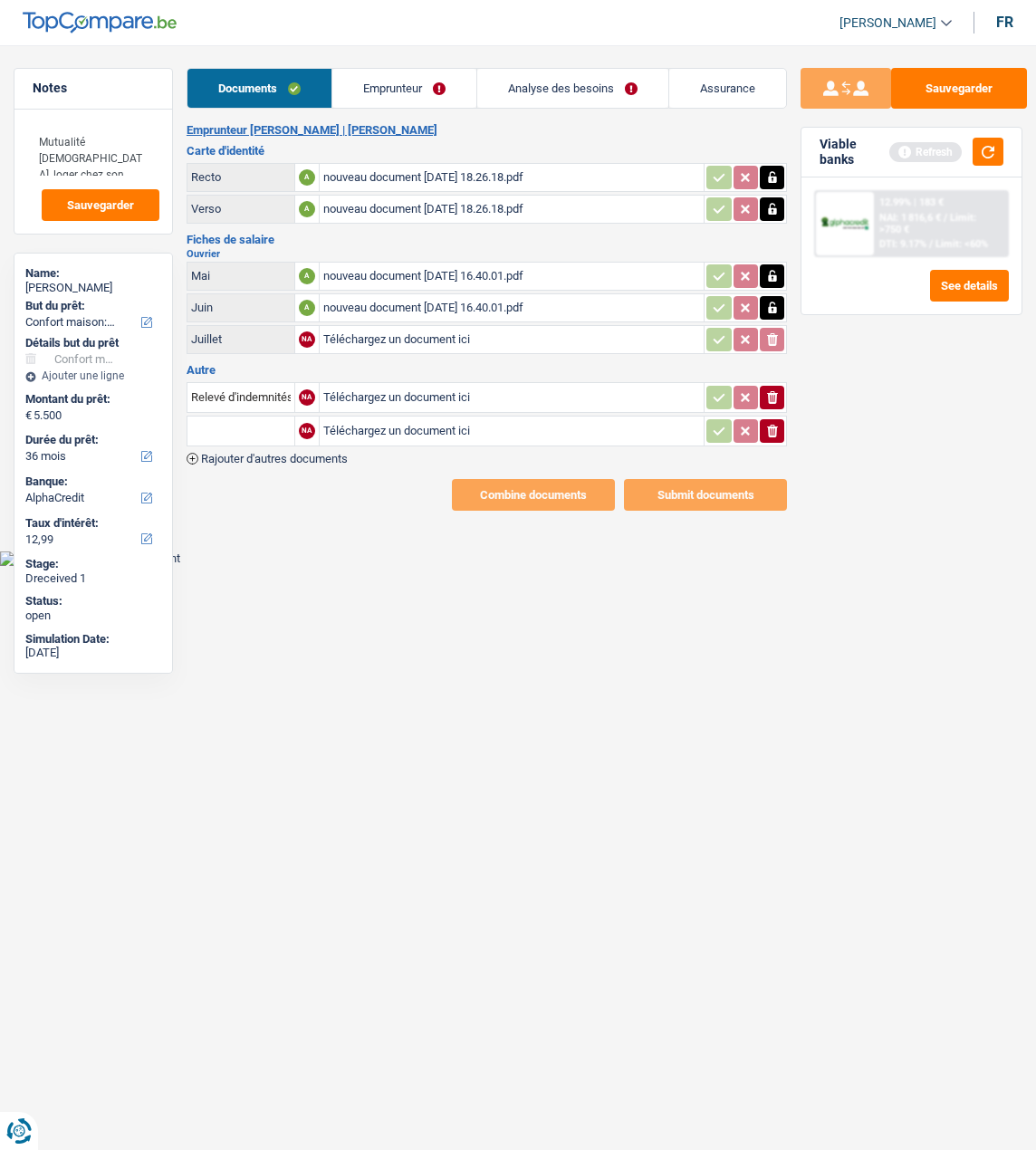
click at [231, 418] on input "text" at bounding box center [240, 431] width 100 height 29
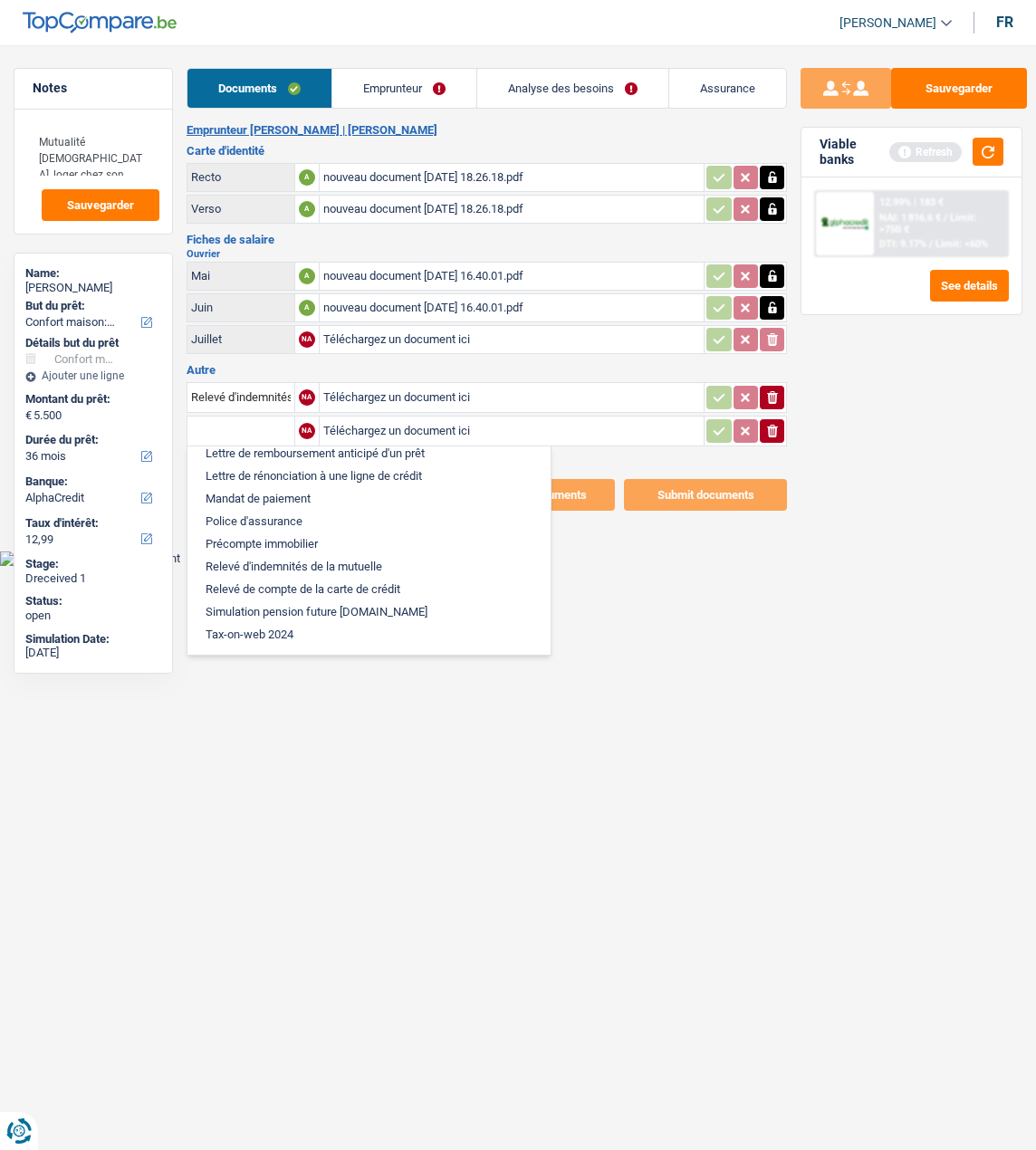
click at [305, 556] on li "Relevé d'indemnités de la mutuelle" at bounding box center [369, 566] width 345 height 22
type input "Relevé d'indemnités de la mutuelle"
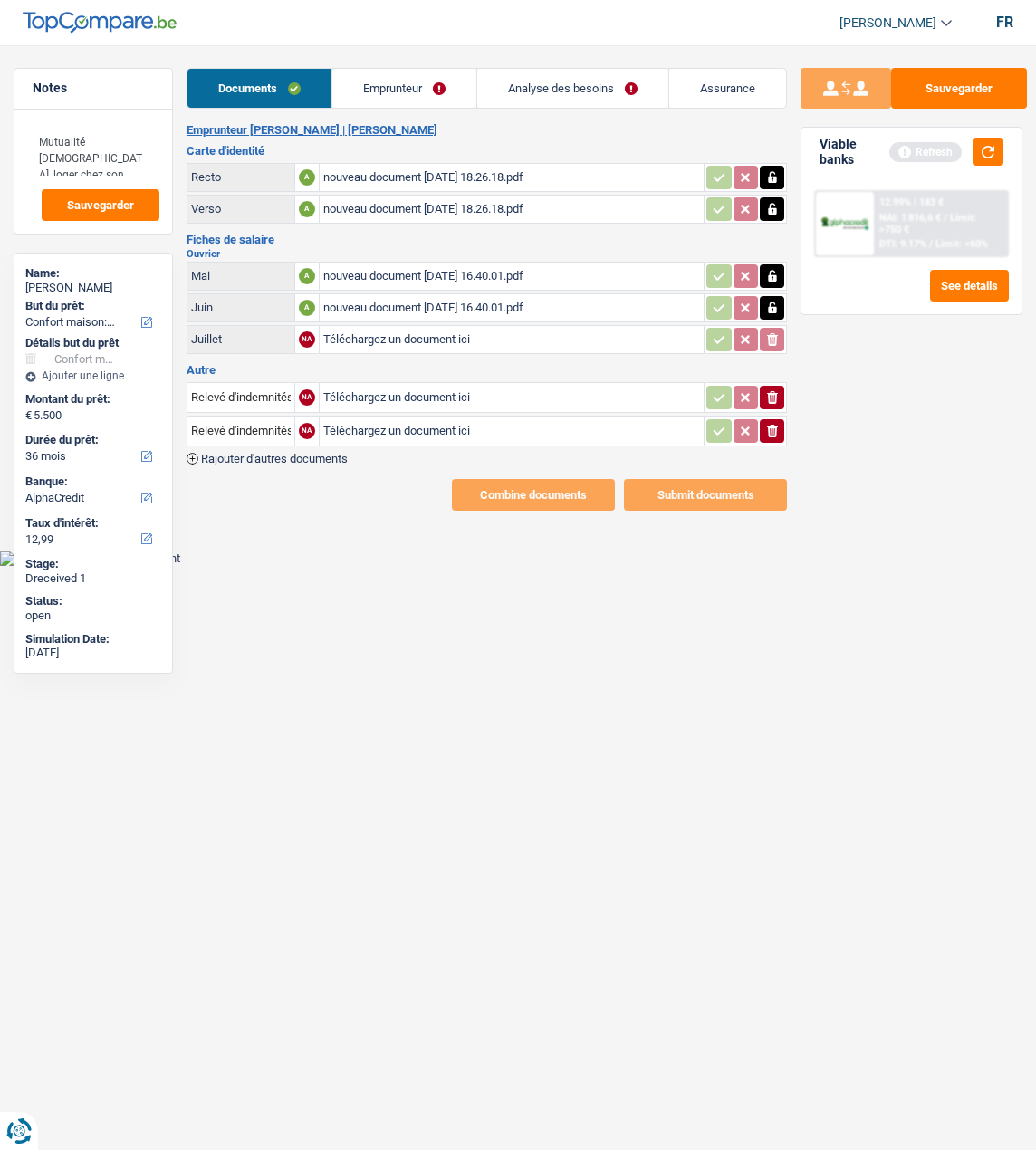
click at [256, 453] on span "Rajouter d'autres documents" at bounding box center [275, 459] width 147 height 12
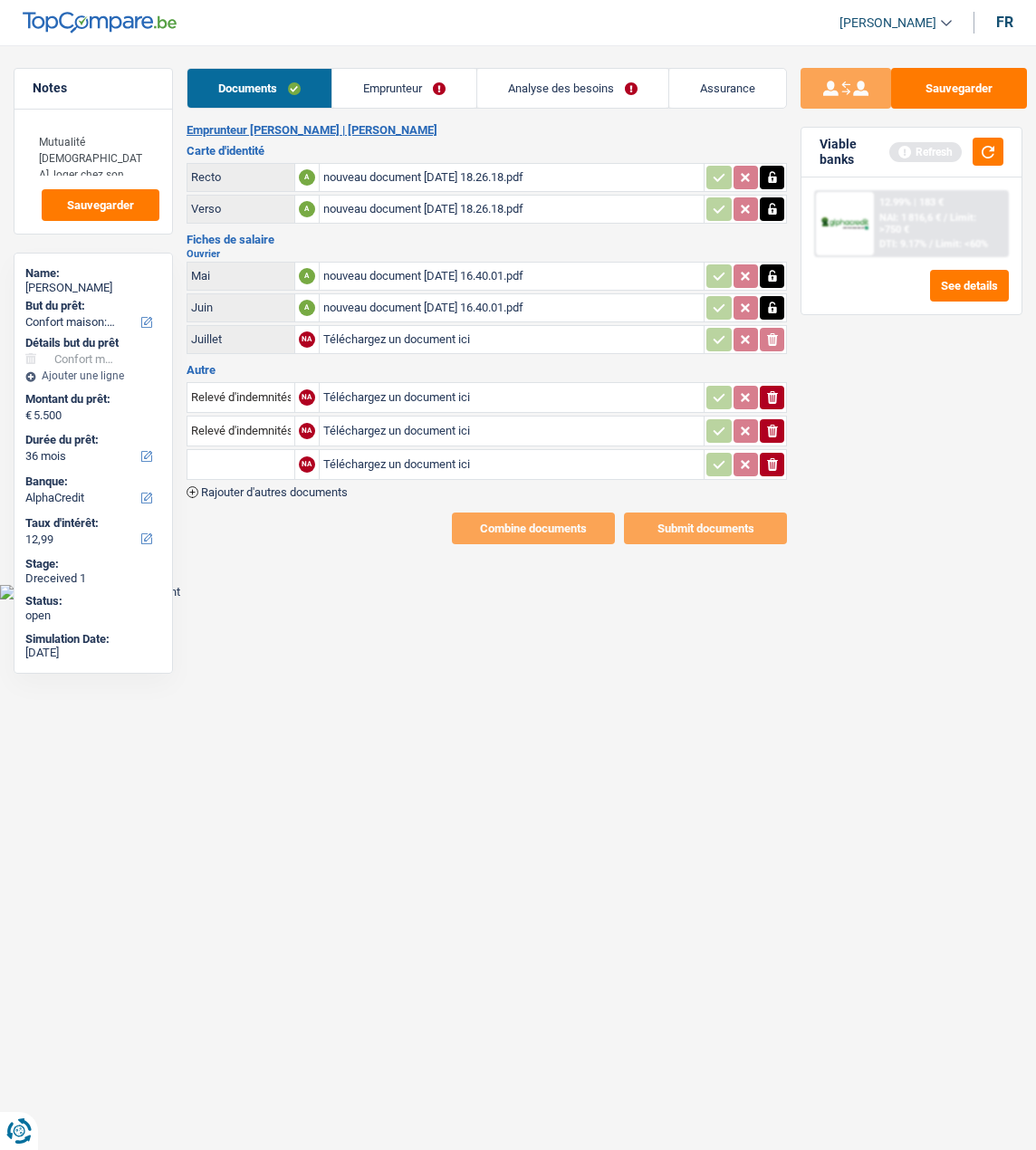
click at [247, 460] on input "text" at bounding box center [240, 465] width 100 height 29
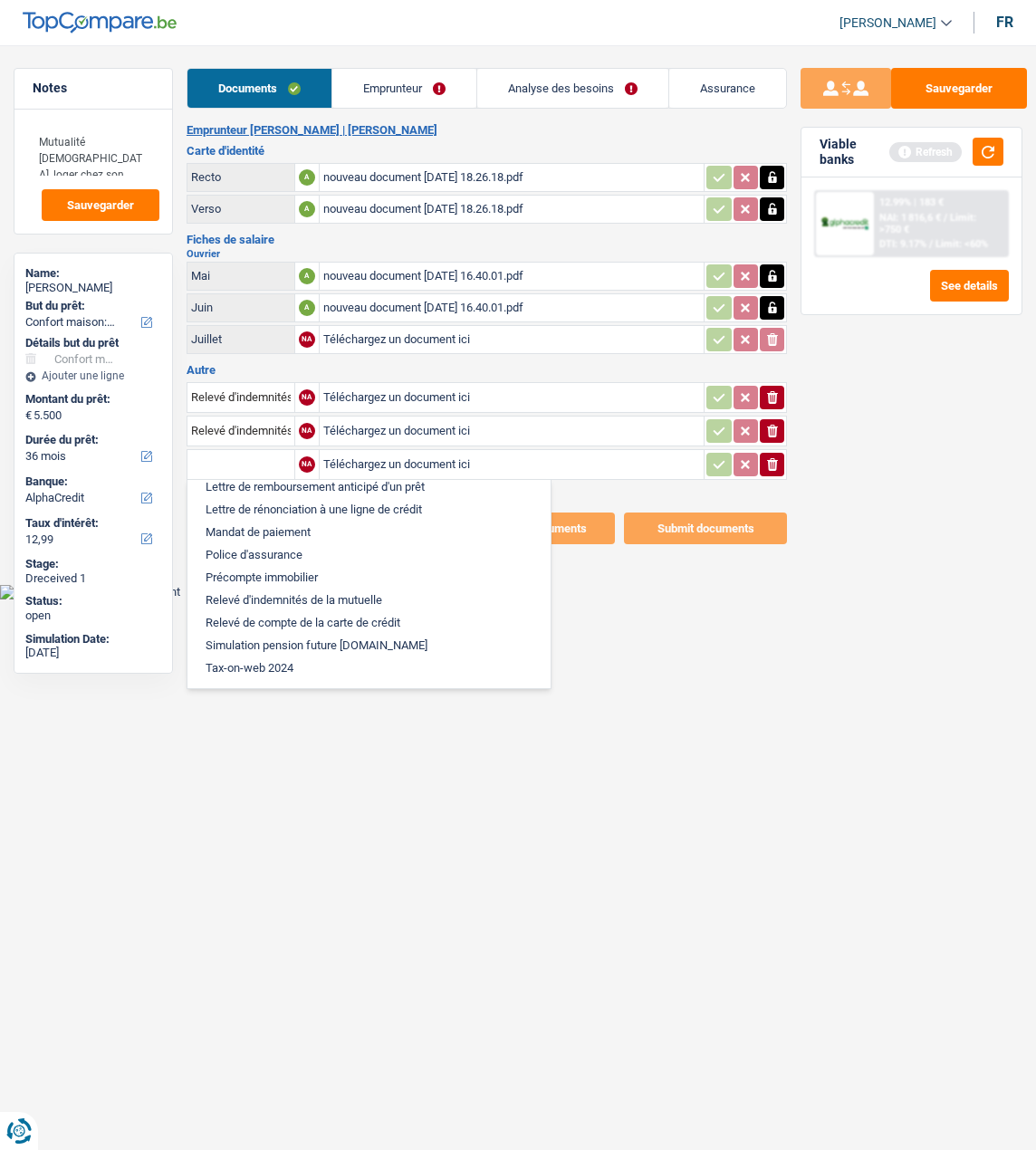
click at [321, 589] on li "Relevé d'indemnités de la mutuelle" at bounding box center [369, 599] width 345 height 22
type input "Relevé d'indemnités de la mutuelle"
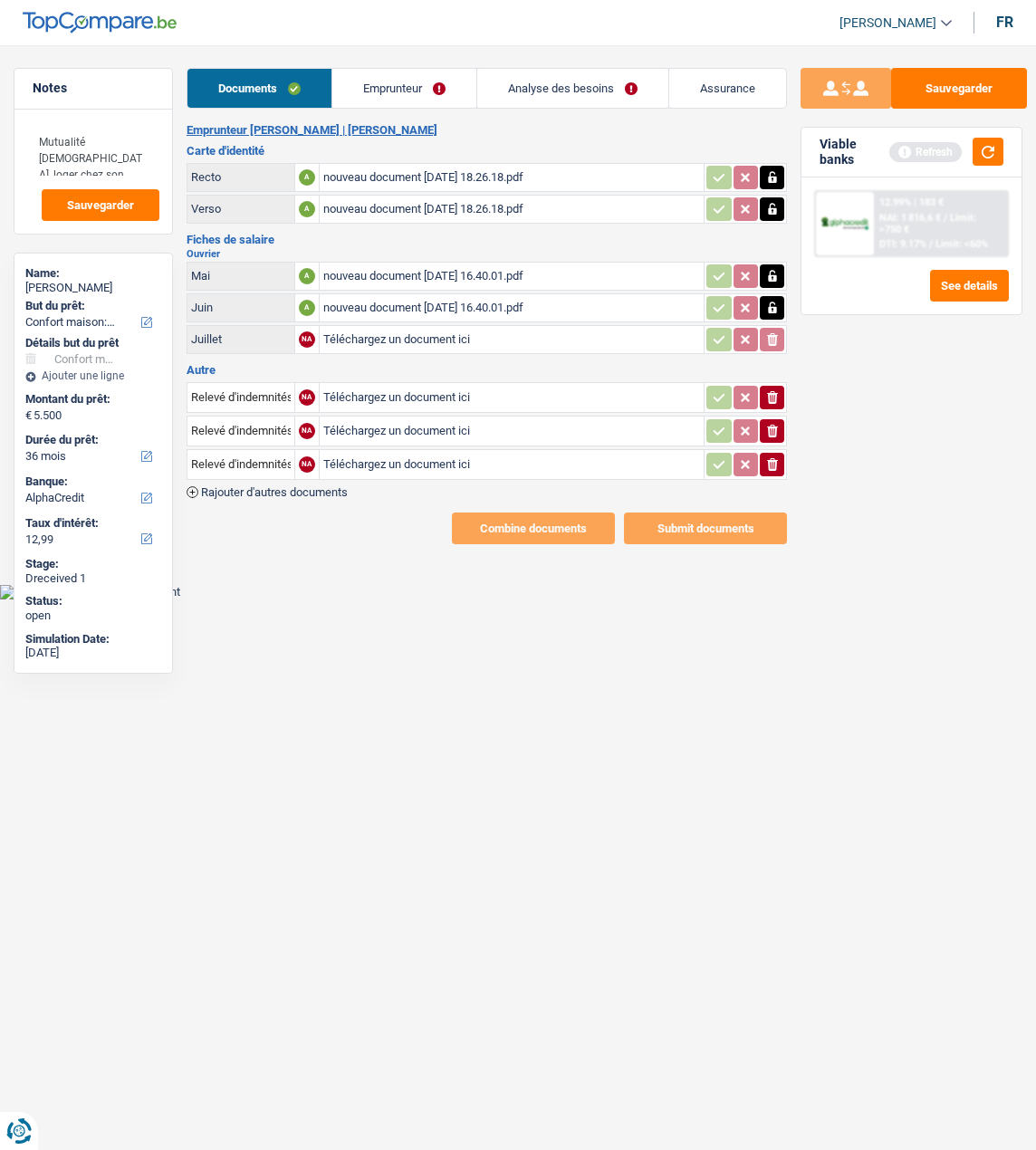
click at [465, 393] on input "Téléchargez un document ici" at bounding box center [512, 398] width 378 height 27
type input "C:\fakepath\BE23001180140291-EX-2025-8.pdf"
click at [350, 420] on input "Téléchargez un document ici" at bounding box center [512, 431] width 378 height 27
type input "C:\fakepath\BE23001180140291-EX-2025-7.pdf"
click at [389, 456] on input "Téléchargez un document ici" at bounding box center [512, 465] width 378 height 27
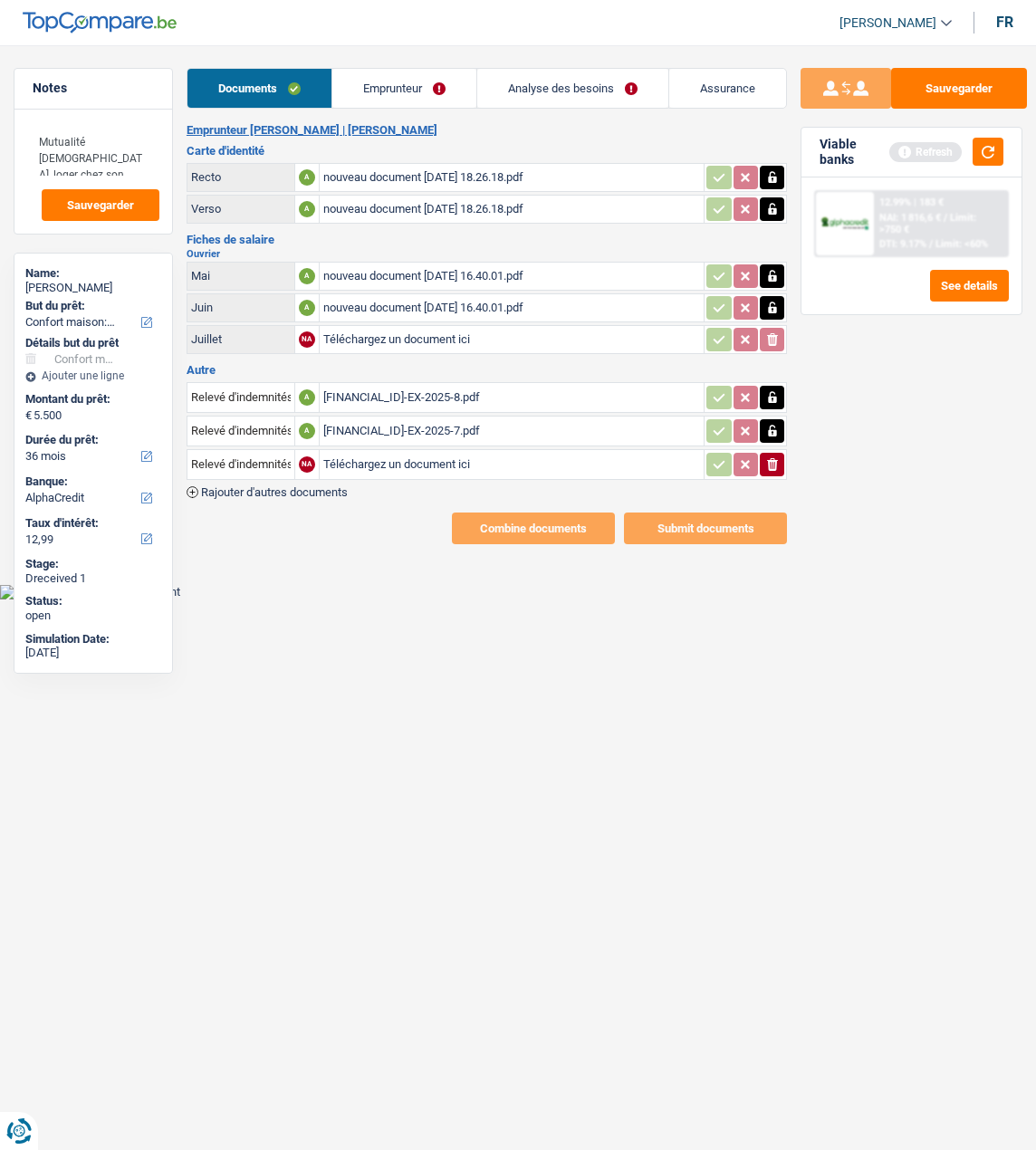
type input "C:\fakepath\BE23001180140291-EX-2025-6.pdf"
click at [953, 90] on button "Sauvegarder" at bounding box center [960, 88] width 136 height 41
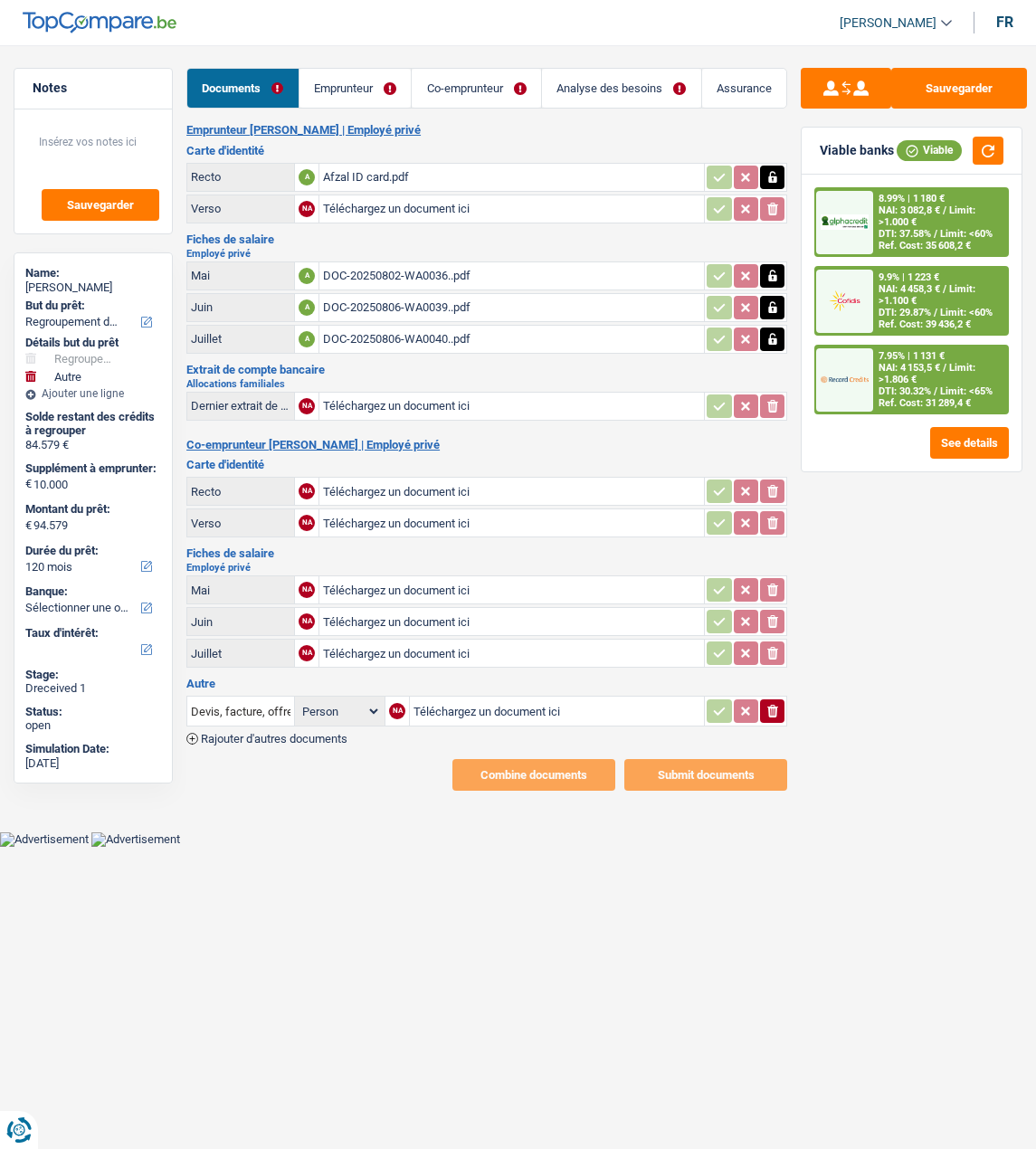
select select "refinancing"
select select "other"
select select "120"
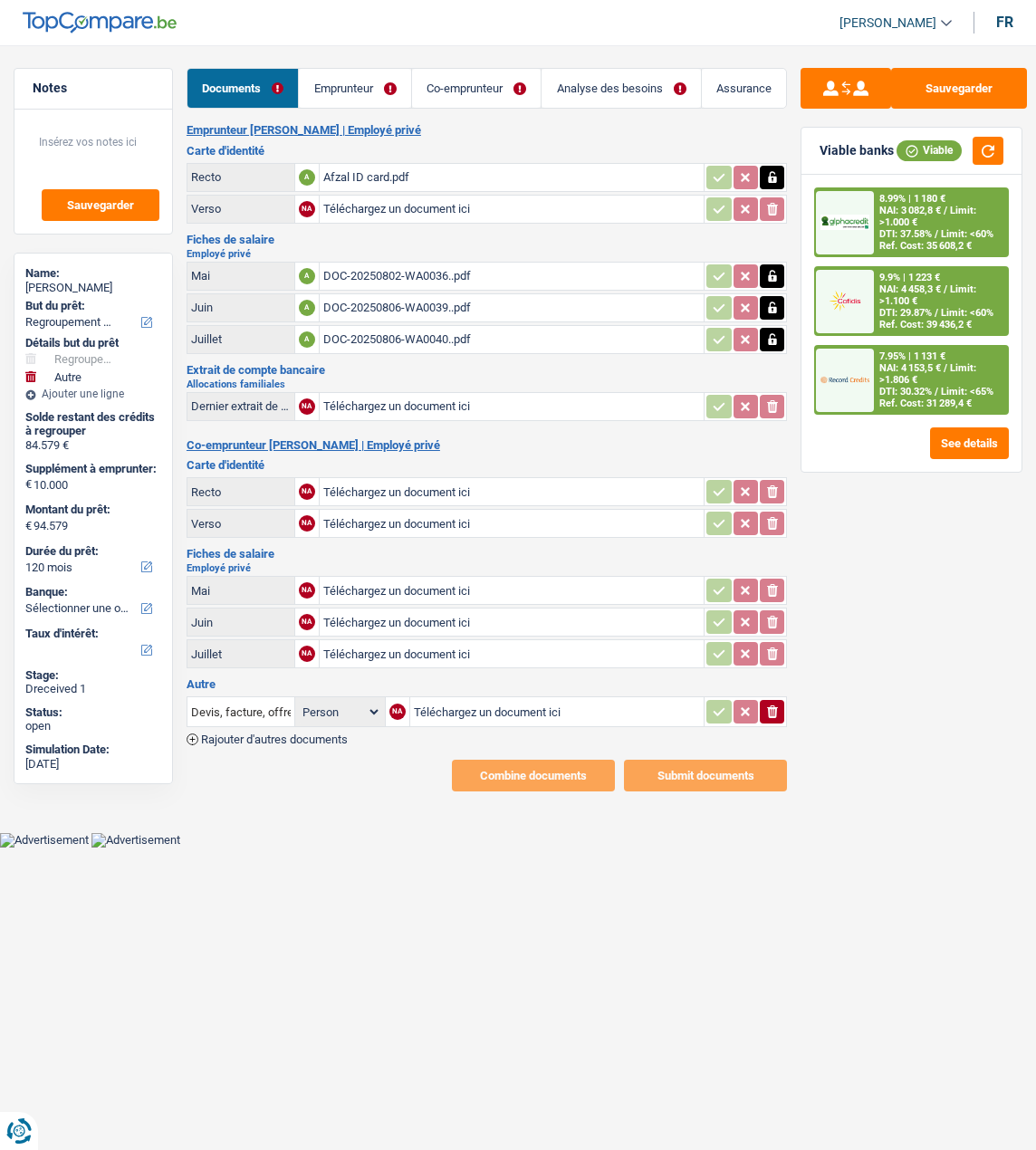
click at [347, 93] on link "Emprunteur" at bounding box center [355, 88] width 112 height 39
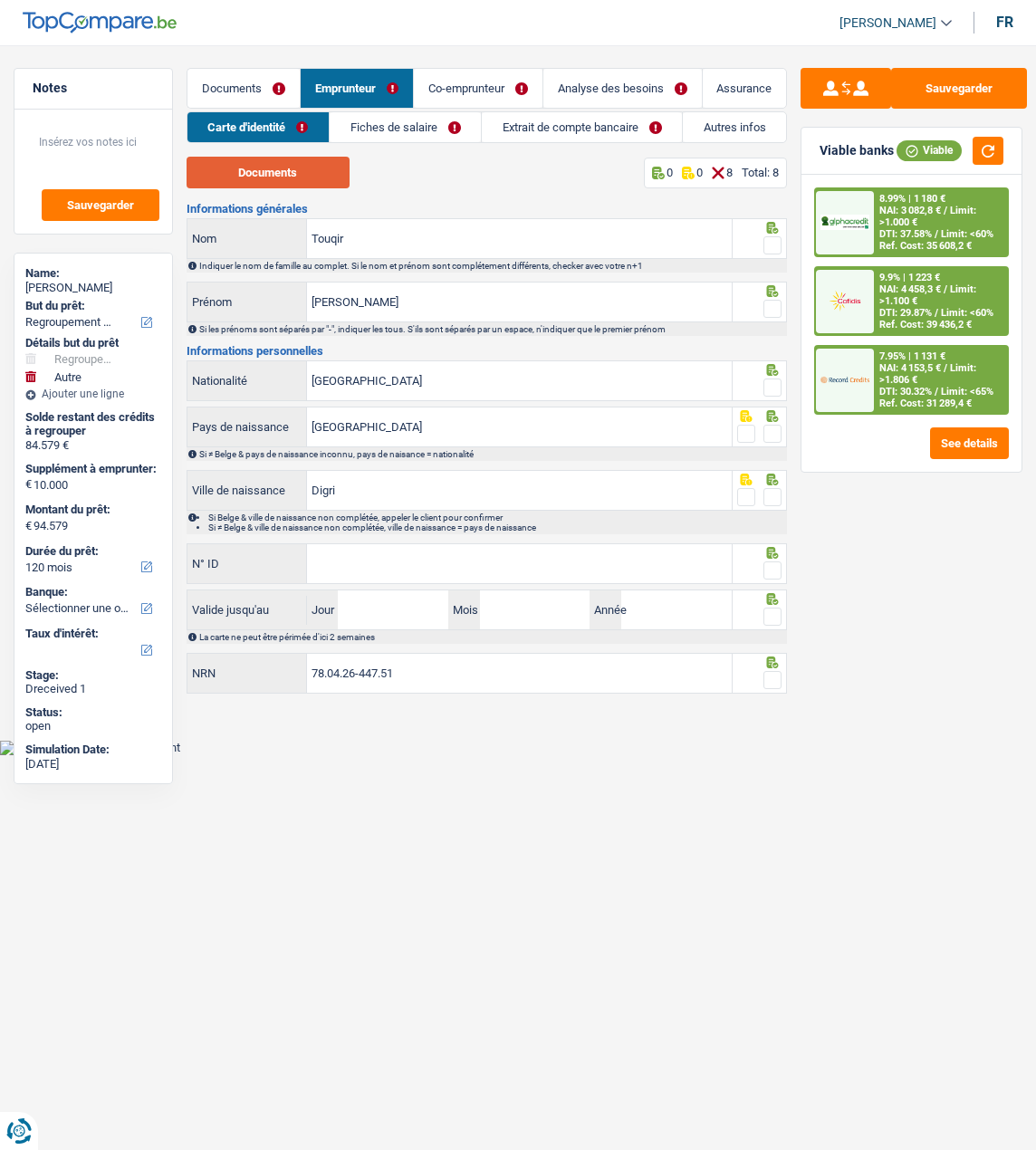
click at [268, 166] on button "Documents" at bounding box center [268, 172] width 163 height 32
click at [258, 88] on link "Documents" at bounding box center [244, 88] width 112 height 39
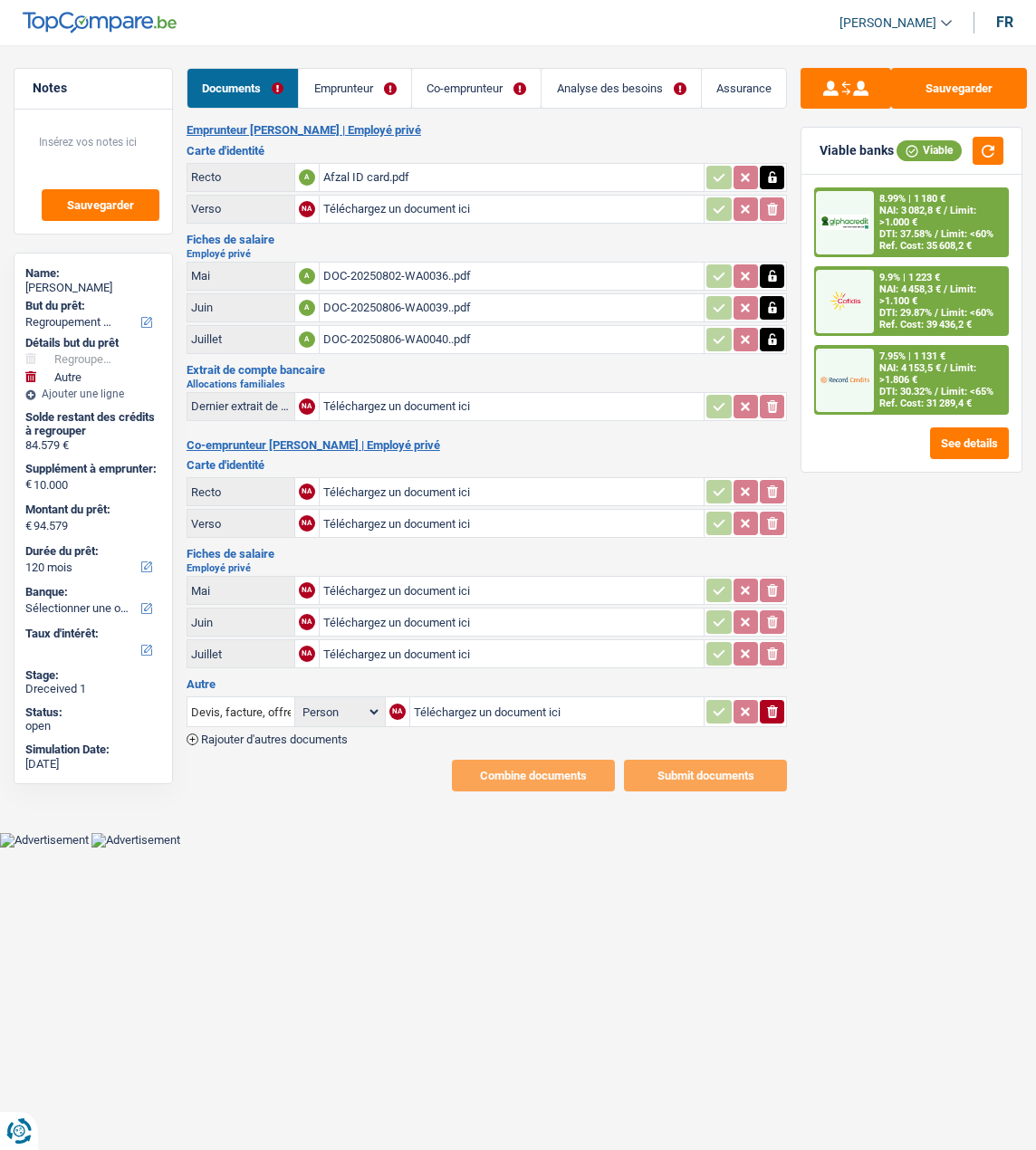
click at [384, 478] on input "Téléchargez un document ici" at bounding box center [512, 492] width 378 height 27
type input "C:\fakepath\Maryam ID card.pdf"
click at [395, 510] on input "Téléchargez un document ici" at bounding box center [512, 524] width 378 height 27
type input "C:\fakepath\Maryam ID card.pdf"
click at [961, 93] on button "Sauvegarder" at bounding box center [960, 88] width 136 height 41
